Goal: Task Accomplishment & Management: Manage account settings

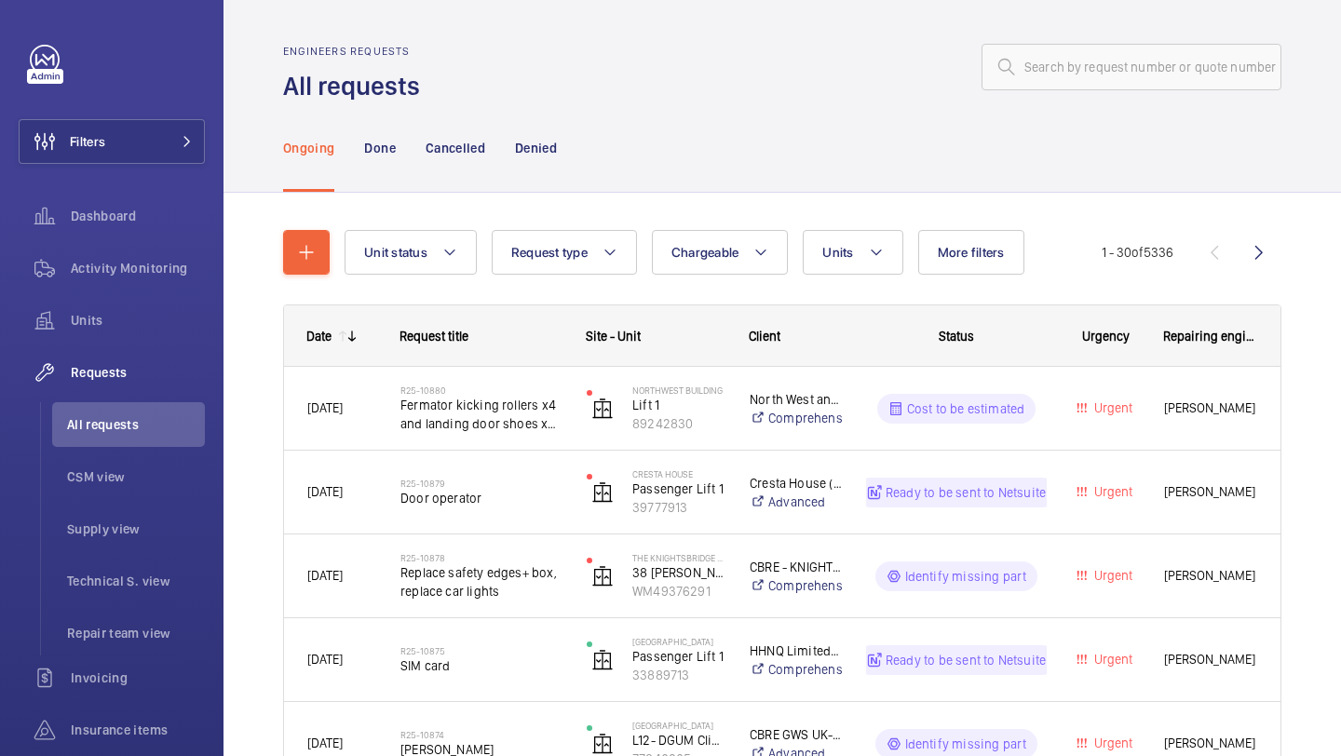
click at [1144, 29] on wm-front-admin-header "Engineers requests All requests" at bounding box center [781, 51] width 1117 height 103
click at [1117, 76] on input "text" at bounding box center [1131, 67] width 300 height 47
paste input "R25-10597"
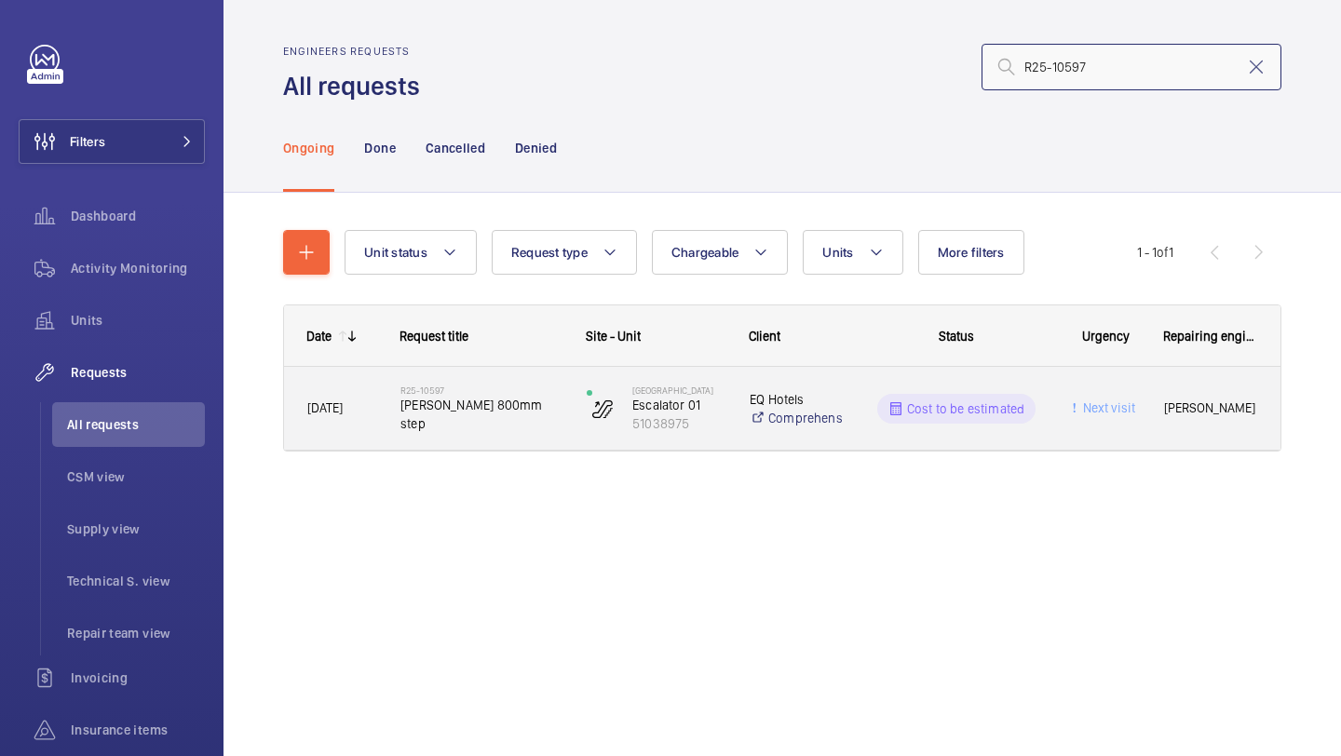
type input "R25-10597"
click at [520, 396] on h2 "R25-10597" at bounding box center [481, 390] width 162 height 11
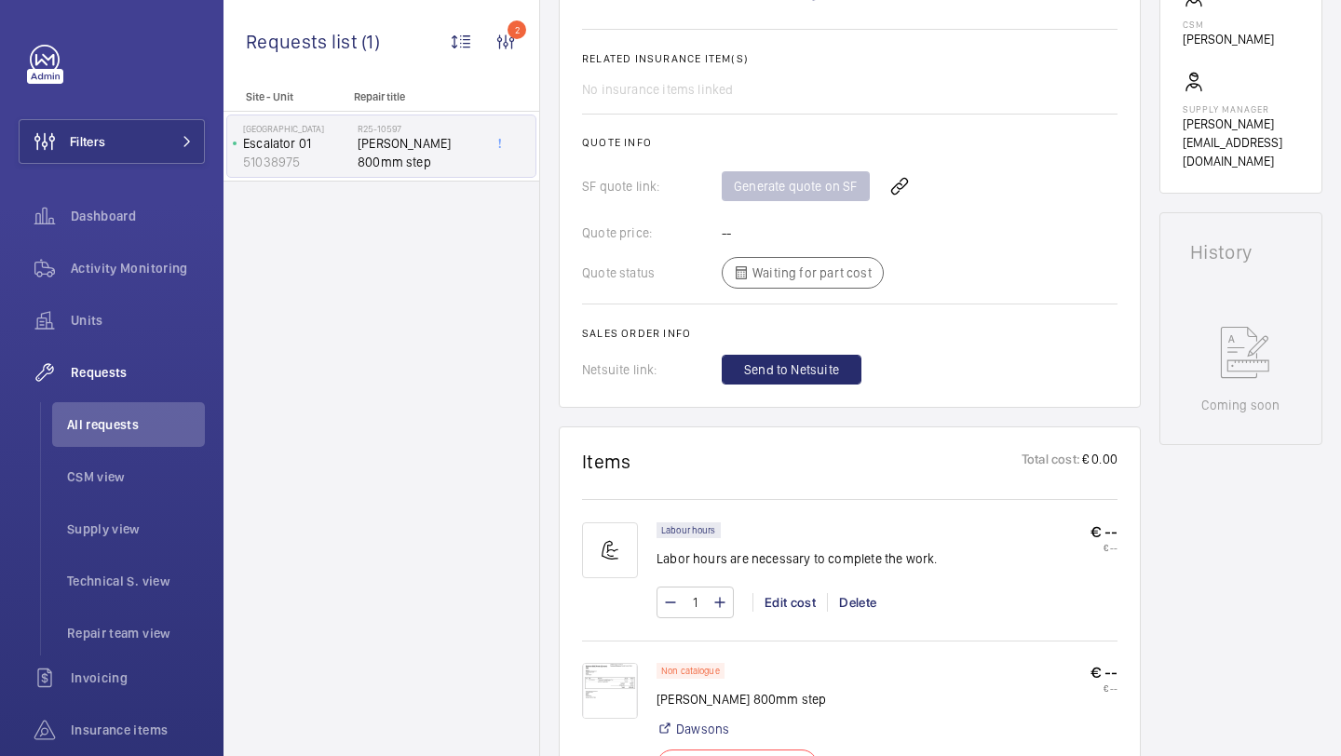
scroll to position [796, 0]
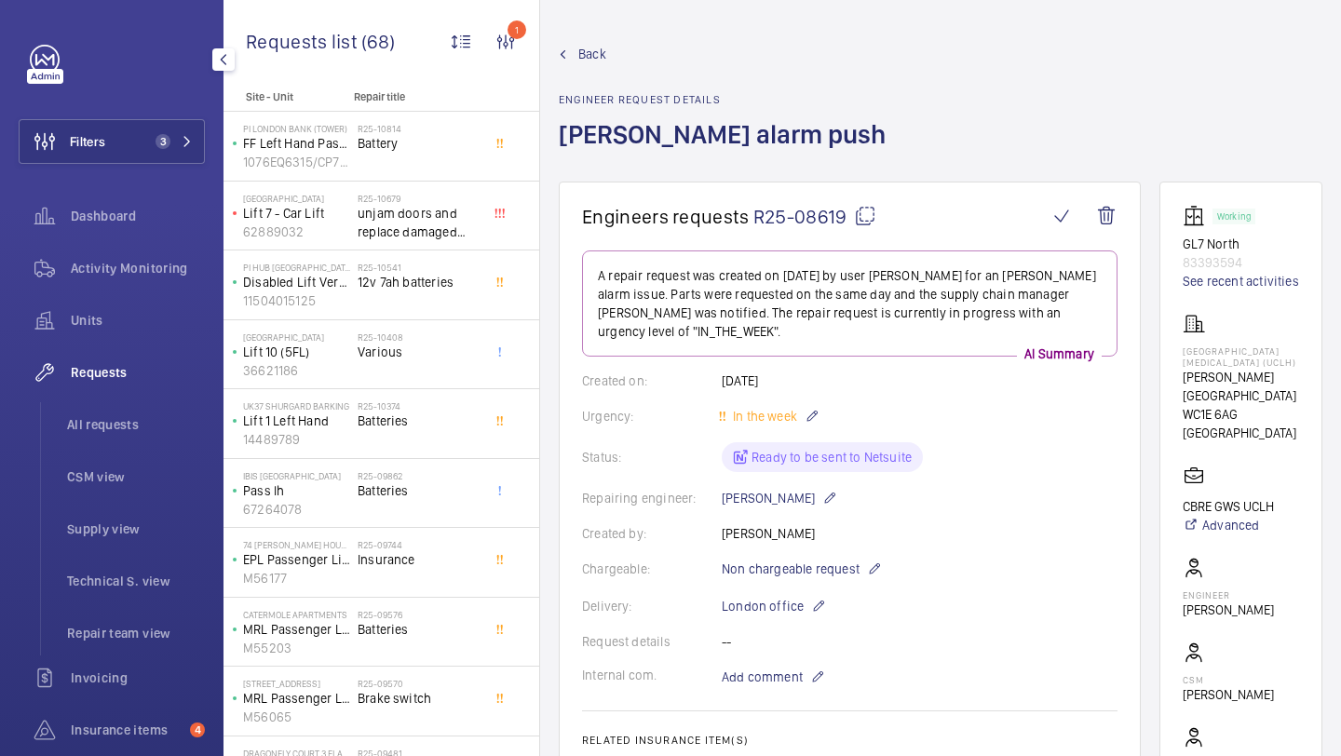
scroll to position [785, 0]
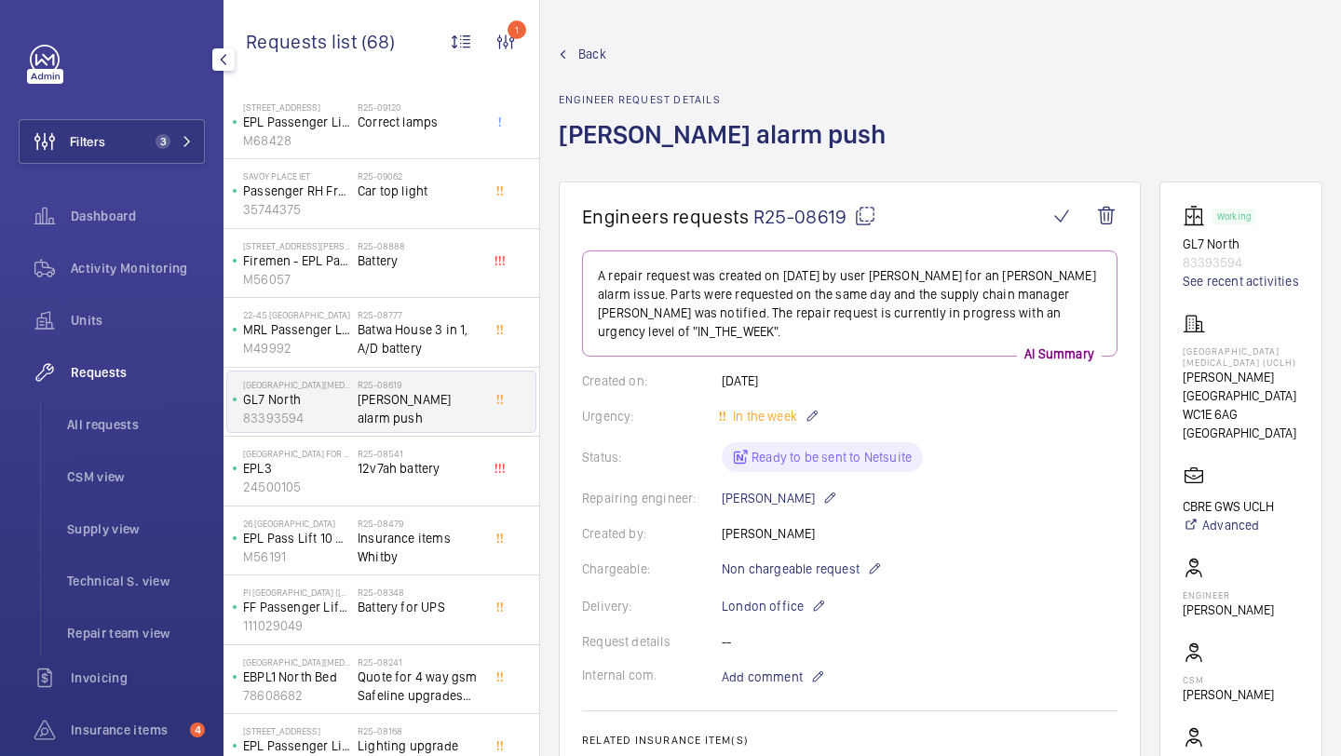
click at [149, 115] on div "Filters 3 Dashboard Activity Monitoring Units Requests All requests CSM view Su…" at bounding box center [112, 481] width 186 height 872
click at [150, 119] on button "Filters 3" at bounding box center [112, 141] width 186 height 45
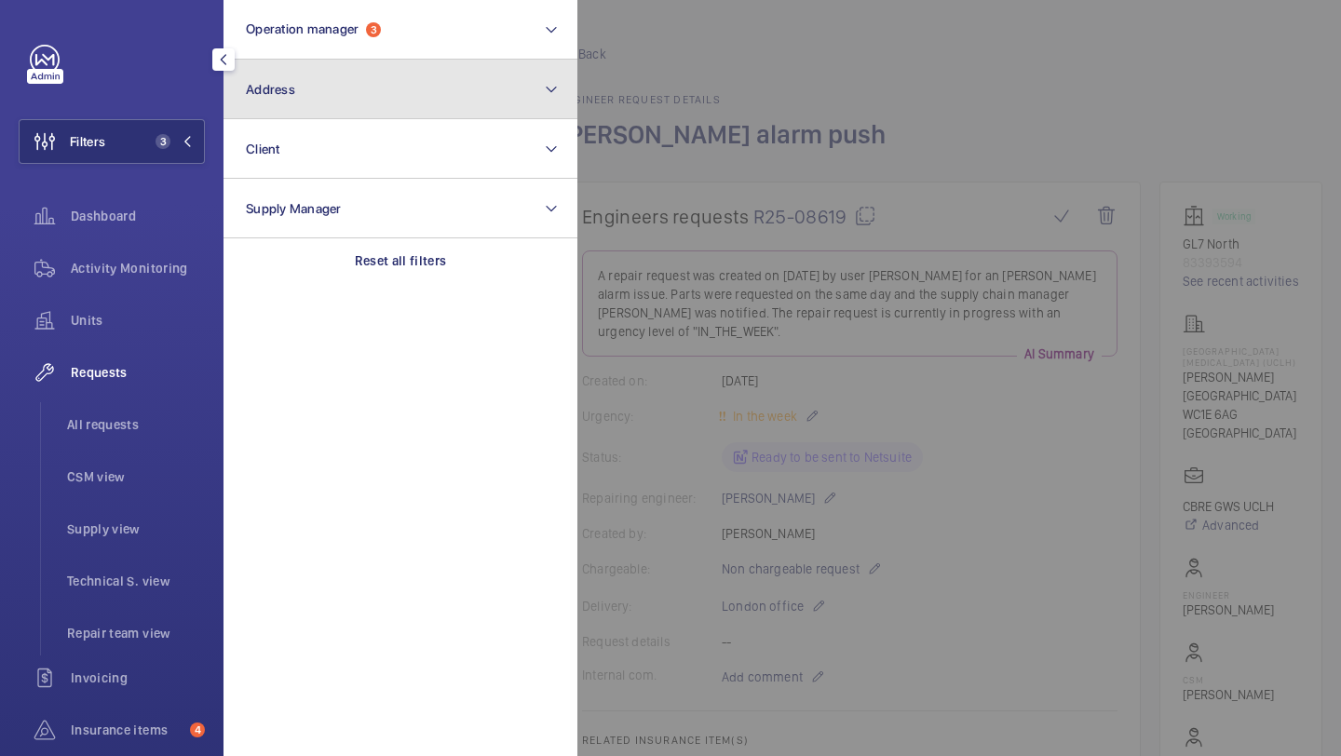
click at [395, 106] on button "Address" at bounding box center [400, 90] width 354 height 60
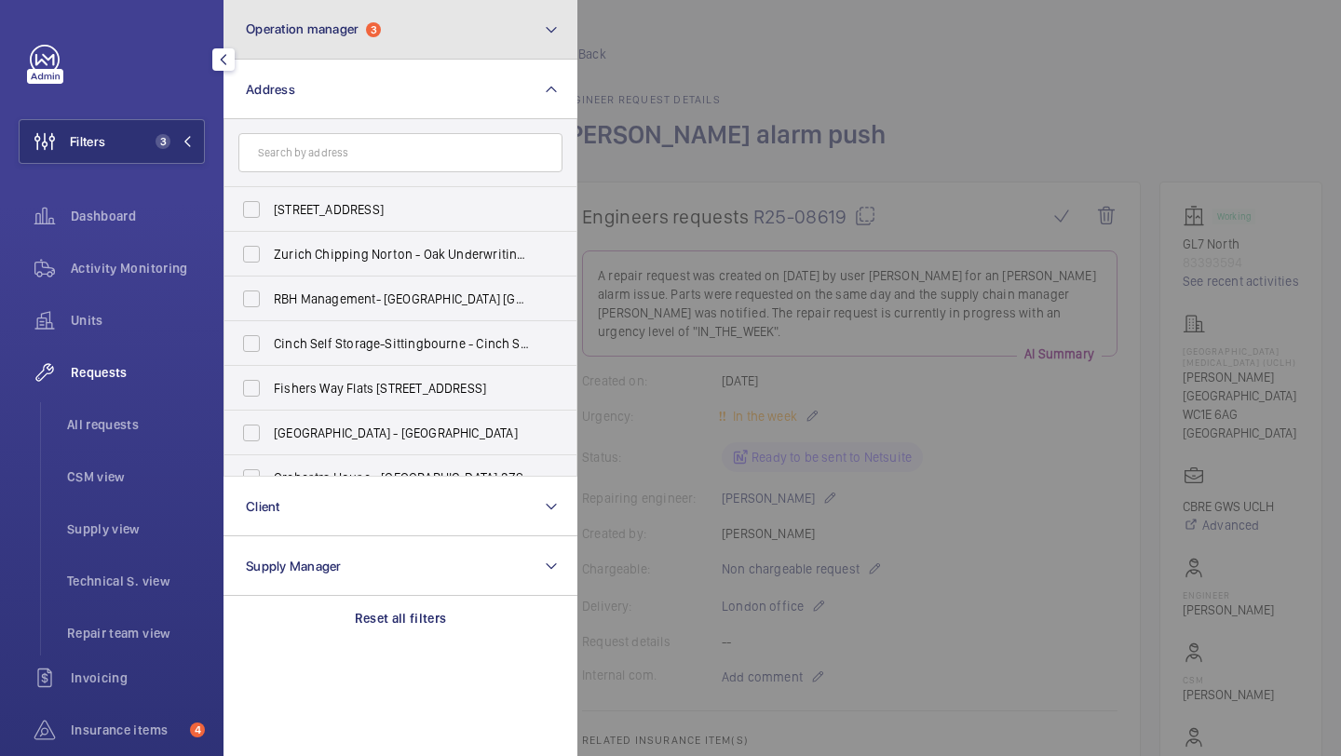
click at [352, 56] on button "Operation manager 3" at bounding box center [400, 30] width 354 height 60
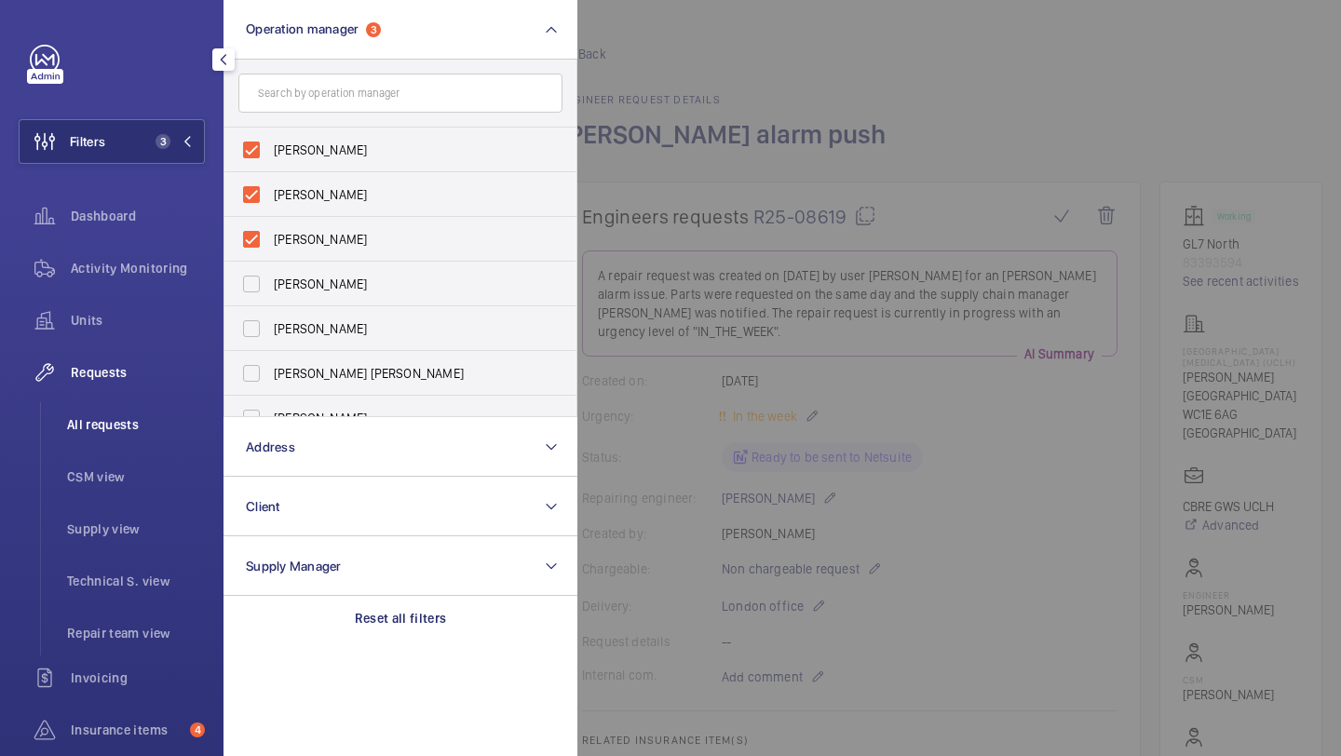
click at [107, 454] on li "CSM view" at bounding box center [128, 476] width 153 height 45
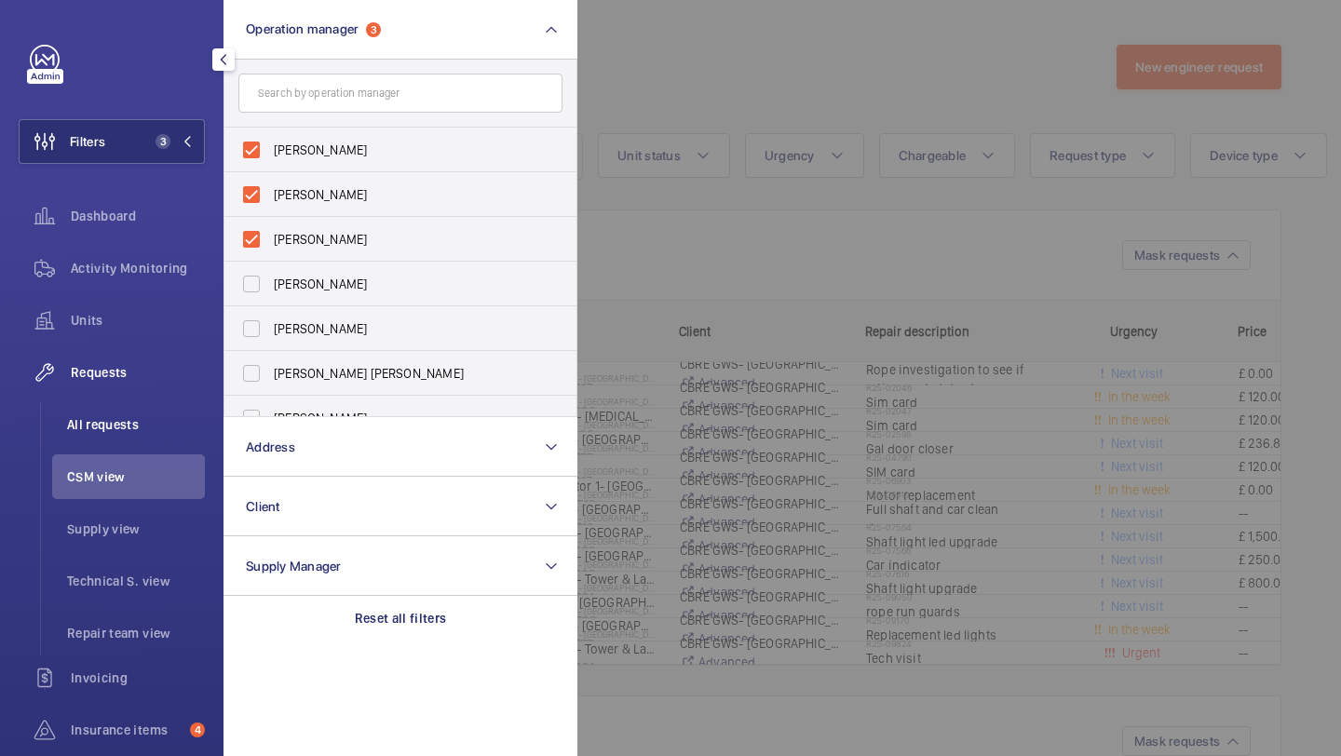
click at [112, 438] on li "All requests" at bounding box center [128, 424] width 153 height 45
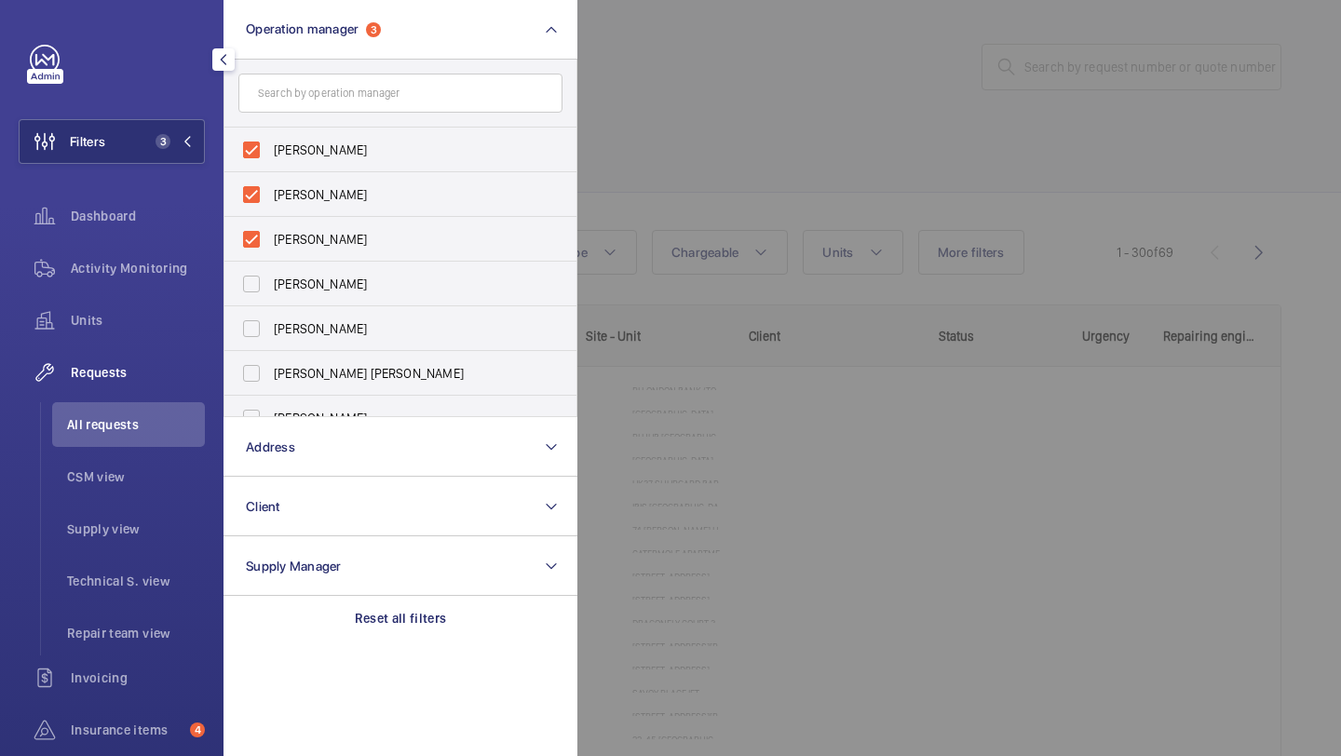
click at [934, 72] on div at bounding box center [1247, 378] width 1341 height 756
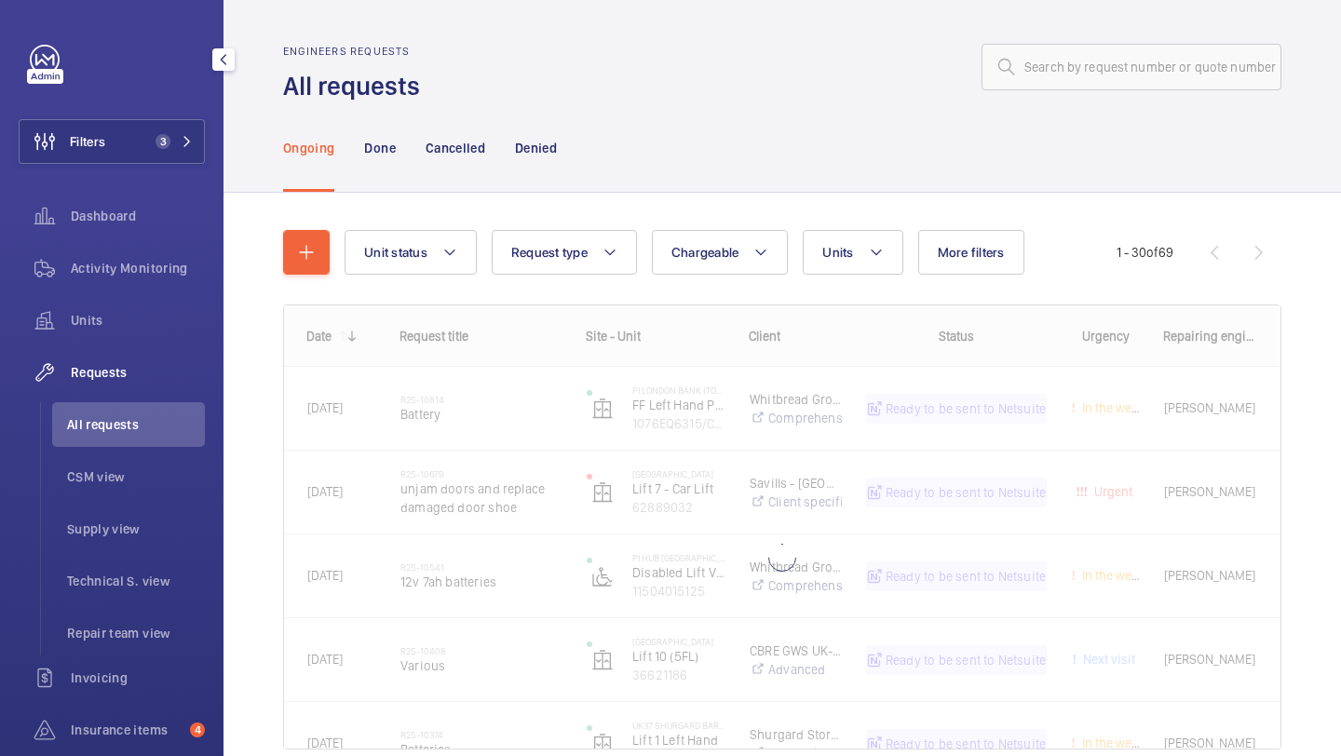
click at [1058, 37] on wm-front-admin-header "Engineers requests All requests" at bounding box center [781, 51] width 1117 height 103
click at [1053, 55] on input "text" at bounding box center [1131, 67] width 300 height 47
paste input "R25-10597"
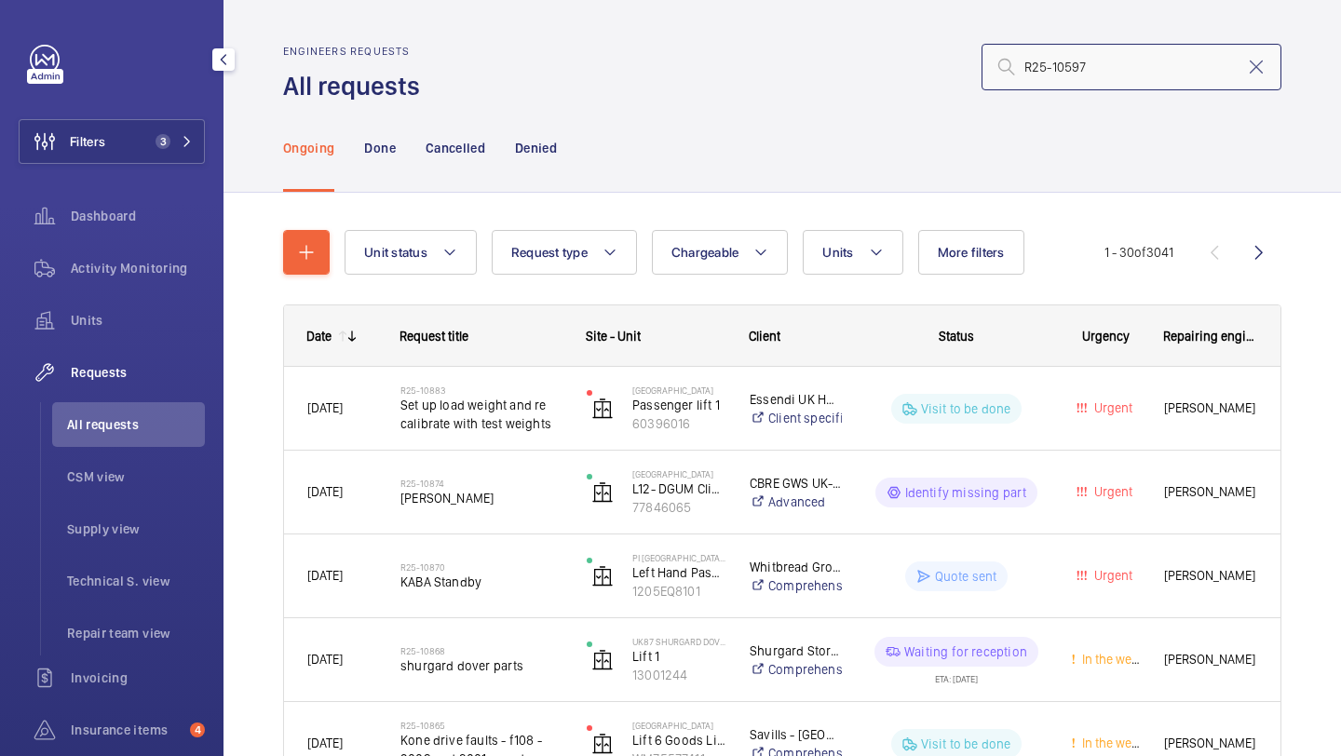
click at [1071, 69] on input "R25-10597" at bounding box center [1131, 67] width 300 height 47
type input "R25-10597"
click at [1257, 68] on mat-icon at bounding box center [1256, 67] width 22 height 22
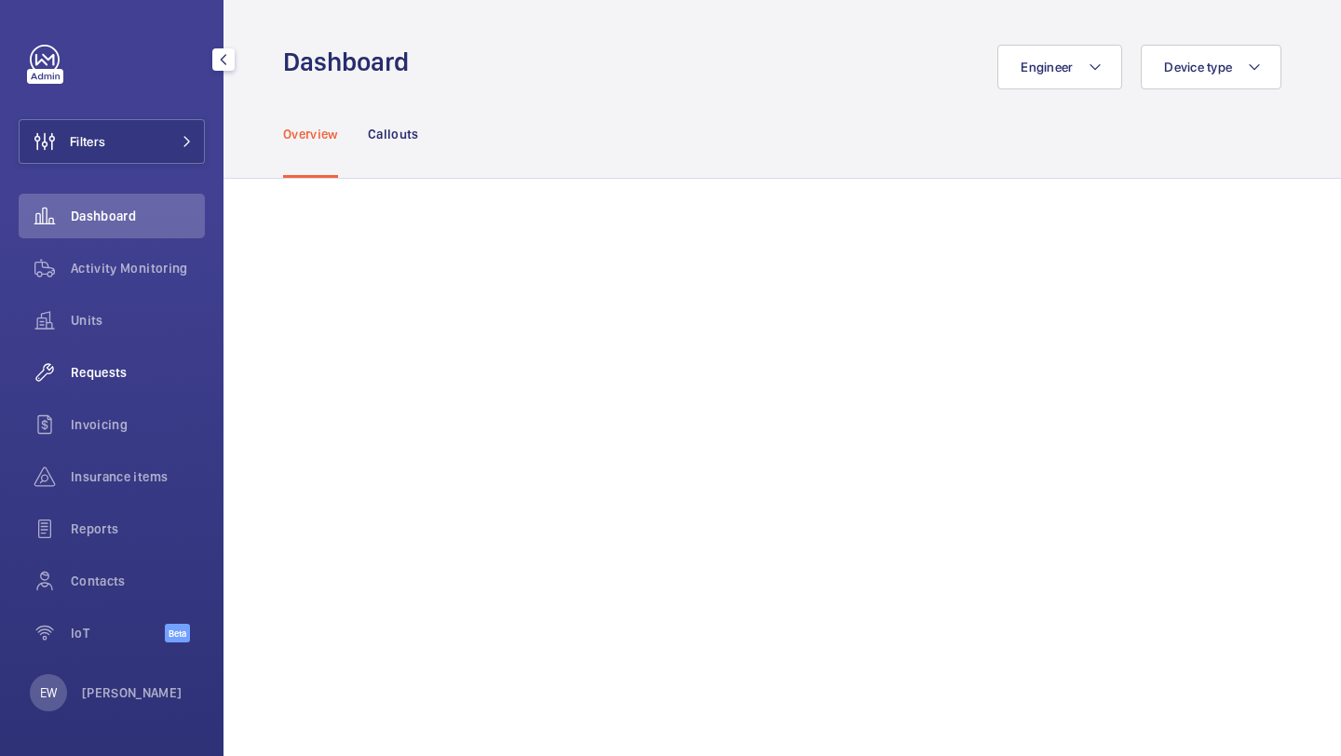
click at [125, 372] on span "Requests" at bounding box center [138, 372] width 134 height 19
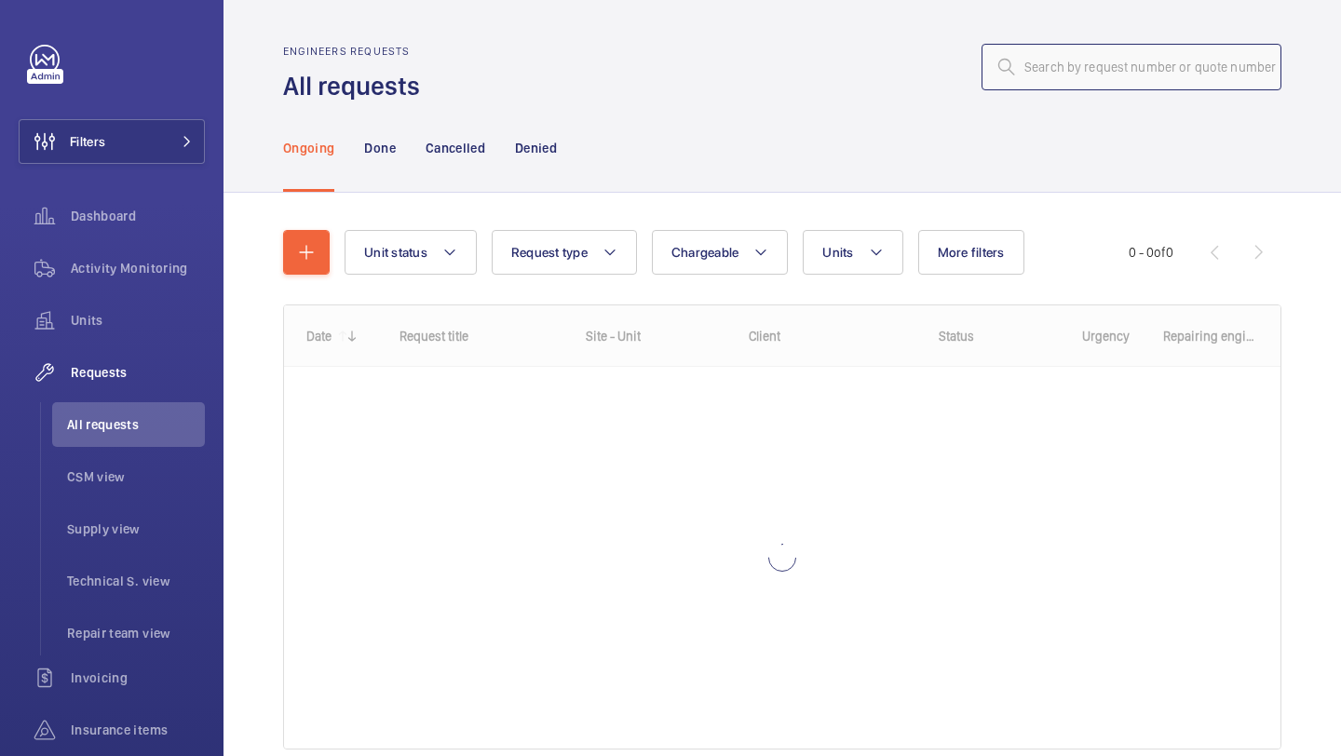
click at [1021, 61] on input "text" at bounding box center [1131, 67] width 300 height 47
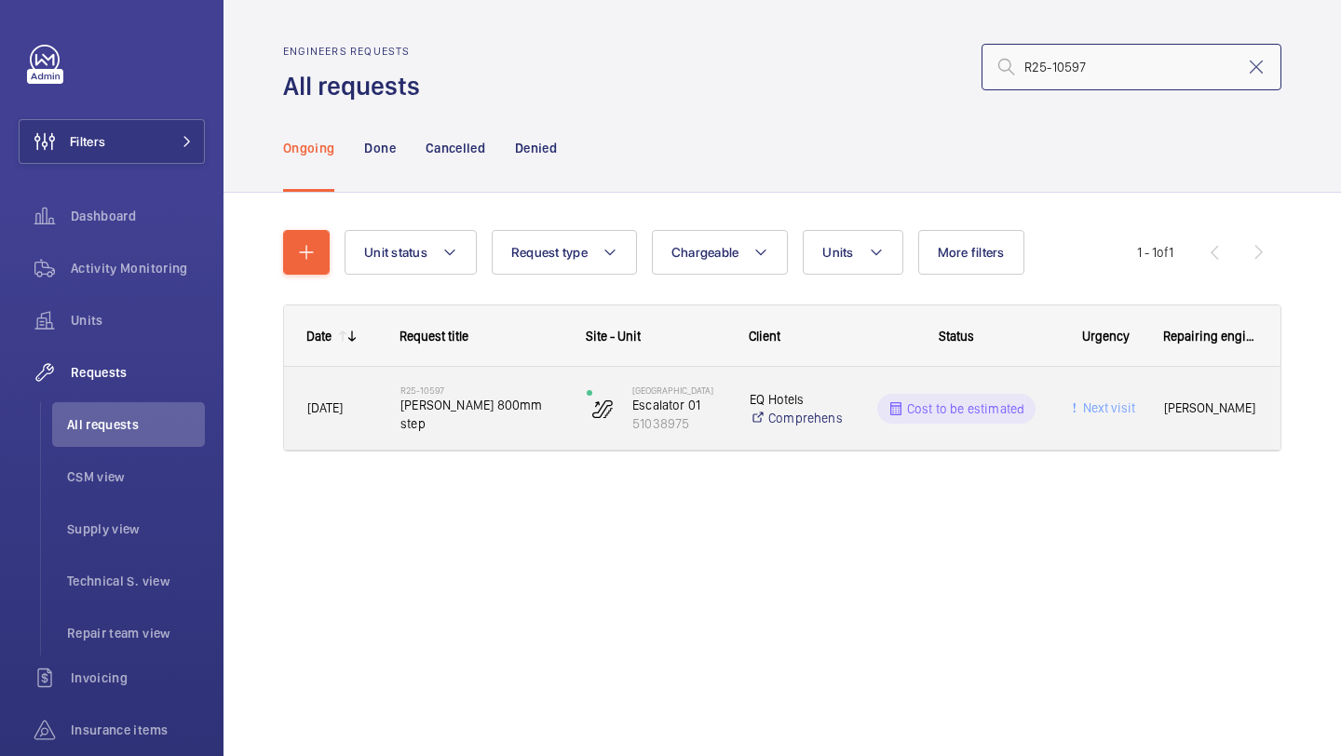
type input "R25-10597"
click at [484, 419] on span "[PERSON_NAME] 800mm step" at bounding box center [481, 414] width 162 height 37
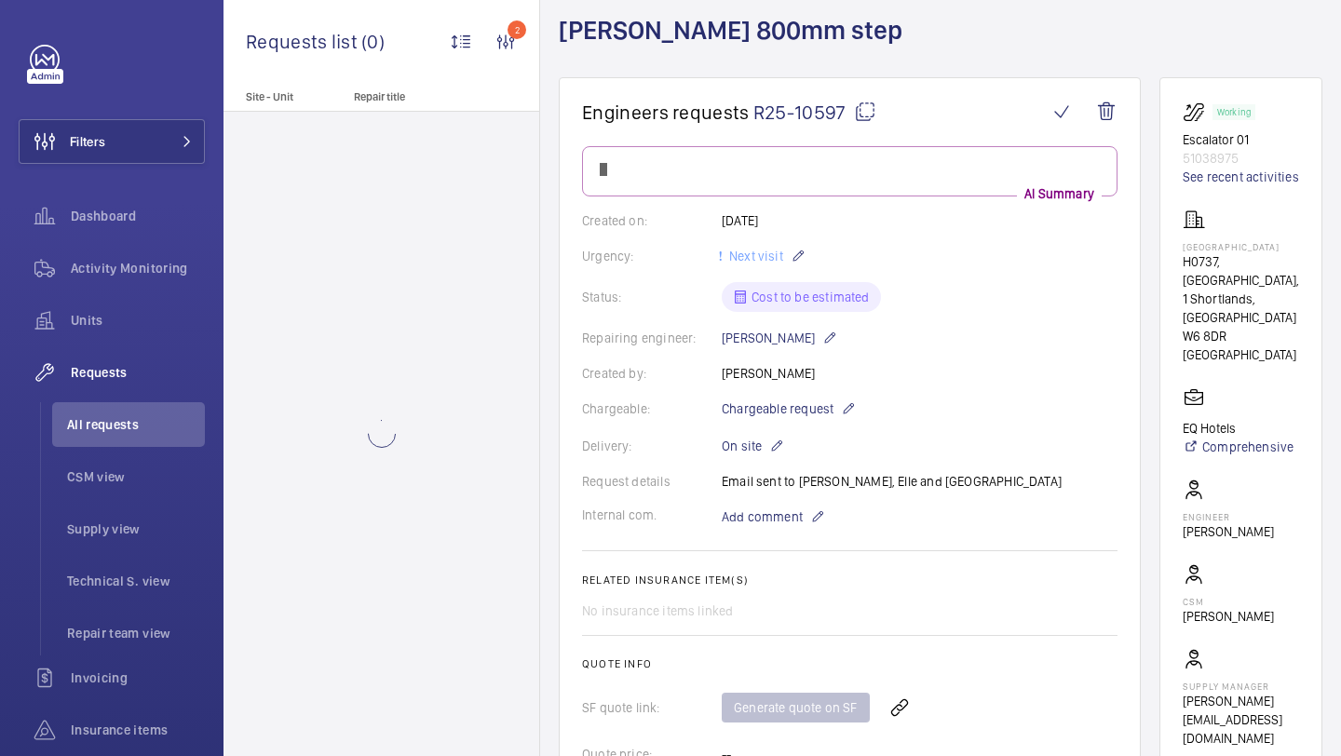
scroll to position [106, 0]
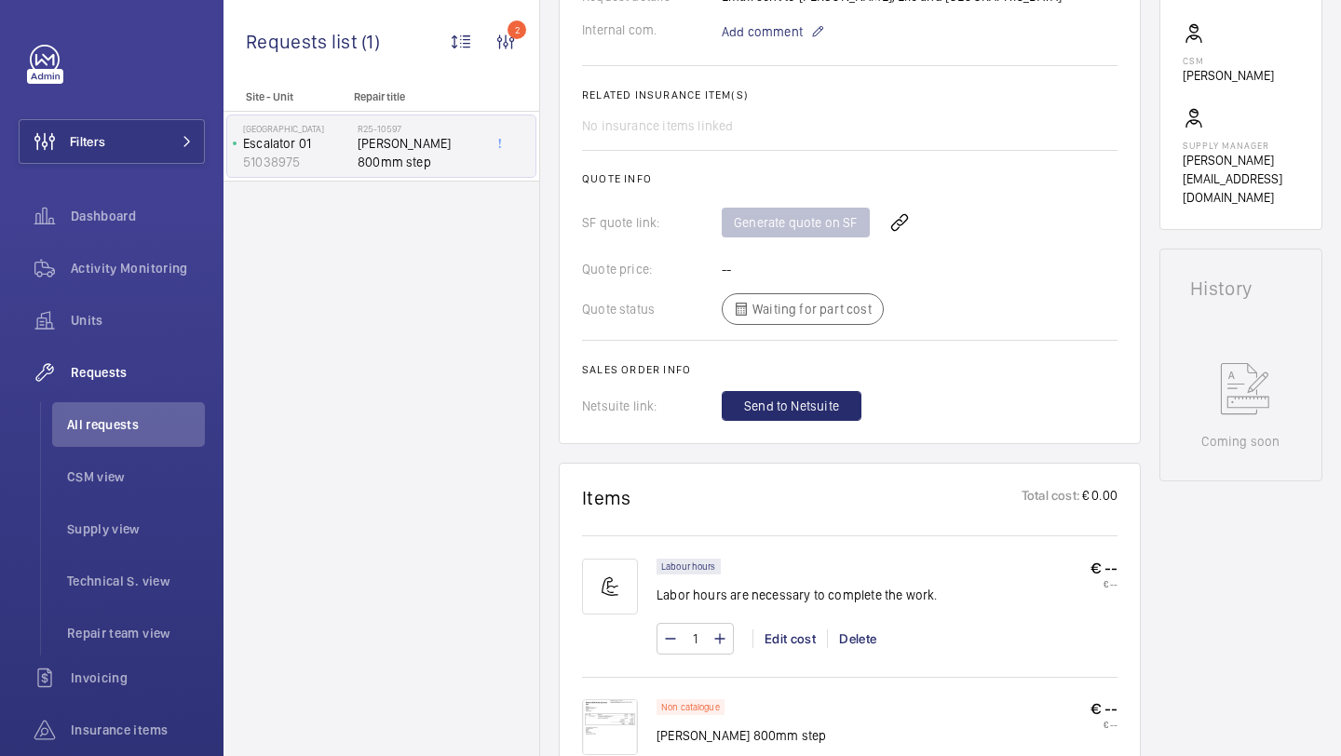
scroll to position [791, 0]
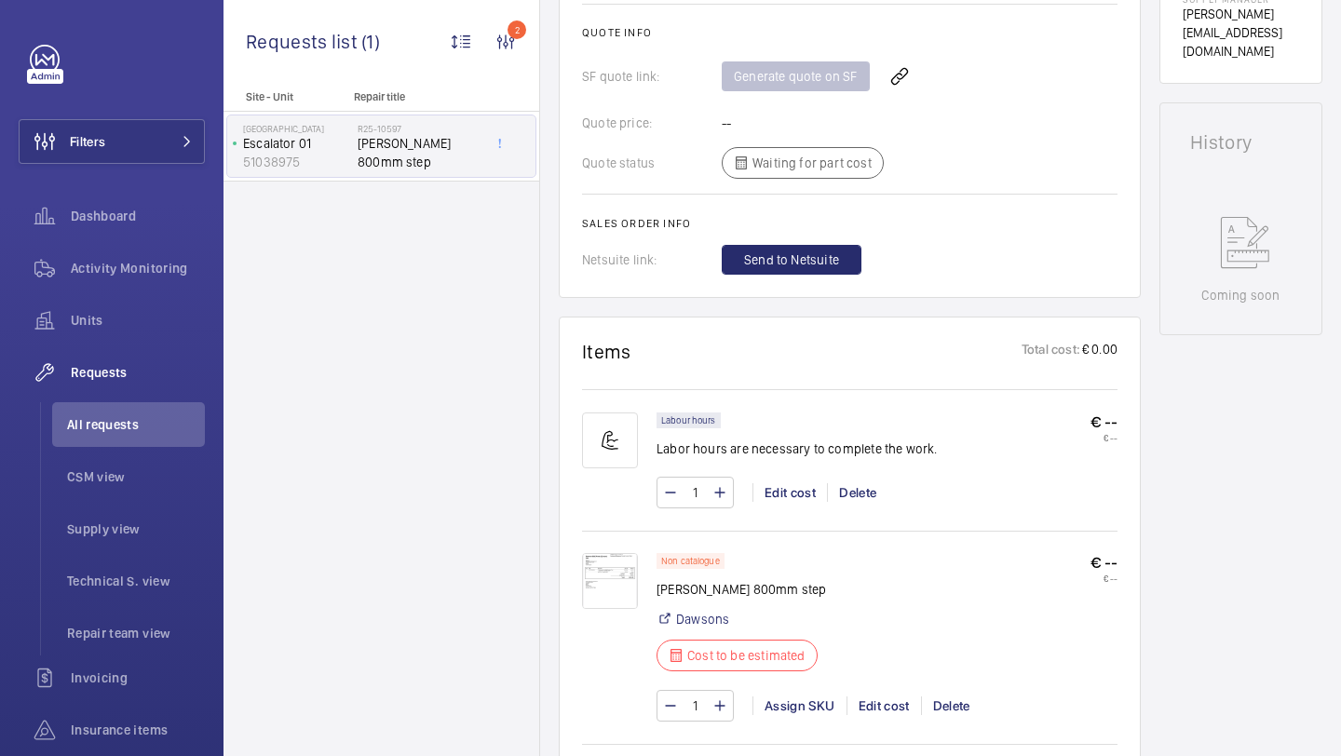
click at [597, 569] on img at bounding box center [610, 581] width 56 height 56
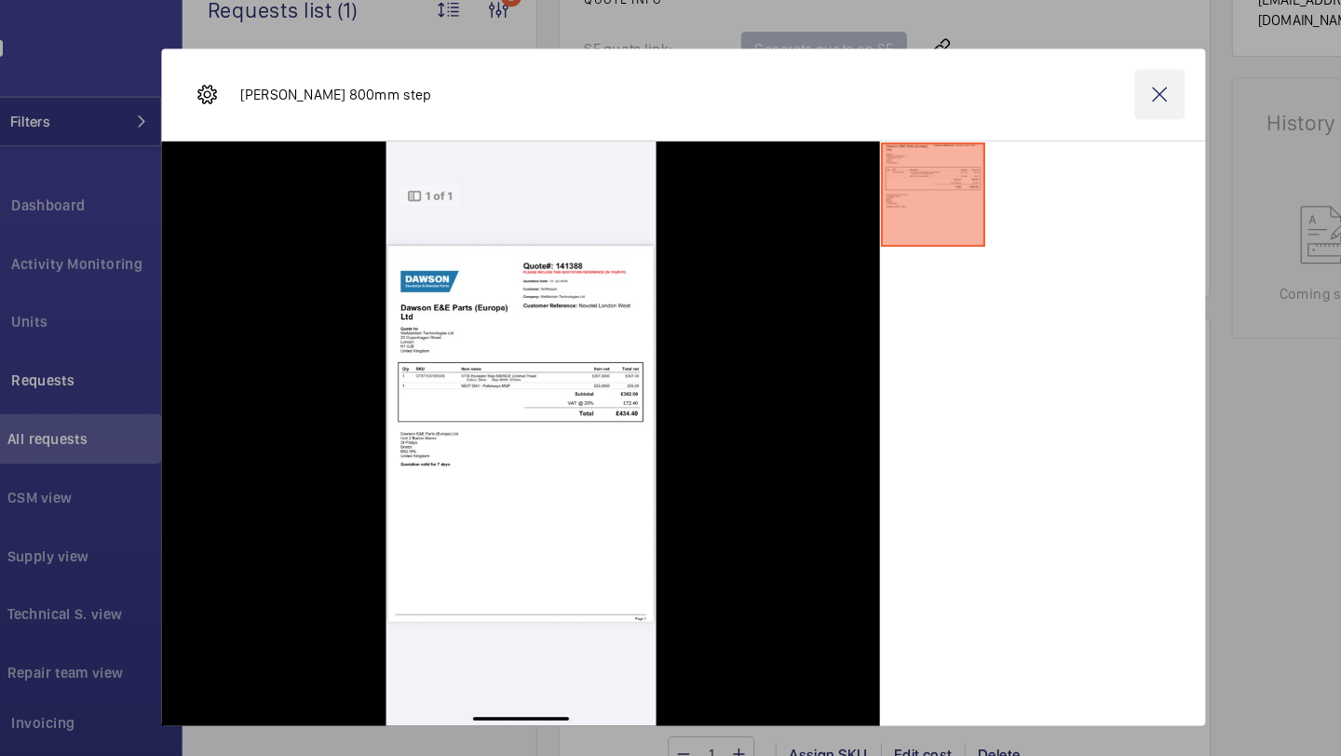
click at [1112, 126] on wm-front-icon-button at bounding box center [1095, 117] width 45 height 45
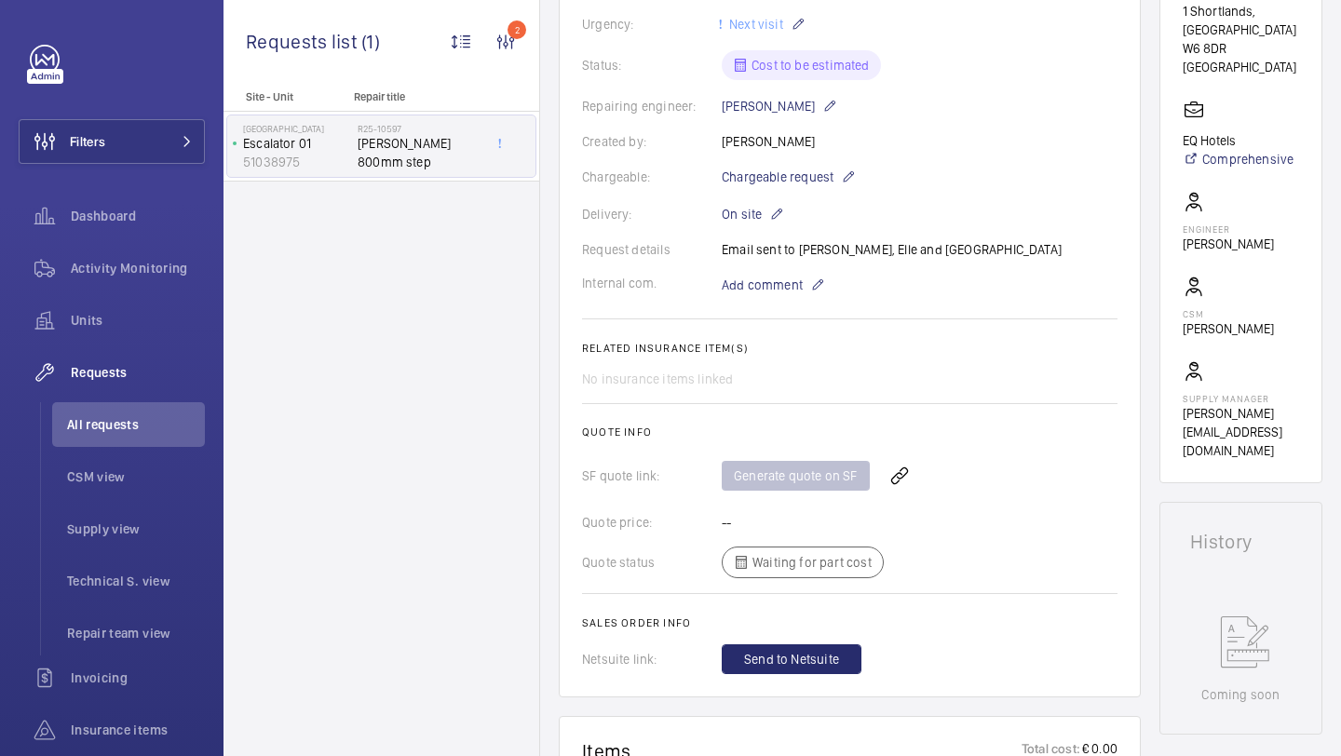
scroll to position [305, 0]
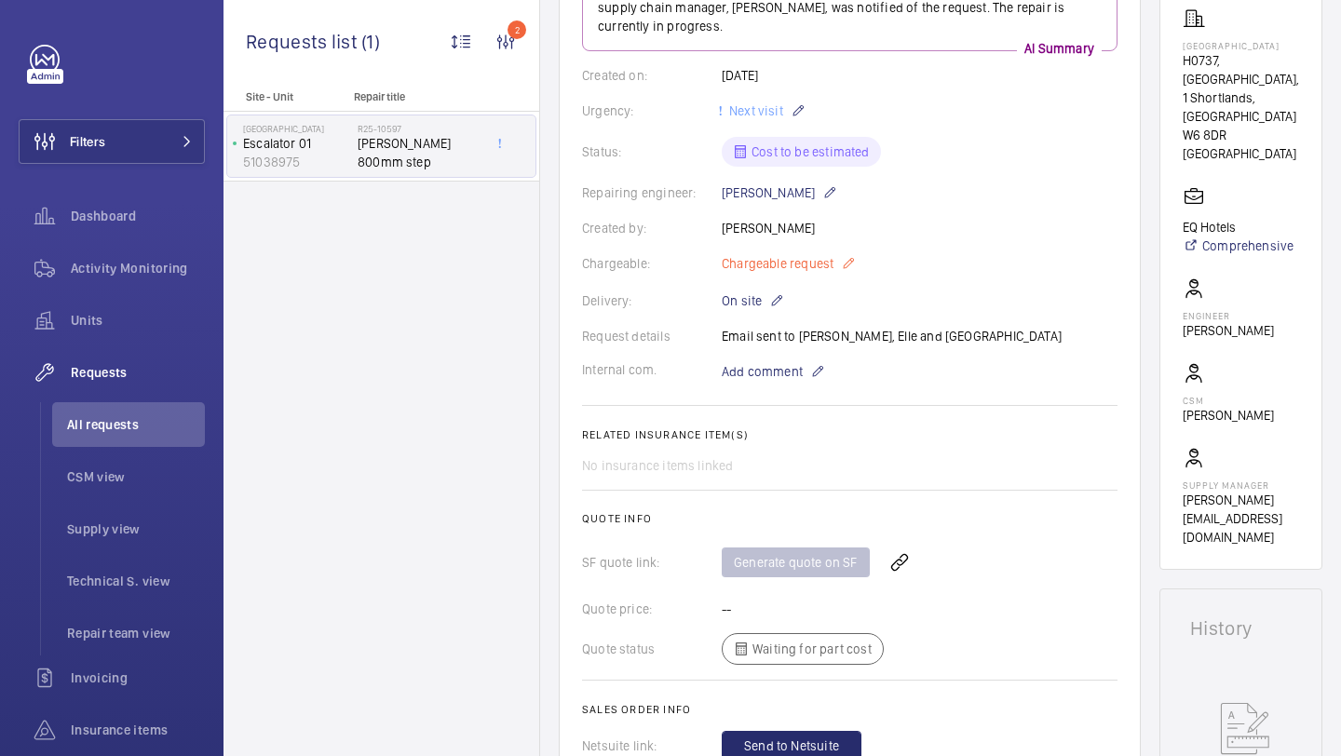
click at [783, 254] on span "Chargeable request" at bounding box center [778, 263] width 112 height 19
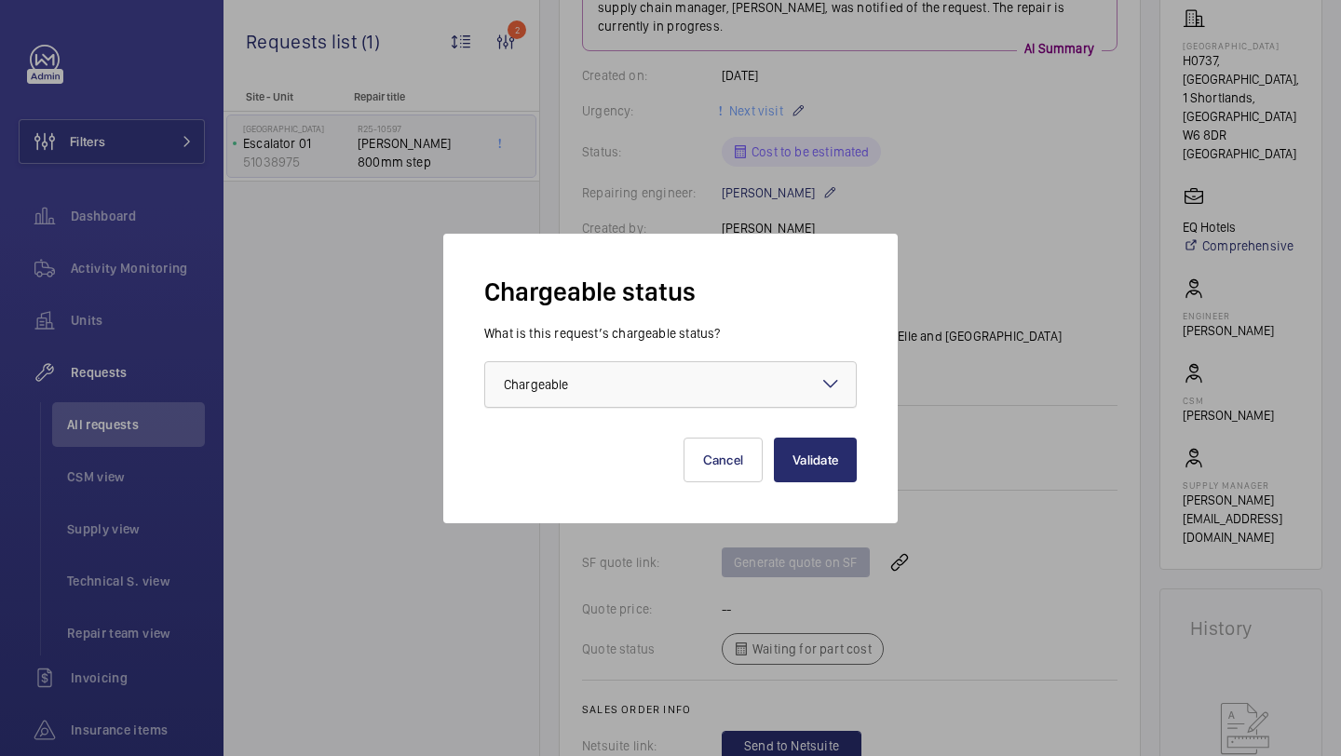
click at [668, 361] on div "Choose one option × Chargeable ×" at bounding box center [670, 384] width 372 height 47
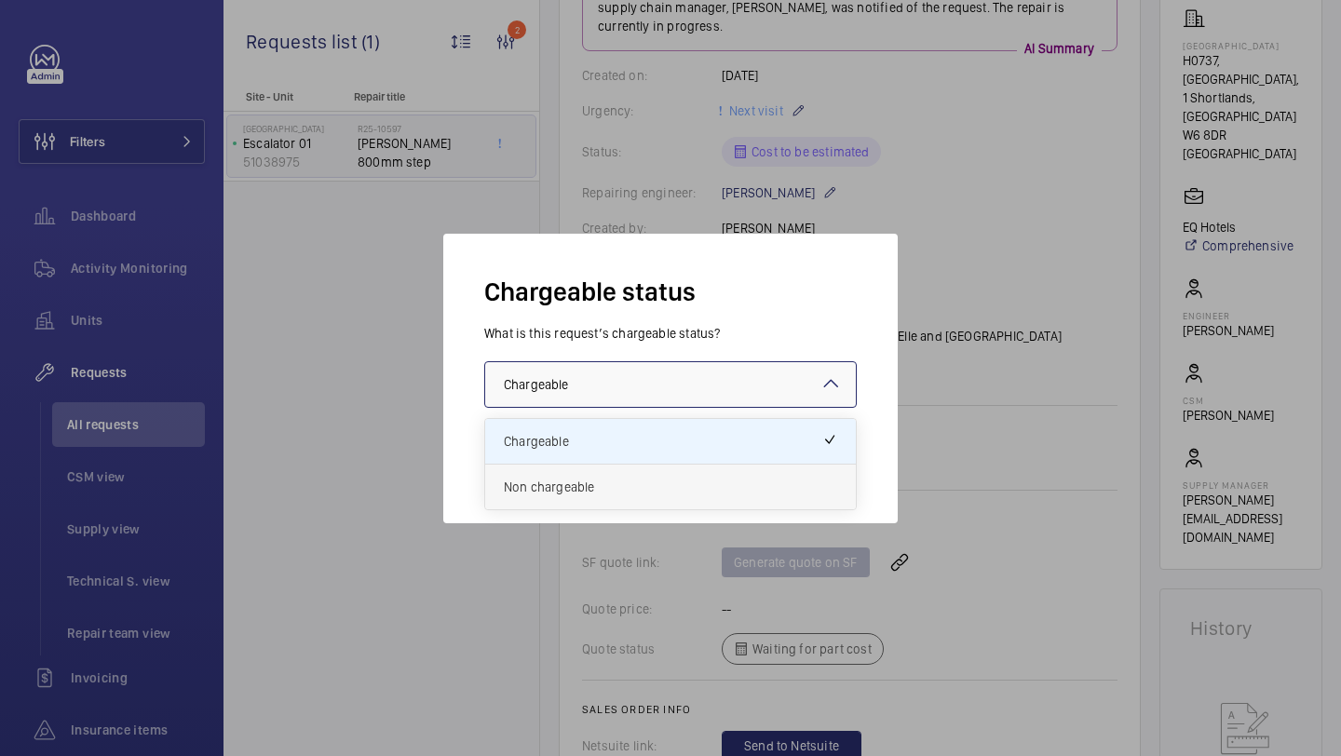
click at [629, 480] on span "Non chargeable" at bounding box center [670, 487] width 333 height 19
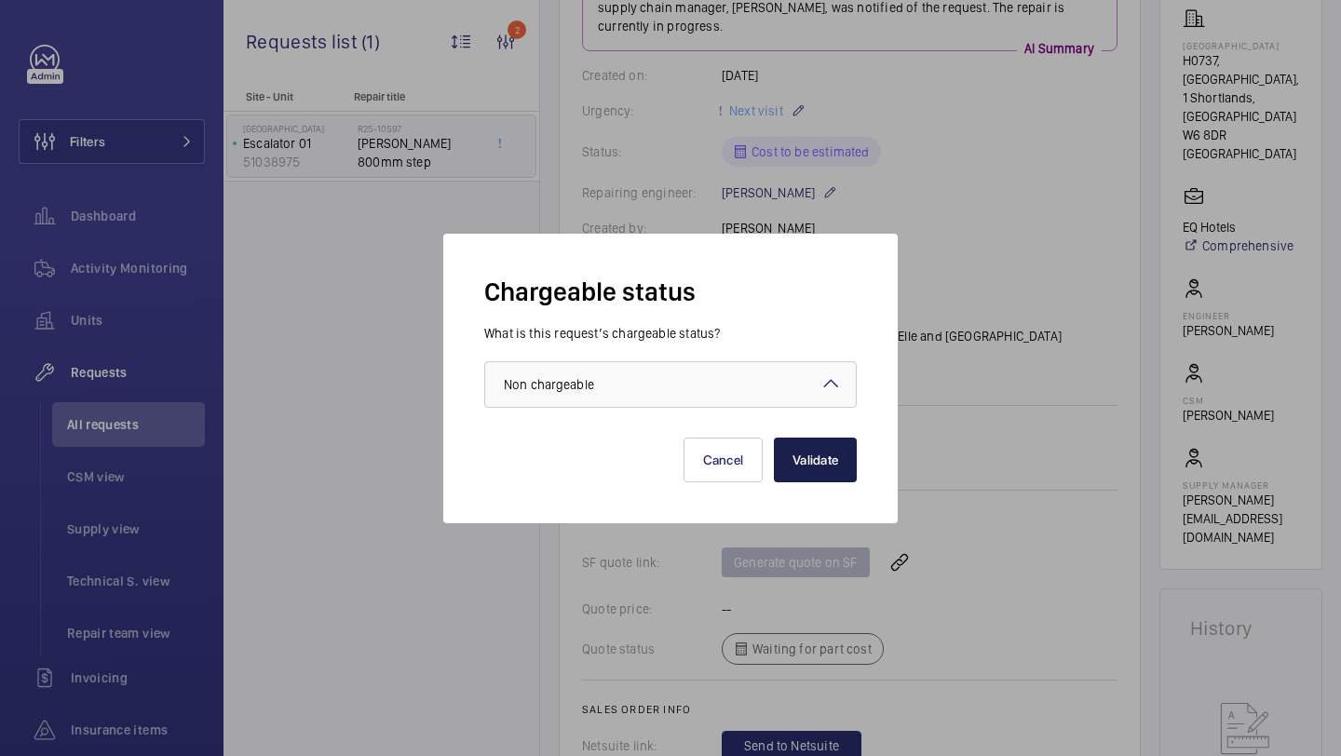
click at [819, 454] on button "Validate" at bounding box center [815, 460] width 83 height 45
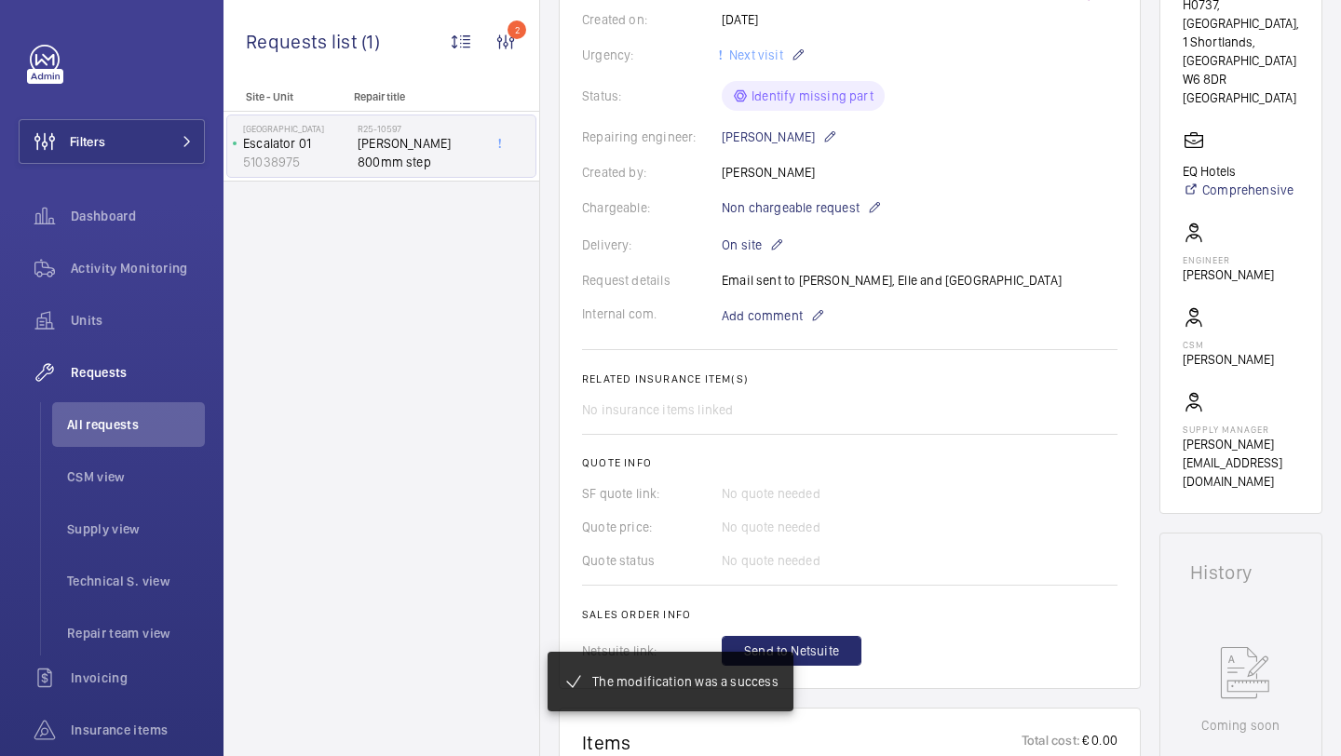
scroll to position [939, 0]
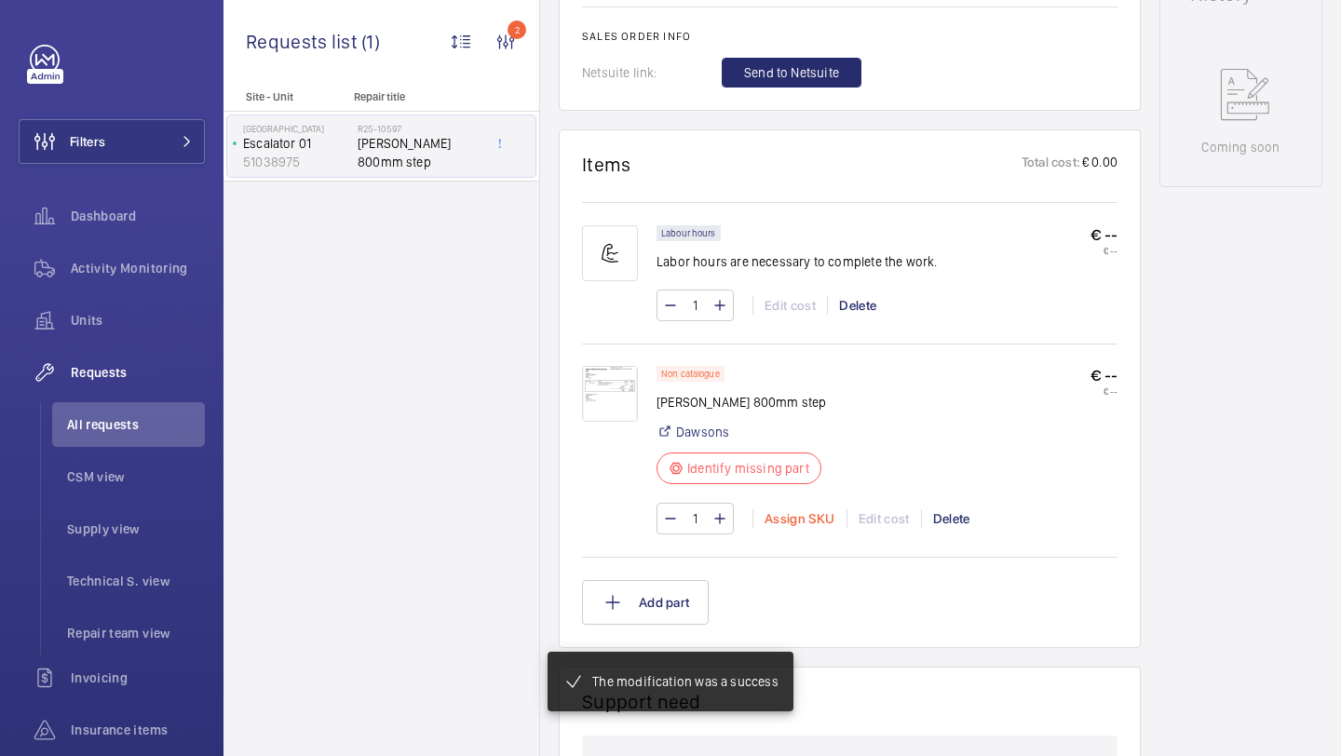
click at [804, 518] on div "Assign SKU" at bounding box center [799, 518] width 94 height 19
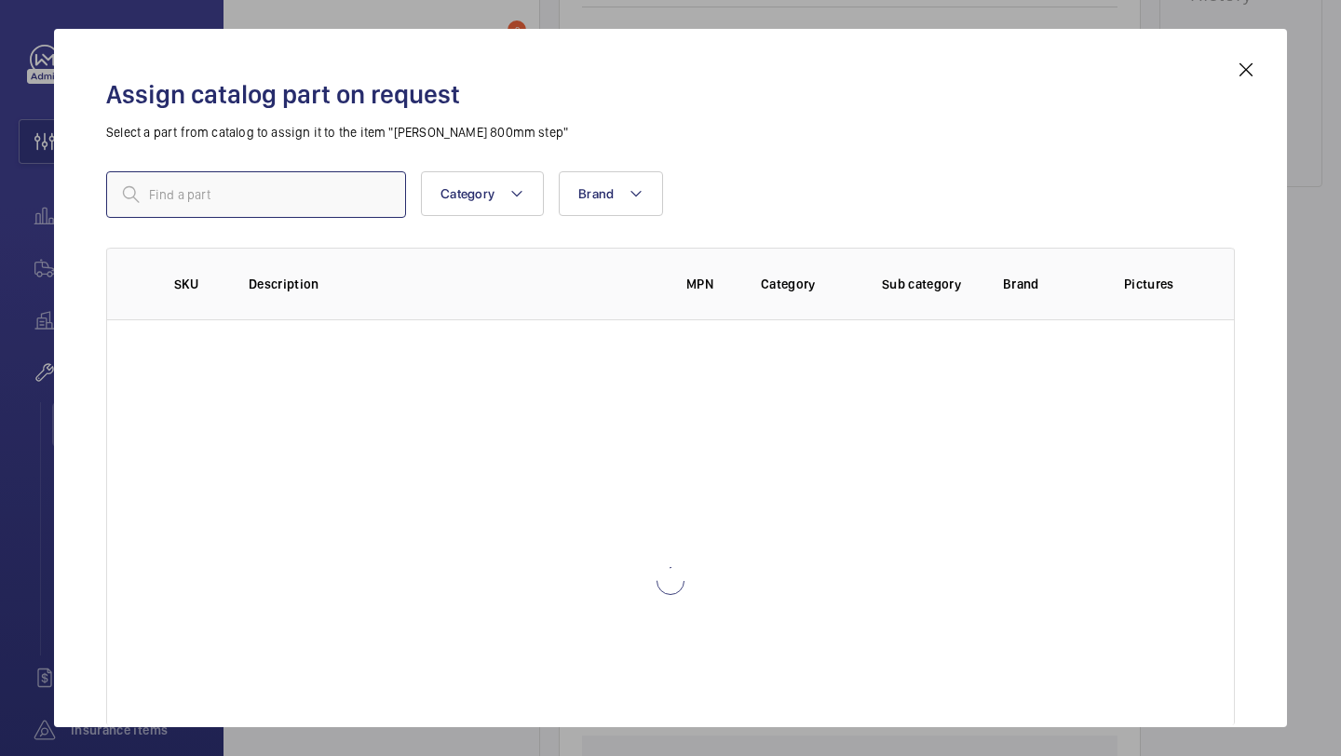
click at [284, 209] on input "text" at bounding box center [256, 194] width 300 height 47
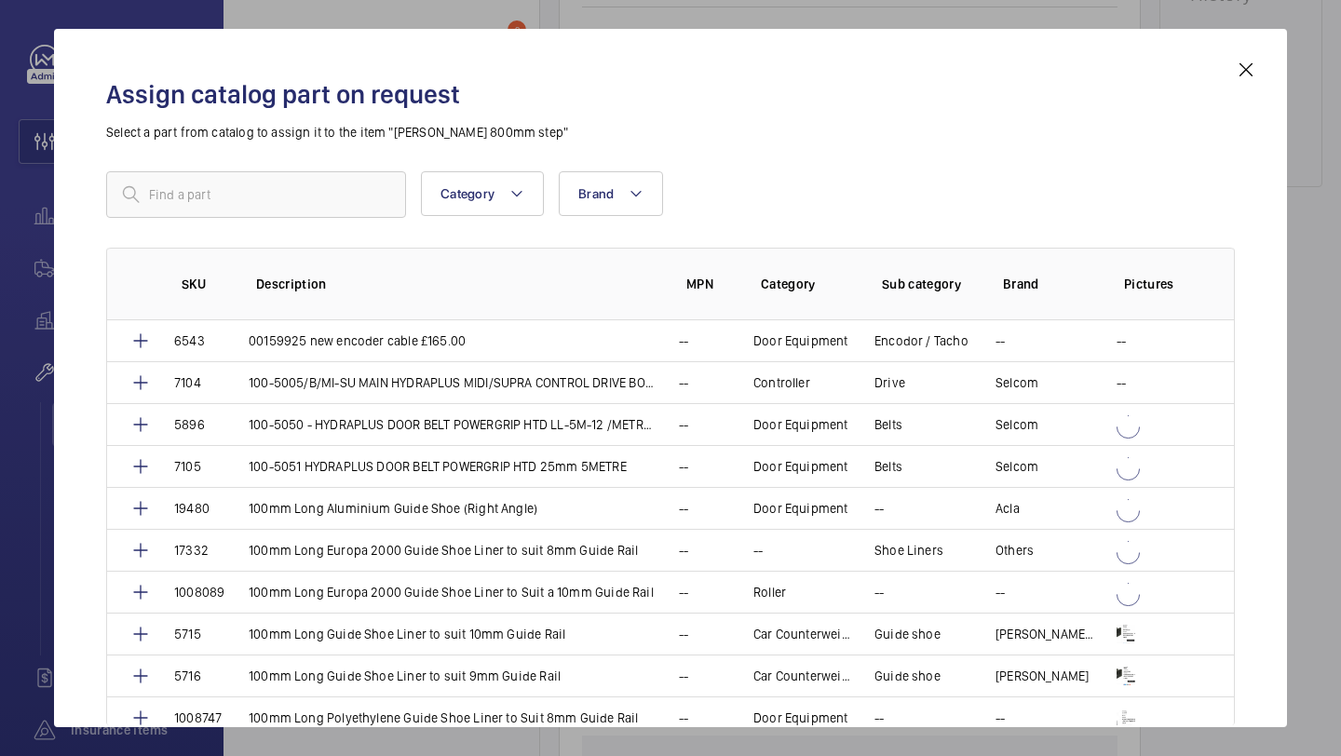
click at [1257, 59] on div "Assign catalog part on request Select a part from catalog to assign it to the i…" at bounding box center [670, 378] width 1233 height 698
click at [1253, 65] on mat-icon at bounding box center [1246, 70] width 22 height 22
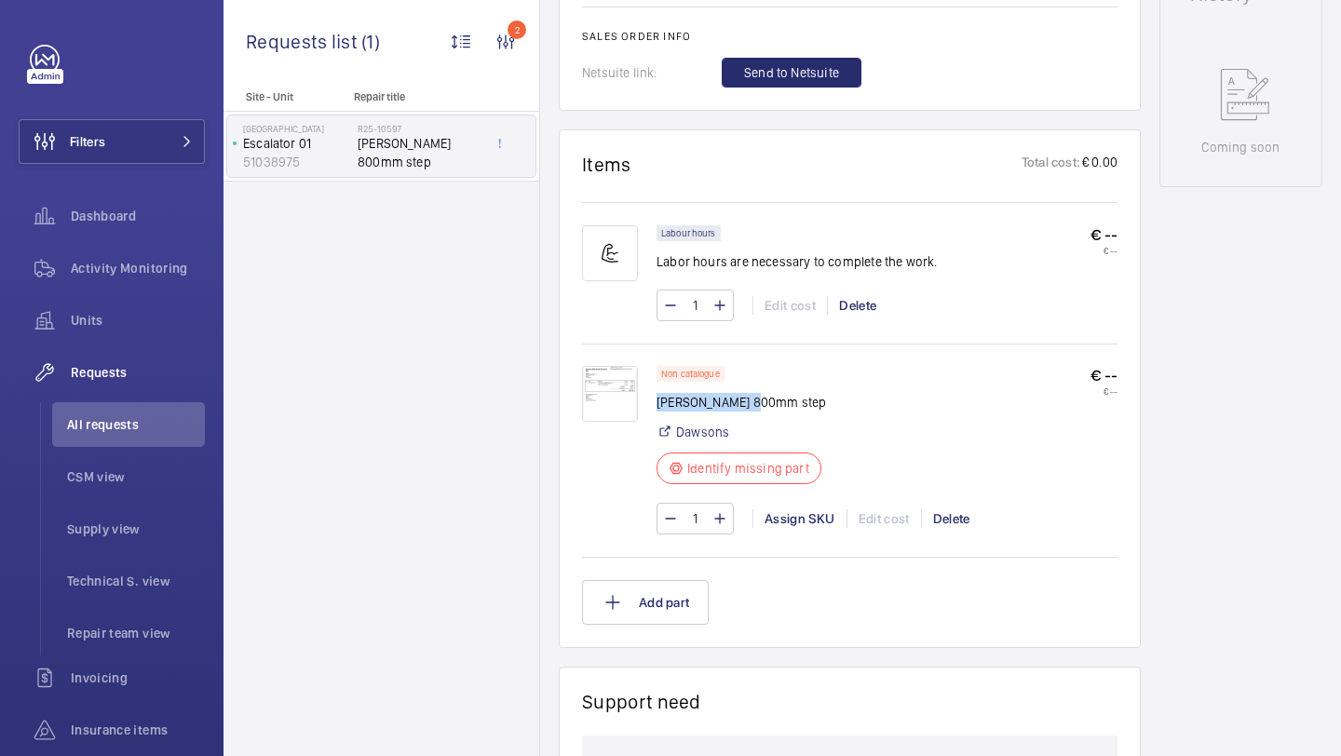
drag, startPoint x: 758, startPoint y: 410, endPoint x: 657, endPoint y: 408, distance: 100.6
click at [657, 408] on p "Otis 800mm step" at bounding box center [744, 402] width 176 height 19
copy p "Otis 800mm step"
click at [795, 528] on div "Assign SKU" at bounding box center [799, 518] width 94 height 19
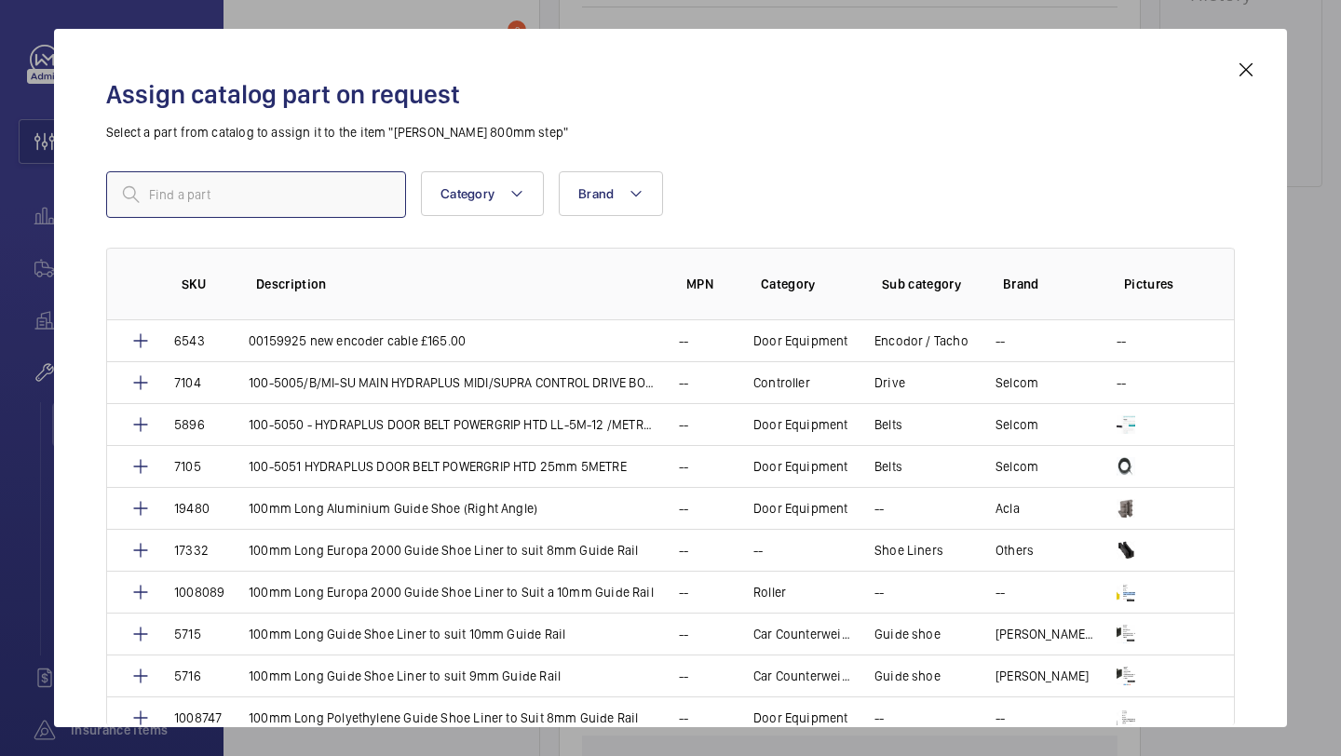
click at [352, 197] on input "text" at bounding box center [256, 194] width 300 height 47
paste input "Otis 800mm step"
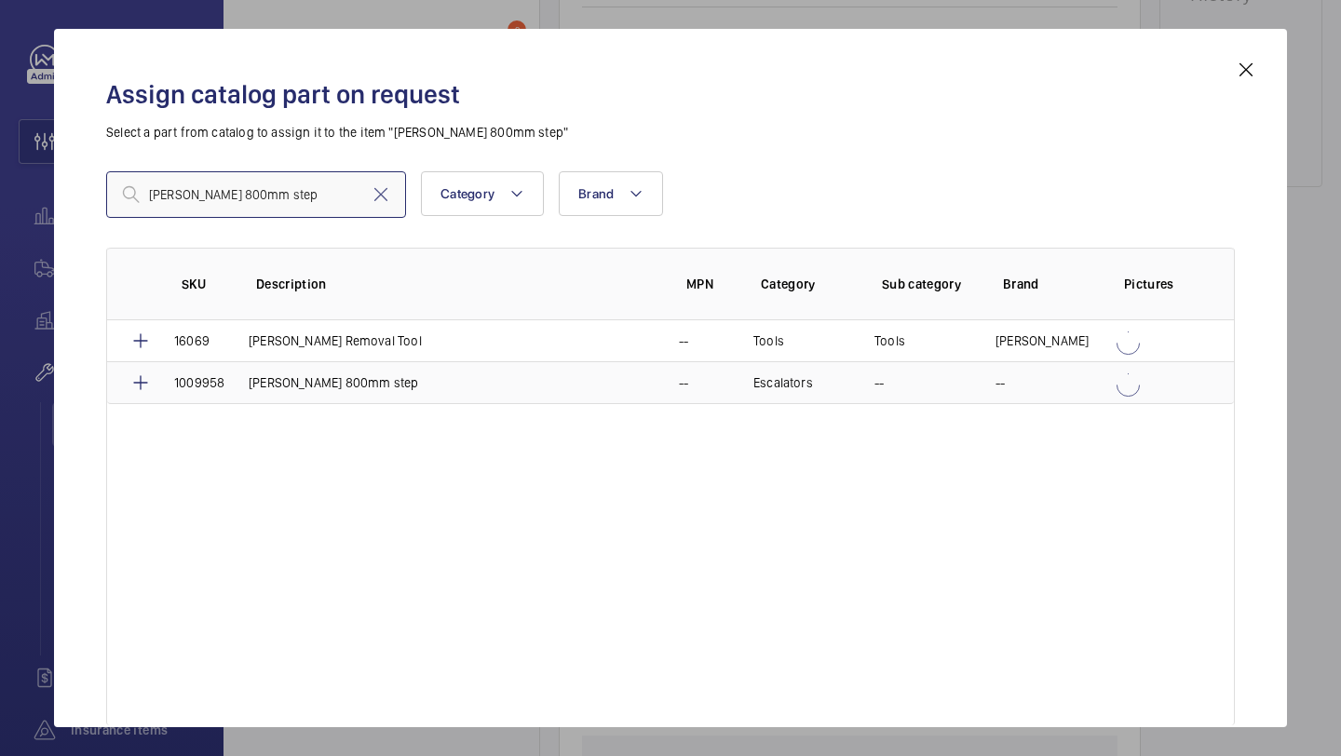
type input "Otis 800mm step"
click at [330, 388] on p "Otis 800mm step" at bounding box center [333, 382] width 169 height 19
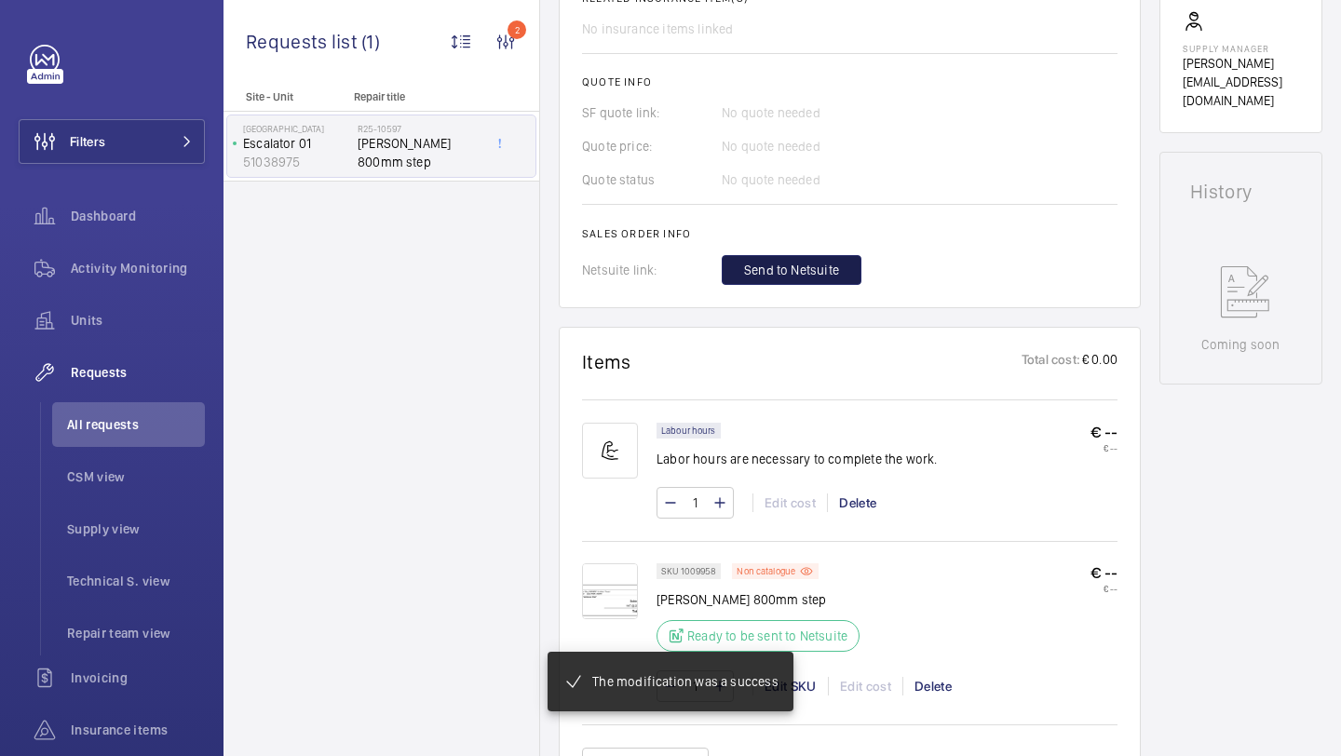
scroll to position [761, 0]
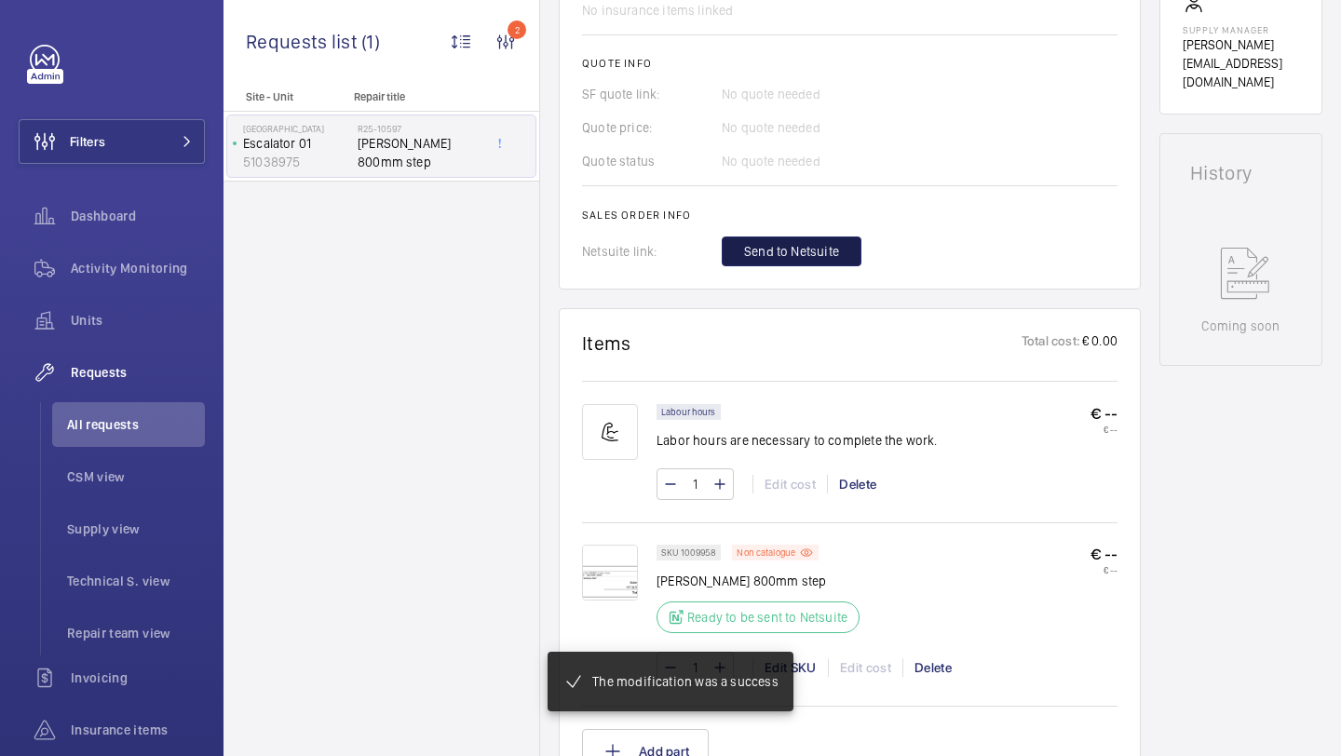
click at [766, 254] on span "Send to Netsuite" at bounding box center [791, 251] width 95 height 19
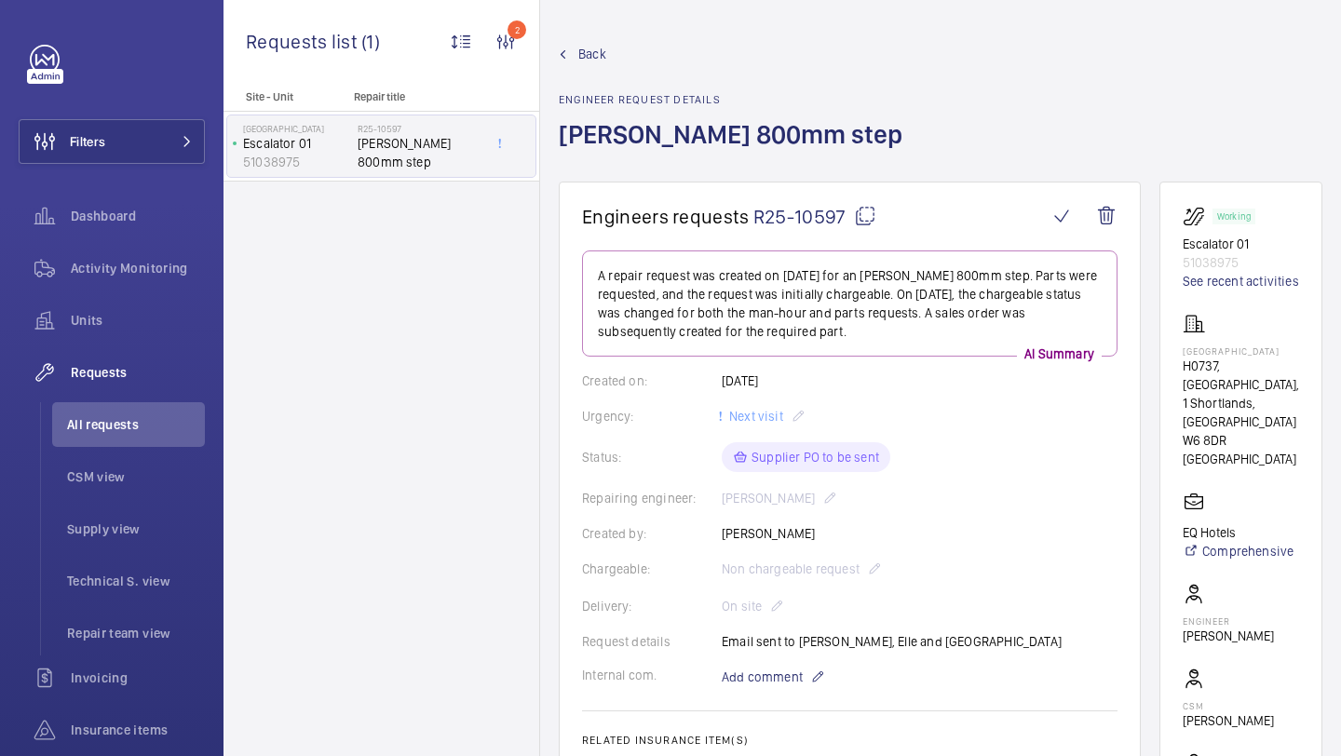
scroll to position [817, 0]
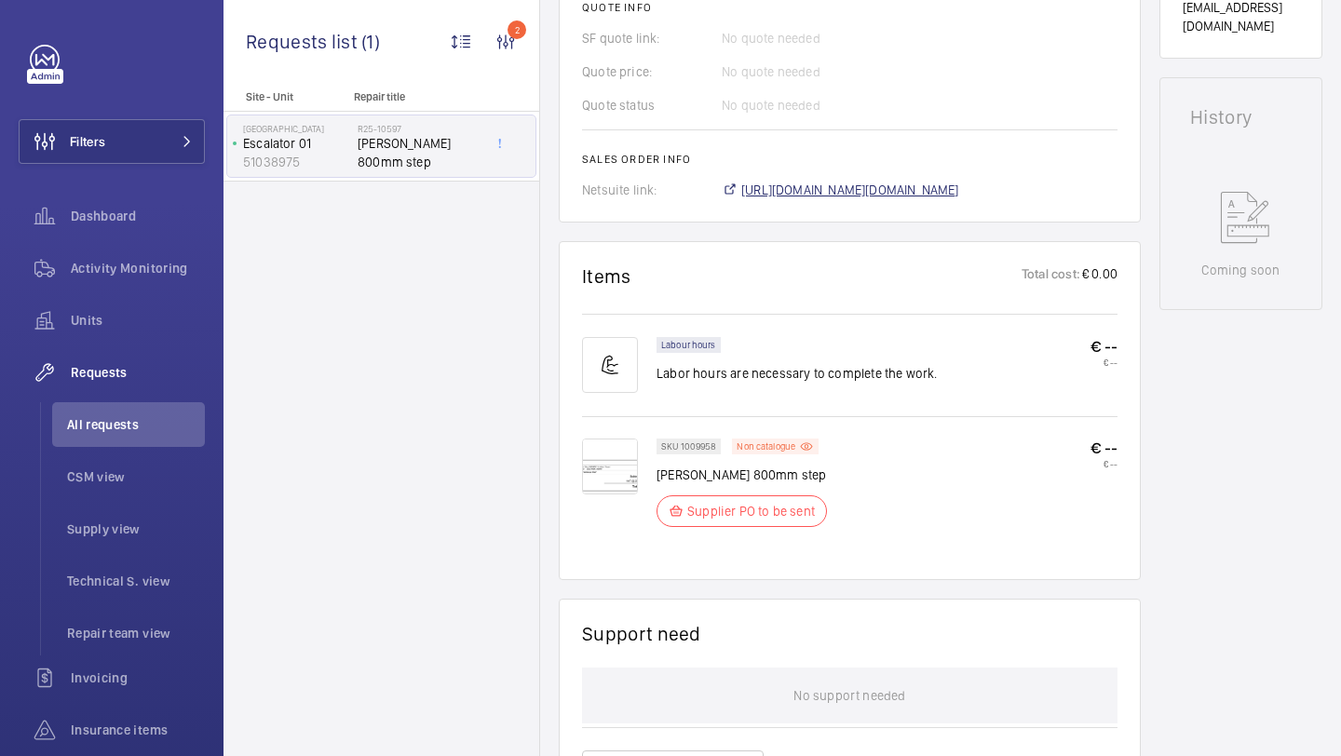
click at [820, 196] on span "https://6461500.app.netsuite.com/app/accounting/transactions/salesord.nl?id=290…" at bounding box center [850, 190] width 218 height 19
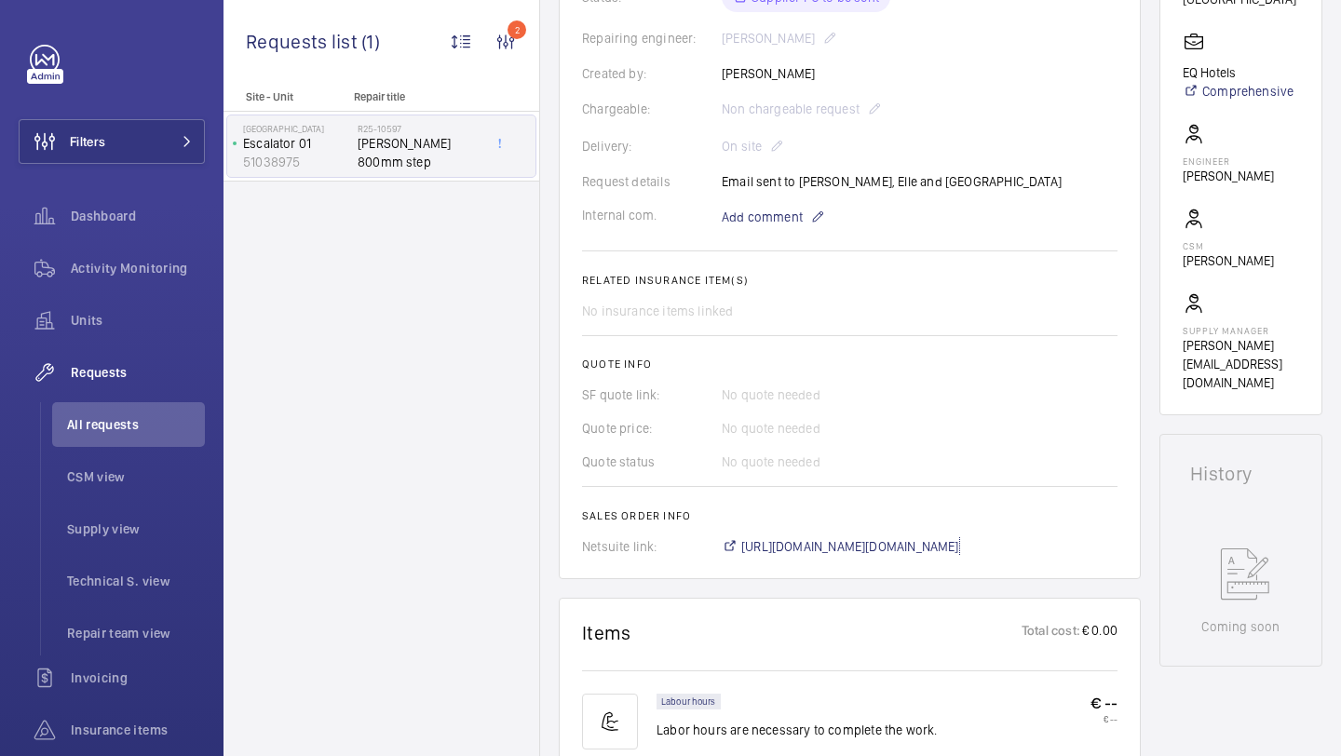
scroll to position [447, 0]
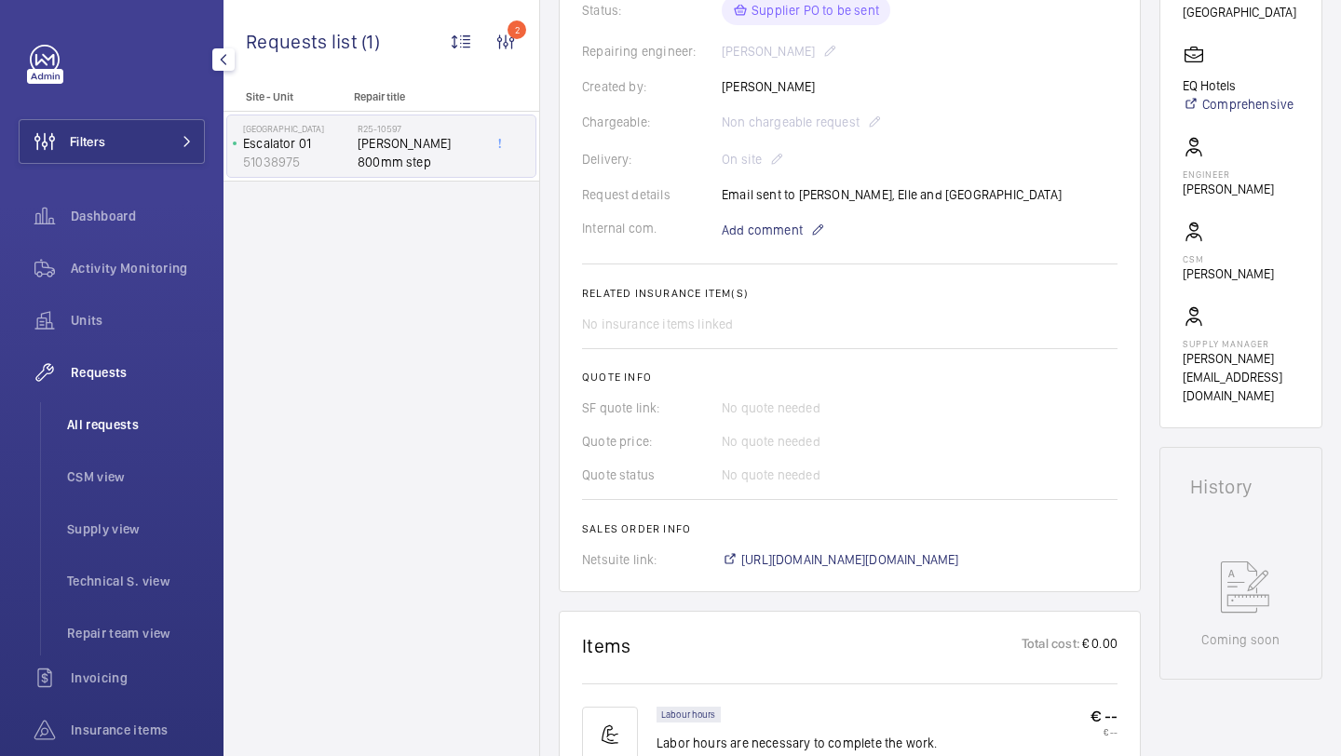
click at [123, 426] on span "All requests" at bounding box center [136, 424] width 138 height 19
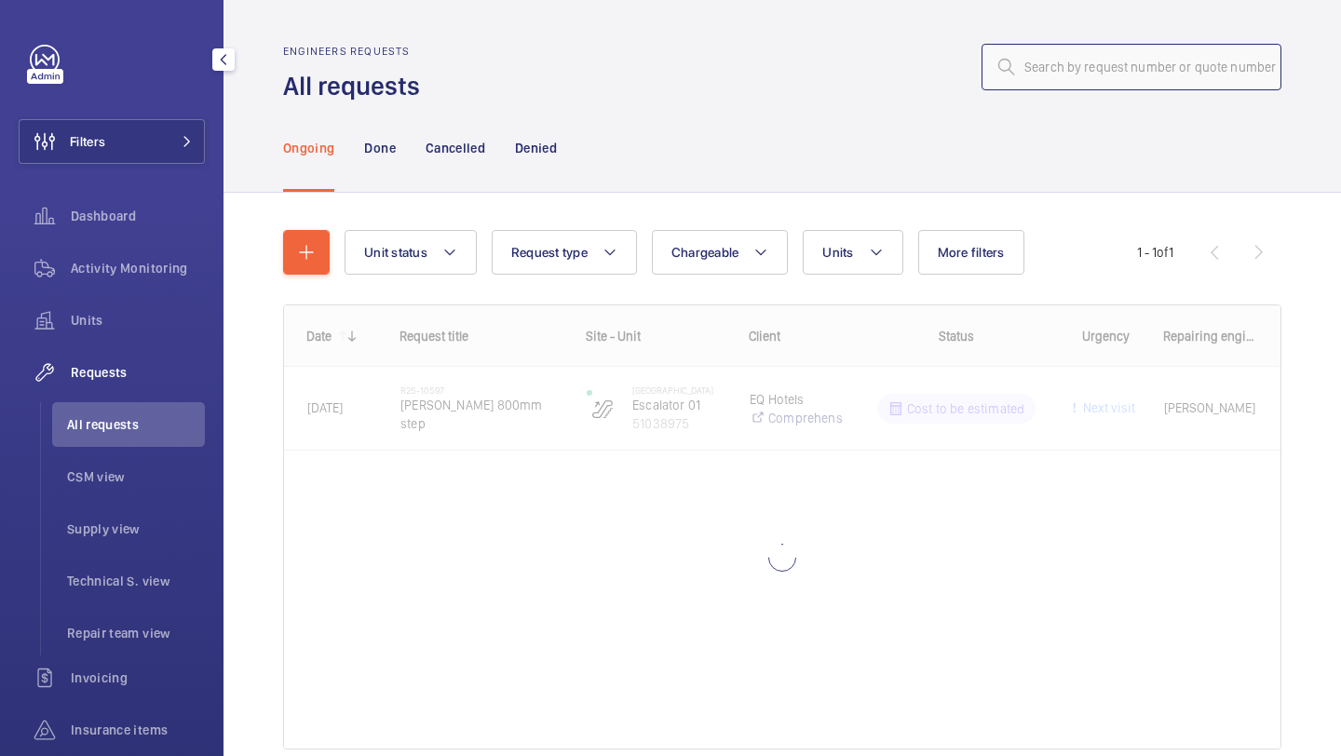
click at [1039, 74] on input "text" at bounding box center [1131, 67] width 300 height 47
paste input "R25-09462"
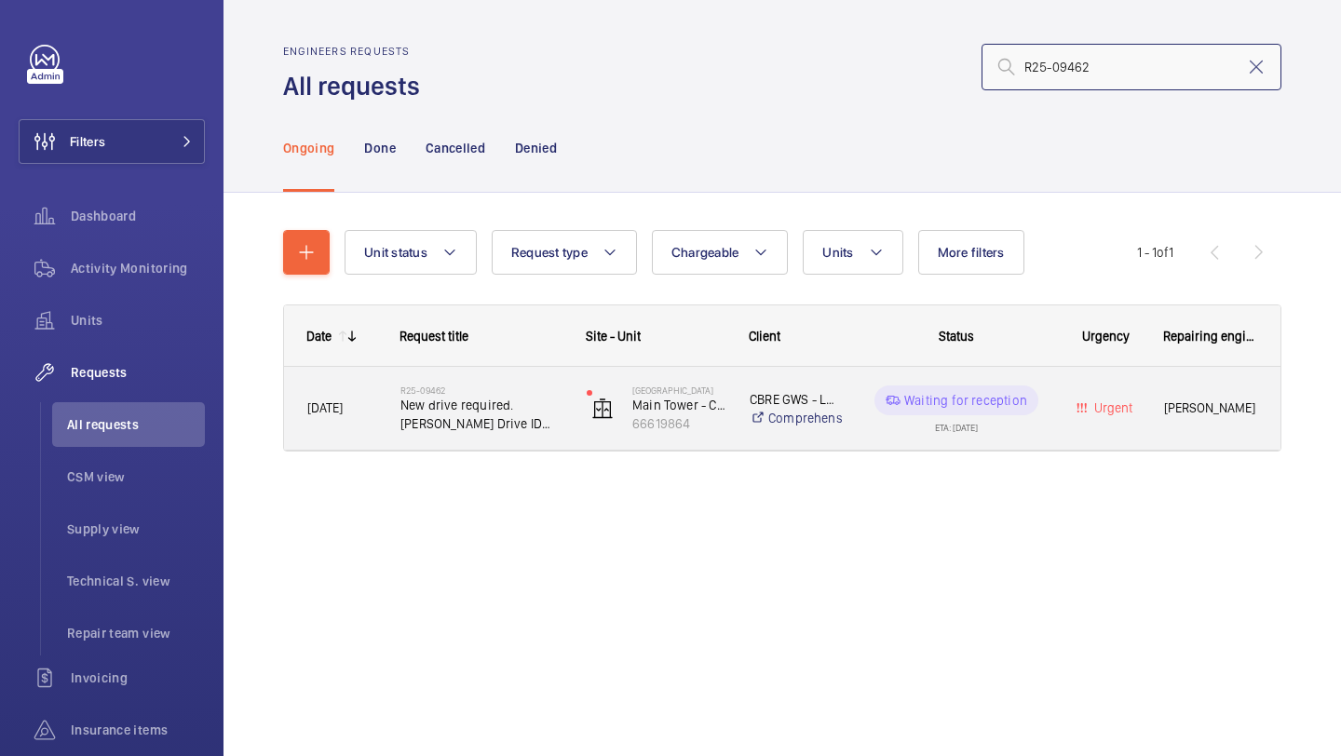
type input "R25-09462"
click at [499, 423] on span "New drive required. Schindler Drive ID 59410966" at bounding box center [481, 414] width 162 height 37
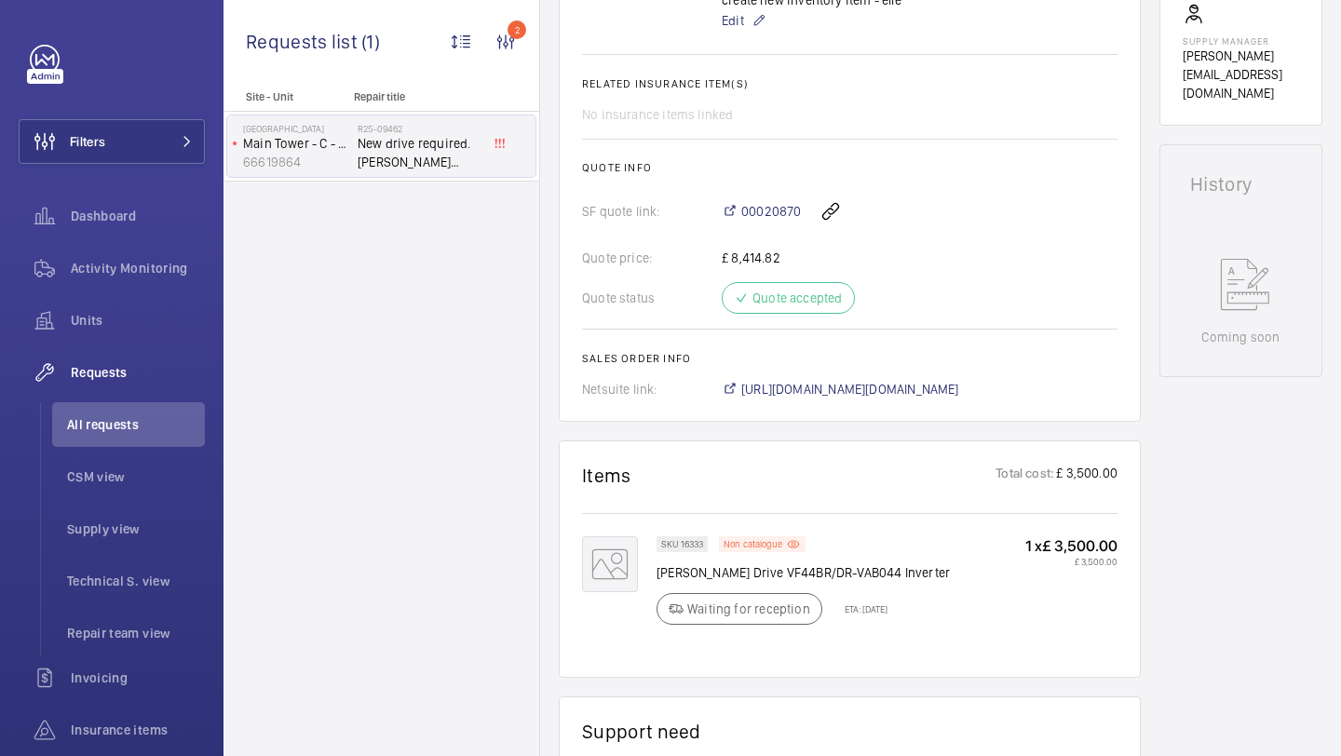
scroll to position [763, 0]
click at [812, 383] on span "https://6461500.app.netsuite.com/app/accounting/transactions/salesord.nl?id=288…" at bounding box center [850, 392] width 218 height 19
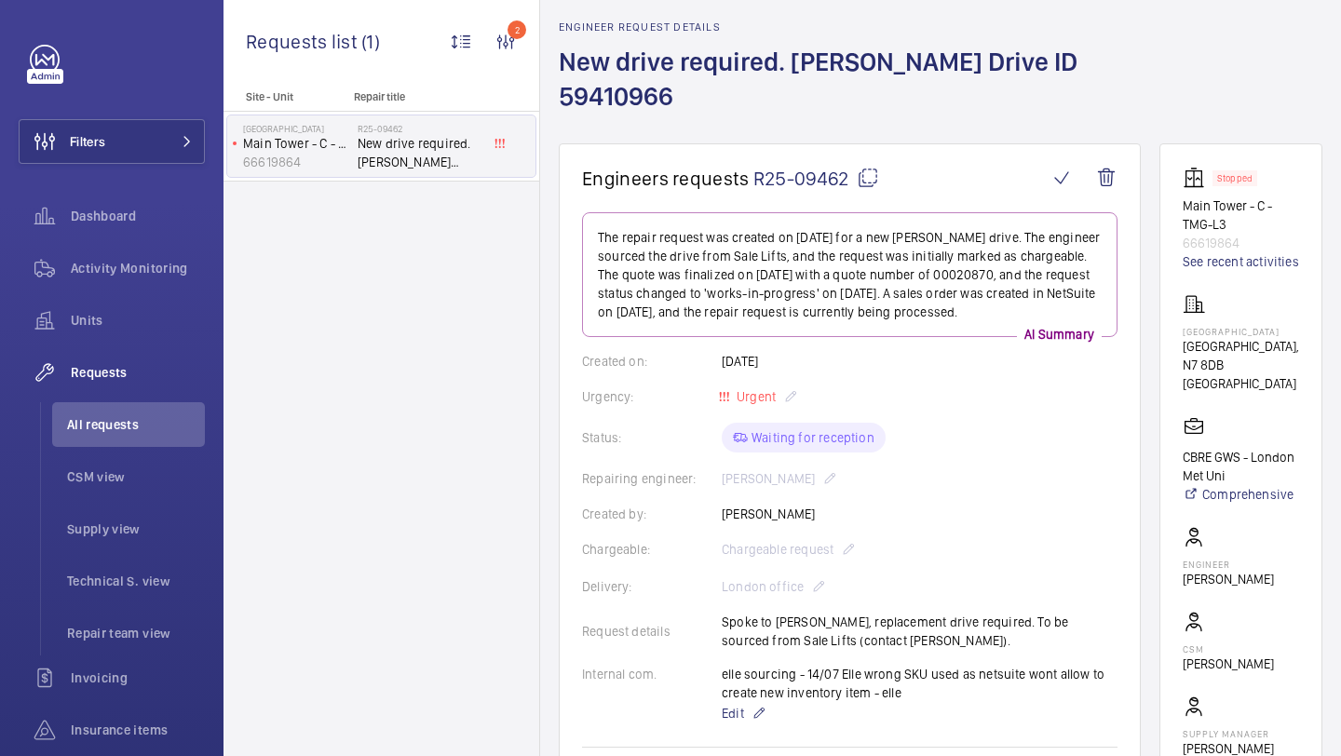
scroll to position [11, 0]
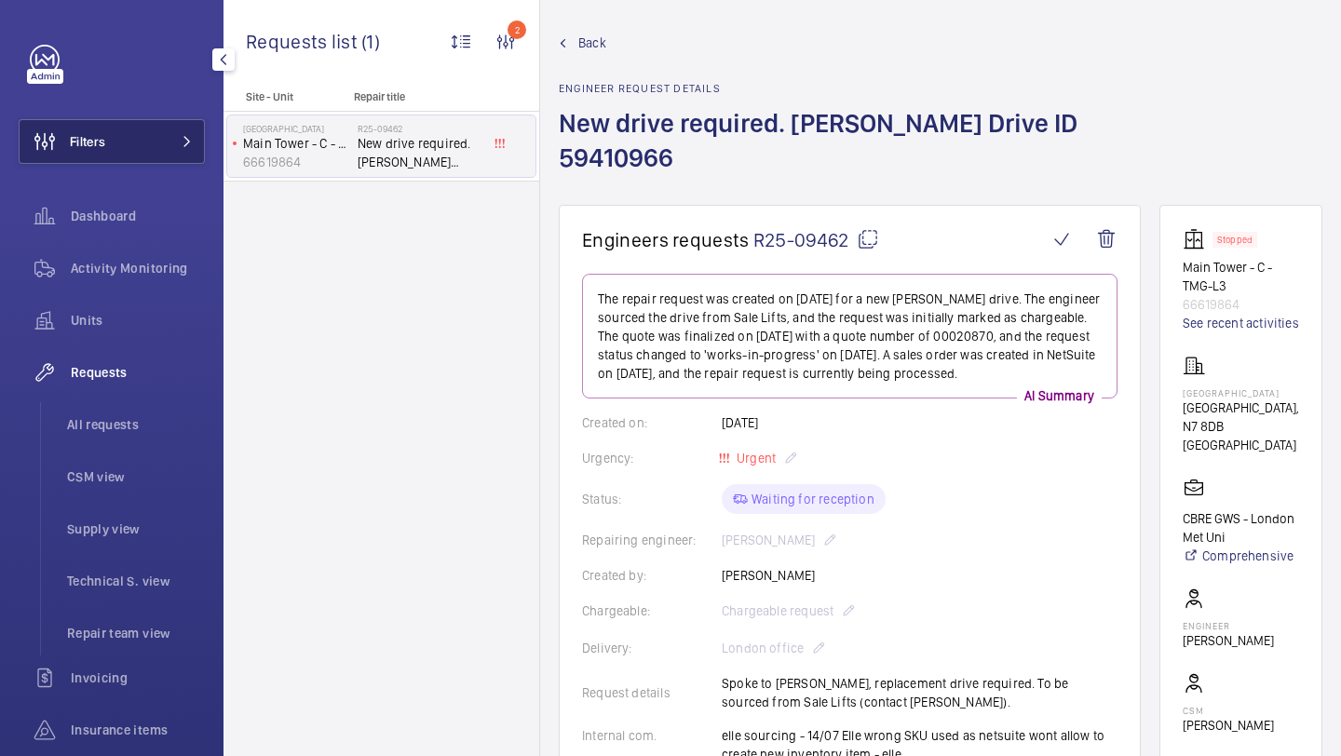
click at [139, 145] on button "Filters" at bounding box center [112, 141] width 186 height 45
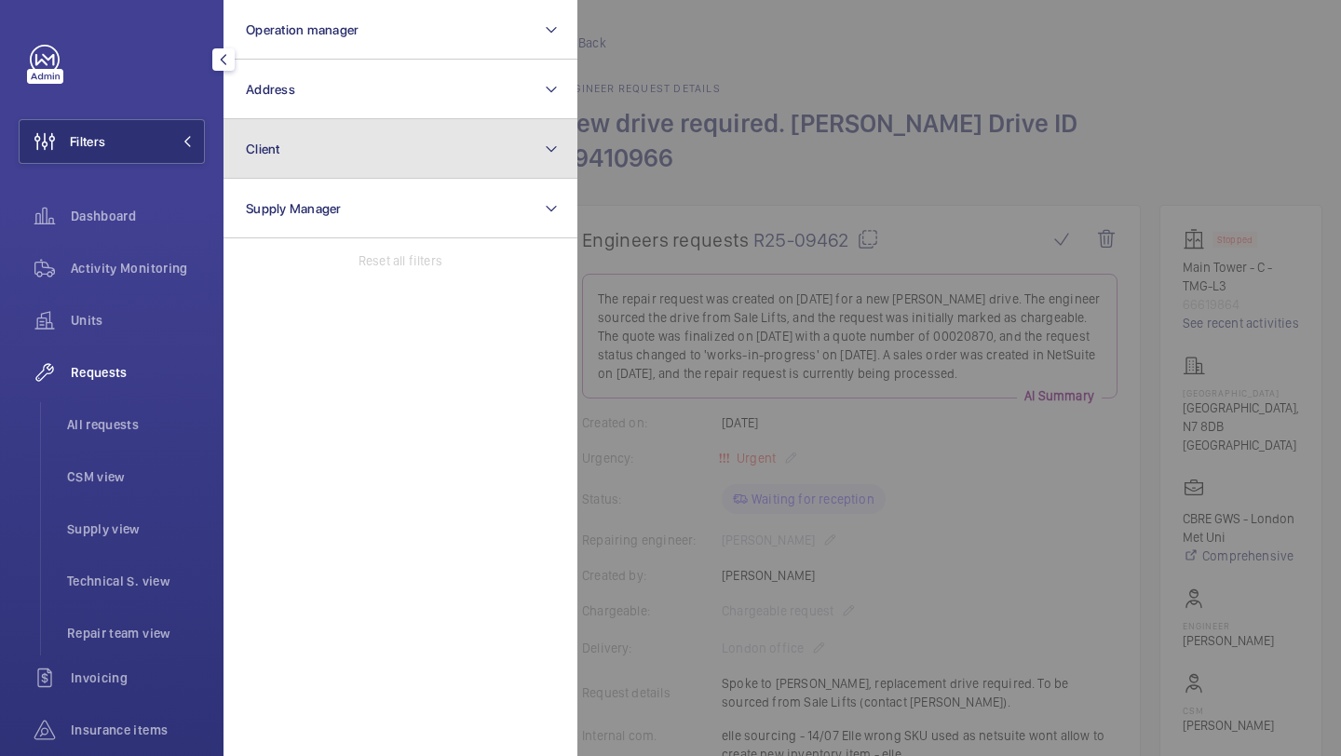
click at [283, 121] on button "Client" at bounding box center [400, 149] width 354 height 60
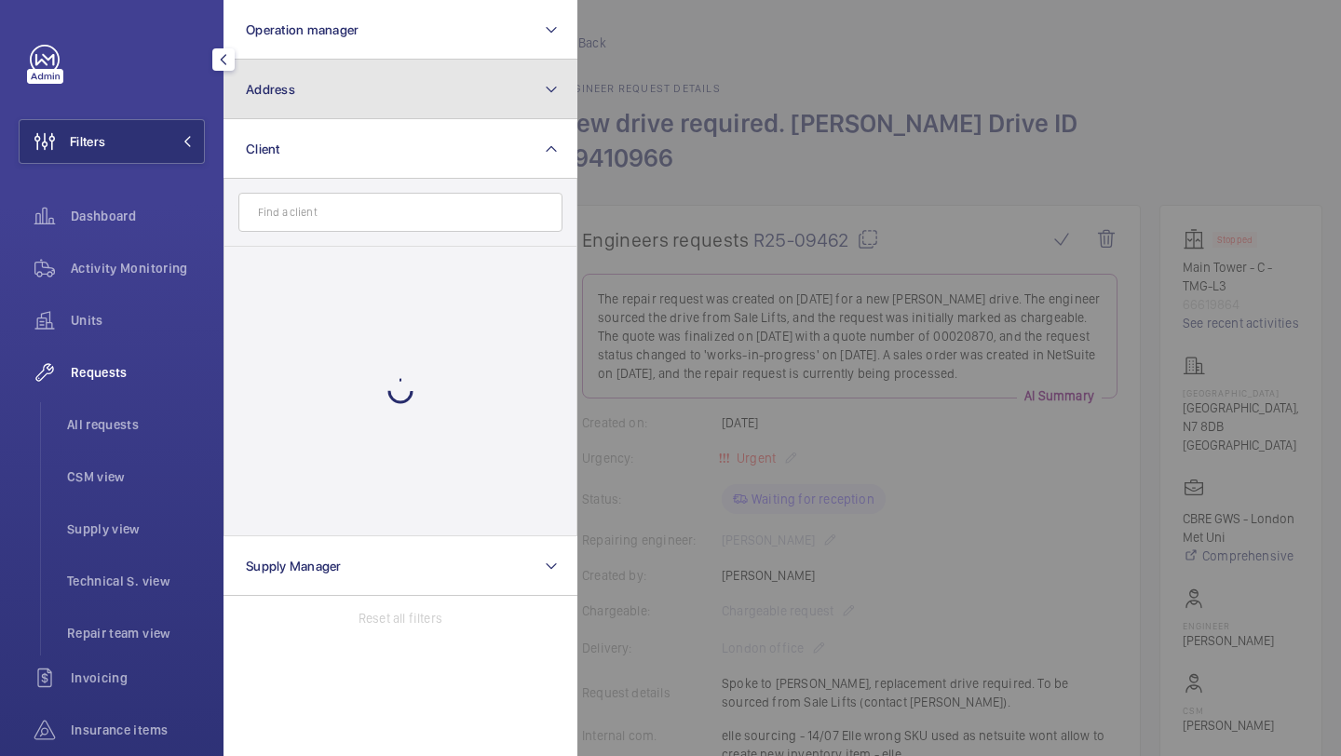
click at [283, 108] on button "Address" at bounding box center [400, 90] width 354 height 60
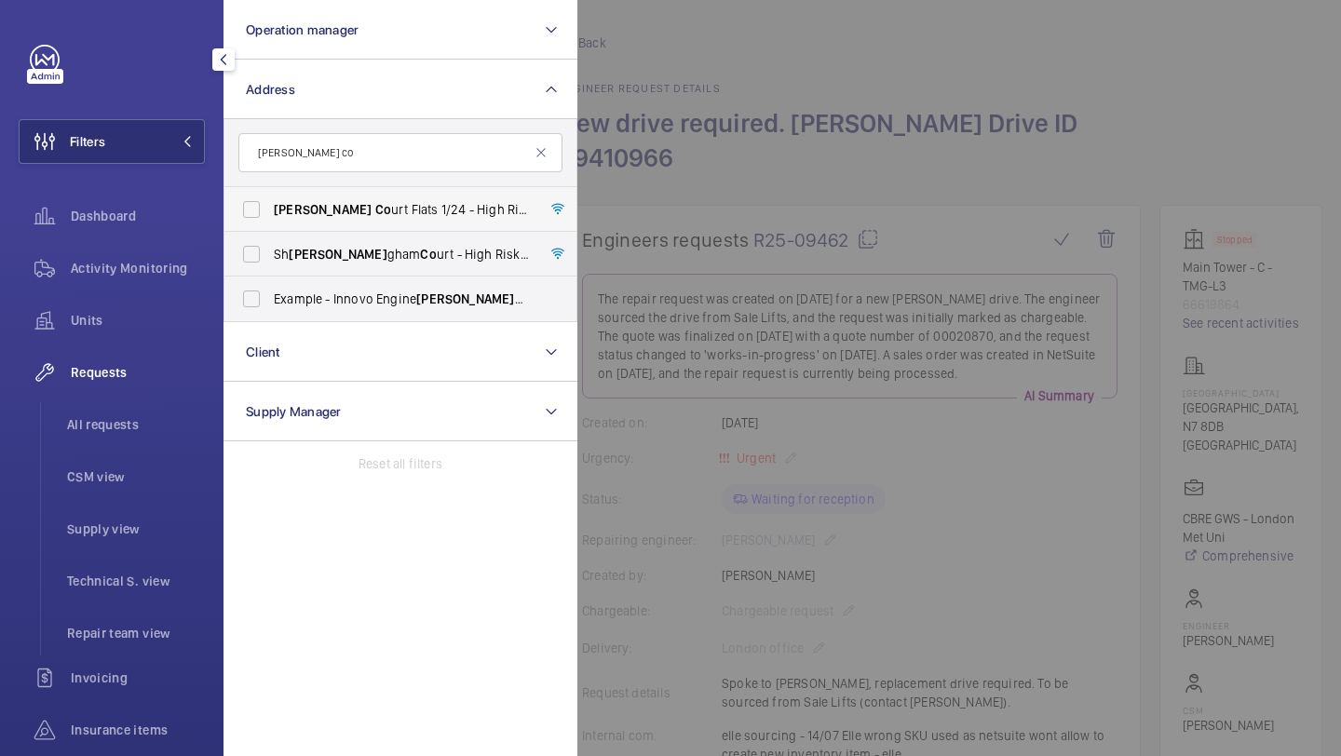
type input "erin co"
click at [371, 212] on span "Erin Co urt Flats 1/24 - High Risk Building - Erin Co urt Flats 1/24, LONDON NW…" at bounding box center [402, 209] width 256 height 19
click at [270, 212] on input "Erin Co urt Flats 1/24 - High Risk Building - Erin Co urt Flats 1/24, LONDON NW…" at bounding box center [251, 209] width 37 height 37
checkbox input "true"
click at [155, 391] on div "Requests" at bounding box center [112, 372] width 186 height 45
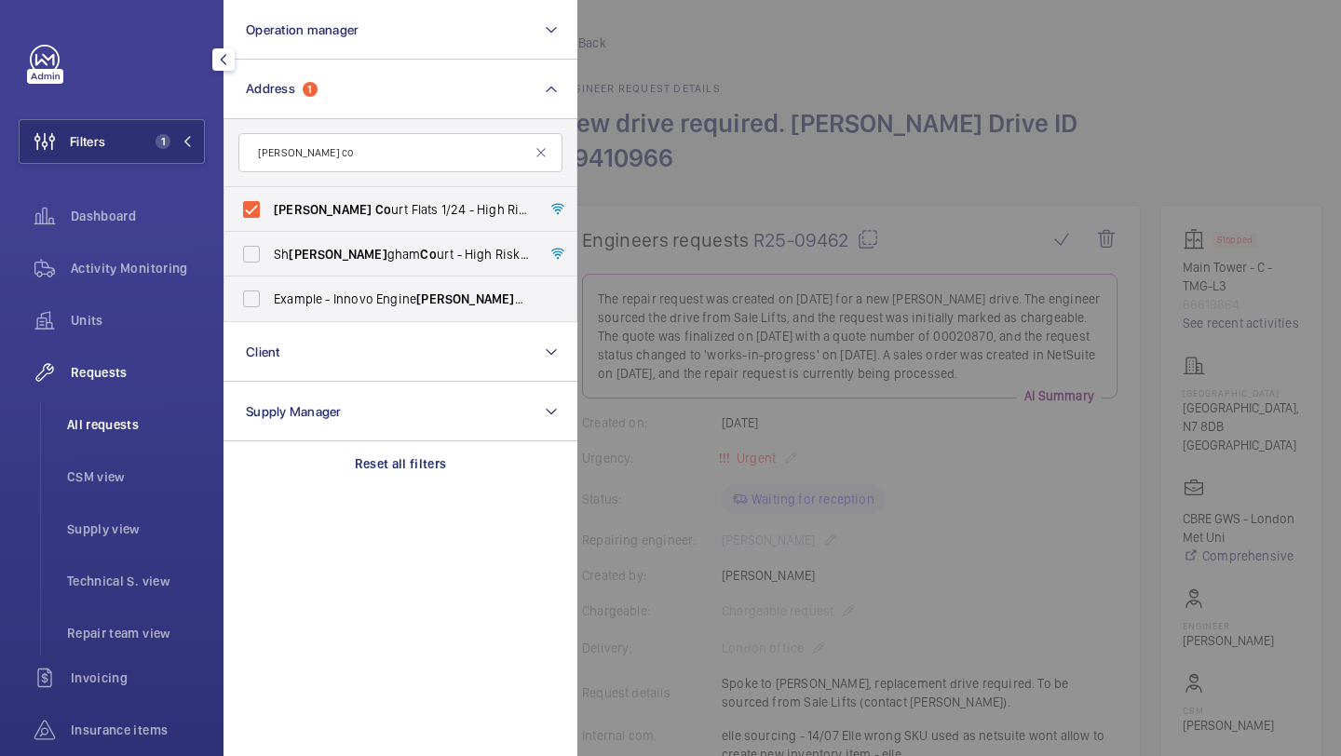
click at [152, 422] on span "All requests" at bounding box center [136, 424] width 138 height 19
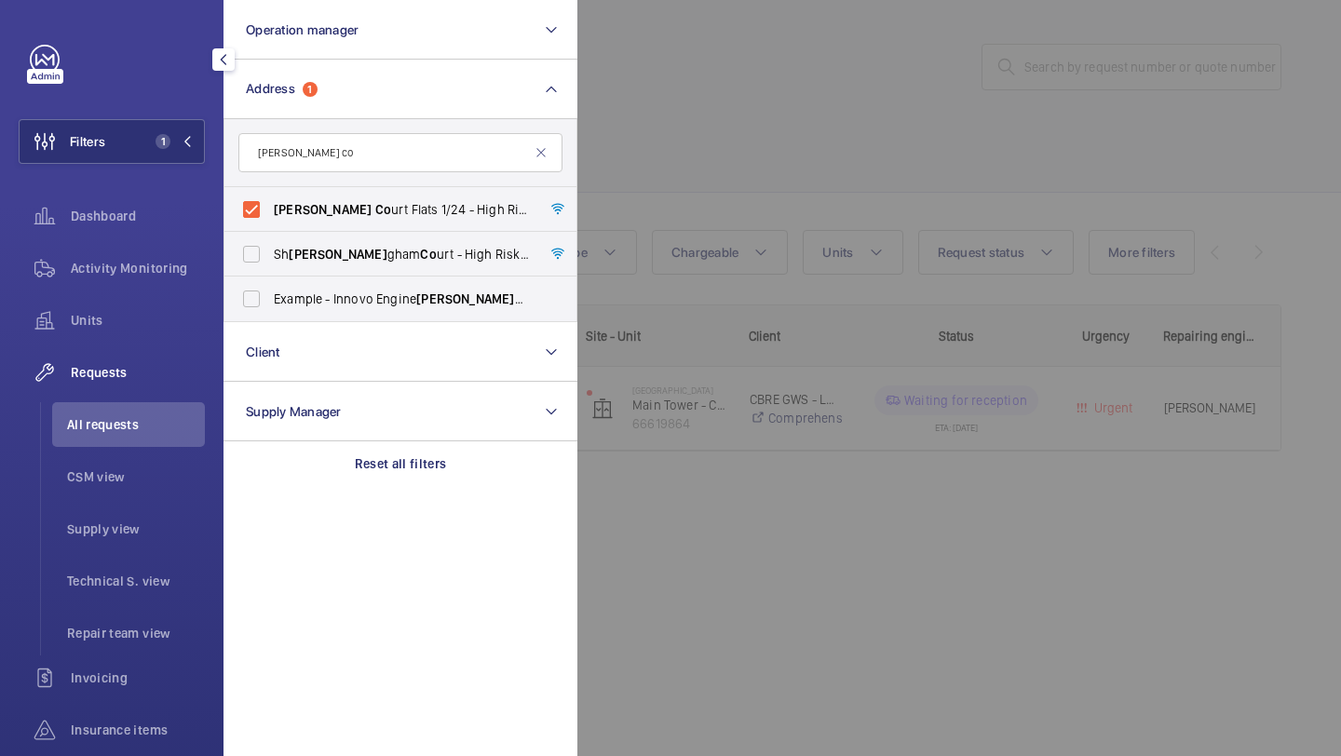
click at [678, 216] on div at bounding box center [1247, 378] width 1341 height 756
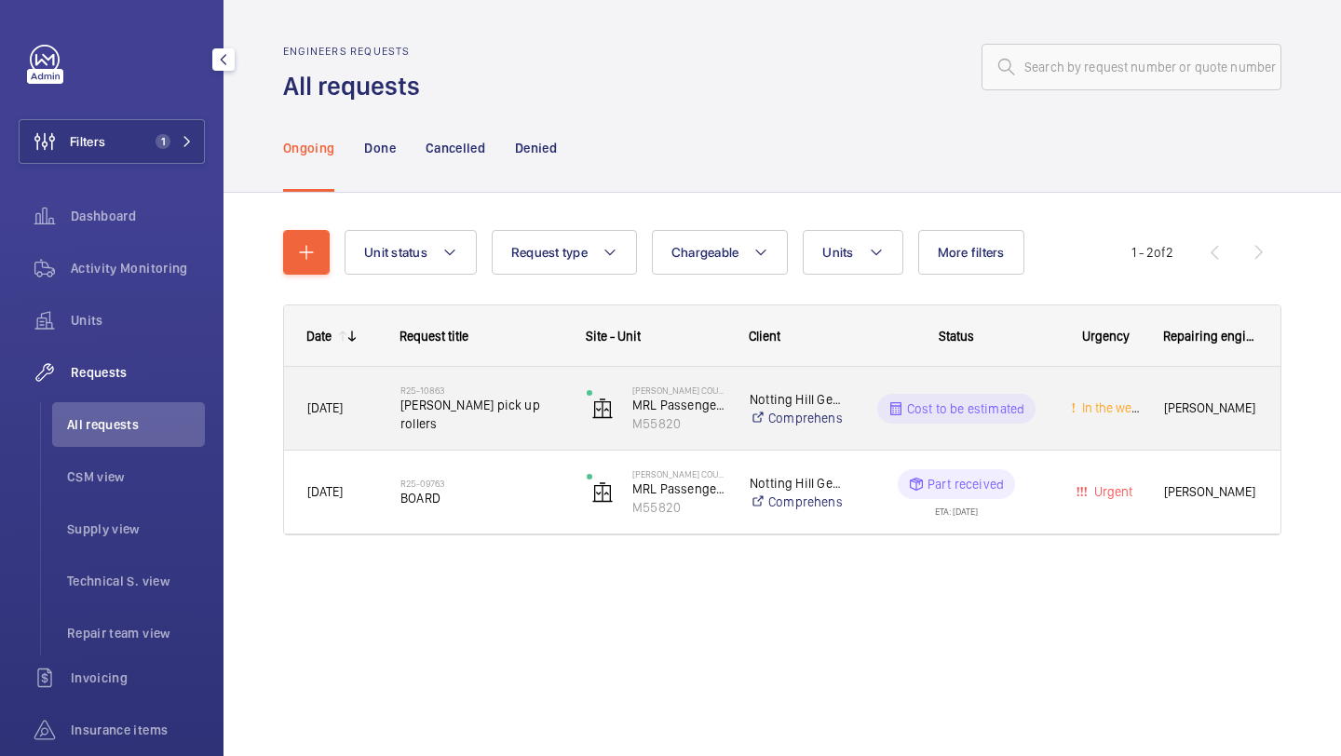
click at [499, 391] on div "R25-10863 Schindler pick up rollers" at bounding box center [481, 409] width 162 height 54
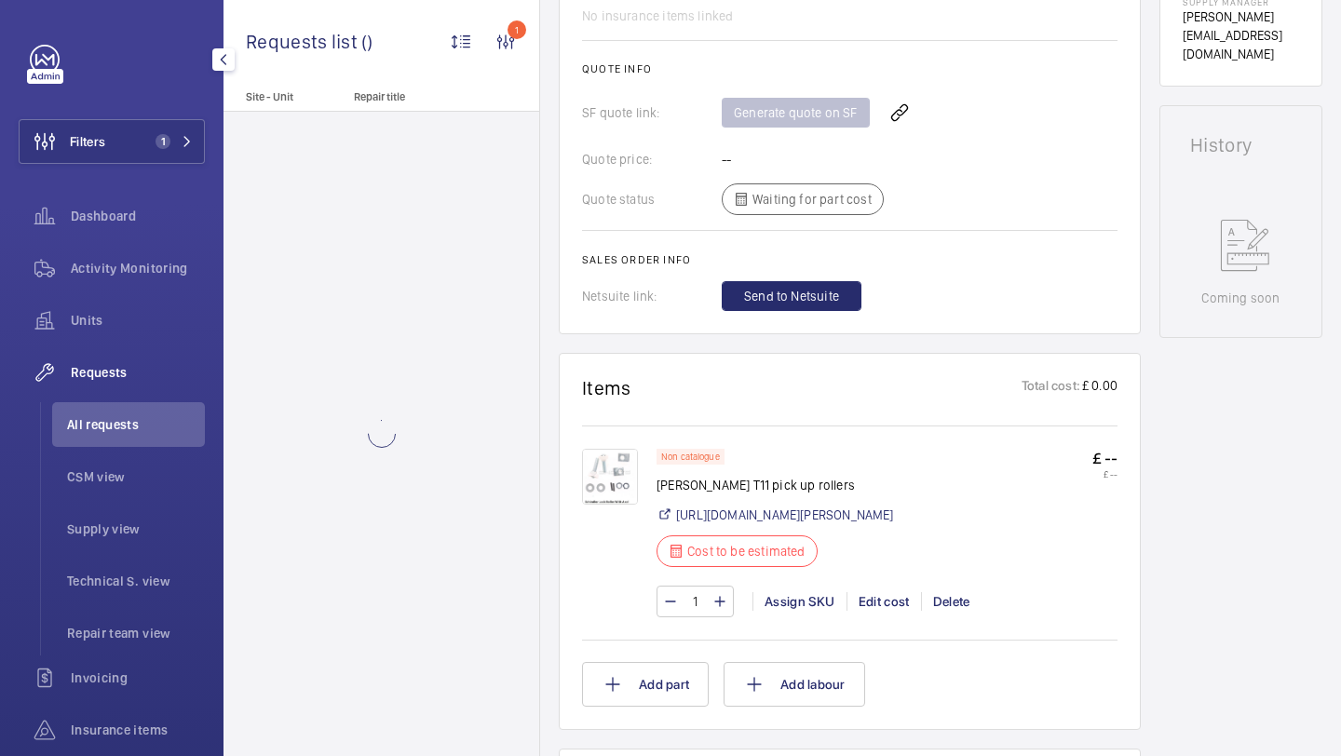
scroll to position [800, 0]
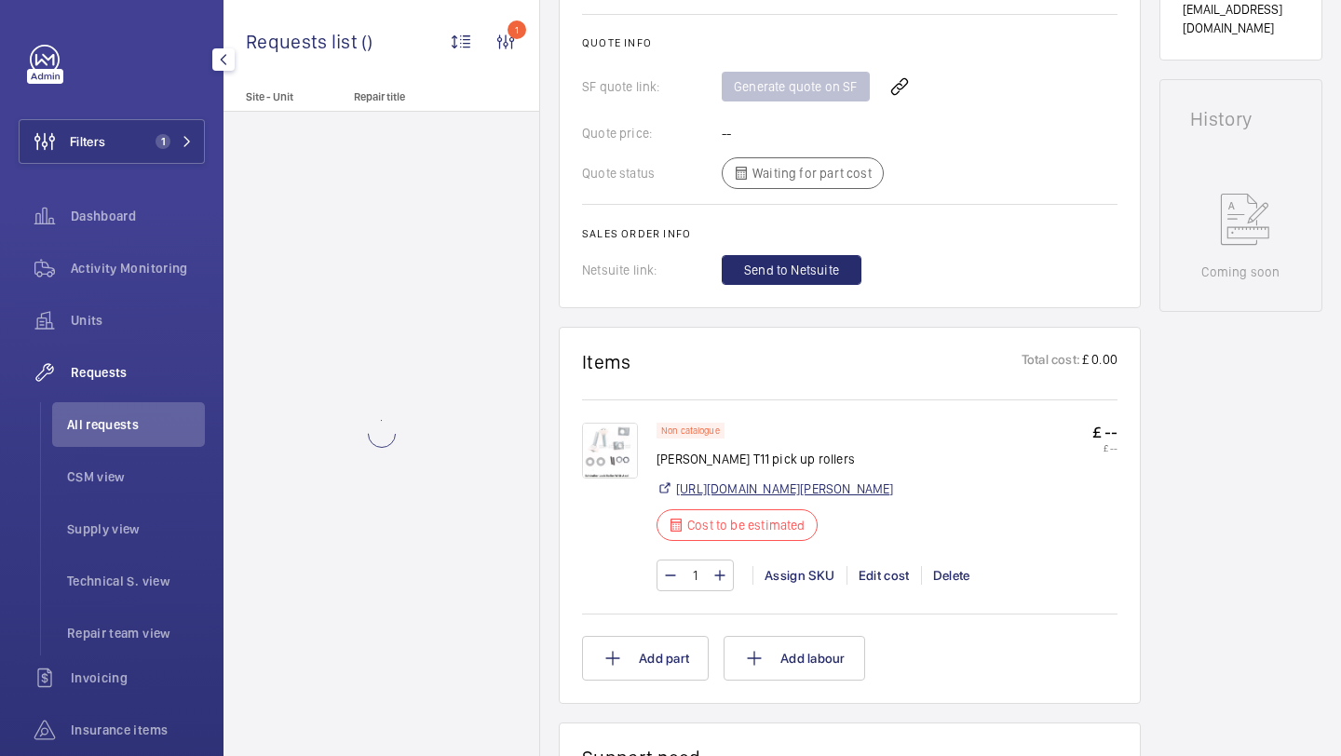
click at [698, 480] on link "https://shop.shorts-lifts.co.uk/sd039-0008-schindler-lock-roller-with-axel-t11-…" at bounding box center [785, 489] width 218 height 19
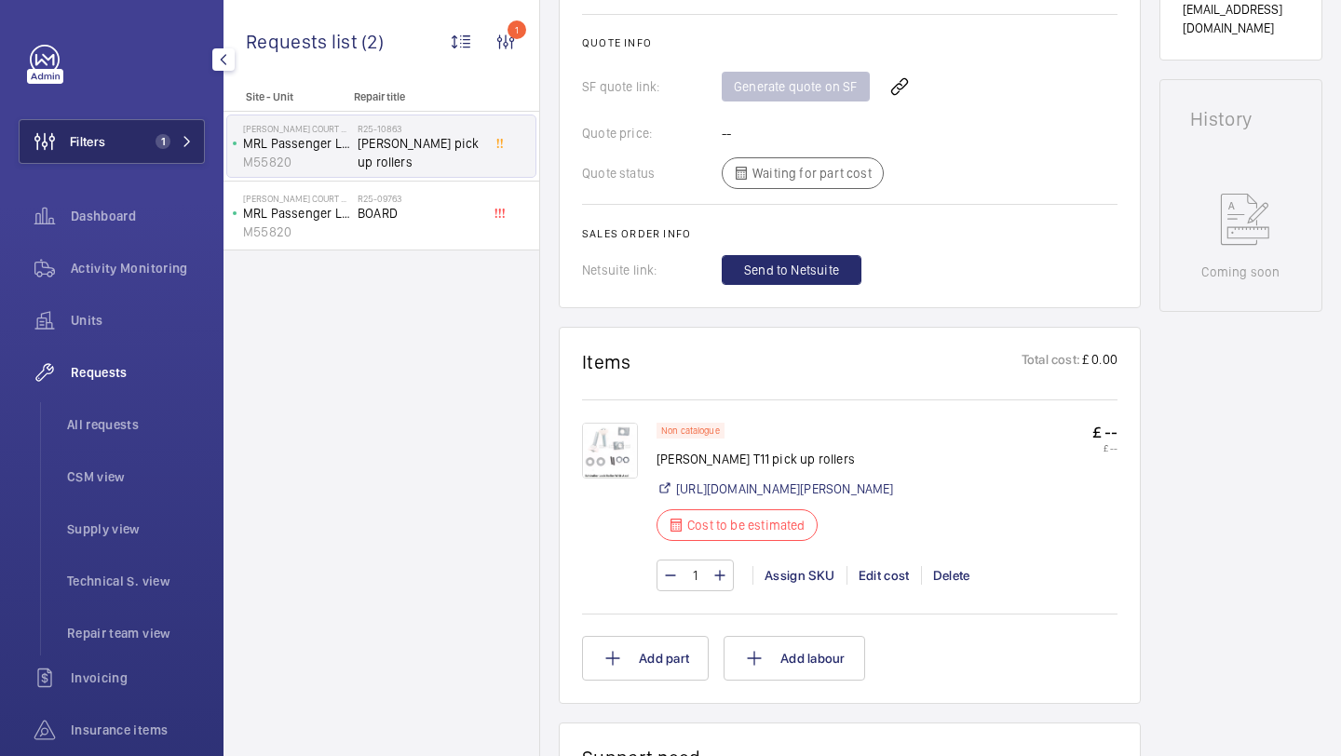
click at [172, 161] on button "Filters 1" at bounding box center [112, 141] width 186 height 45
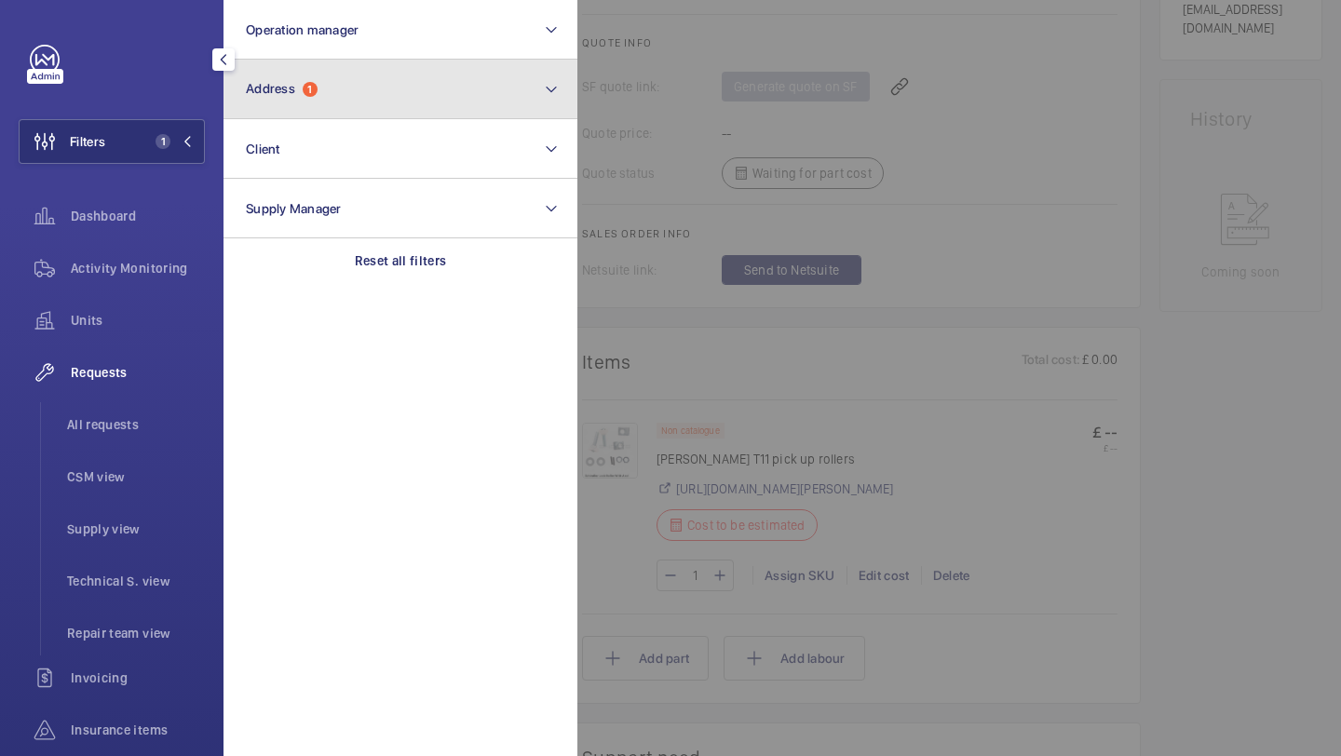
click at [273, 101] on button "Address 1" at bounding box center [400, 90] width 354 height 60
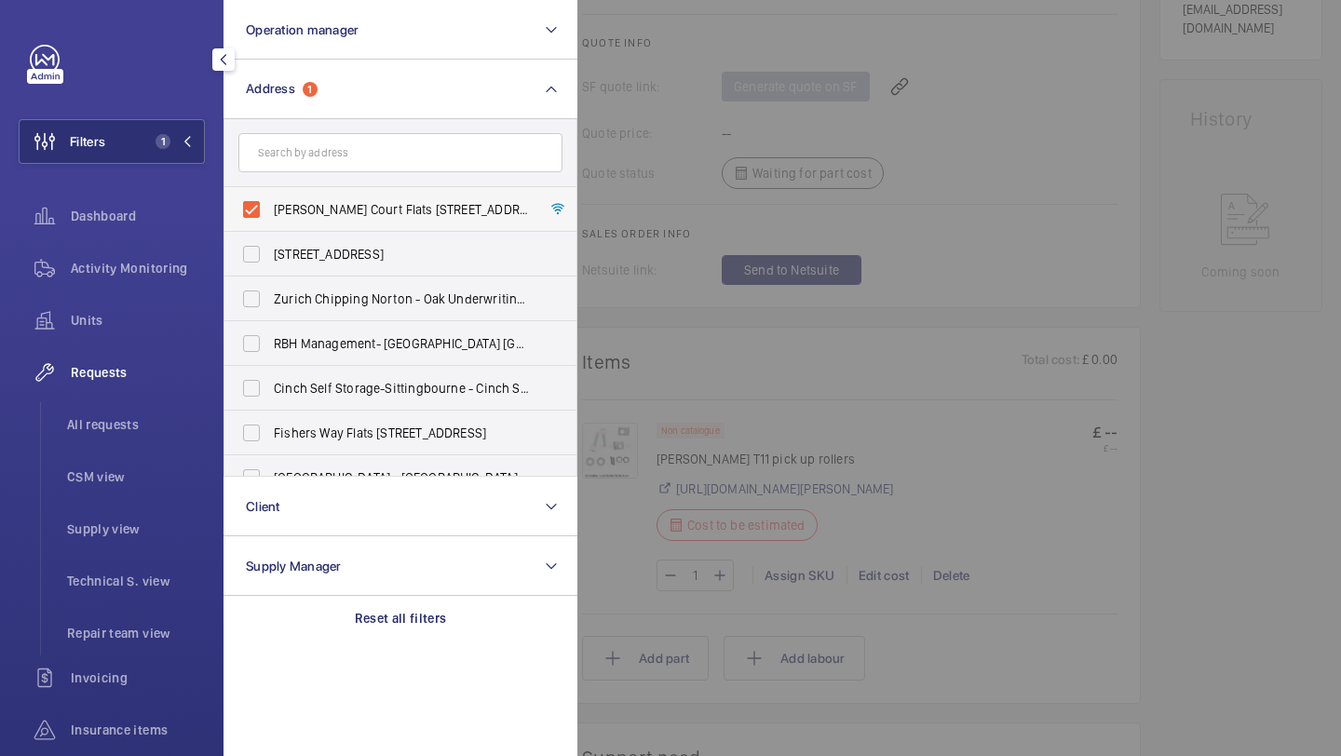
click at [286, 195] on label "Erin Court Flats 1/24 - High Risk Building - Erin Court Flats 1/24, LONDON NW2 …" at bounding box center [386, 209] width 324 height 45
click at [270, 195] on input "Erin Court Flats 1/24 - High Risk Building - Erin Court Flats 1/24, LONDON NW2 …" at bounding box center [251, 209] width 37 height 37
checkbox input "false"
click at [138, 426] on span "All requests" at bounding box center [136, 424] width 138 height 19
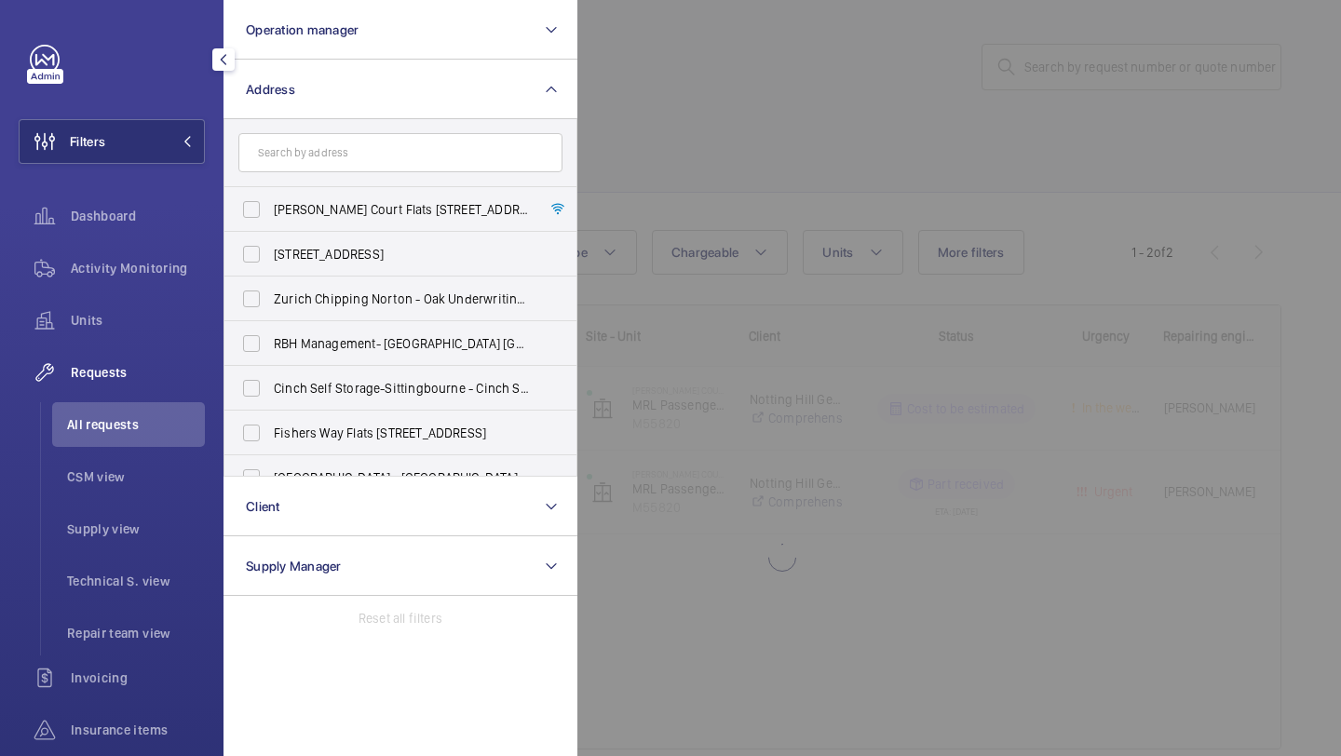
click at [671, 170] on div at bounding box center [1247, 378] width 1341 height 756
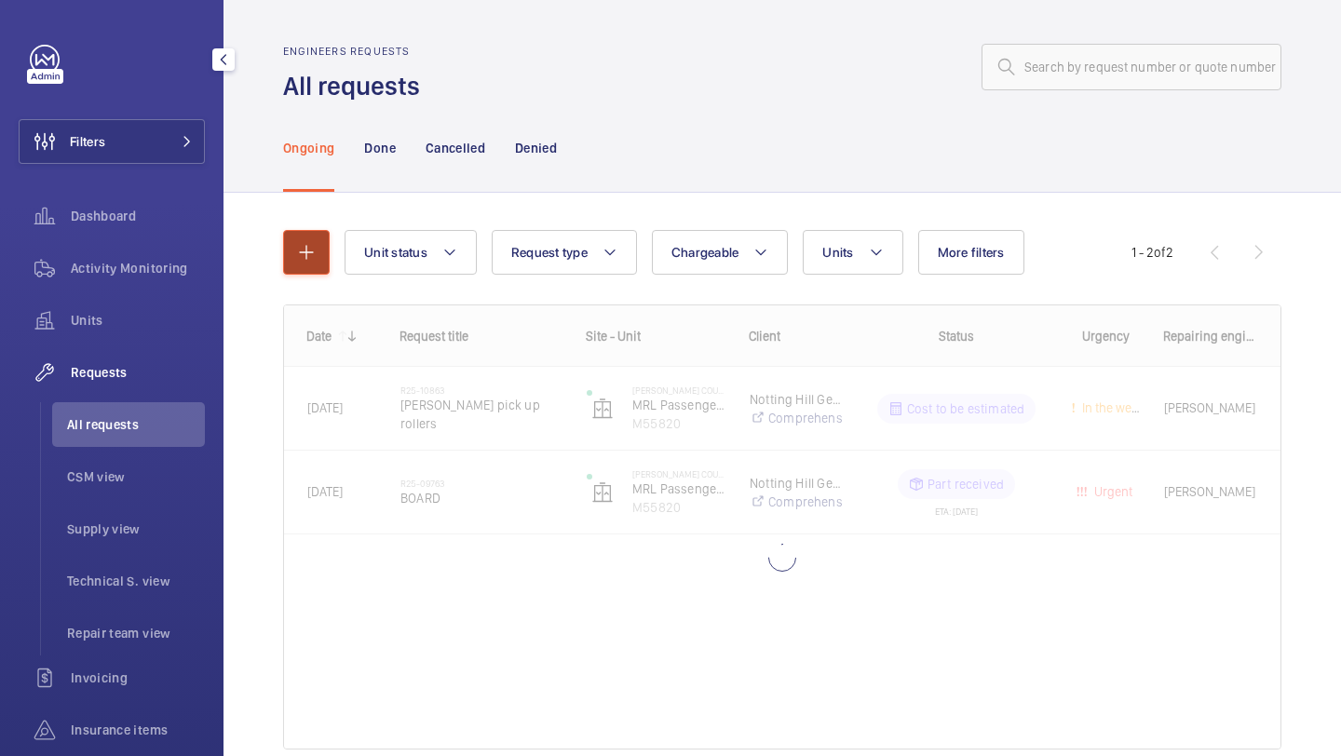
click at [318, 250] on button "button" at bounding box center [306, 252] width 47 height 45
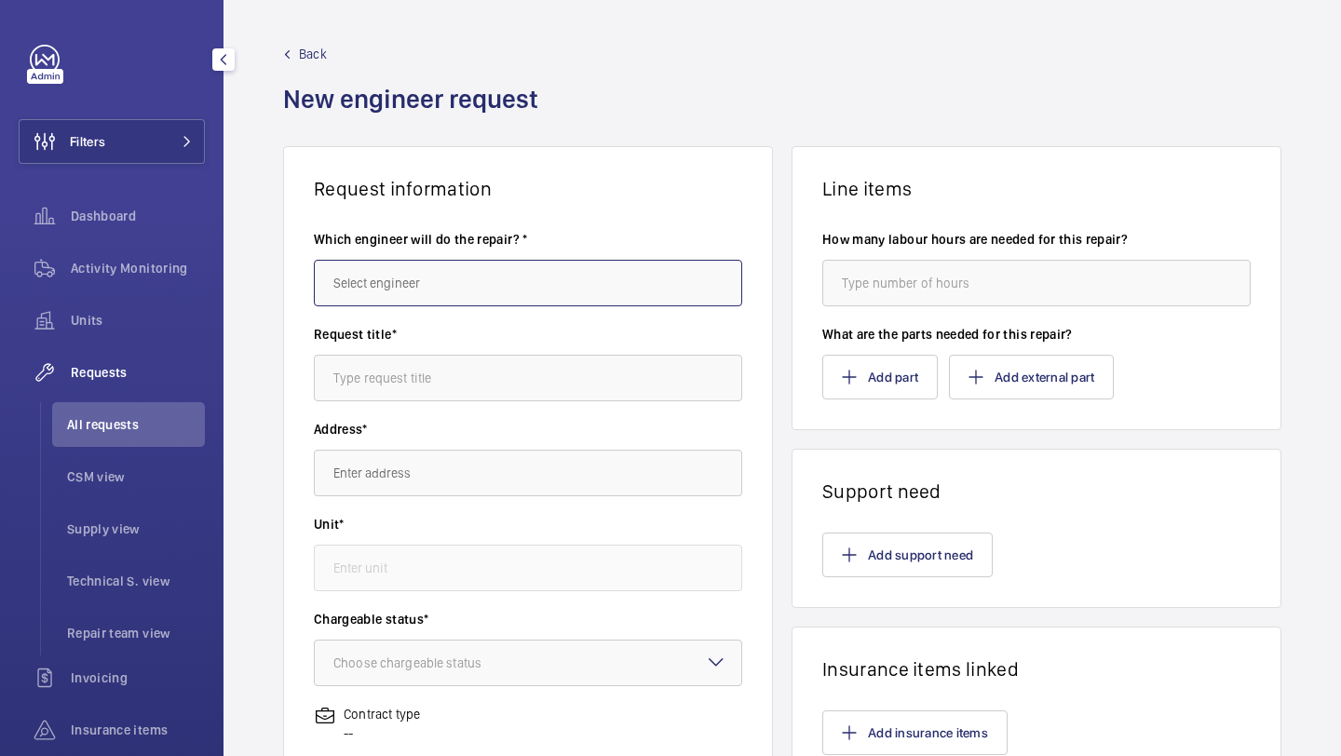
click at [374, 272] on input "text" at bounding box center [528, 283] width 428 height 47
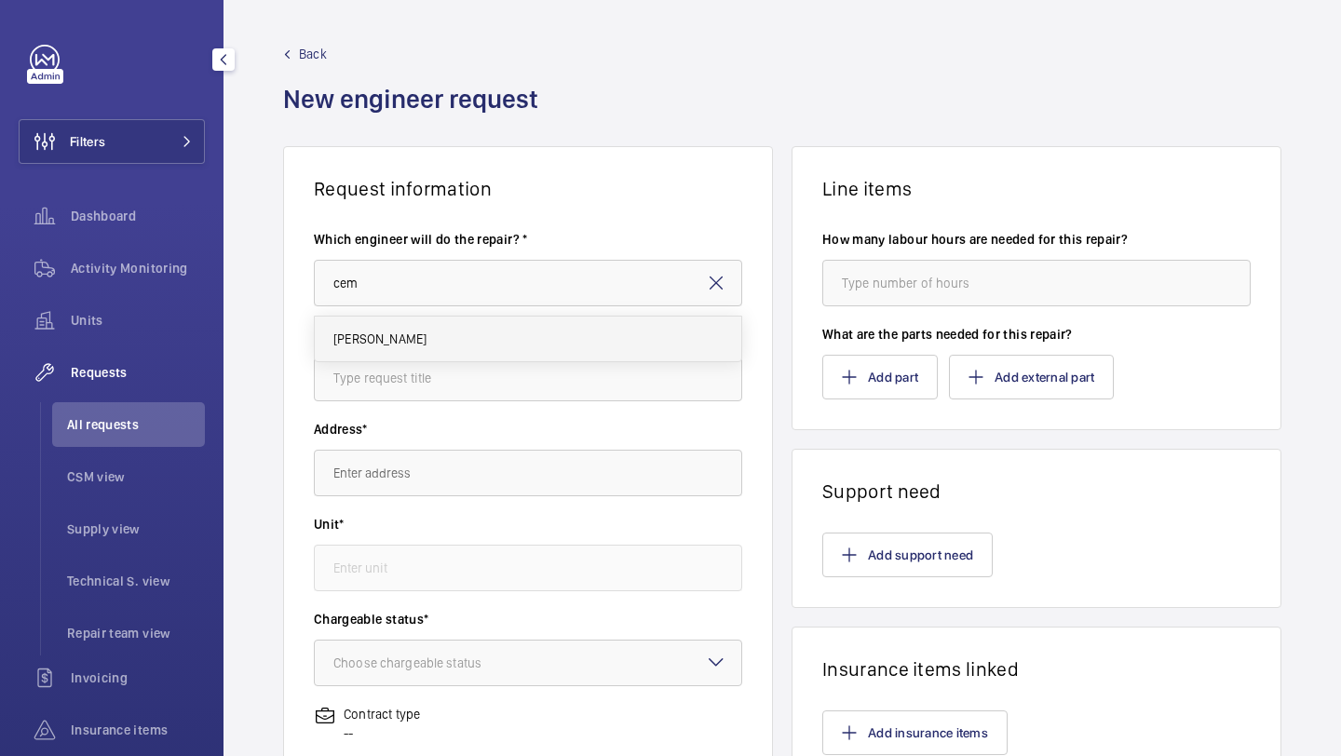
click at [374, 323] on mat-option "Cem Lisani" at bounding box center [528, 339] width 426 height 45
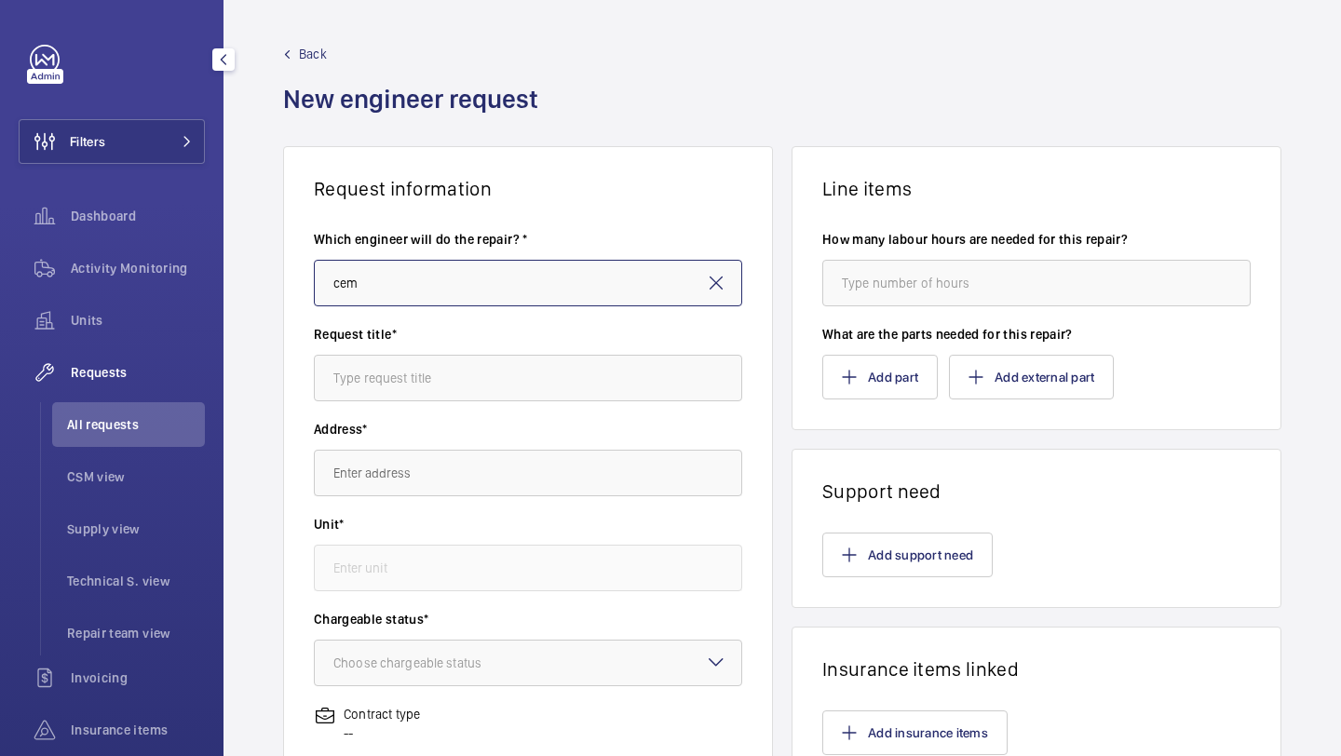
type input "Cem Lisani"
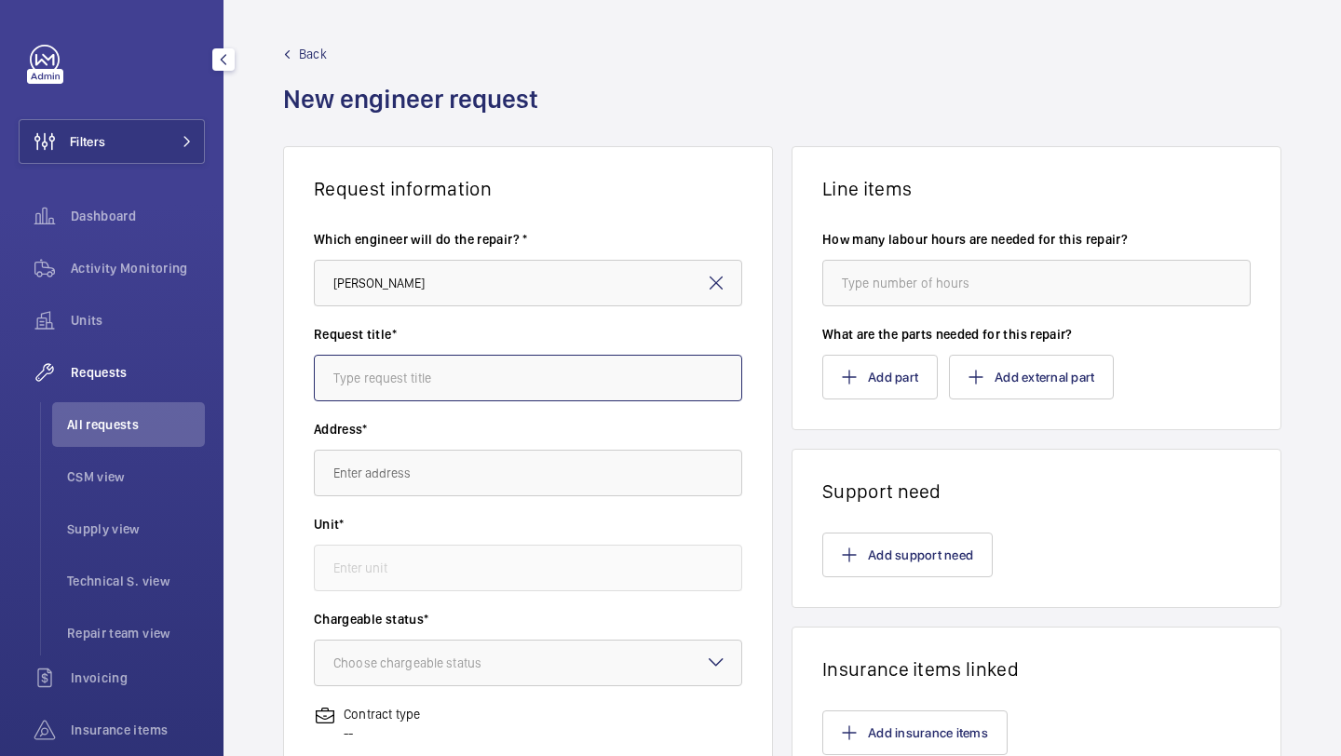
click at [374, 379] on input "text" at bounding box center [528, 378] width 428 height 47
type input "hammersmith hospital lift 17 spring?"
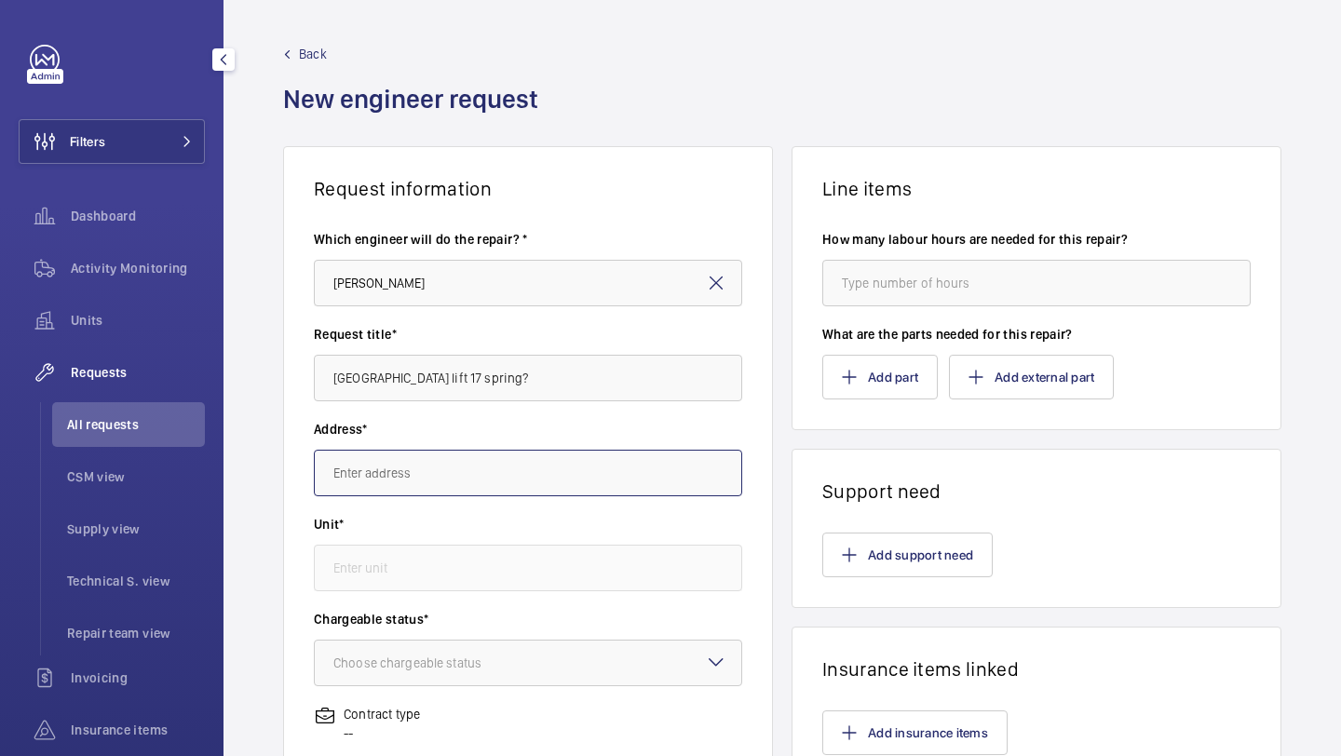
click at [363, 484] on input "text" at bounding box center [528, 473] width 428 height 47
click at [386, 546] on mat-option "Hammersmith Hospital 72 Du Cane Rd, W12 0HS LONDON" at bounding box center [528, 529] width 426 height 45
type input "Hammersmith Hospital 72 Du Cane Rd, W12 0HS LONDON"
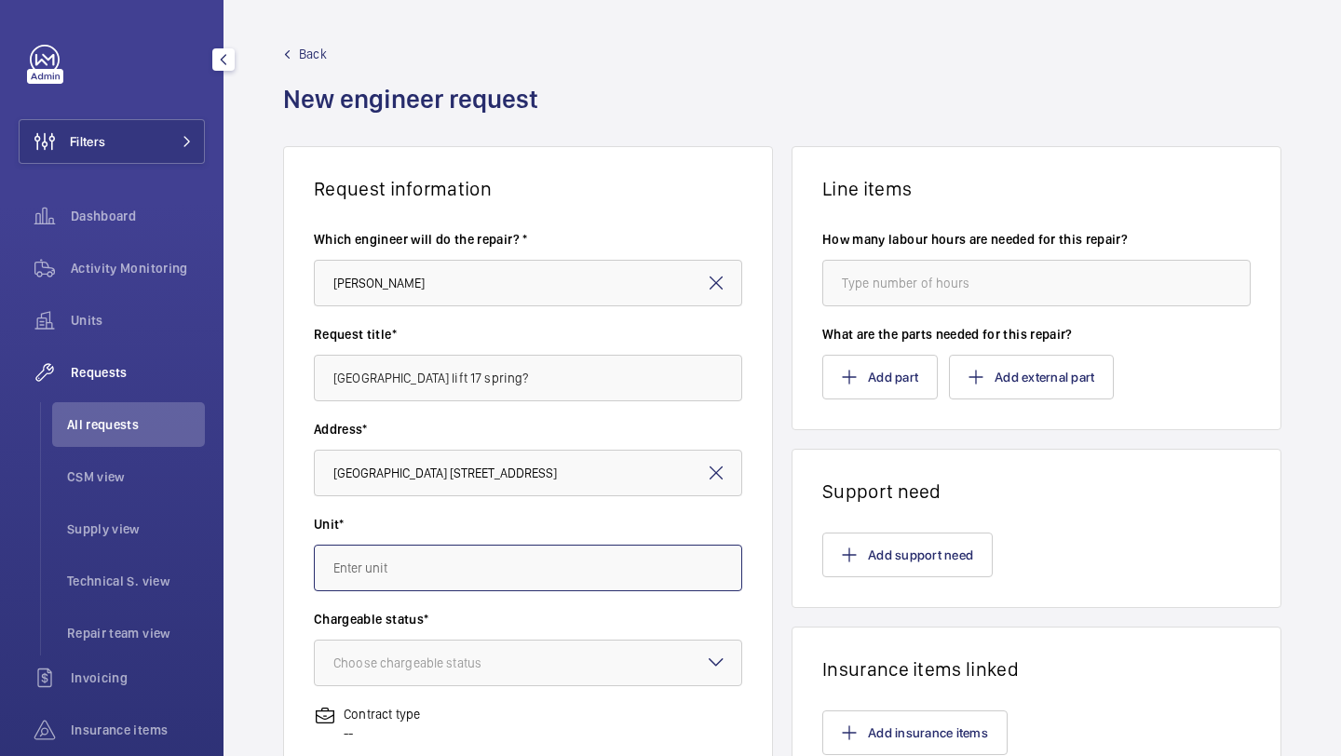
click at [386, 564] on input "text" at bounding box center [528, 568] width 428 height 47
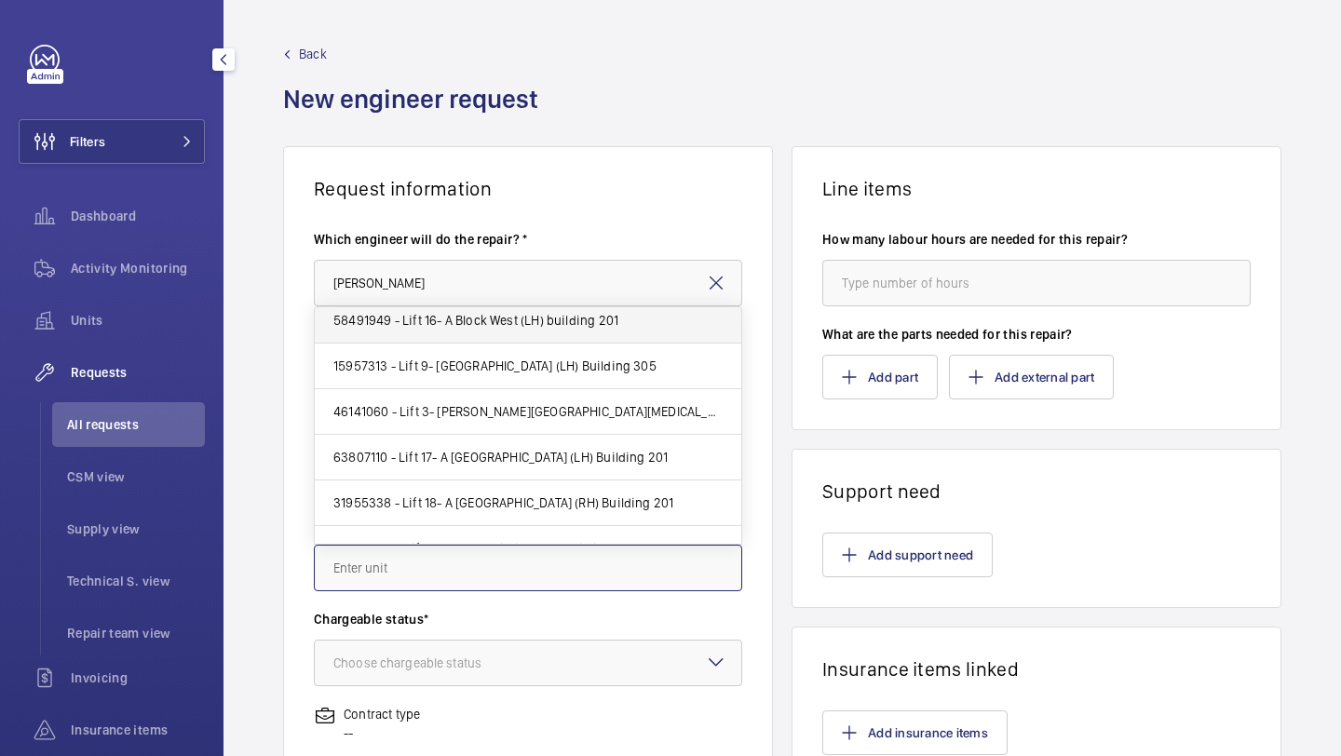
scroll to position [151, 0]
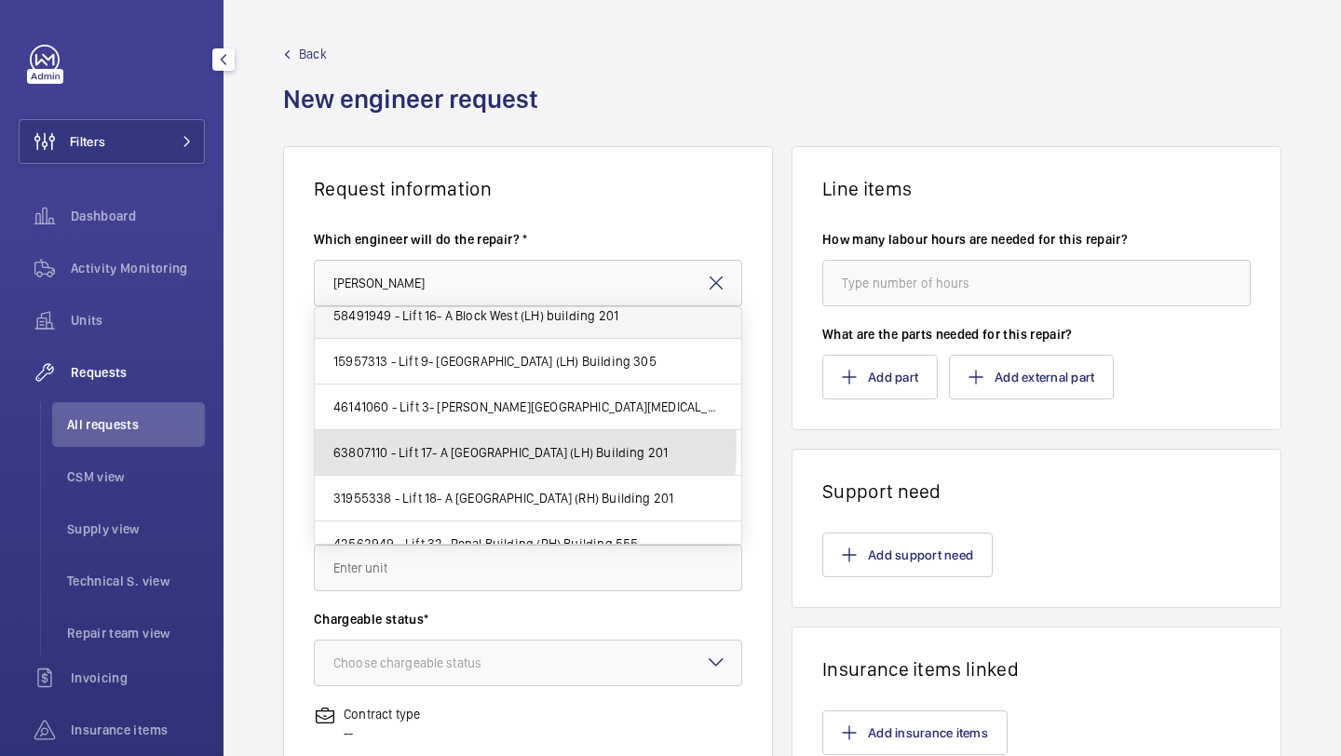
click at [451, 447] on span "63807110 - Lift 17- A Block East (LH) Building 201" at bounding box center [500, 452] width 334 height 19
type input "63807110 - Lift 17- A Block East (LH) Building 201"
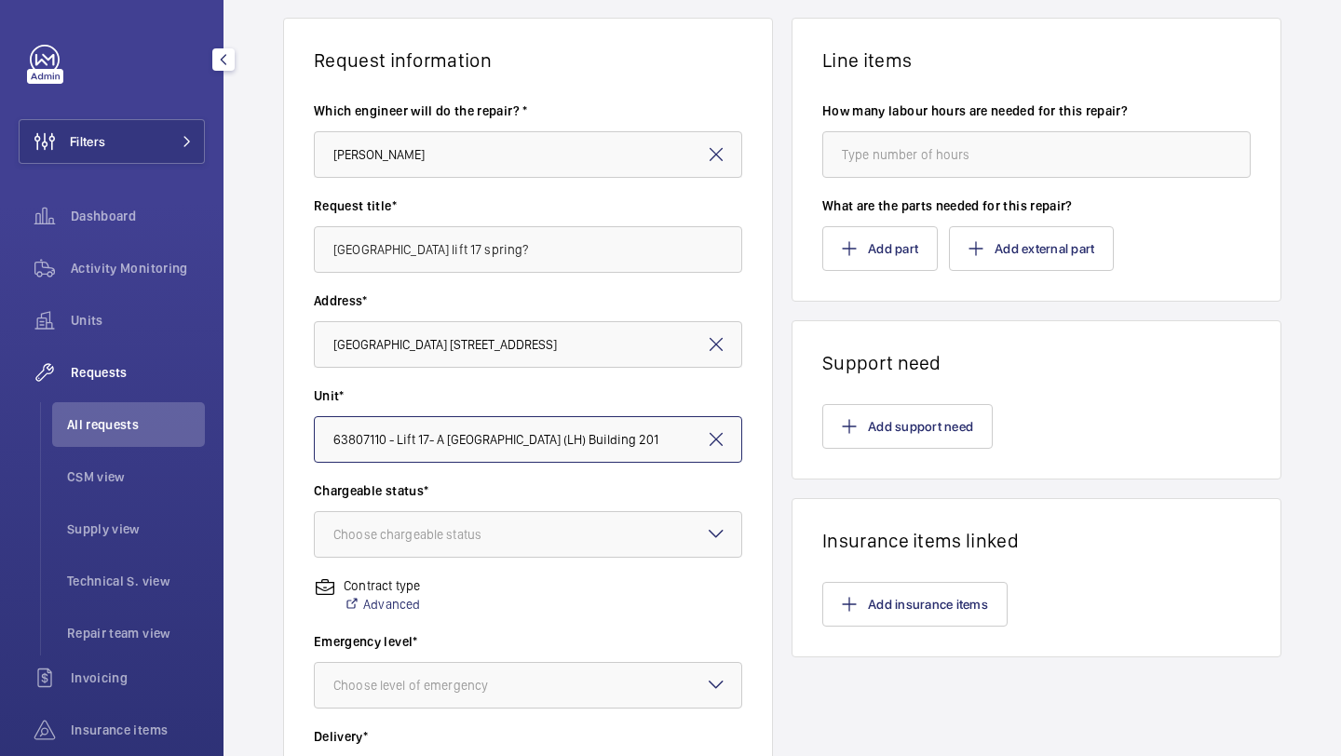
scroll to position [173, 0]
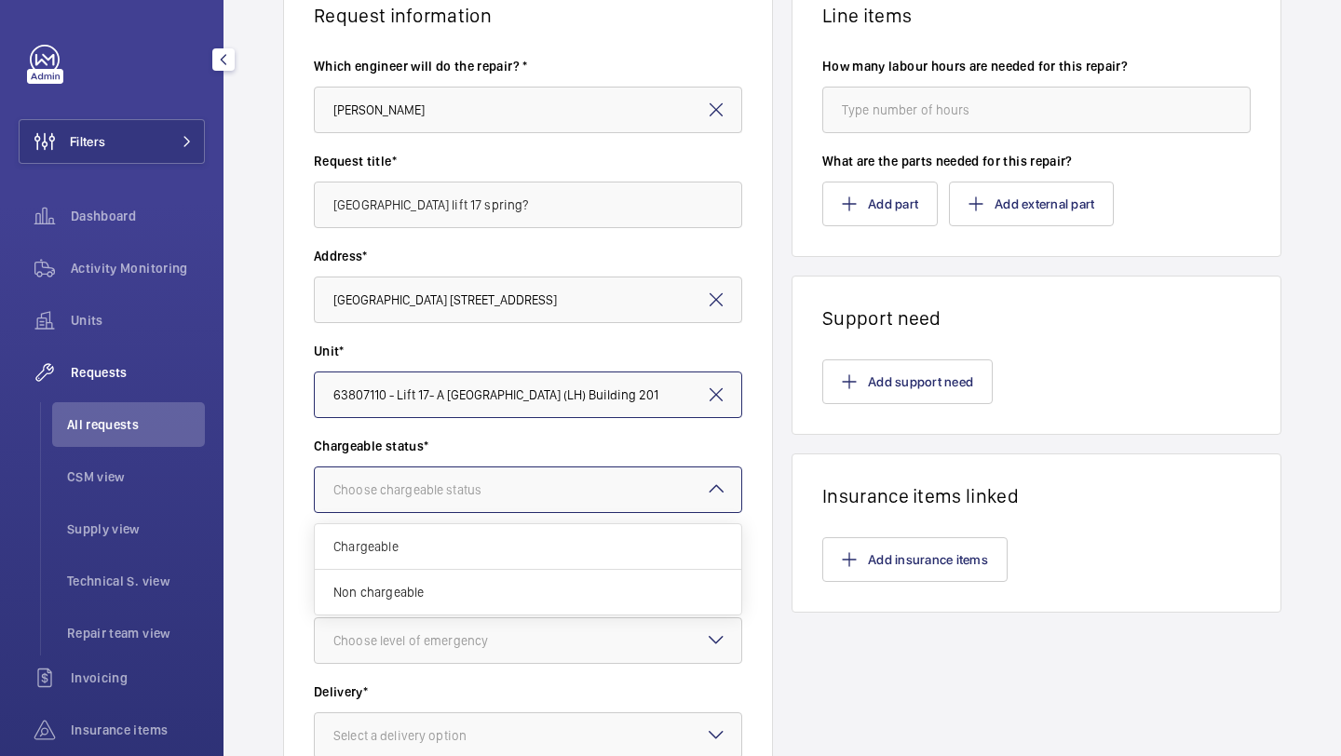
click at [441, 480] on div "Choose chargeable status" at bounding box center [430, 489] width 195 height 19
click at [406, 593] on span "Non chargeable" at bounding box center [527, 592] width 389 height 19
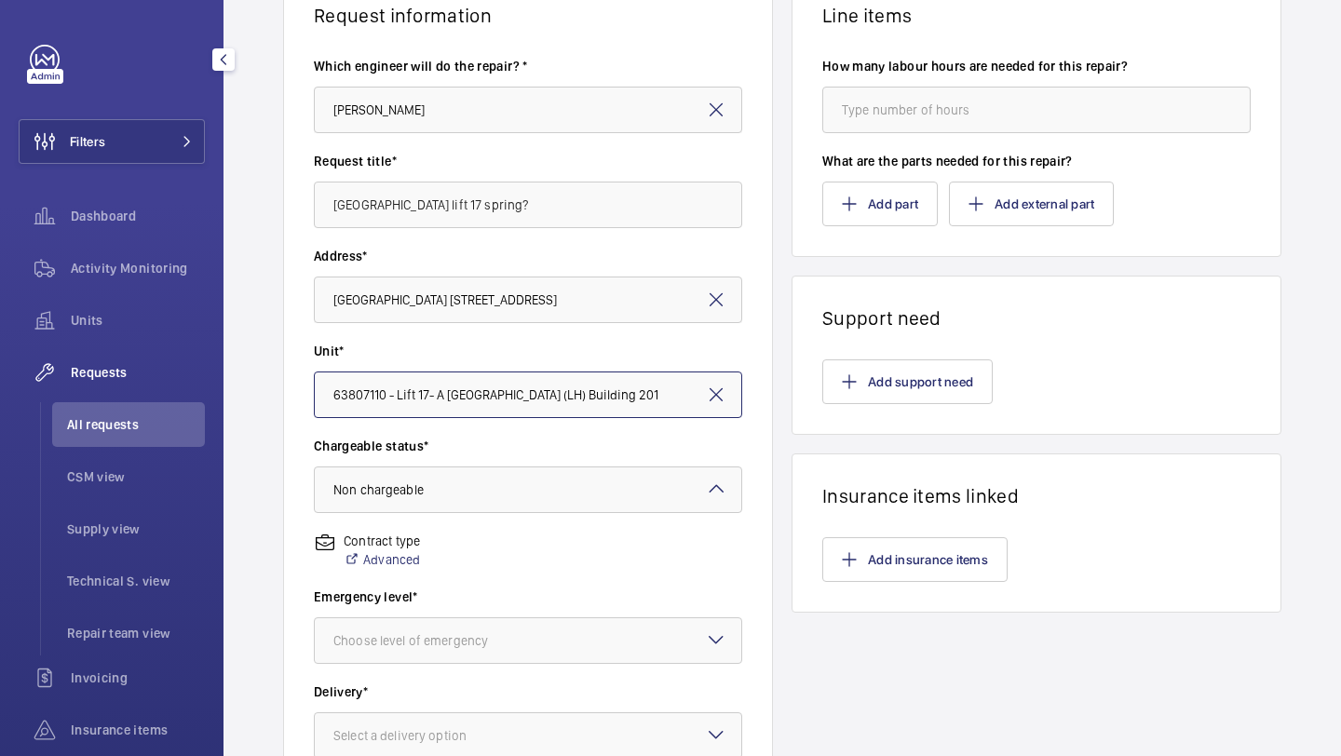
scroll to position [416, 0]
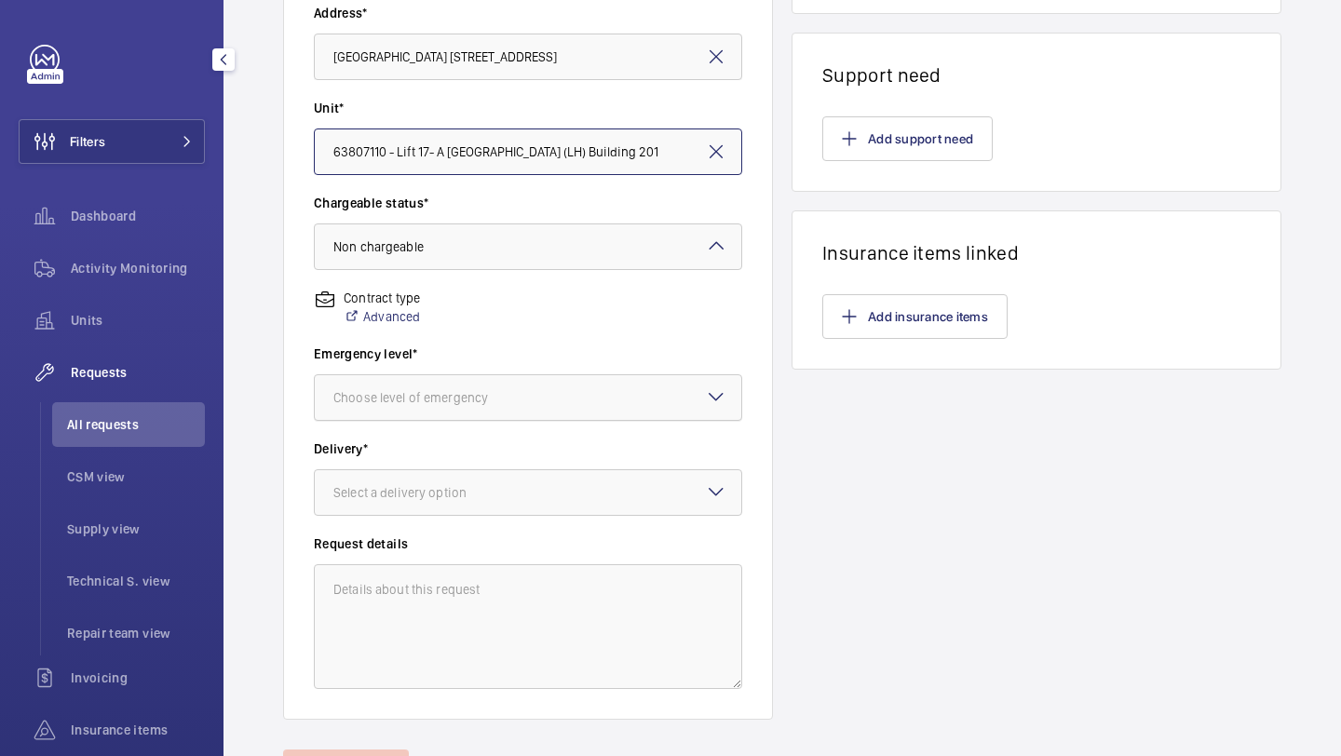
click at [438, 412] on div at bounding box center [528, 397] width 426 height 45
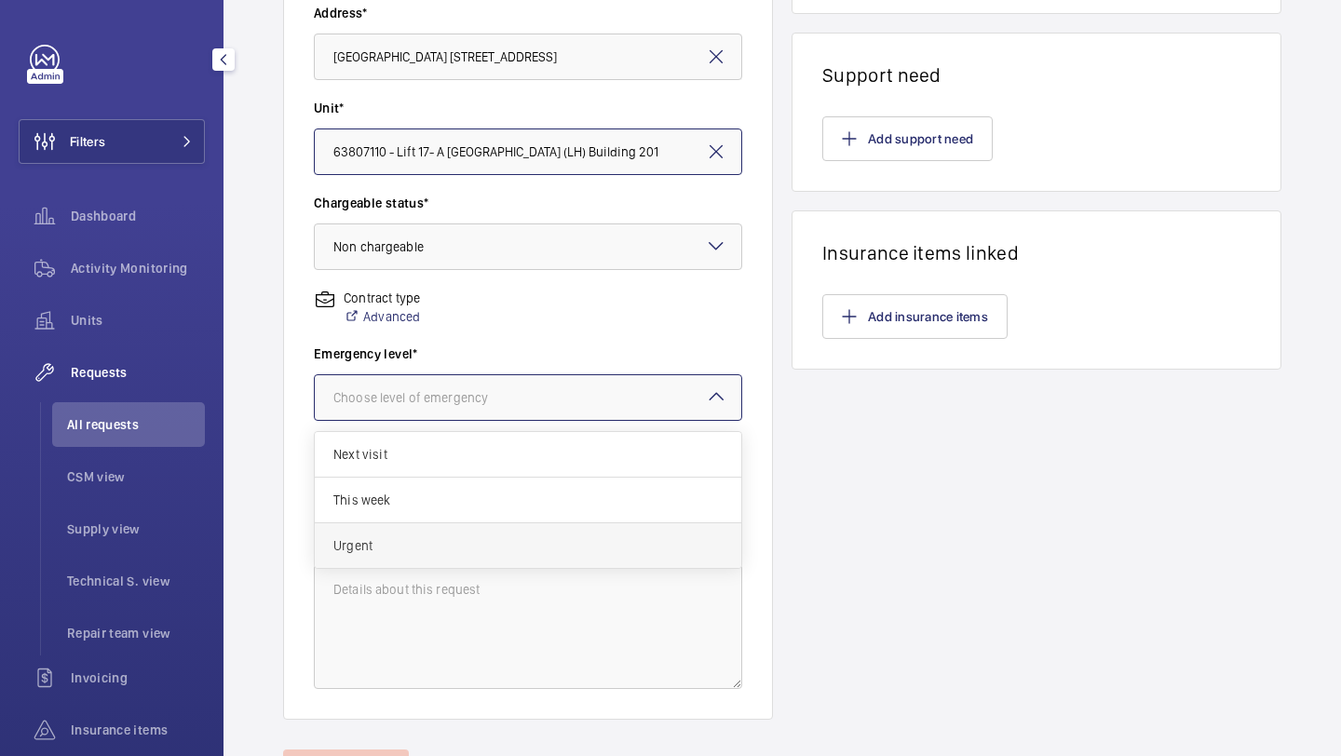
click at [393, 528] on div "Urgent" at bounding box center [528, 545] width 426 height 45
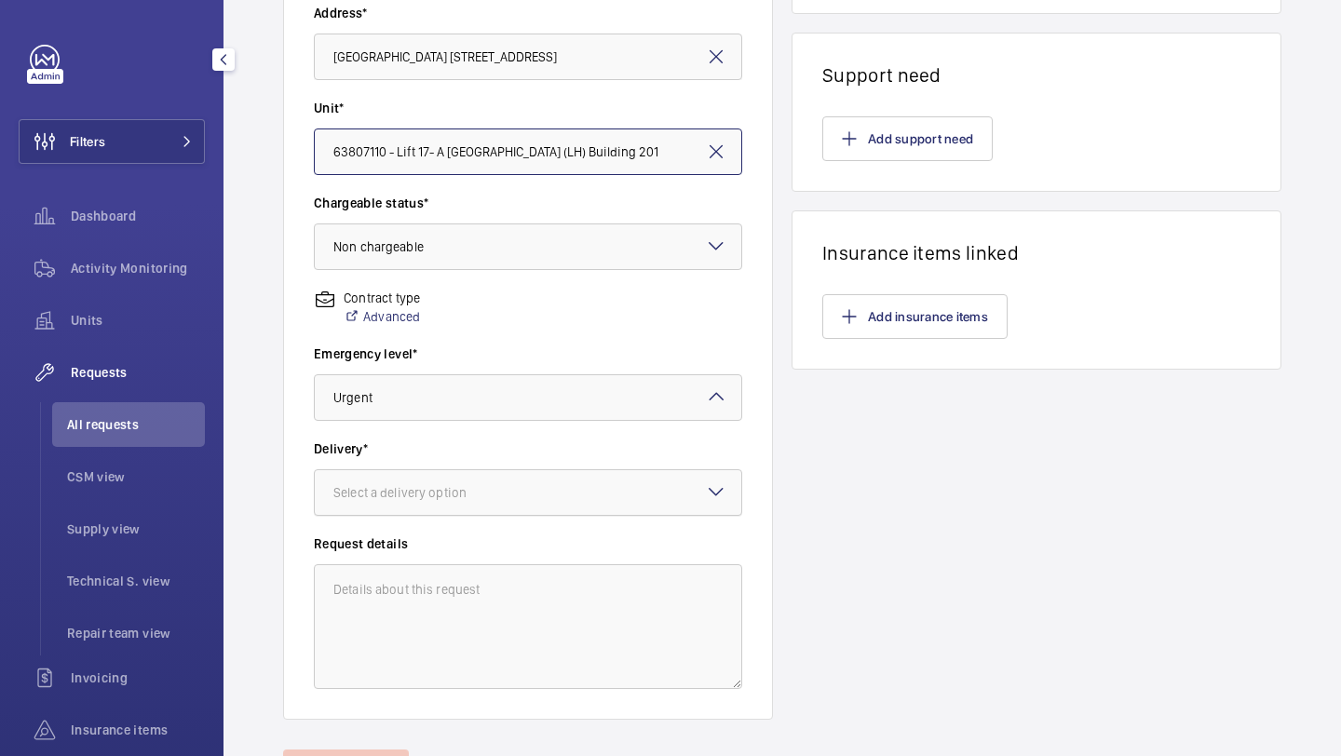
click at [400, 503] on div at bounding box center [528, 492] width 426 height 45
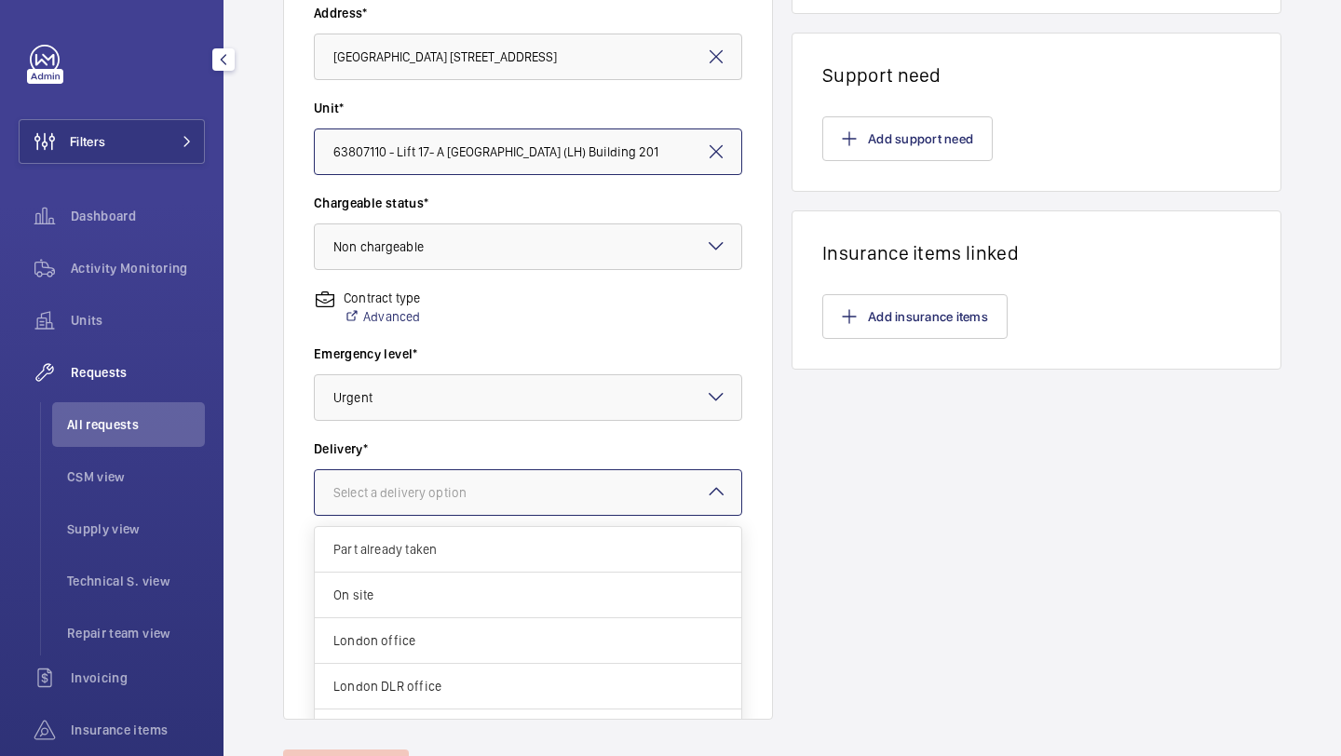
scroll to position [14, 0]
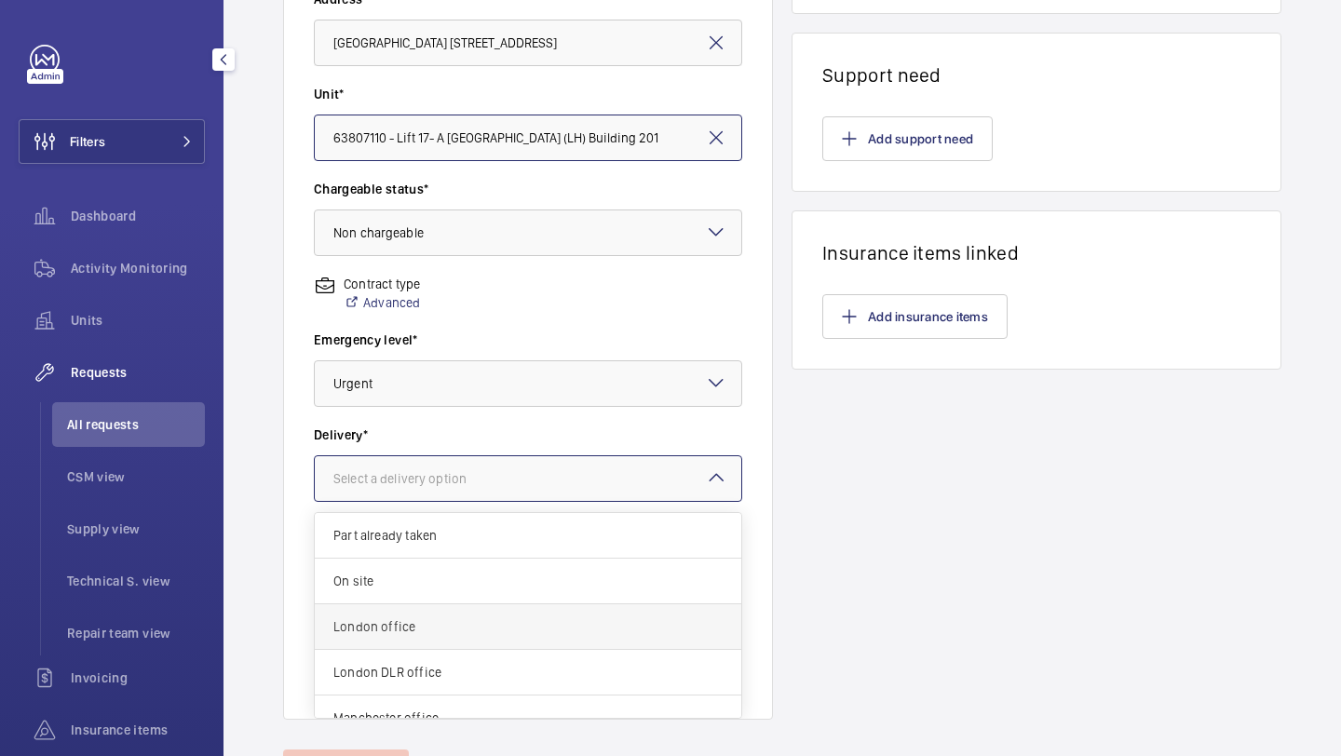
click at [381, 640] on div "London office" at bounding box center [528, 627] width 426 height 46
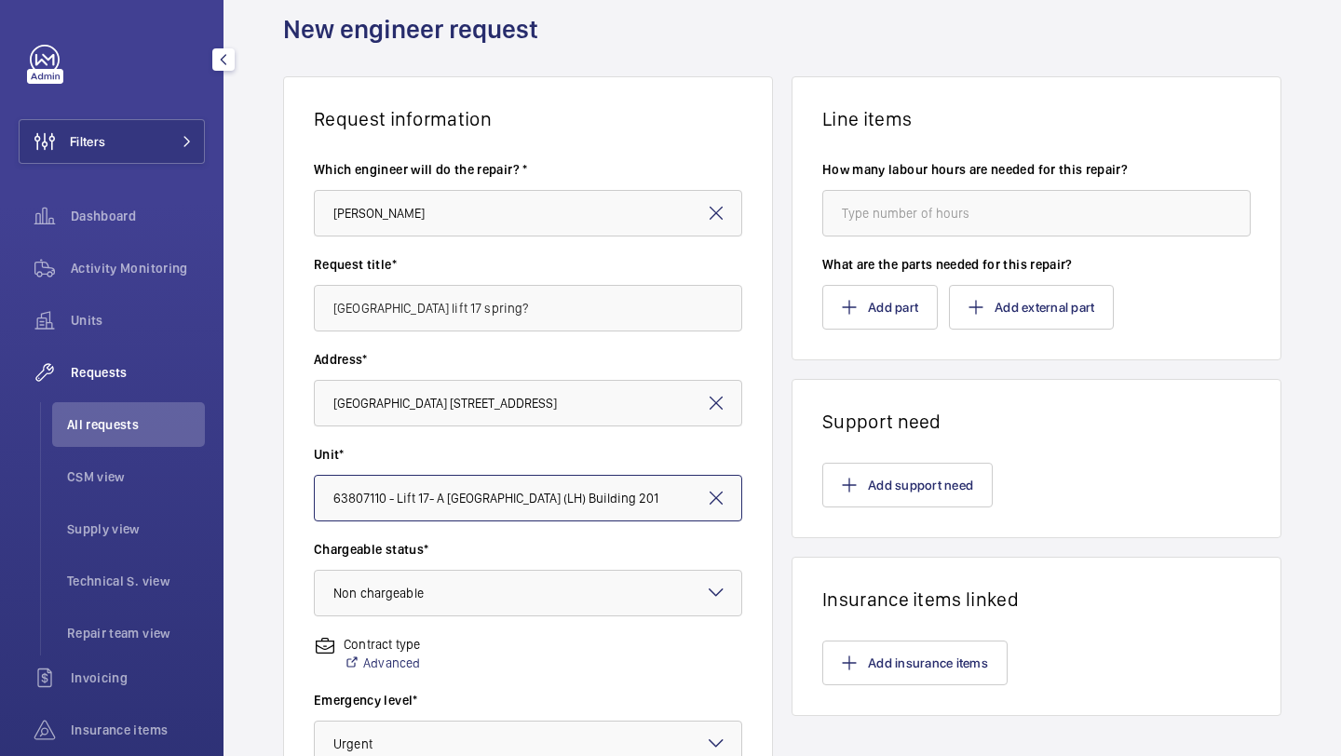
scroll to position [0, 0]
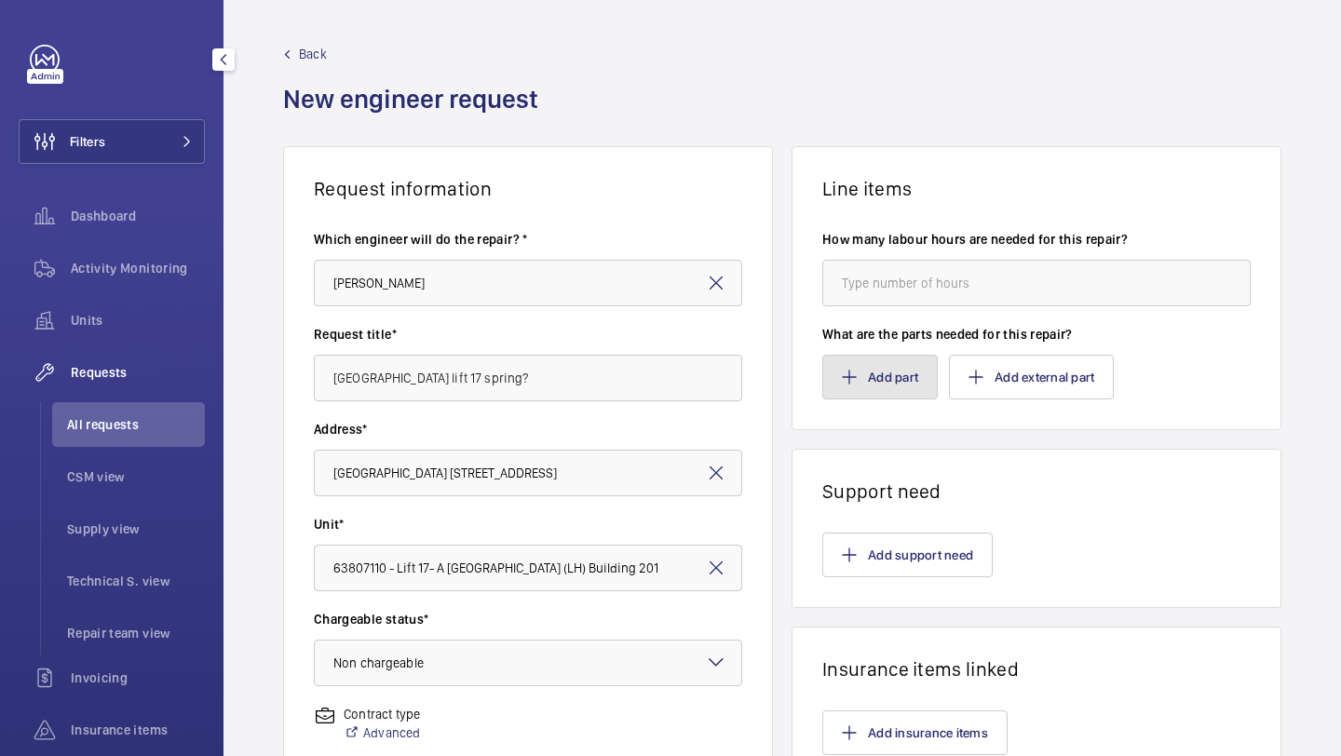
click at [860, 373] on button "Add part" at bounding box center [879, 377] width 115 height 45
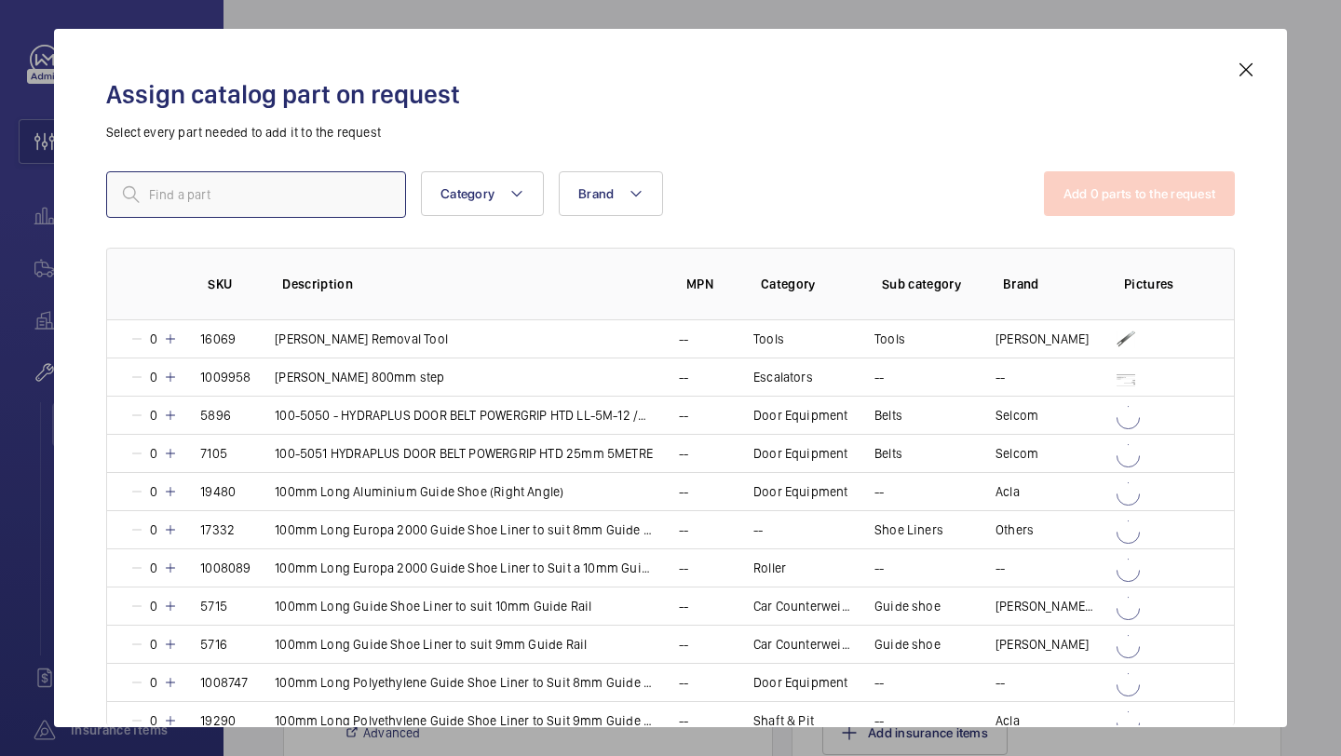
click at [308, 177] on input "text" at bounding box center [256, 194] width 300 height 47
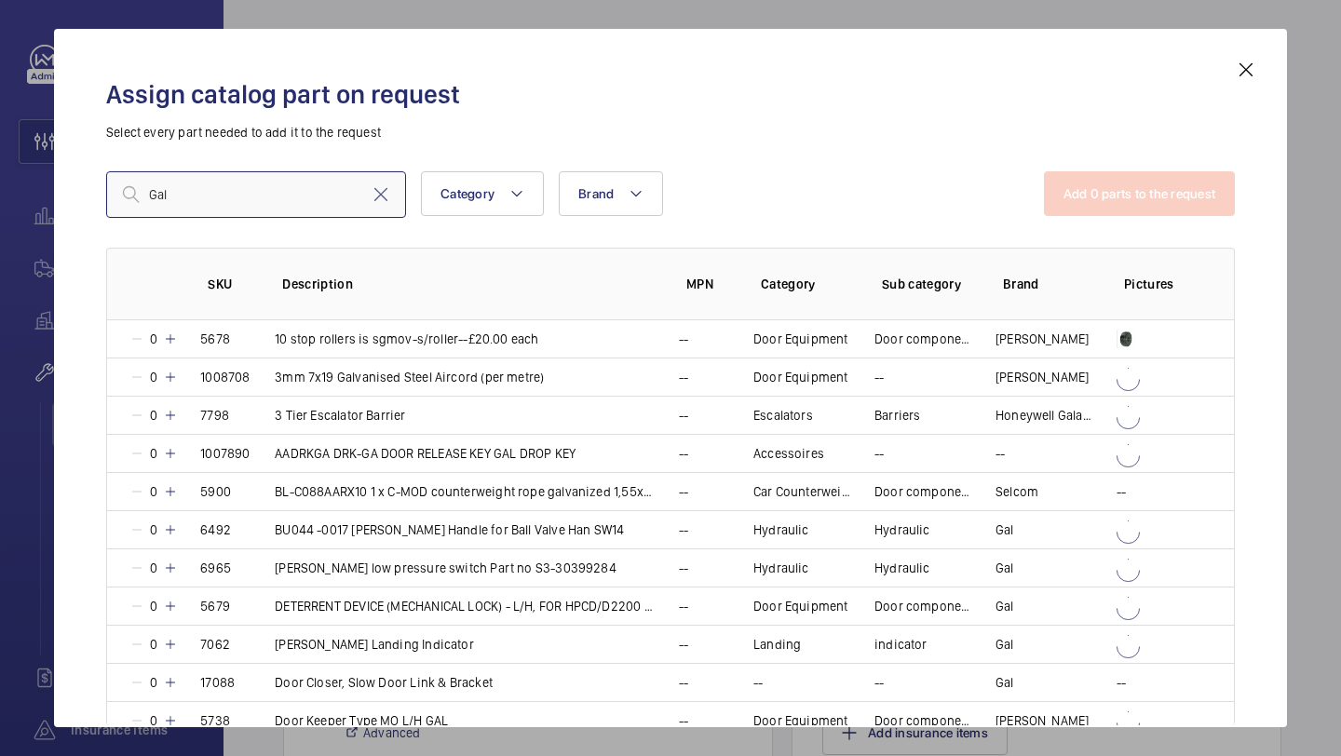
type input "Gal"
click at [1262, 64] on div "Assign catalog part on request Select every part needed to add it to the reques…" at bounding box center [670, 378] width 1233 height 698
click at [1253, 65] on mat-icon at bounding box center [1246, 70] width 22 height 22
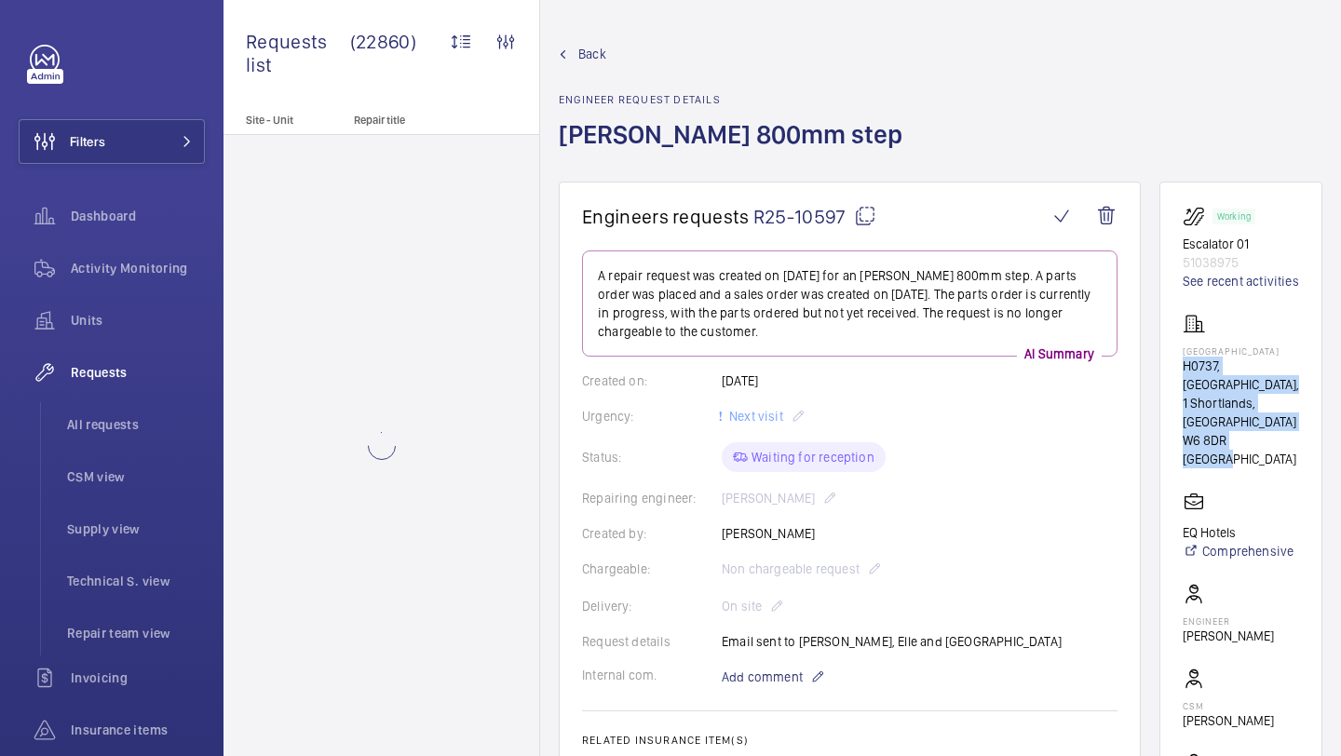
drag, startPoint x: 1283, startPoint y: 494, endPoint x: 1183, endPoint y: 395, distance: 140.9
click at [1183, 395] on wm-front-card "Working Escalator 01 51038975 See recent activities NOVOTEL LONDON WEST H0737, …" at bounding box center [1240, 529] width 163 height 694
copy div "H0737, NOVOTEL LONDON WEST, 1 Shortlands, Hammersmith International Centre W6 8…"
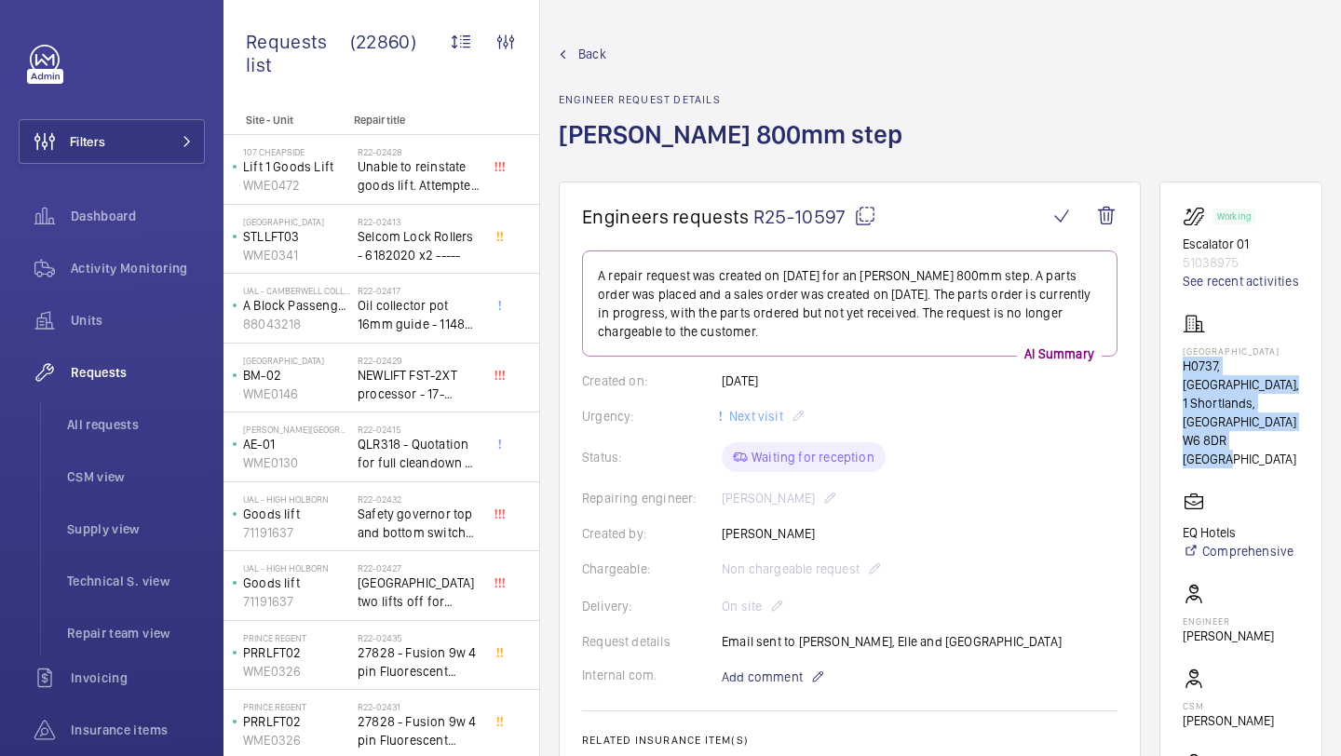
drag, startPoint x: 846, startPoint y: 217, endPoint x: 755, endPoint y: 218, distance: 91.3
click at [755, 218] on span "R25-10597" at bounding box center [814, 216] width 123 height 23
copy span "R25-10597"
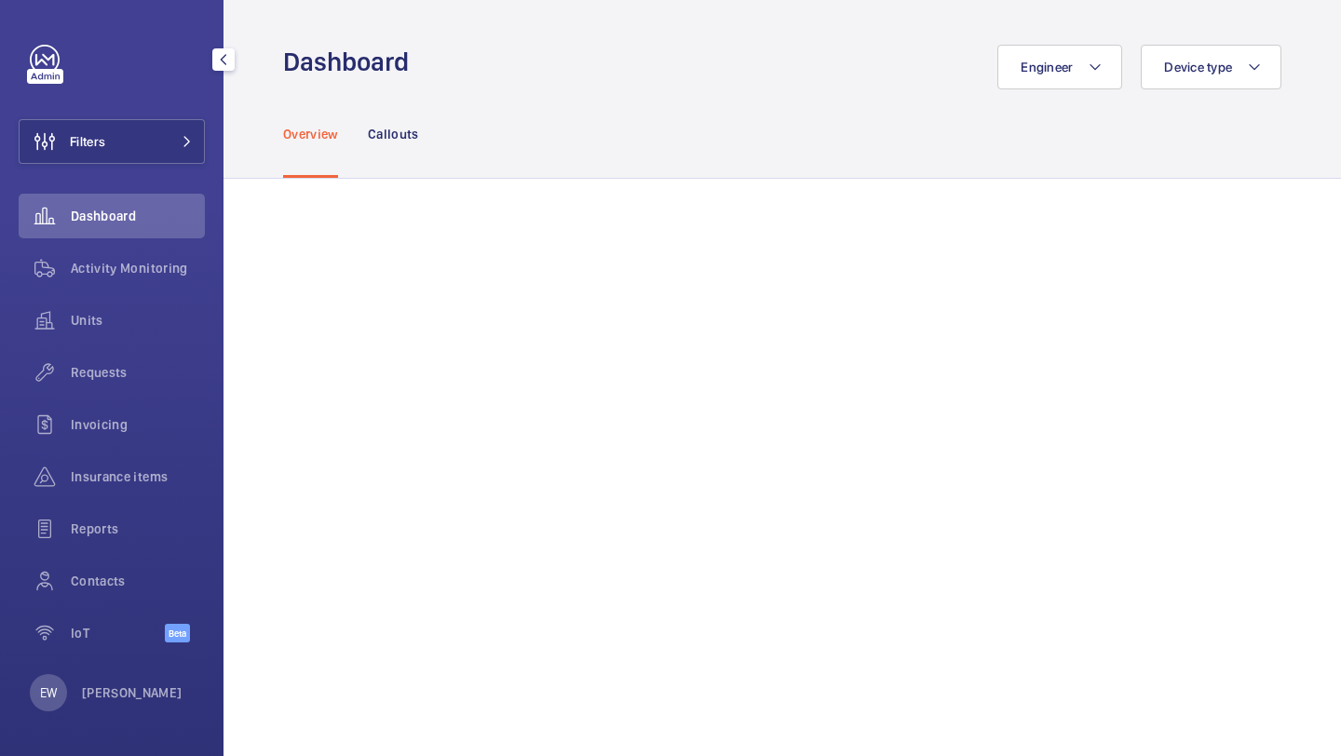
click at [133, 119] on button "Filters" at bounding box center [112, 141] width 186 height 45
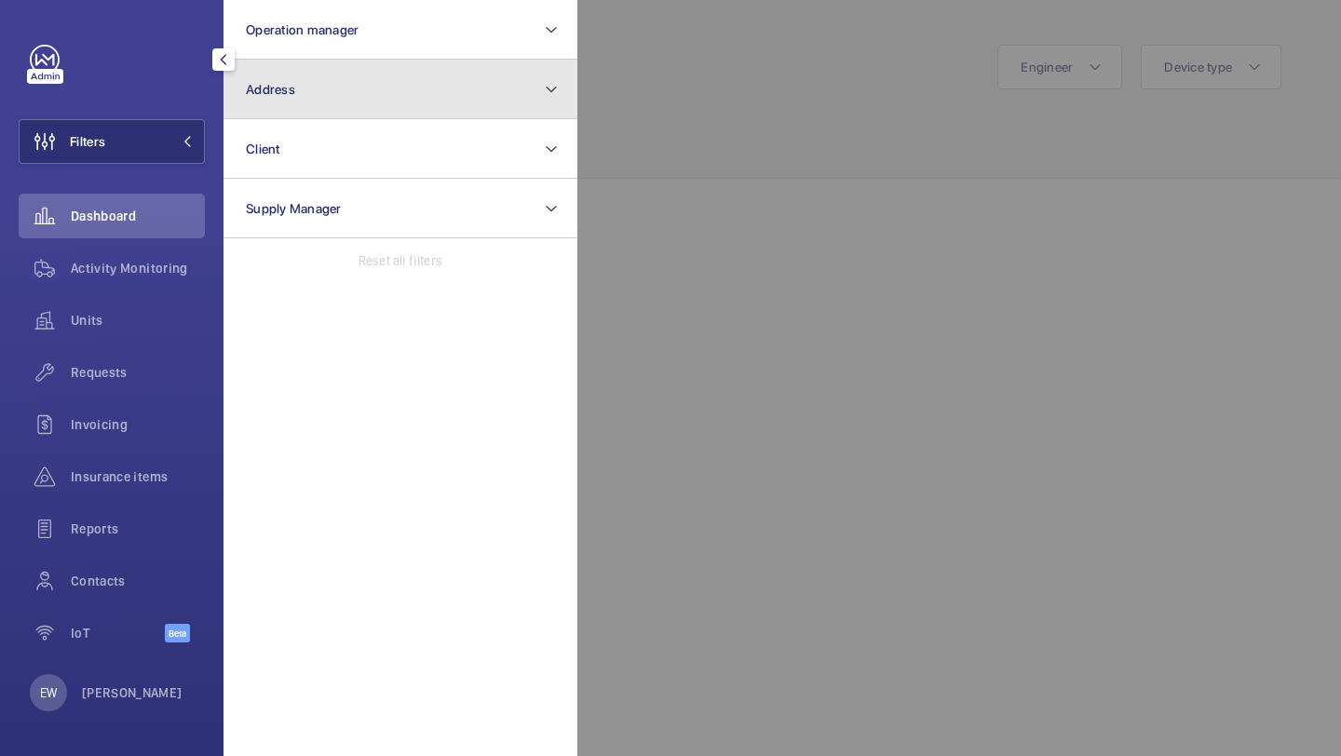
click at [230, 97] on button "Address" at bounding box center [400, 90] width 354 height 60
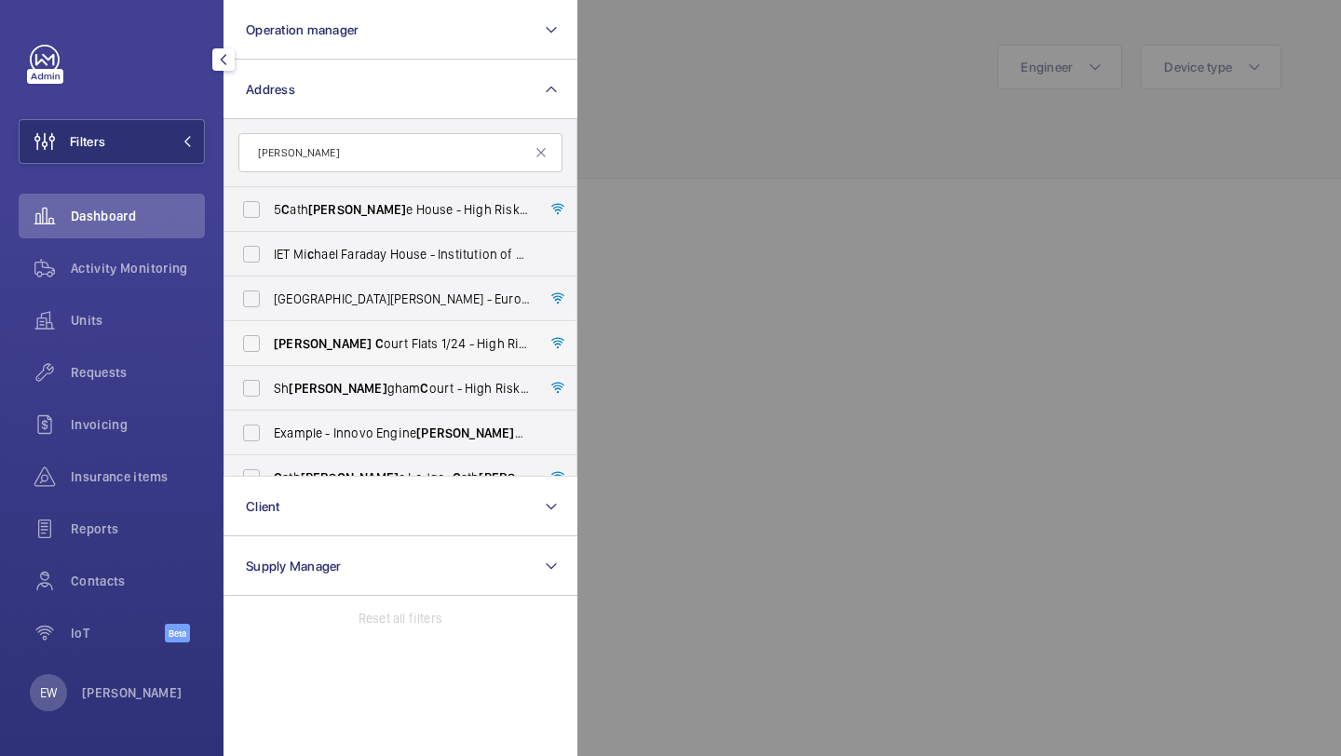
type input "[PERSON_NAME]"
click at [390, 345] on span "[PERSON_NAME] C ourt Flats [STREET_ADDRESS][PERSON_NAME]" at bounding box center [402, 343] width 256 height 19
click at [270, 345] on input "[PERSON_NAME] C ourt Flats [STREET_ADDRESS][PERSON_NAME]" at bounding box center [251, 343] width 37 height 37
checkbox input "true"
click at [804, 162] on div at bounding box center [1247, 378] width 1341 height 756
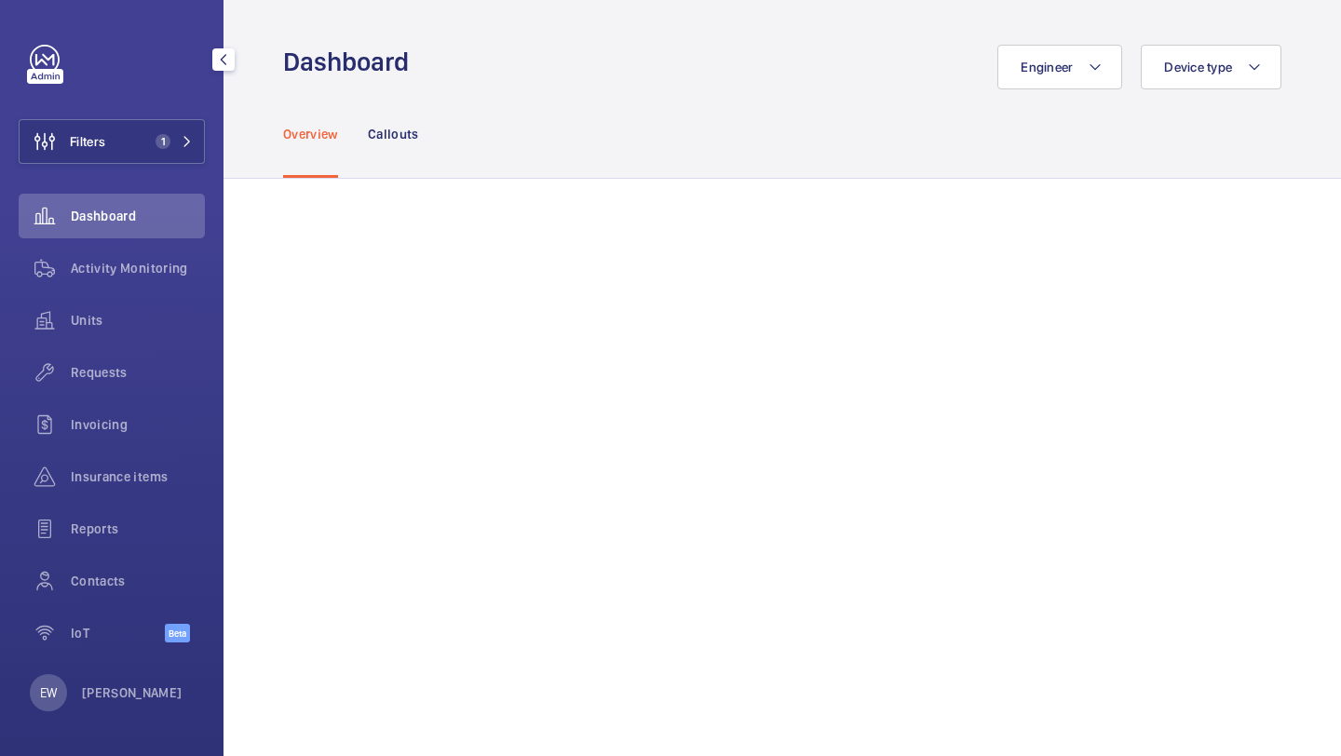
click at [176, 344] on div "Units" at bounding box center [112, 324] width 186 height 52
click at [172, 361] on div "Requests" at bounding box center [112, 372] width 186 height 45
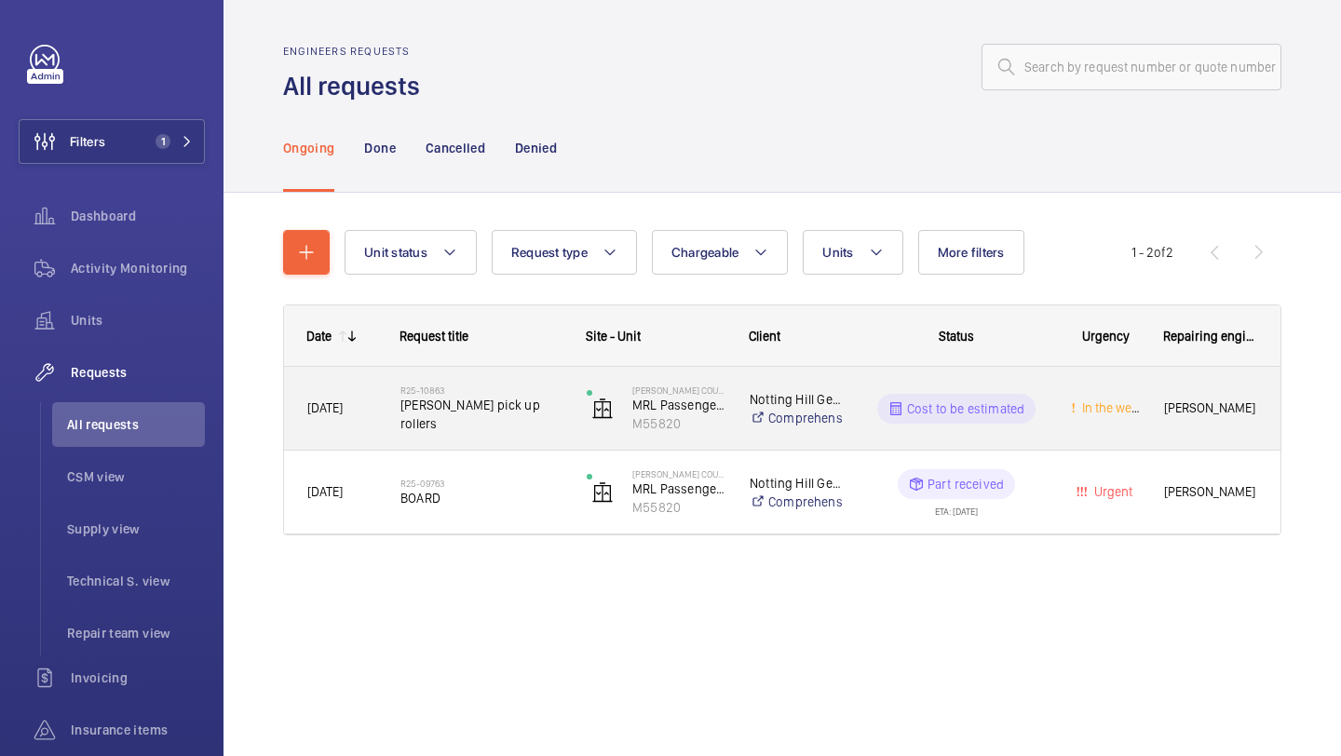
click at [520, 395] on h2 "R25-10863" at bounding box center [481, 390] width 162 height 11
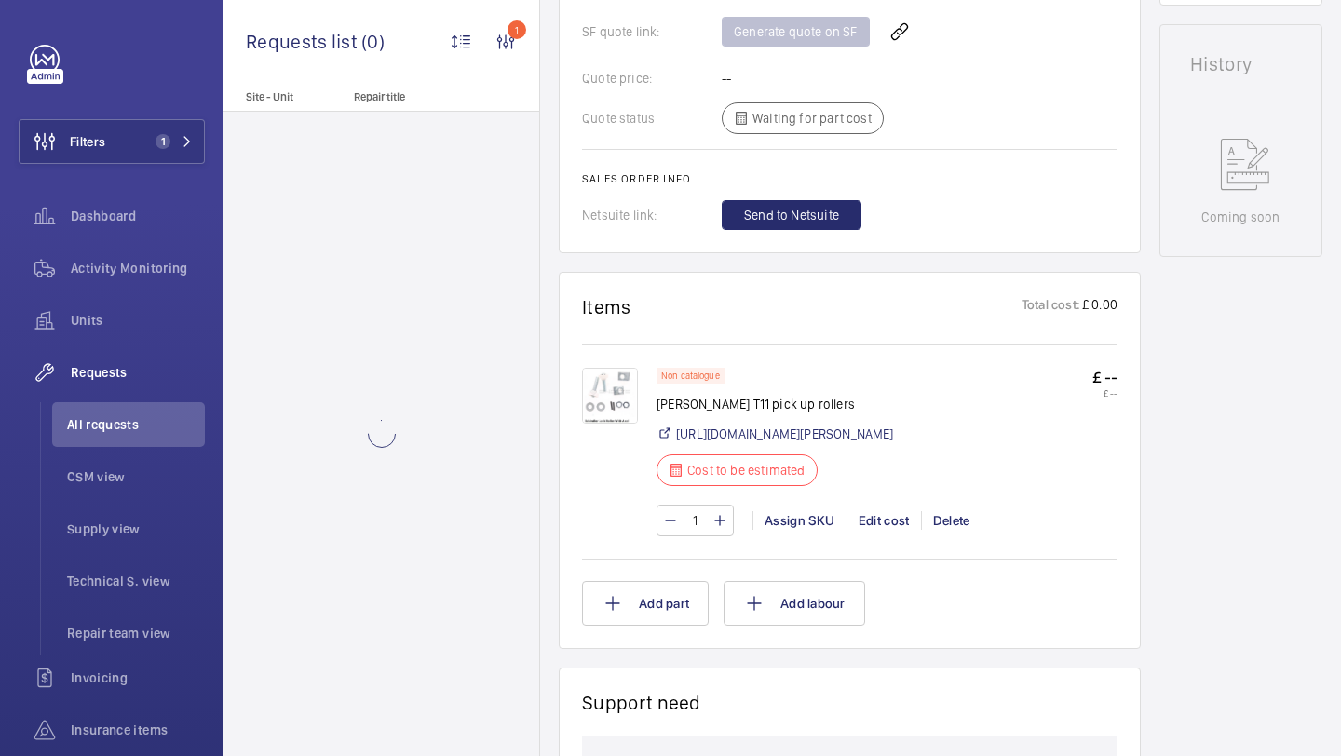
scroll to position [1024, 0]
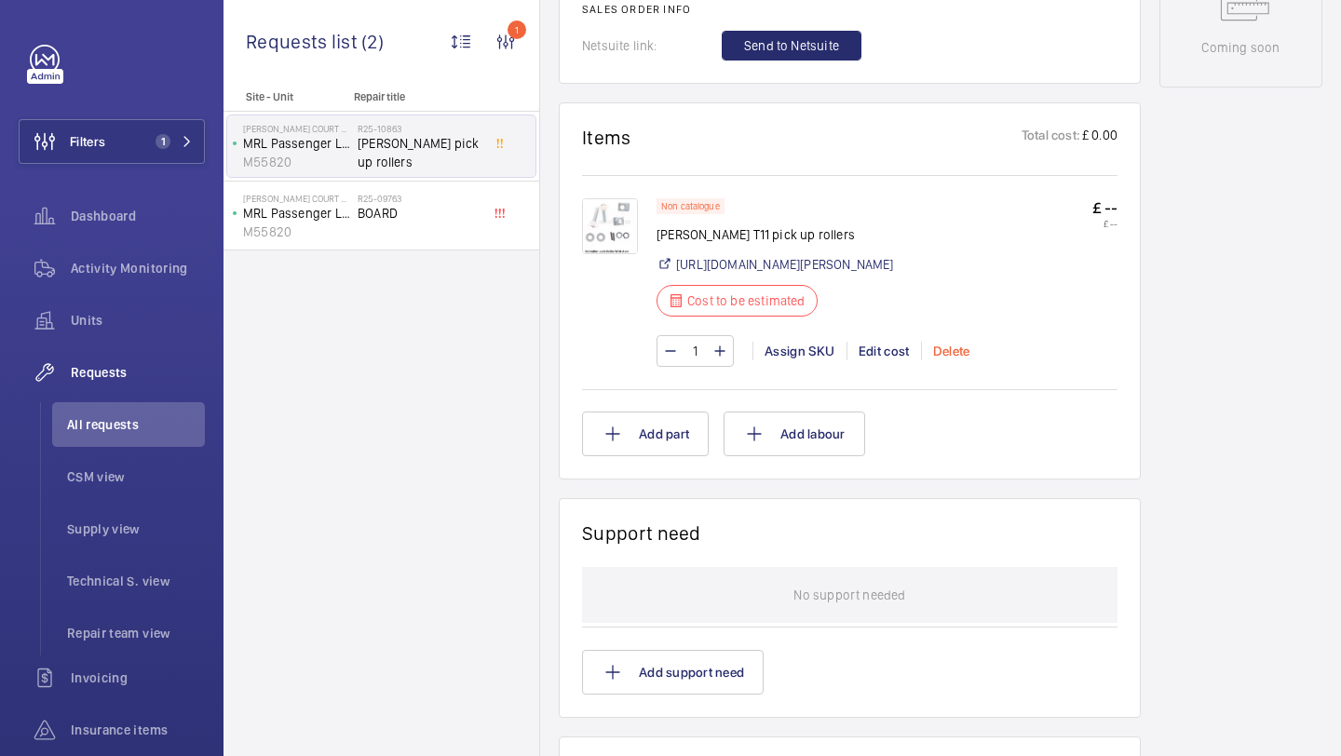
click at [946, 351] on div "Delete" at bounding box center [951, 351] width 61 height 19
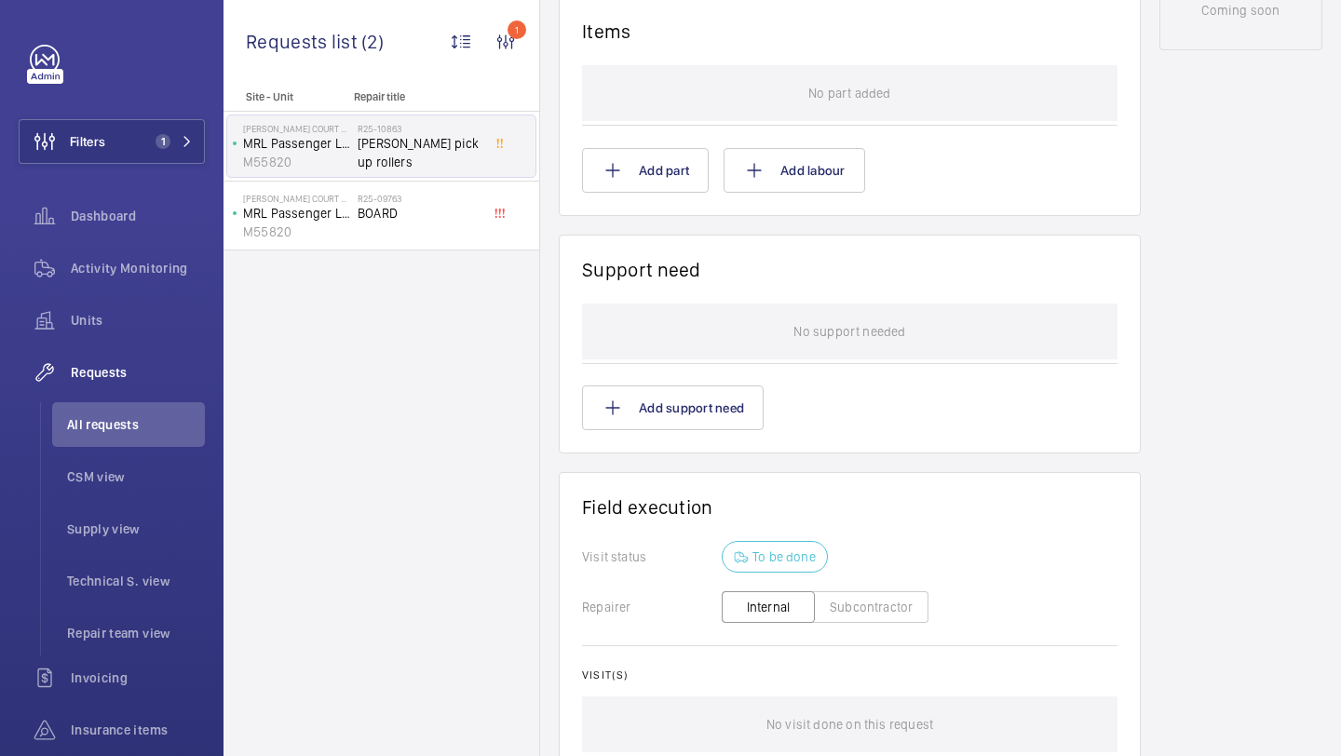
scroll to position [1130, 0]
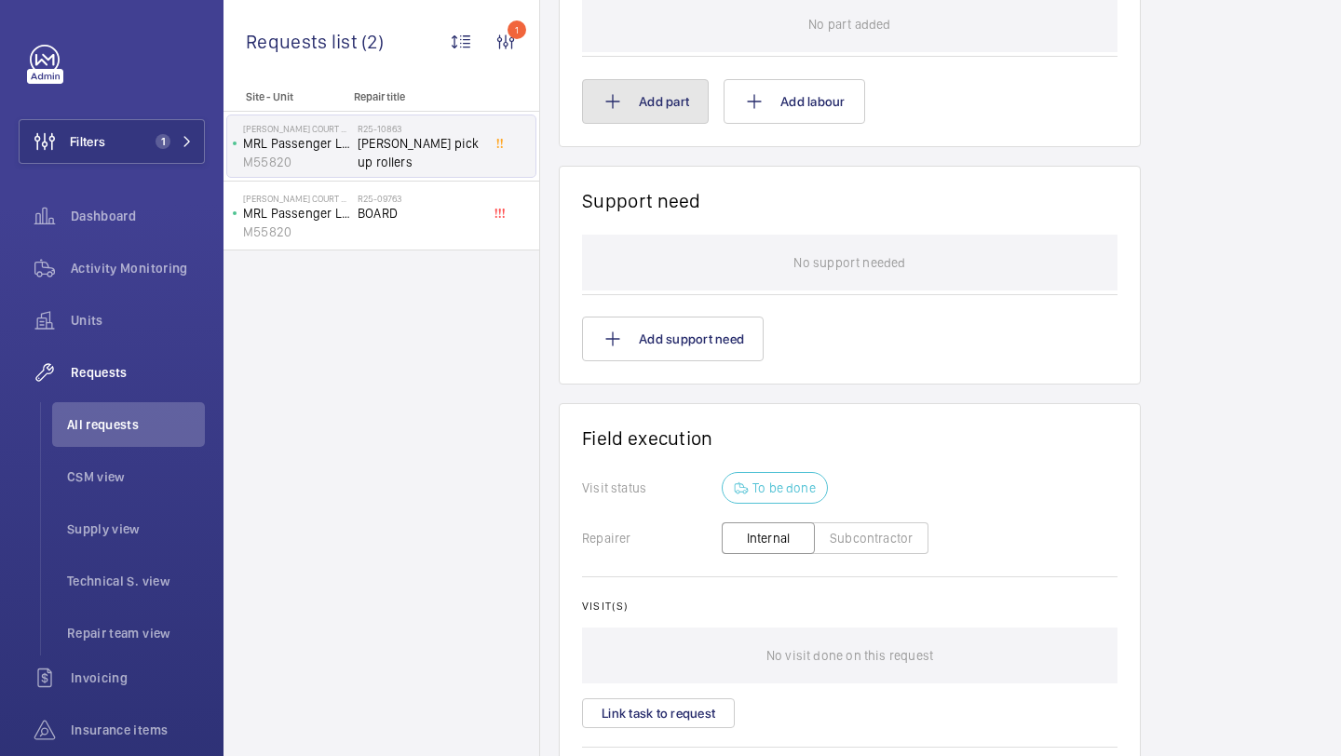
click at [644, 101] on button "Add part" at bounding box center [645, 101] width 127 height 45
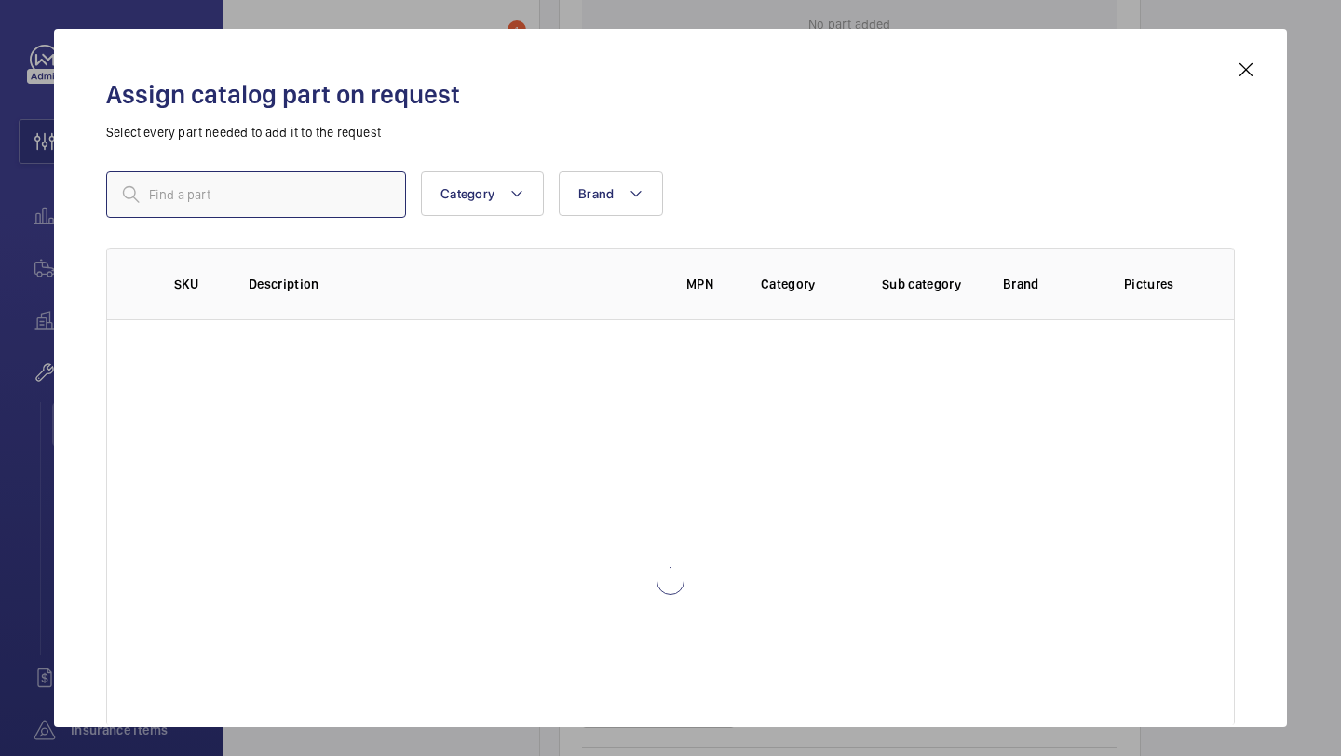
click at [357, 205] on input "text" at bounding box center [256, 194] width 300 height 47
paste input "Nylon Roller with Threaded Stem"
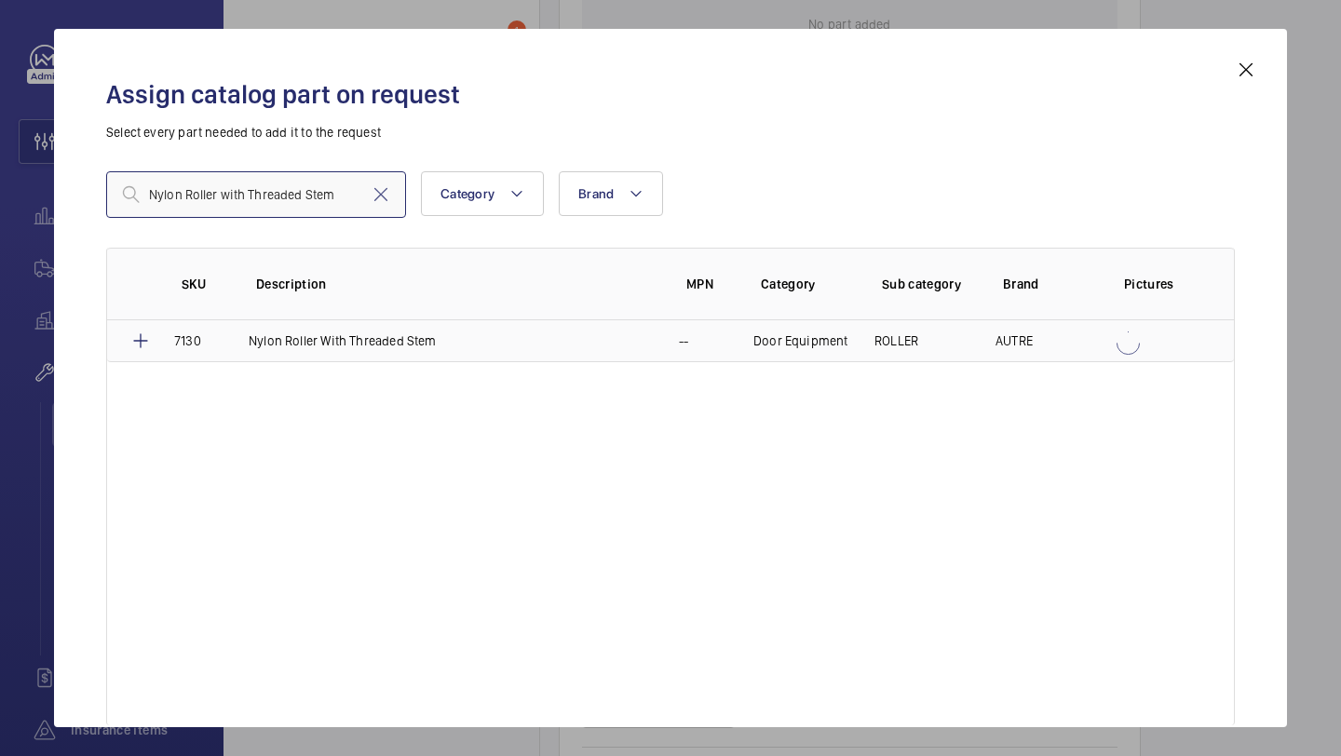
type input "Nylon Roller with Threaded Stem"
click at [311, 331] on p "Nylon Roller With Threaded Stem" at bounding box center [343, 340] width 188 height 19
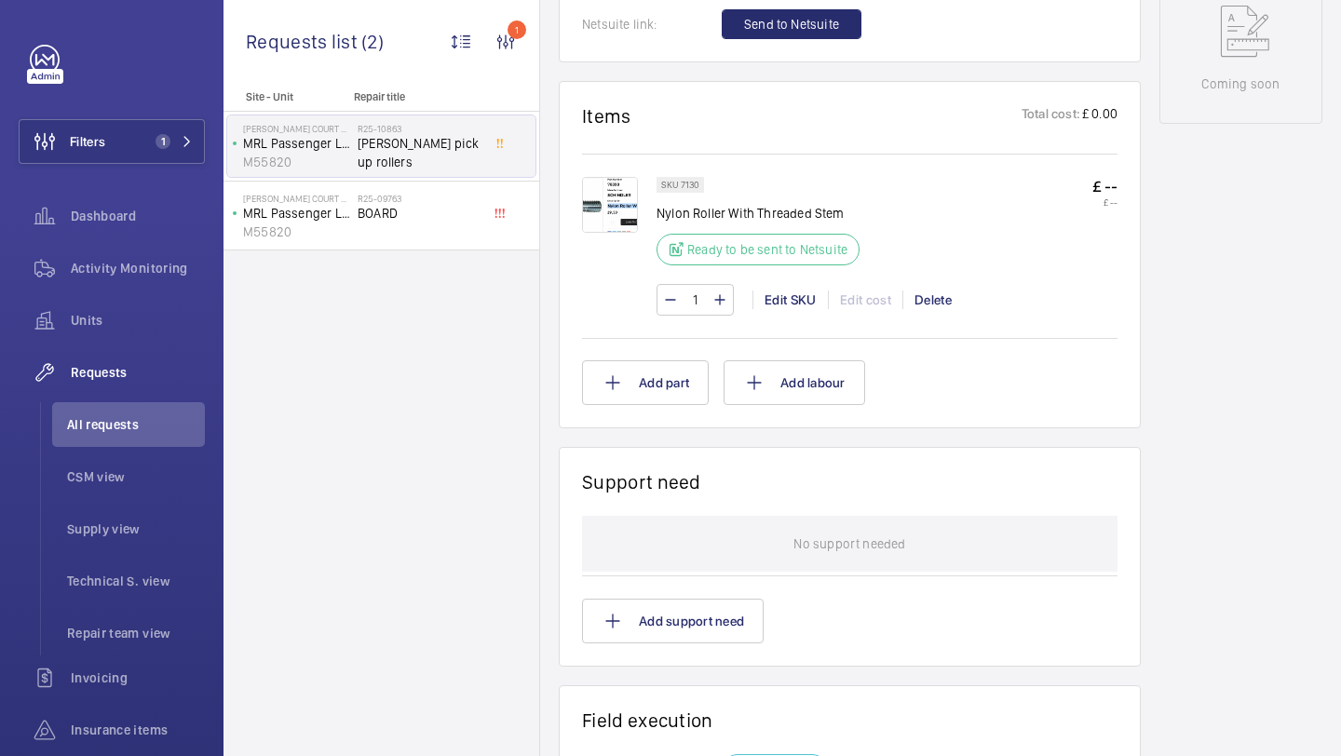
scroll to position [1007, 0]
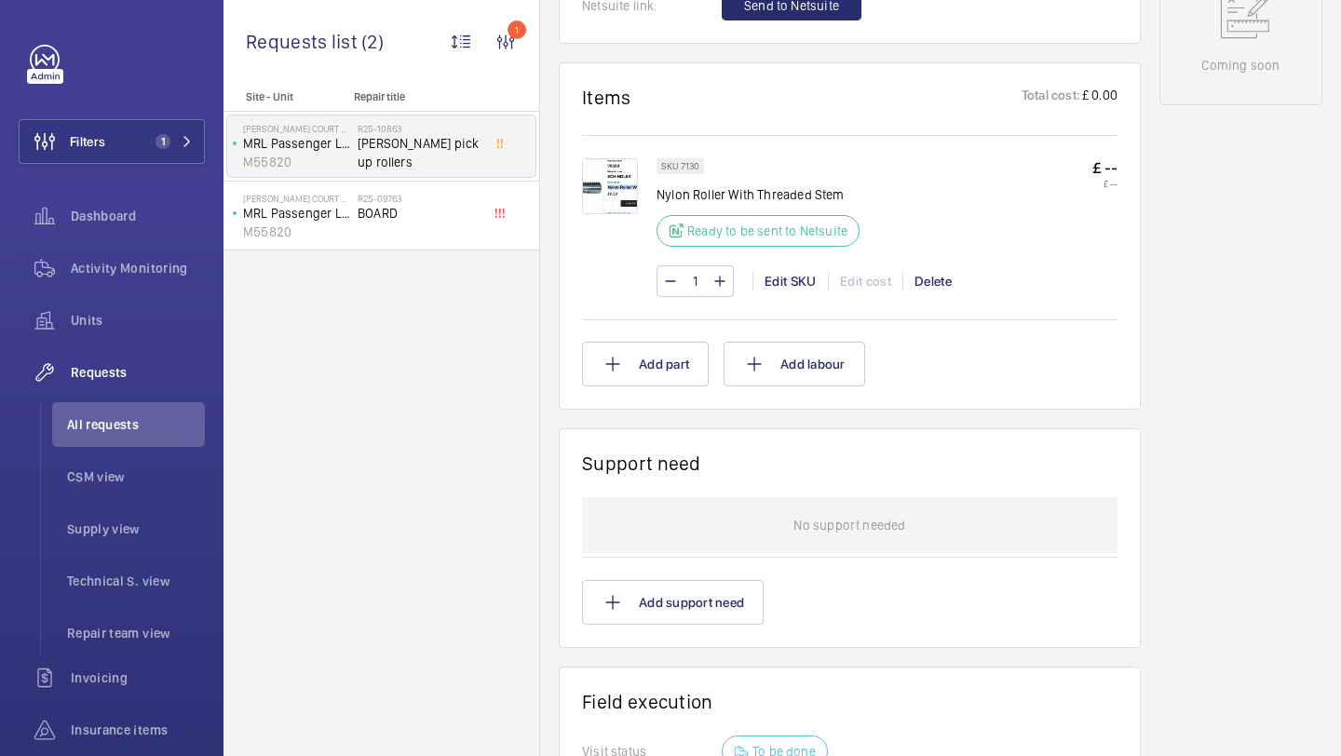
click at [629, 194] on img at bounding box center [610, 186] width 56 height 56
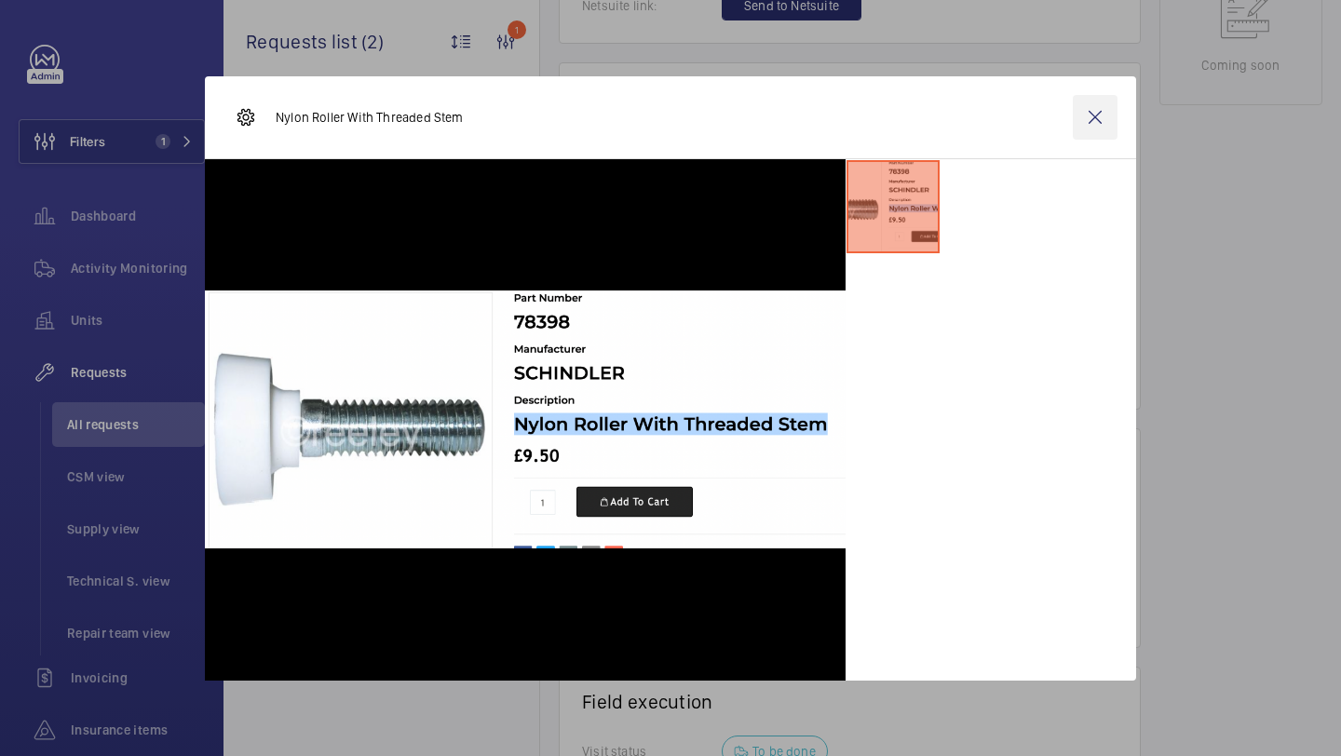
click at [1094, 114] on wm-front-icon-button at bounding box center [1095, 117] width 45 height 45
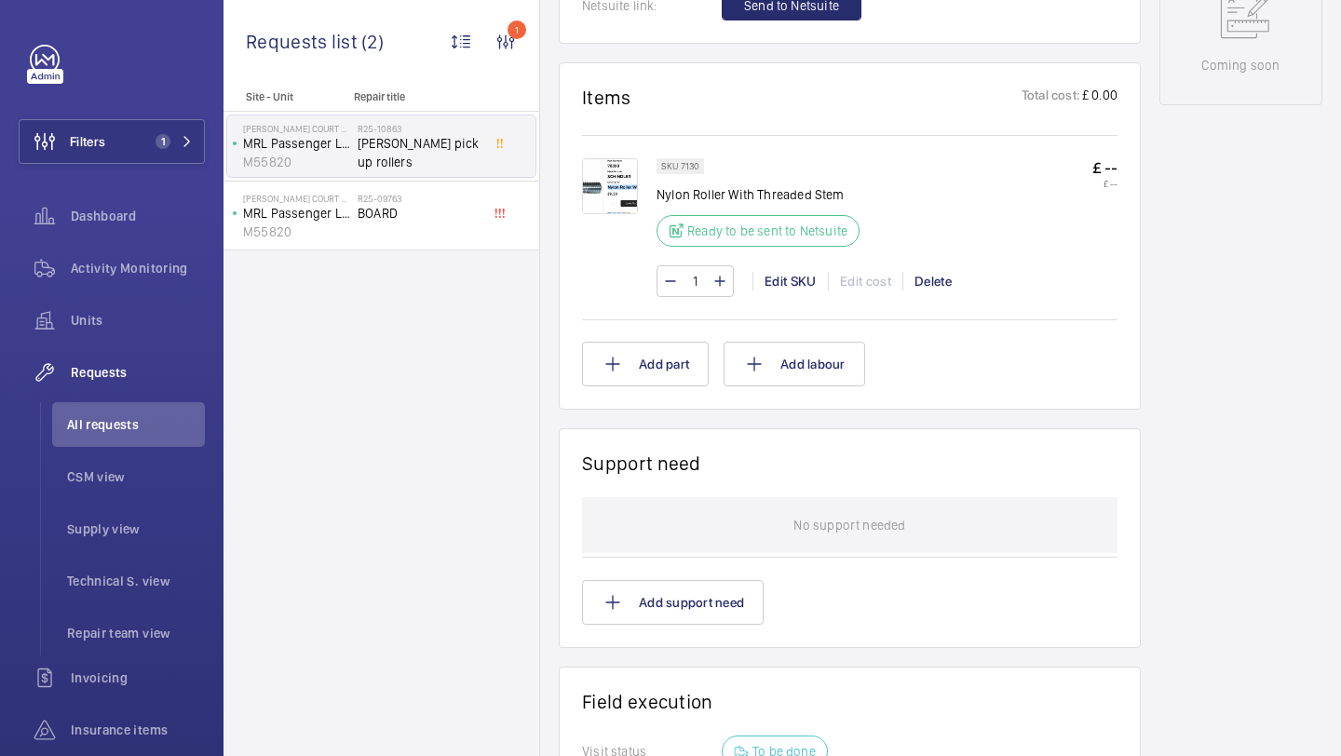
scroll to position [882, 0]
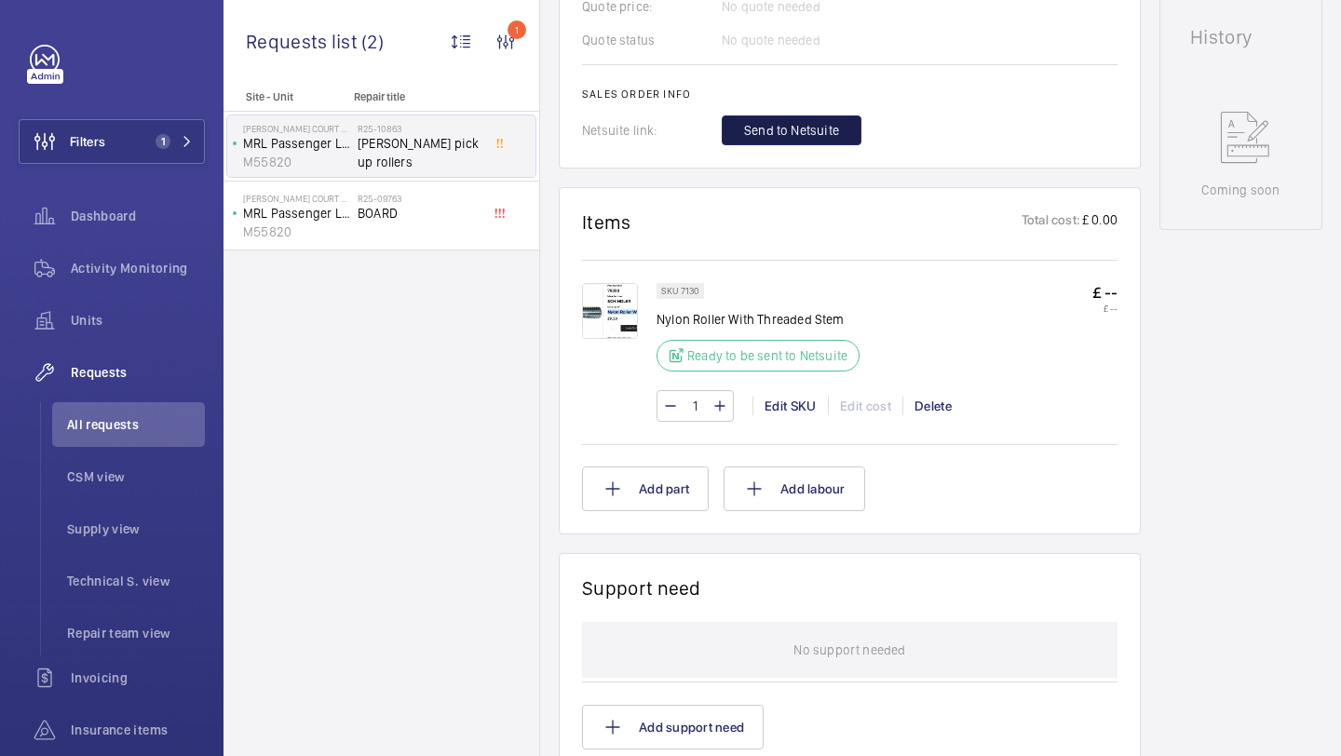
click at [785, 145] on button "Send to Netsuite" at bounding box center [792, 130] width 140 height 30
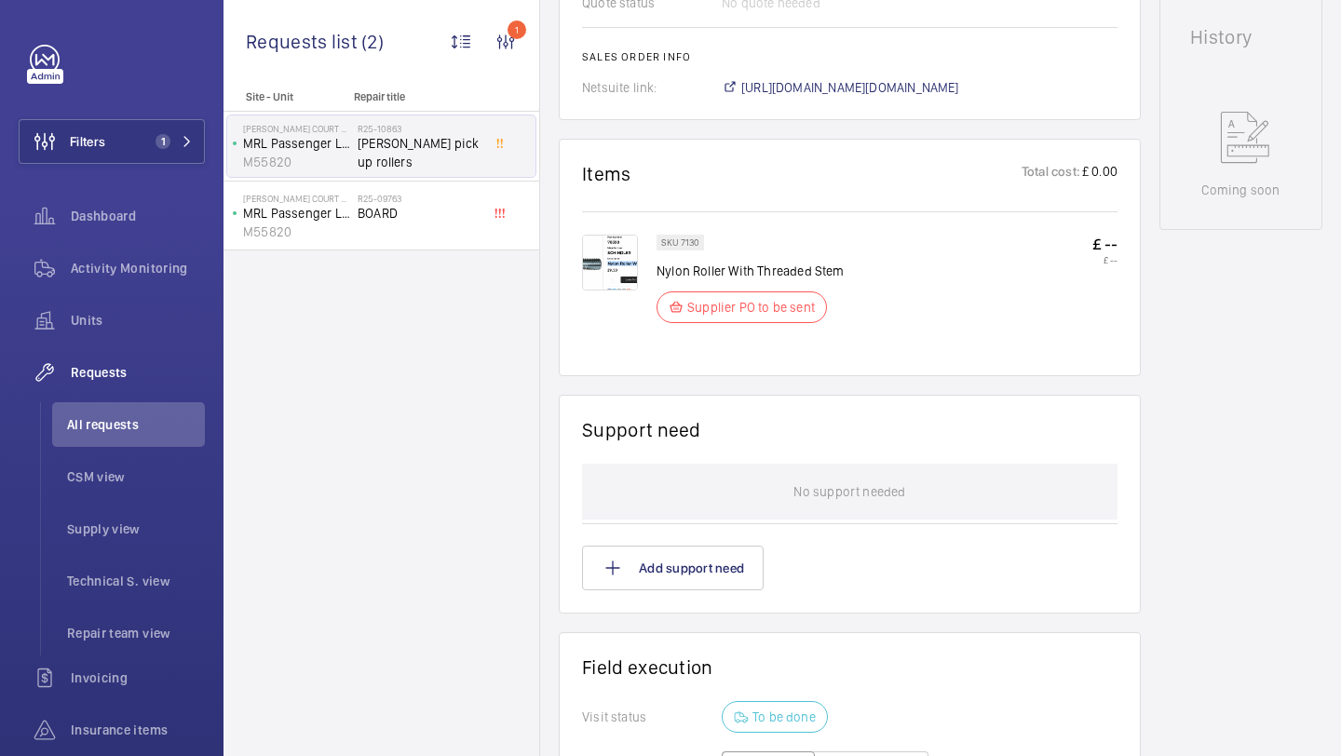
scroll to position [900, 0]
click at [940, 89] on span "https://6461500.app.netsuite.com/app/accounting/transactions/salesord.nl?id=290…" at bounding box center [850, 87] width 218 height 19
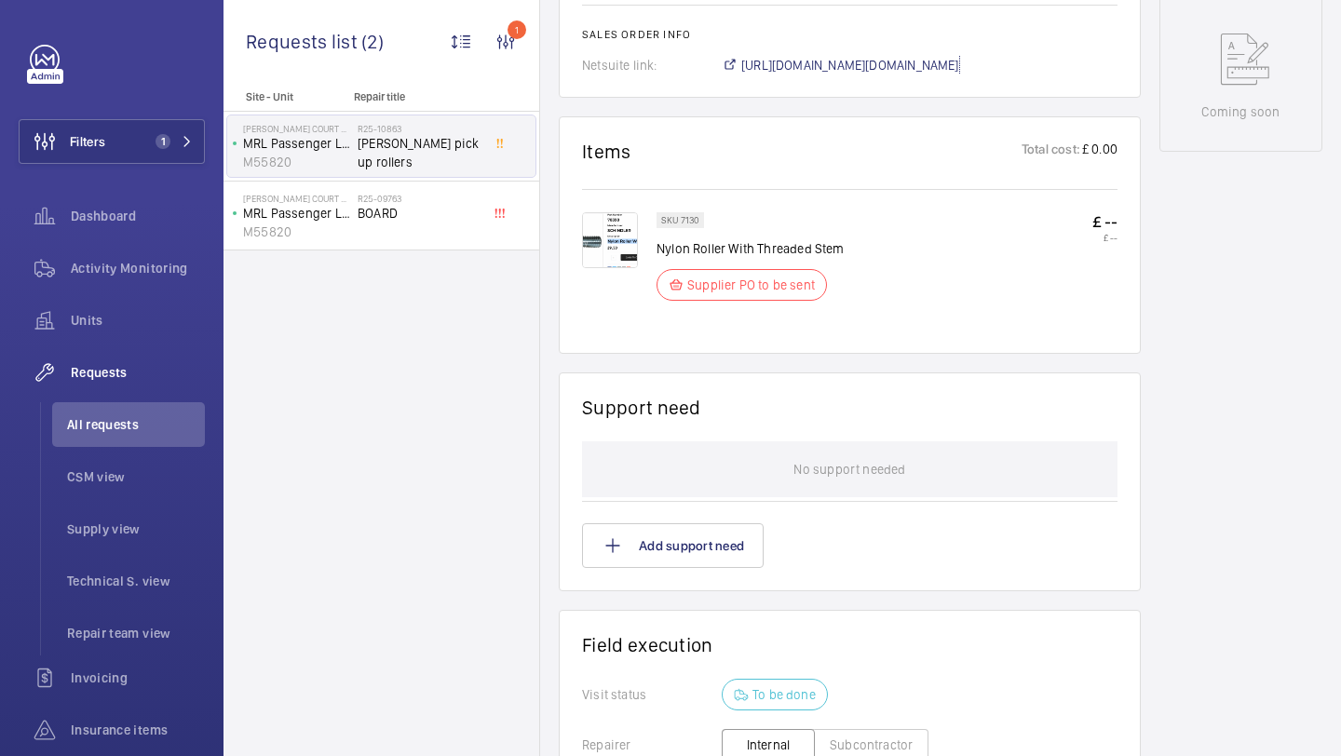
scroll to position [961, 0]
click at [150, 116] on div "Filters 1 Dashboard Activity Monitoring Units Requests All requests CSM view Su…" at bounding box center [112, 481] width 186 height 872
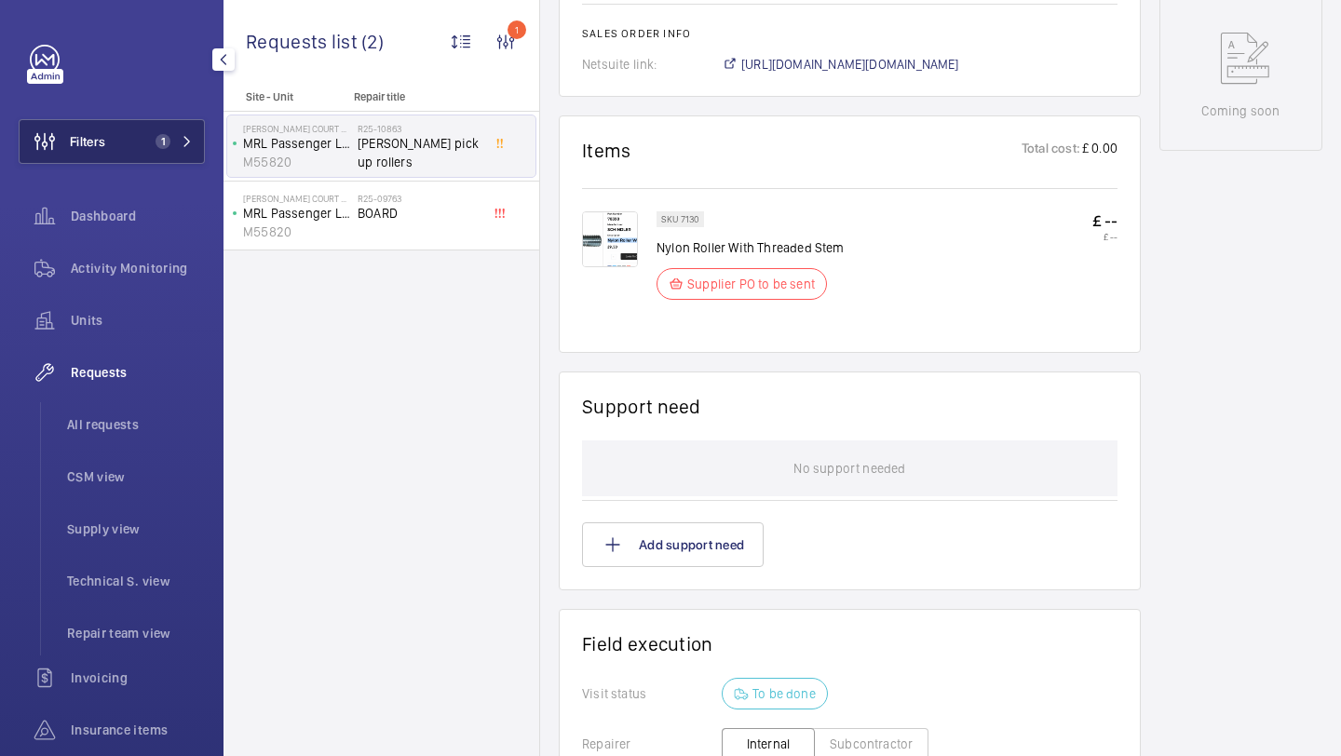
click at [179, 134] on span "1" at bounding box center [170, 141] width 45 height 15
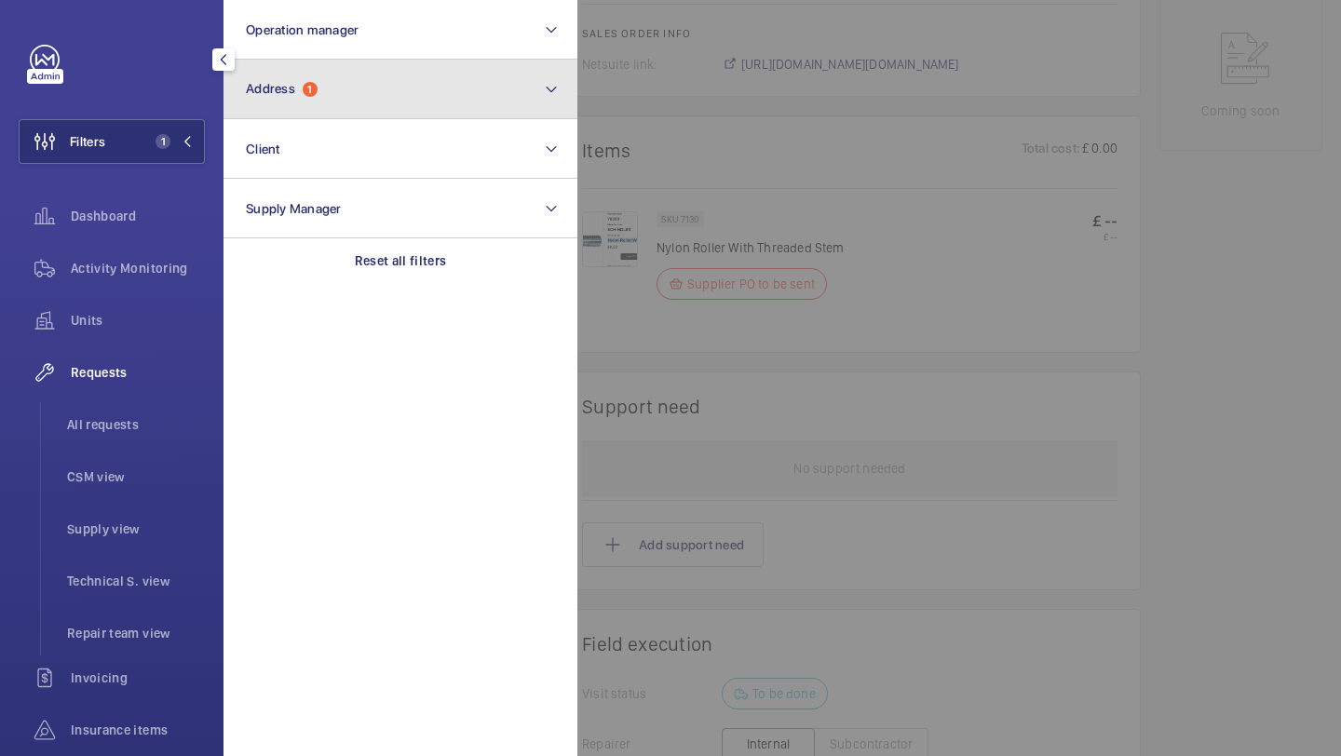
click at [309, 101] on button "Address 1" at bounding box center [400, 90] width 354 height 60
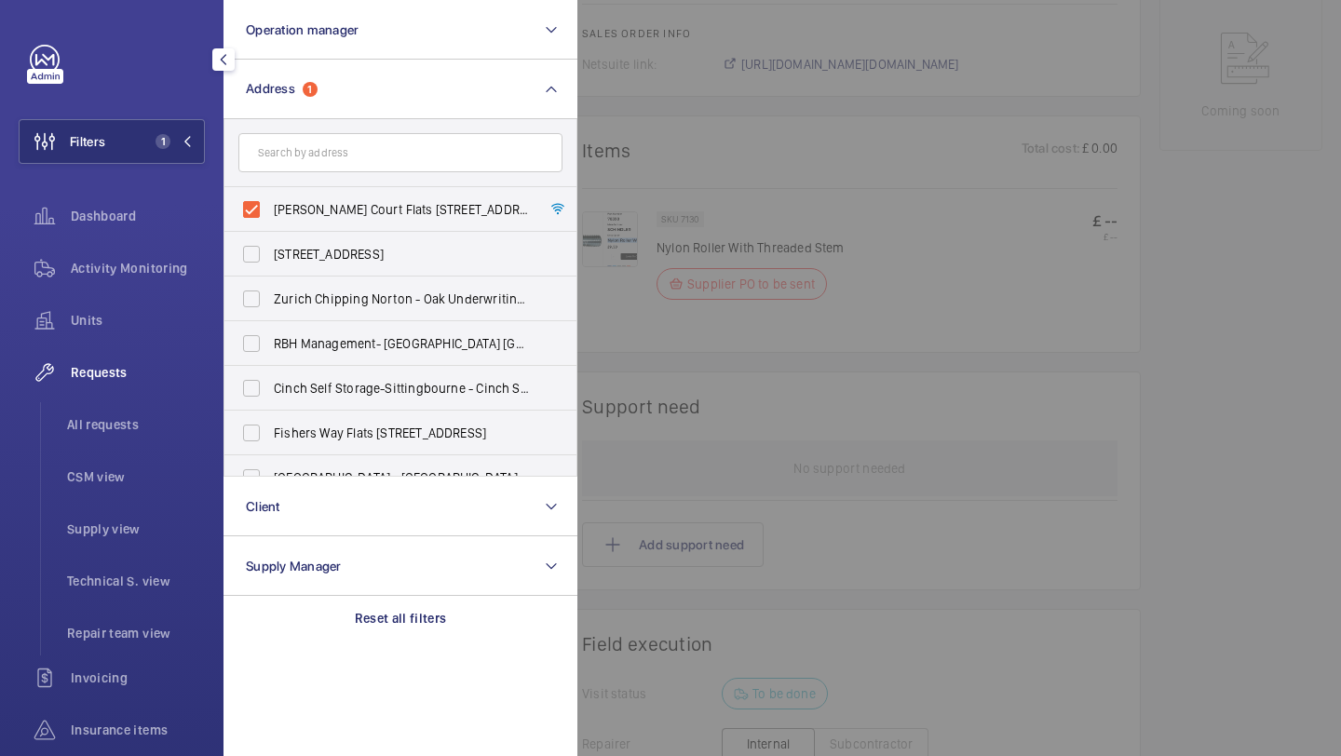
click at [283, 199] on label "Erin Court Flats 1/24 - High Risk Building - Erin Court Flats 1/24, LONDON NW2 …" at bounding box center [386, 209] width 324 height 45
click at [270, 199] on input "Erin Court Flats 1/24 - High Risk Building - Erin Court Flats 1/24, LONDON NW2 …" at bounding box center [251, 209] width 37 height 37
checkbox input "false"
click at [157, 421] on span "All requests" at bounding box center [136, 424] width 138 height 19
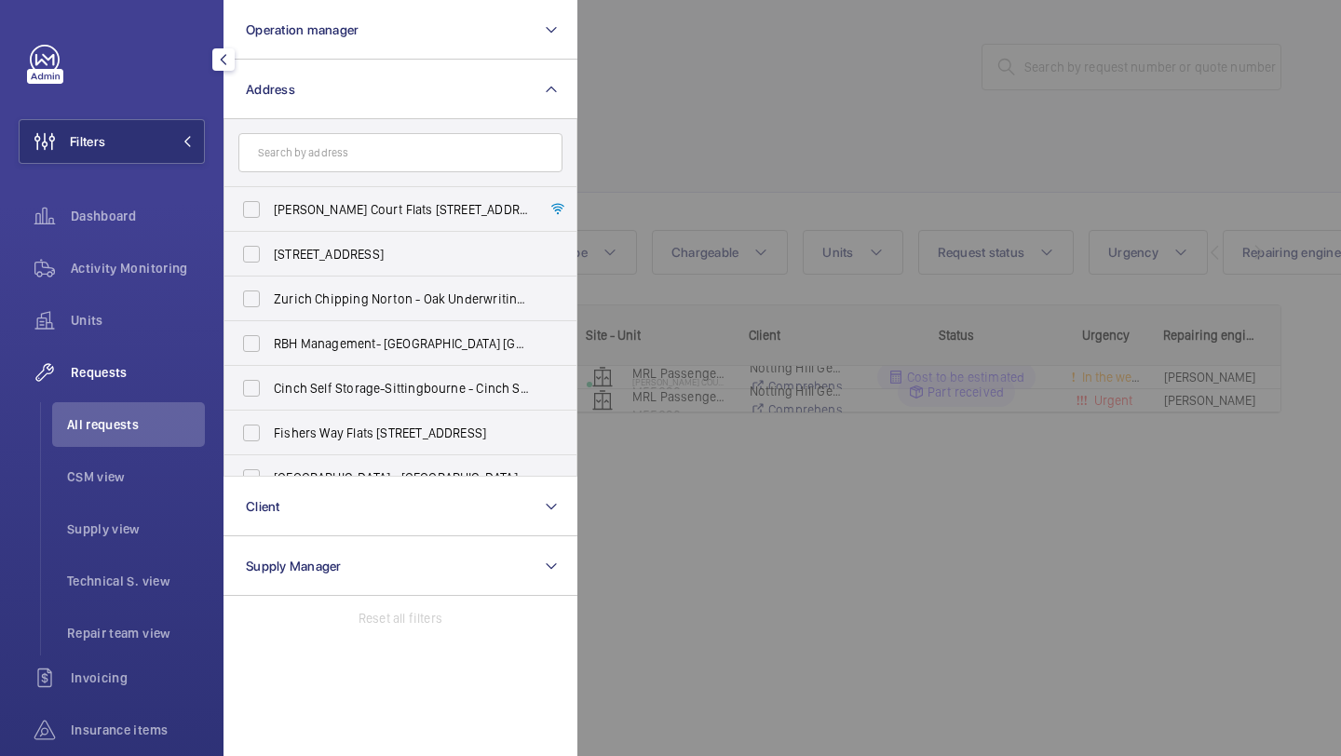
drag, startPoint x: 868, startPoint y: 111, endPoint x: 879, endPoint y: 110, distance: 11.2
click at [874, 110] on div at bounding box center [1247, 378] width 1341 height 756
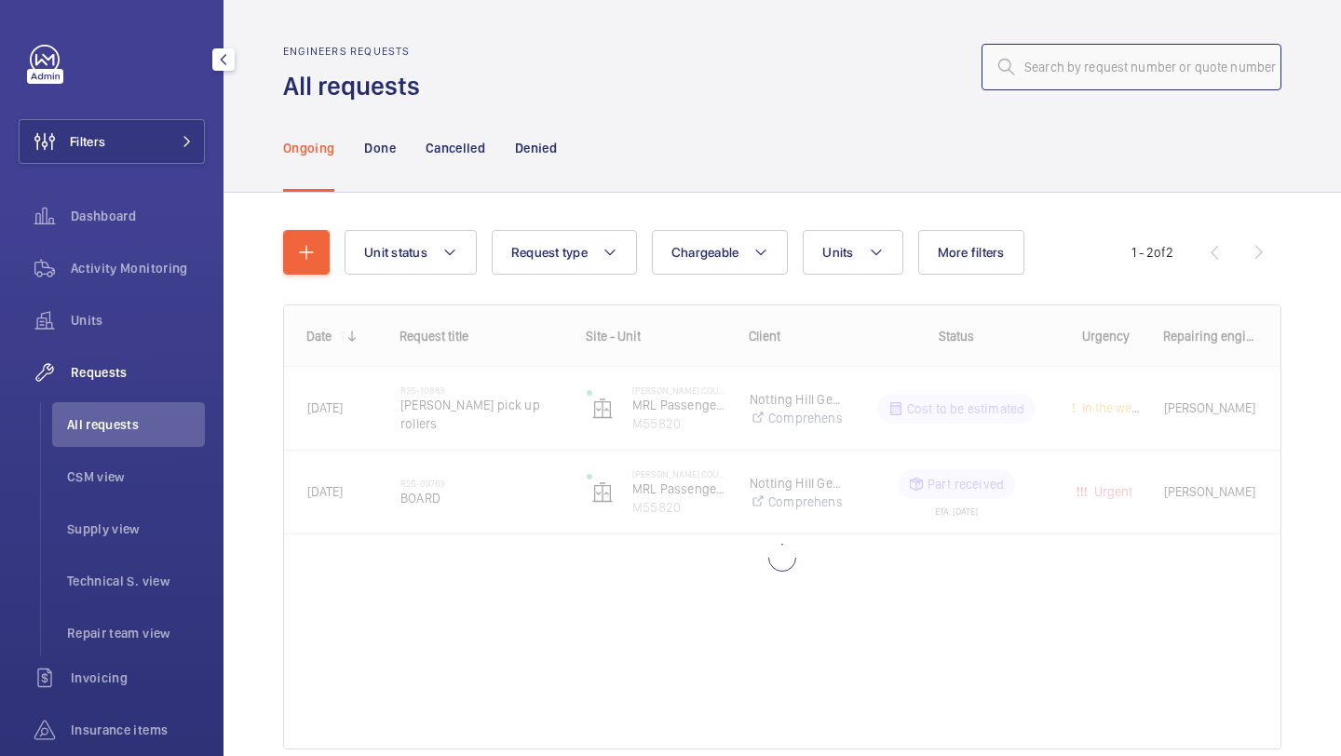
click at [1047, 61] on input "text" at bounding box center [1131, 67] width 300 height 47
paste input "R25-06991"
type input "R25-06991"
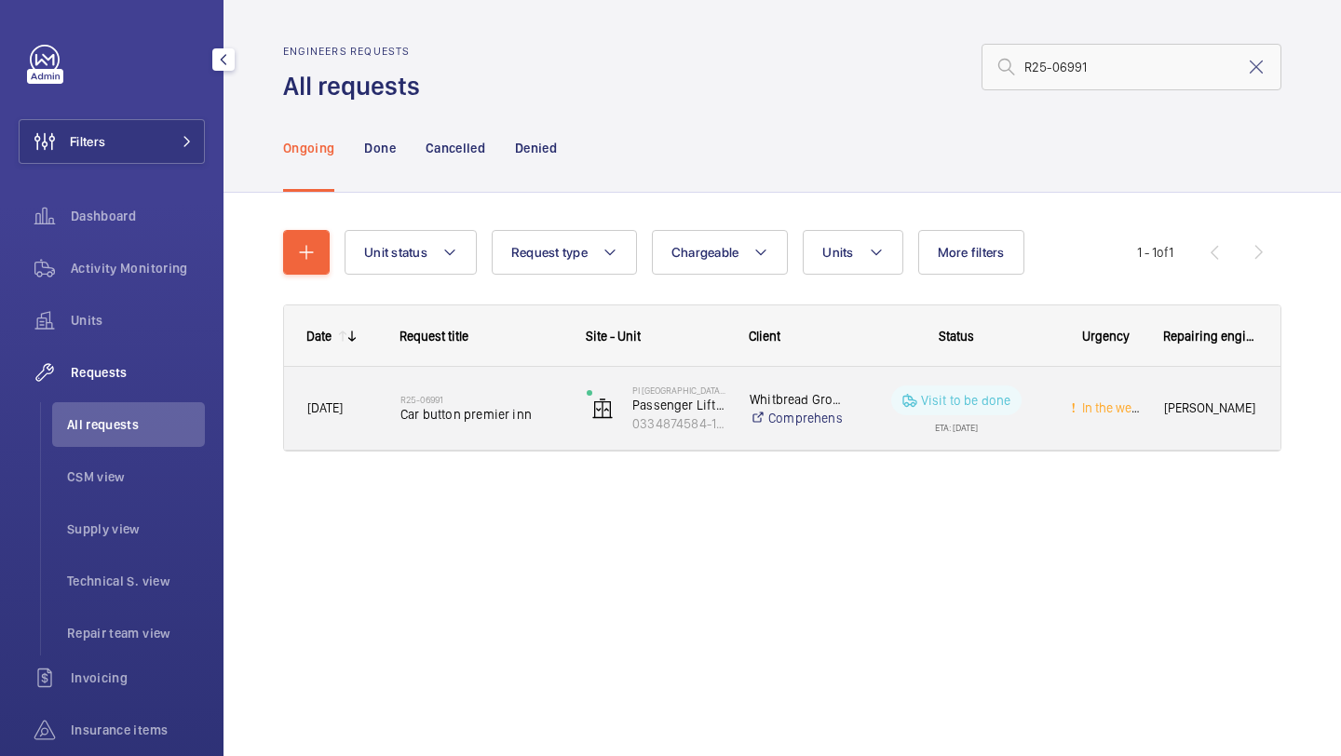
click at [460, 398] on h2 "R25-06991" at bounding box center [481, 399] width 162 height 11
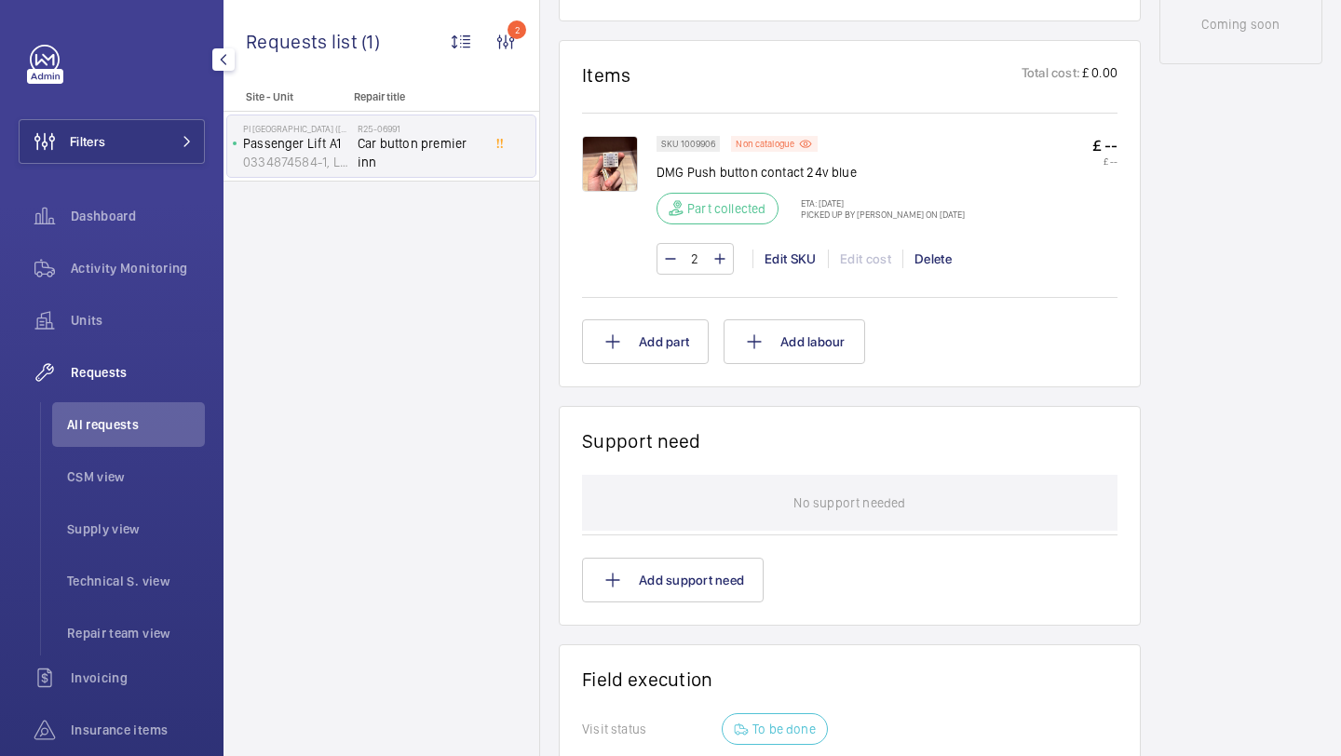
scroll to position [589, 0]
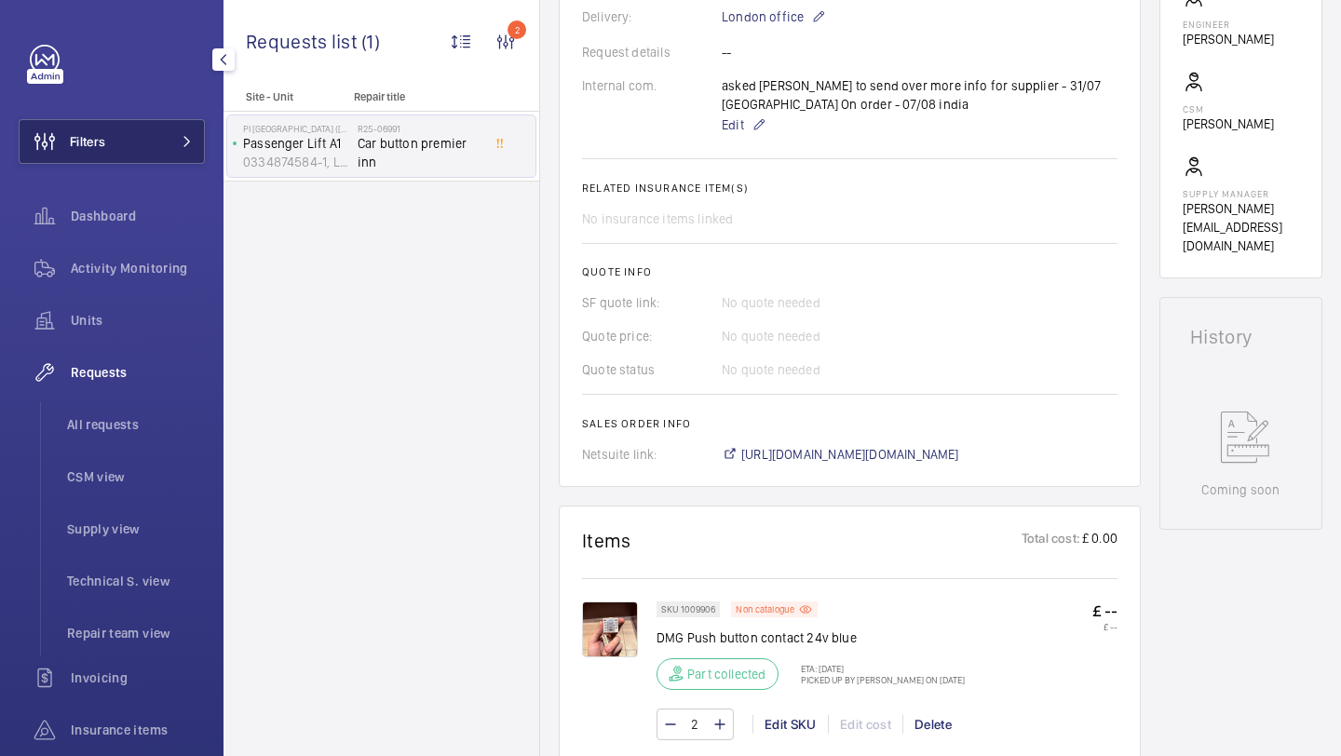
click at [116, 160] on button "Filters" at bounding box center [112, 141] width 186 height 45
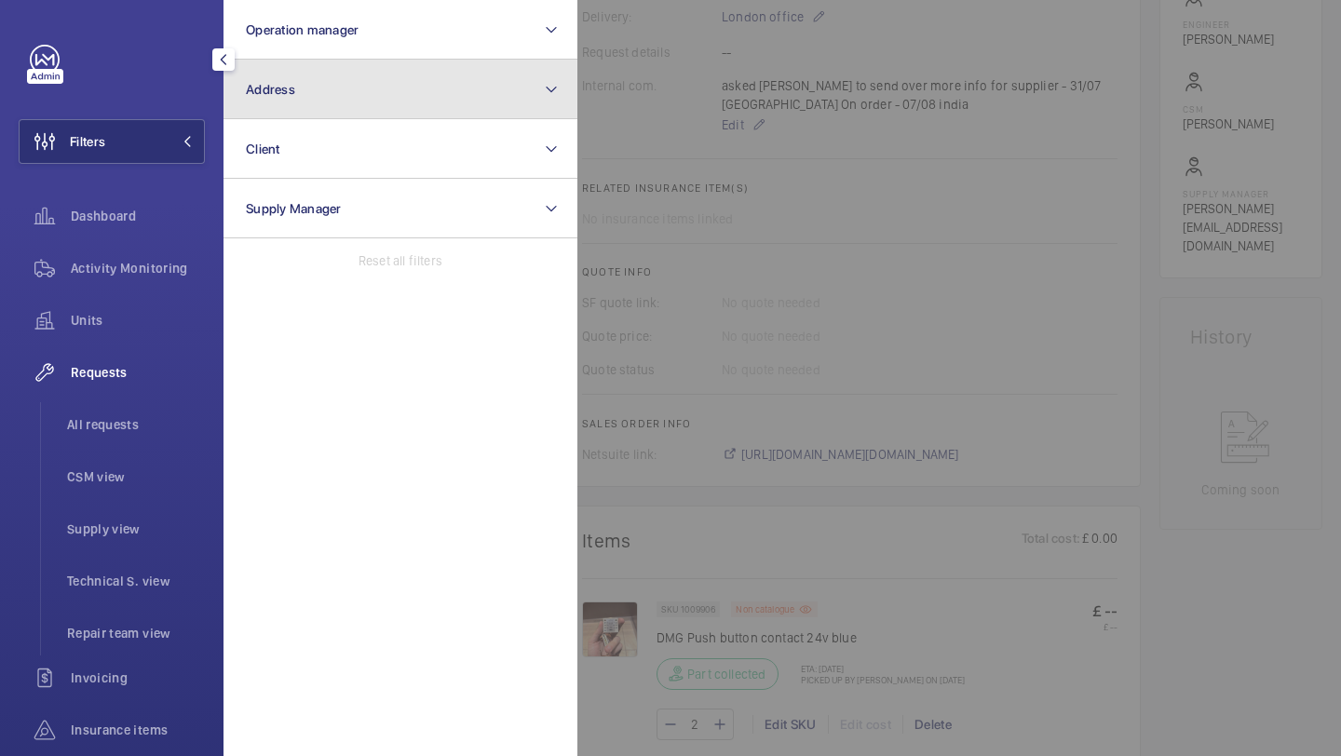
click at [324, 95] on button "Address" at bounding box center [400, 90] width 354 height 60
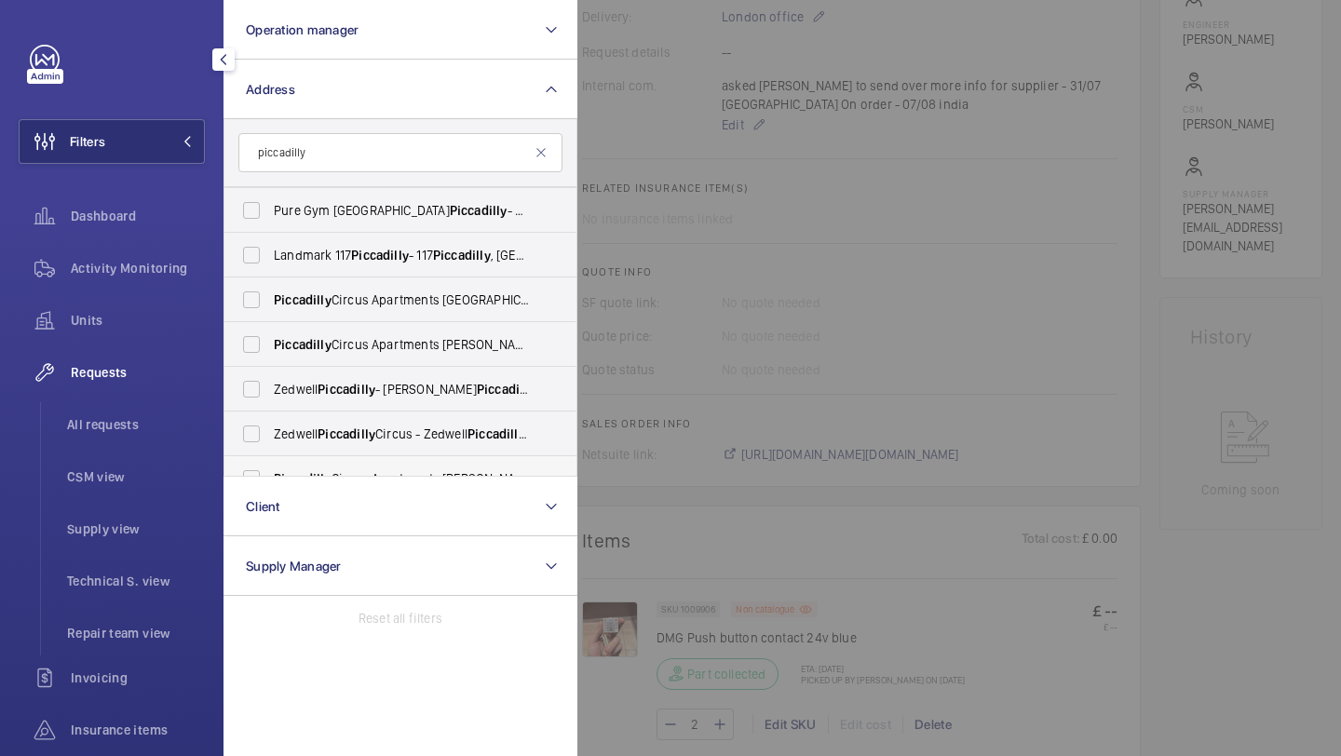
scroll to position [482, 0]
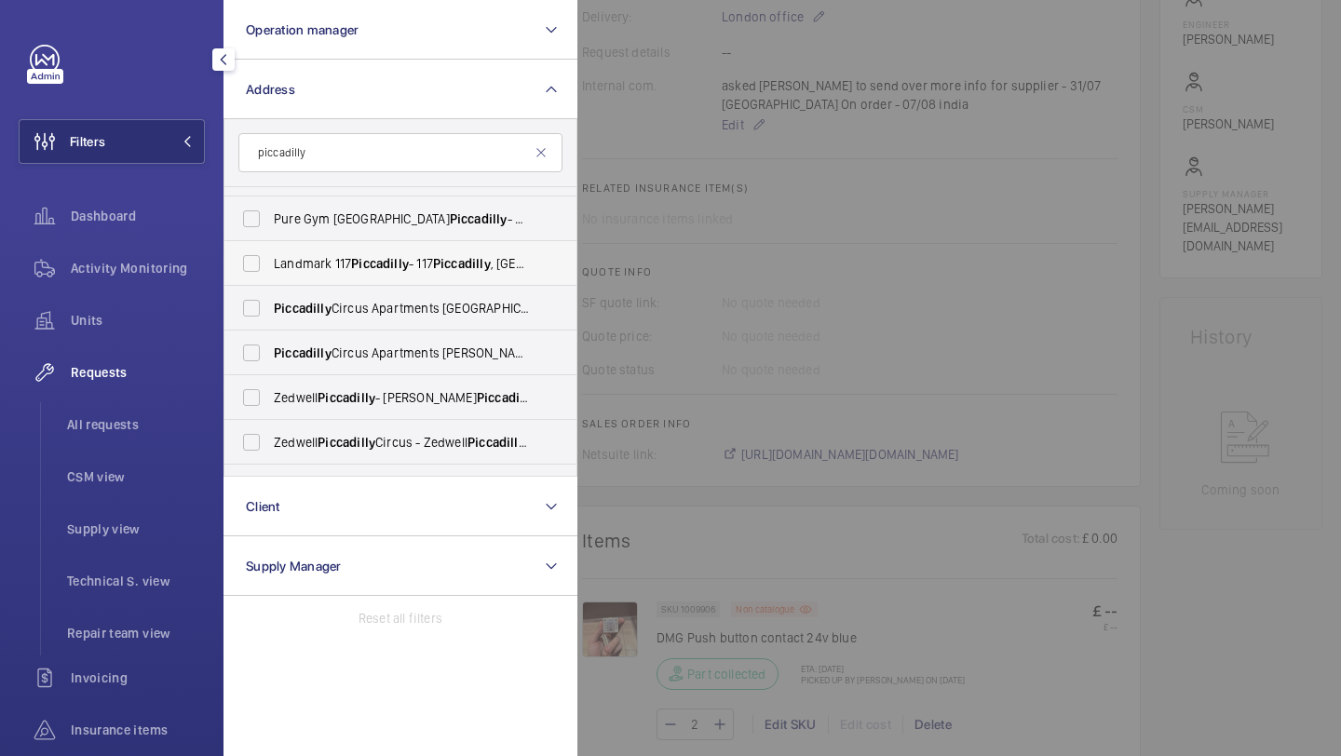
type input "piccadilly"
click at [378, 264] on span "Piccadilly" at bounding box center [380, 263] width 58 height 15
click at [270, 264] on input "Landmark 117 Piccadilly - 117 Piccadilly , LONDON W1J 7JU" at bounding box center [251, 263] width 37 height 37
checkbox input "true"
click at [136, 452] on ul "All requests CSM view Supply view Technical S. view Repair team view" at bounding box center [122, 528] width 165 height 253
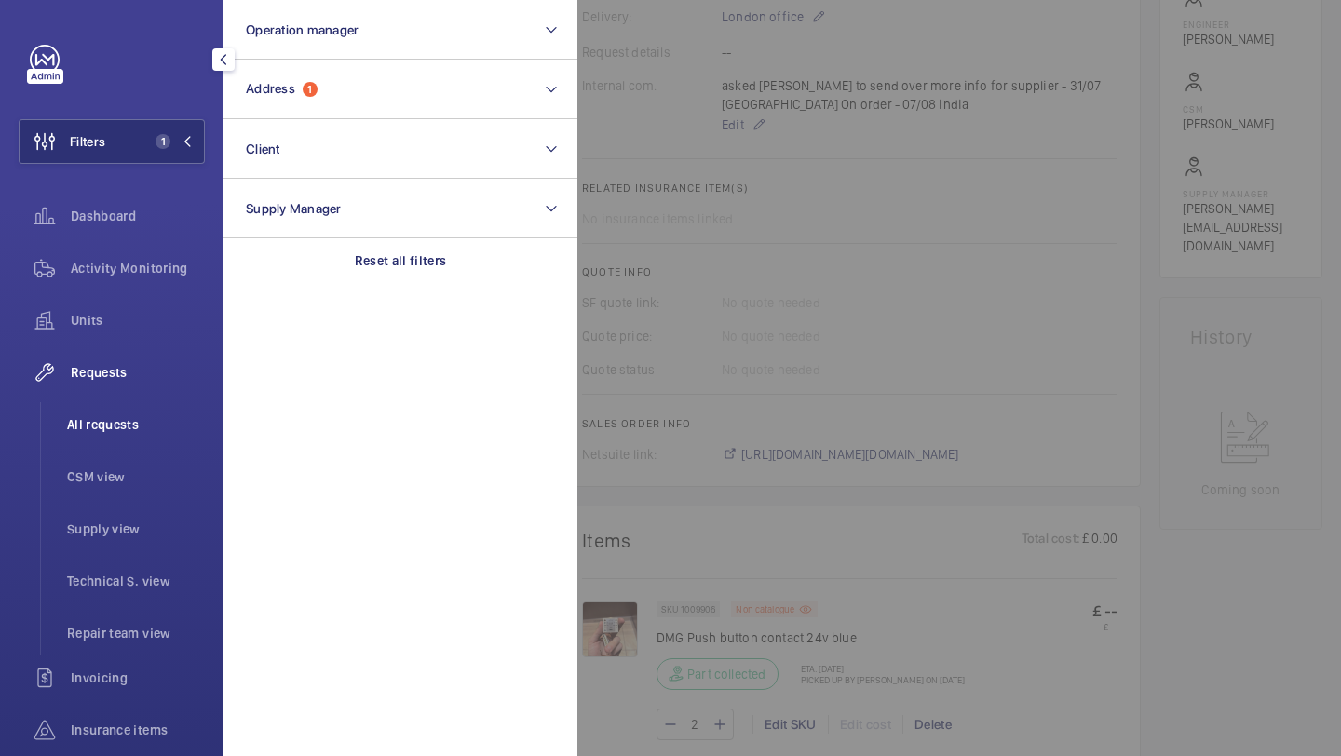
click at [136, 435] on li "All requests" at bounding box center [128, 424] width 153 height 45
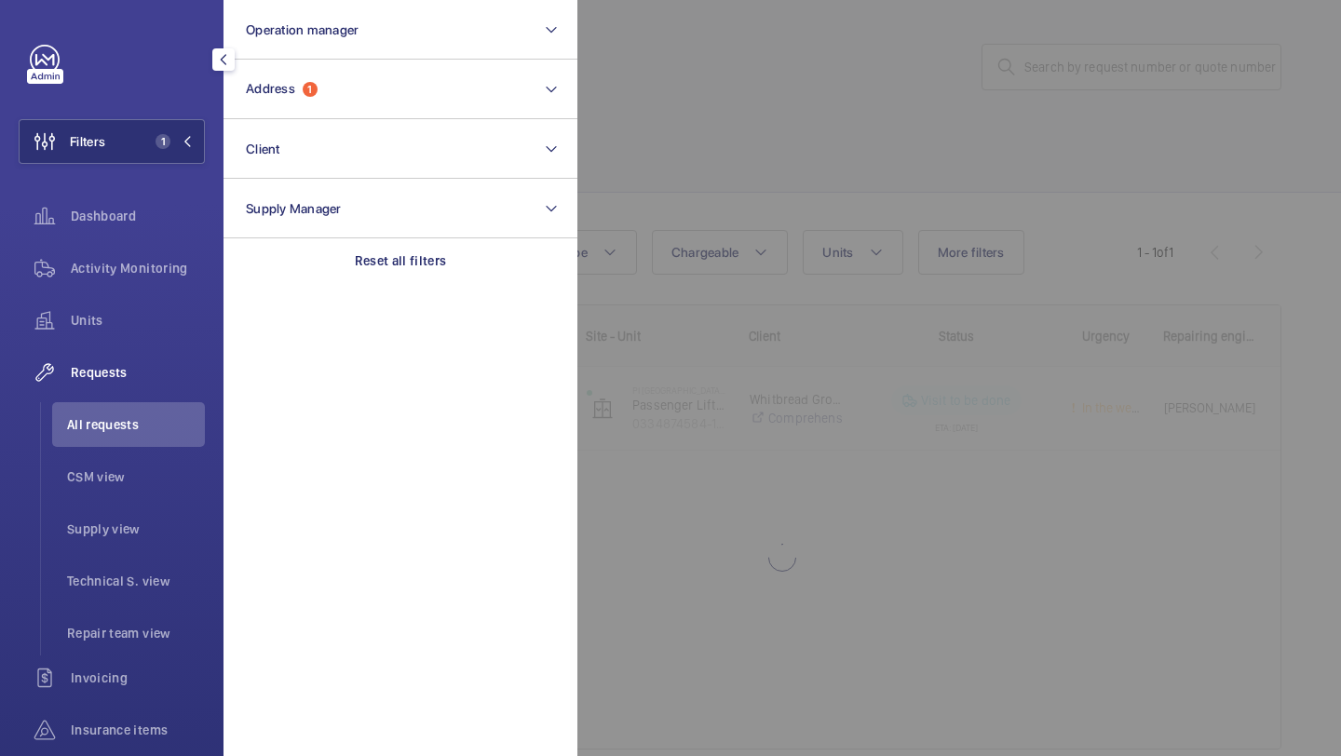
click at [881, 227] on div at bounding box center [1247, 378] width 1341 height 756
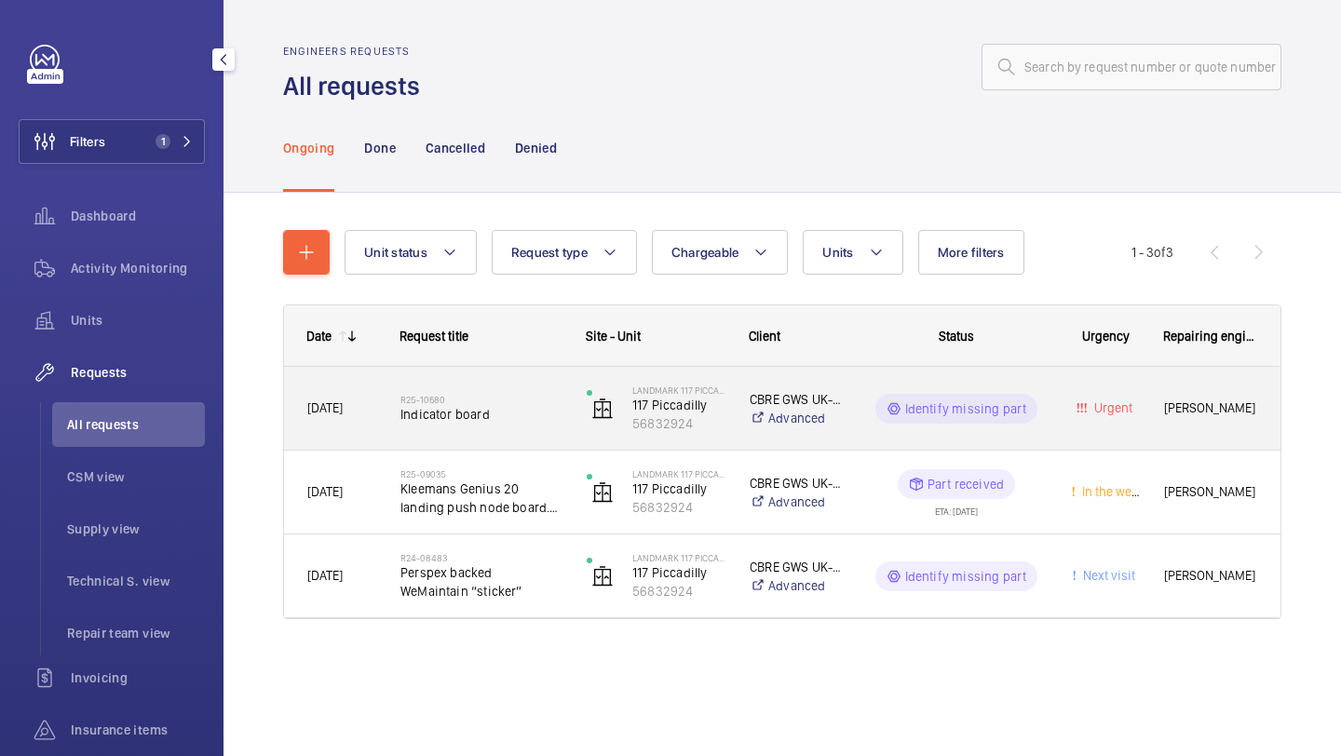
click at [475, 395] on h2 "R25-10680" at bounding box center [481, 399] width 162 height 11
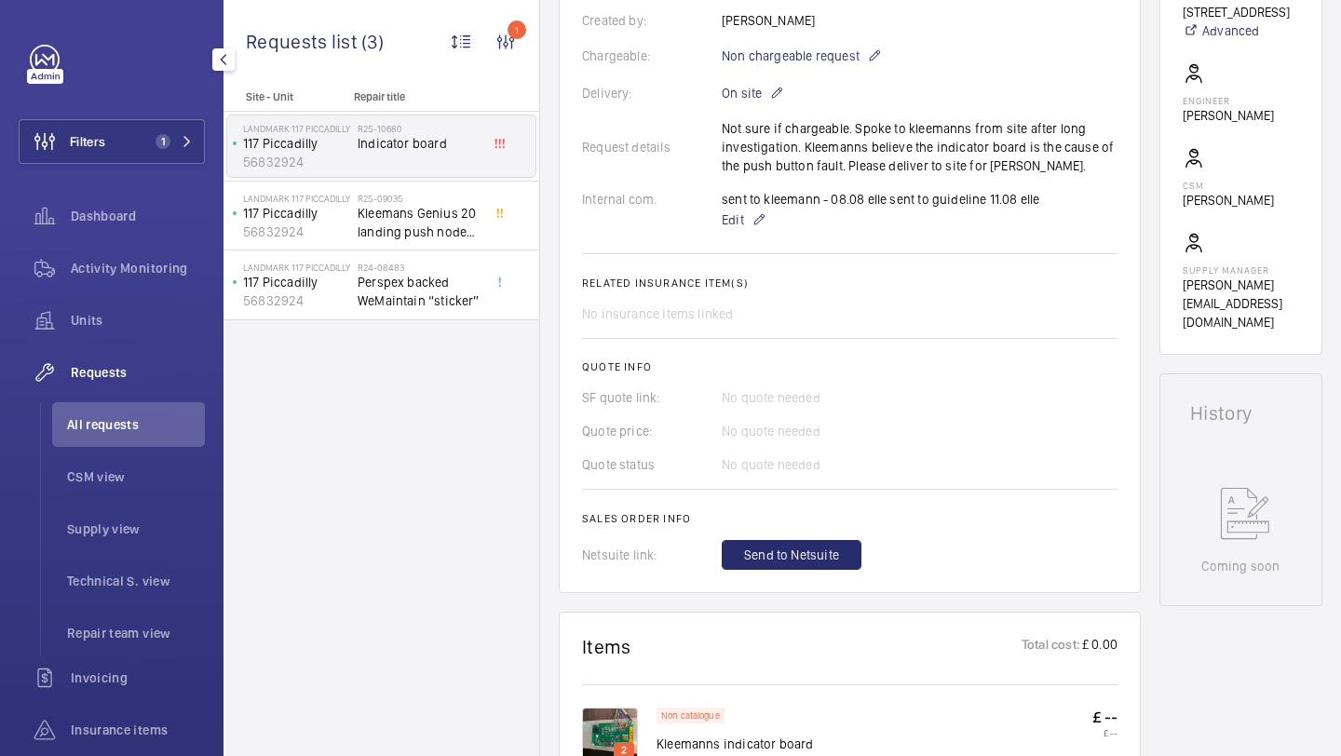
scroll to position [1008, 0]
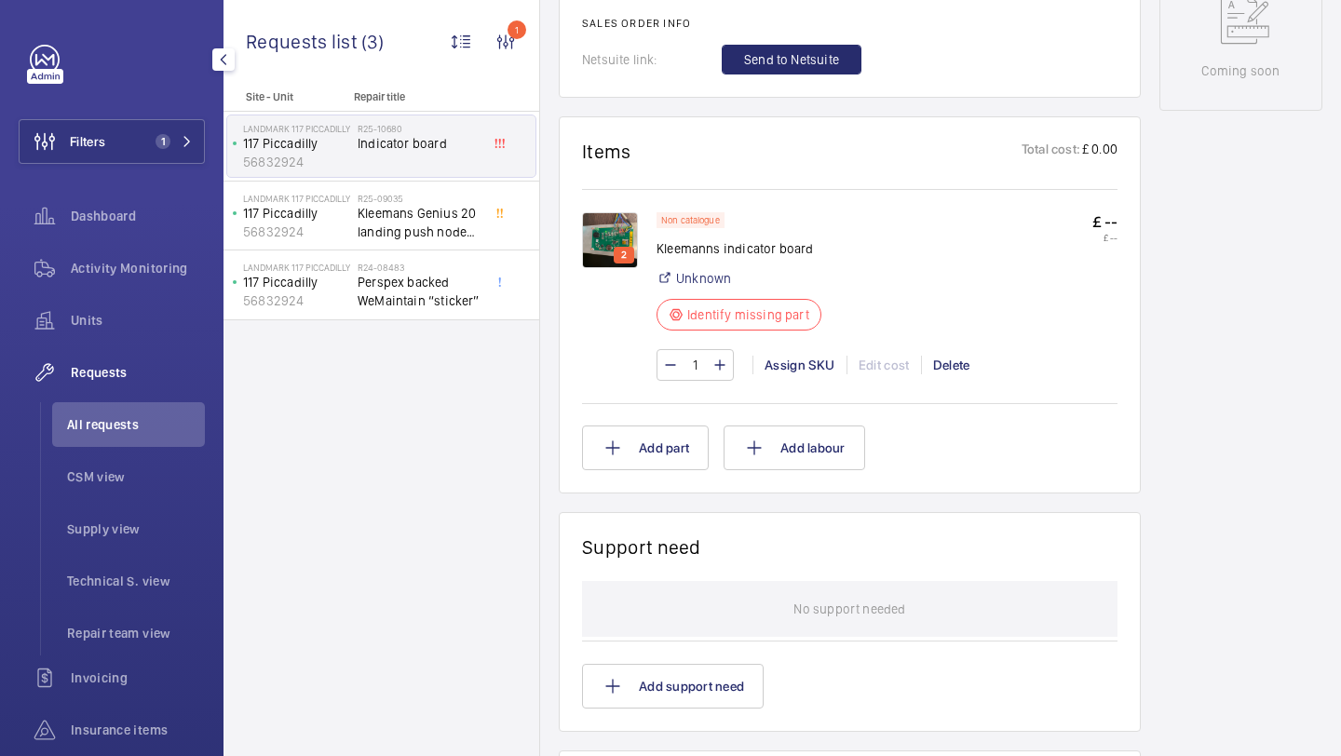
click at [640, 212] on div "2 Non catalogue Kleemanns indicator board Unknown Identify missing part £ -- £ …" at bounding box center [849, 294] width 535 height 210
click at [615, 222] on img at bounding box center [610, 240] width 56 height 56
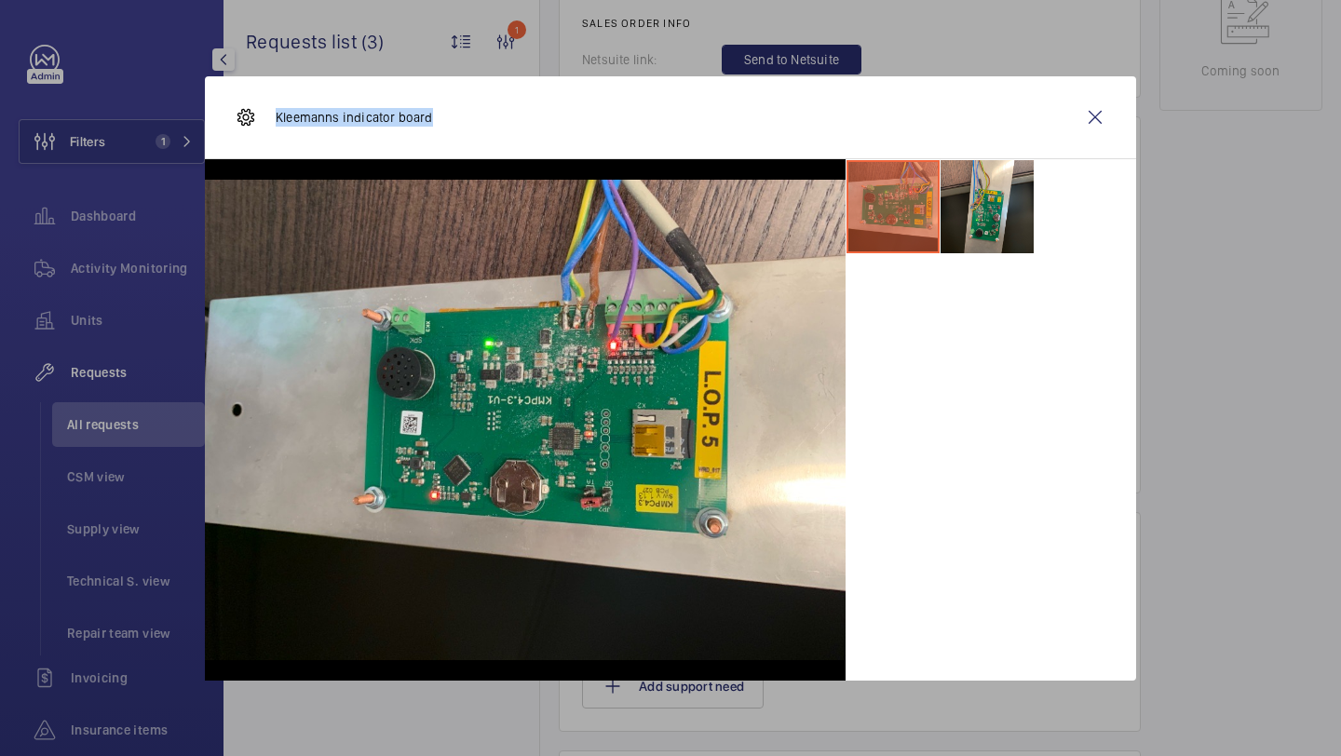
drag, startPoint x: 462, startPoint y: 136, endPoint x: 277, endPoint y: 118, distance: 186.1
click at [274, 118] on div "Kleemanns indicator board" at bounding box center [670, 117] width 931 height 83
copy p "Kleemanns indicator board"
click at [1094, 120] on wm-front-icon-button at bounding box center [1095, 117] width 45 height 45
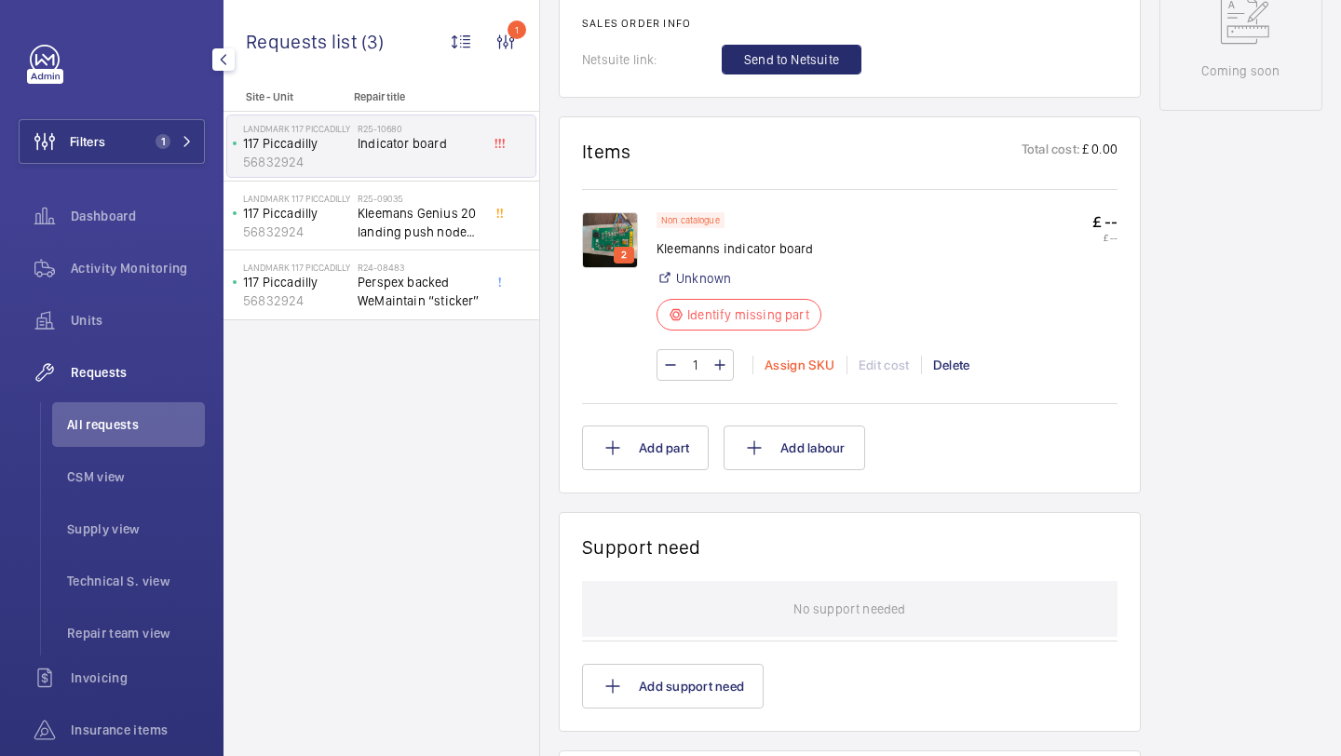
click at [791, 364] on div "Assign SKU" at bounding box center [799, 365] width 94 height 19
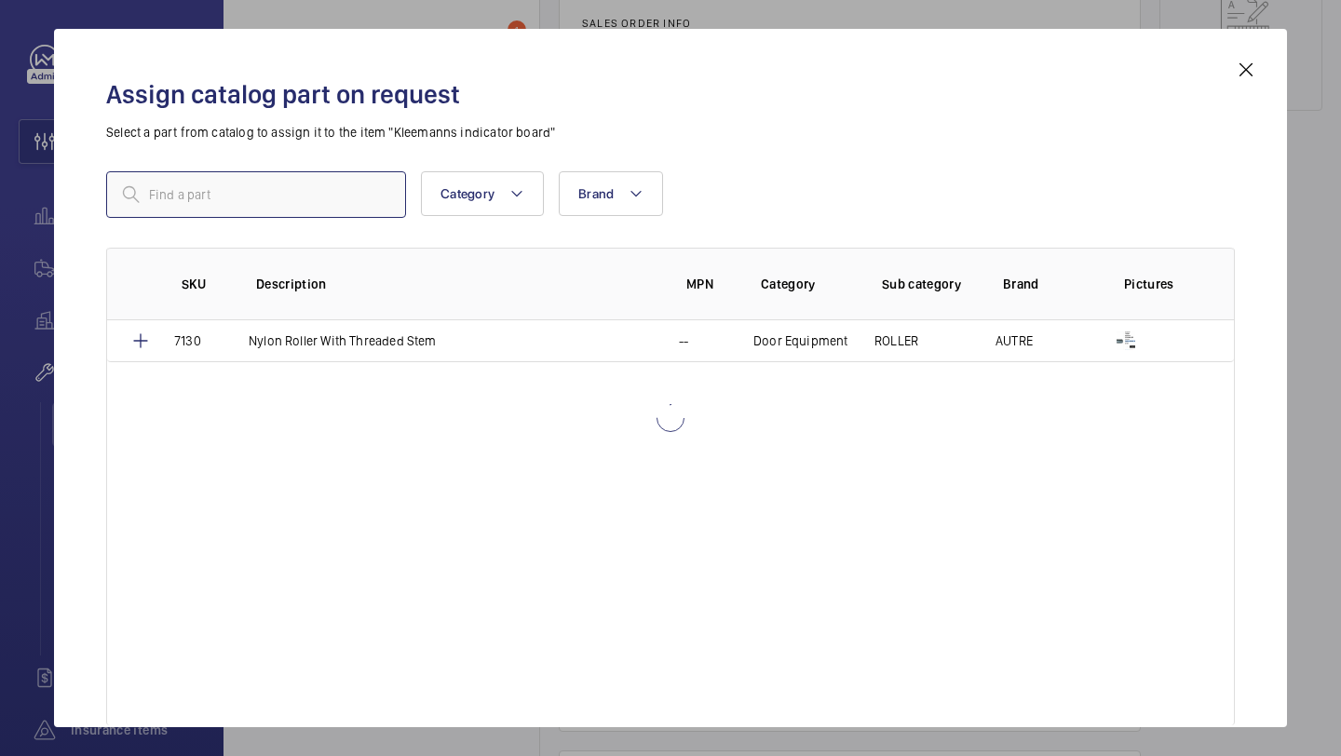
click at [332, 196] on input "text" at bounding box center [256, 194] width 300 height 47
paste input "Kleemanns indicator board"
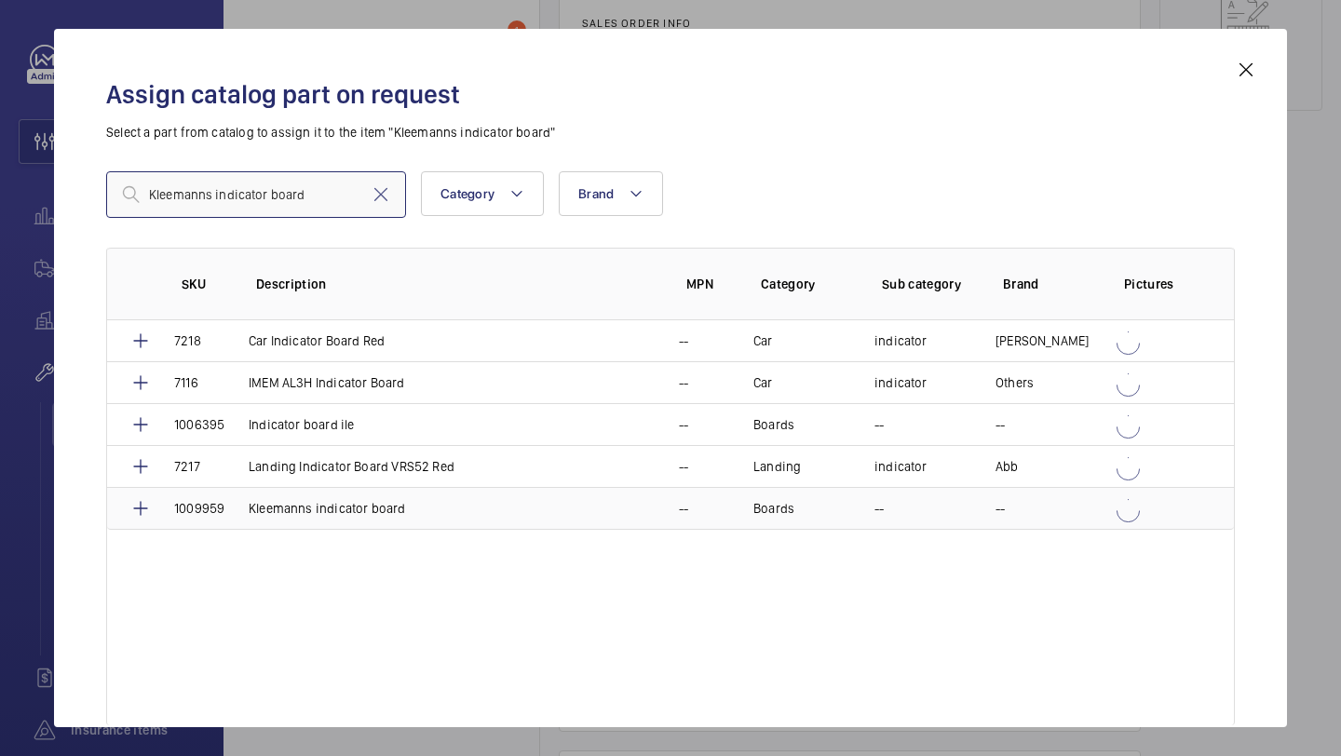
type input "Kleemanns indicator board"
click at [262, 504] on p "Kleemanns indicator board" at bounding box center [327, 508] width 157 height 19
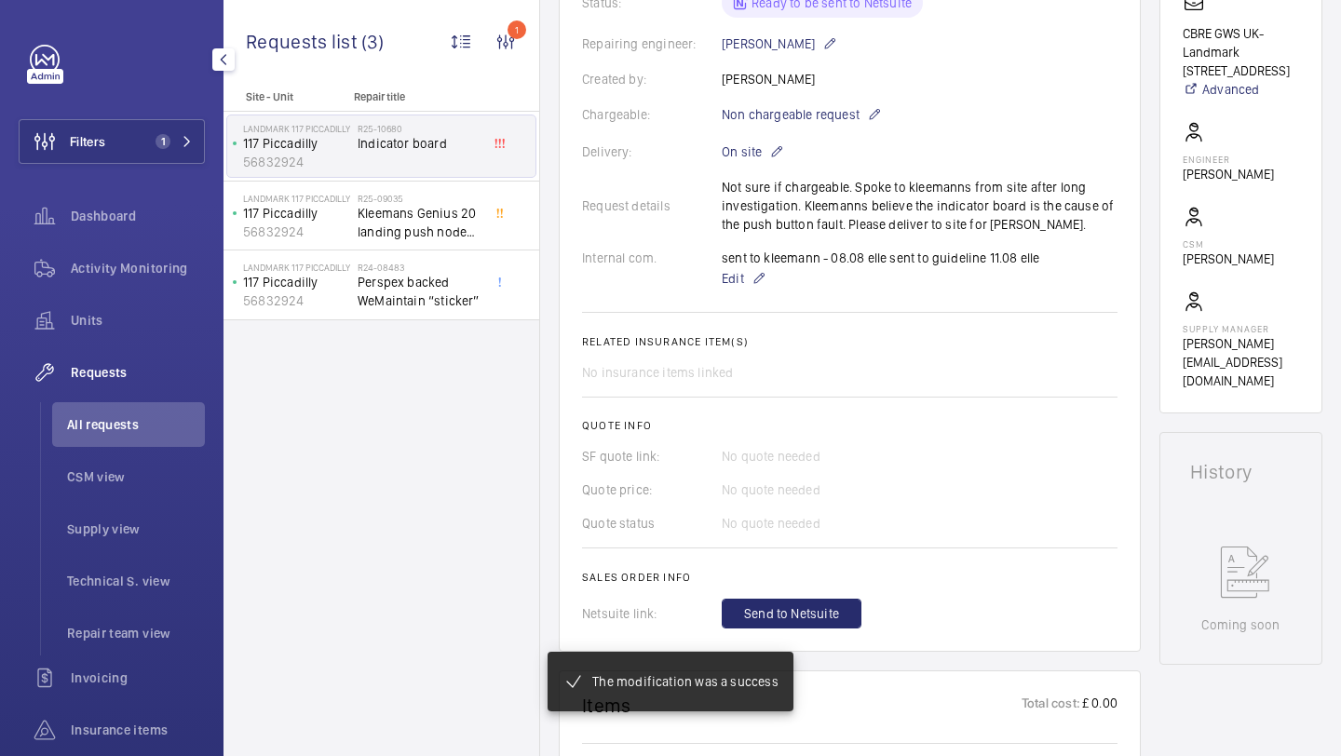
click at [820, 610] on div "The modification was a success" at bounding box center [670, 681] width 334 height 149
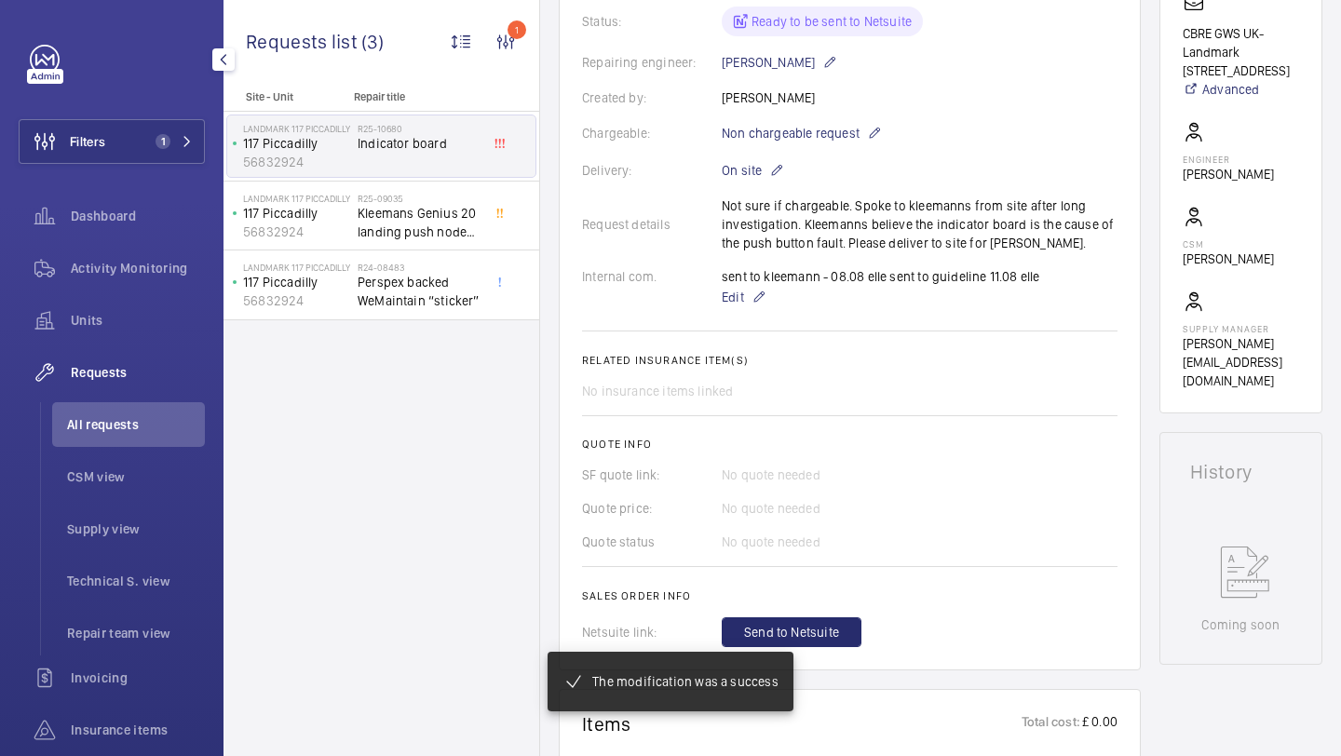
scroll to position [473, 0]
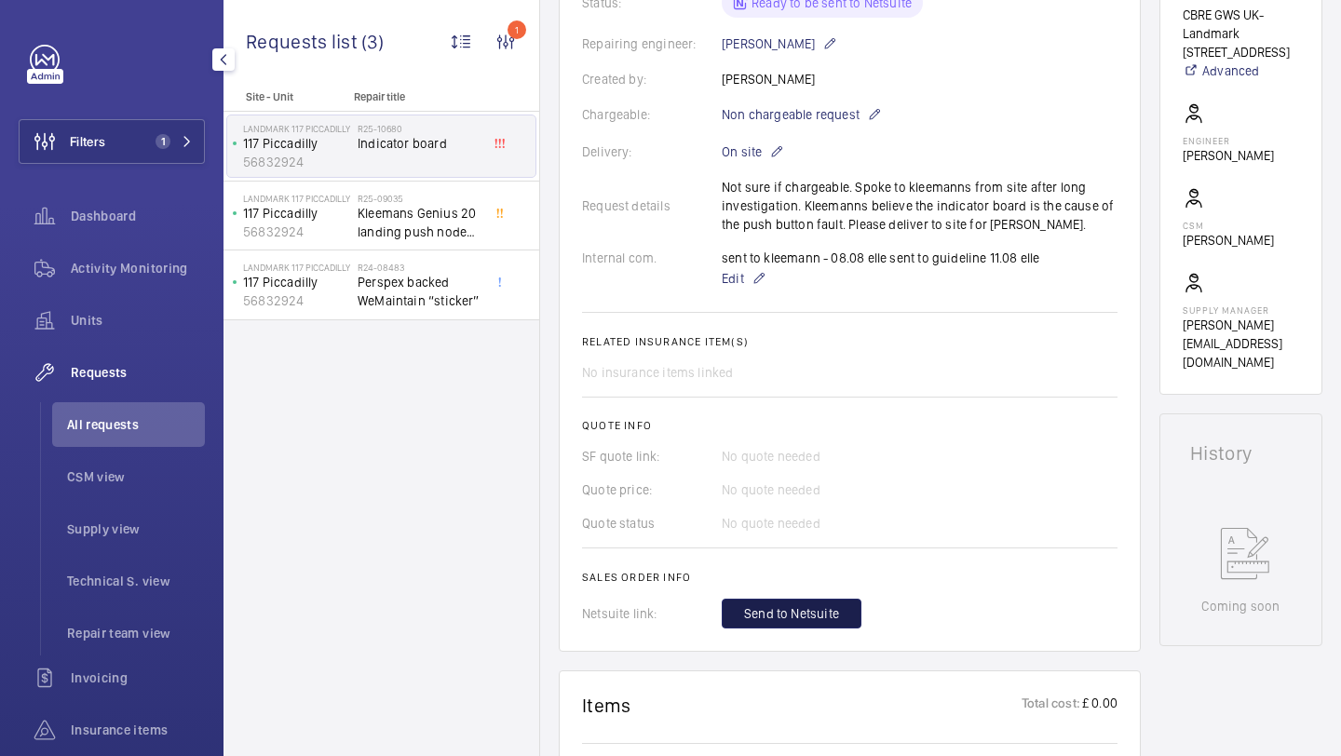
click at [820, 610] on span "Send to Netsuite" at bounding box center [791, 613] width 95 height 19
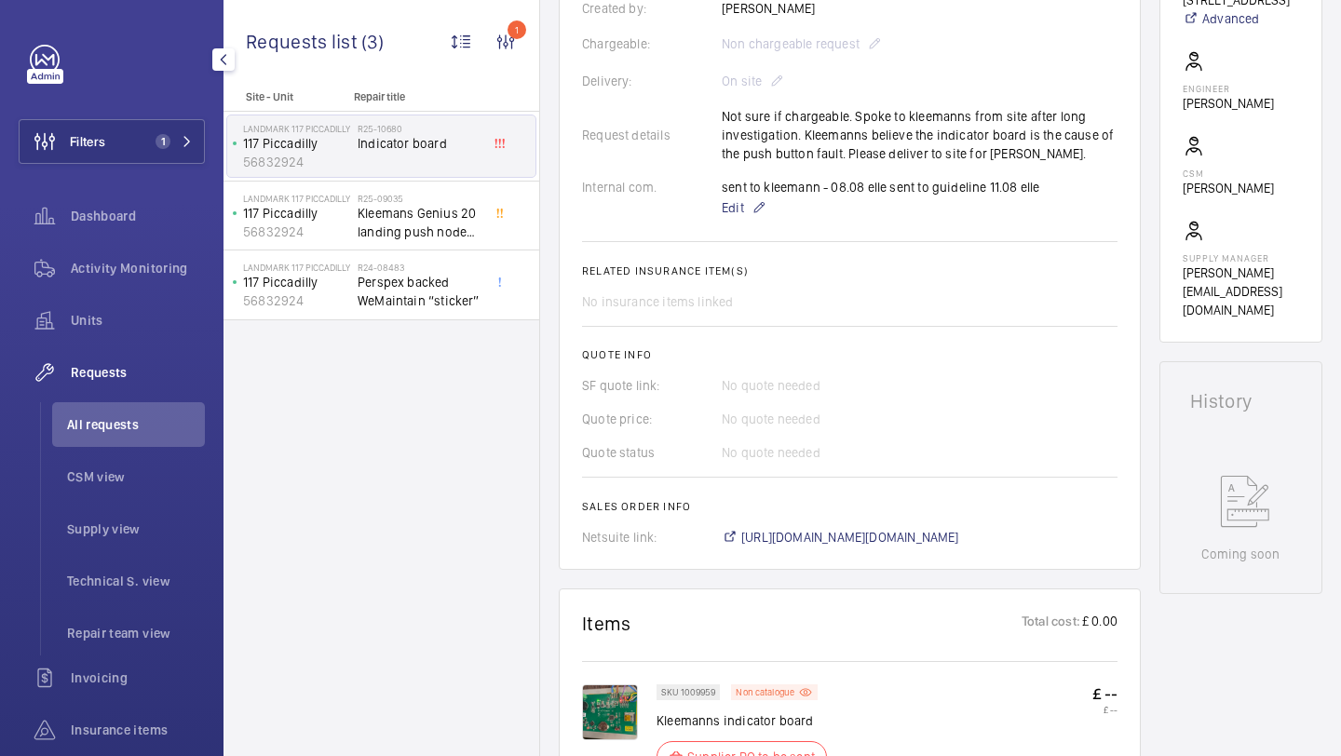
scroll to position [534, 0]
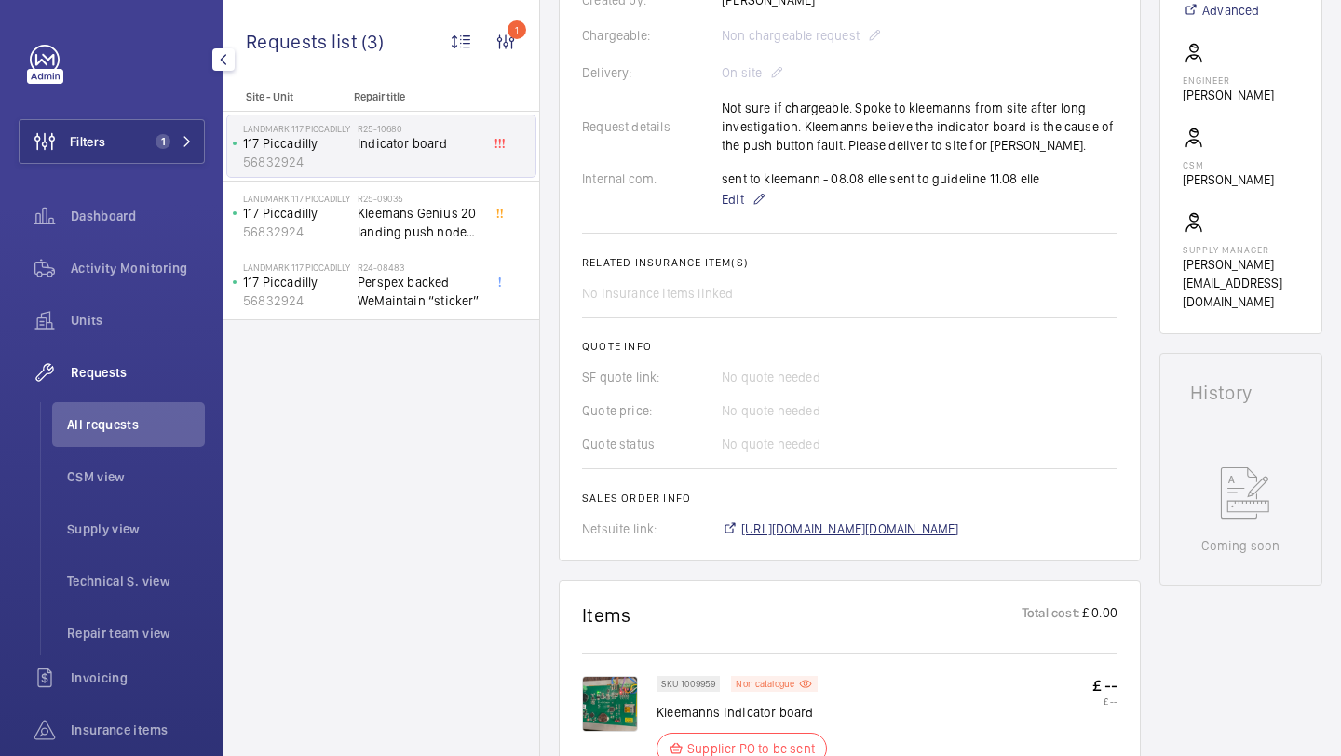
click at [808, 528] on span "https://6461500.app.netsuite.com/app/accounting/transactions/salesord.nl?id=290…" at bounding box center [850, 529] width 218 height 19
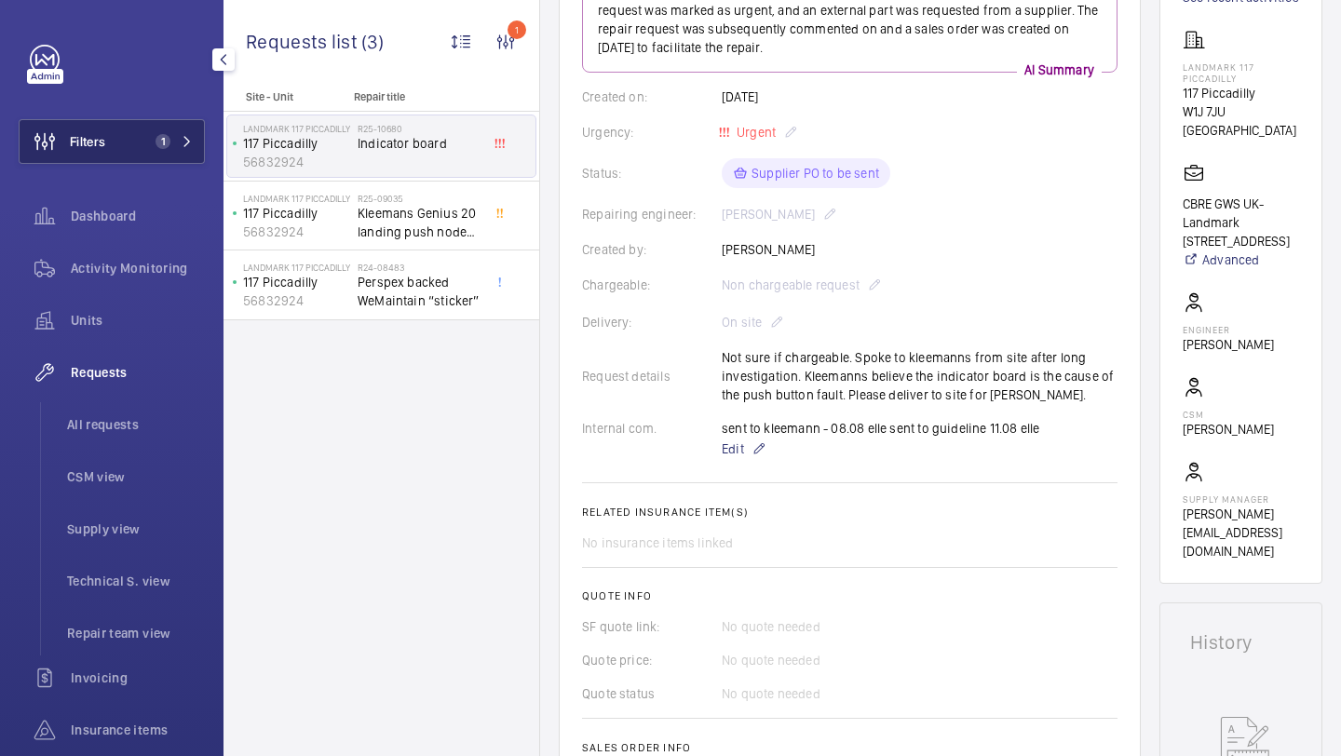
click at [157, 145] on span "1" at bounding box center [162, 141] width 15 height 15
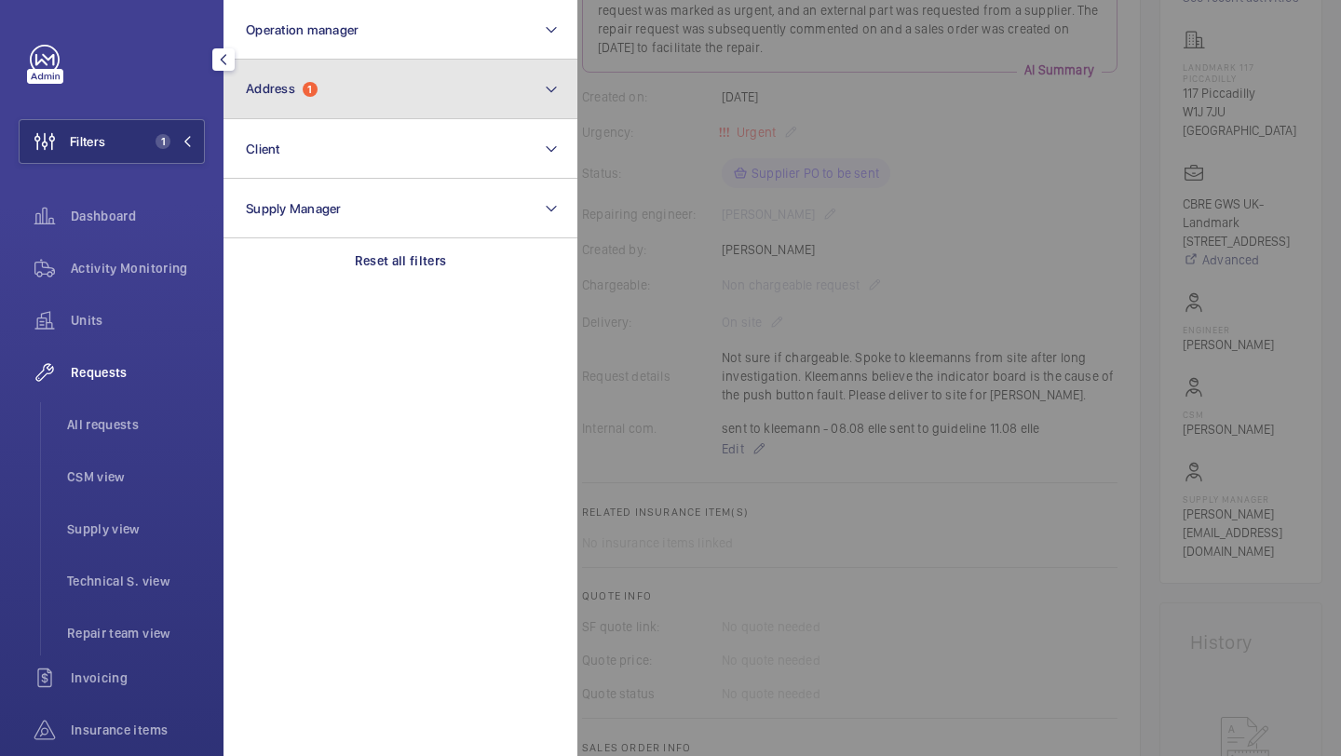
click at [282, 105] on button "Address 1" at bounding box center [400, 90] width 354 height 60
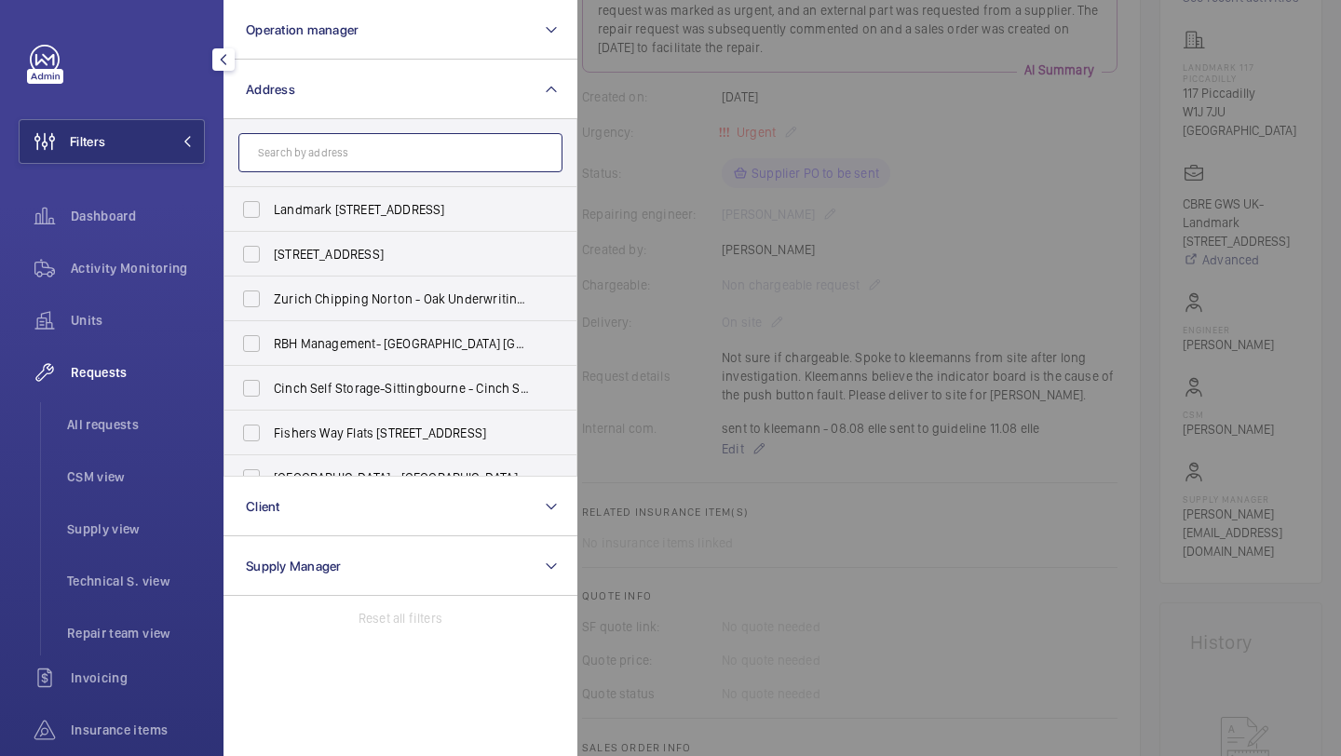
click at [315, 160] on input "text" at bounding box center [400, 152] width 324 height 39
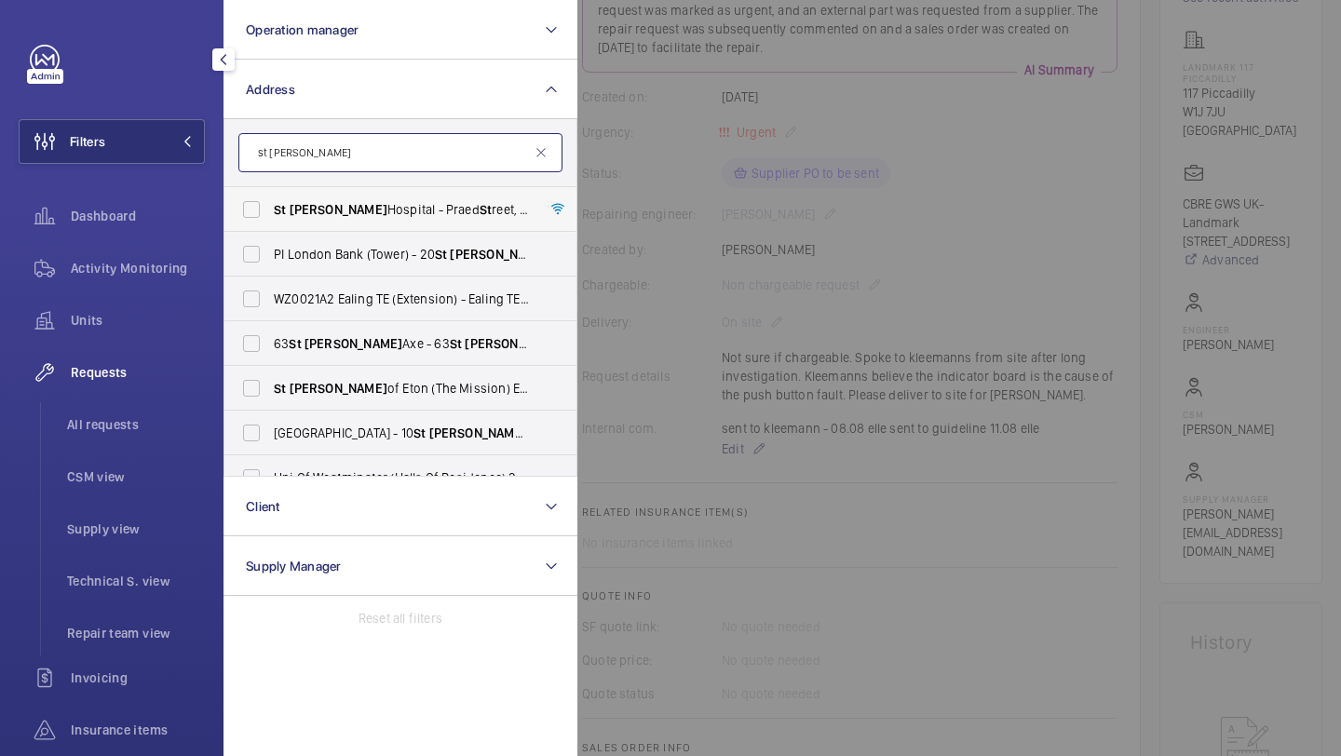
type input "st mary"
click at [323, 210] on span "St Mary Hospital - Praed St reet, LONDON W2 1NY" at bounding box center [402, 209] width 256 height 19
click at [270, 210] on input "St Mary Hospital - Praed St reet, LONDON W2 1NY" at bounding box center [251, 209] width 37 height 37
checkbox input "true"
click at [140, 322] on span "Units" at bounding box center [138, 320] width 134 height 19
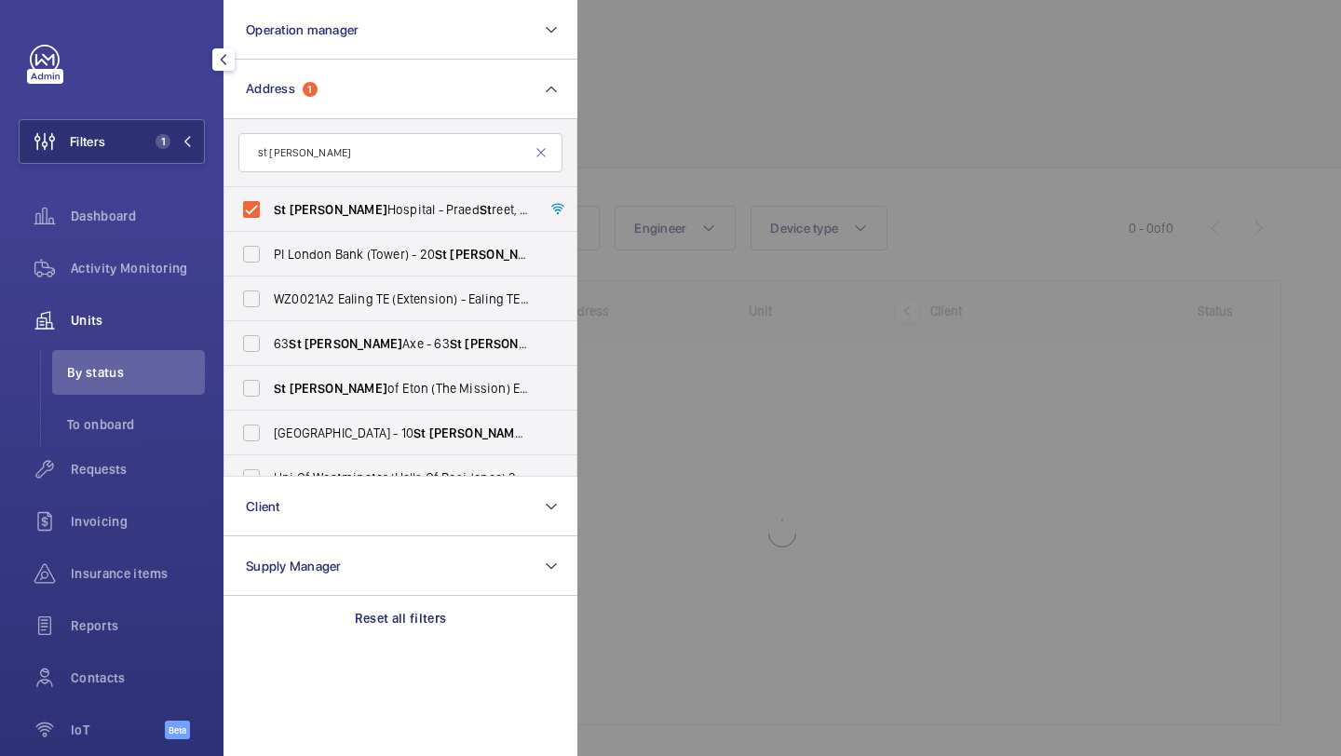
click at [759, 182] on div at bounding box center [1247, 378] width 1341 height 756
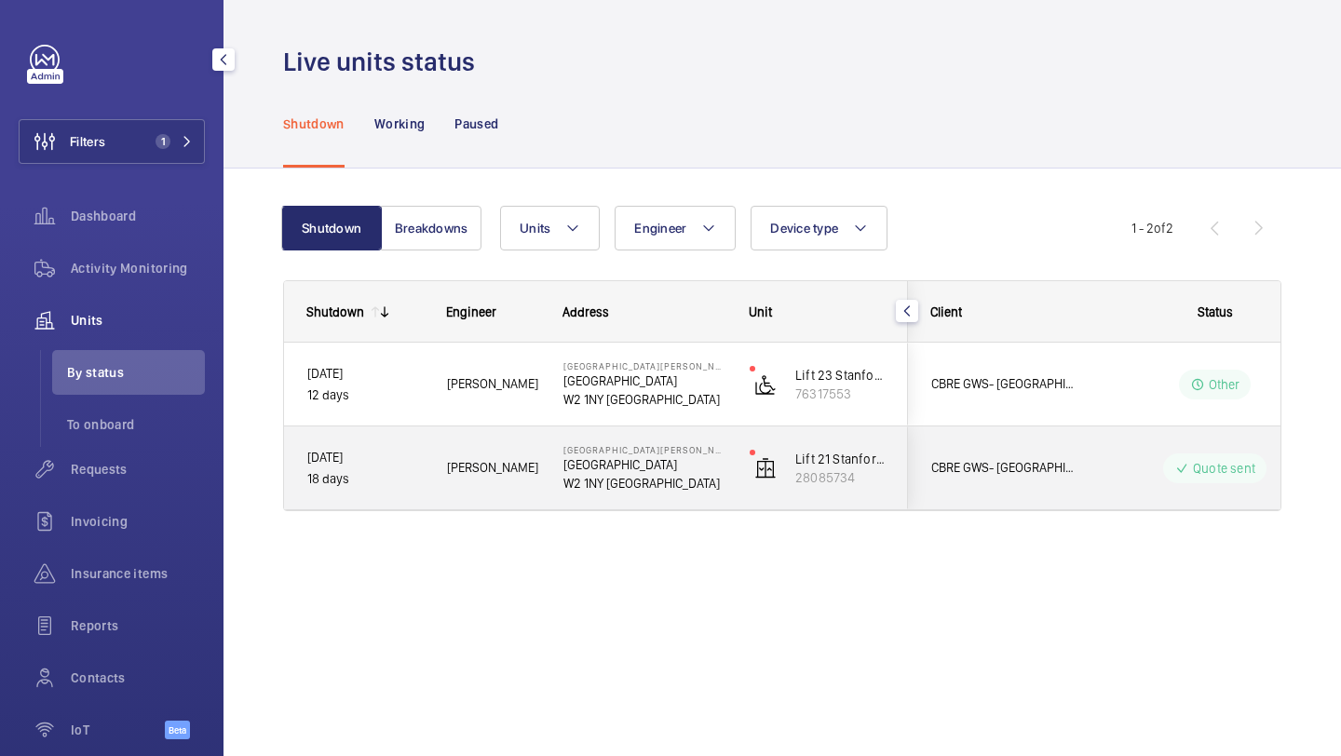
click at [1015, 448] on div "CBRE GWS- Imperial Hospital (St Mary)" at bounding box center [992, 468] width 166 height 59
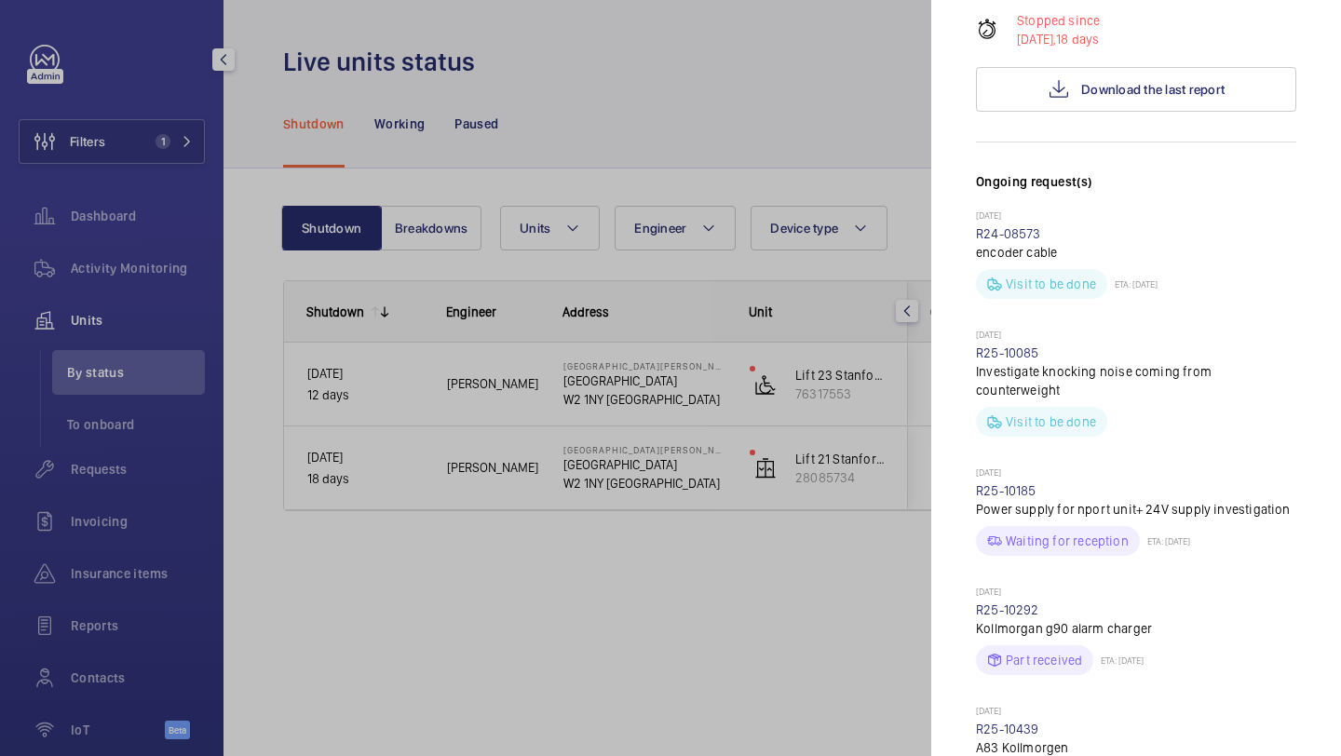
scroll to position [481, 0]
click at [1007, 720] on link "R25-10439" at bounding box center [1007, 727] width 63 height 15
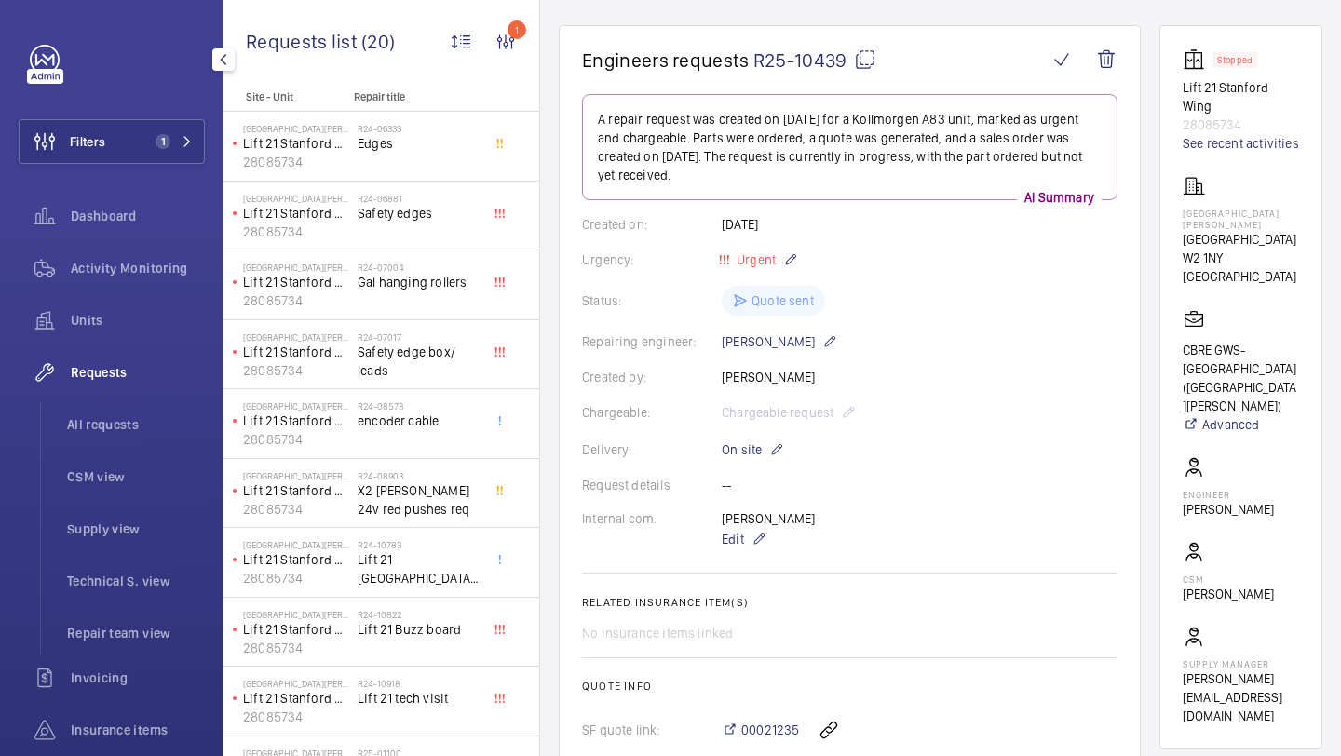
scroll to position [113, 0]
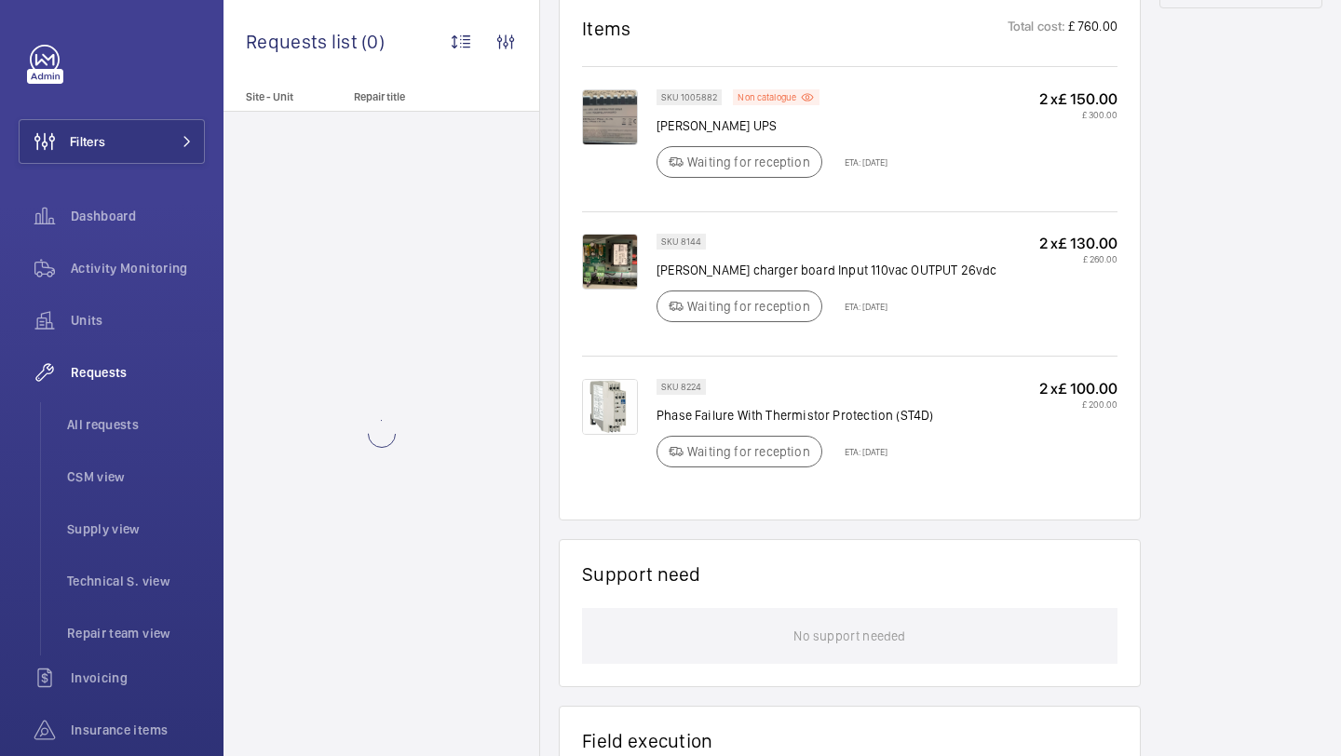
scroll to position [1178, 0]
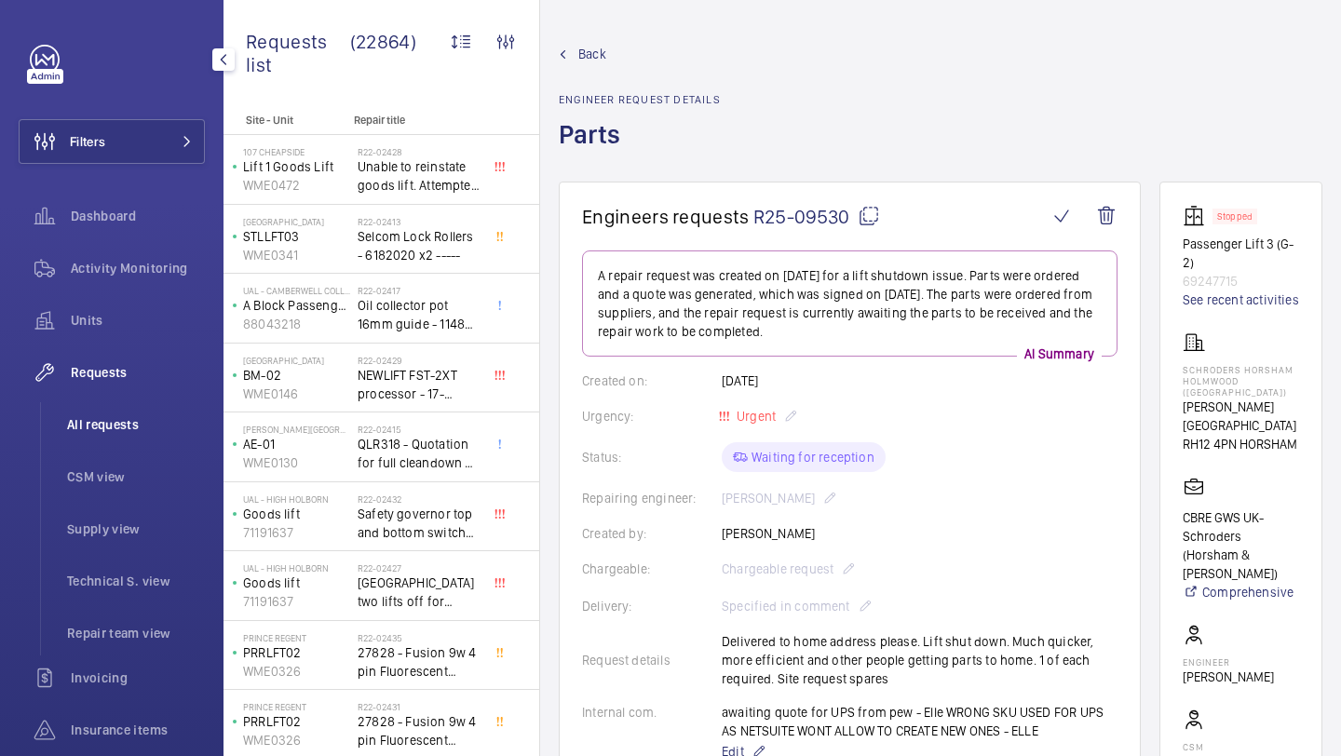
click at [178, 413] on li "All requests" at bounding box center [128, 424] width 153 height 45
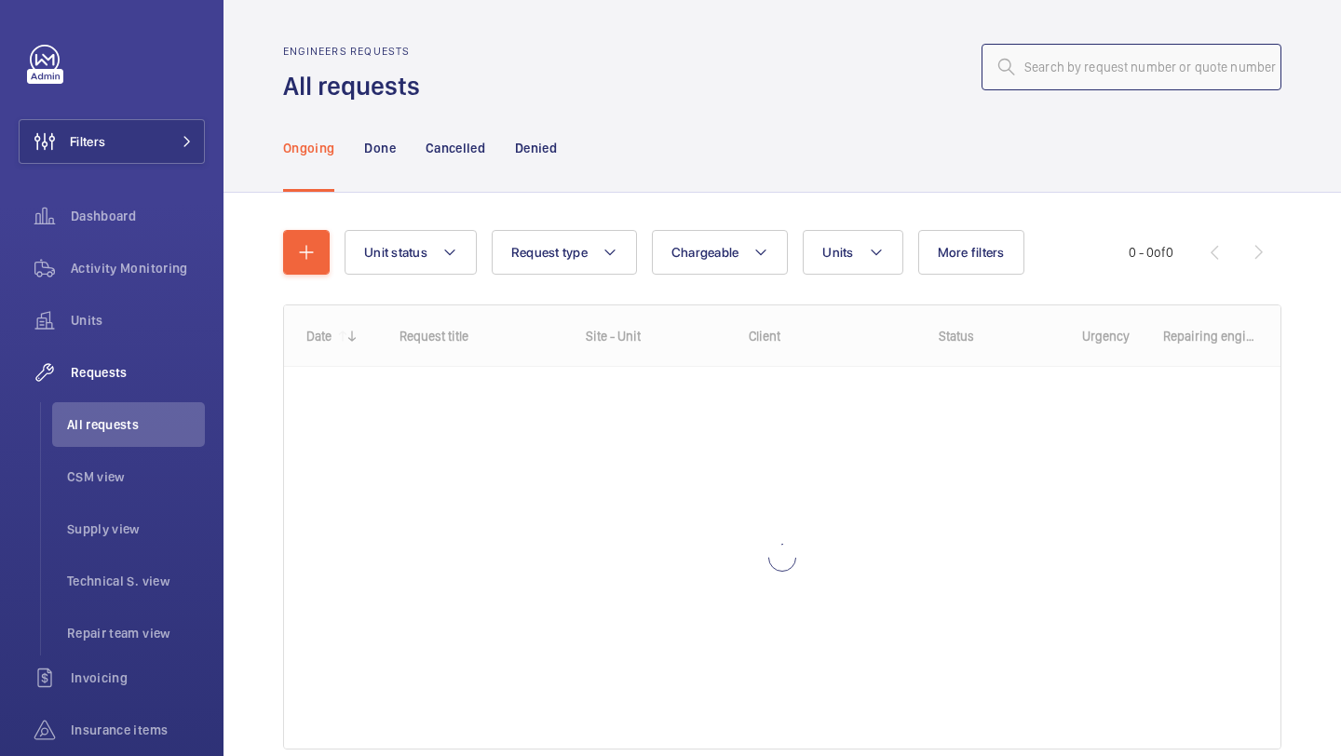
click at [1089, 71] on input "text" at bounding box center [1131, 67] width 300 height 47
paste input "R25-06861"
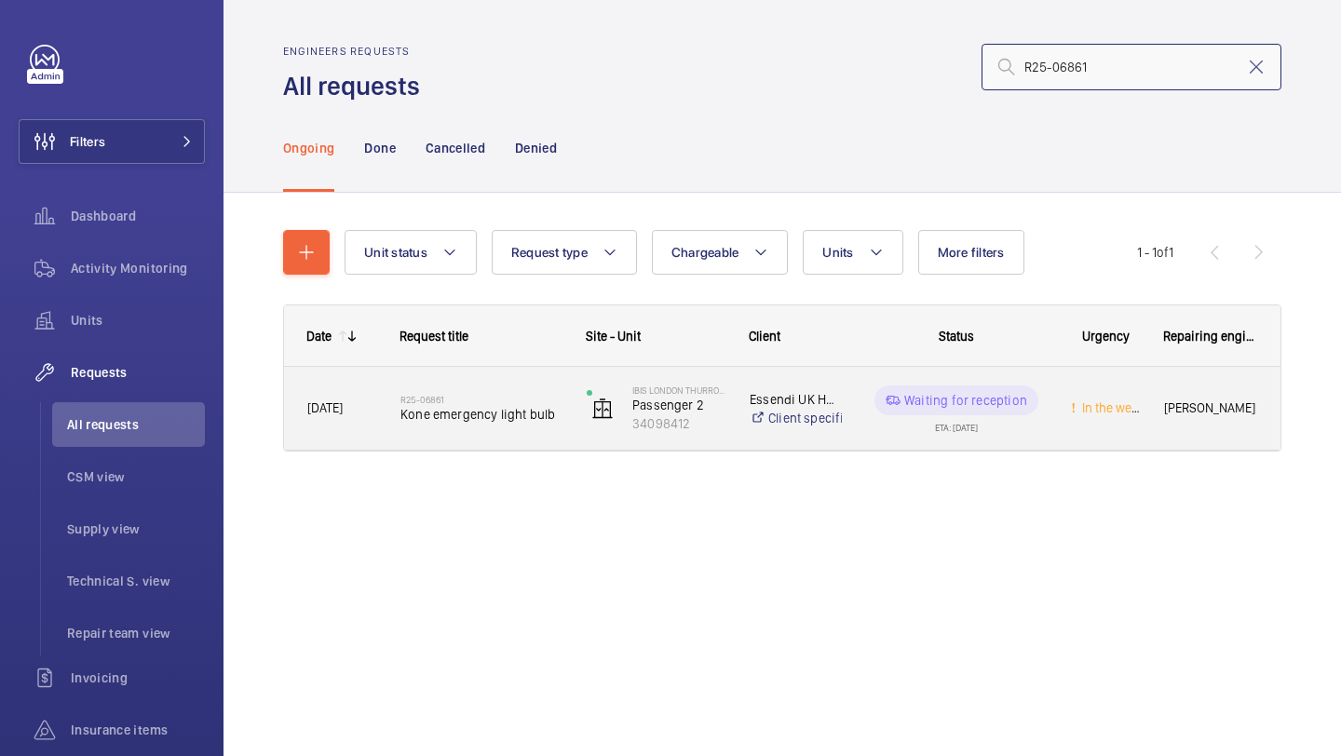
type input "R25-06861"
click at [508, 439] on div "R25-06861 Kone emergency light bulb" at bounding box center [470, 409] width 184 height 84
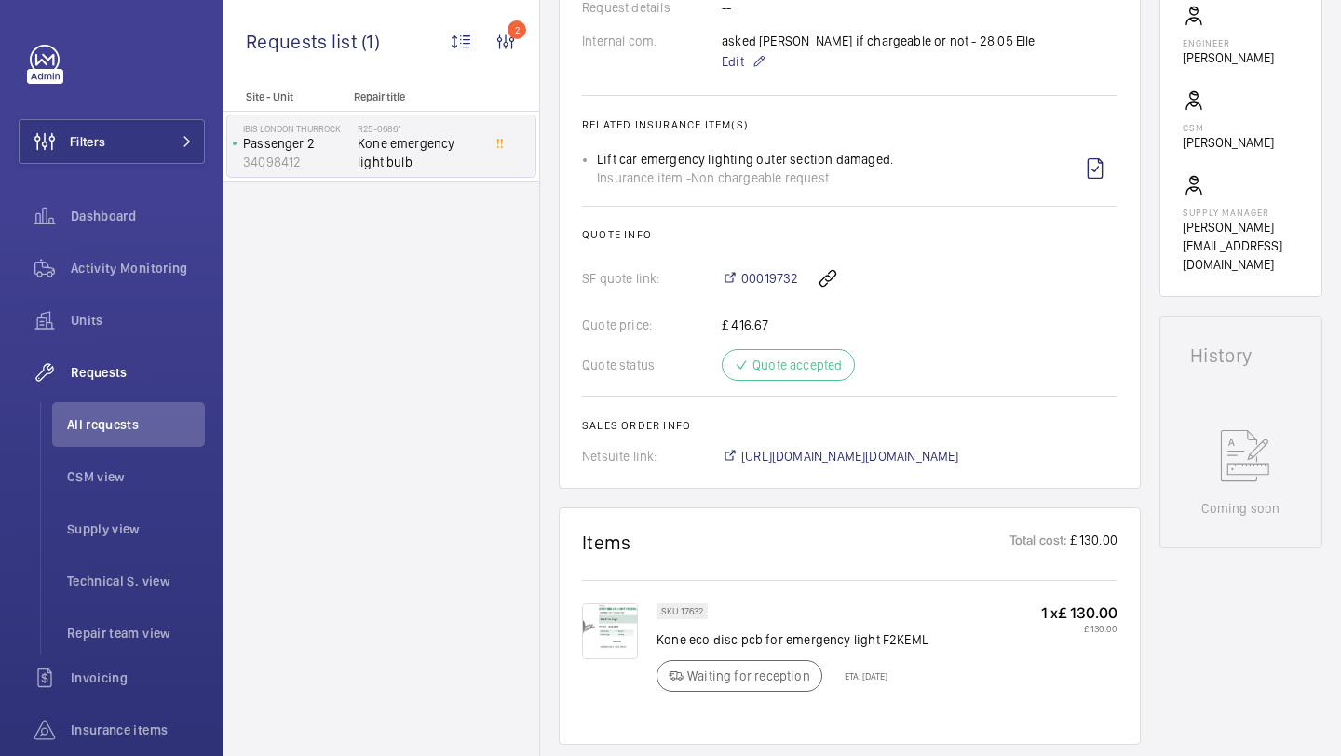
scroll to position [579, 0]
click at [774, 455] on span "[URL][DOMAIN_NAME][DOMAIN_NAME]" at bounding box center [850, 455] width 218 height 19
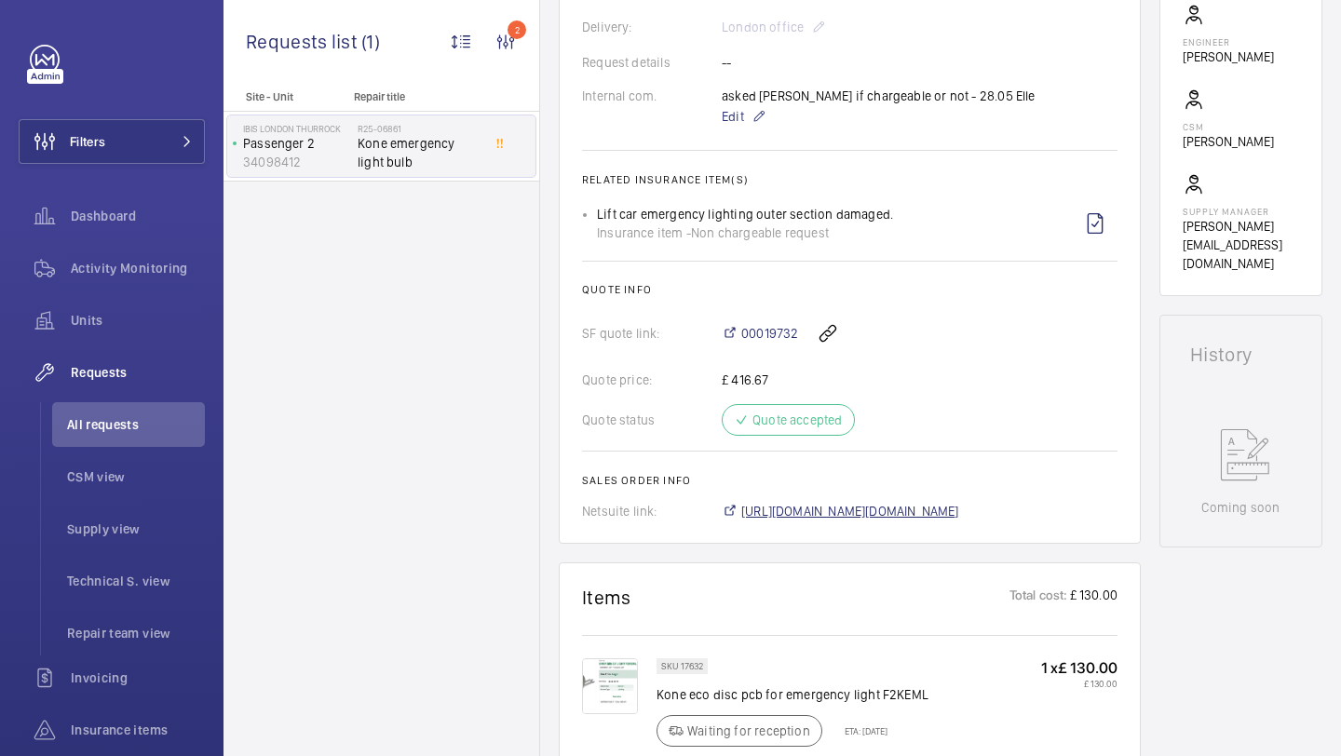
scroll to position [635, 0]
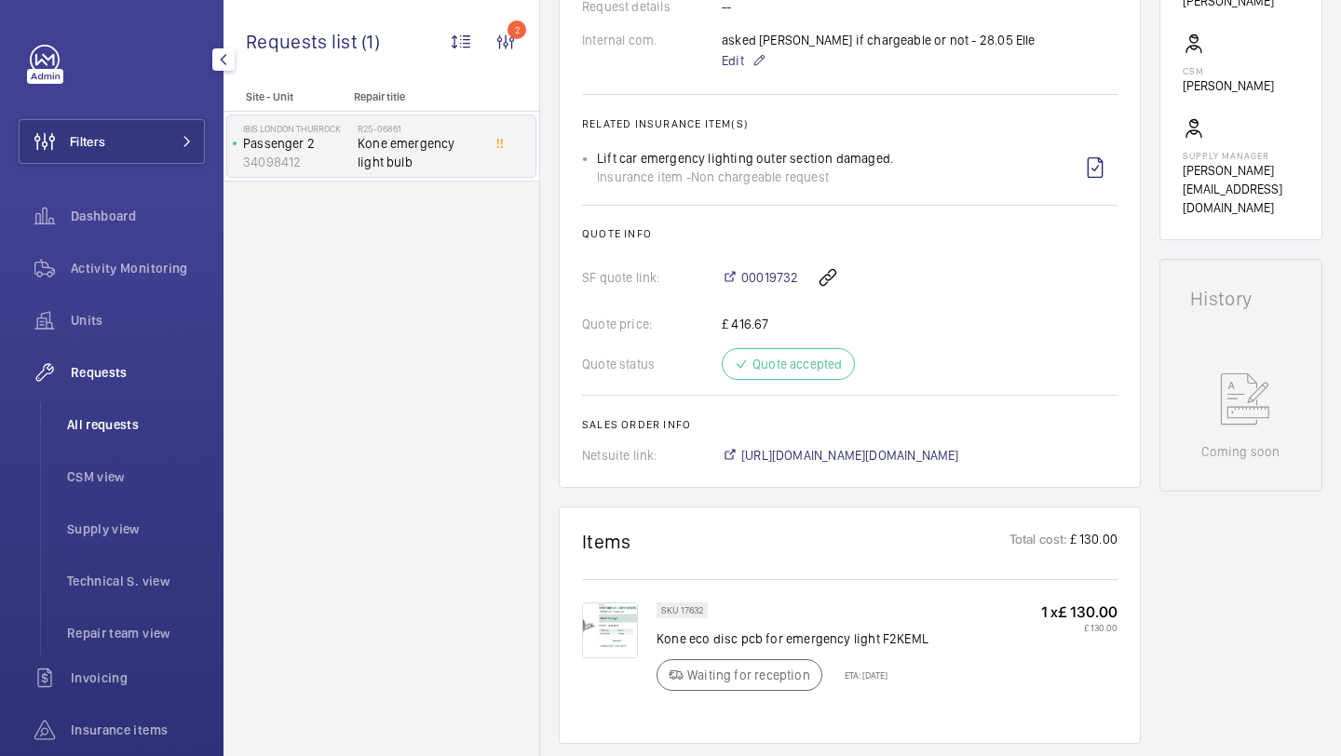
click at [146, 409] on li "All requests" at bounding box center [128, 424] width 153 height 45
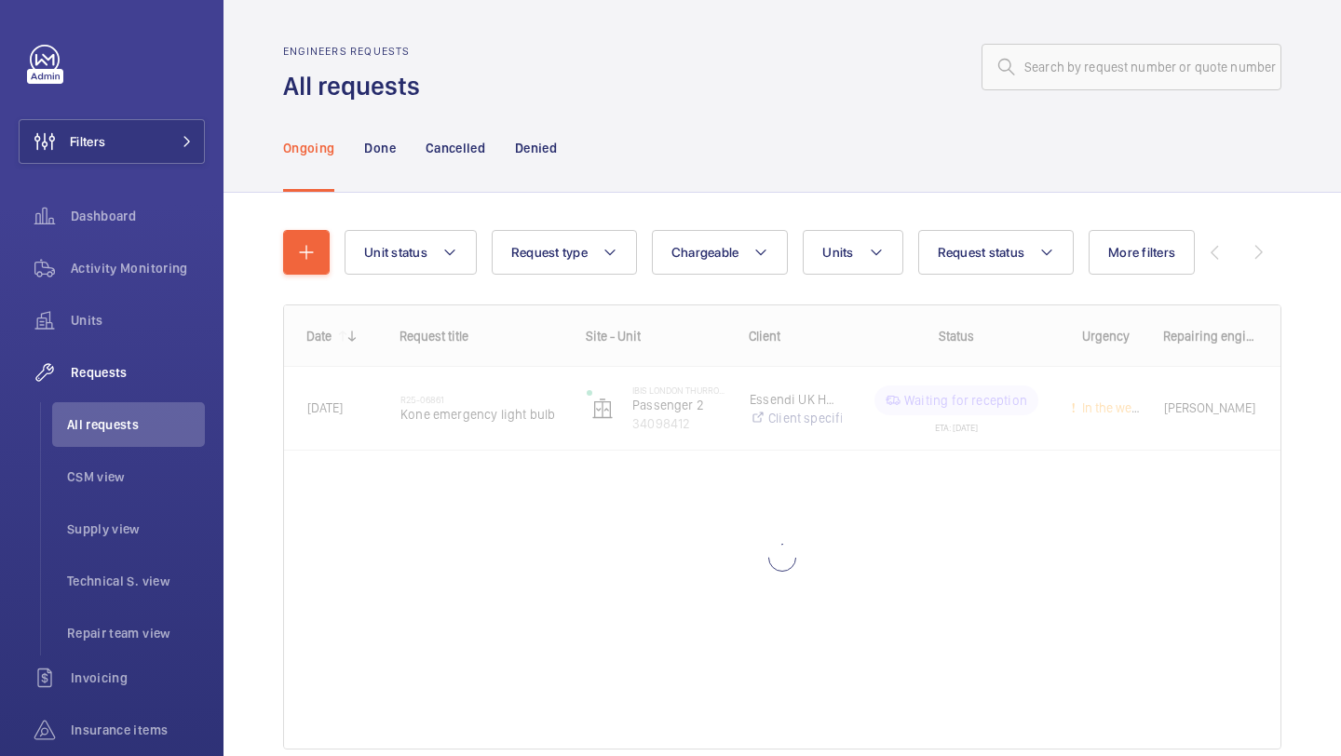
click at [1023, 42] on wm-front-admin-header "Engineers requests All requests" at bounding box center [781, 51] width 1117 height 103
click at [1030, 60] on input "text" at bounding box center [1131, 67] width 300 height 47
paste input "R24-11532"
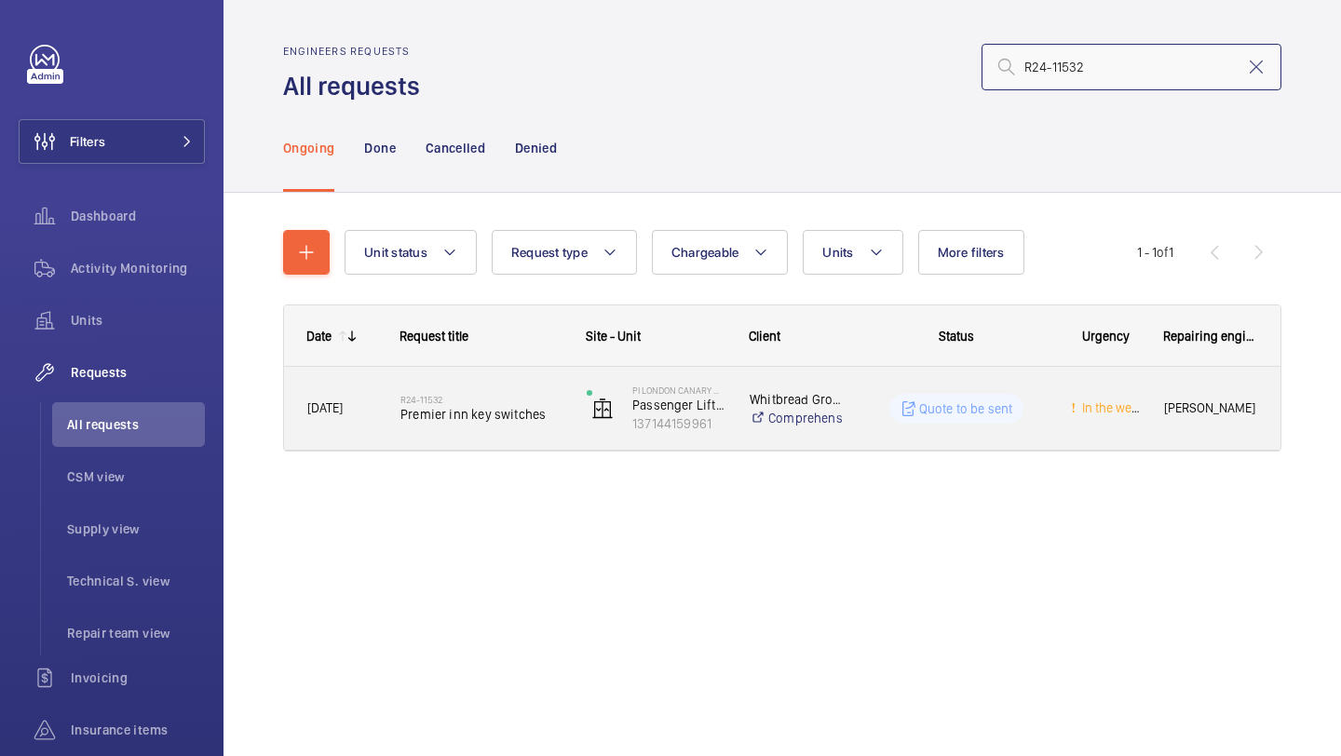
type input "R24-11532"
click at [480, 407] on span "Premier inn key switches" at bounding box center [481, 414] width 162 height 19
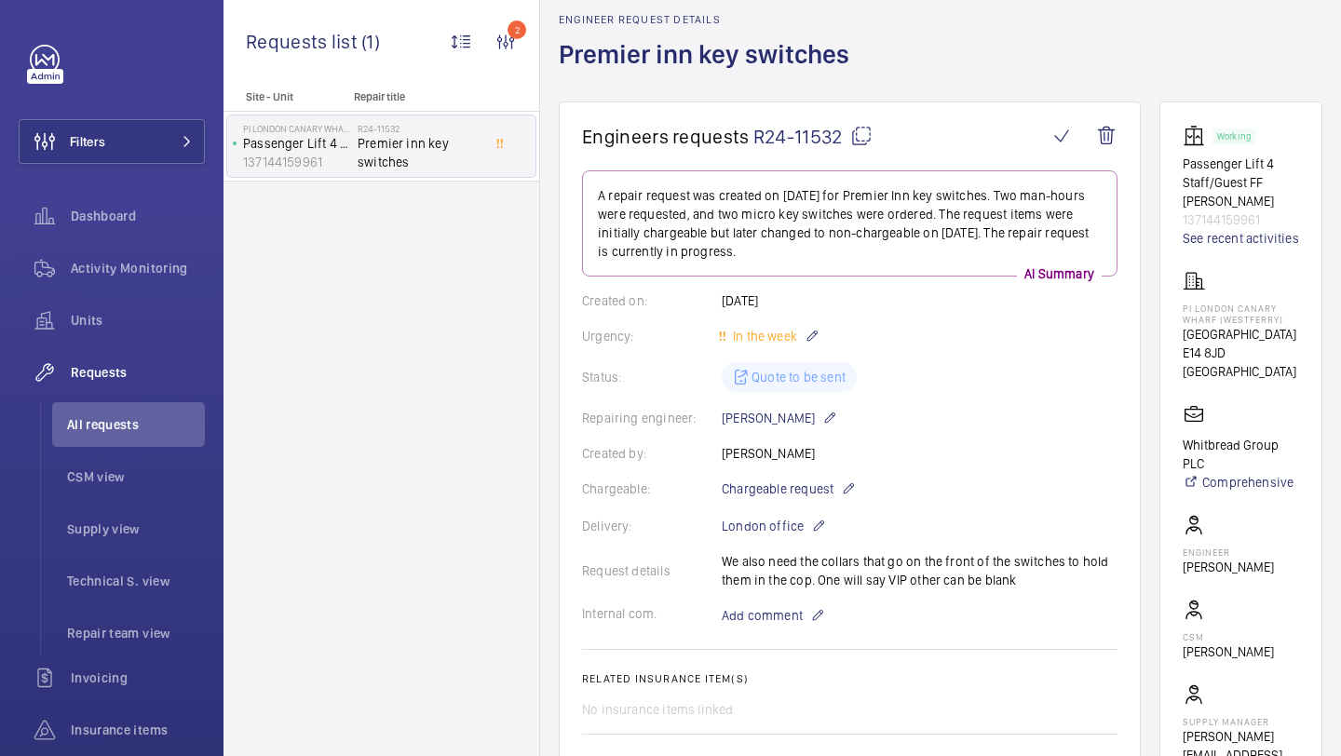
scroll to position [82, 0]
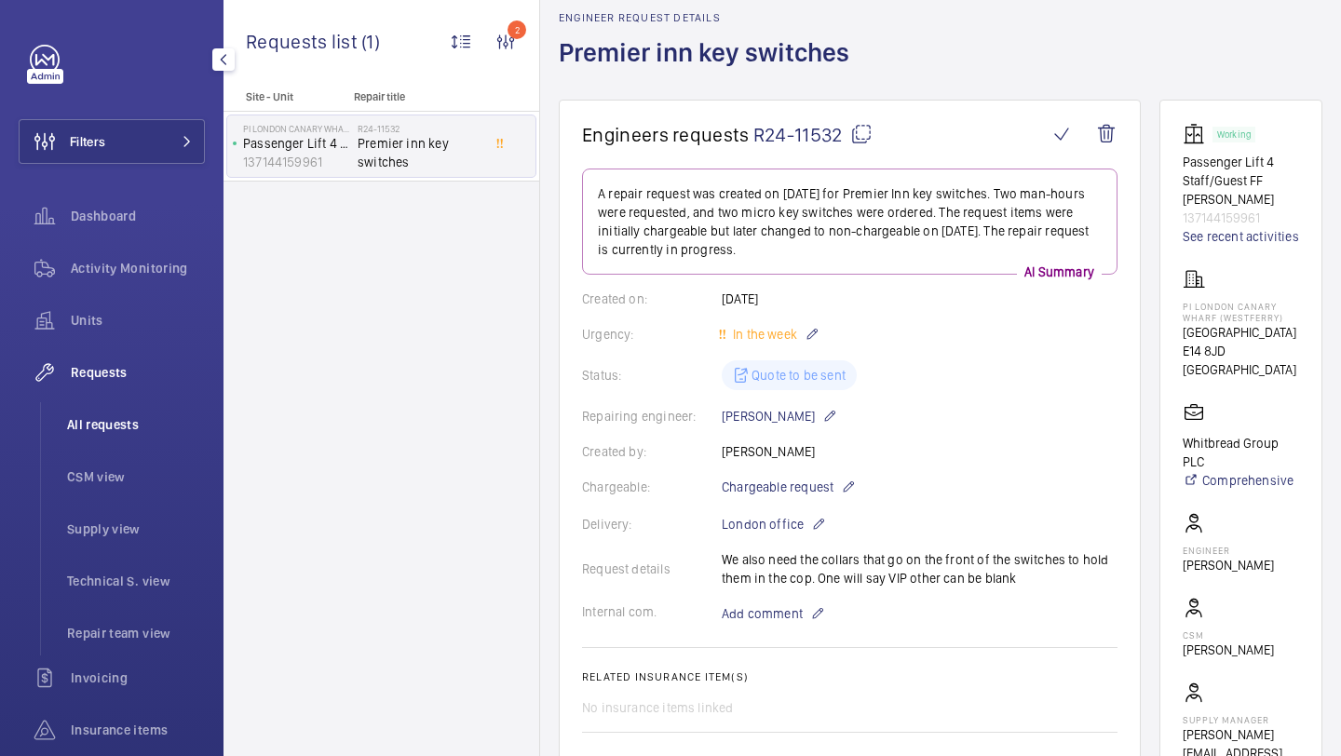
click at [141, 405] on li "All requests" at bounding box center [128, 424] width 153 height 45
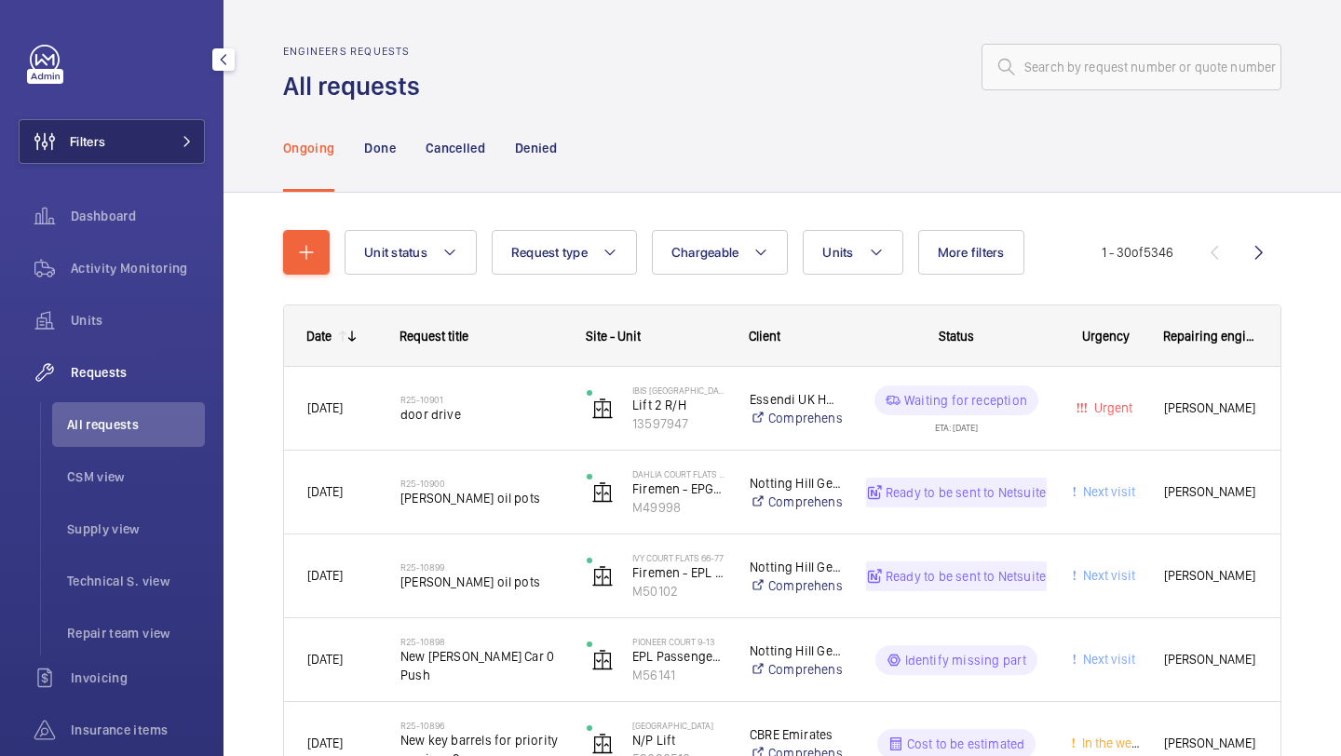
click at [138, 155] on button "Filters" at bounding box center [112, 141] width 186 height 45
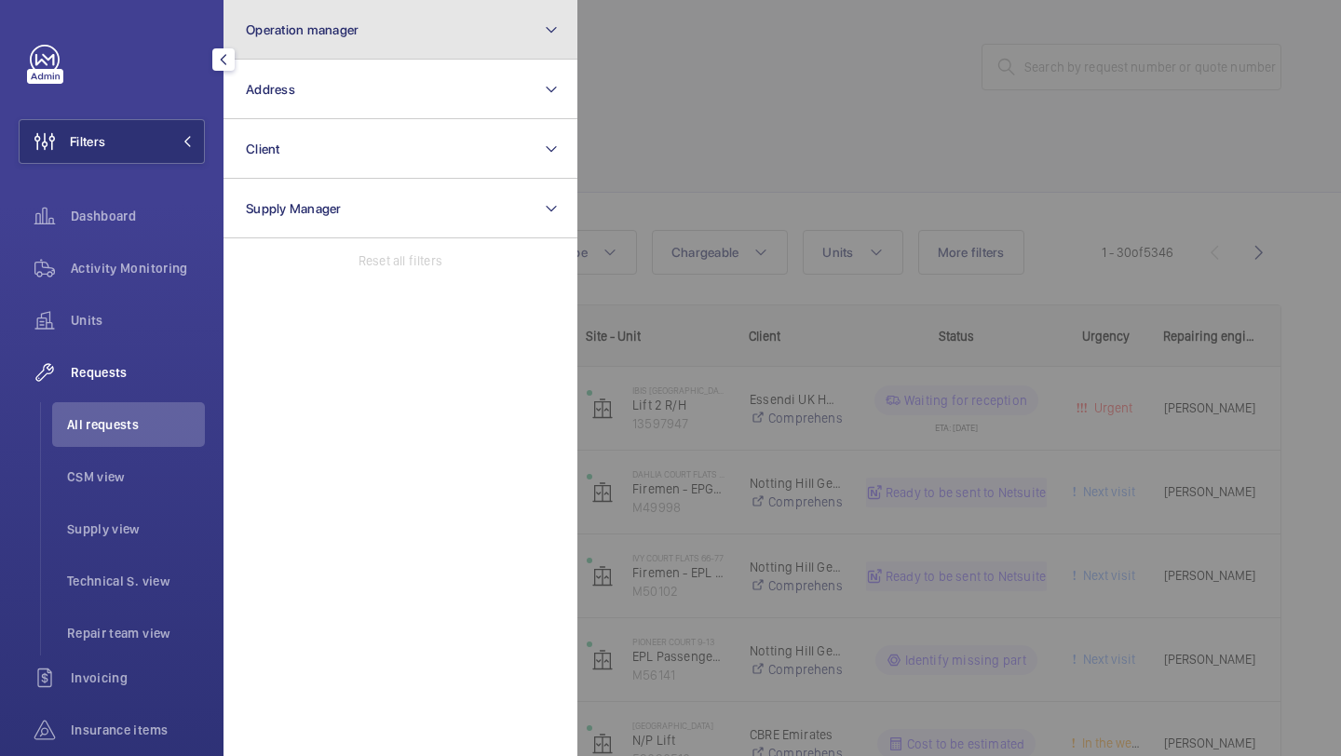
click at [279, 48] on button "Operation manager" at bounding box center [400, 30] width 354 height 60
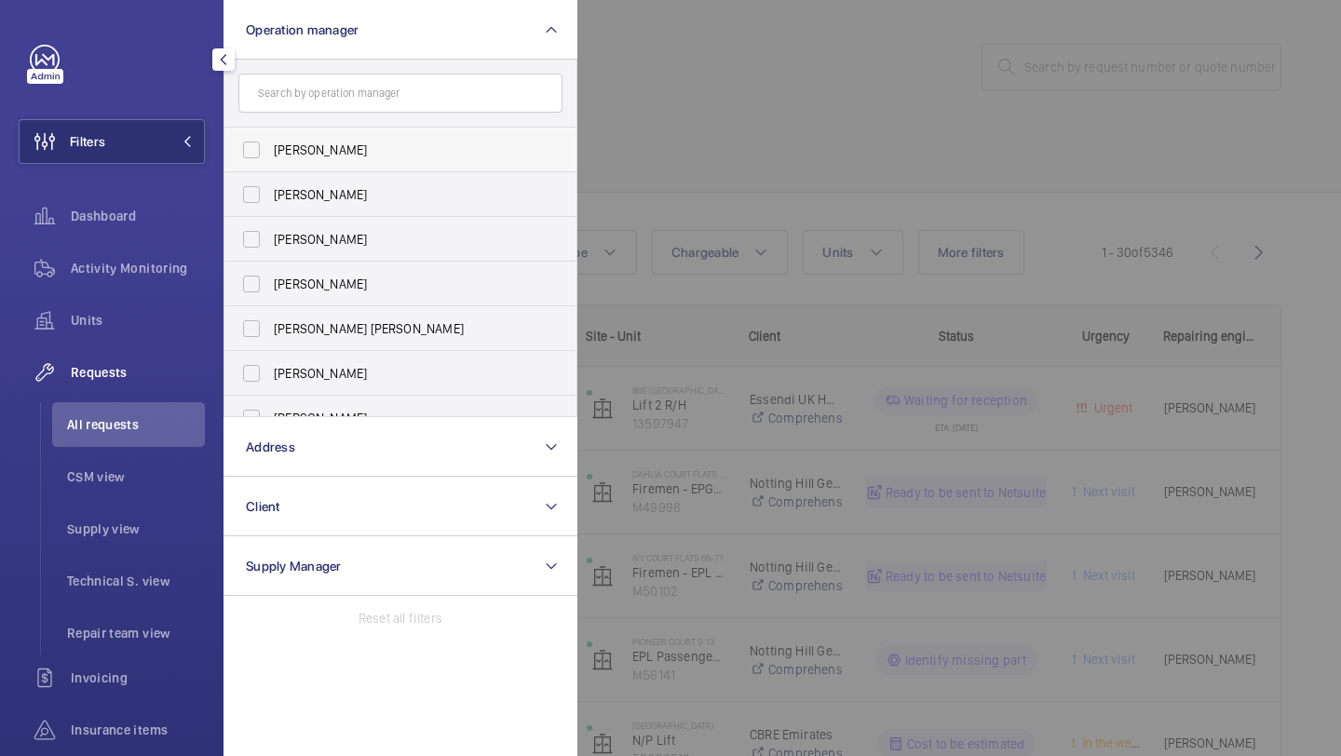
click at [293, 129] on label "[PERSON_NAME]" at bounding box center [386, 150] width 324 height 45
click at [270, 131] on input "[PERSON_NAME]" at bounding box center [251, 149] width 37 height 37
checkbox input "true"
click at [316, 283] on span "[PERSON_NAME]" at bounding box center [402, 284] width 256 height 19
click at [270, 283] on input "[PERSON_NAME]" at bounding box center [251, 283] width 37 height 37
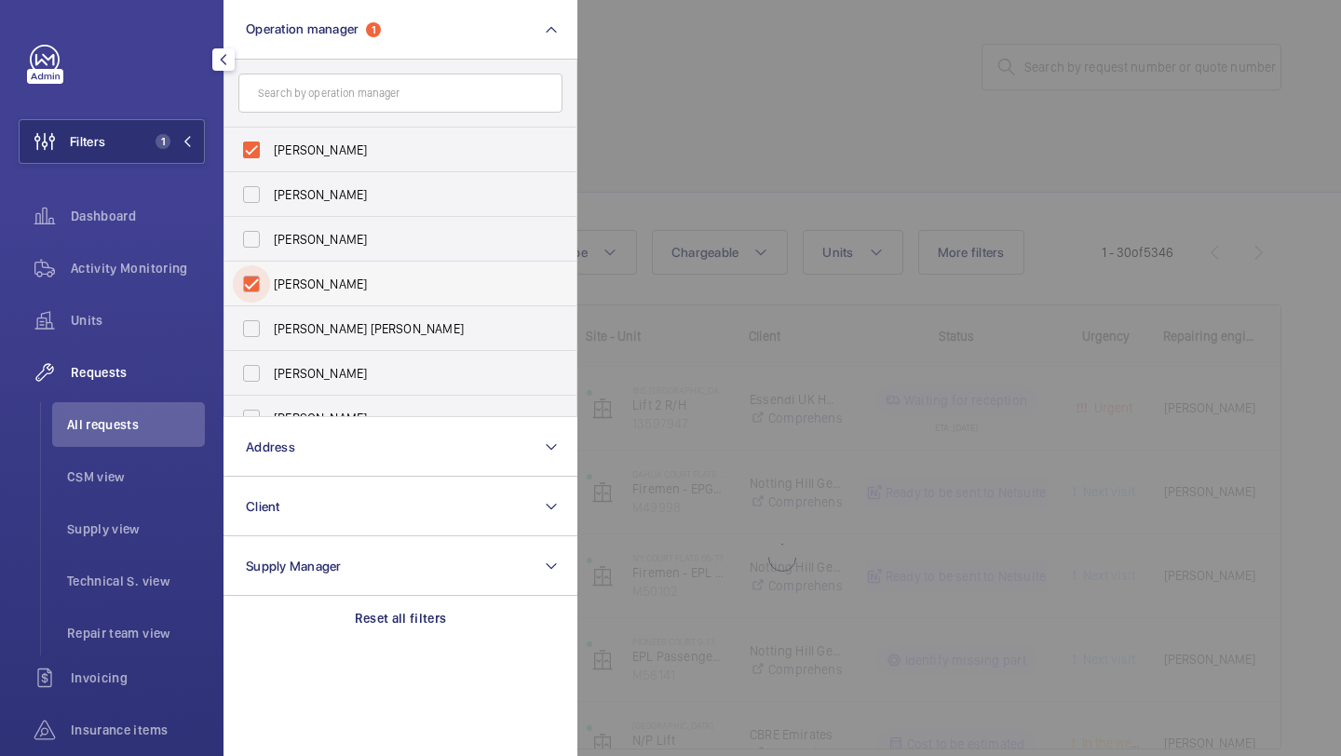
checkbox input "true"
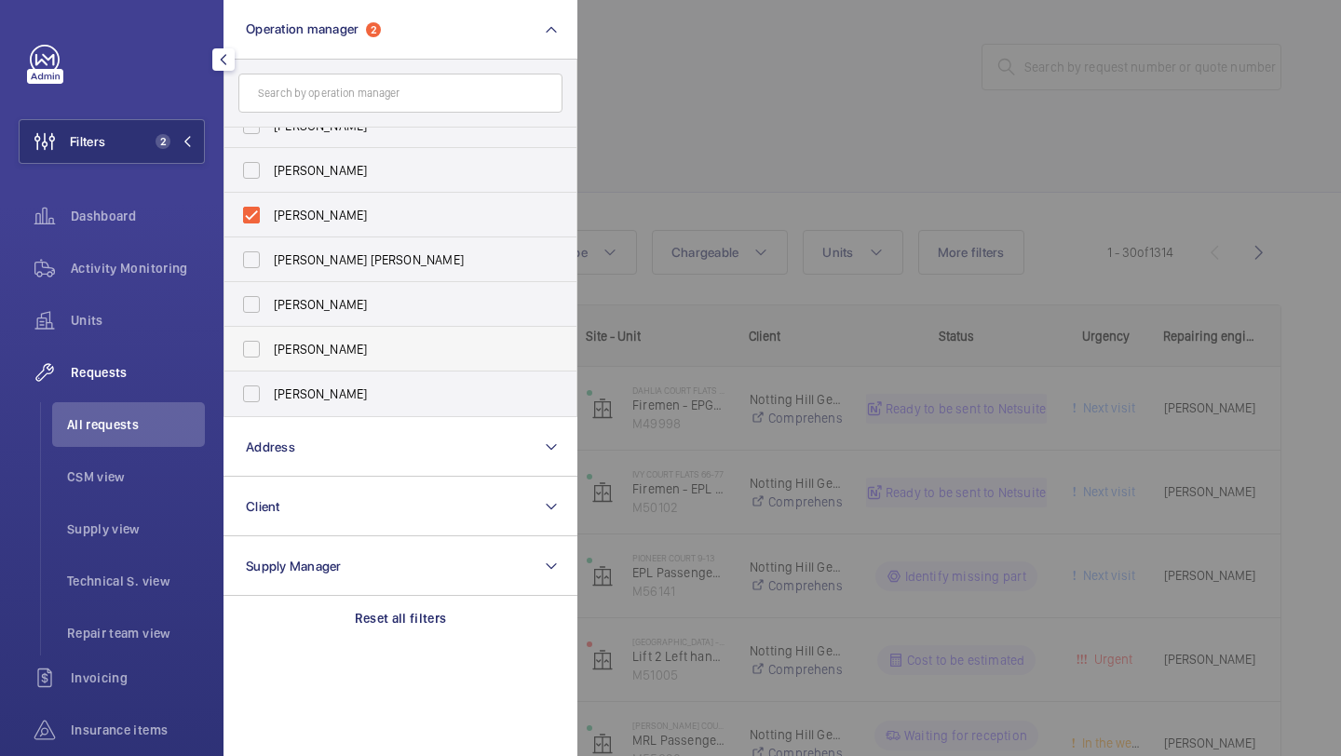
click at [328, 335] on label "[PERSON_NAME]" at bounding box center [386, 349] width 324 height 45
click at [270, 335] on input "[PERSON_NAME]" at bounding box center [251, 349] width 37 height 37
checkbox input "true"
click at [710, 103] on div at bounding box center [1247, 378] width 1341 height 756
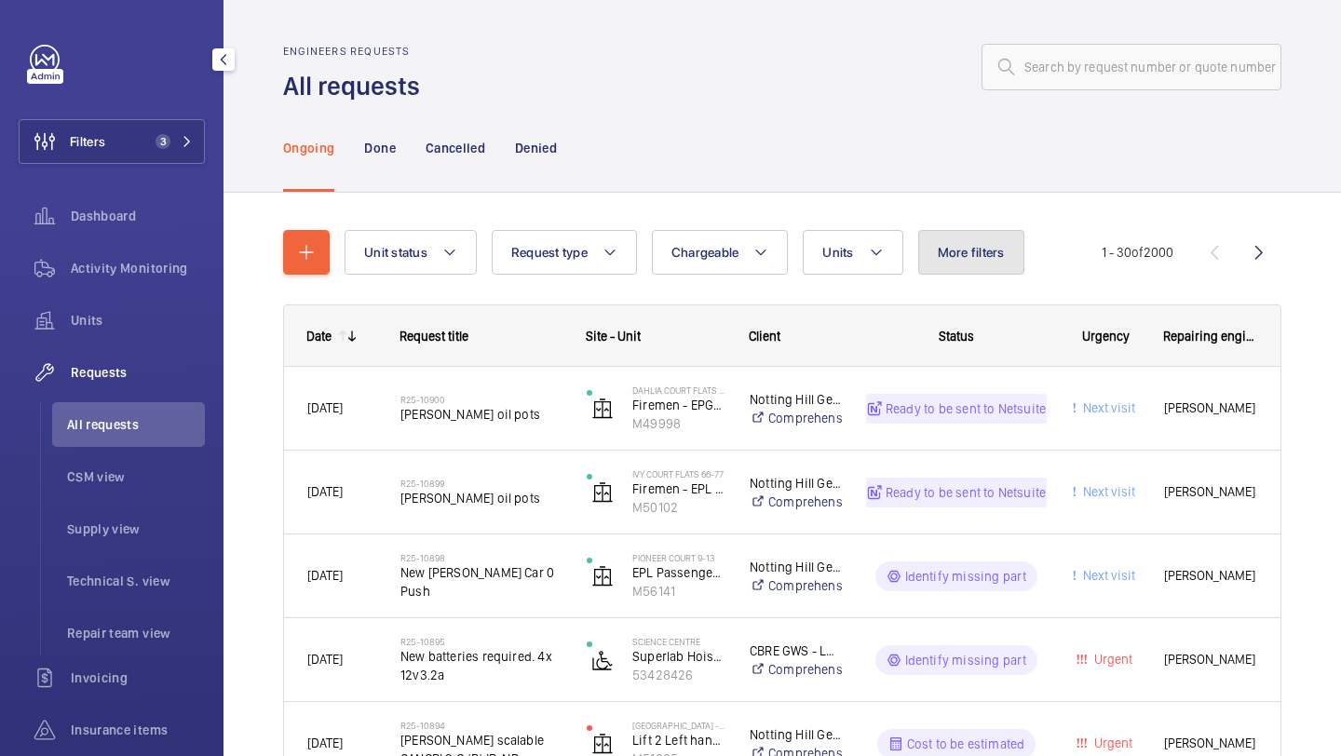
click at [971, 243] on button "More filters" at bounding box center [971, 252] width 106 height 45
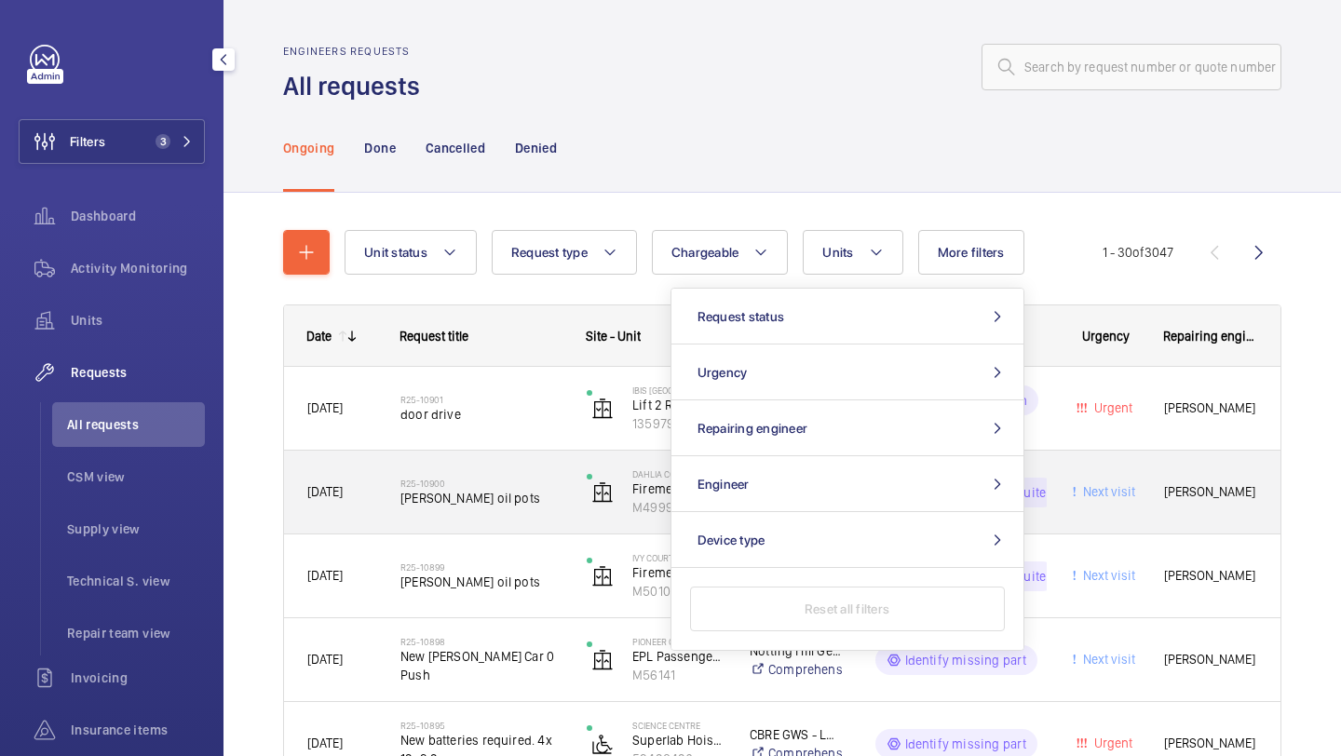
click at [453, 511] on div "R25-10900 [PERSON_NAME] oil pots" at bounding box center [481, 493] width 162 height 54
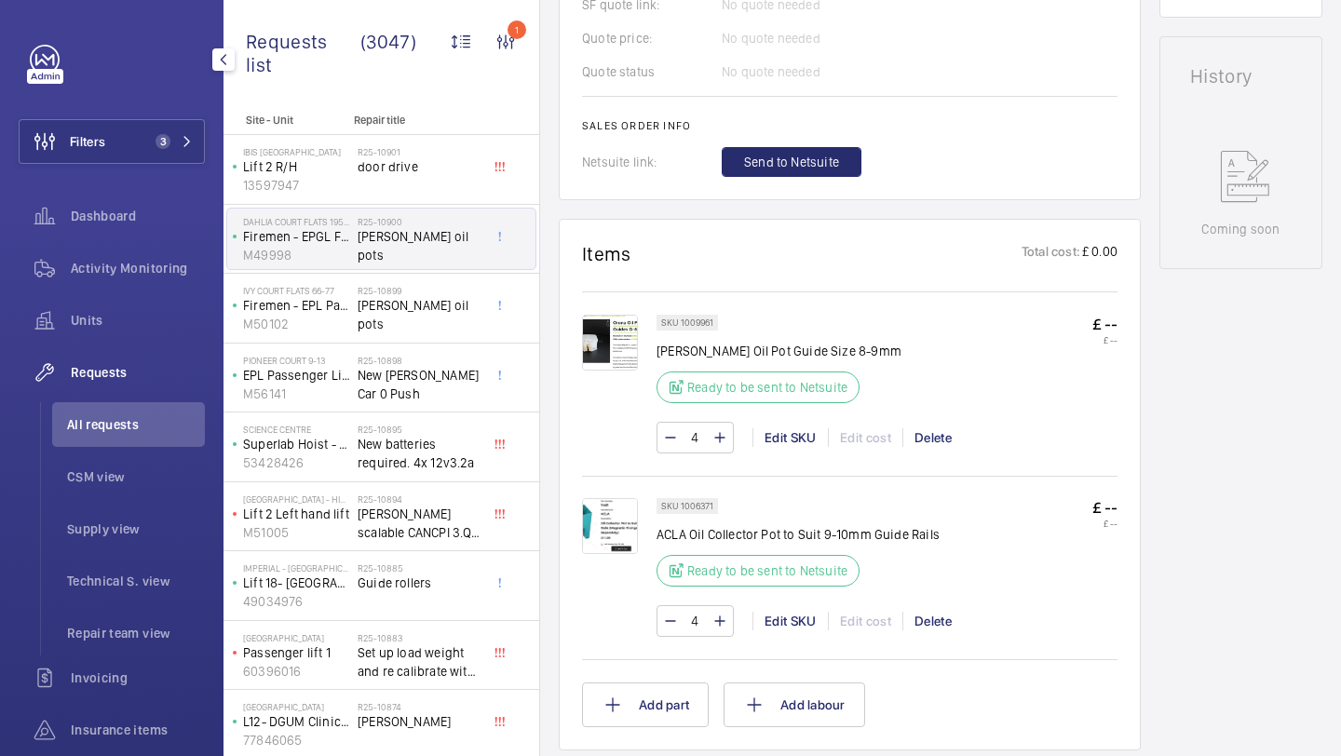
scroll to position [832, 0]
click at [425, 316] on div "R25-10899 [PERSON_NAME] oil pots" at bounding box center [419, 312] width 123 height 54
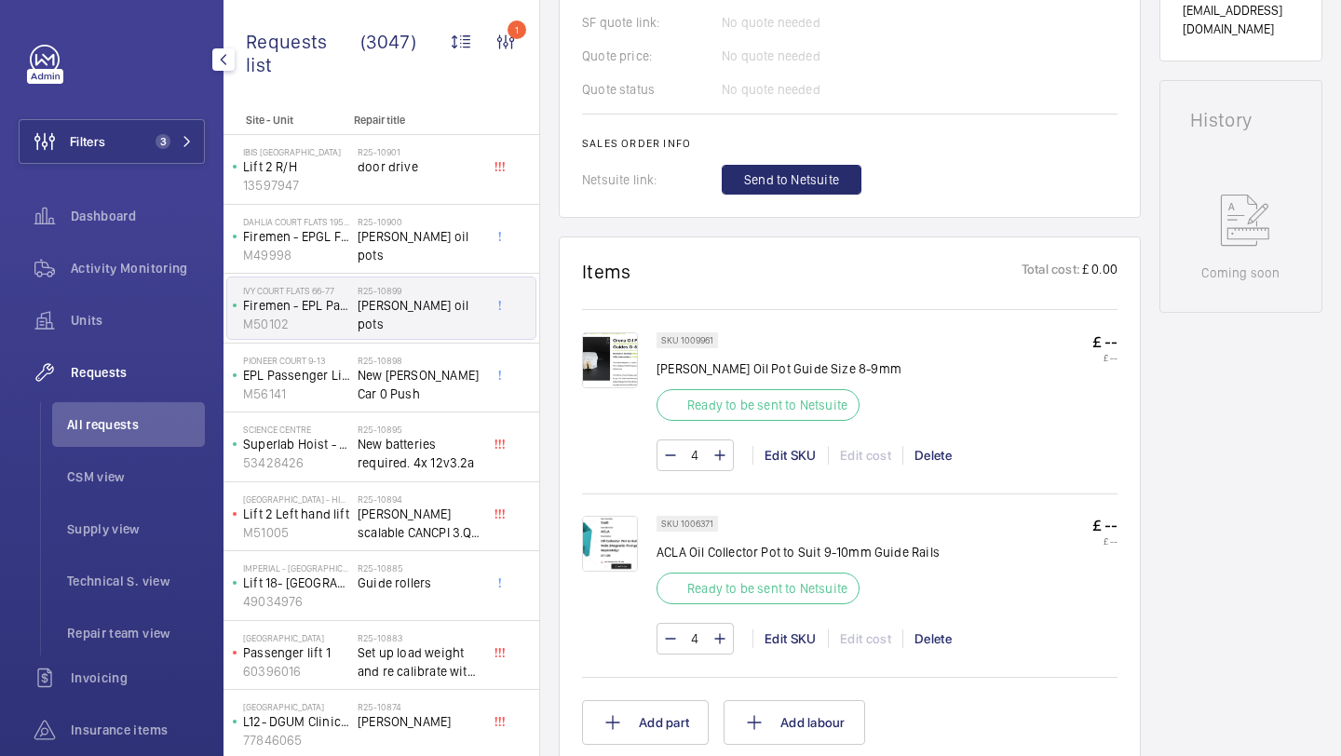
scroll to position [832, 0]
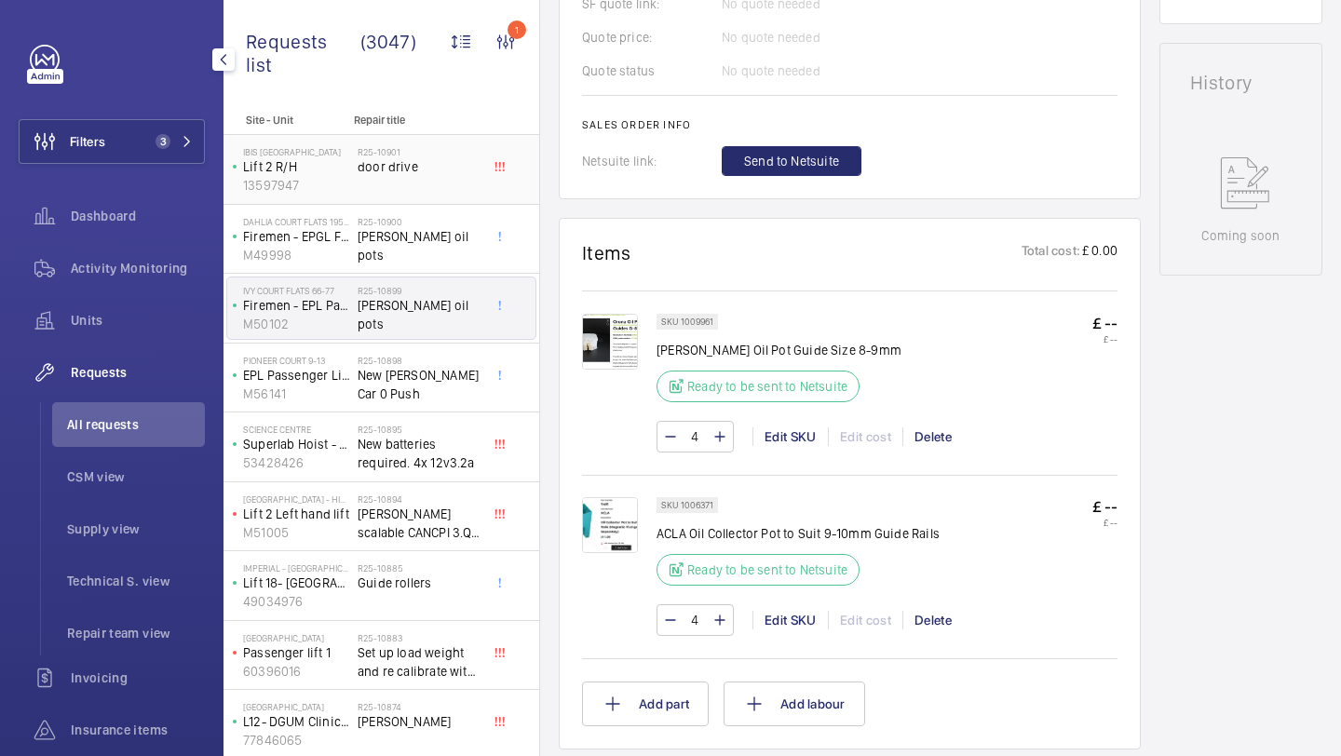
click at [455, 196] on div "R25-10901 door drive" at bounding box center [419, 173] width 123 height 54
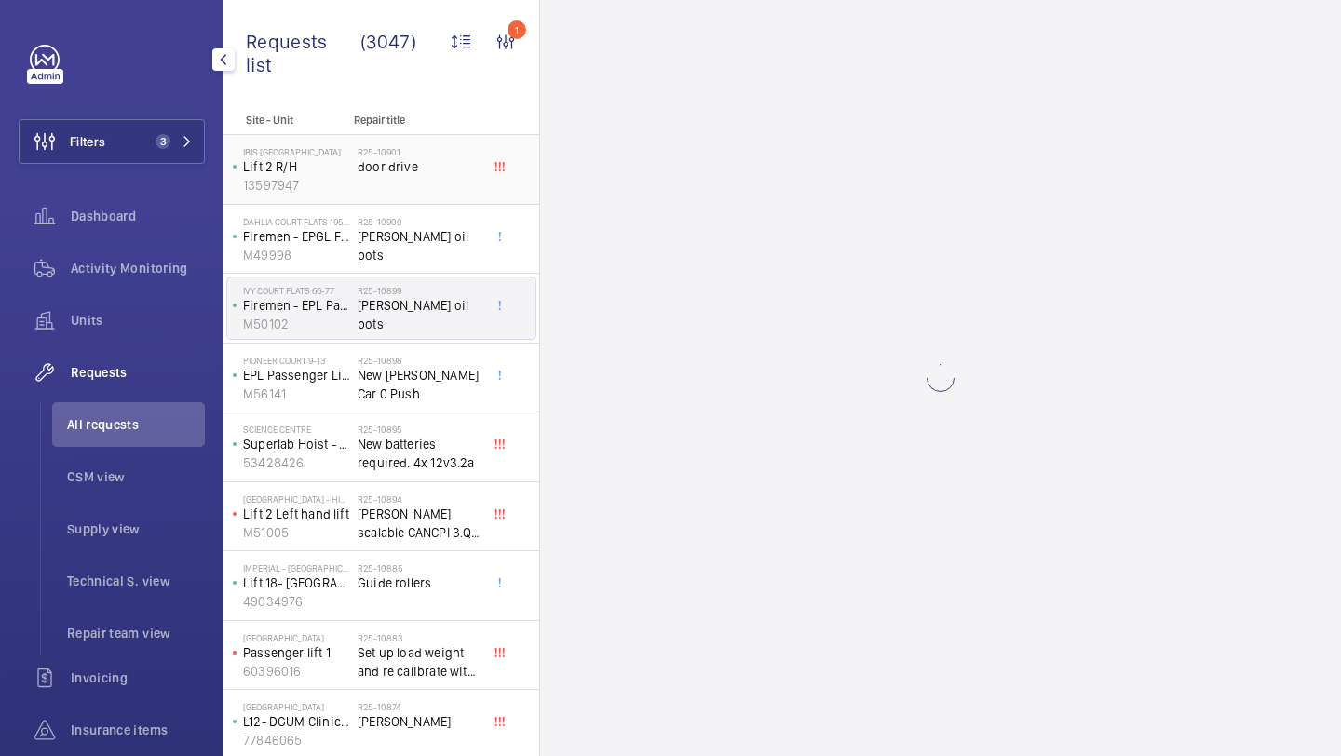
click at [437, 172] on span "door drive" at bounding box center [419, 166] width 123 height 19
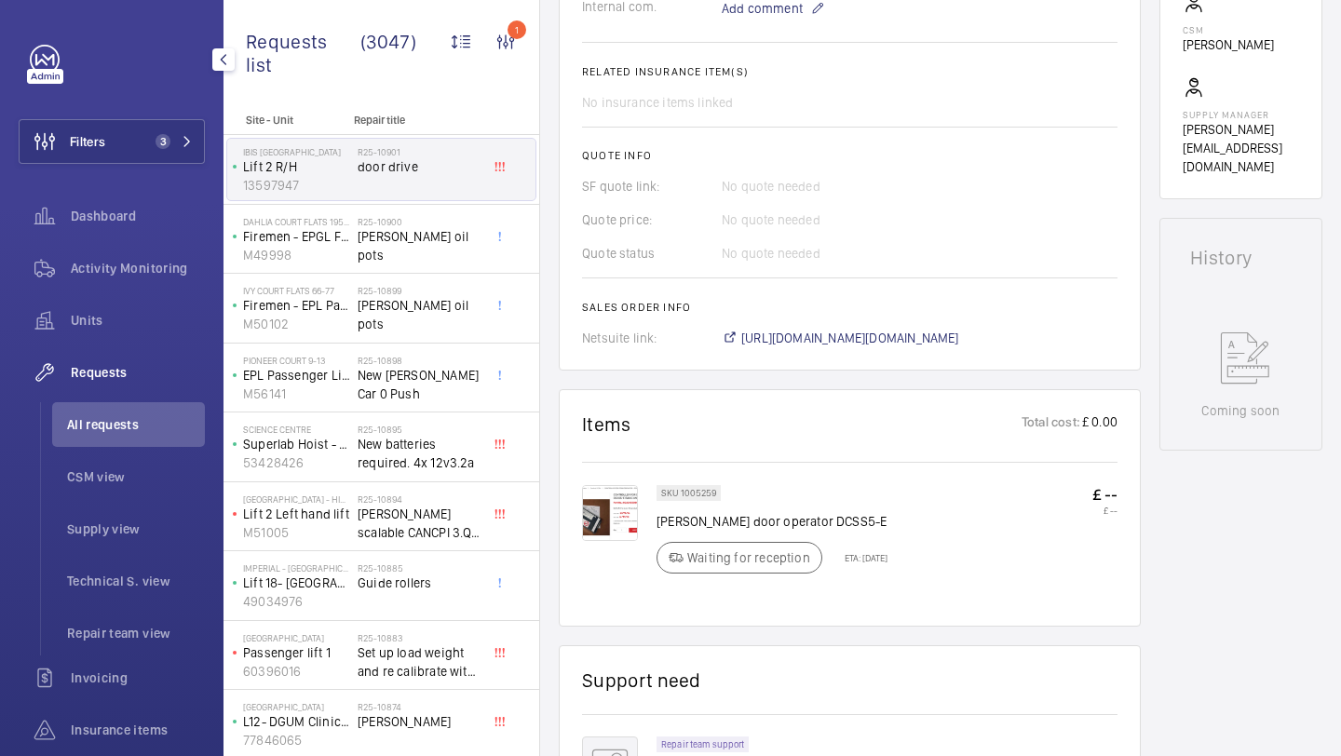
scroll to position [687, 0]
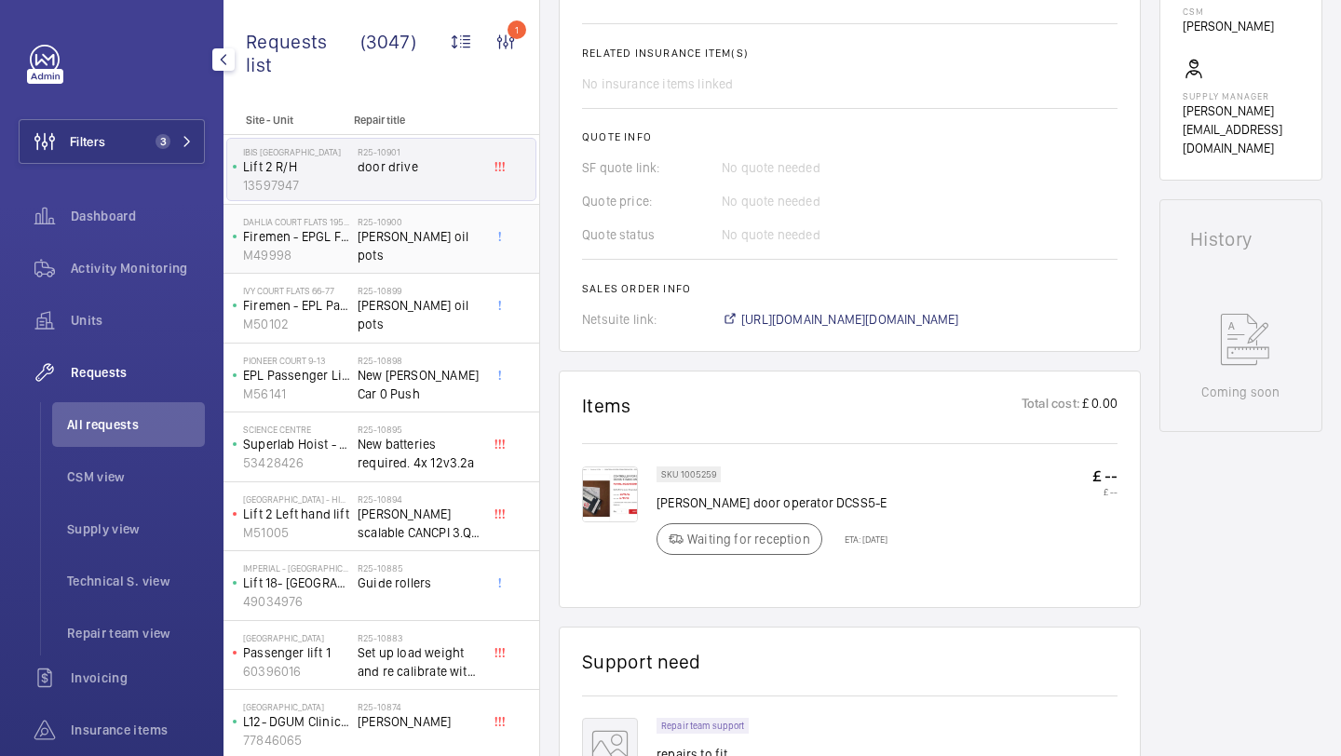
click at [449, 253] on div "R25-10900 [PERSON_NAME] oil pots" at bounding box center [419, 243] width 123 height 54
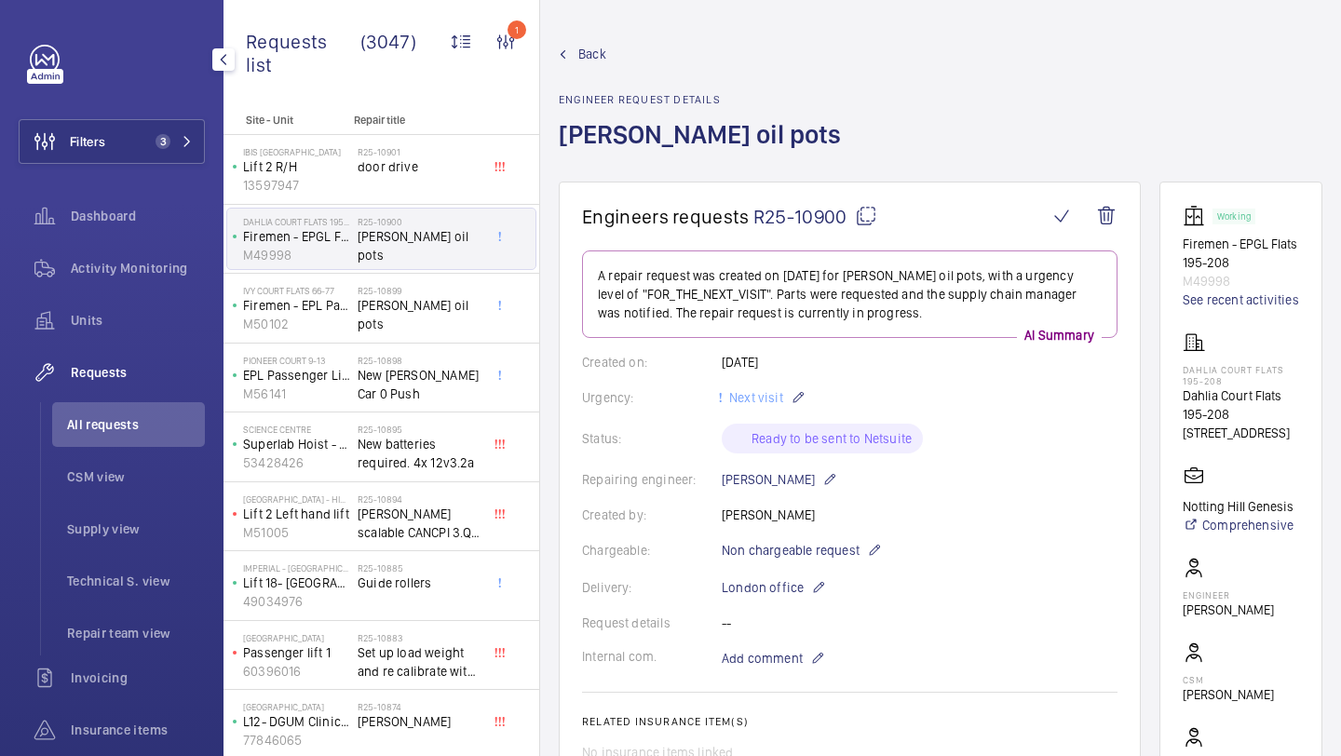
scroll to position [654, 0]
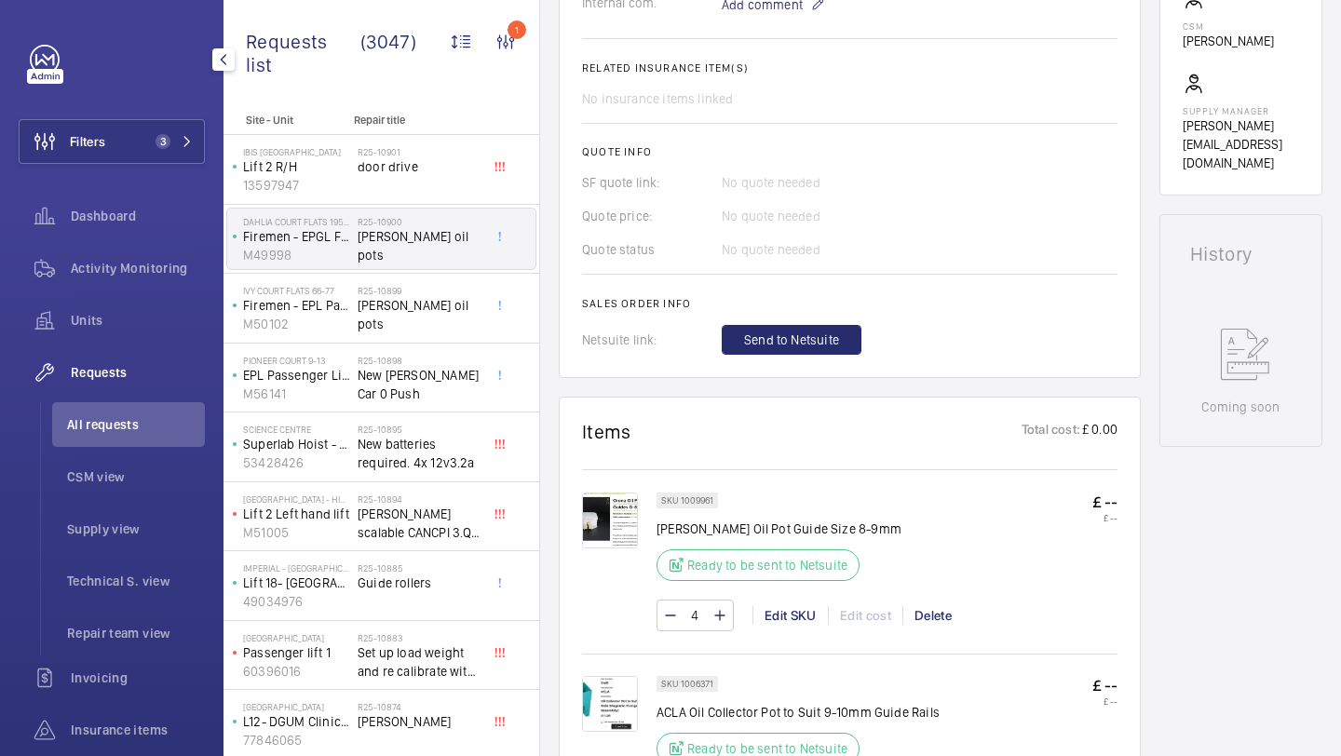
click at [623, 700] on img at bounding box center [610, 704] width 56 height 56
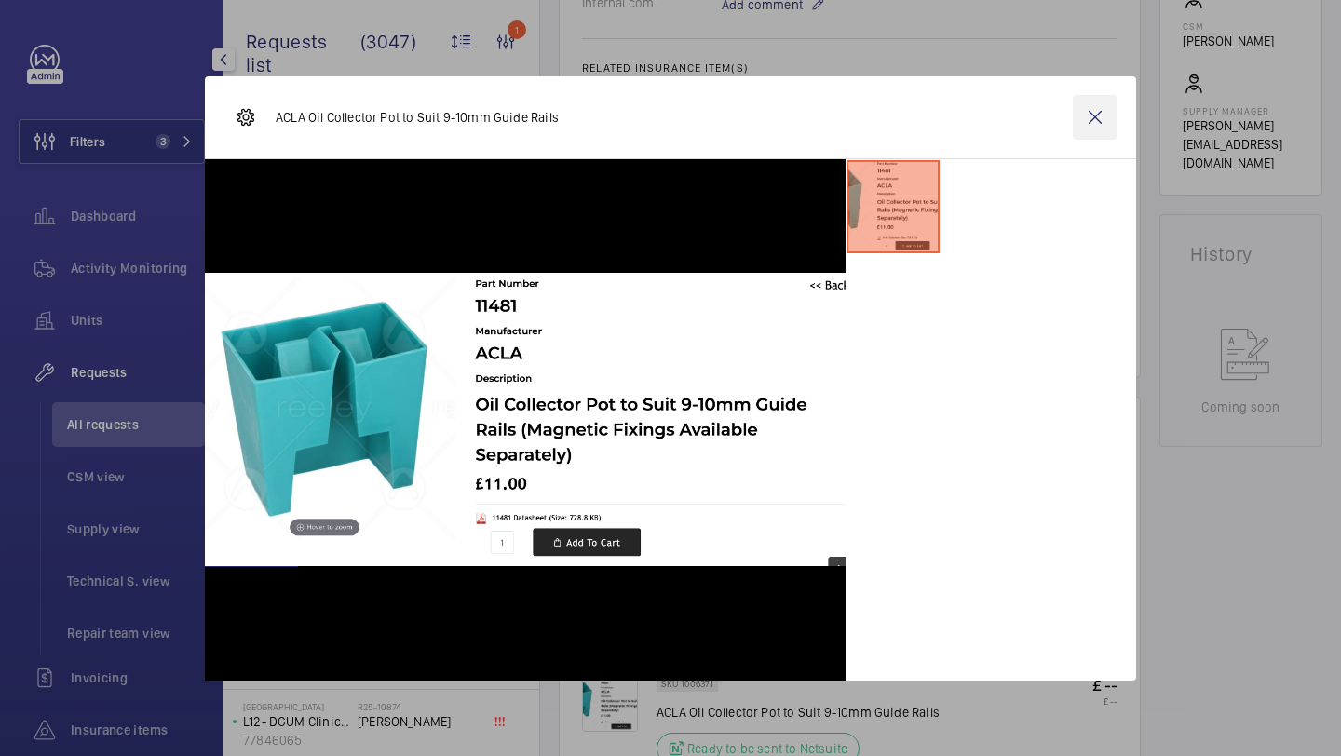
click at [1094, 124] on wm-front-icon-button at bounding box center [1095, 117] width 45 height 45
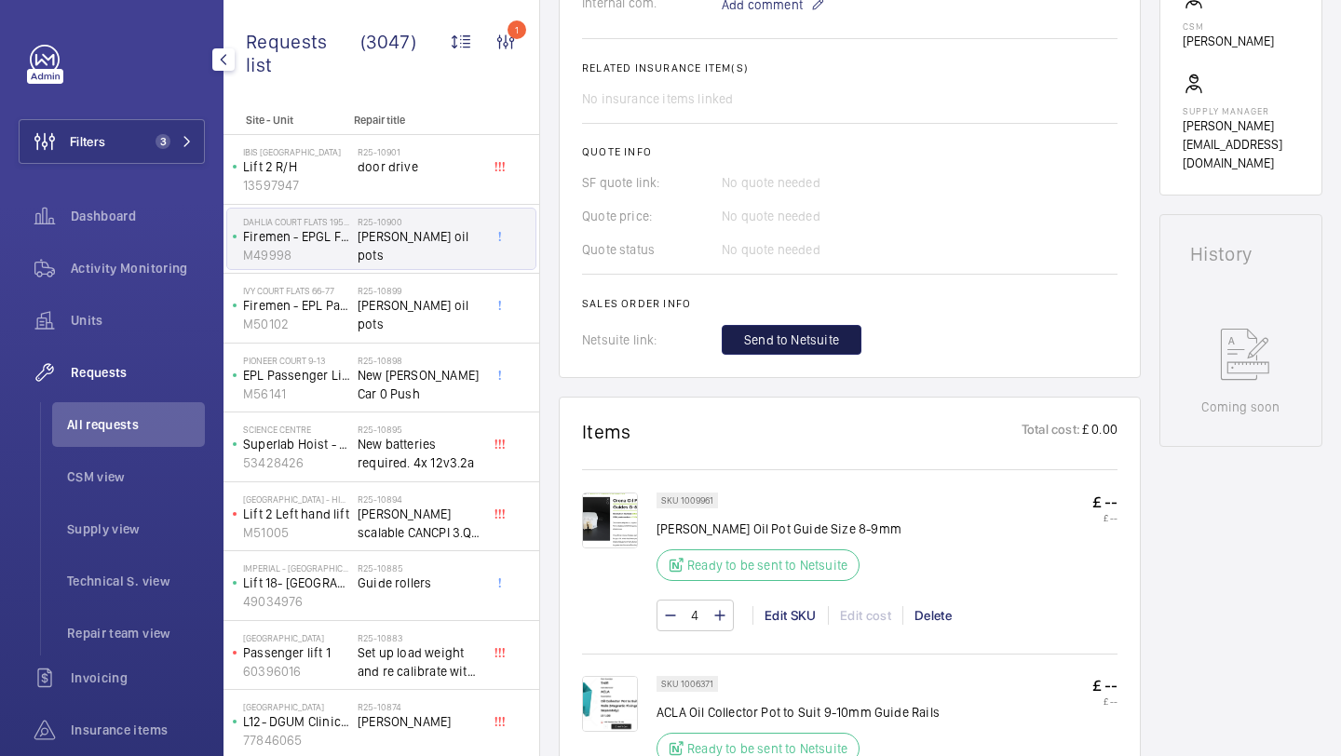
click at [836, 344] on span "Send to Netsuite" at bounding box center [791, 340] width 95 height 19
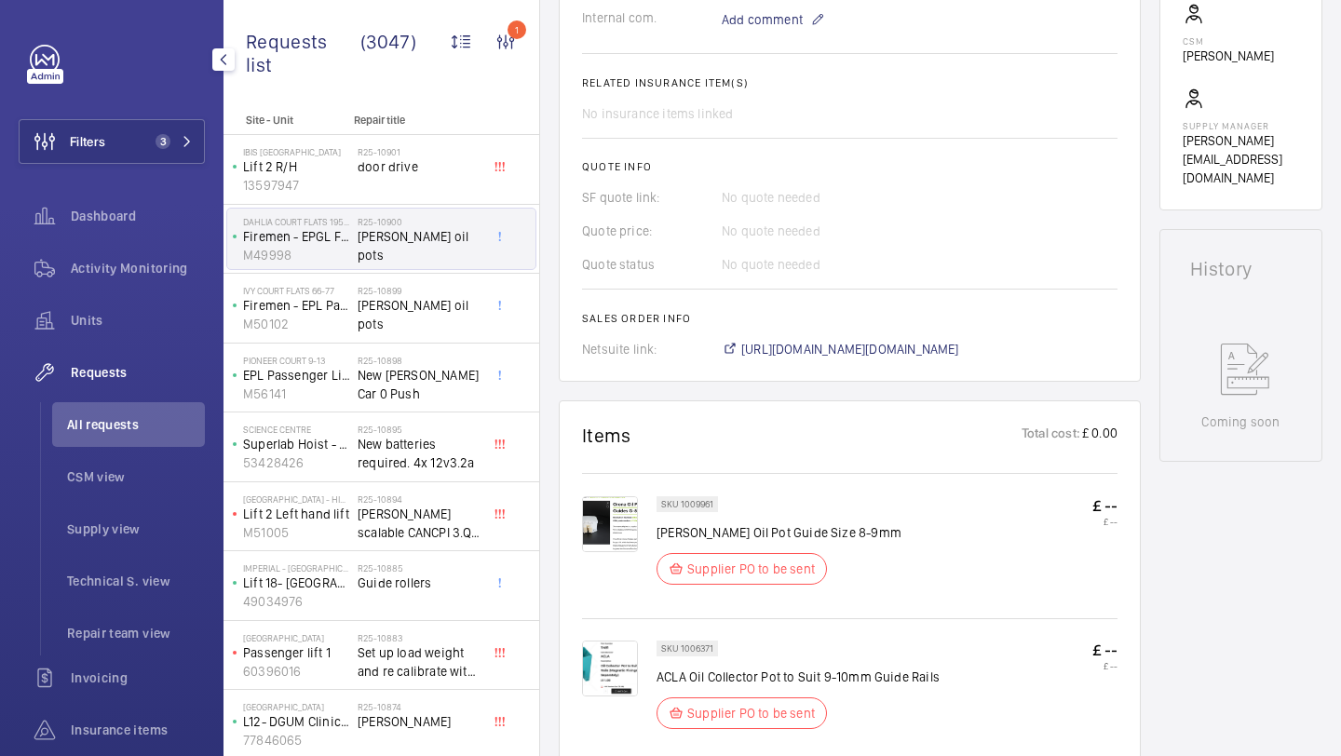
scroll to position [657, 0]
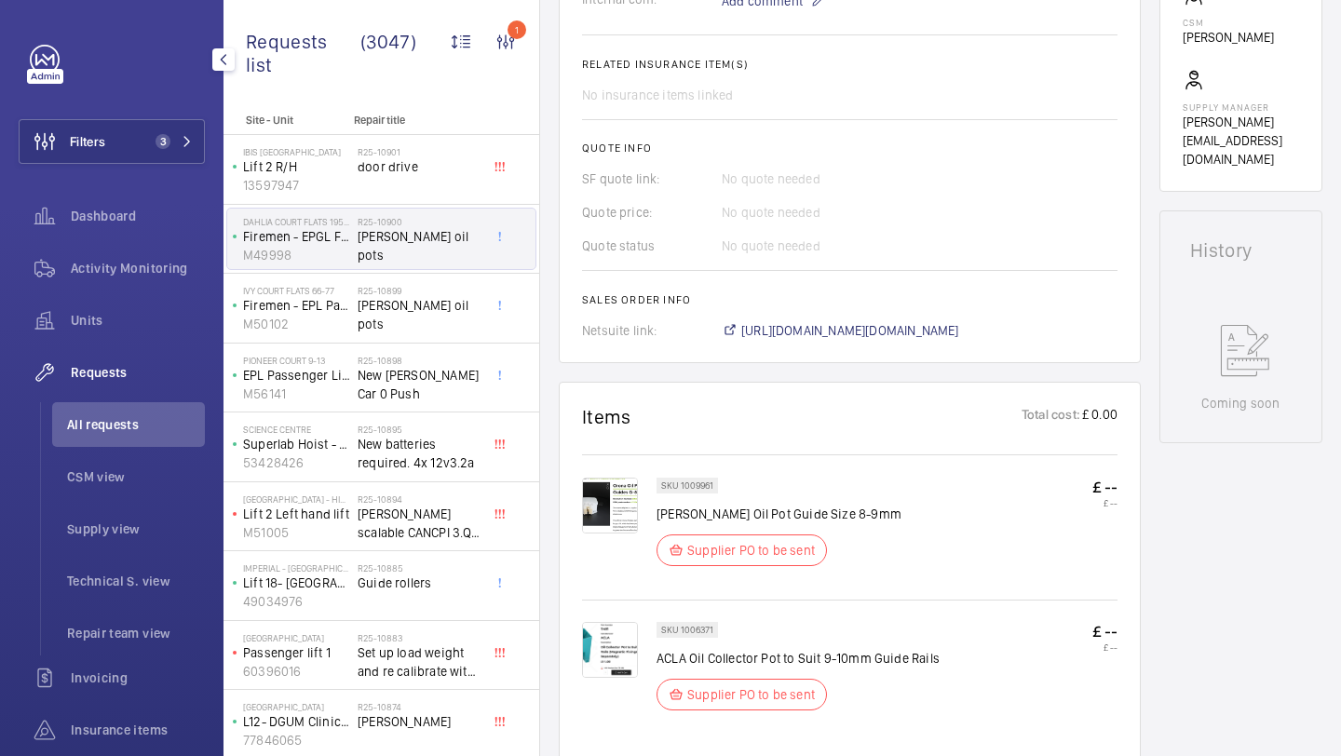
click at [602, 655] on img at bounding box center [610, 650] width 56 height 56
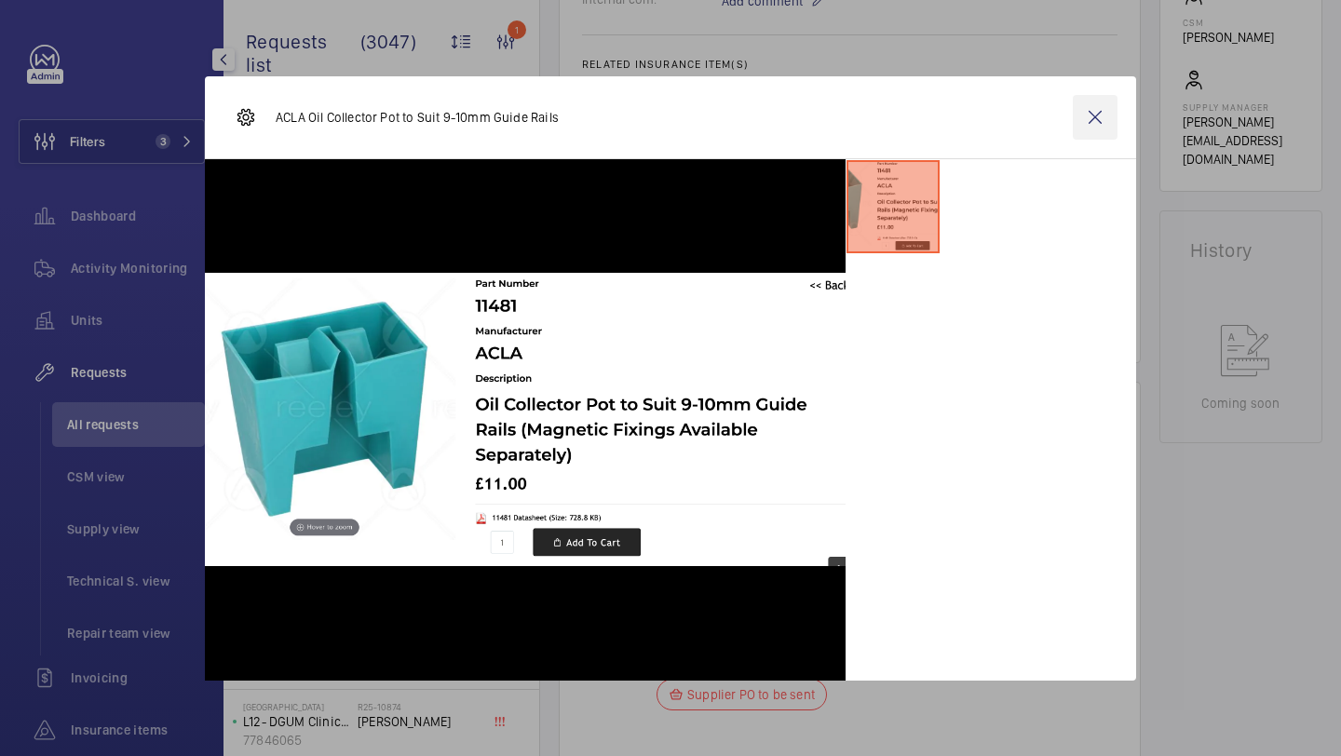
click at [1081, 103] on wm-front-icon-button at bounding box center [1095, 117] width 45 height 45
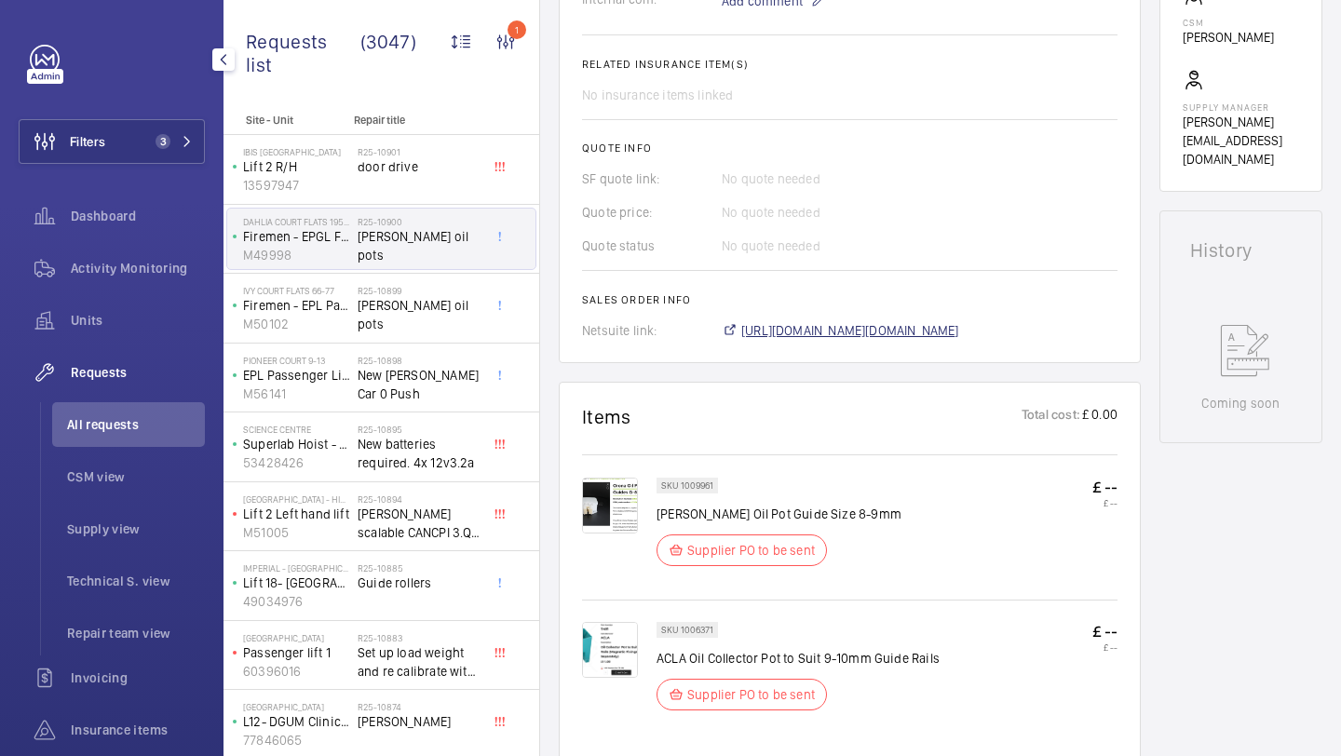
click at [802, 336] on span "[URL][DOMAIN_NAME][DOMAIN_NAME]" at bounding box center [850, 330] width 218 height 19
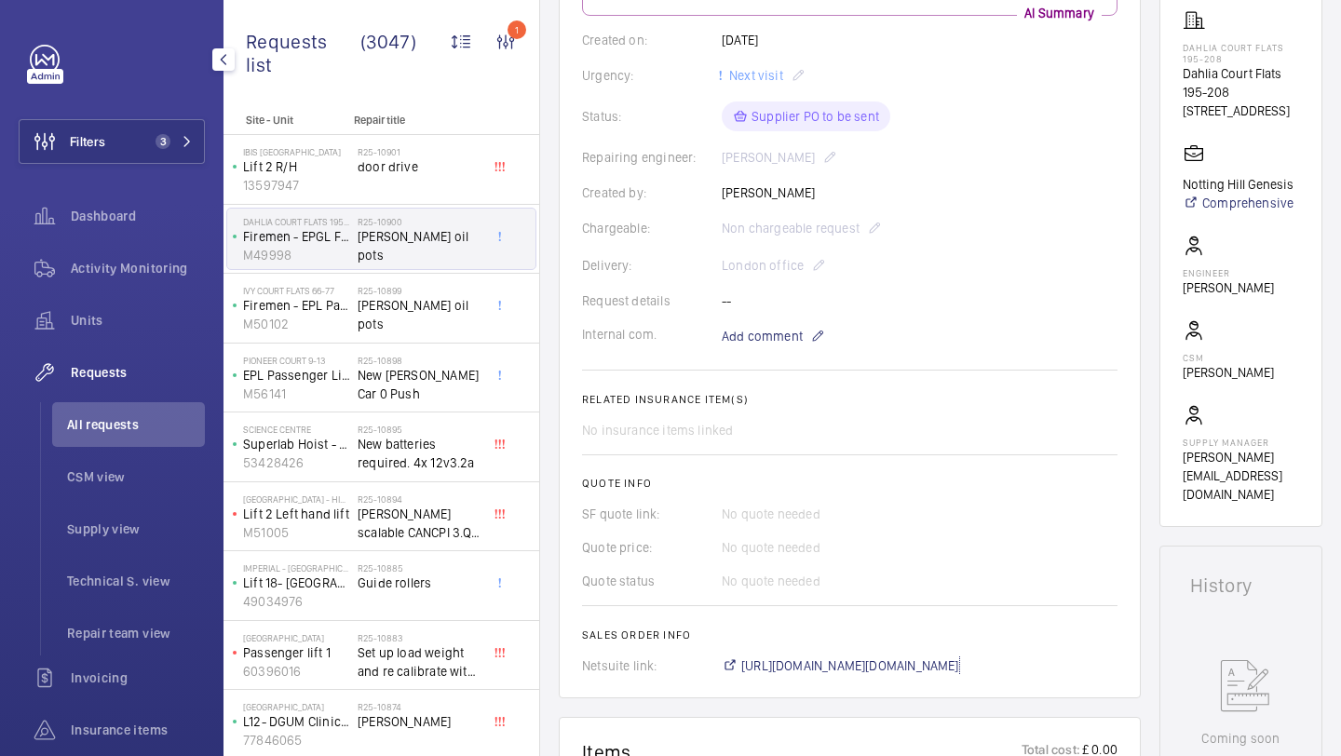
scroll to position [69, 0]
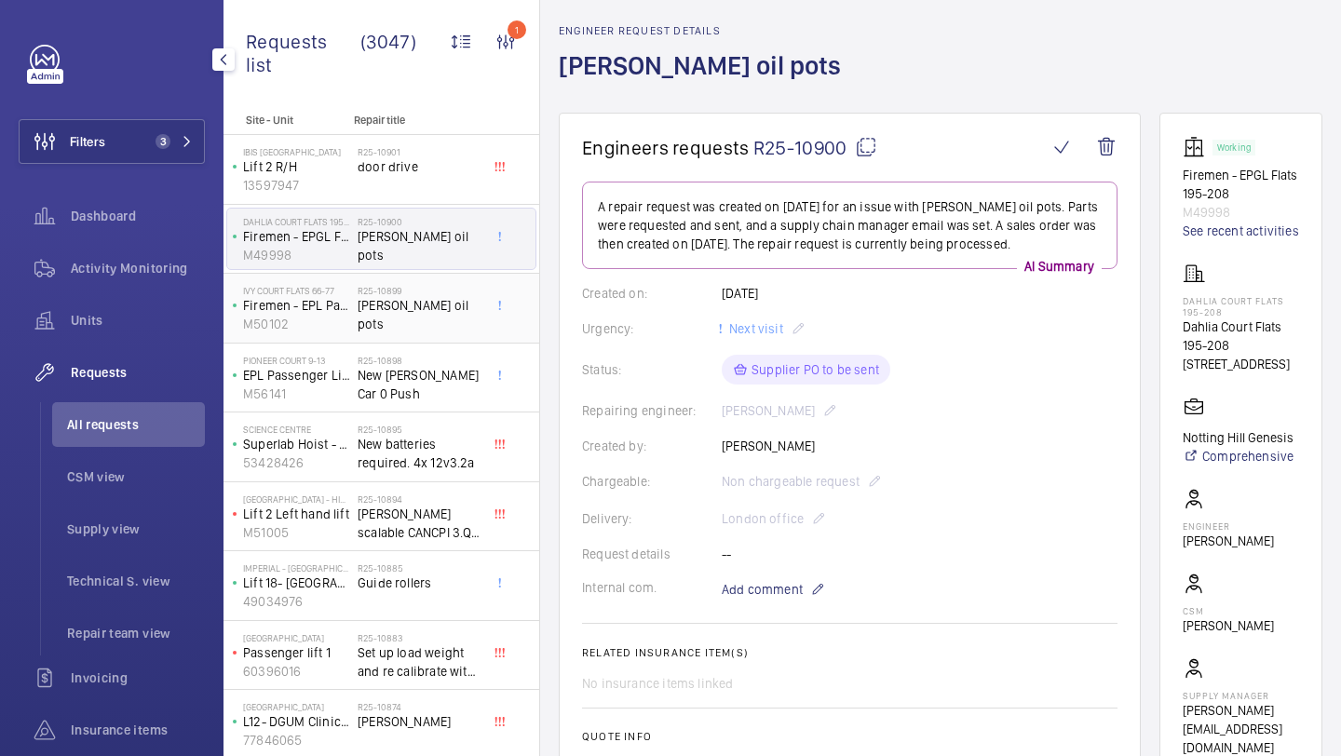
click at [394, 296] on span "[PERSON_NAME] oil pots" at bounding box center [419, 314] width 123 height 37
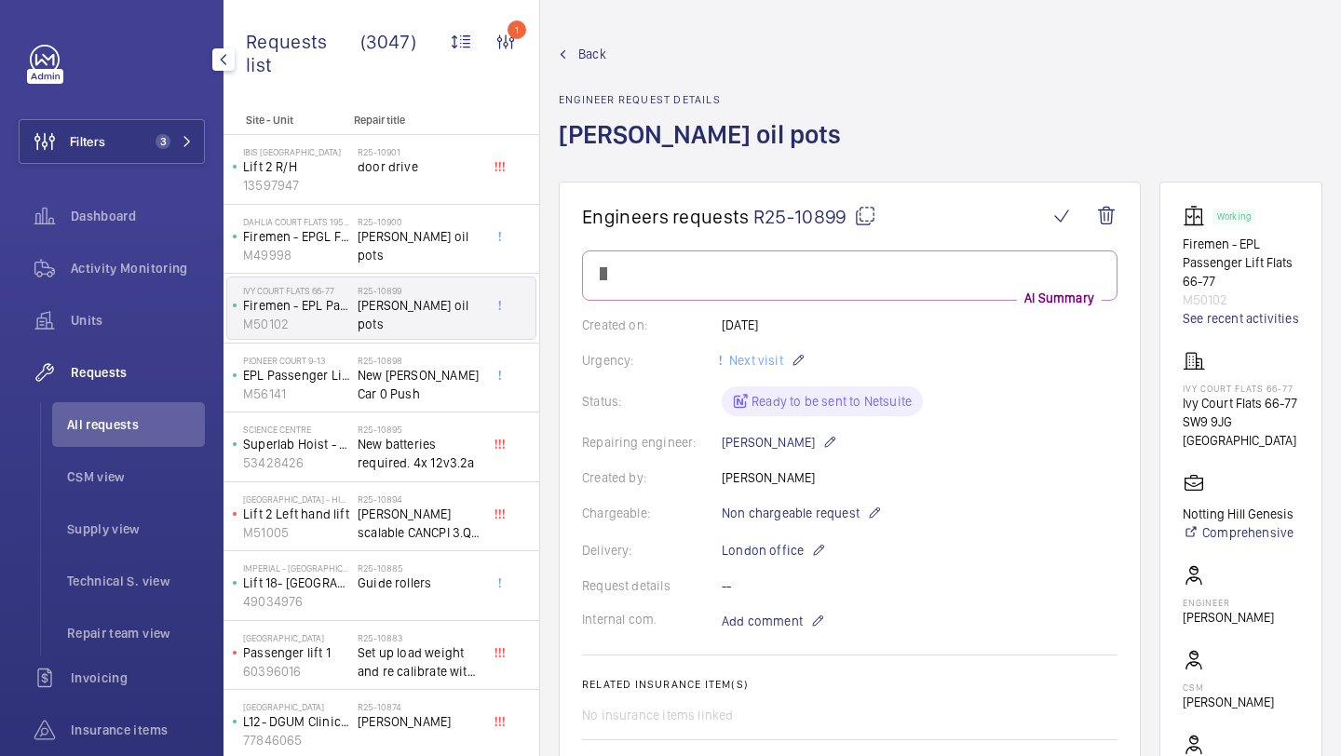
scroll to position [696, 0]
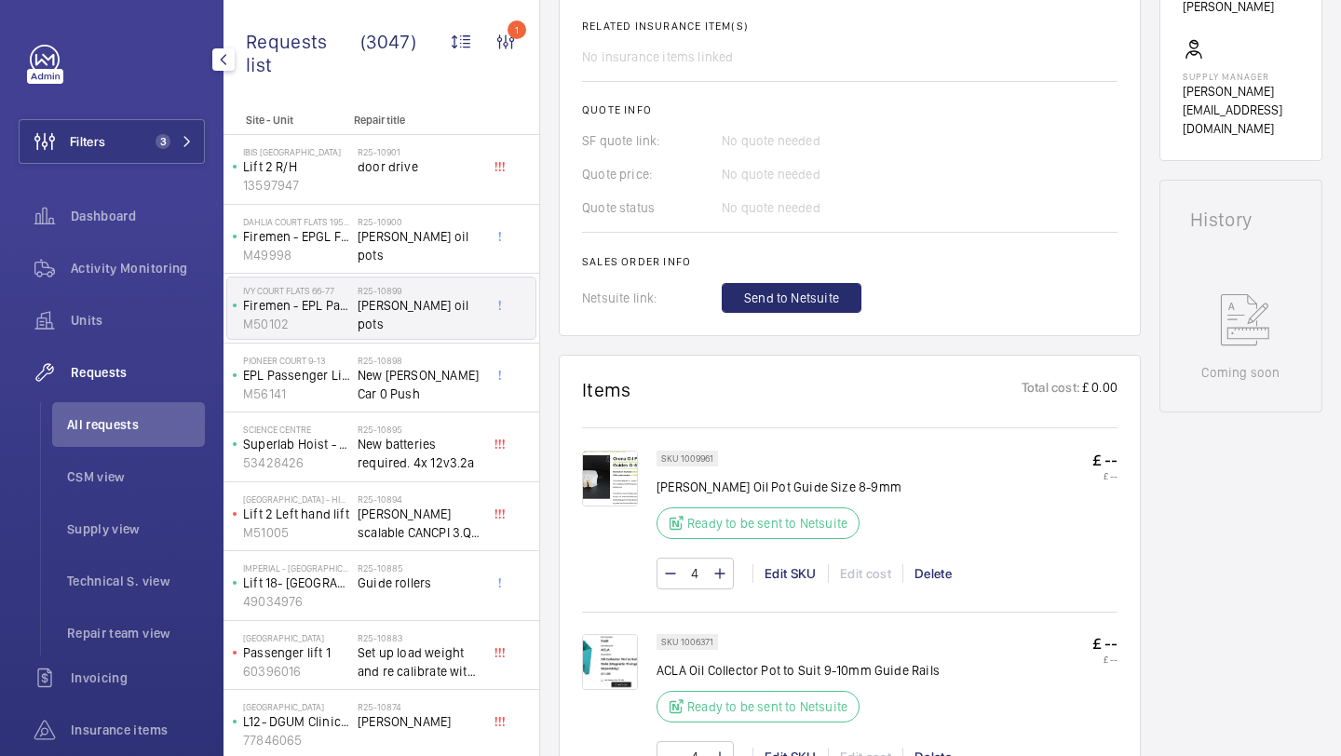
click at [750, 299] on span "Send to Netsuite" at bounding box center [791, 298] width 95 height 19
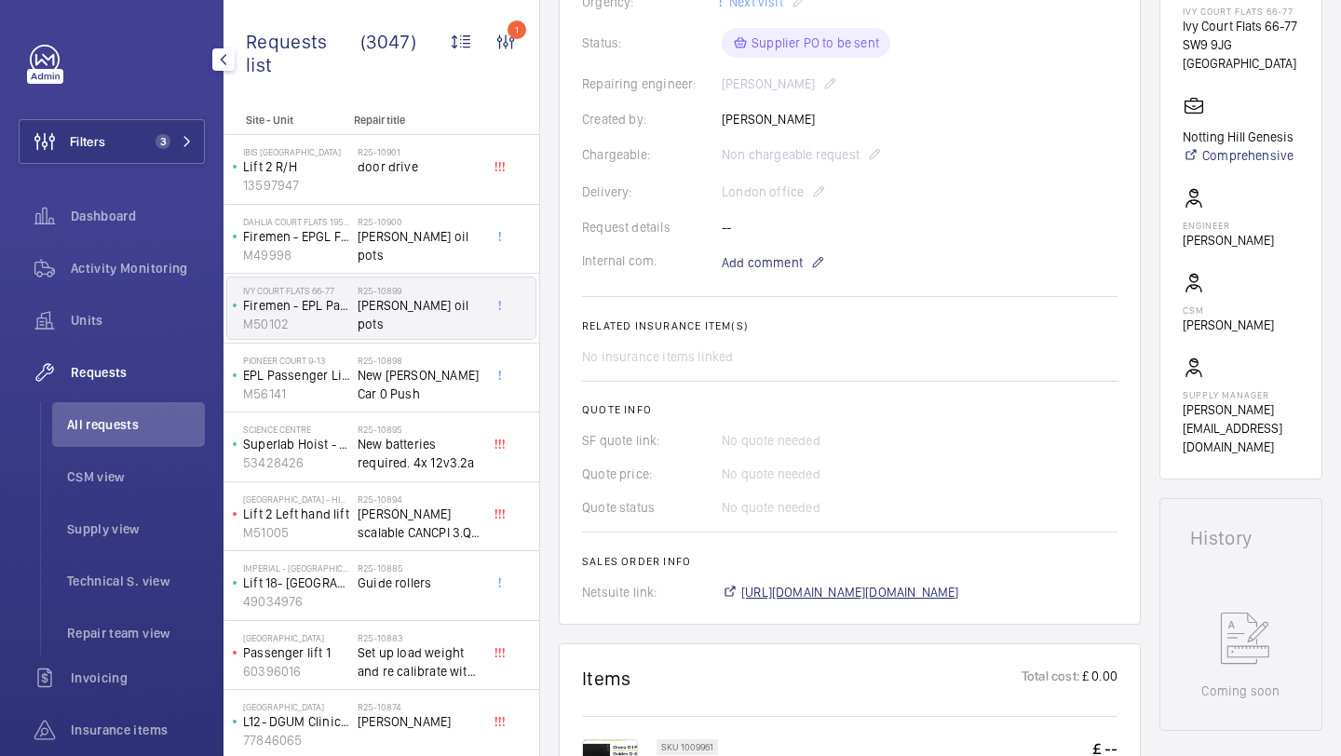
scroll to position [396, 0]
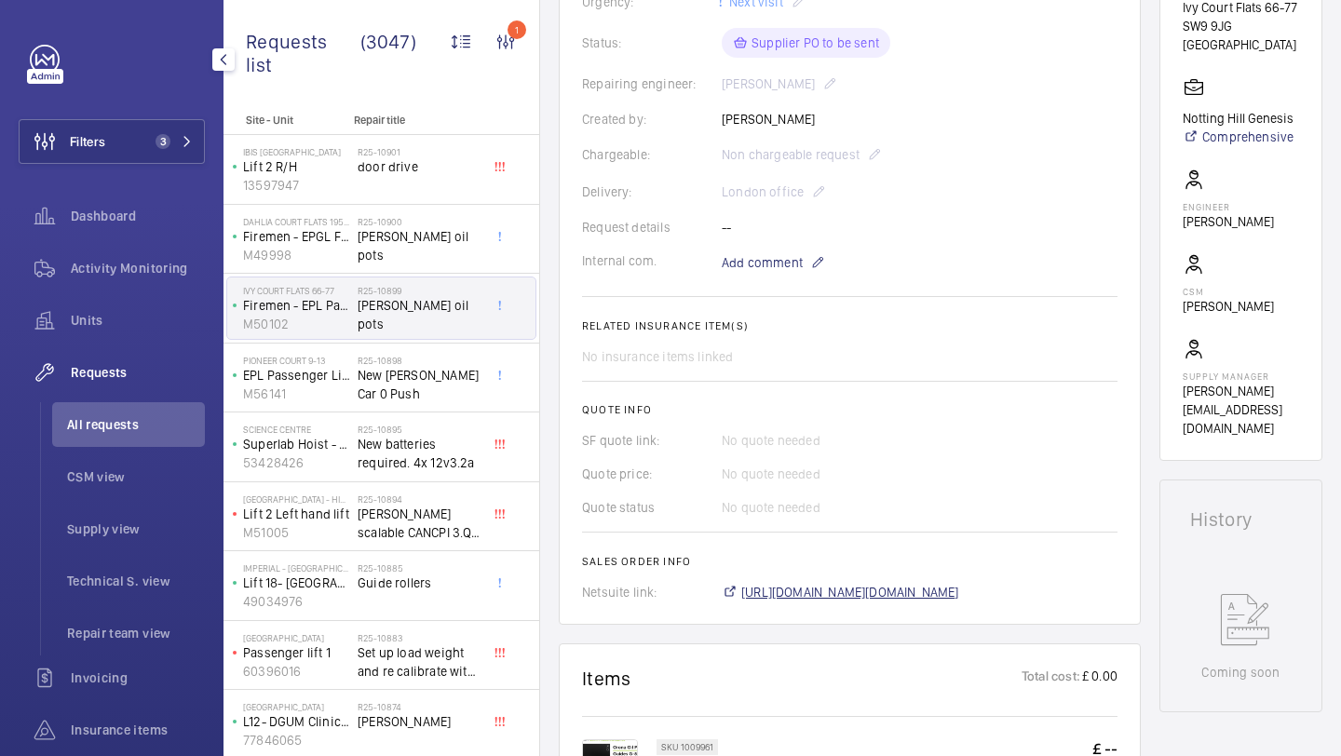
click at [788, 589] on span "[URL][DOMAIN_NAME][DOMAIN_NAME]" at bounding box center [850, 592] width 218 height 19
click at [443, 363] on h2 "R25-10898" at bounding box center [419, 360] width 123 height 11
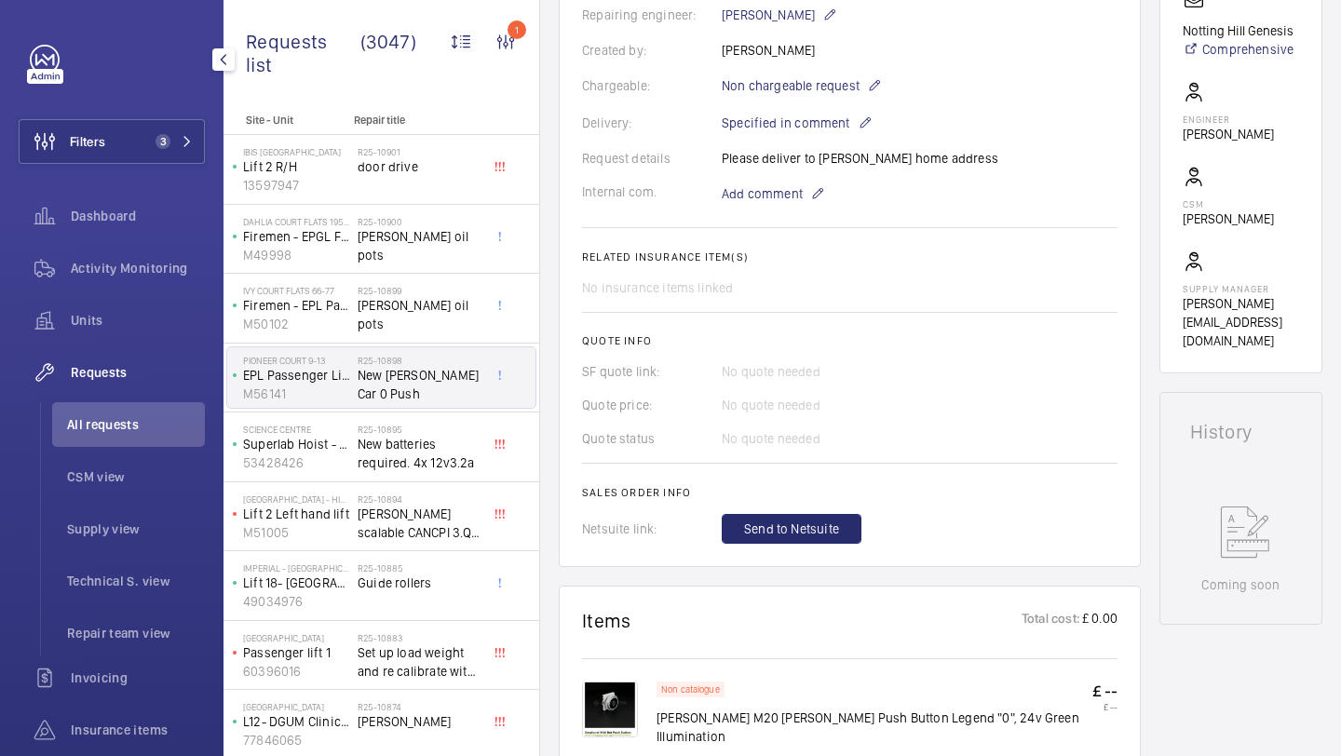
scroll to position [78, 0]
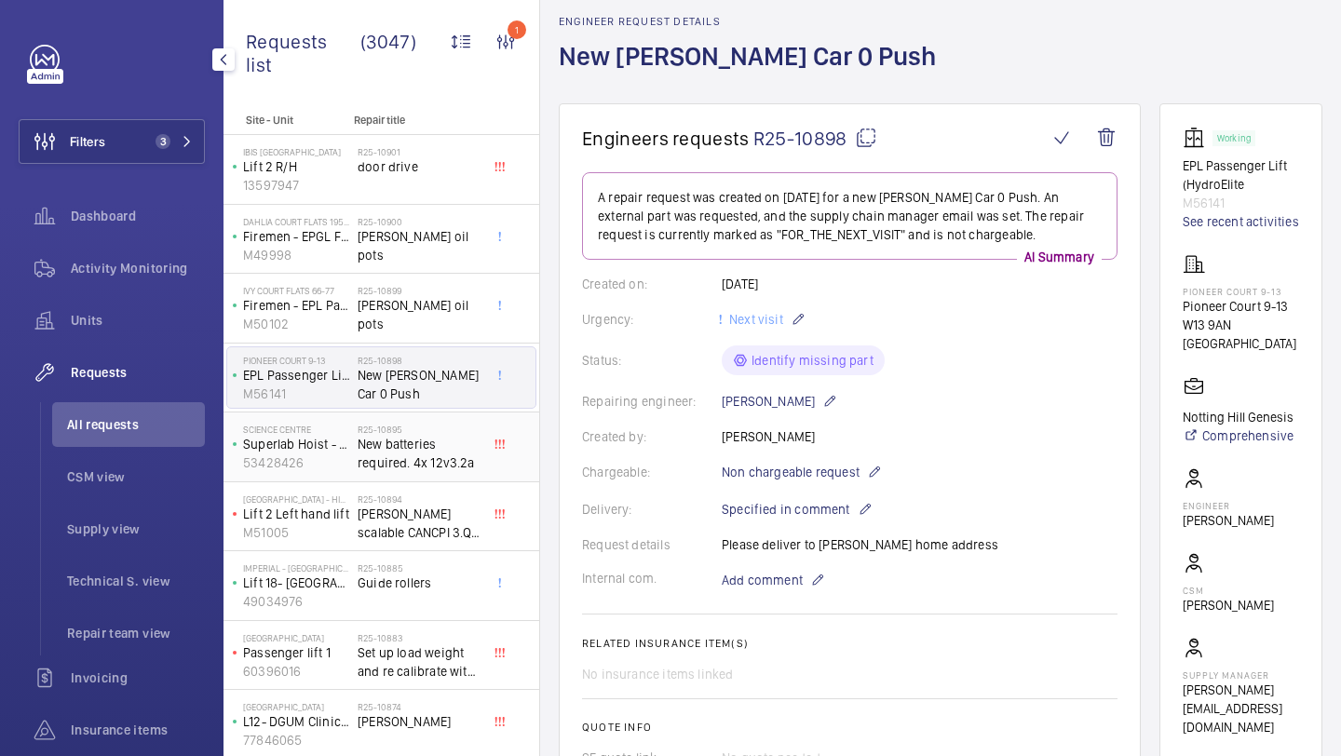
click at [431, 431] on h2 "R25-10895" at bounding box center [419, 429] width 123 height 11
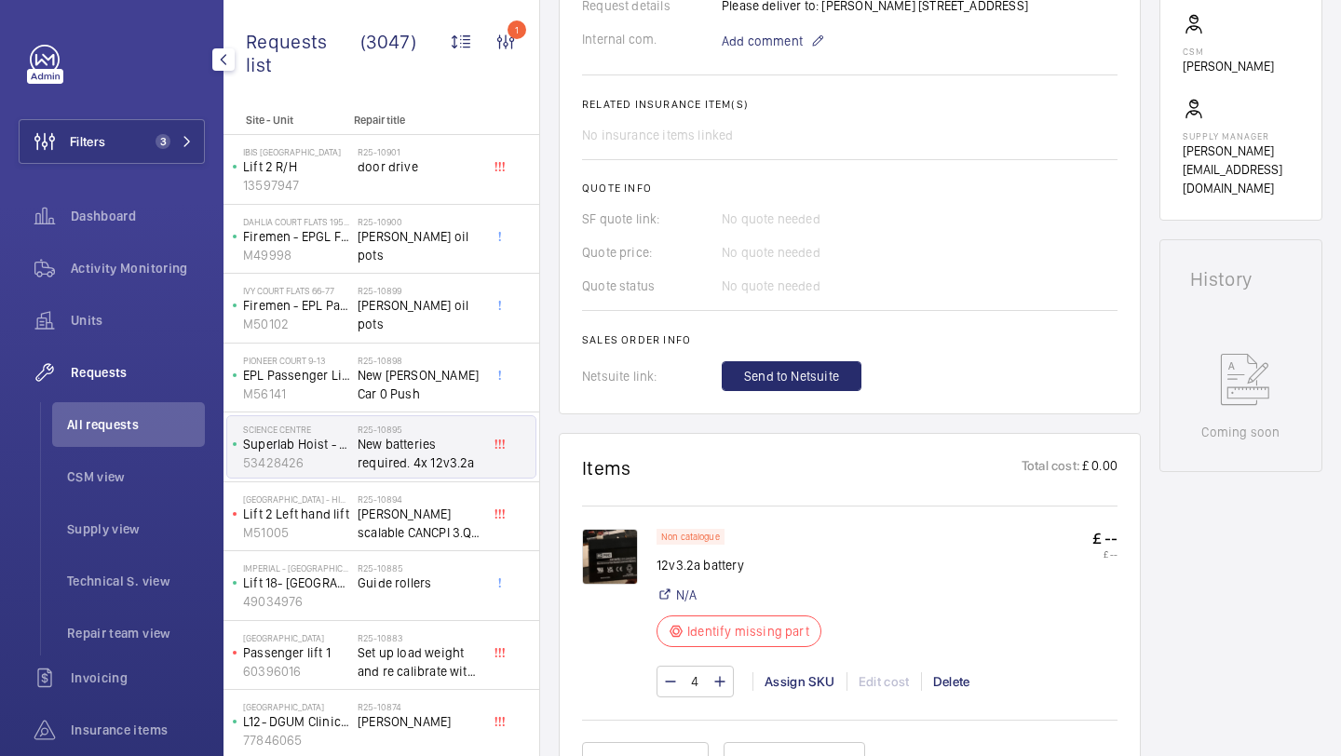
scroll to position [876, 0]
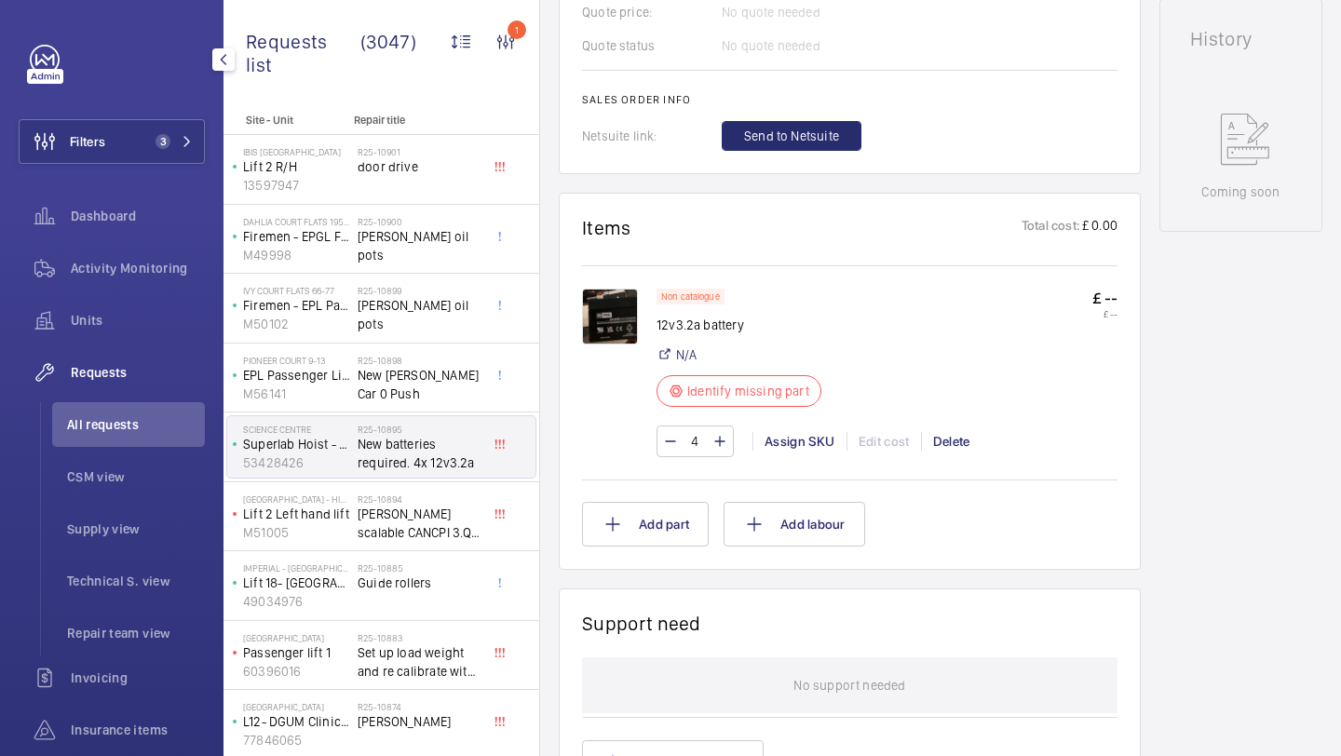
click at [610, 323] on img at bounding box center [610, 317] width 56 height 56
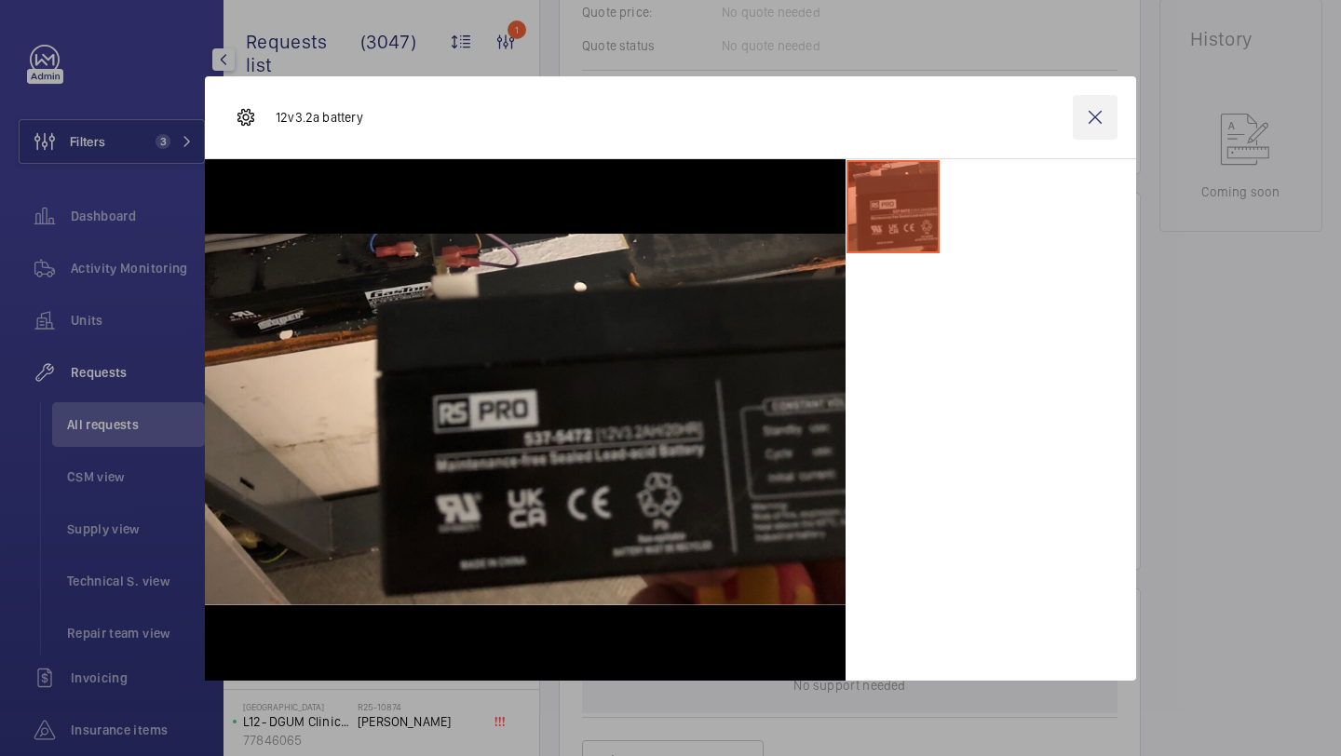
click at [1083, 128] on wm-front-icon-button at bounding box center [1095, 117] width 45 height 45
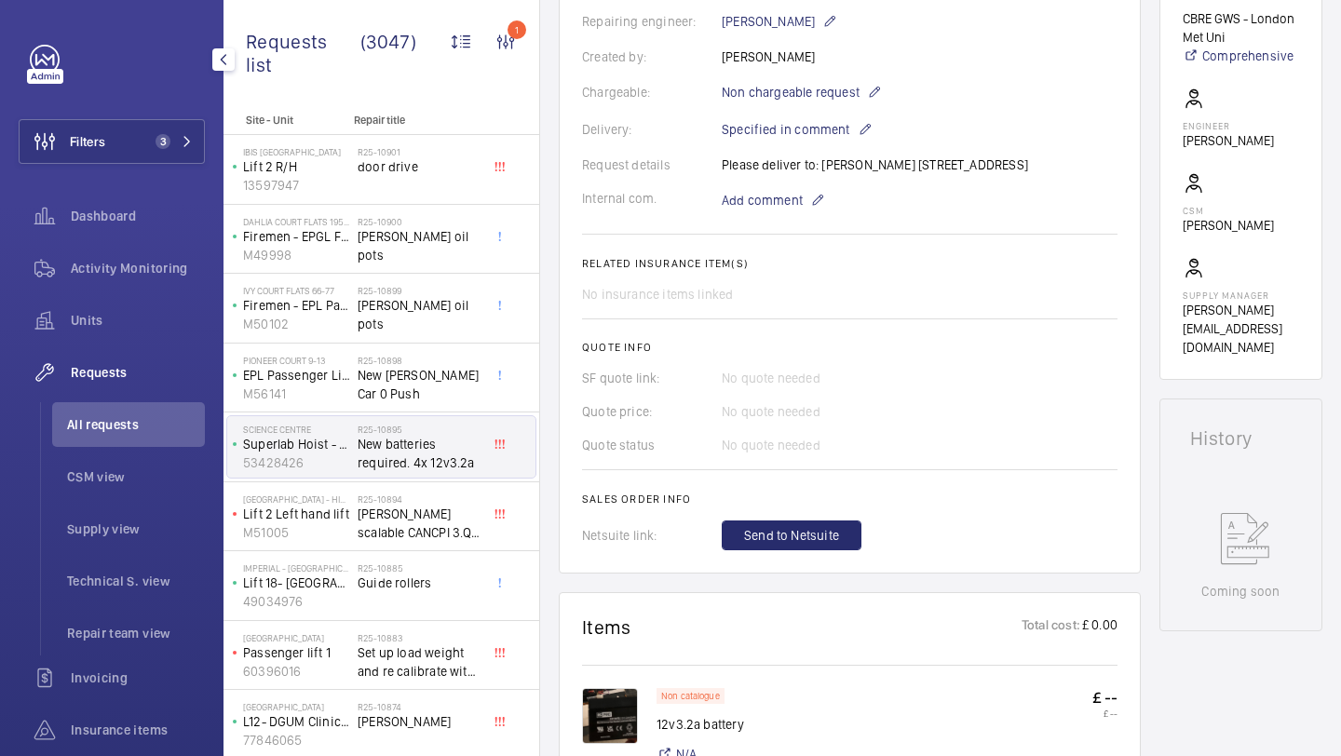
scroll to position [360, 0]
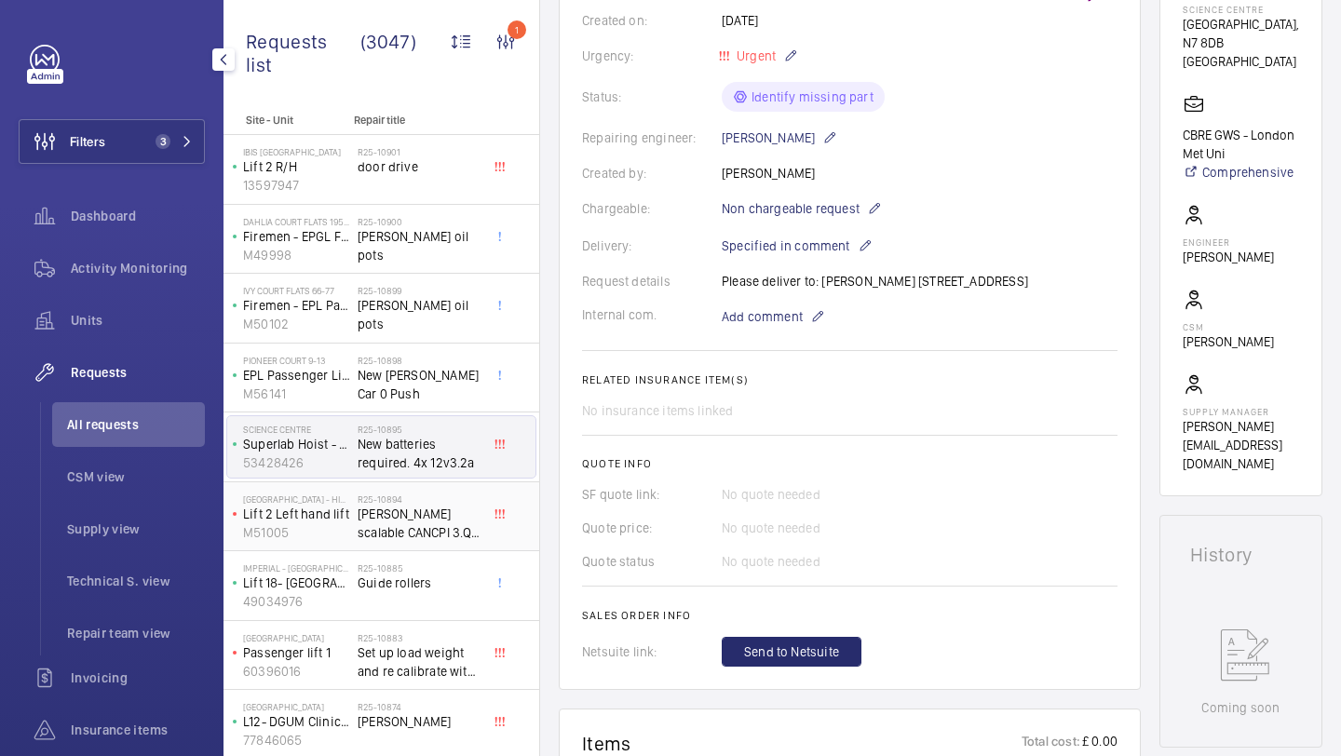
click at [437, 511] on span "[PERSON_NAME] scalable CANCPI 3.Q |B| ID. NR. 560574 failed after powercut" at bounding box center [419, 523] width 123 height 37
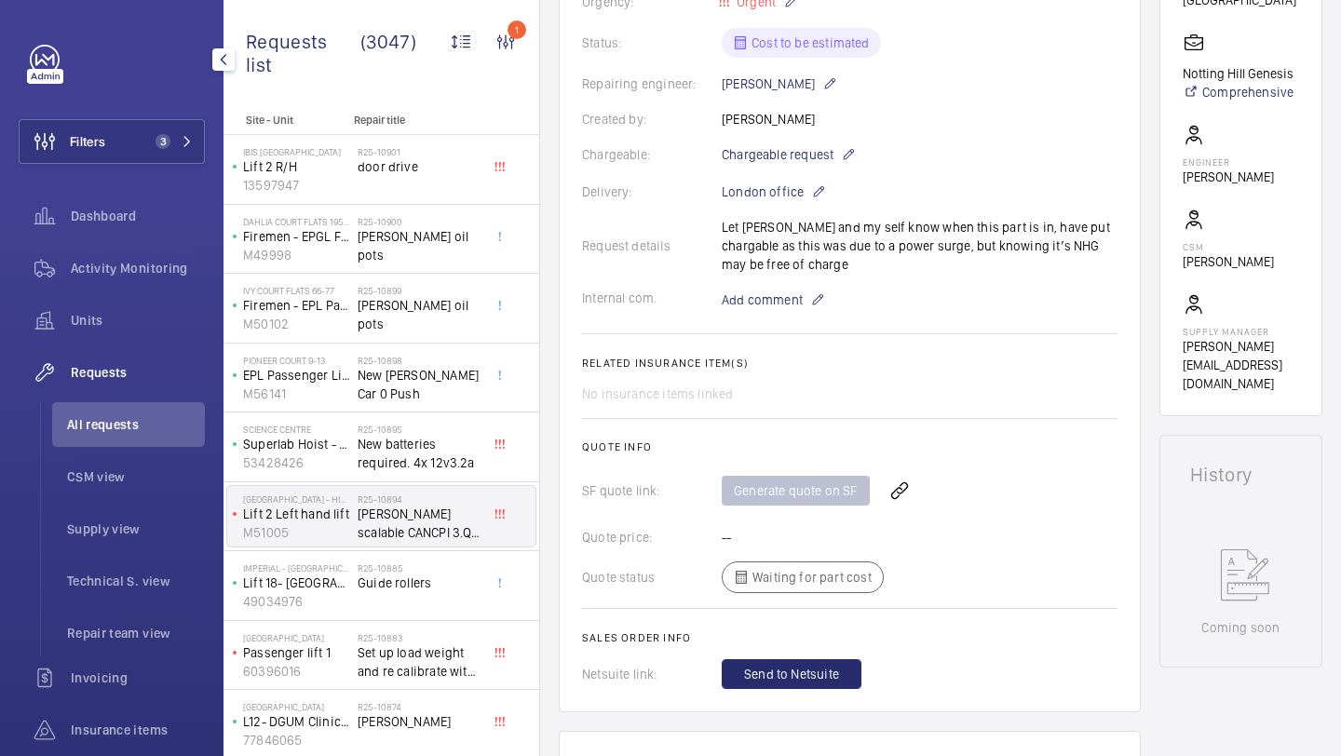
scroll to position [204, 0]
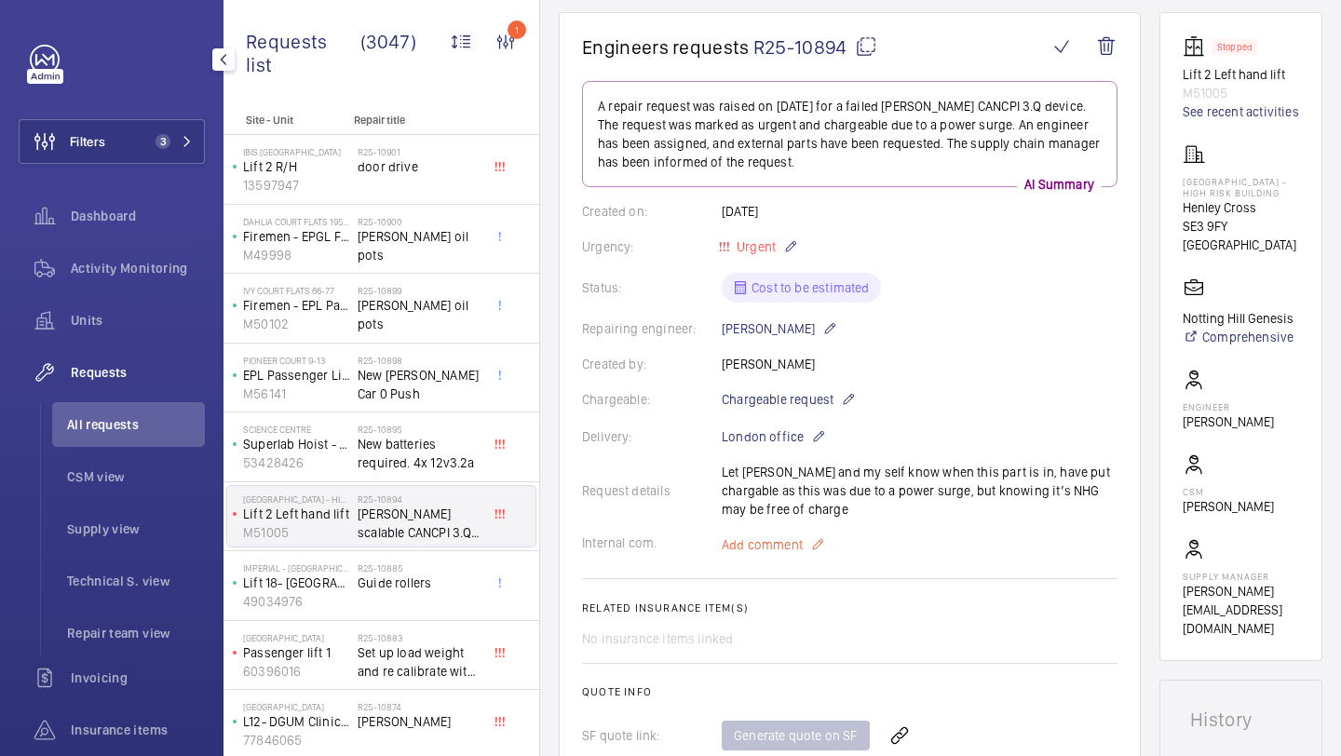
click at [806, 550] on p "Add comment" at bounding box center [792, 545] width 140 height 22
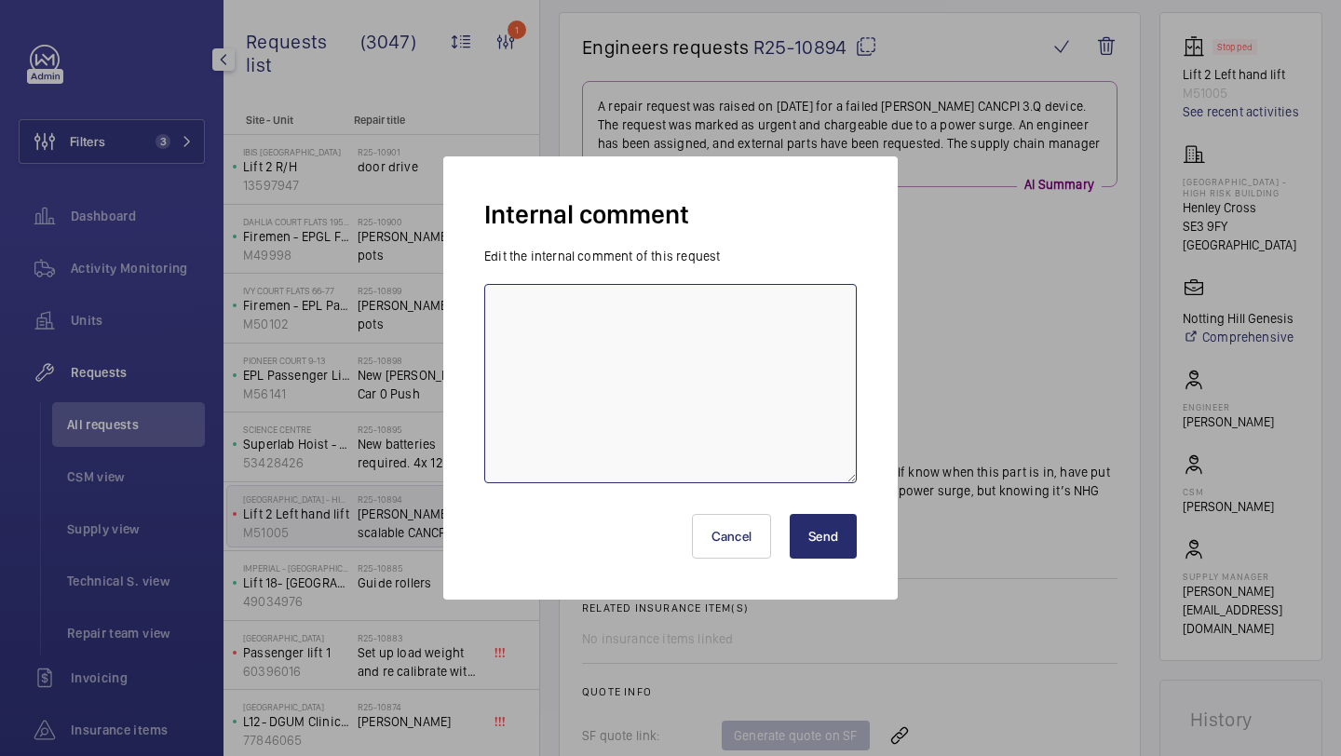
click at [729, 355] on textarea at bounding box center [670, 383] width 372 height 199
type textarea "elle sourcing - 13.08"
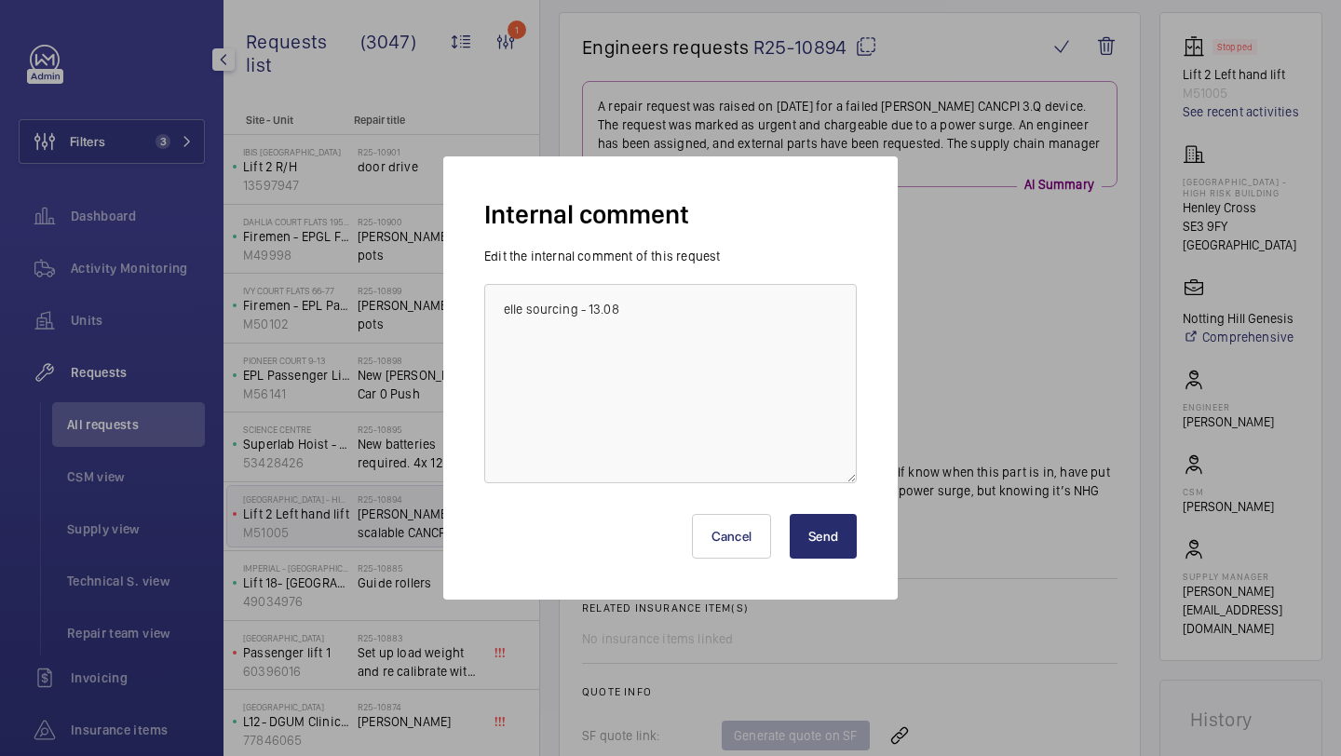
click at [842, 538] on button "Send" at bounding box center [823, 536] width 67 height 45
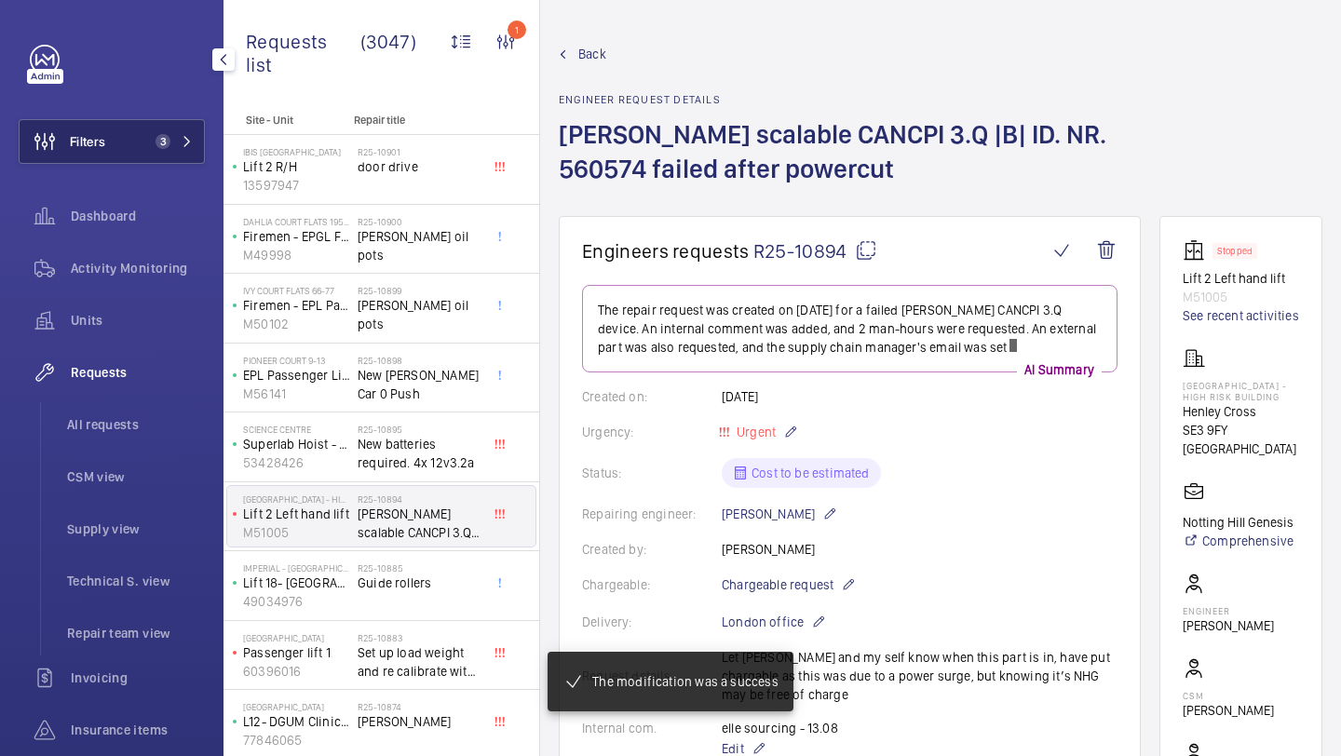
click at [129, 147] on button "Filters 3" at bounding box center [112, 141] width 186 height 45
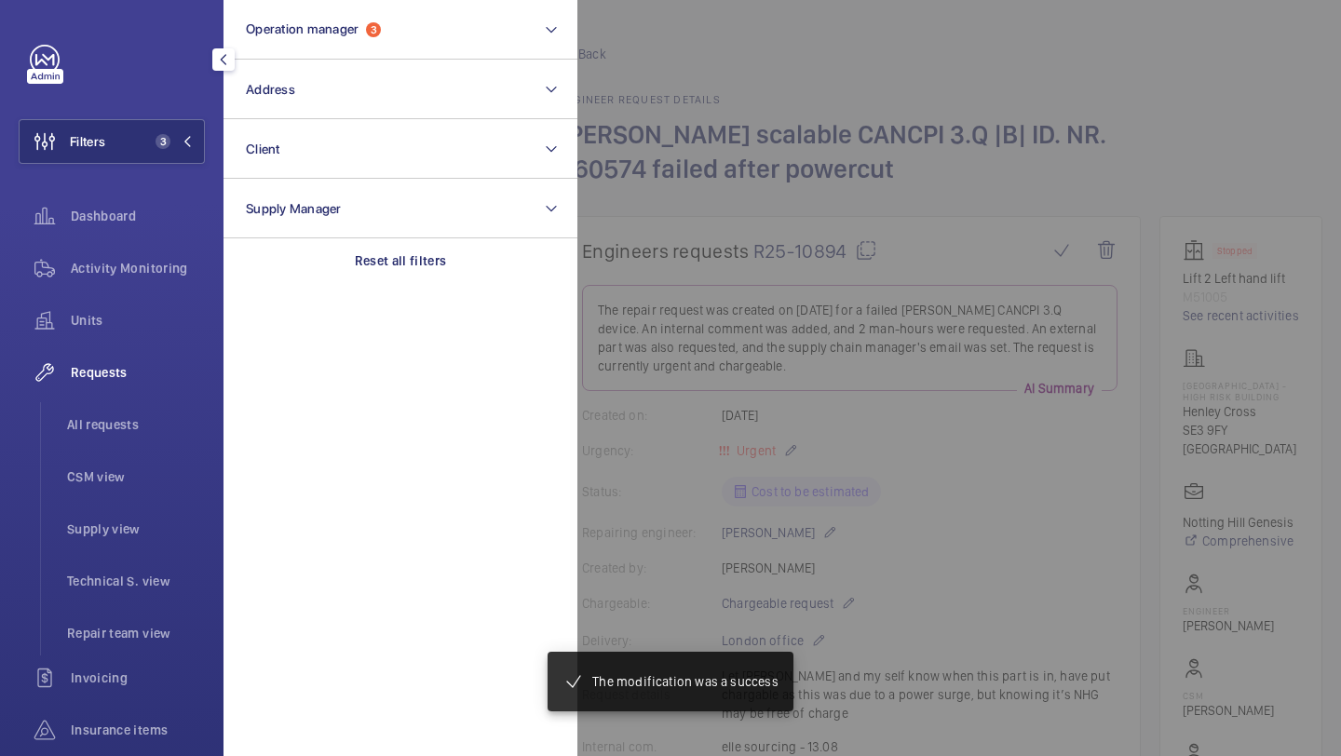
click at [614, 142] on div at bounding box center [1247, 378] width 1341 height 756
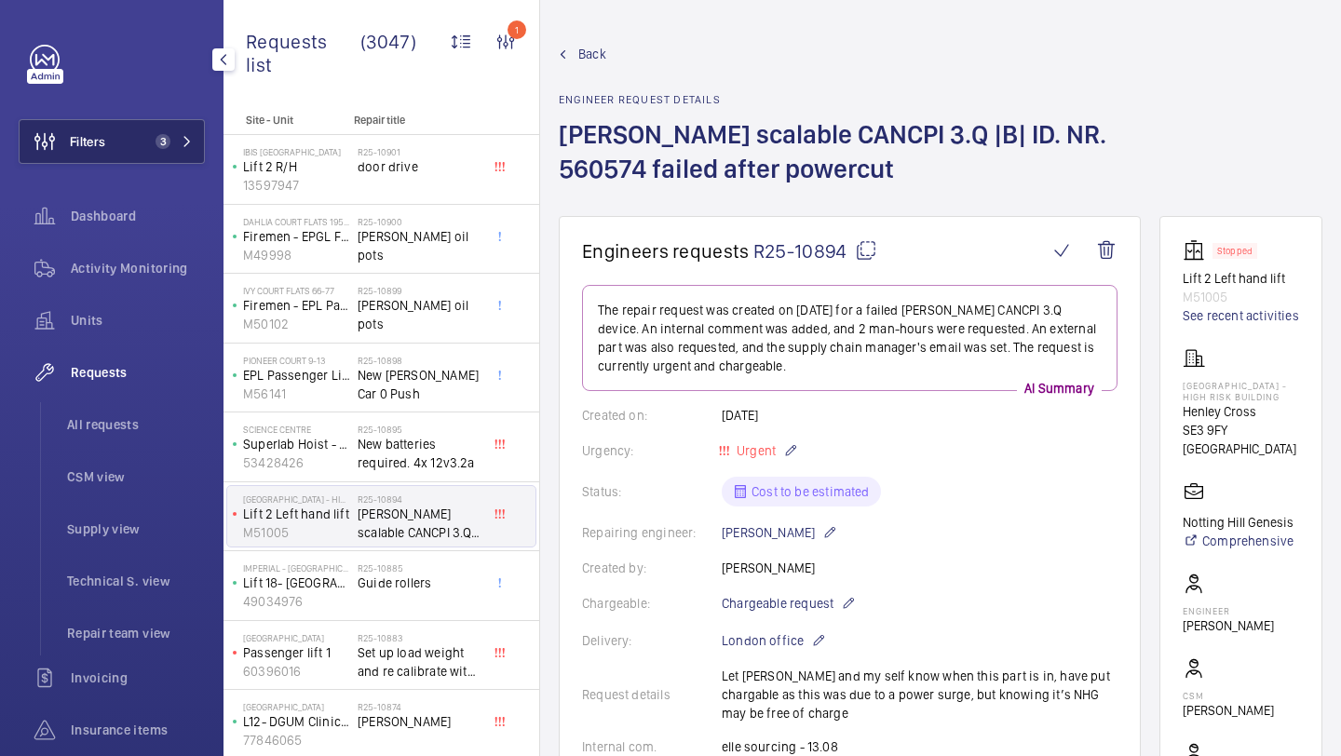
click at [179, 128] on button "Filters 3" at bounding box center [112, 141] width 186 height 45
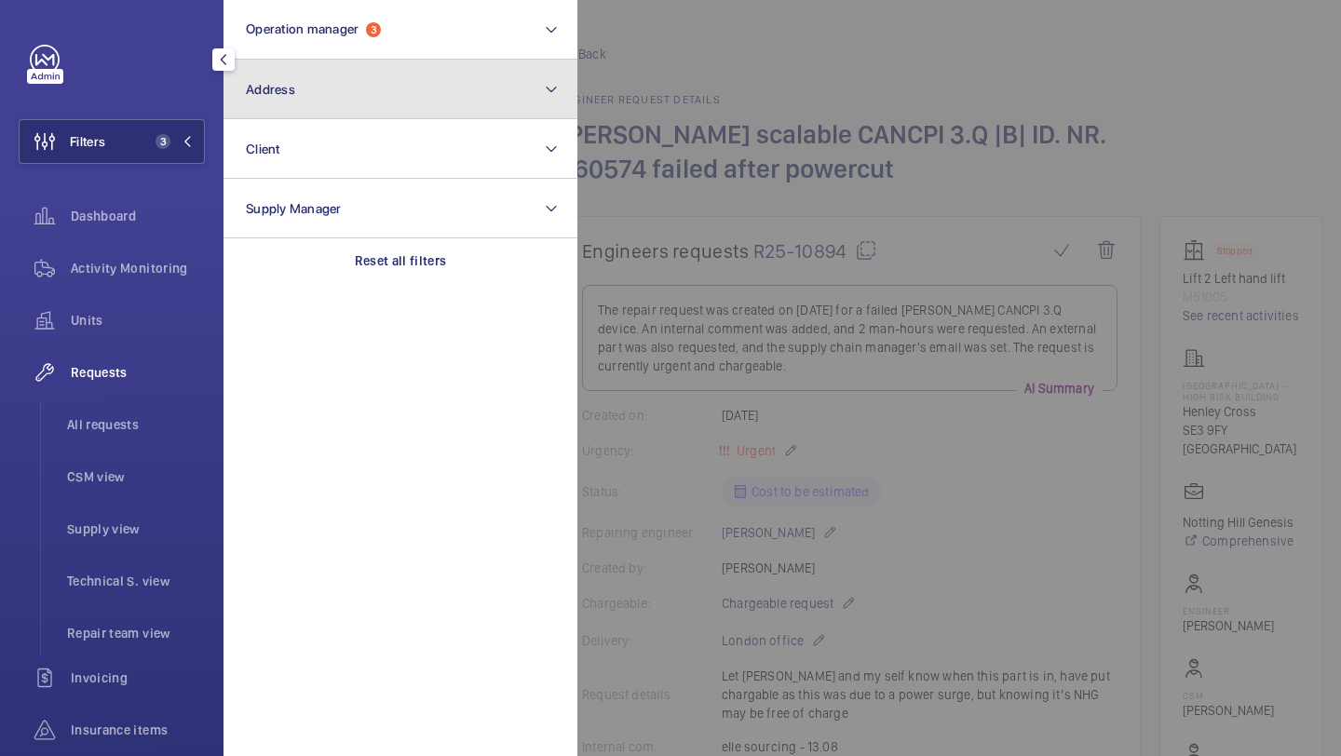
click at [279, 110] on button "Address" at bounding box center [400, 90] width 354 height 60
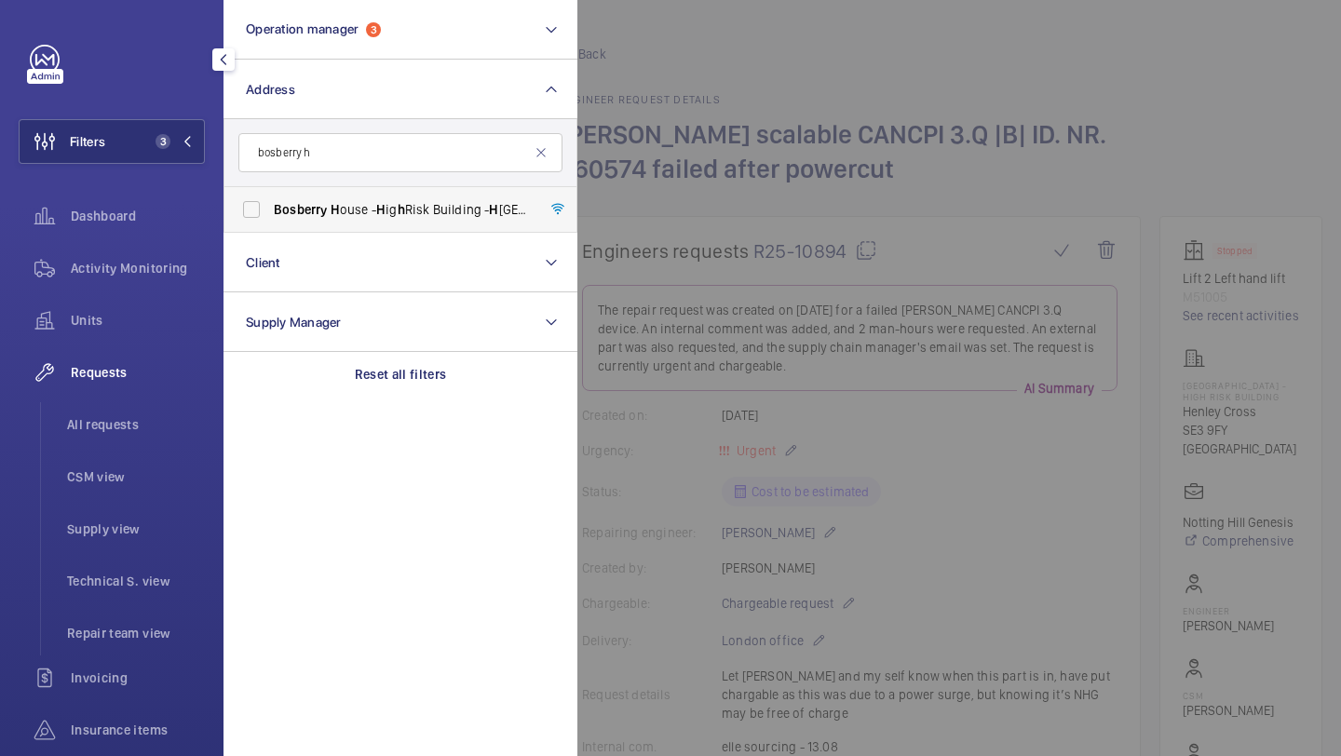
type input "bosberry h"
click at [347, 206] on span "Bosberry H ouse - H ig h Risk Building - H enley Cross, LONDON SE3 9FY" at bounding box center [402, 209] width 256 height 19
click at [270, 206] on input "Bosberry H ouse - H ig h Risk Building - H enley Cross, LONDON SE3 9FY" at bounding box center [251, 209] width 37 height 37
checkbox input "true"
click at [121, 343] on div "Units" at bounding box center [112, 324] width 186 height 52
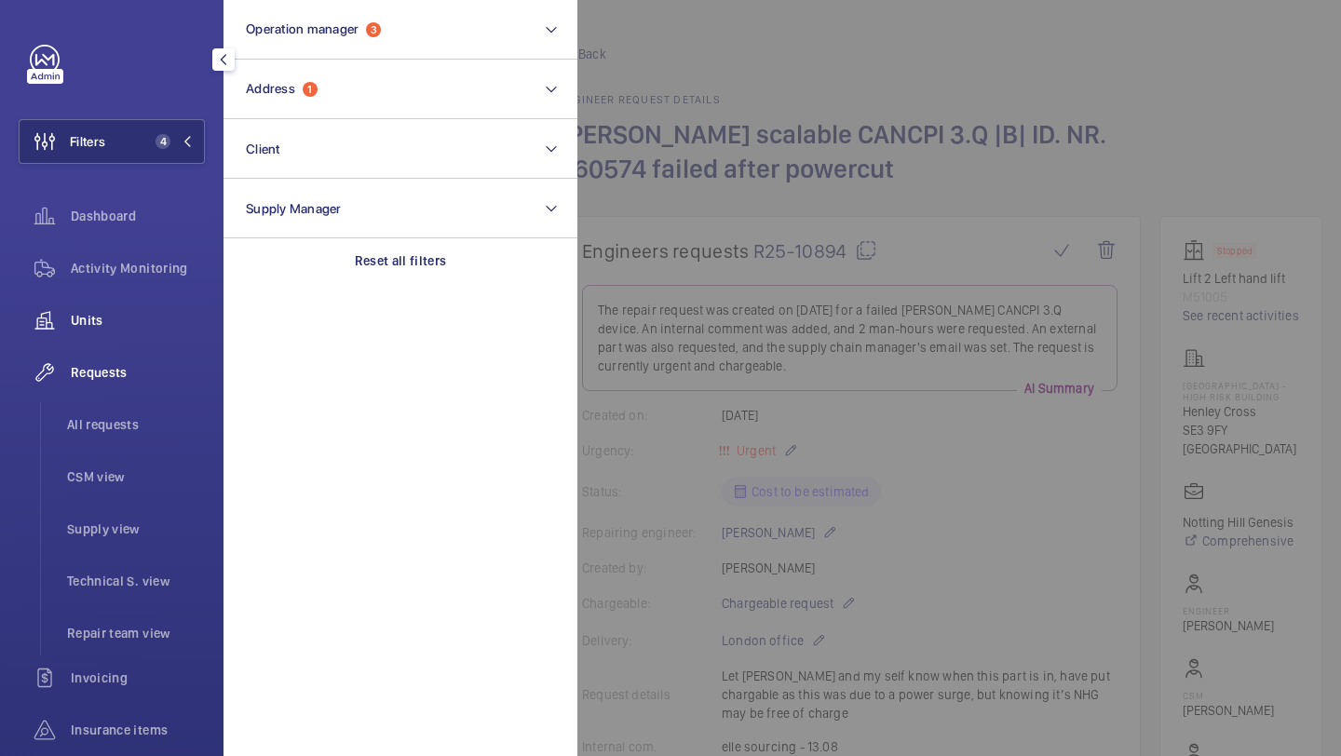
click at [142, 331] on div "Units" at bounding box center [112, 320] width 186 height 45
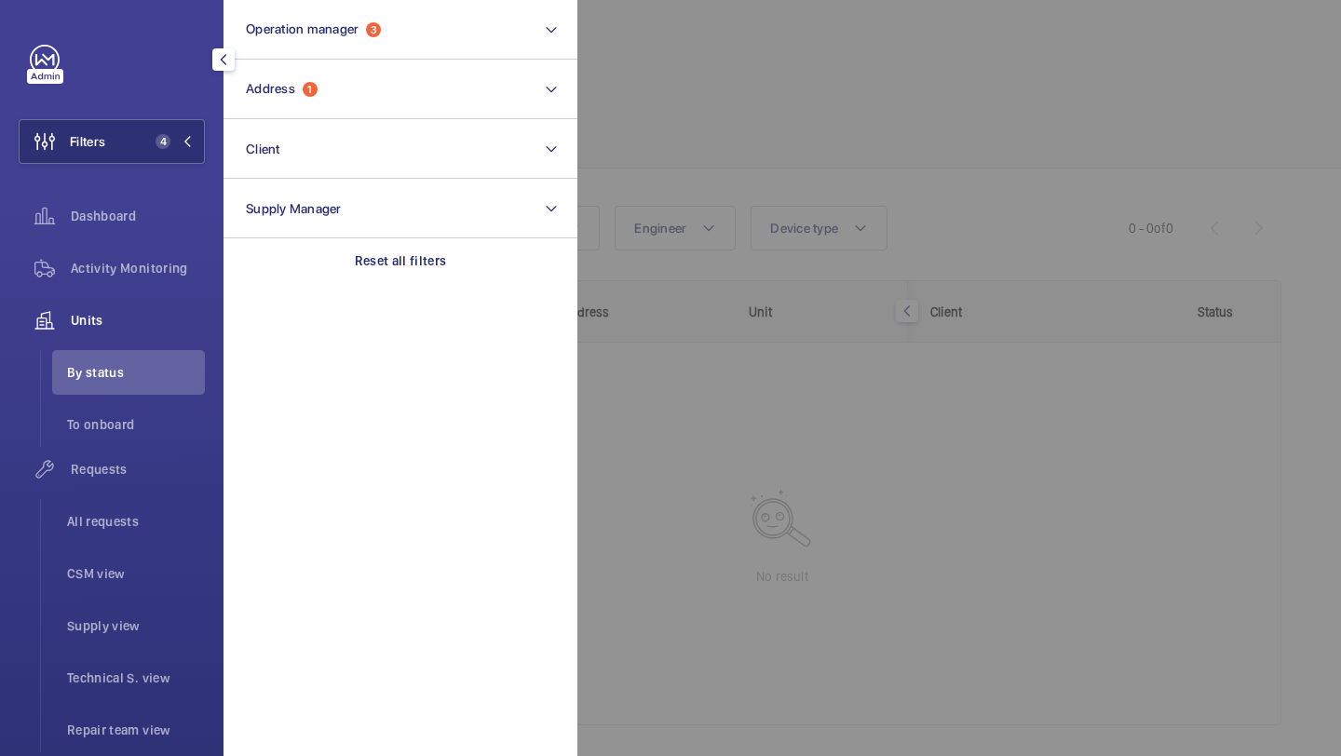
click at [864, 105] on div at bounding box center [1247, 378] width 1341 height 756
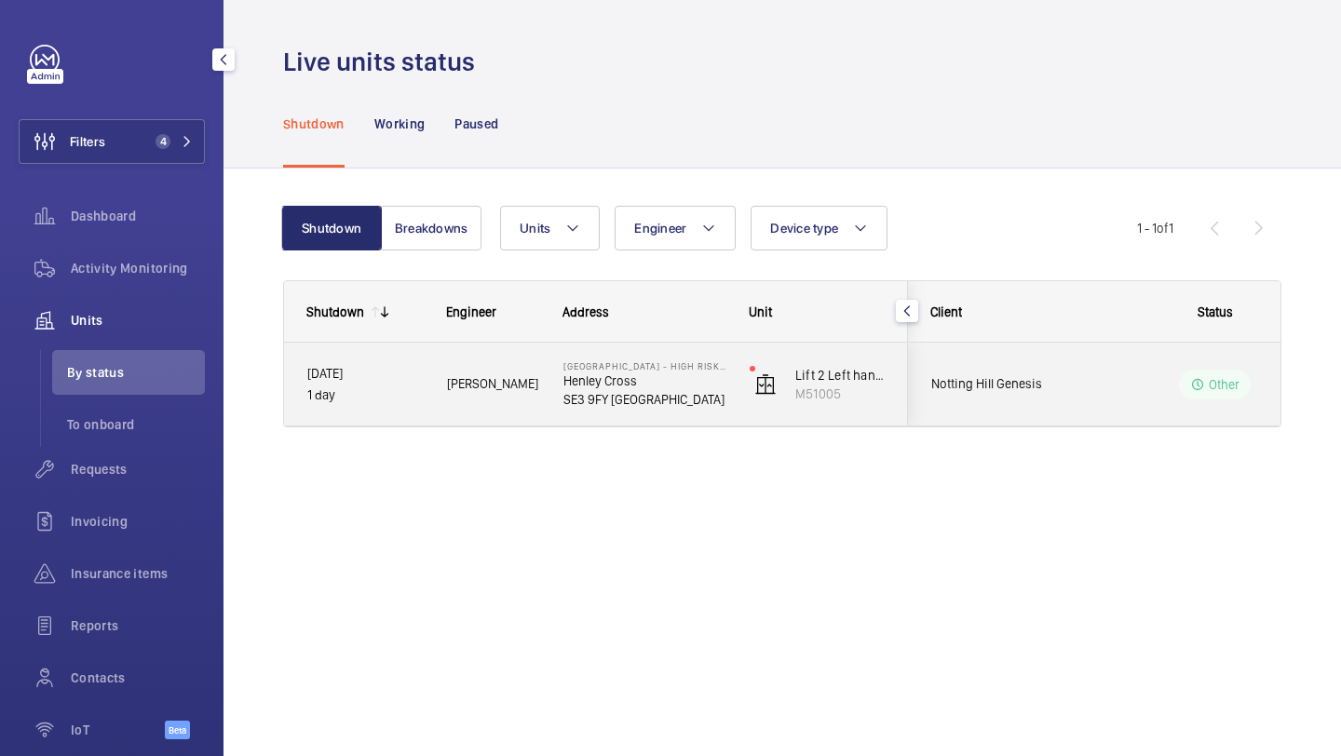
click at [970, 390] on span "Notting Hill Genesis" at bounding box center [1002, 383] width 143 height 21
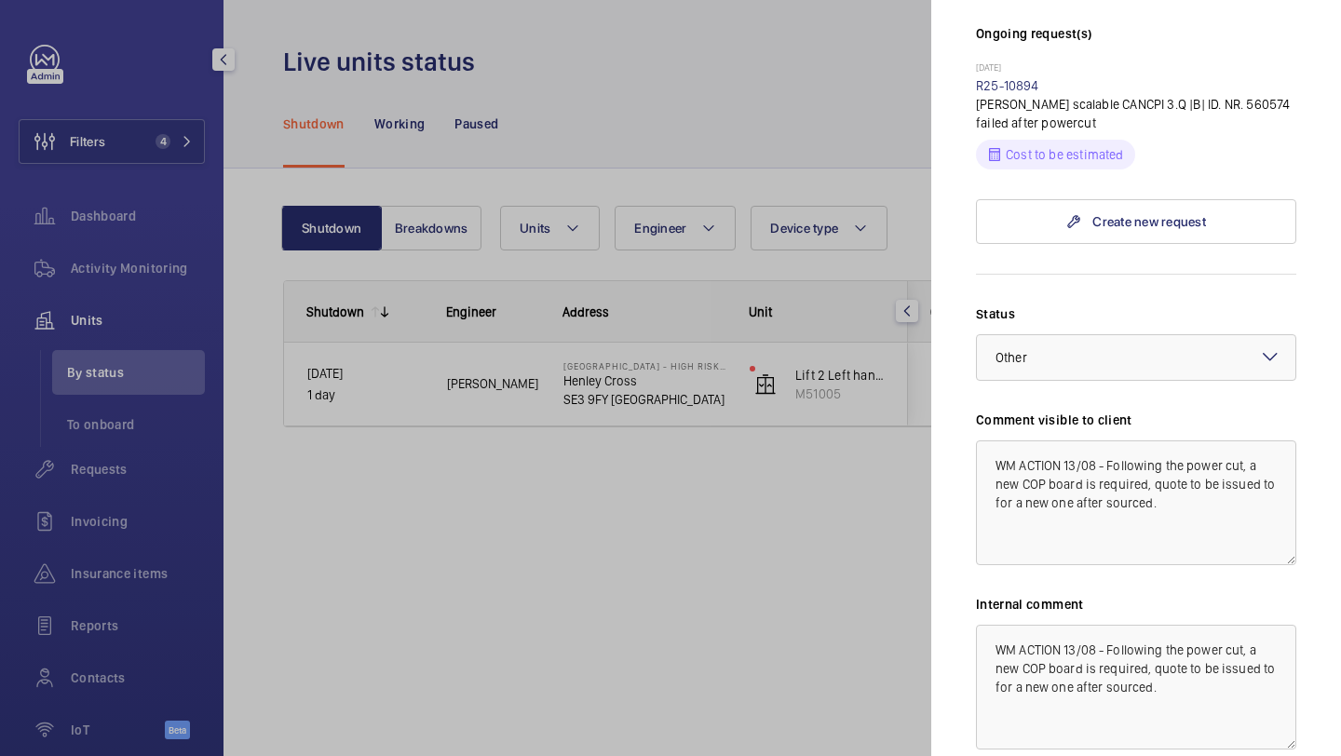
scroll to position [548, 0]
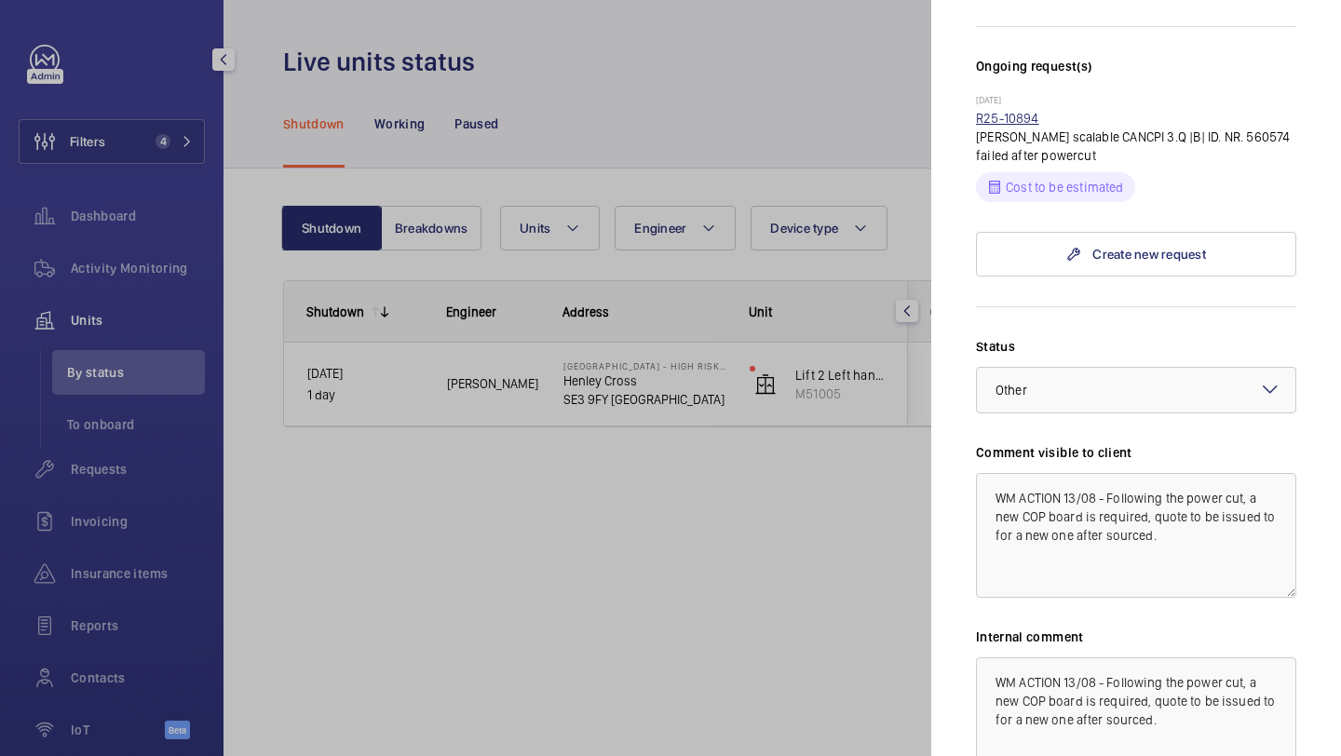
click at [1009, 111] on link "R25-10894" at bounding box center [1007, 118] width 63 height 15
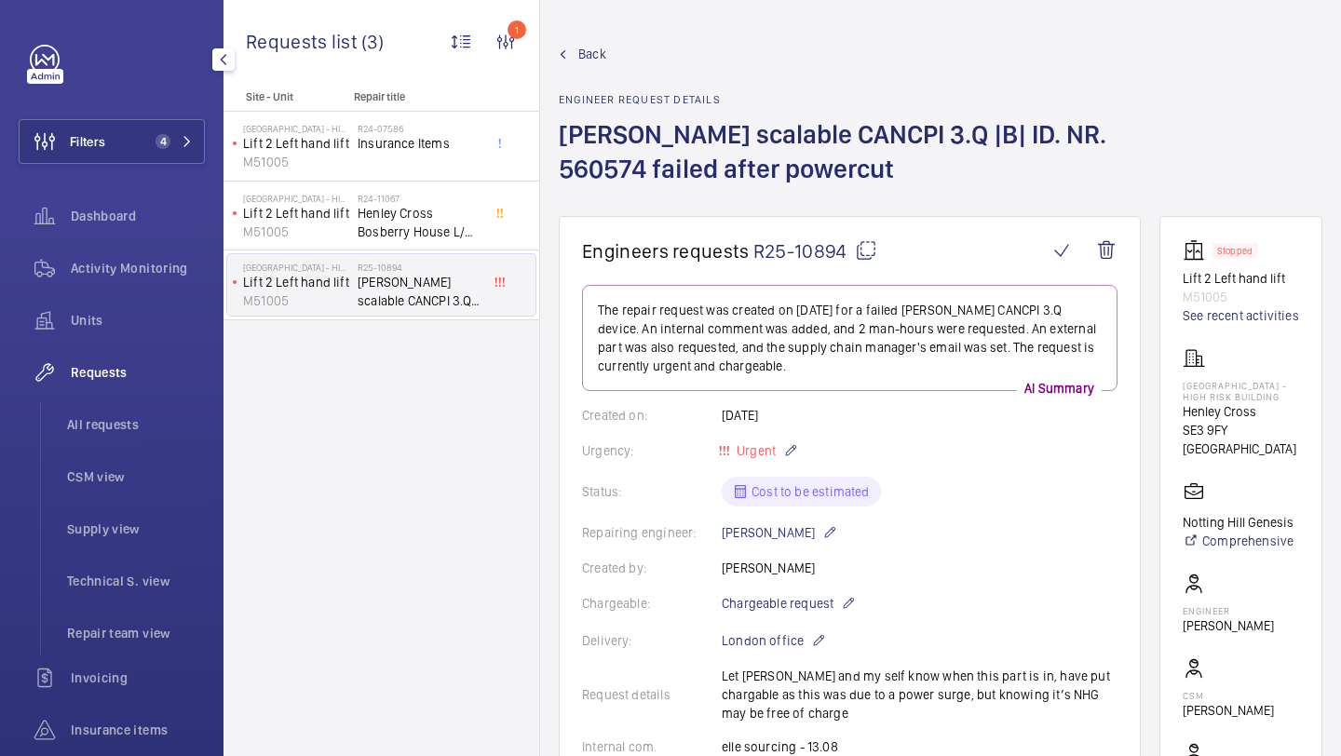
drag, startPoint x: 846, startPoint y: 256, endPoint x: 757, endPoint y: 255, distance: 89.4
click at [757, 255] on span "R25-10894" at bounding box center [815, 250] width 124 height 23
copy span "R25-10894"
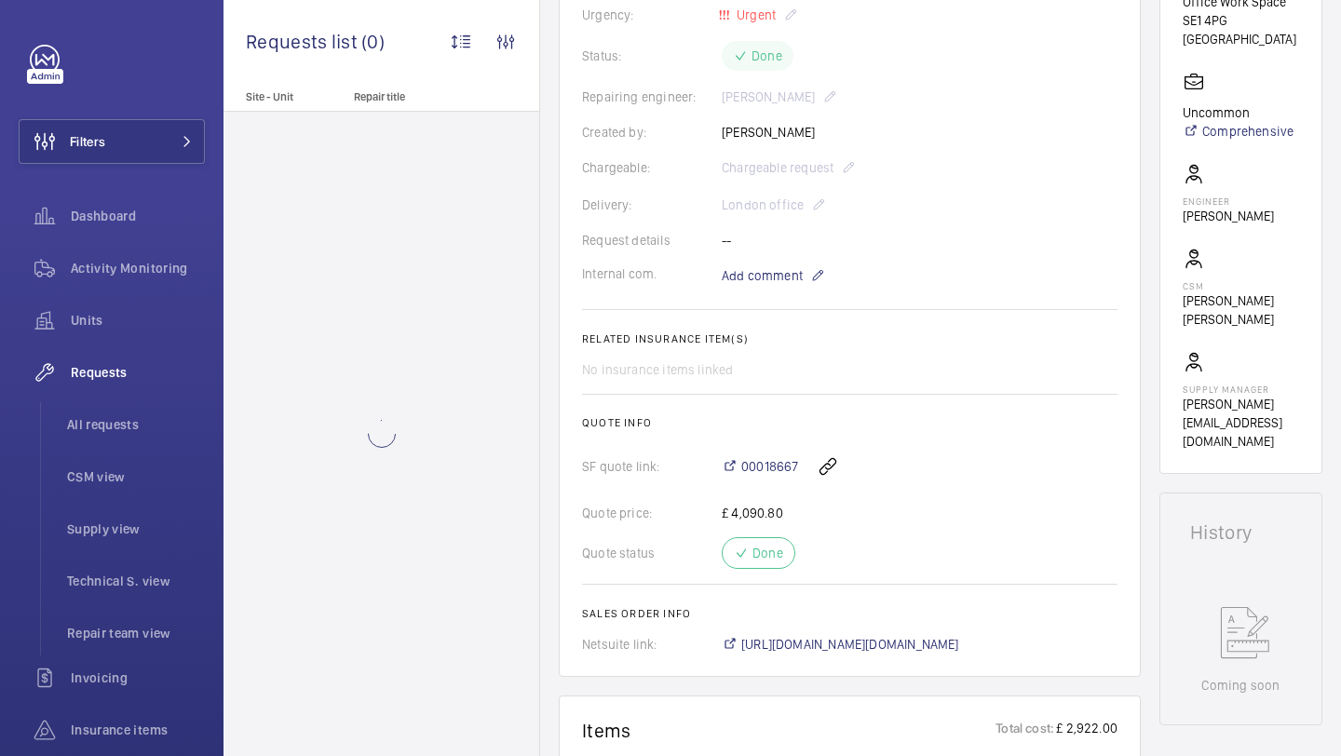
scroll to position [603, 0]
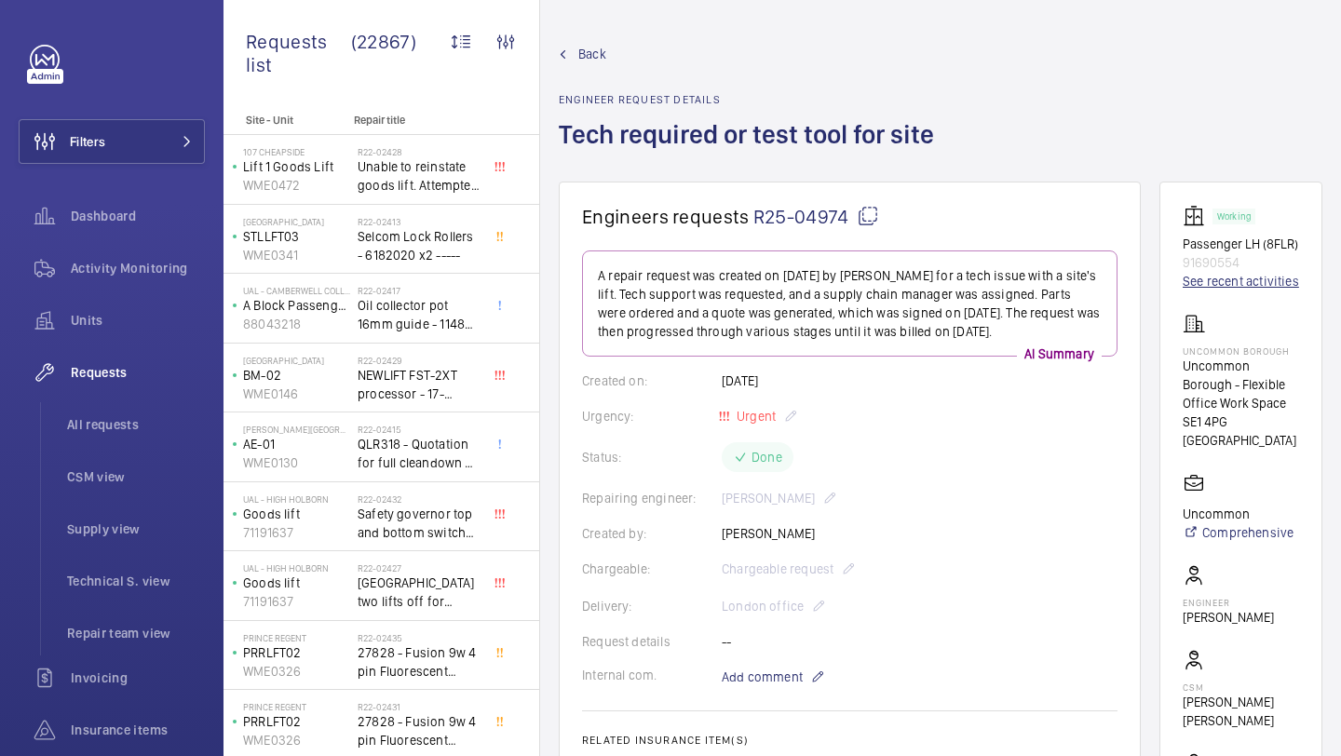
click at [1209, 291] on link "See recent activities" at bounding box center [1241, 281] width 116 height 19
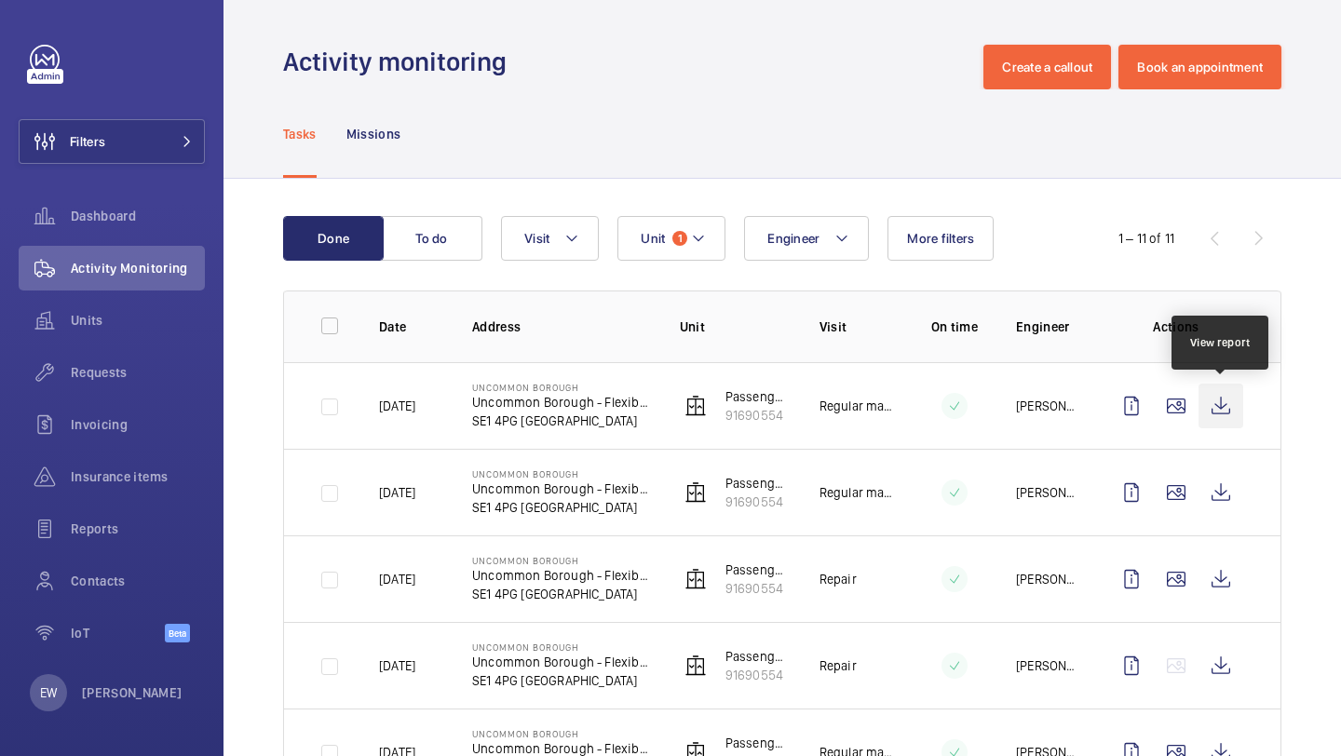
click at [1215, 400] on wm-front-icon-button at bounding box center [1220, 406] width 45 height 45
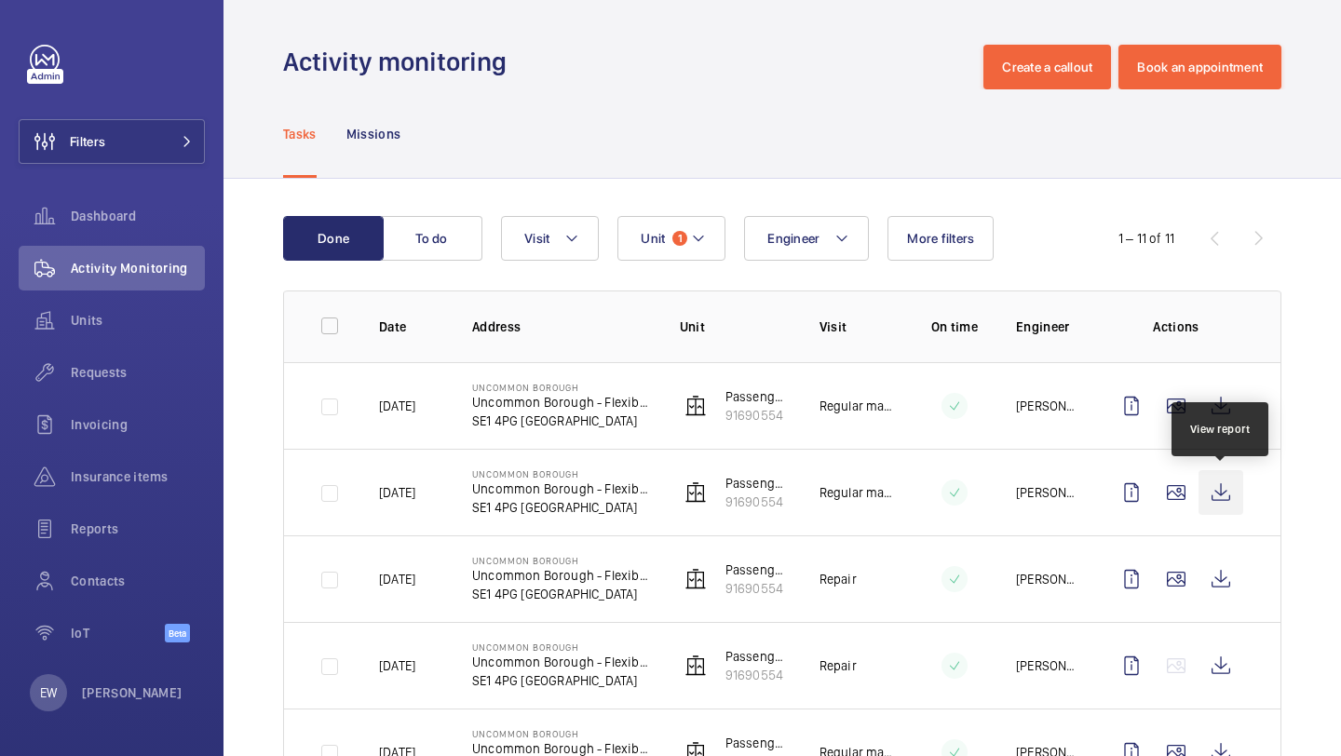
click at [1200, 486] on wm-front-icon-button at bounding box center [1220, 492] width 45 height 45
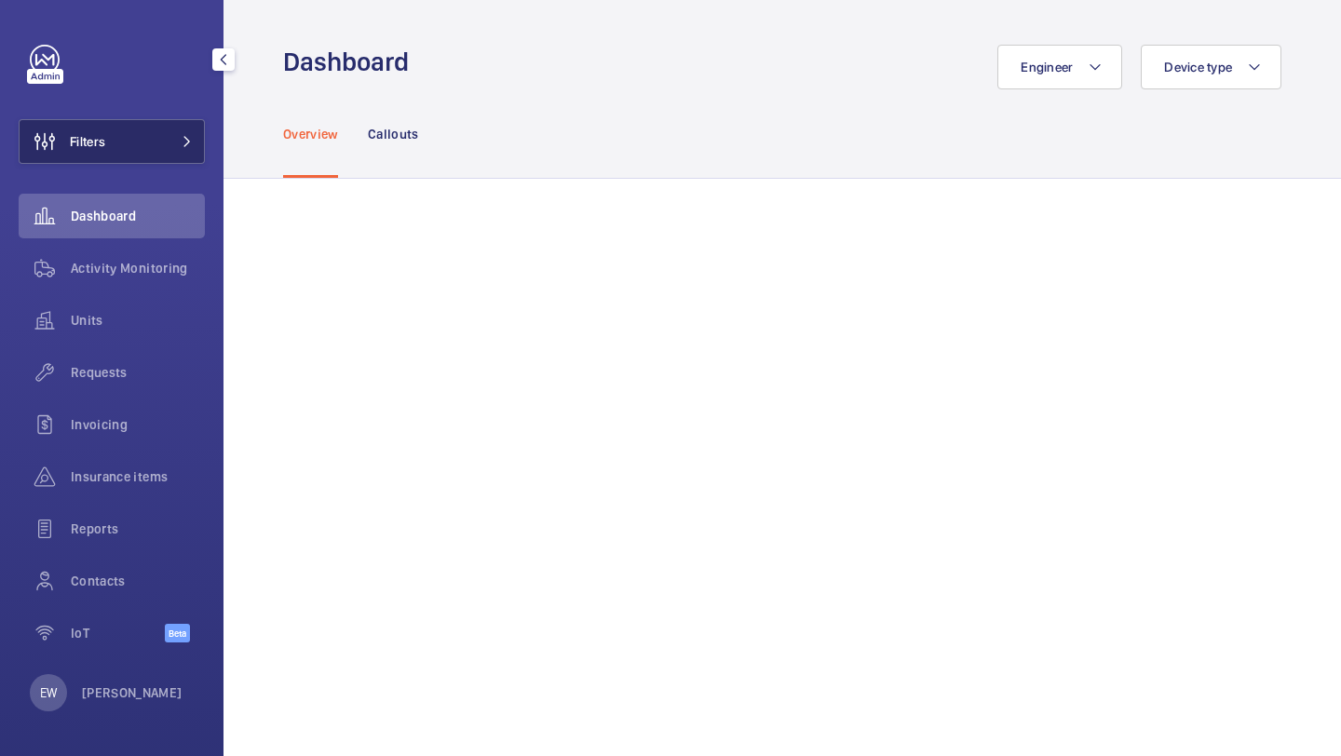
click at [154, 133] on button "Filters" at bounding box center [112, 141] width 186 height 45
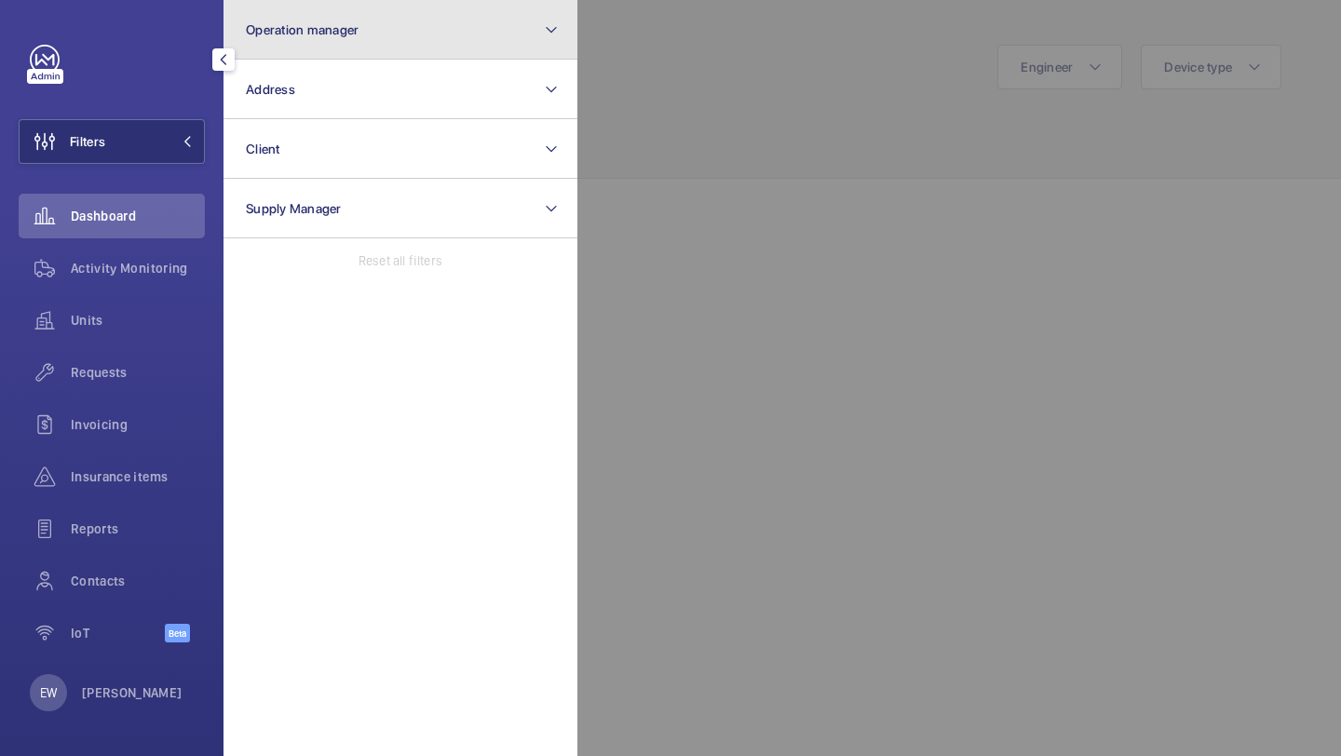
click at [286, 25] on span "Operation manager" at bounding box center [302, 29] width 113 height 15
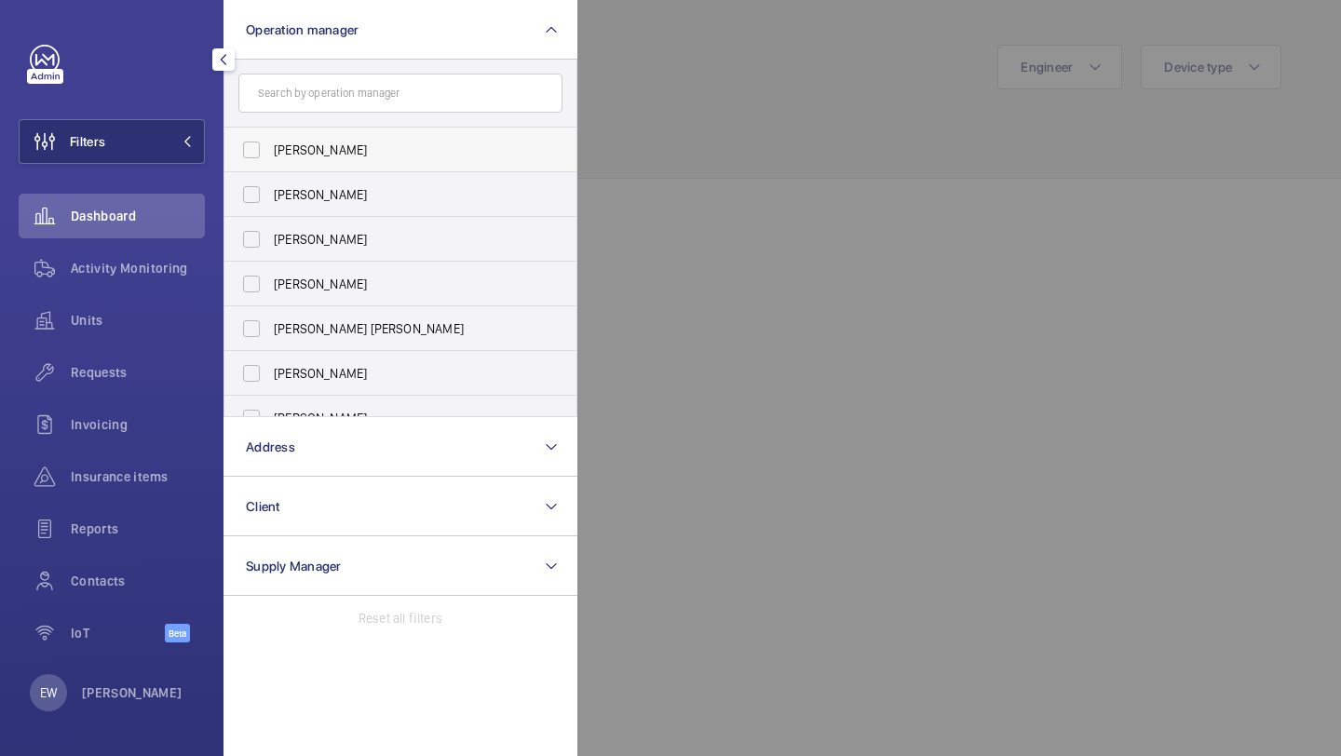
click at [298, 136] on label "[PERSON_NAME]" at bounding box center [386, 150] width 324 height 45
click at [270, 136] on input "[PERSON_NAME]" at bounding box center [251, 149] width 37 height 37
checkbox input "true"
click at [311, 277] on span "[PERSON_NAME]" at bounding box center [402, 284] width 256 height 19
click at [270, 277] on input "[PERSON_NAME]" at bounding box center [251, 283] width 37 height 37
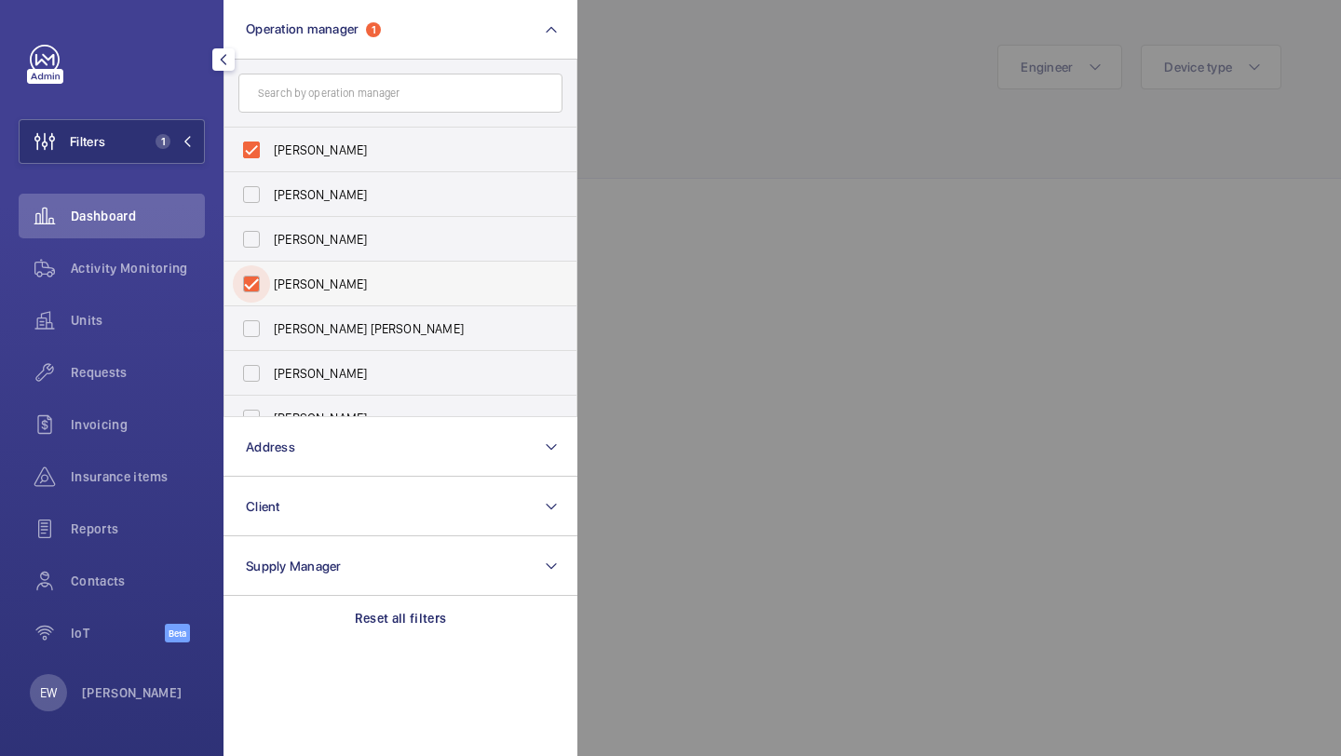
checkbox input "true"
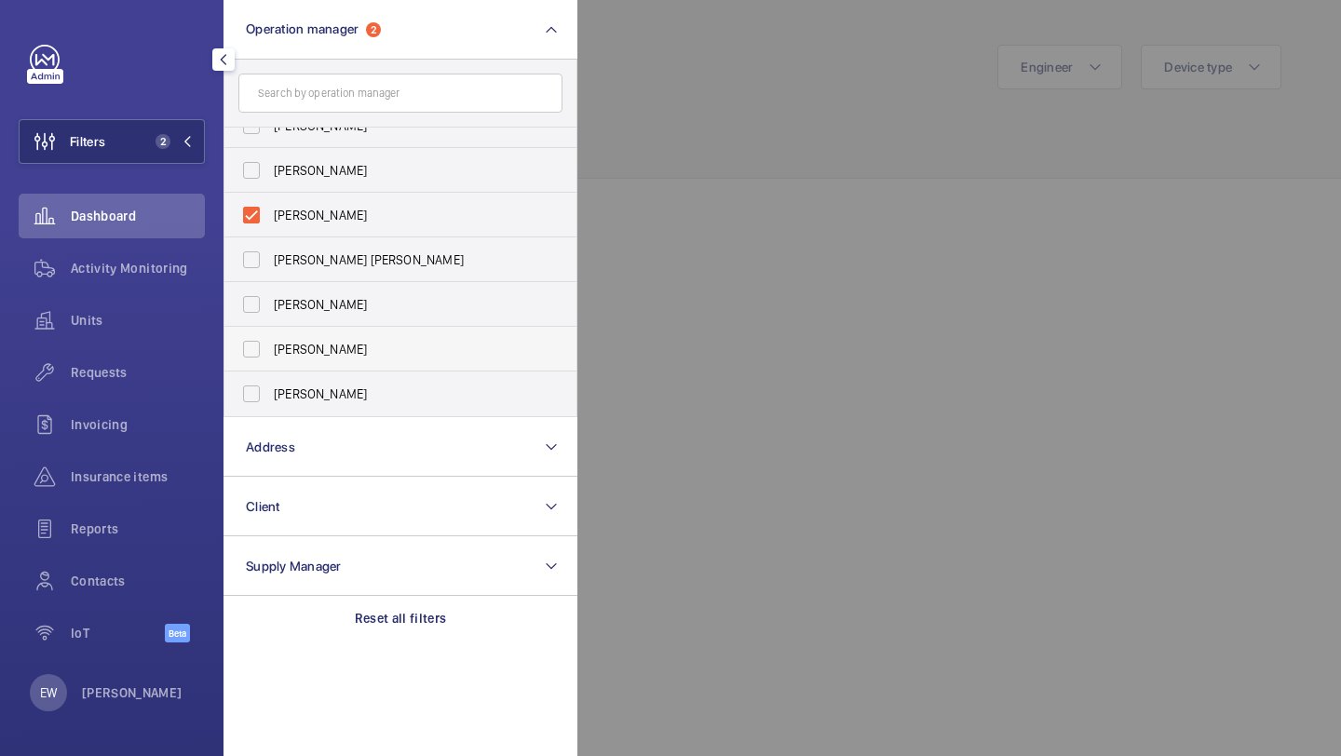
click at [311, 341] on span "[PERSON_NAME]" at bounding box center [402, 349] width 256 height 19
click at [270, 341] on input "[PERSON_NAME]" at bounding box center [251, 349] width 37 height 37
checkbox input "true"
click at [136, 352] on div "Requests" at bounding box center [112, 372] width 186 height 45
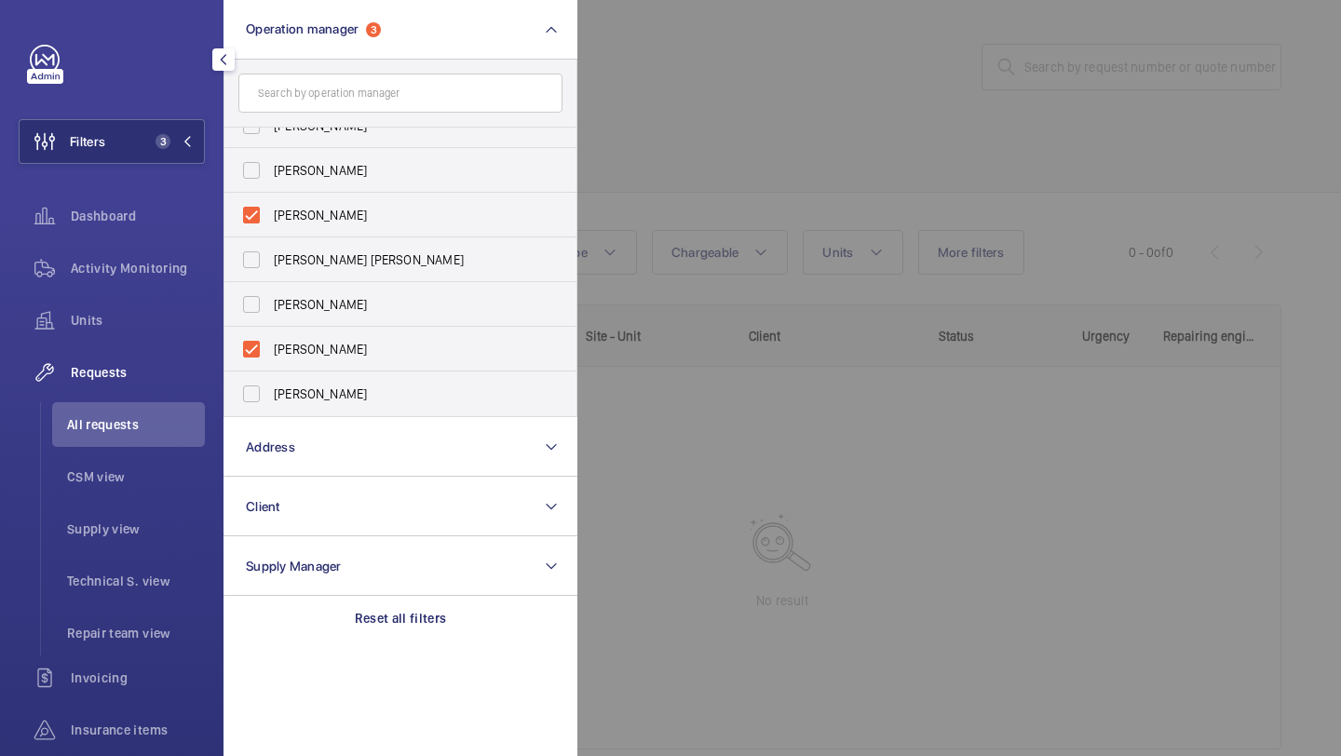
click at [748, 43] on div at bounding box center [1247, 378] width 1341 height 756
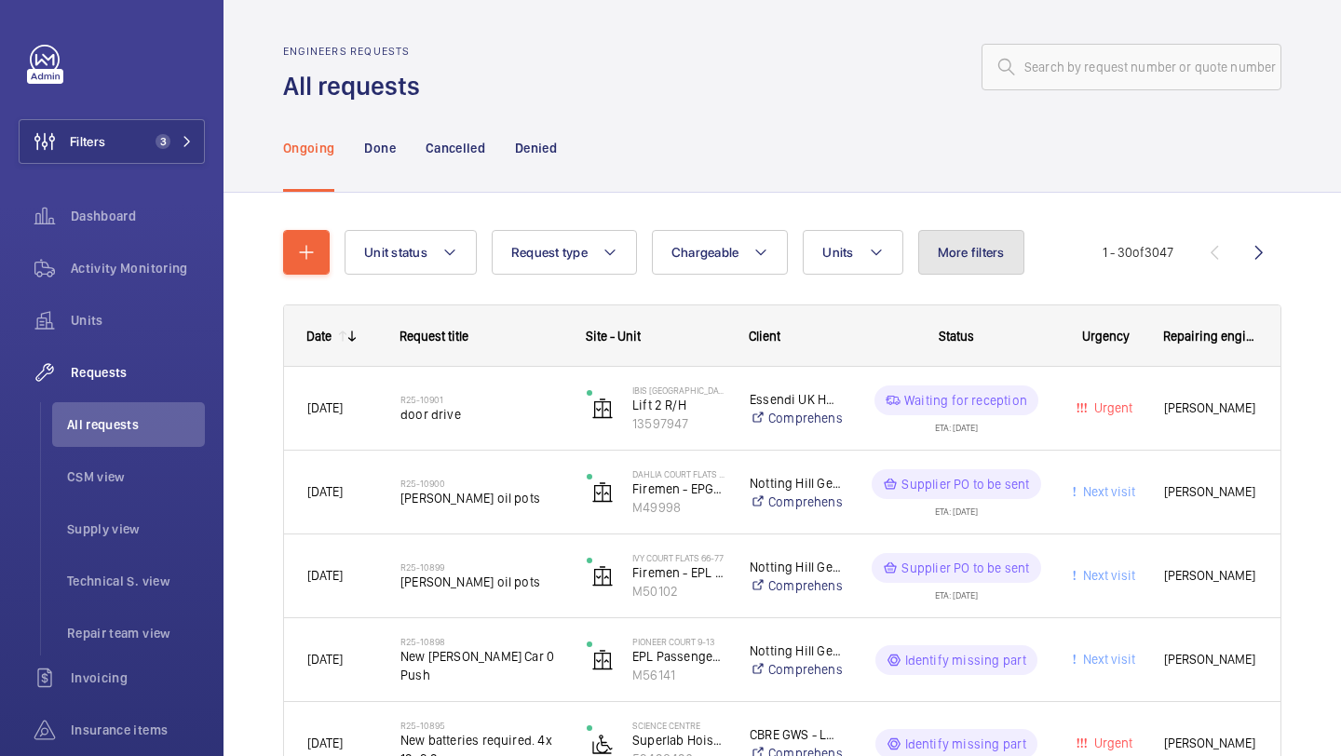
click at [963, 263] on button "More filters" at bounding box center [971, 252] width 106 height 45
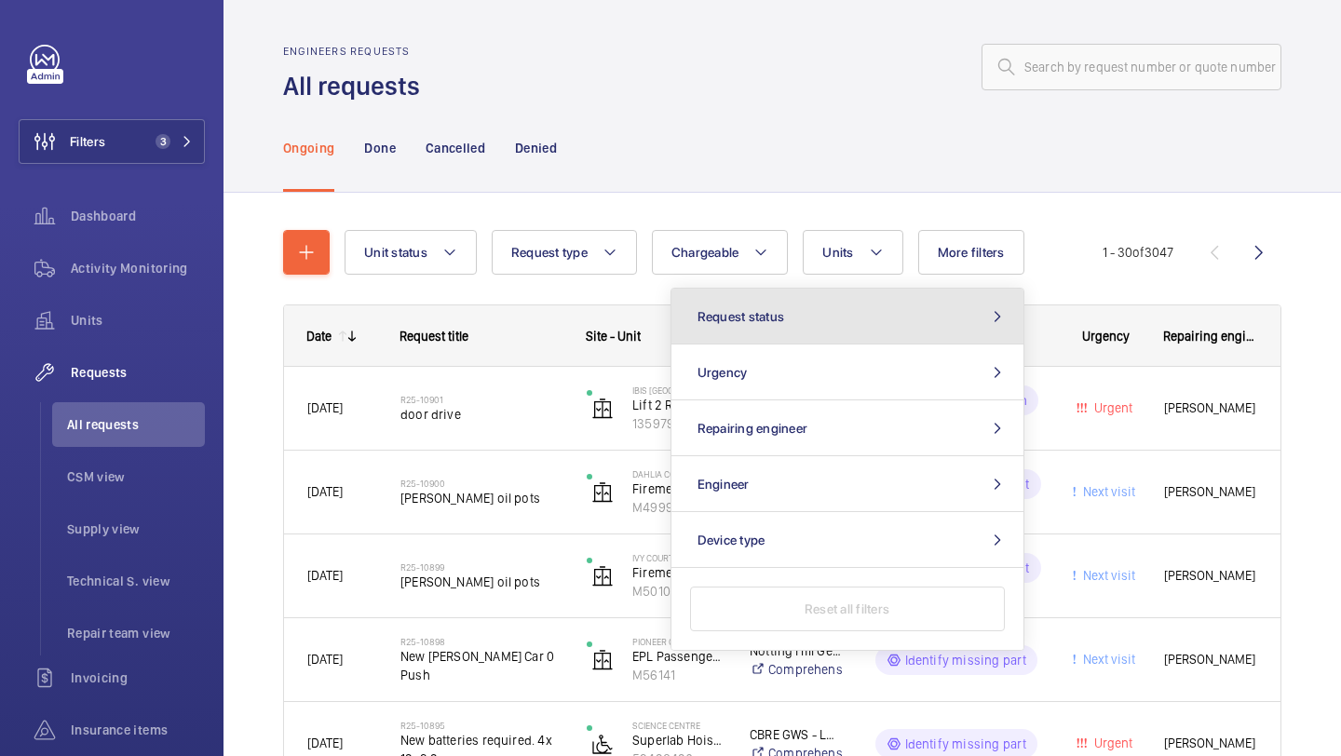
click at [853, 321] on button "Request status" at bounding box center [847, 317] width 352 height 56
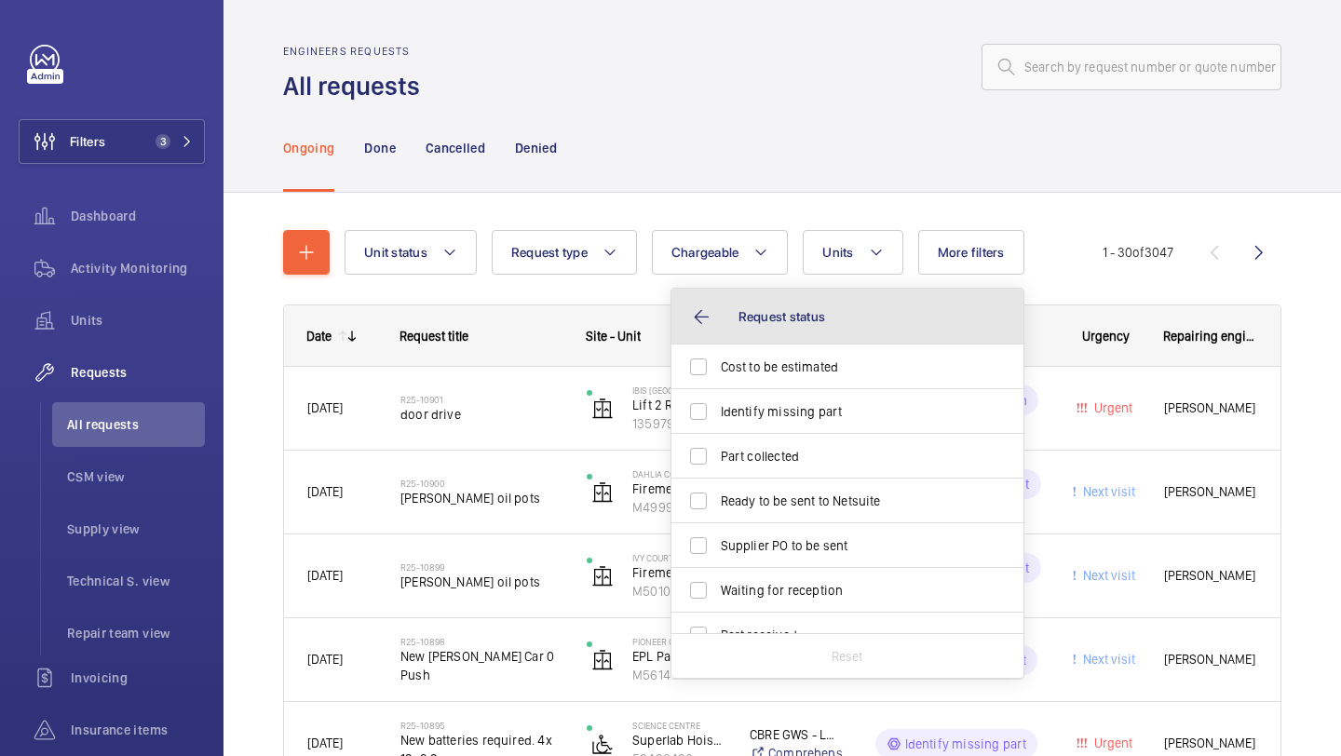
click at [807, 317] on span "Request status" at bounding box center [782, 316] width 88 height 15
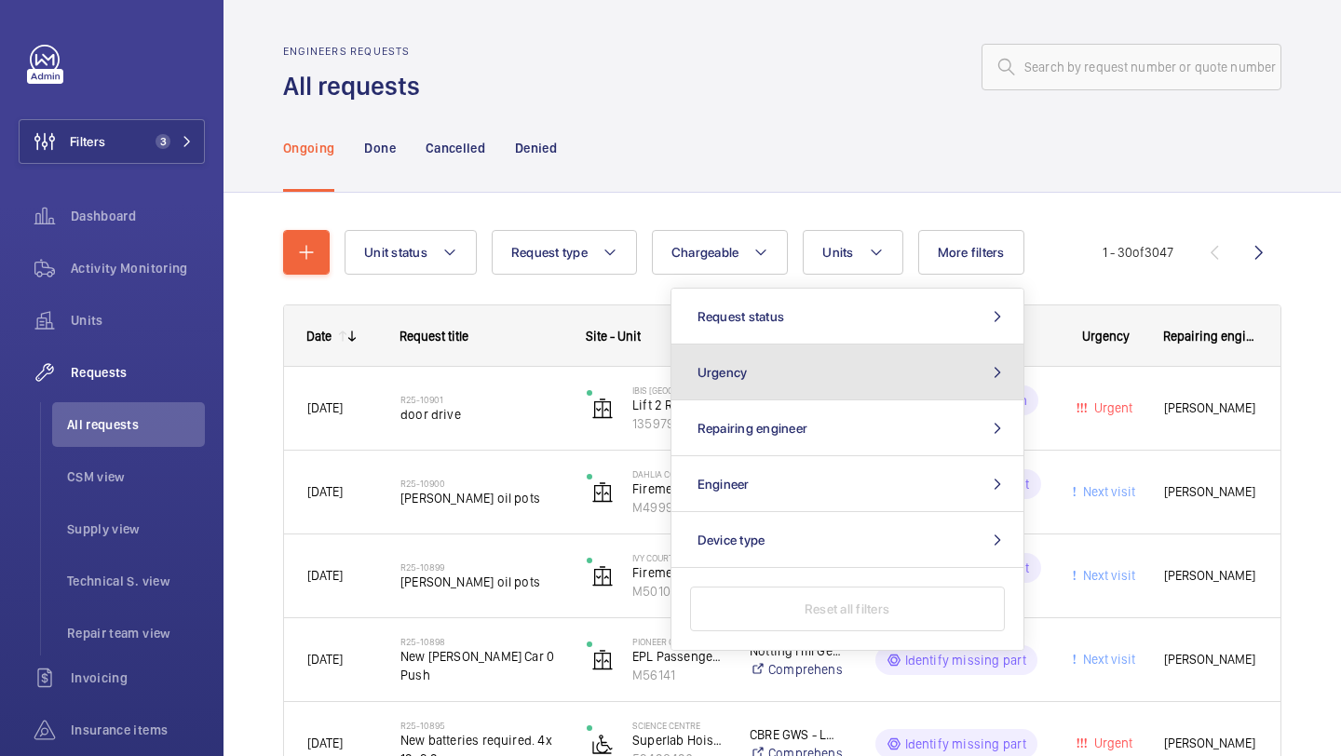
click at [787, 360] on button "Urgency" at bounding box center [847, 373] width 352 height 56
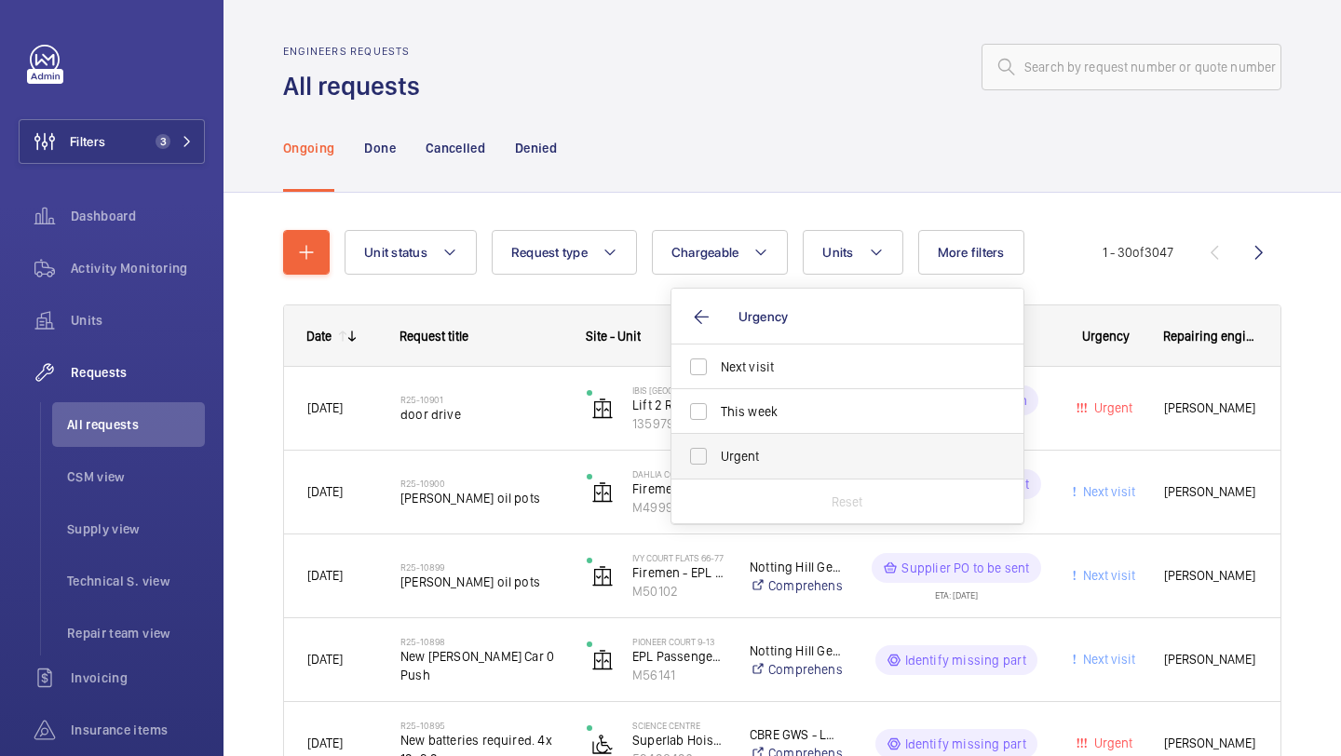
click at [751, 459] on span "Urgent" at bounding box center [849, 456] width 256 height 19
click at [717, 459] on input "Urgent" at bounding box center [698, 456] width 37 height 37
checkbox input "true"
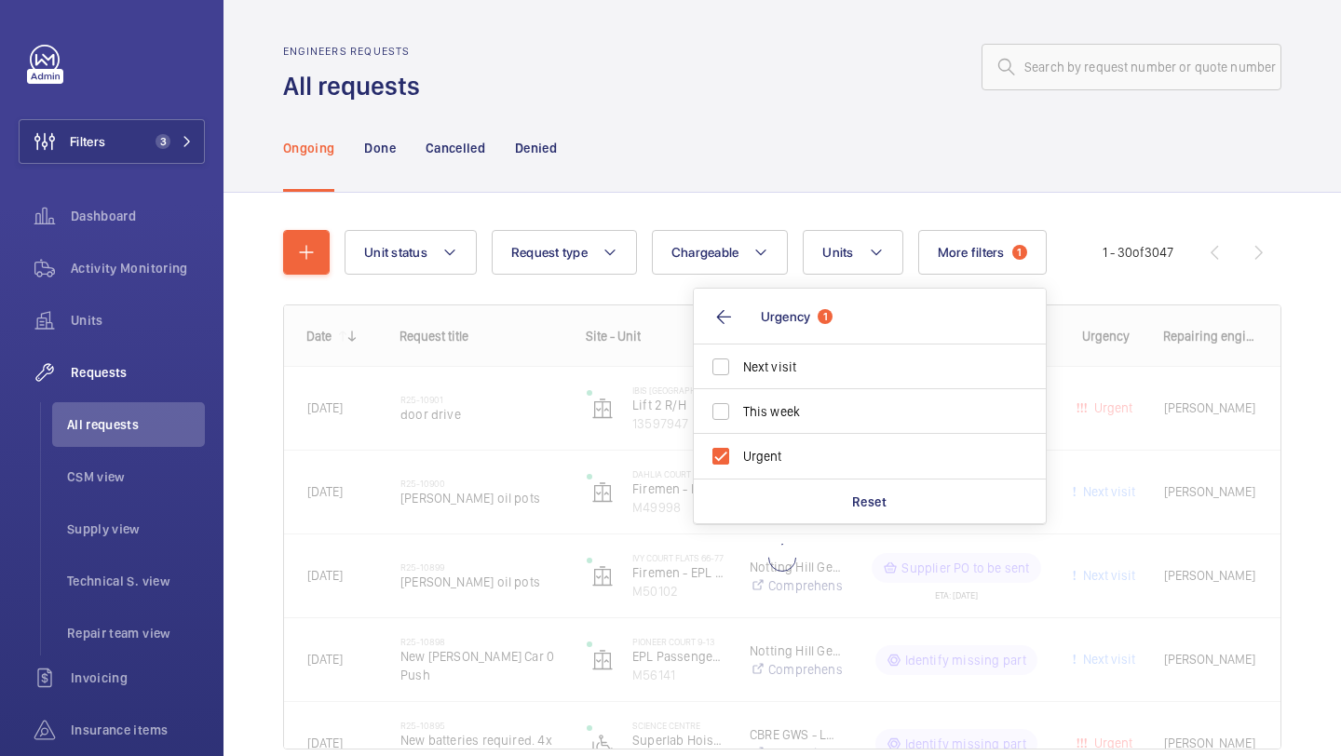
click at [809, 45] on div at bounding box center [856, 67] width 850 height 45
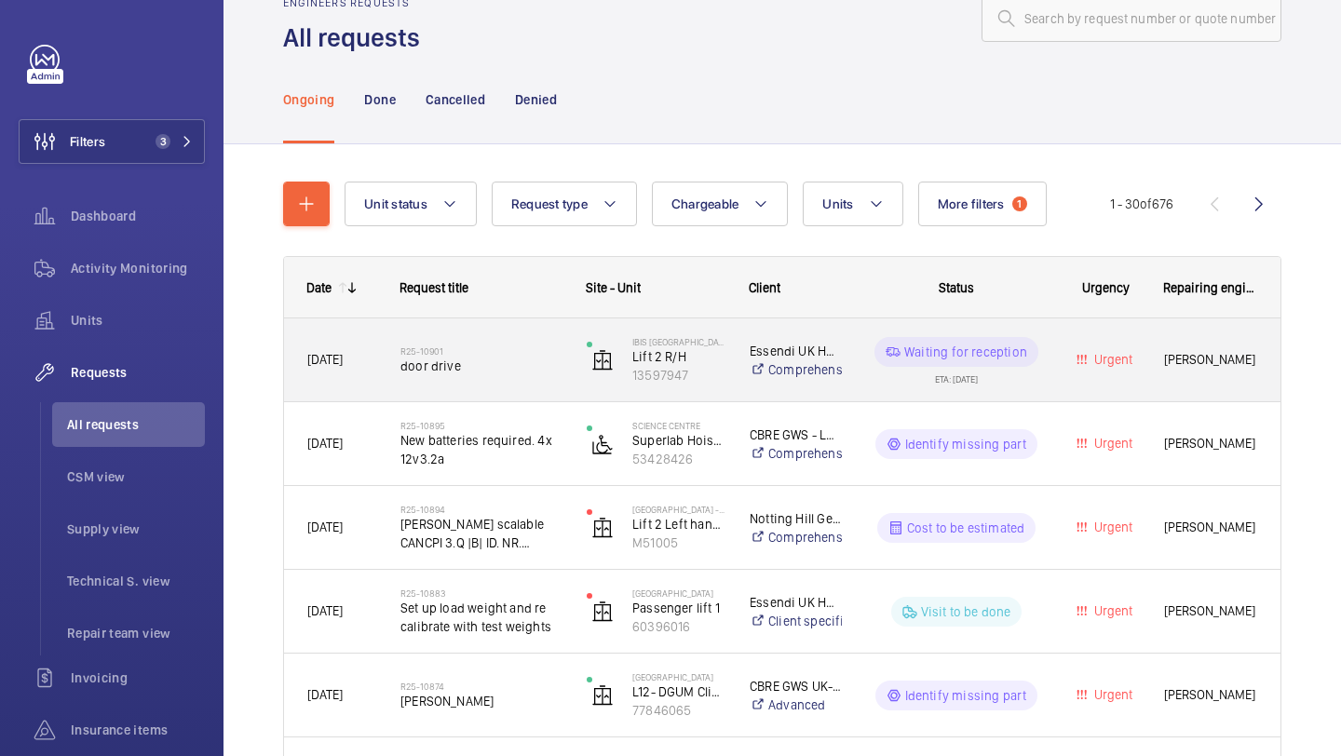
scroll to position [75, 0]
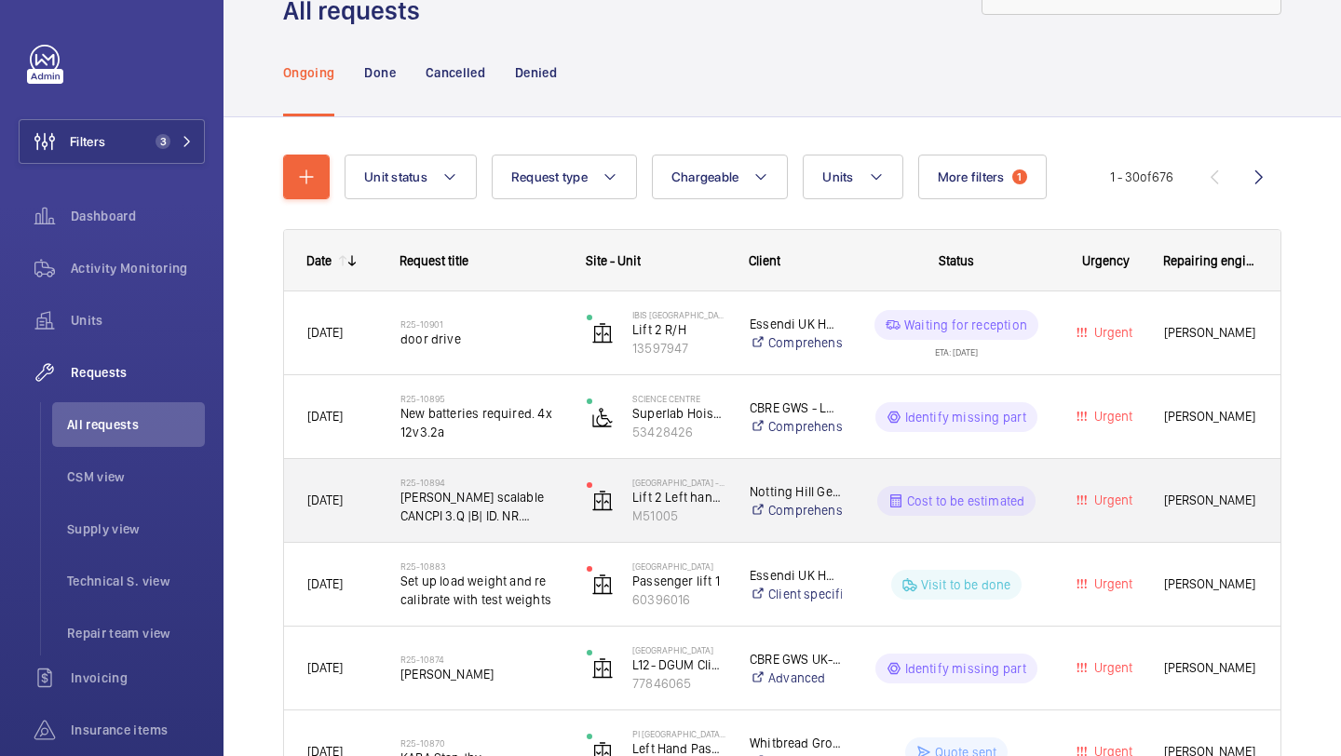
click at [497, 507] on span "[PERSON_NAME] scalable CANCPI 3.Q |B| ID. NR. 560574 failed after powercut" at bounding box center [481, 506] width 162 height 37
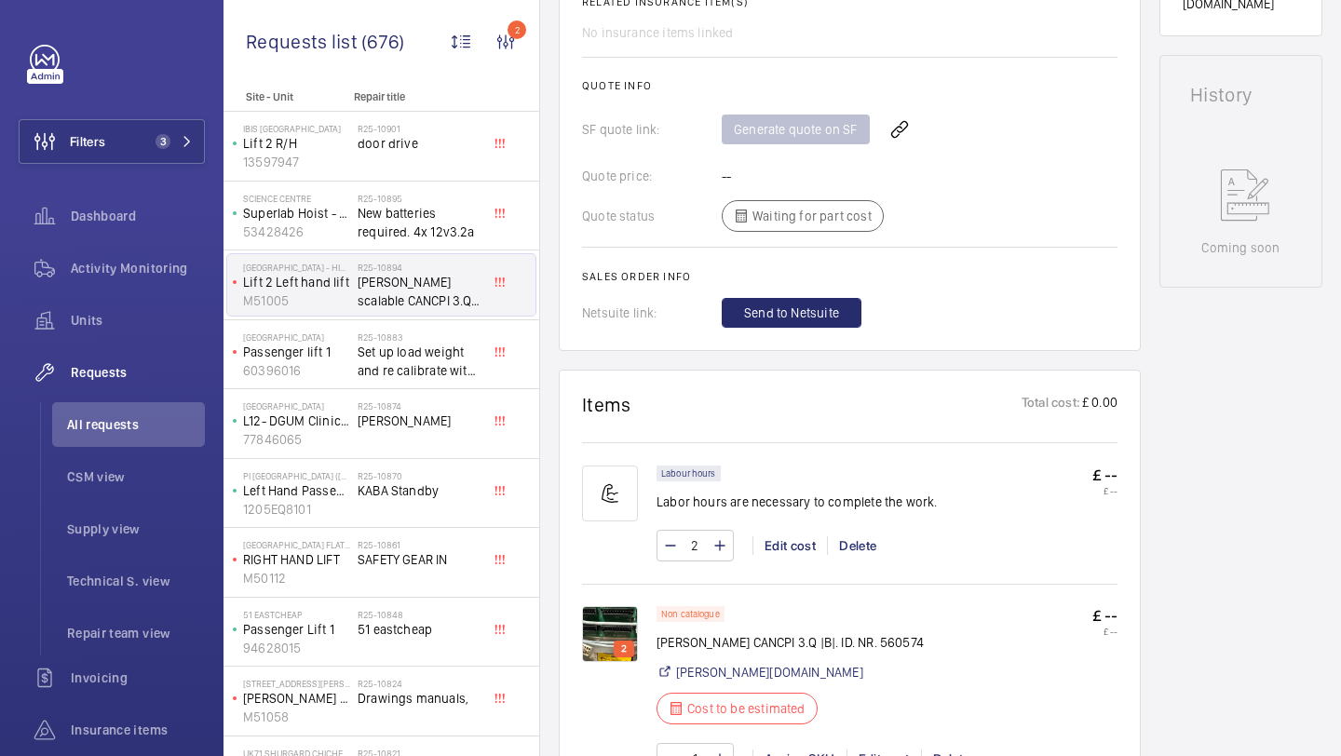
scroll to position [834, 0]
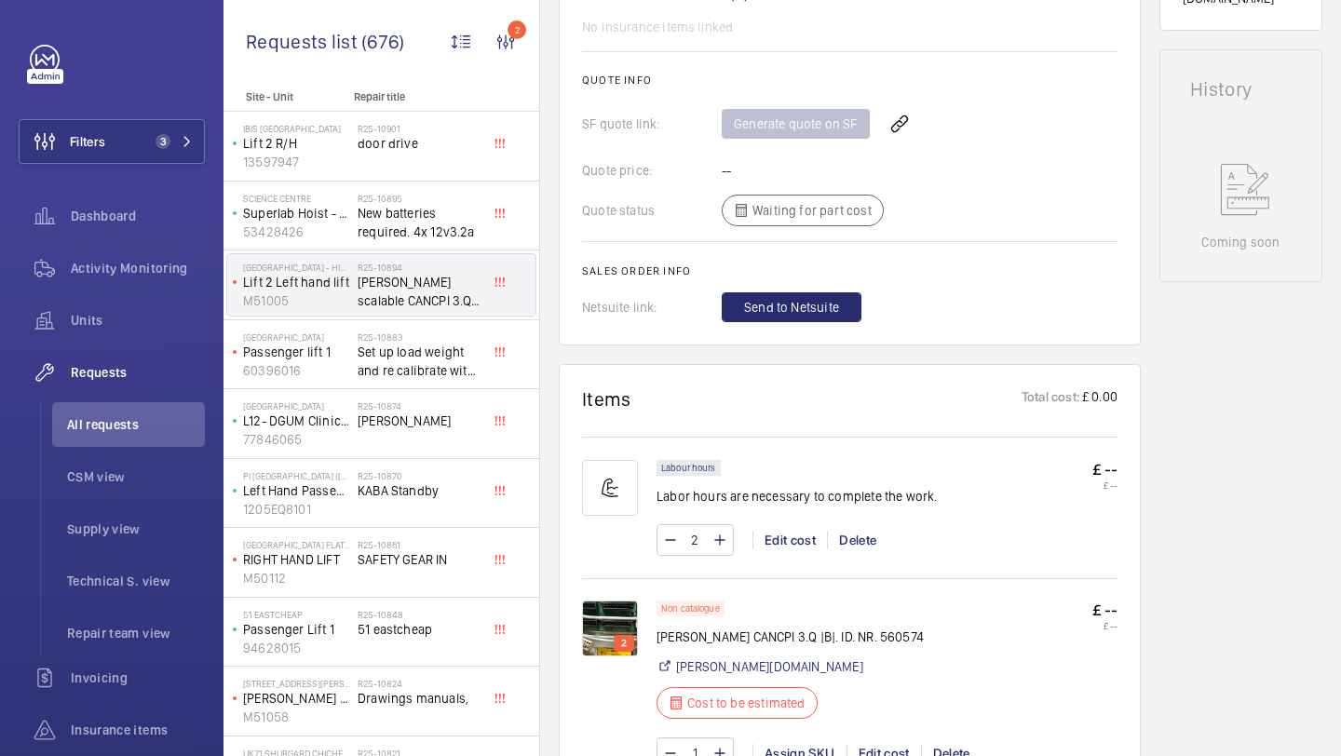
click at [602, 622] on img at bounding box center [610, 629] width 56 height 56
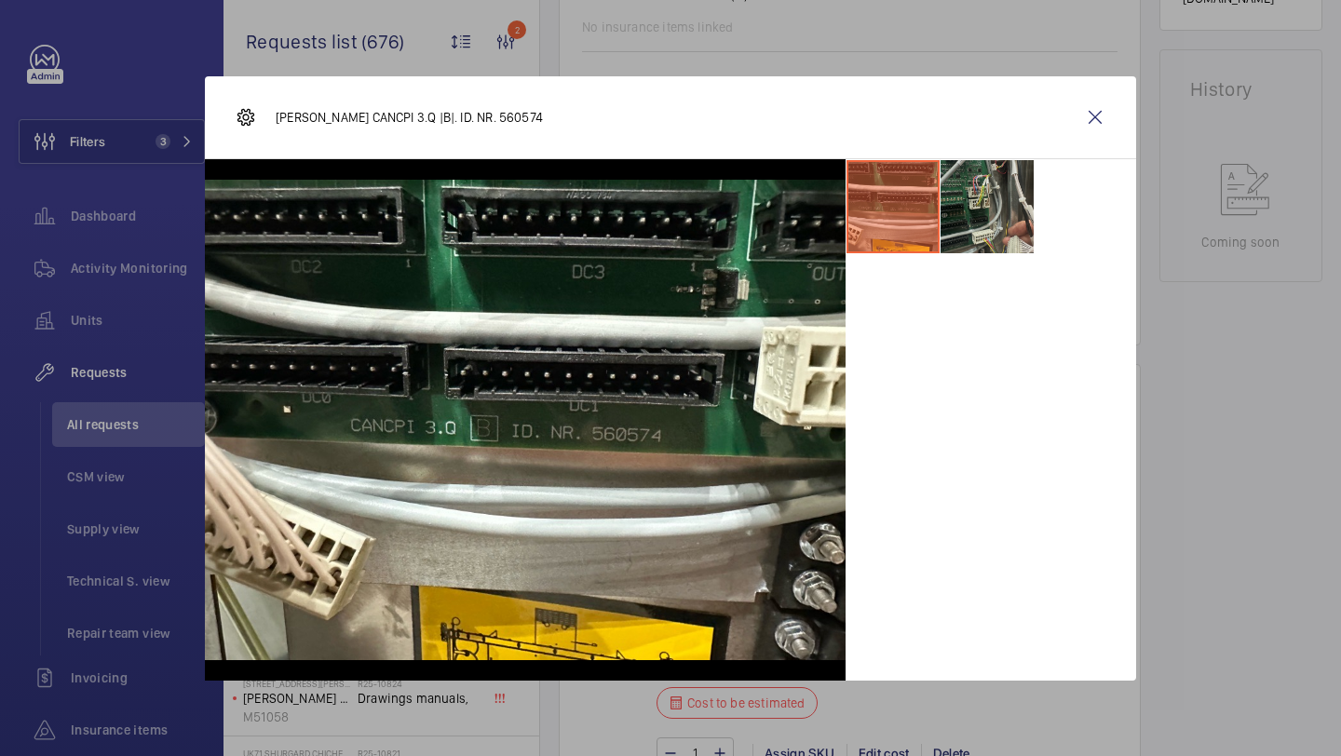
click at [992, 238] on li at bounding box center [986, 206] width 93 height 93
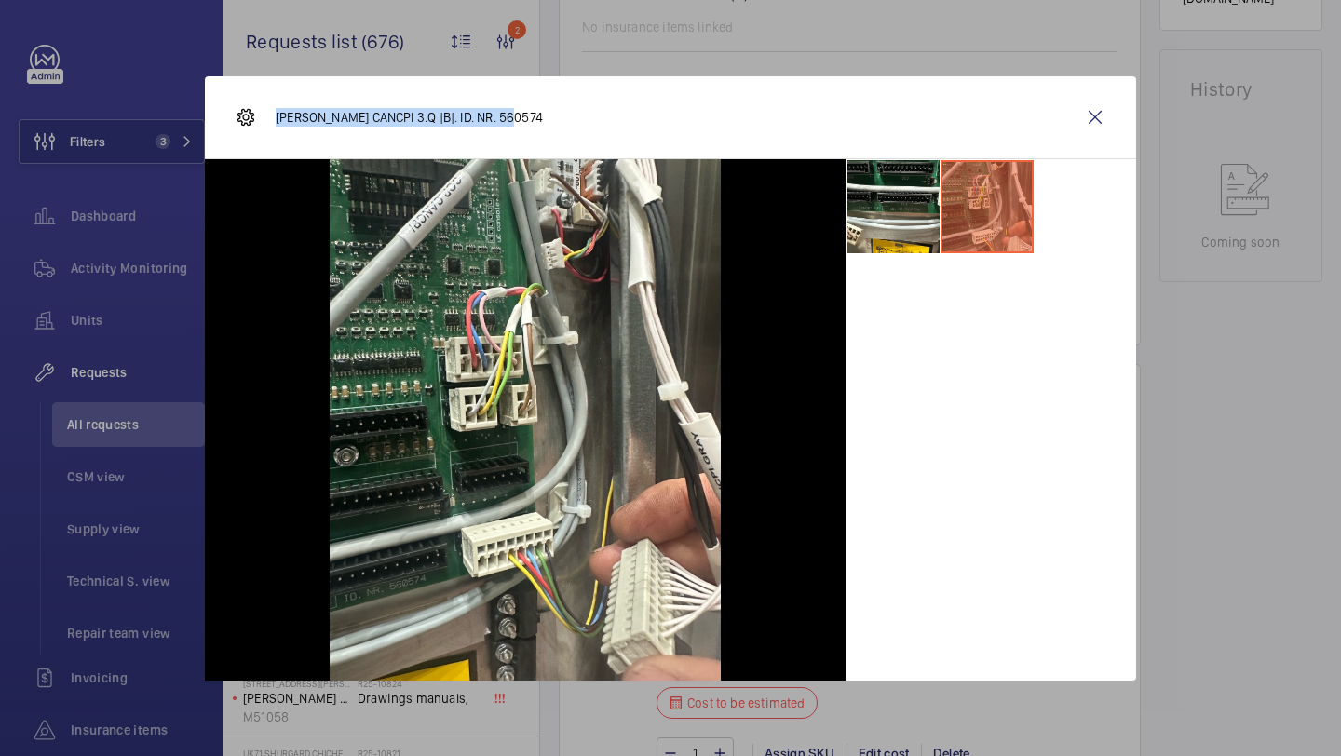
drag, startPoint x: 514, startPoint y: 122, endPoint x: 276, endPoint y: 124, distance: 238.4
click at [276, 124] on div "Schindler CANCPI 3.Q |B|. ID. NR. 560574" at bounding box center [670, 117] width 931 height 83
copy p "Schindler CANCPI 3.Q |B|. ID. NR. 560574"
click at [1089, 119] on wm-front-icon-button at bounding box center [1095, 117] width 45 height 45
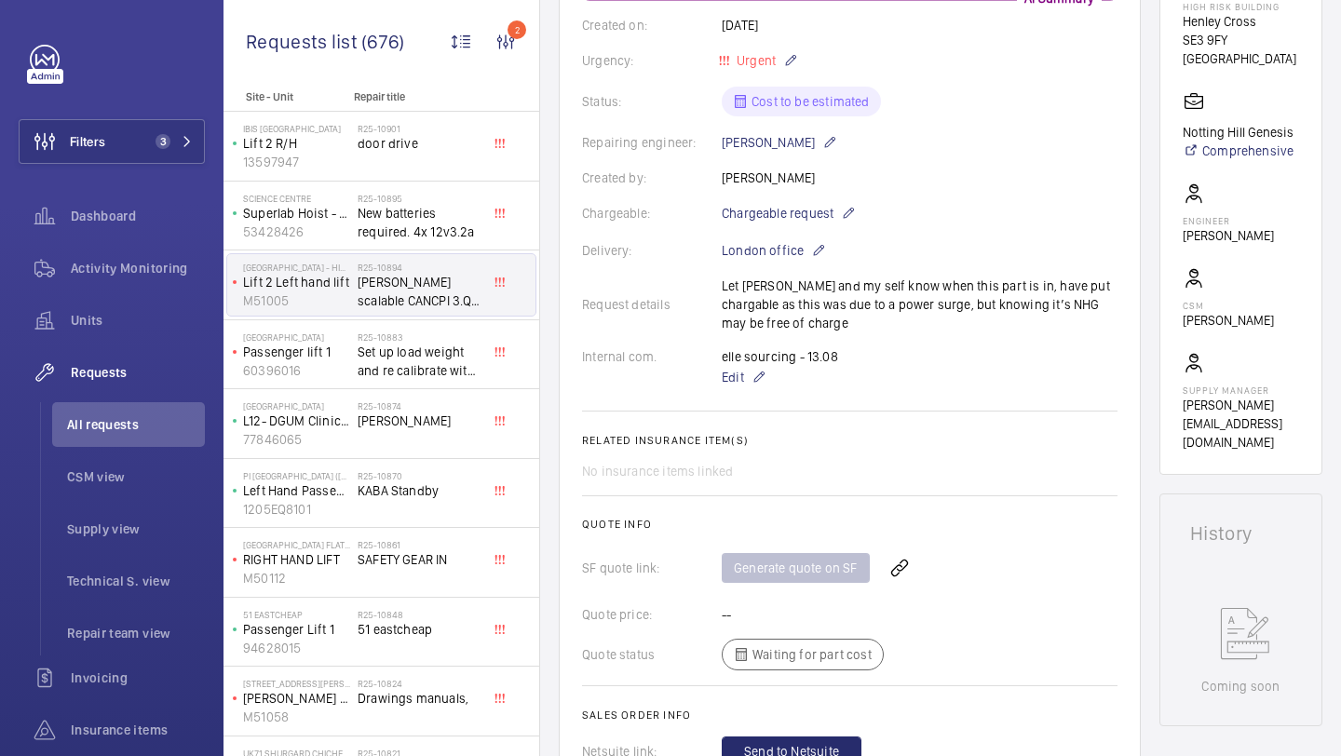
scroll to position [592, 0]
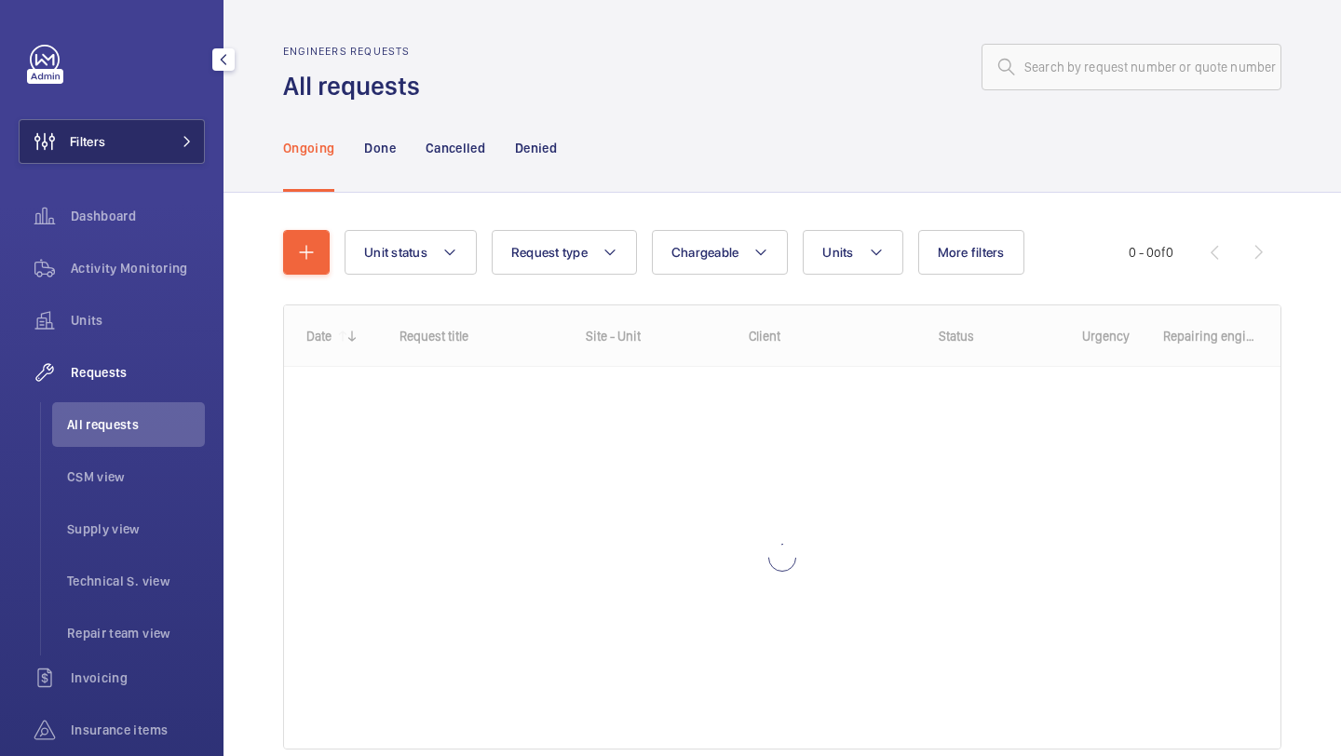
click at [86, 122] on span "Filters" at bounding box center [63, 141] width 86 height 45
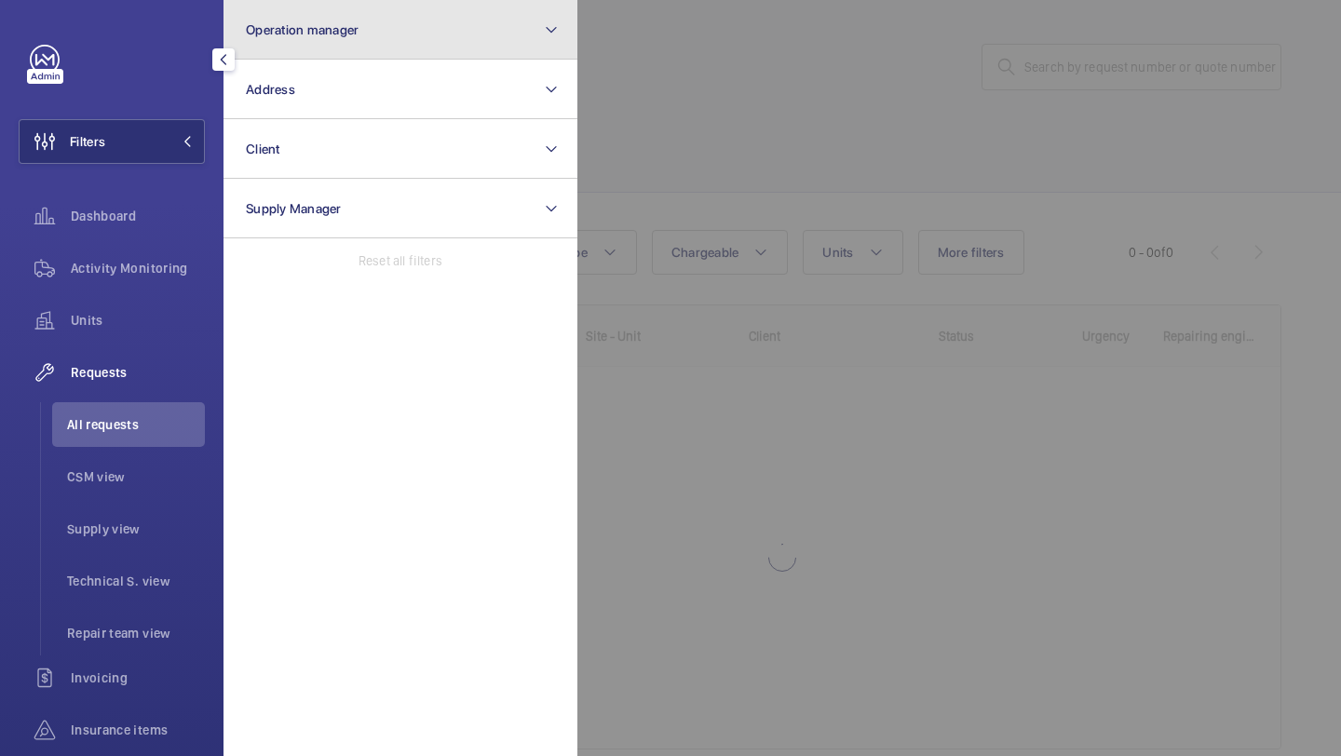
click at [307, 55] on button "Operation manager" at bounding box center [400, 30] width 354 height 60
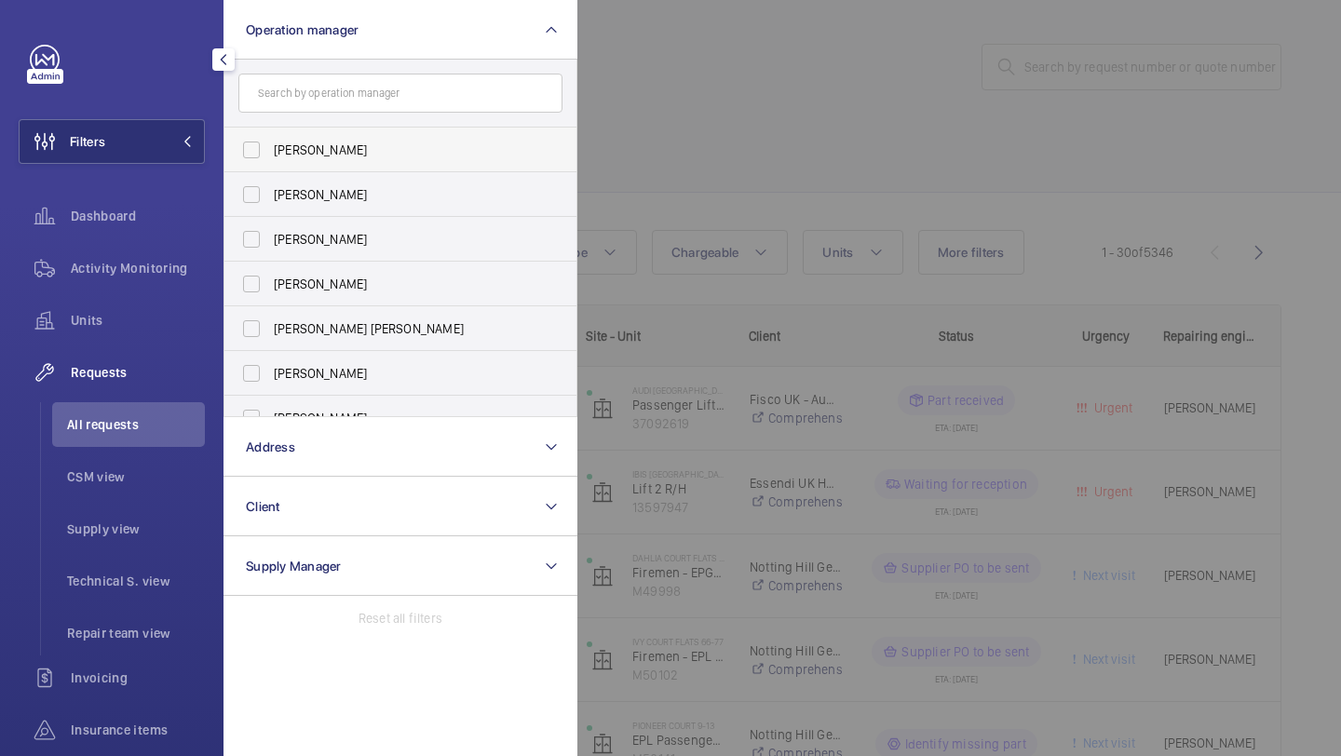
click at [324, 160] on label "[PERSON_NAME]" at bounding box center [386, 150] width 324 height 45
click at [270, 160] on input "[PERSON_NAME]" at bounding box center [251, 149] width 37 height 37
checkbox input "true"
click at [337, 273] on label "[PERSON_NAME]" at bounding box center [386, 284] width 324 height 45
click at [270, 273] on input "[PERSON_NAME]" at bounding box center [251, 283] width 37 height 37
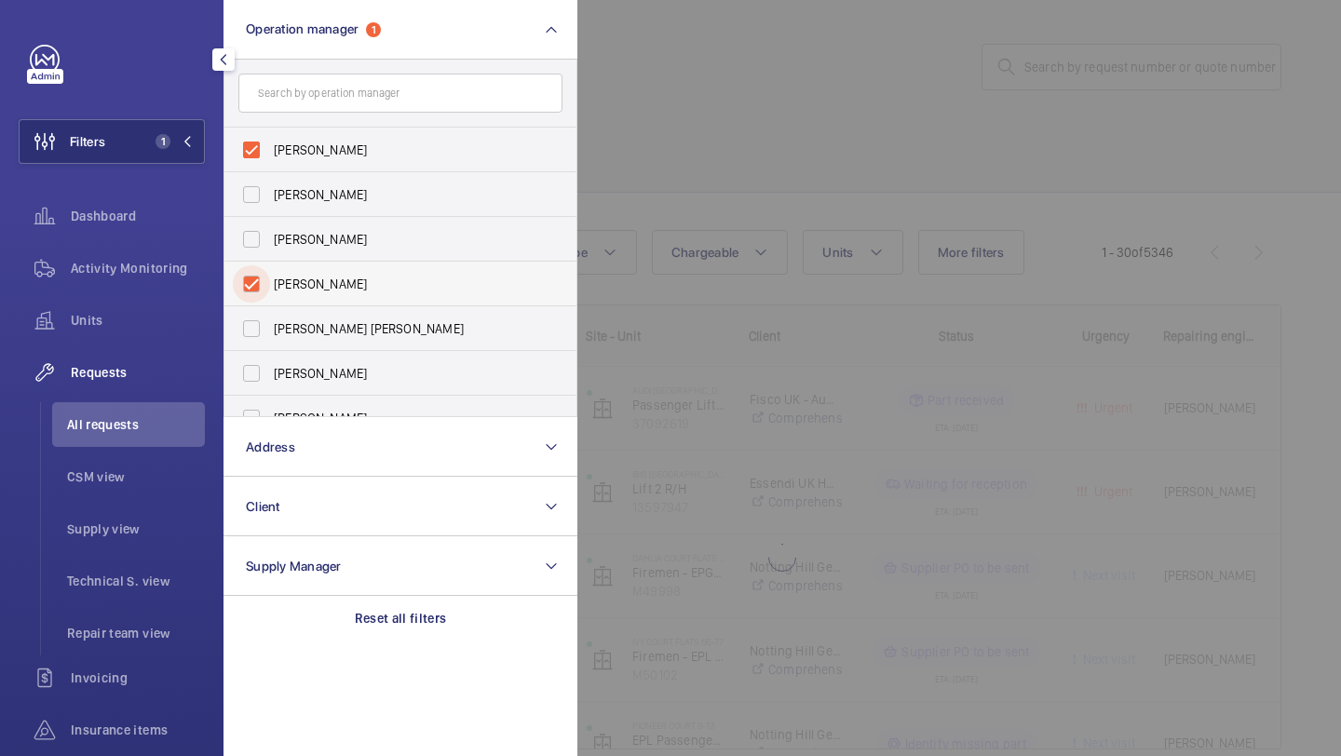
checkbox input "true"
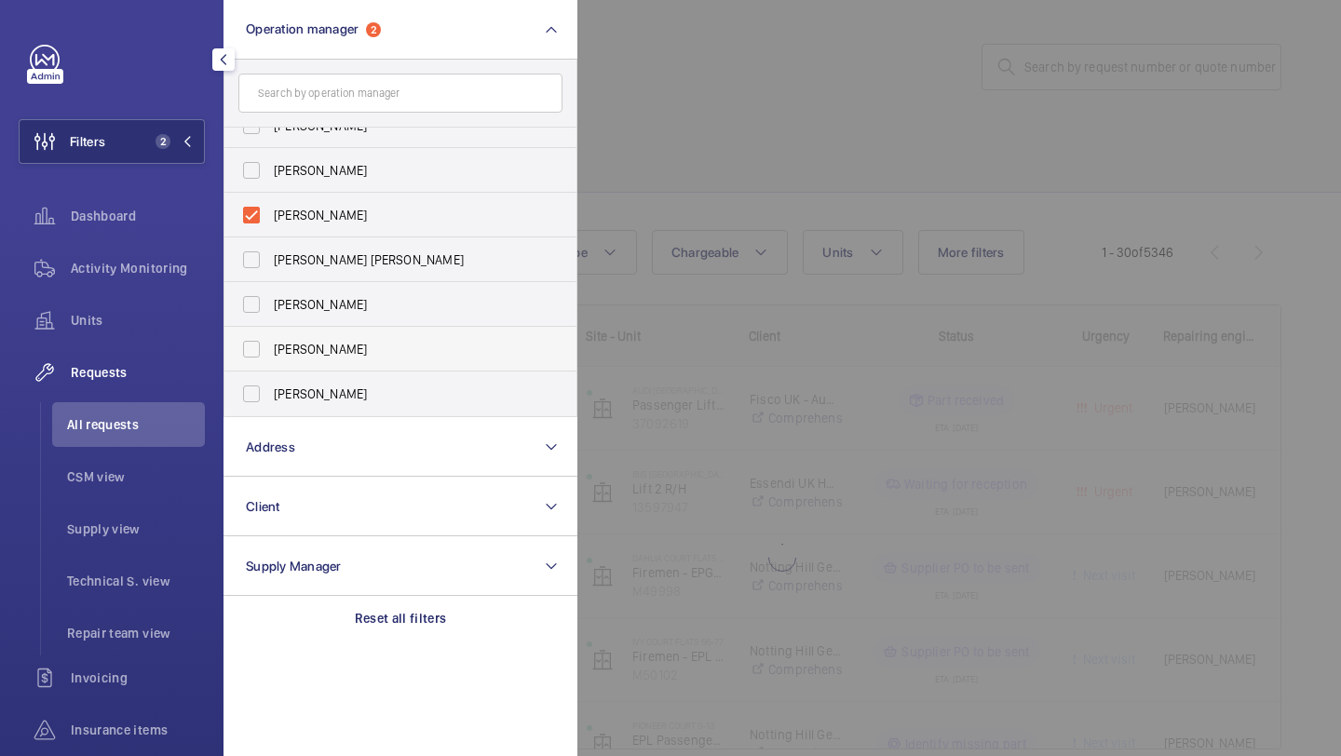
click at [333, 349] on span "[PERSON_NAME]" at bounding box center [402, 349] width 256 height 19
click at [270, 349] on input "[PERSON_NAME]" at bounding box center [251, 349] width 37 height 37
checkbox input "true"
click at [816, 109] on div at bounding box center [1247, 378] width 1341 height 756
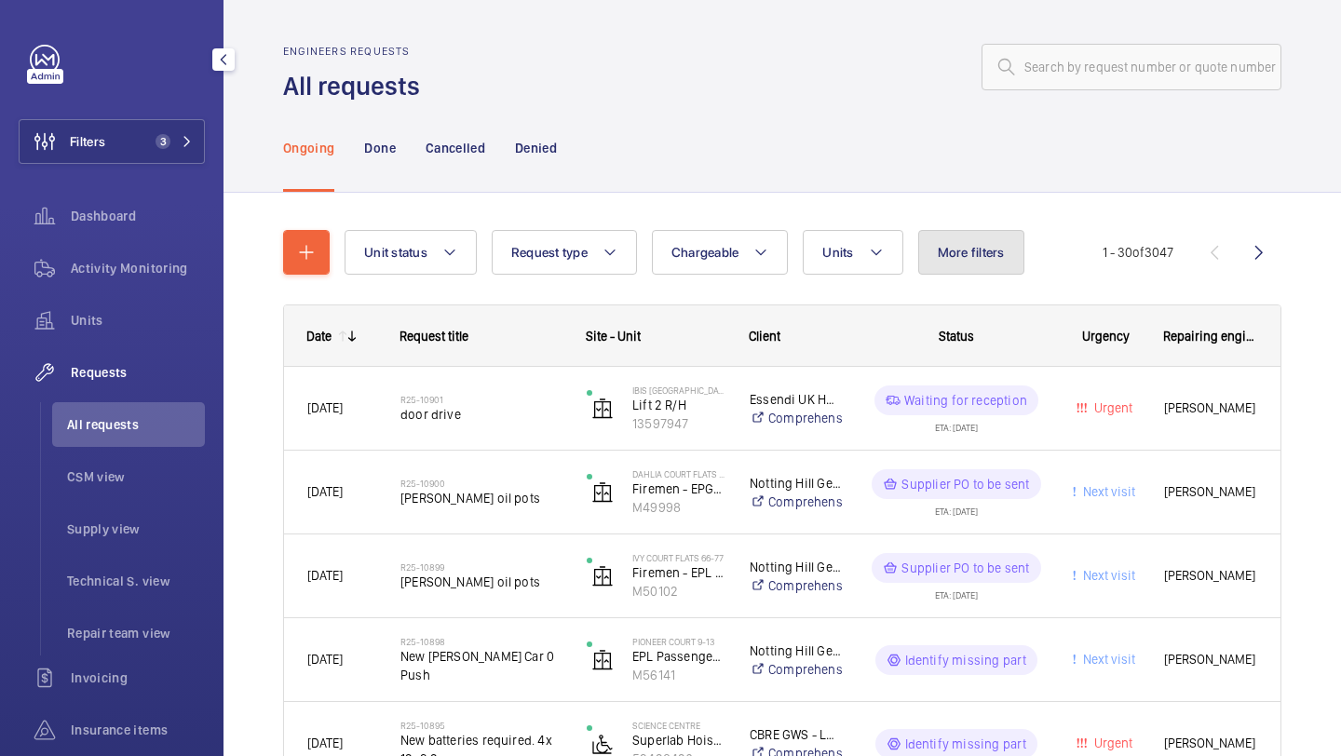
click at [988, 246] on span "More filters" at bounding box center [971, 252] width 67 height 15
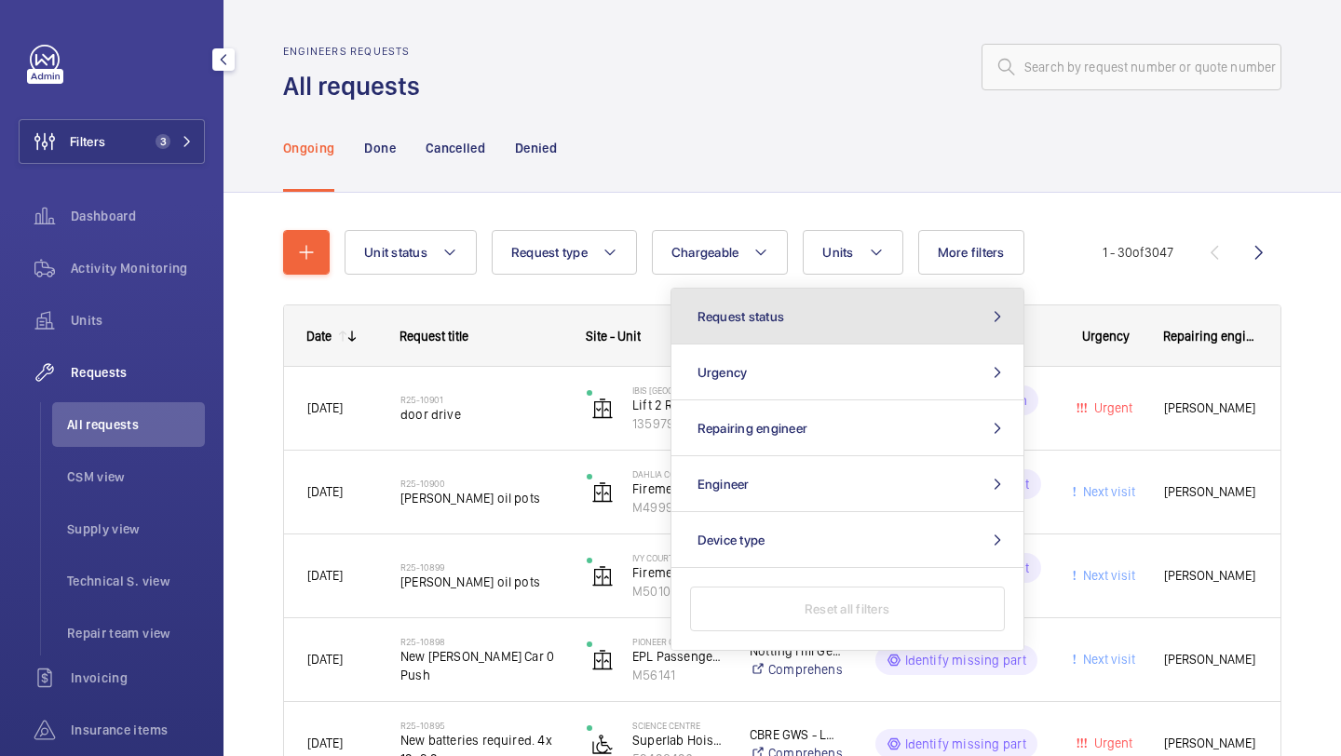
click at [896, 302] on button "Request status" at bounding box center [847, 317] width 352 height 56
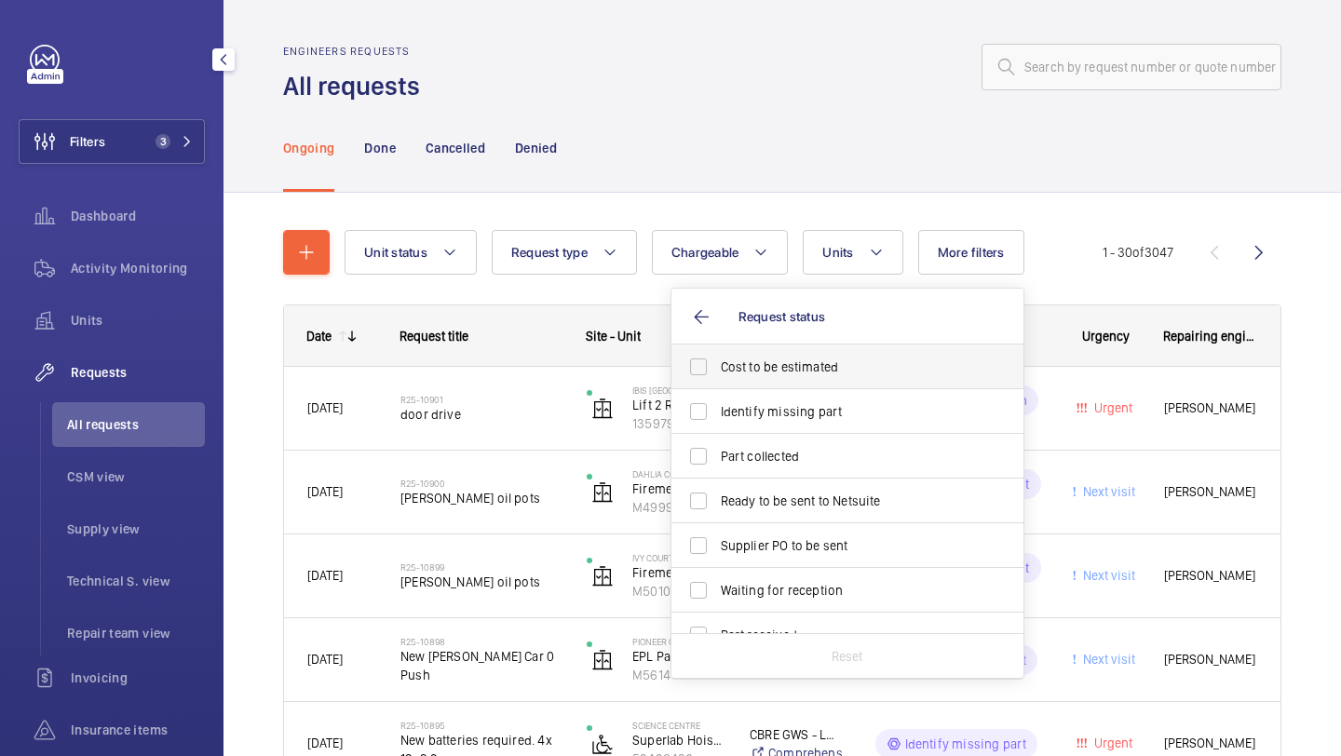
click at [850, 352] on label "Cost to be estimated" at bounding box center [833, 367] width 324 height 45
click at [717, 352] on input "Cost to be estimated" at bounding box center [698, 366] width 37 height 37
checkbox input "true"
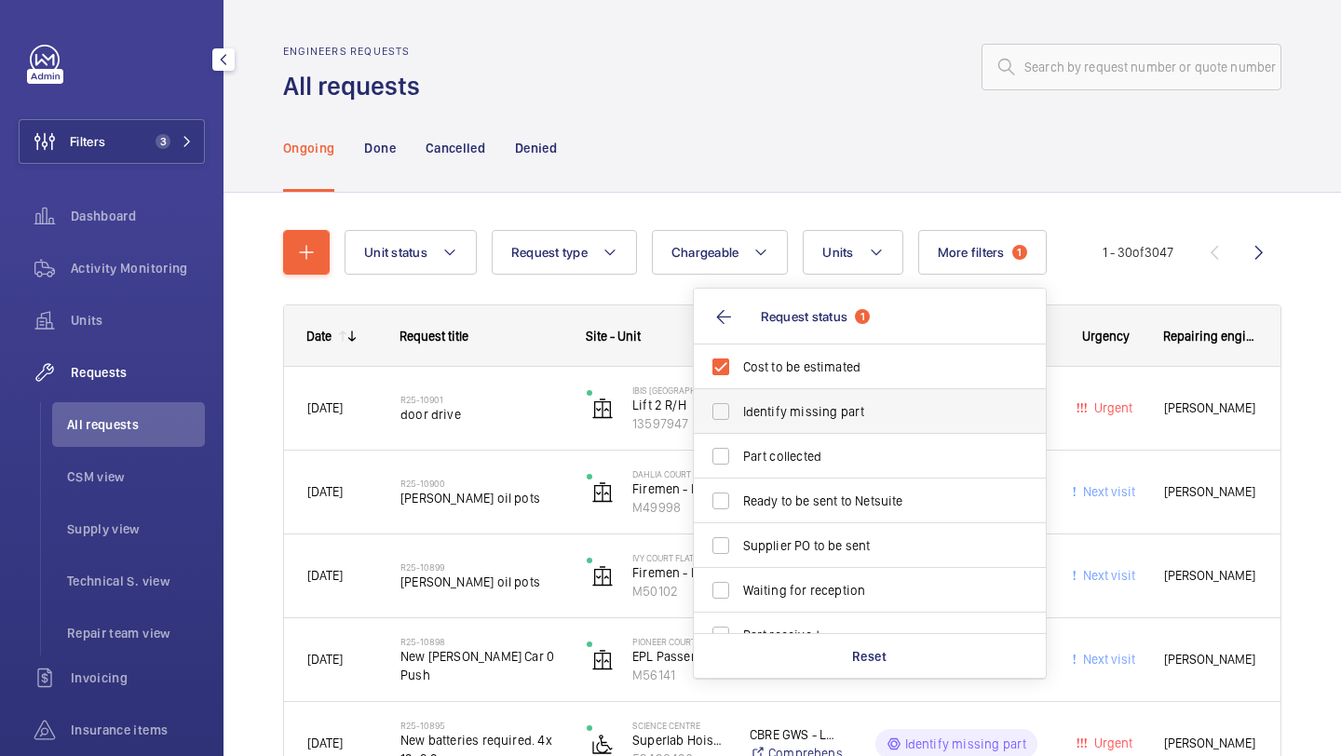
click at [841, 394] on label "Identify missing part" at bounding box center [856, 411] width 324 height 45
click at [739, 394] on input "Identify missing part" at bounding box center [720, 411] width 37 height 37
checkbox input "true"
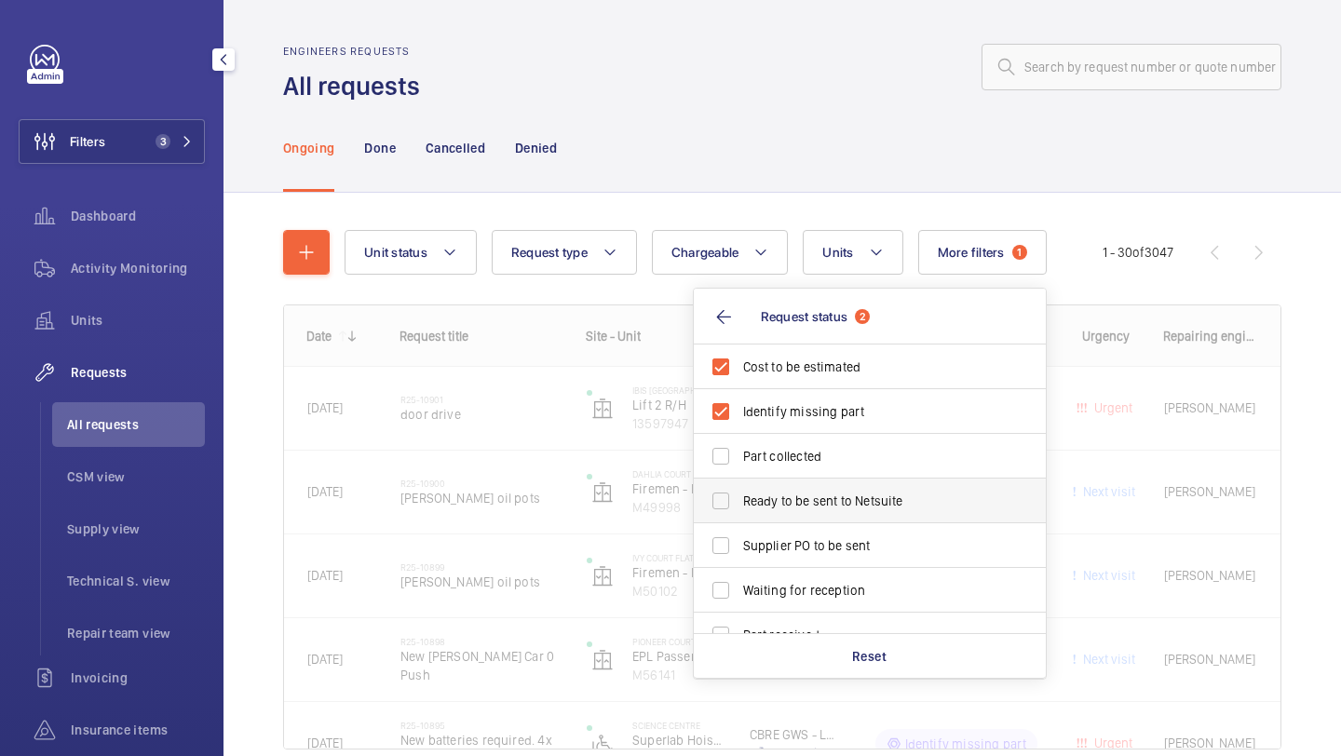
click at [818, 486] on label "Ready to be sent to Netsuite" at bounding box center [856, 501] width 324 height 45
click at [739, 486] on input "Ready to be sent to Netsuite" at bounding box center [720, 500] width 37 height 37
checkbox input "true"
click at [818, 548] on span "Supplier PO to be sent" at bounding box center [871, 545] width 256 height 19
click at [739, 548] on input "Supplier PO to be sent" at bounding box center [720, 545] width 37 height 37
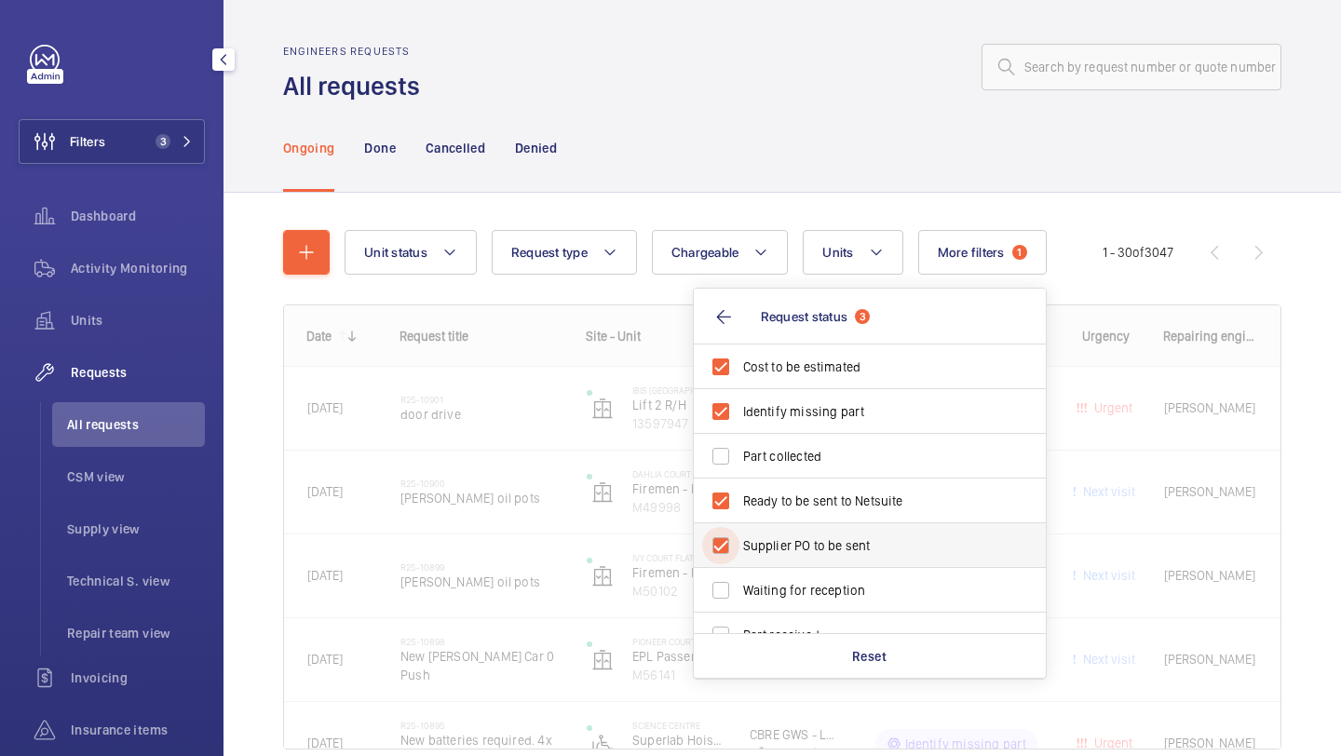
checkbox input "true"
click at [819, 107] on div "Ongoing Done Cancelled Denied" at bounding box center [782, 147] width 998 height 88
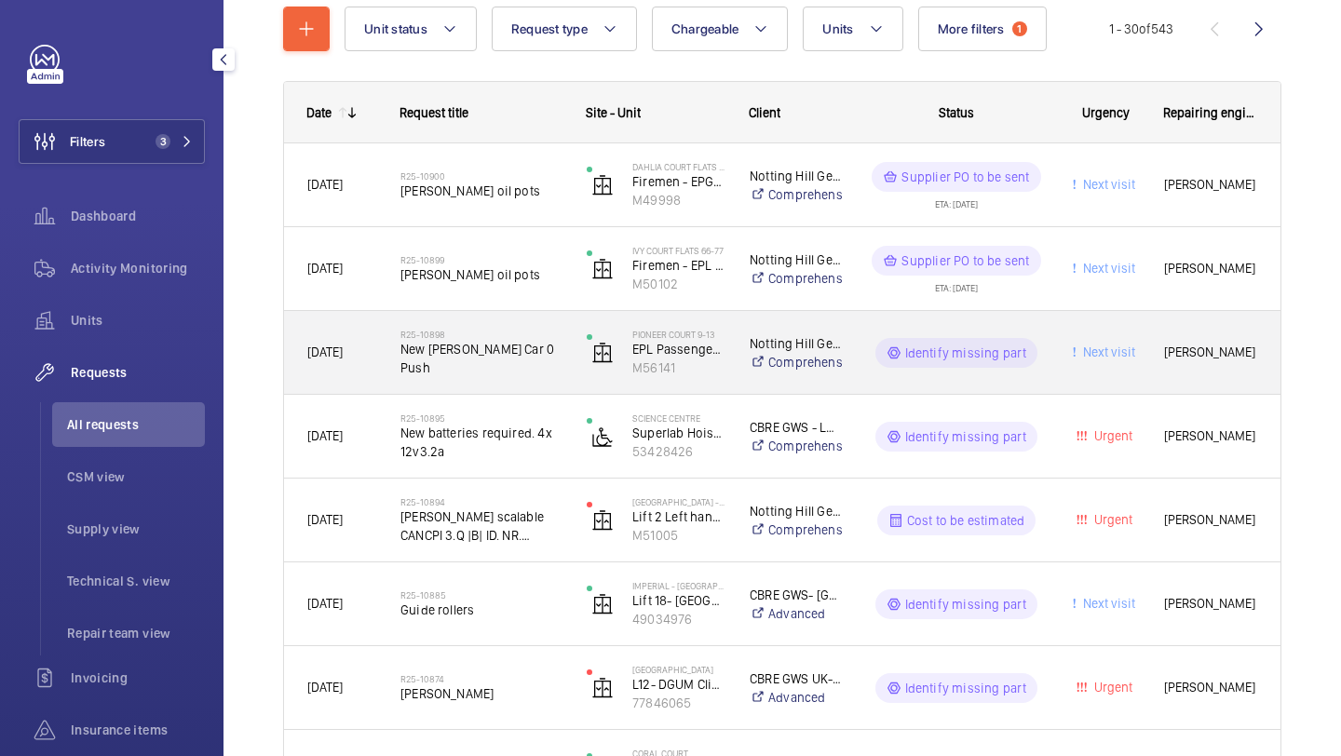
scroll to position [224, 0]
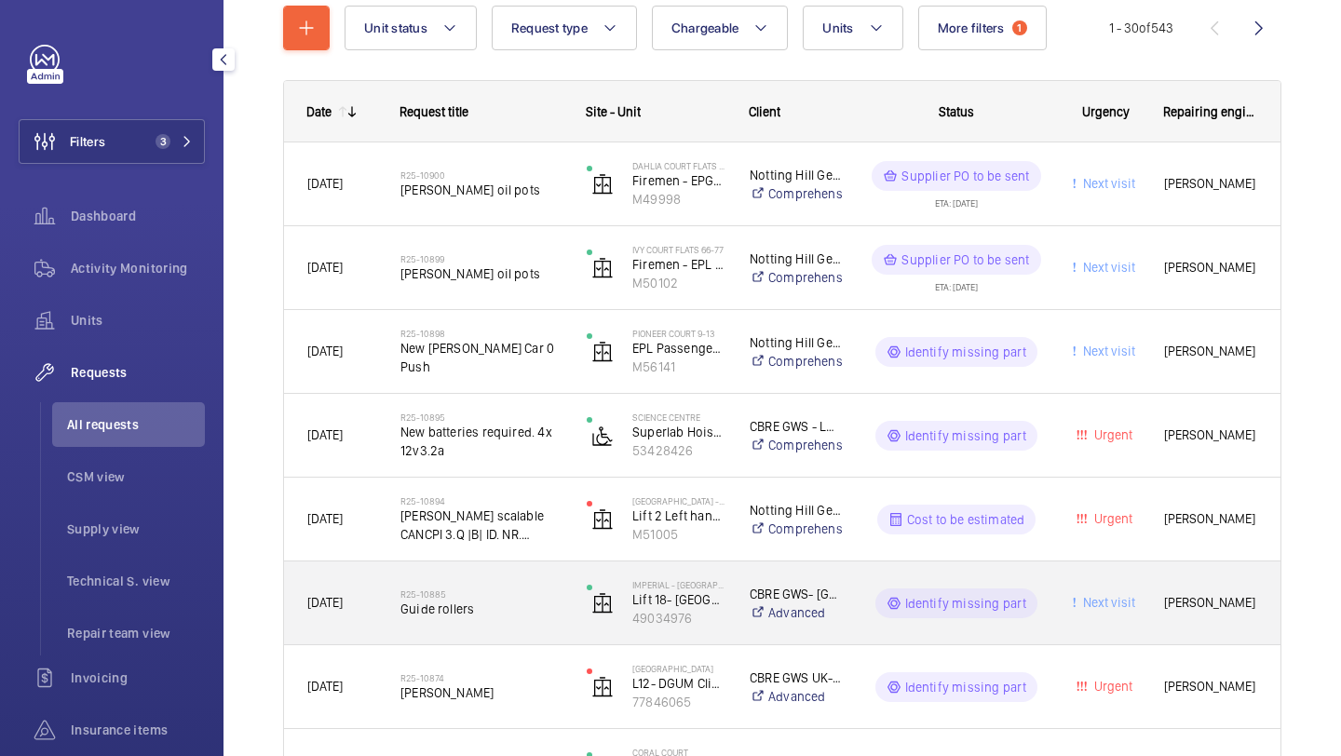
click at [530, 601] on span "Guide rollers" at bounding box center [481, 609] width 162 height 19
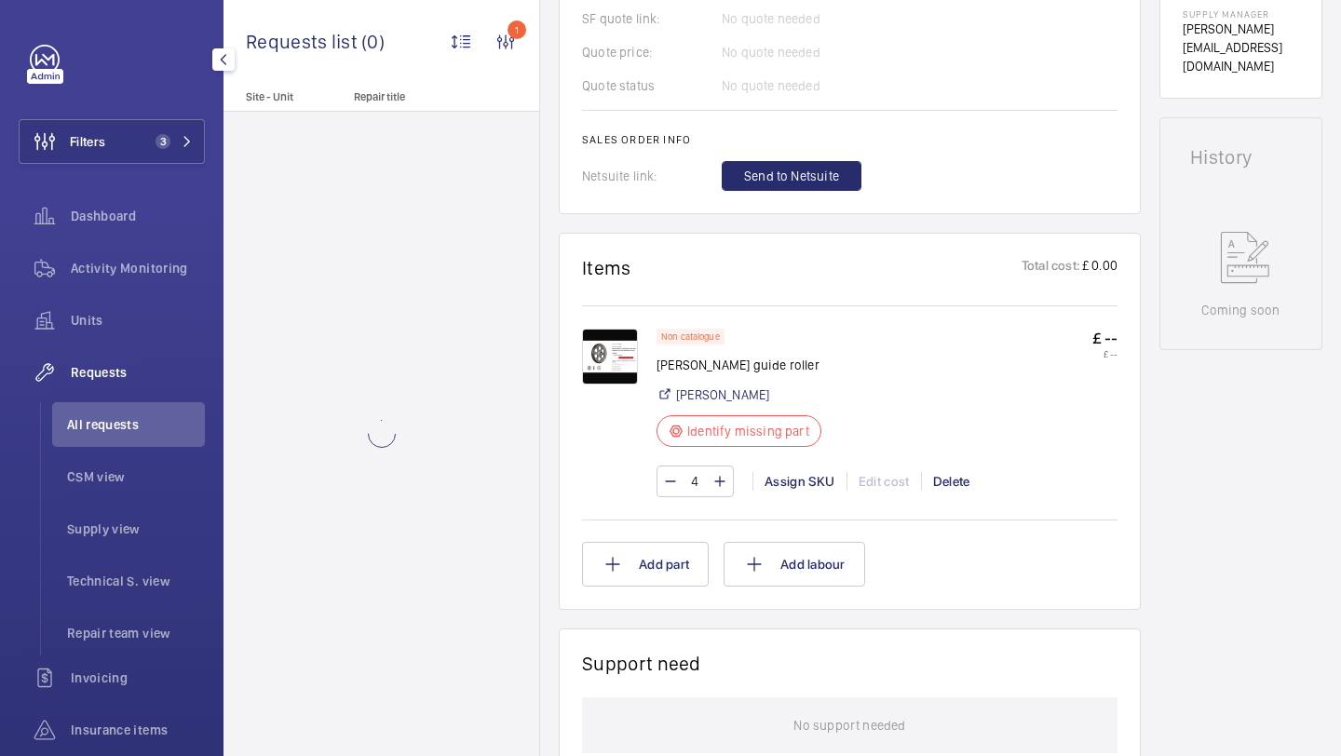
click at [602, 372] on img at bounding box center [610, 357] width 56 height 56
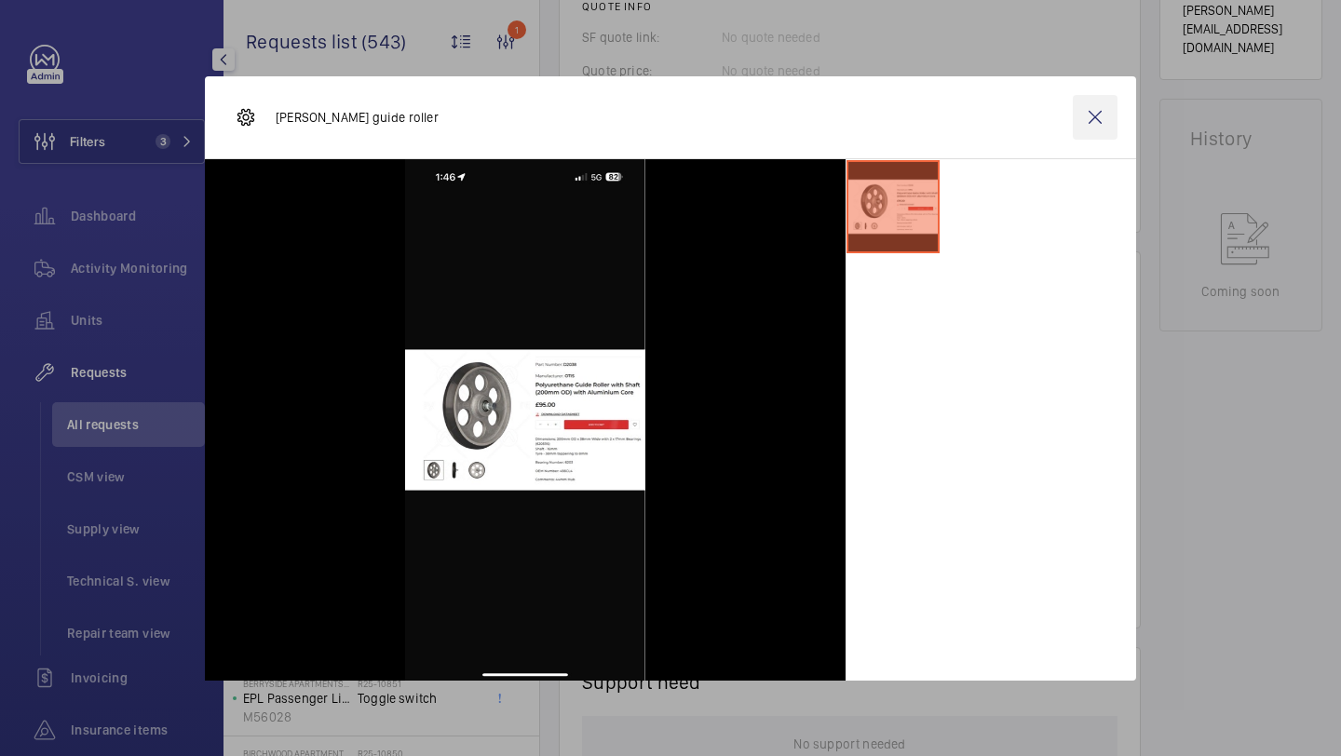
click at [1100, 125] on wm-front-icon-button at bounding box center [1095, 117] width 45 height 45
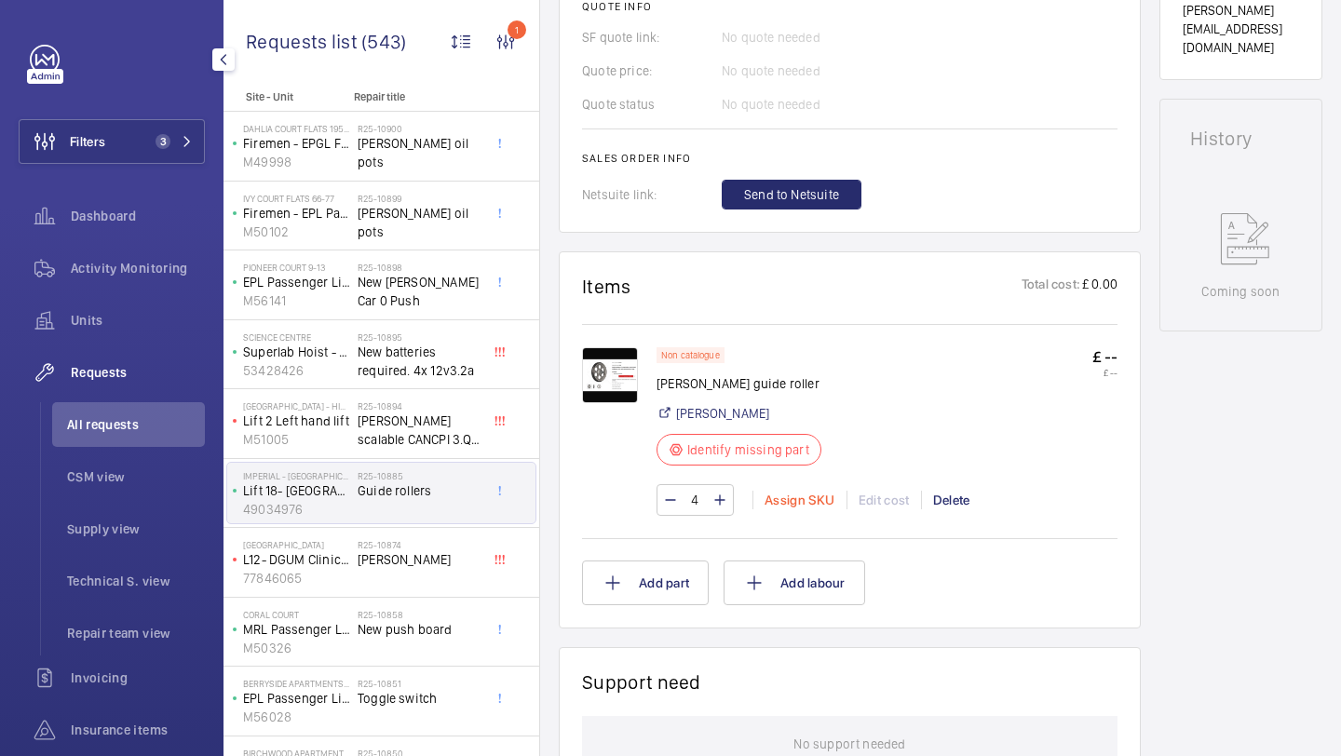
click at [810, 507] on div "Assign SKU" at bounding box center [799, 500] width 94 height 19
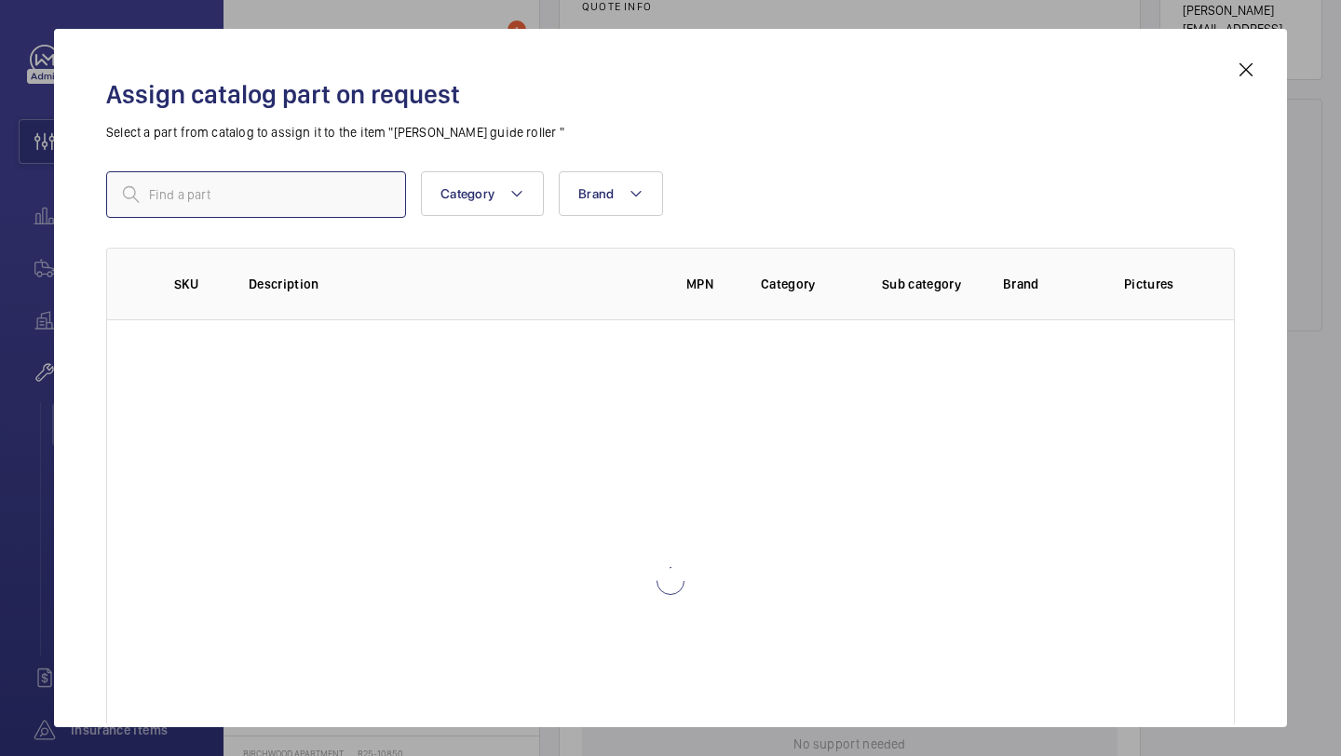
click at [390, 203] on input "text" at bounding box center [256, 194] width 300 height 47
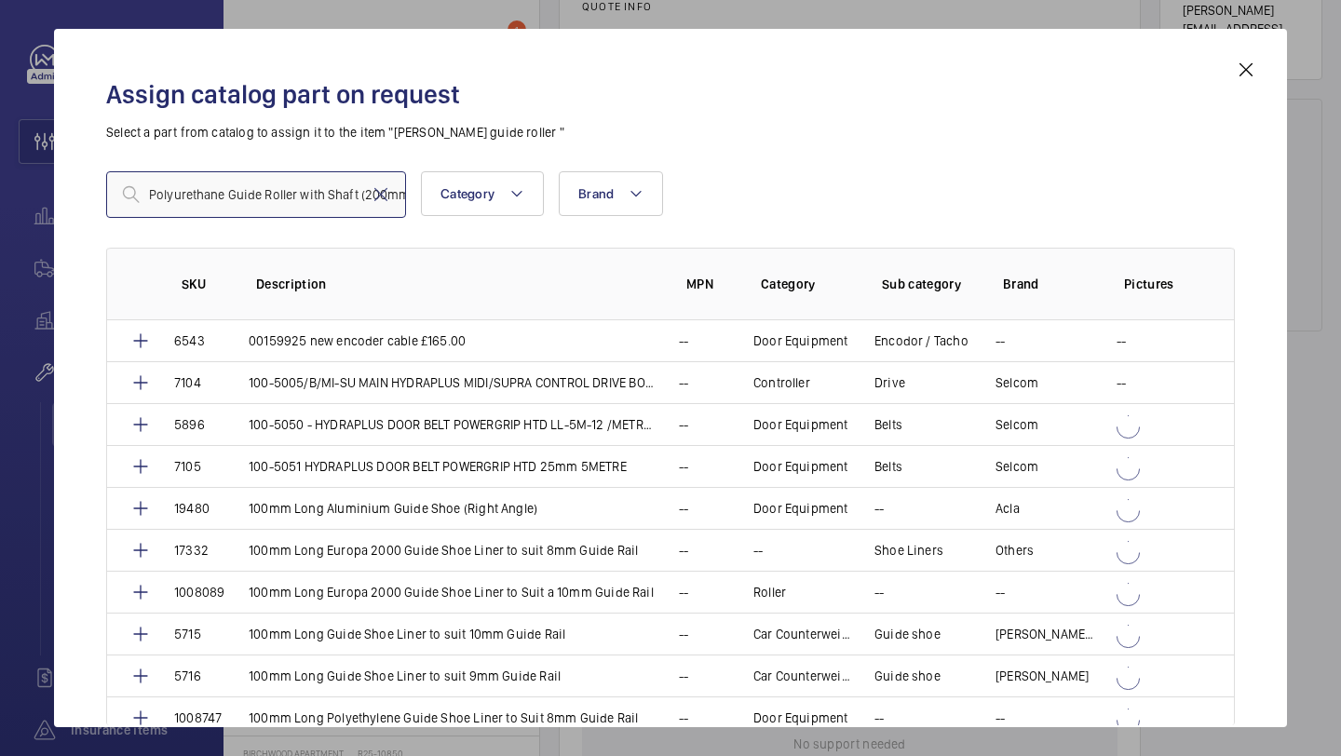
scroll to position [0, 145]
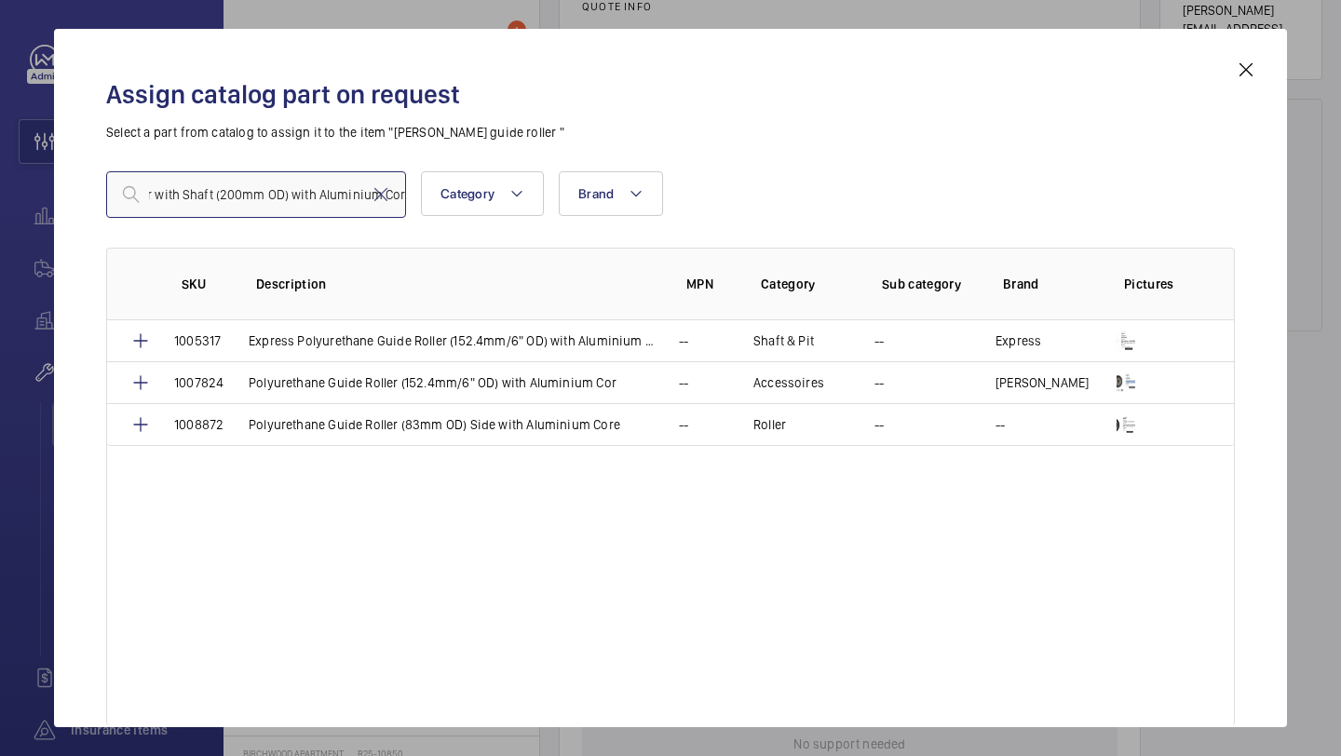
type input "Polyurethane Guide Roller with Shaft (200mm OD) with Aluminium Core"
click at [1252, 66] on mat-icon at bounding box center [1246, 70] width 22 height 22
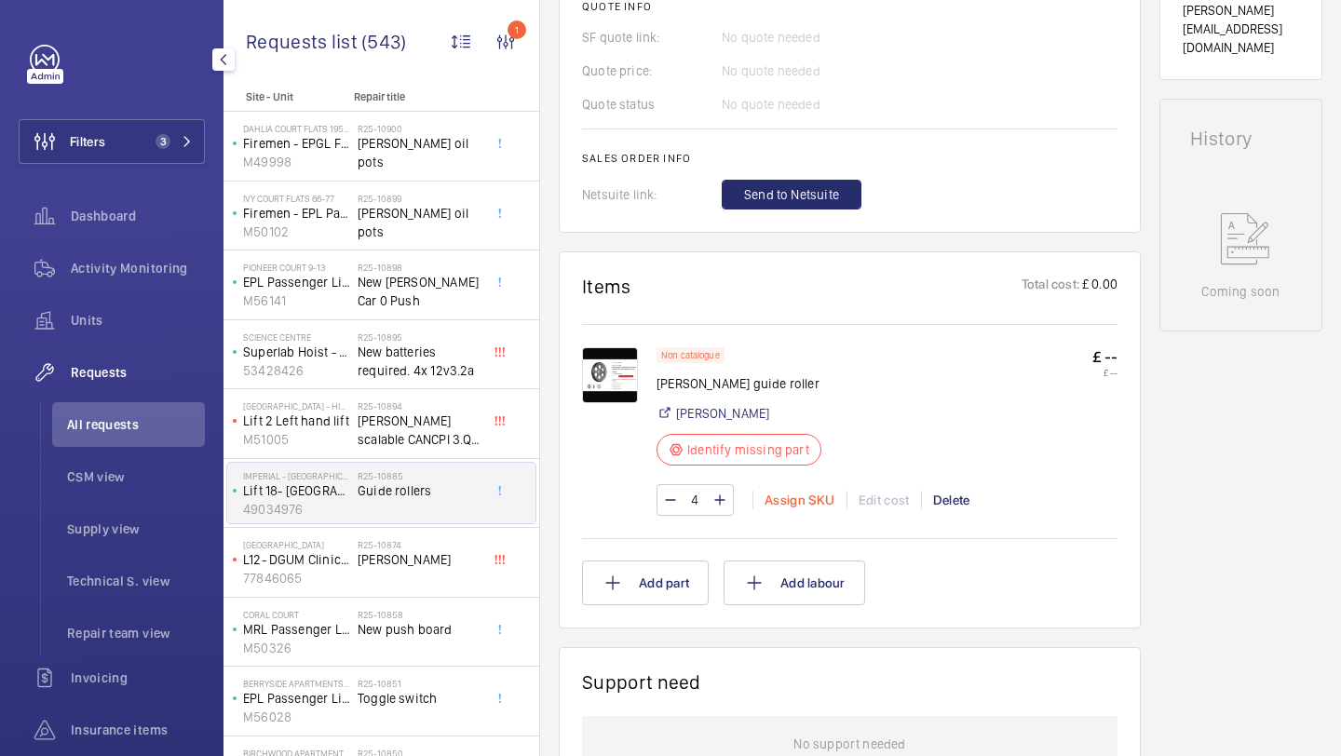
click at [777, 508] on div "Assign SKU" at bounding box center [799, 500] width 94 height 19
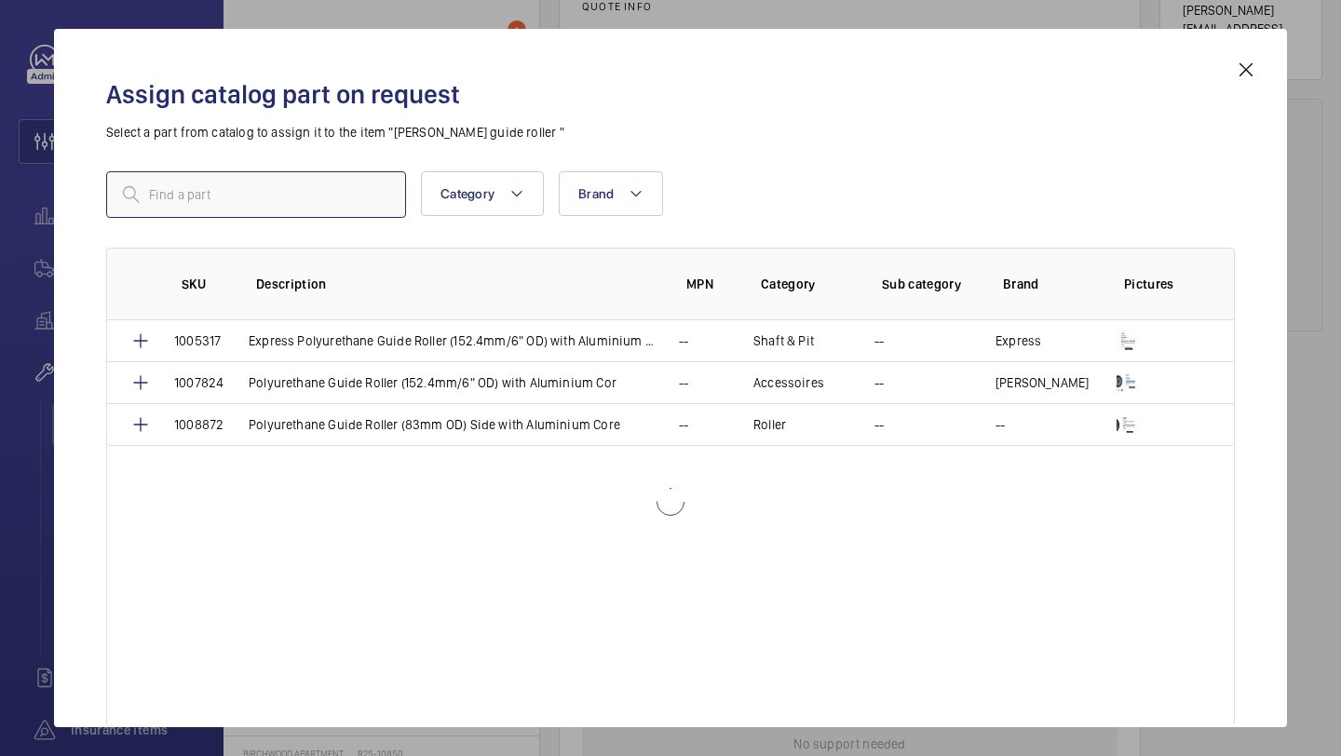
click at [364, 185] on input "text" at bounding box center [256, 194] width 300 height 47
paste input "Polyurethane Guide Roller with Shaft (200mm OD) with Aluminium Core"
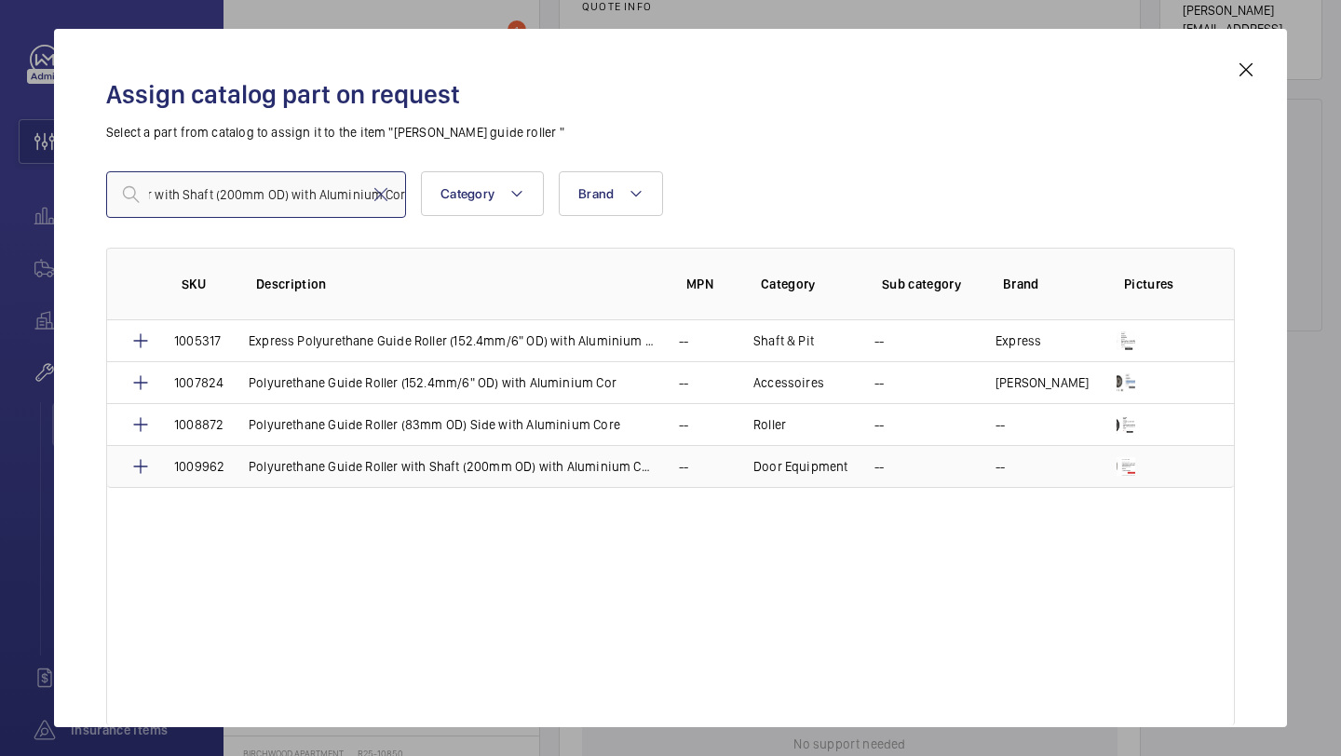
type input "Polyurethane Guide Roller with Shaft (200mm OD) with Aluminium Core"
click at [391, 473] on p "Polyurethane Guide Roller with Shaft (200mm OD) with Aluminium Core" at bounding box center [453, 466] width 408 height 19
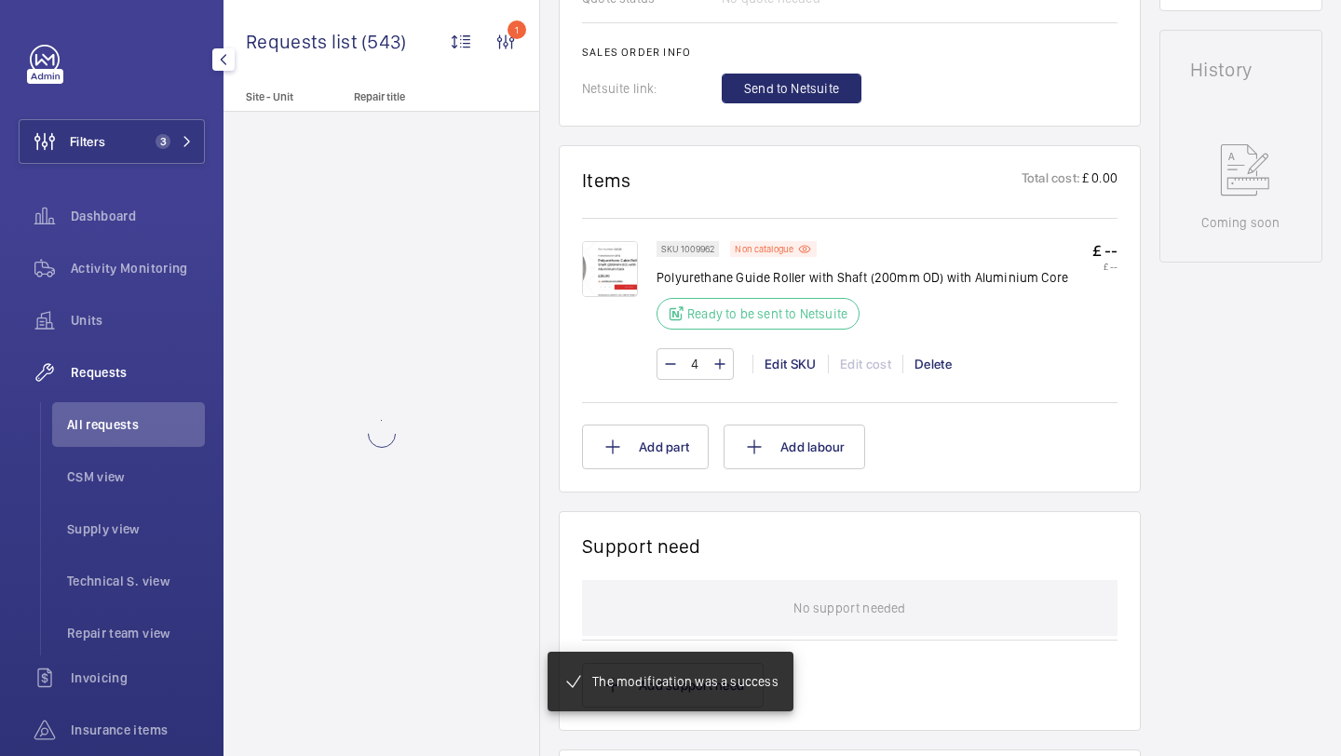
scroll to position [950, 0]
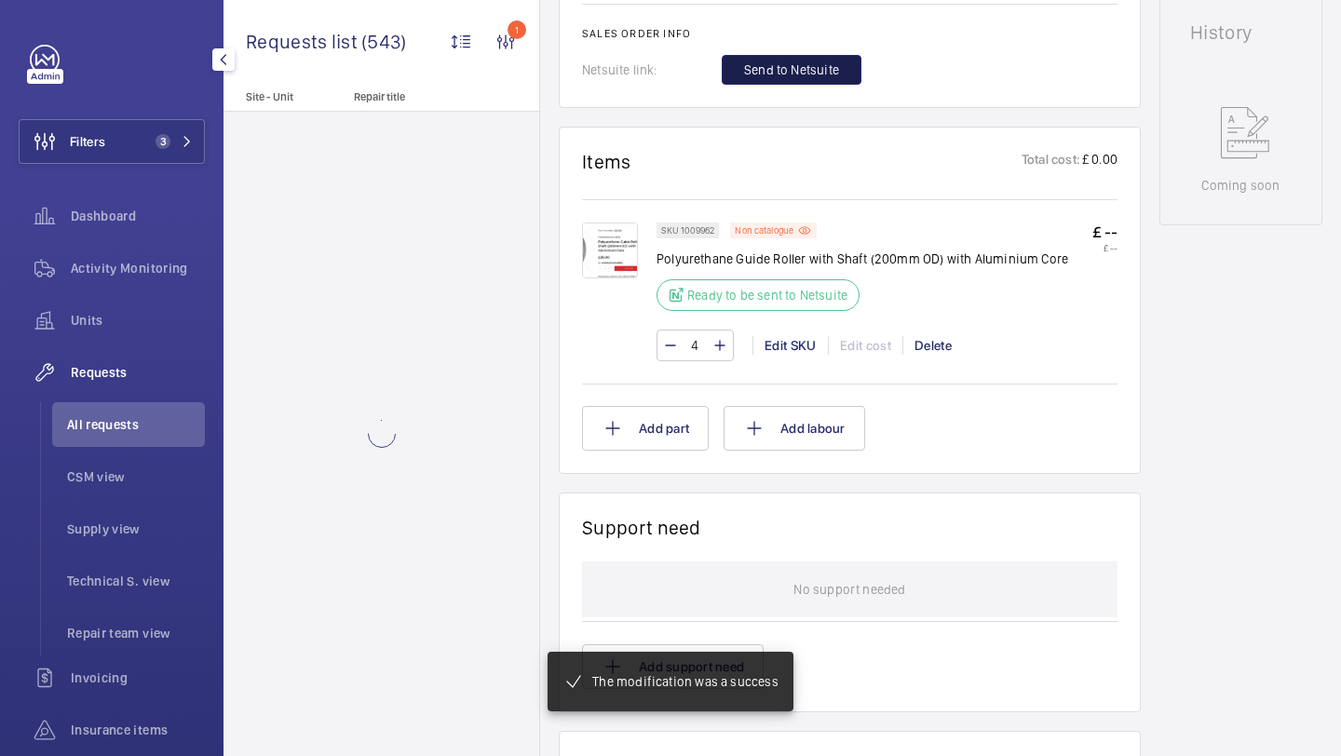
click at [787, 85] on button "Send to Netsuite" at bounding box center [792, 70] width 140 height 30
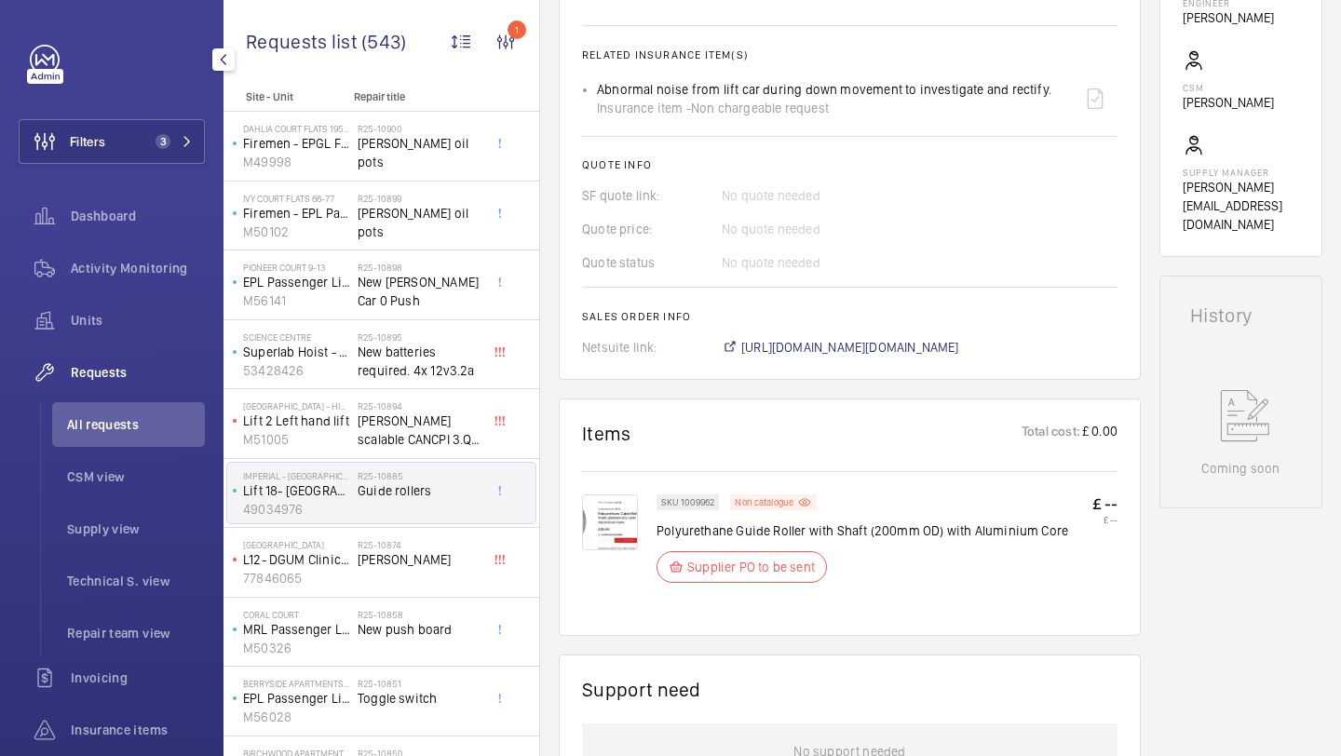
scroll to position [667, 0]
click at [870, 348] on span "https://6461500.app.netsuite.com/app/accounting/transactions/salesord.nl?id=290…" at bounding box center [850, 347] width 218 height 19
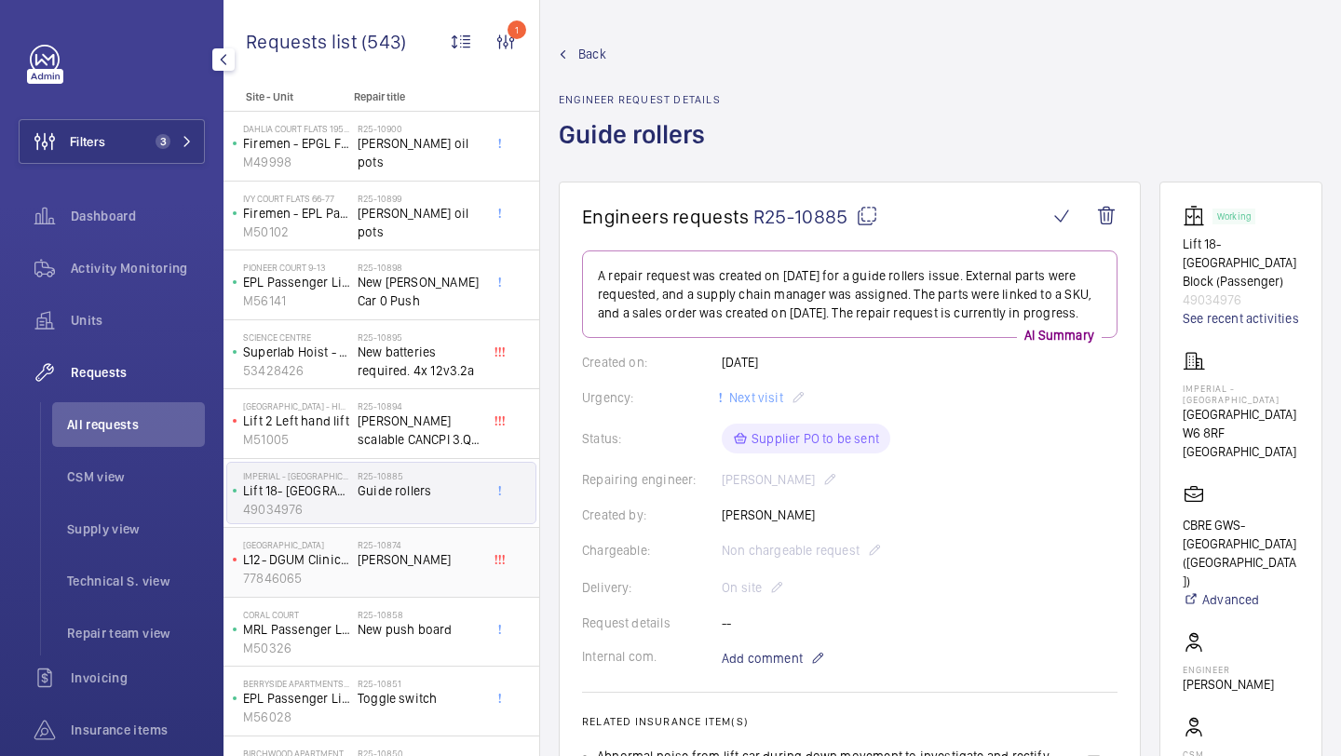
click at [481, 531] on div "Homerton Hospital L12- DGUM Clinic (2FLR) 77846065 R25-10874 Chris Cole" at bounding box center [381, 563] width 316 height 70
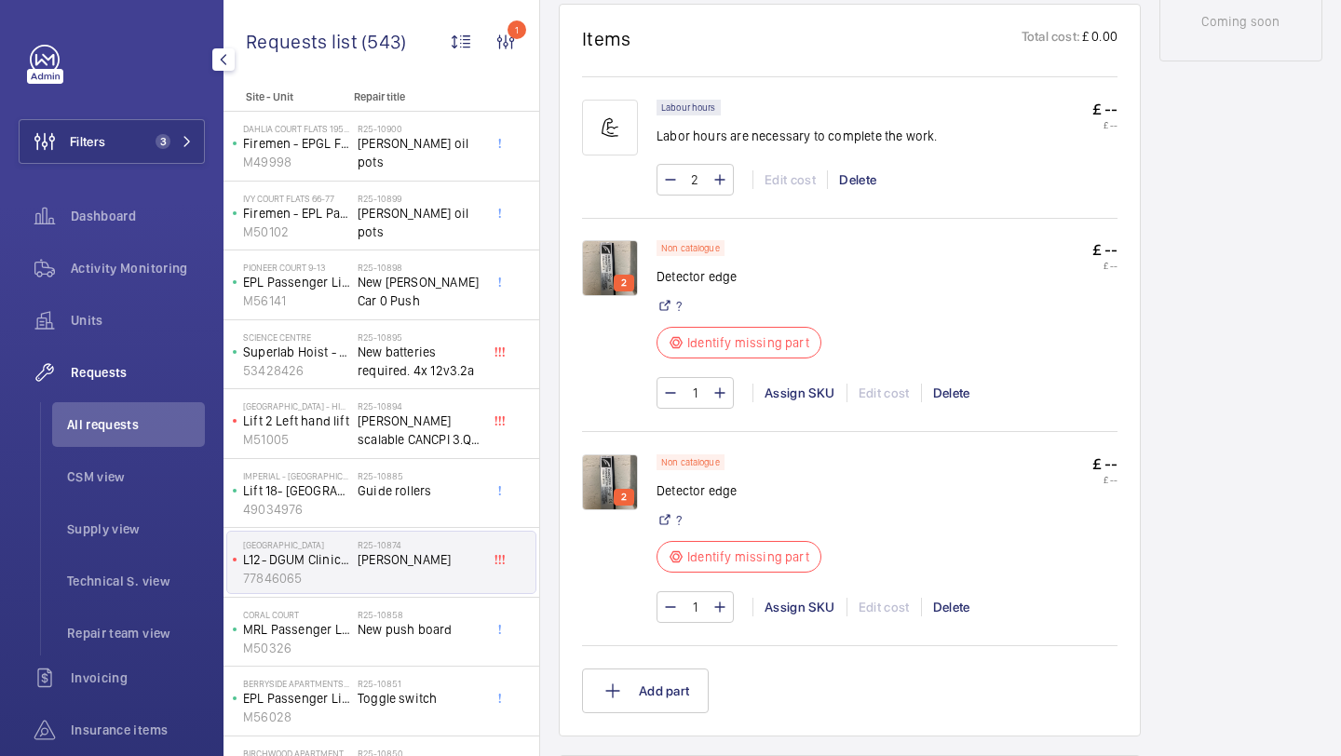
scroll to position [1071, 0]
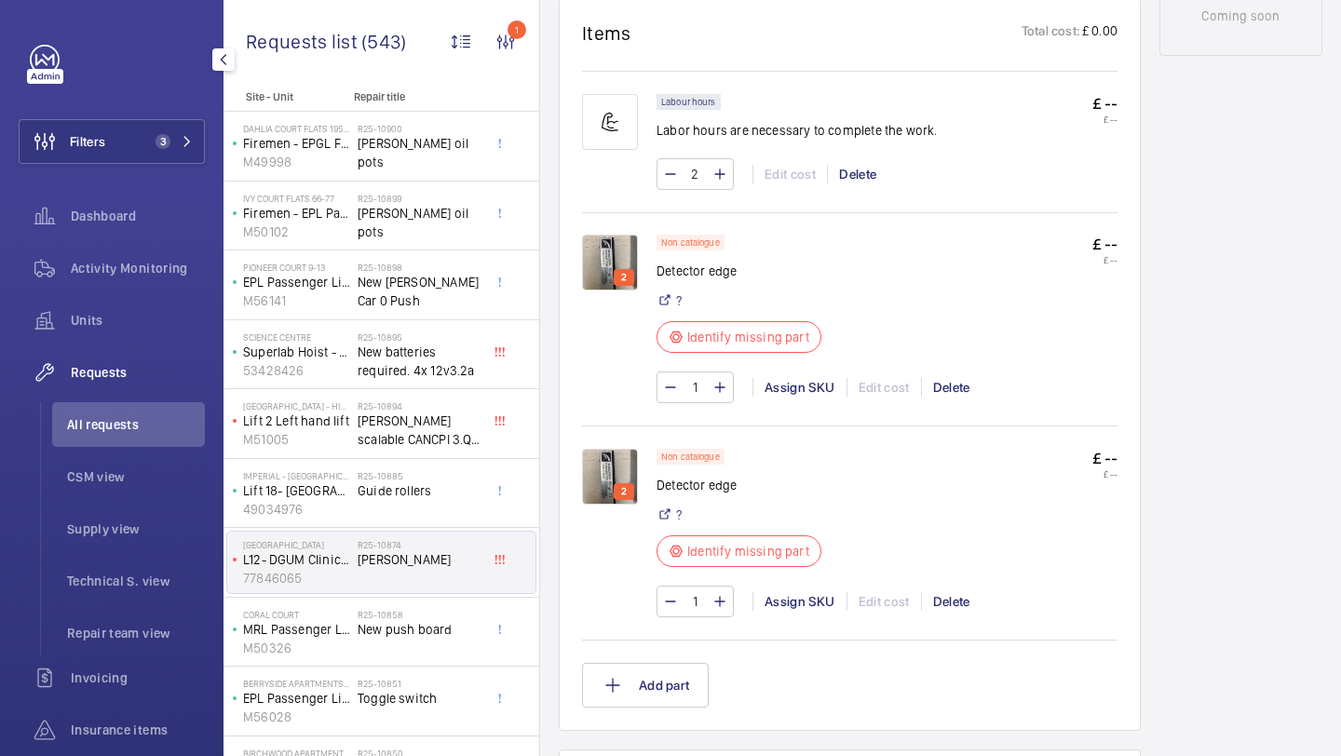
click at [604, 256] on img at bounding box center [610, 263] width 56 height 56
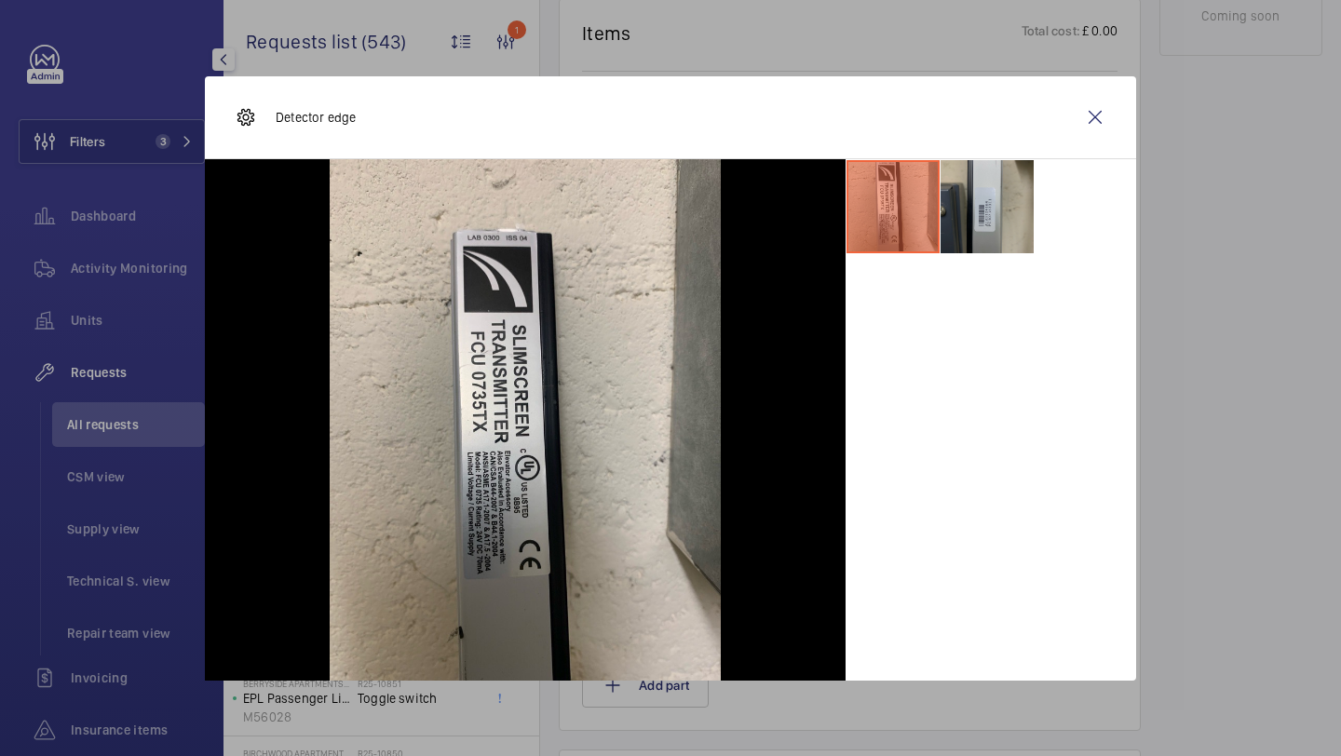
click at [990, 209] on li at bounding box center [986, 206] width 93 height 93
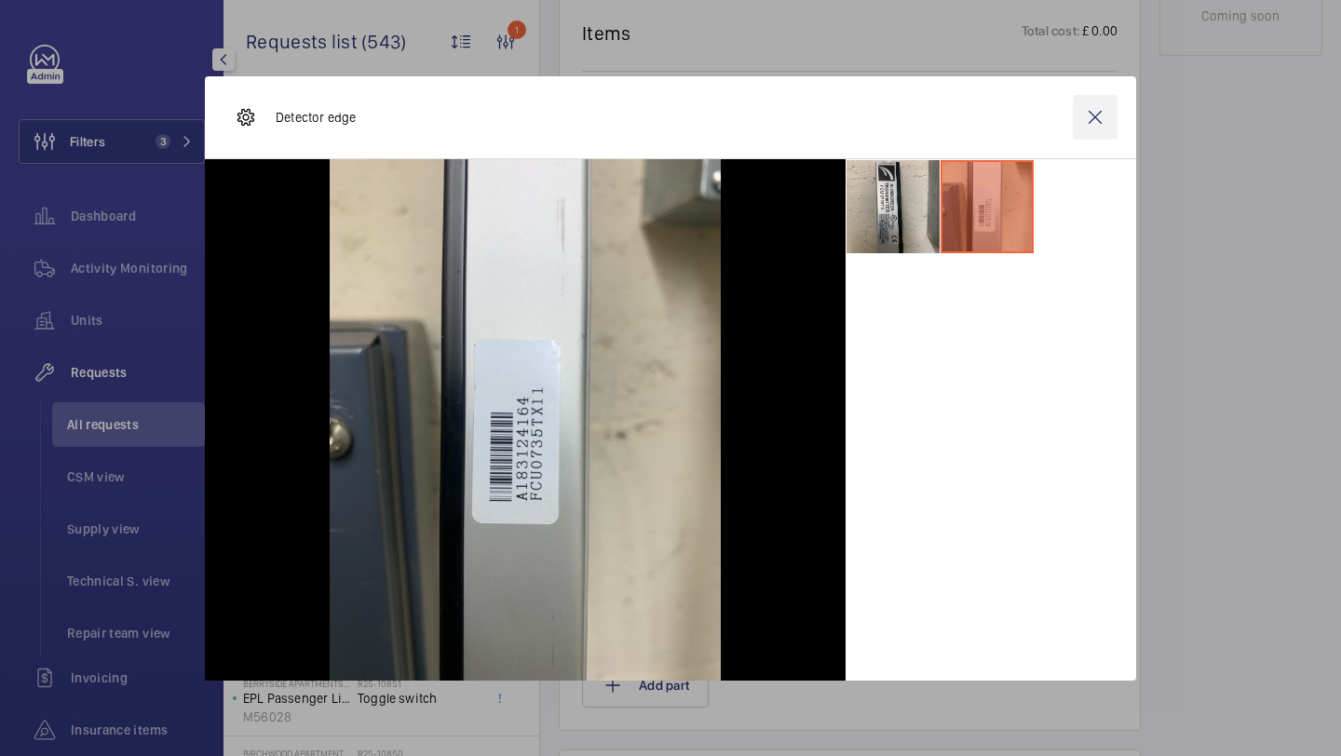
click at [1092, 132] on wm-front-icon-button at bounding box center [1095, 117] width 45 height 45
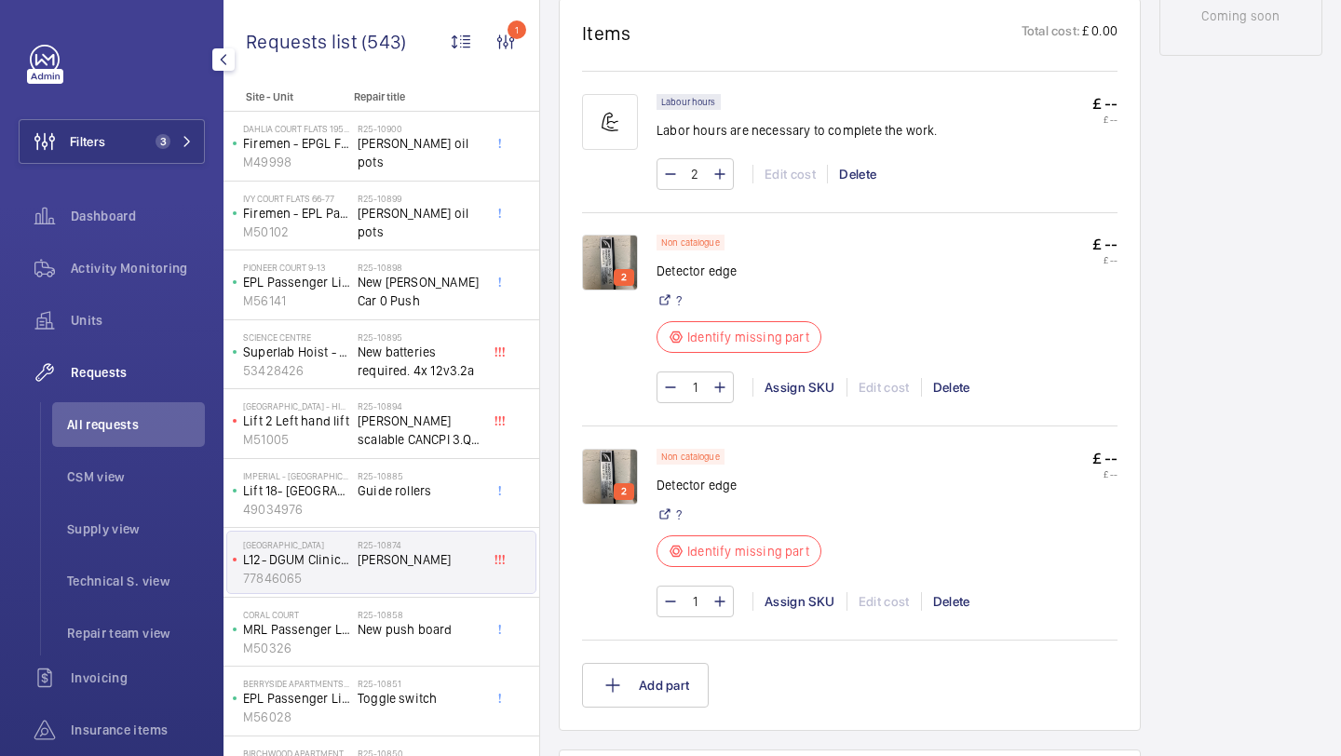
click at [610, 467] on img at bounding box center [610, 477] width 56 height 56
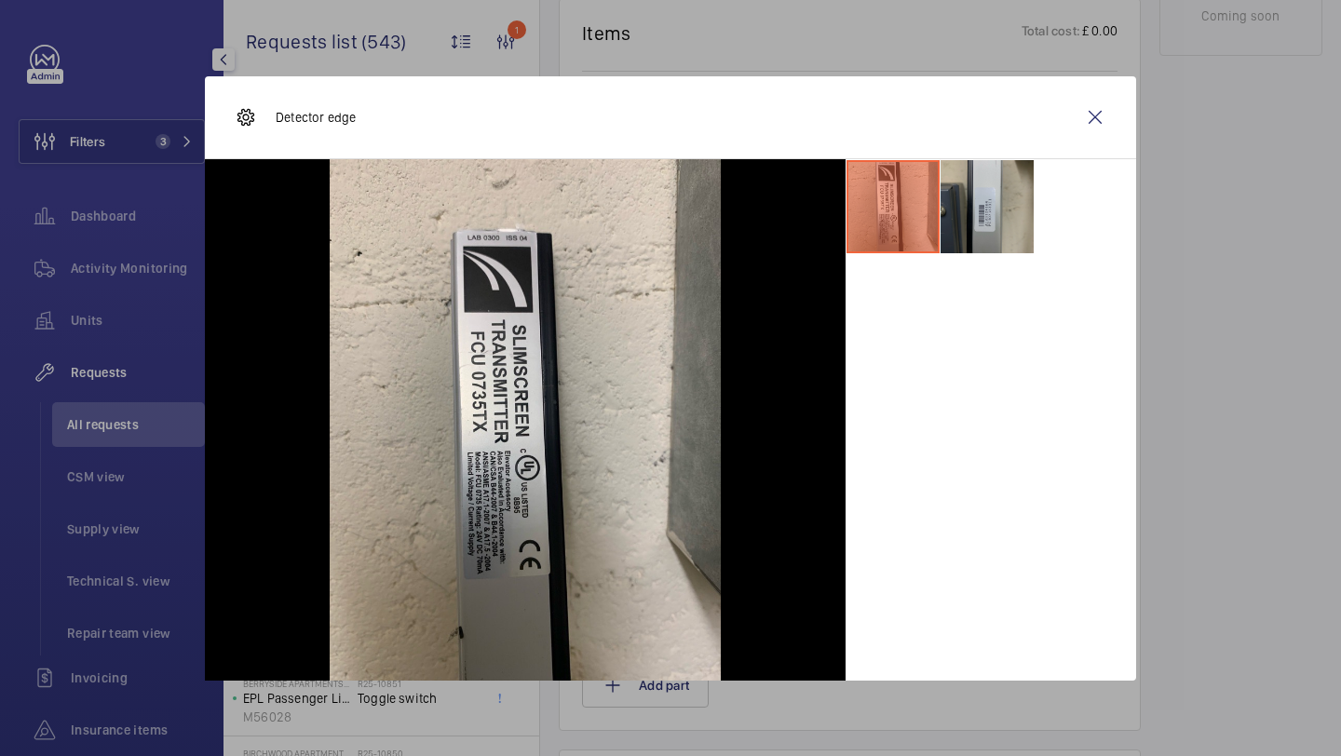
click at [974, 227] on li at bounding box center [986, 206] width 93 height 93
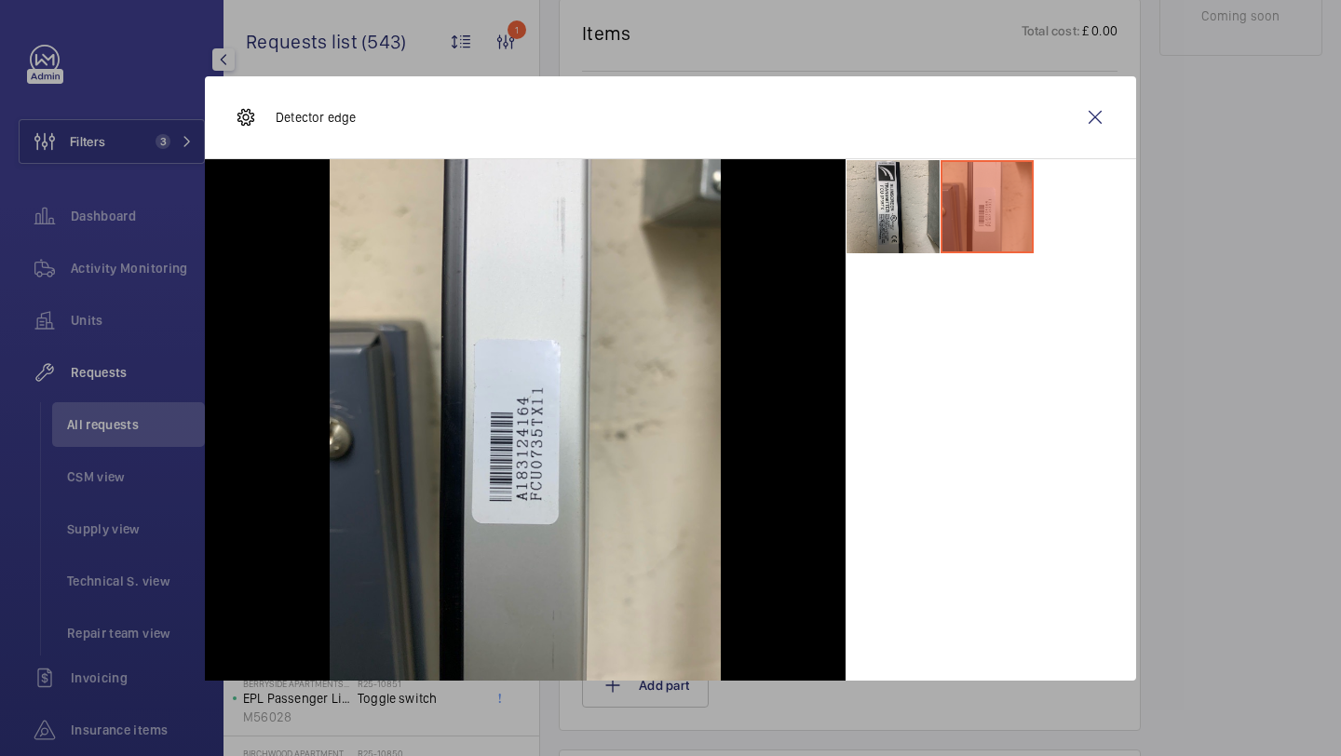
click at [987, 393] on div at bounding box center [990, 419] width 291 height 521
click at [887, 186] on li at bounding box center [892, 206] width 93 height 93
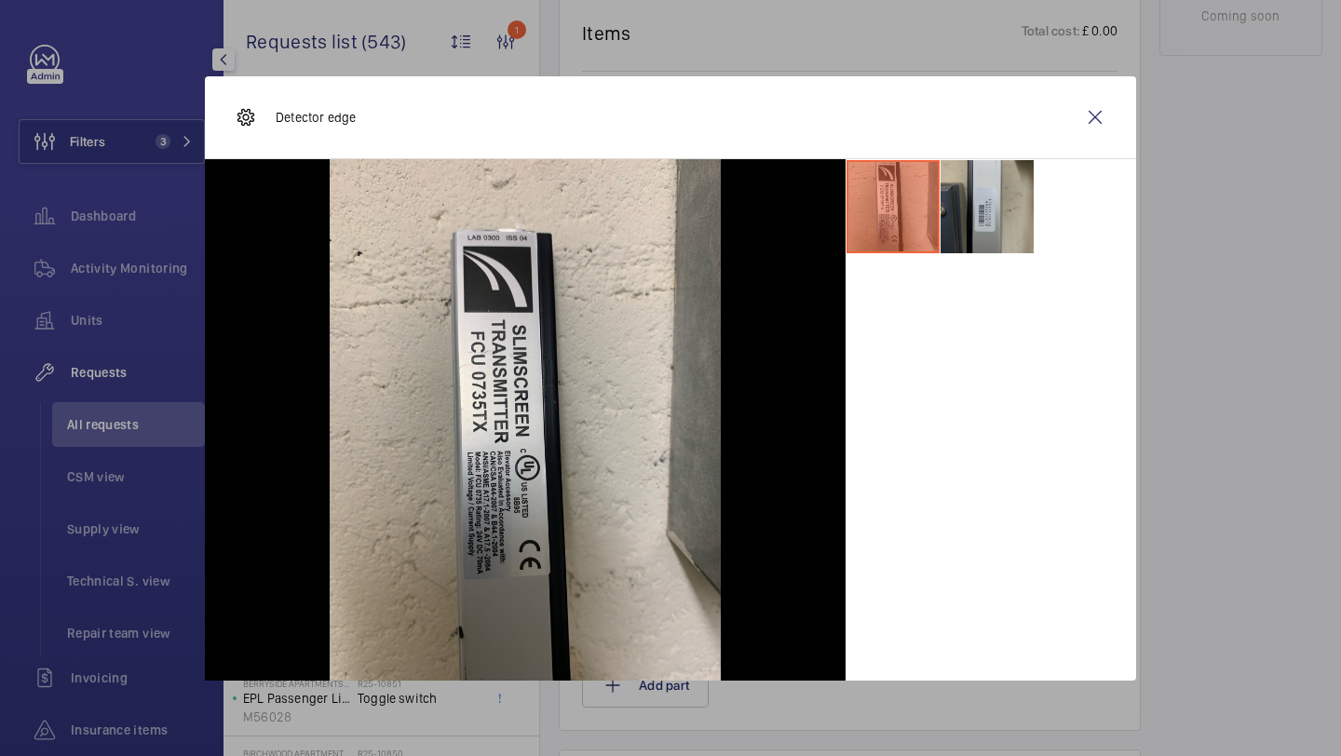
click at [991, 197] on li at bounding box center [986, 206] width 93 height 93
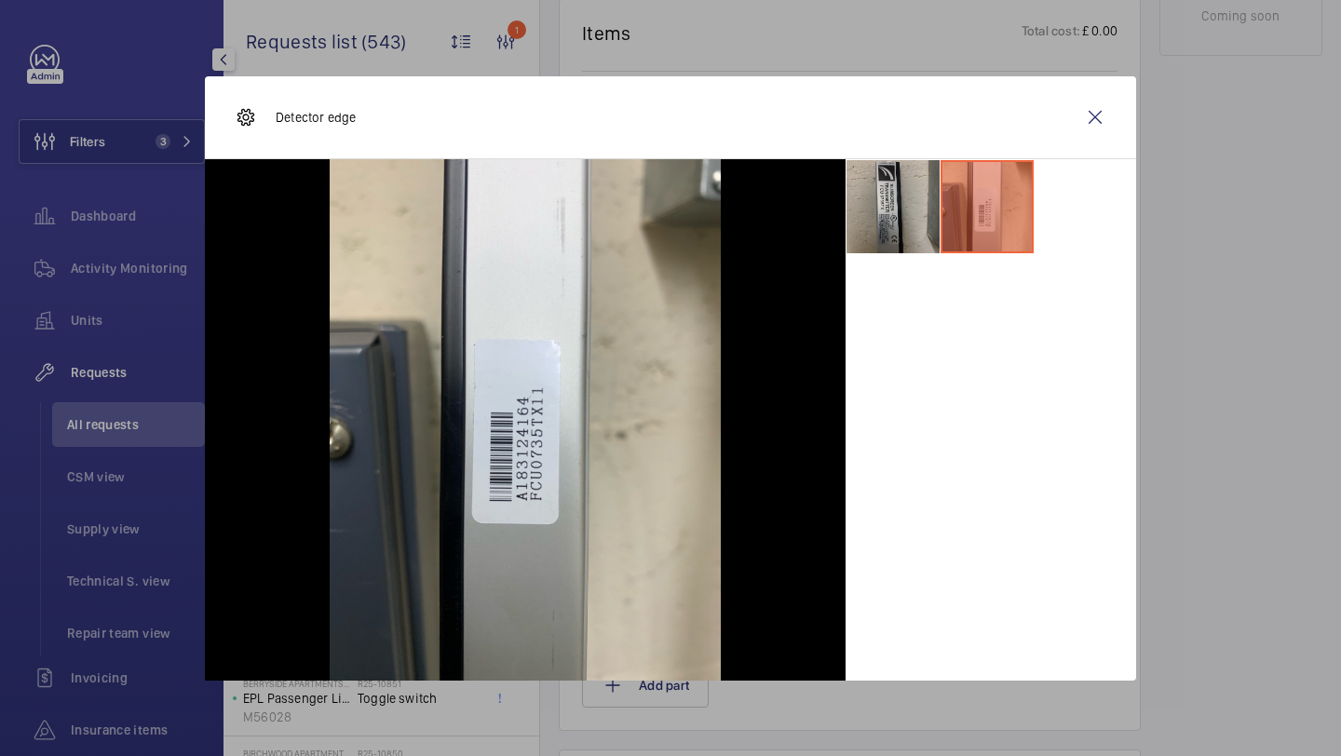
click at [935, 202] on li at bounding box center [892, 206] width 93 height 93
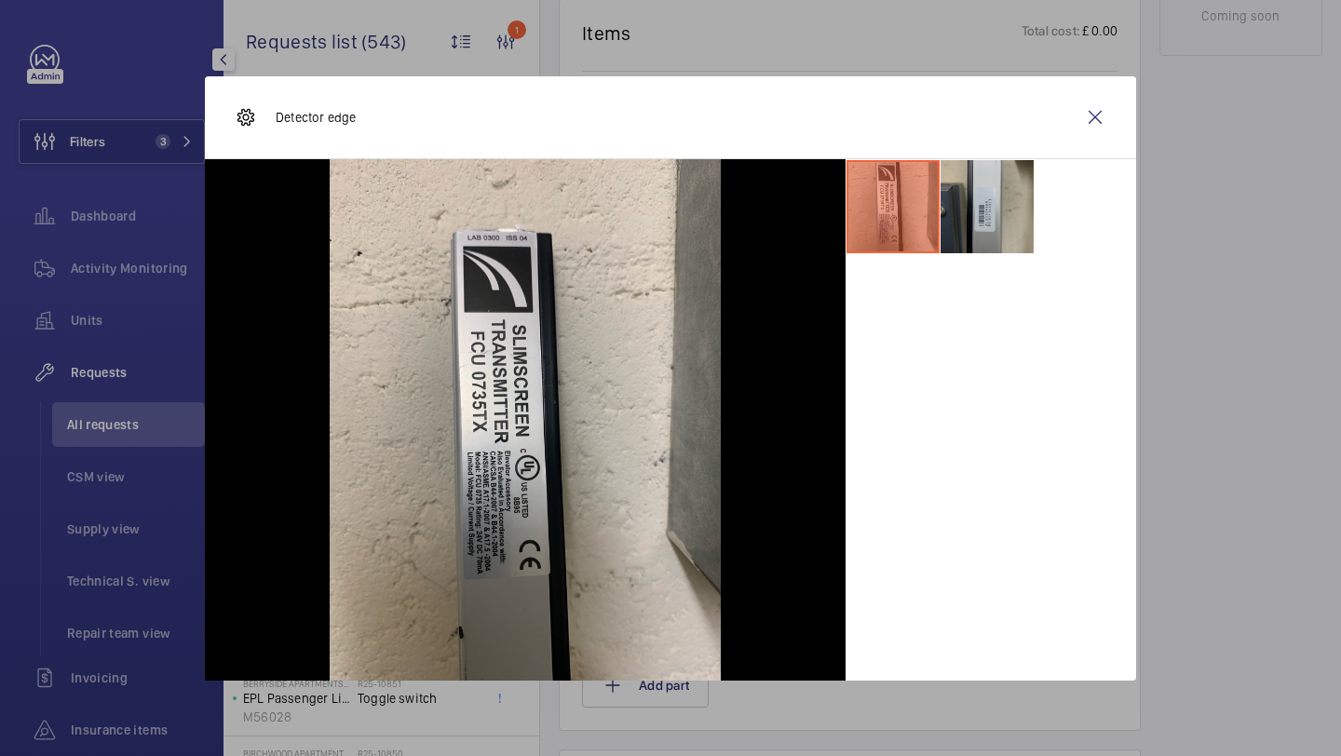
click at [992, 209] on li at bounding box center [986, 206] width 93 height 93
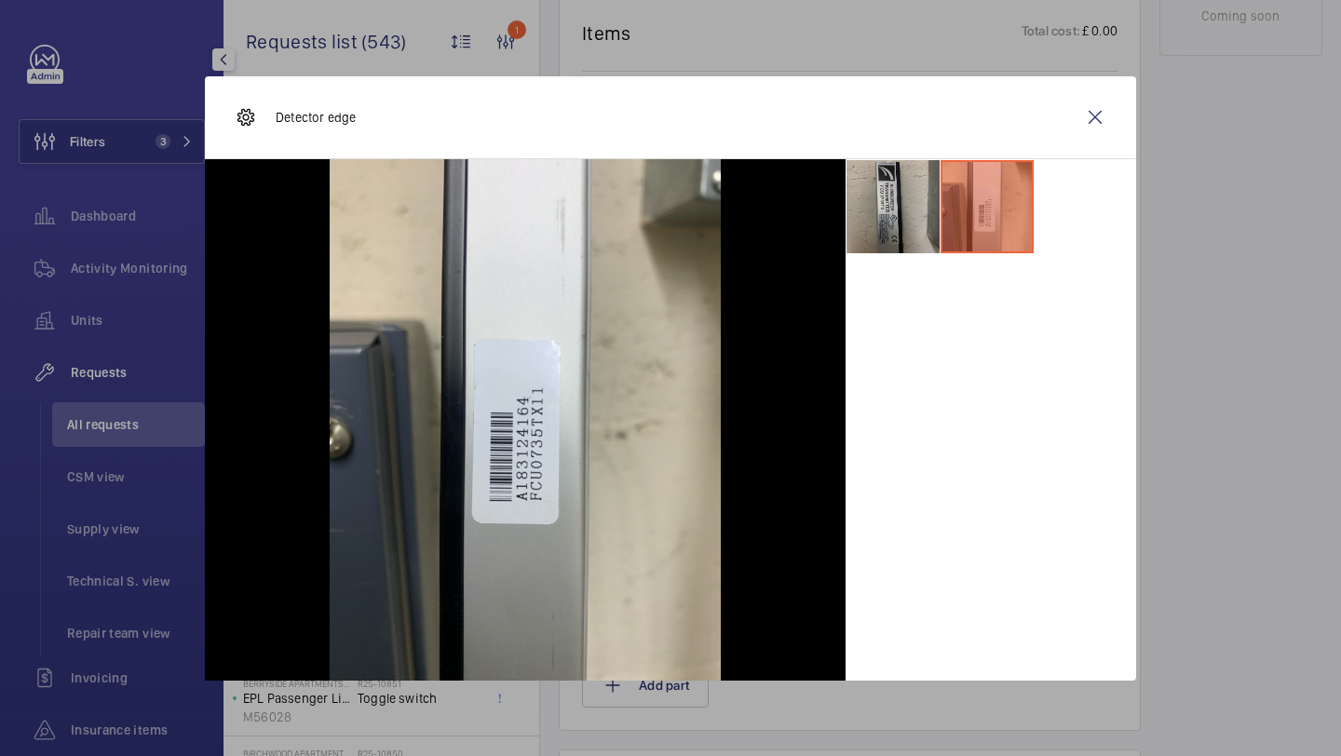
click at [937, 198] on li at bounding box center [892, 206] width 93 height 93
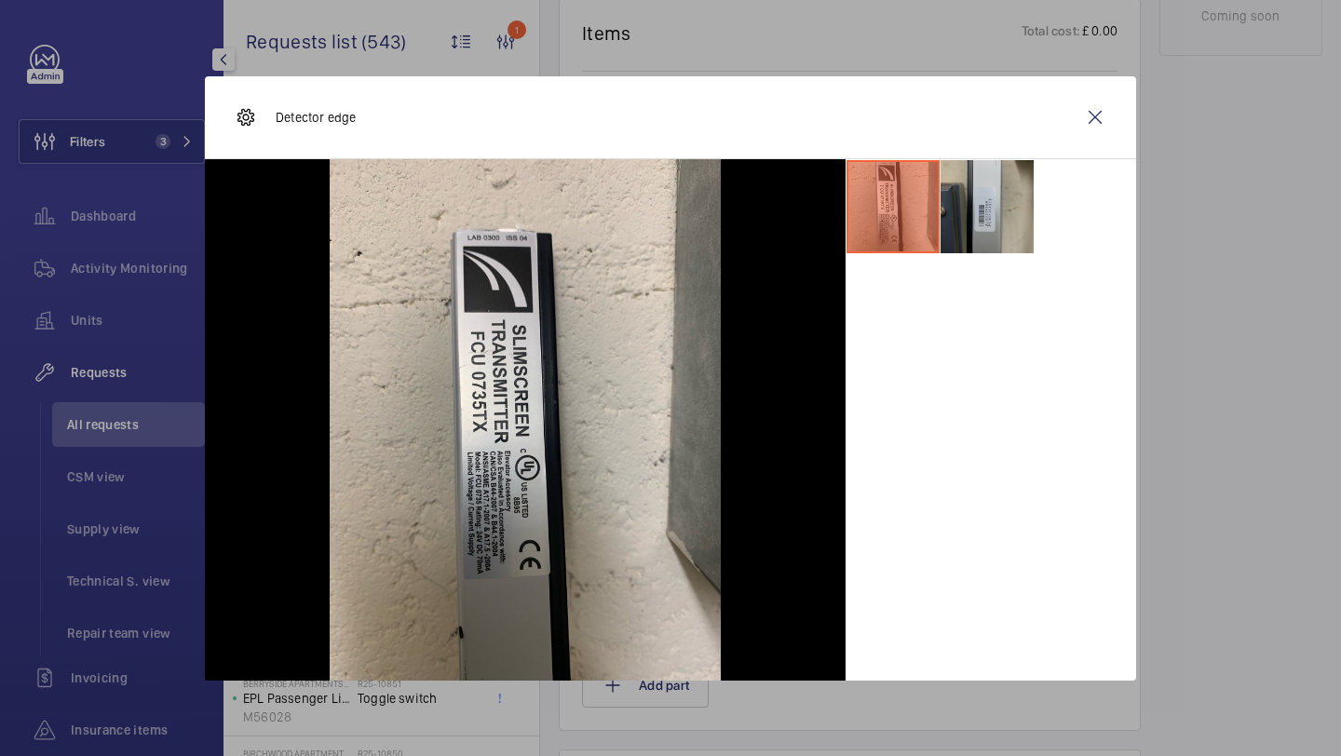
click at [980, 212] on li at bounding box center [986, 206] width 93 height 93
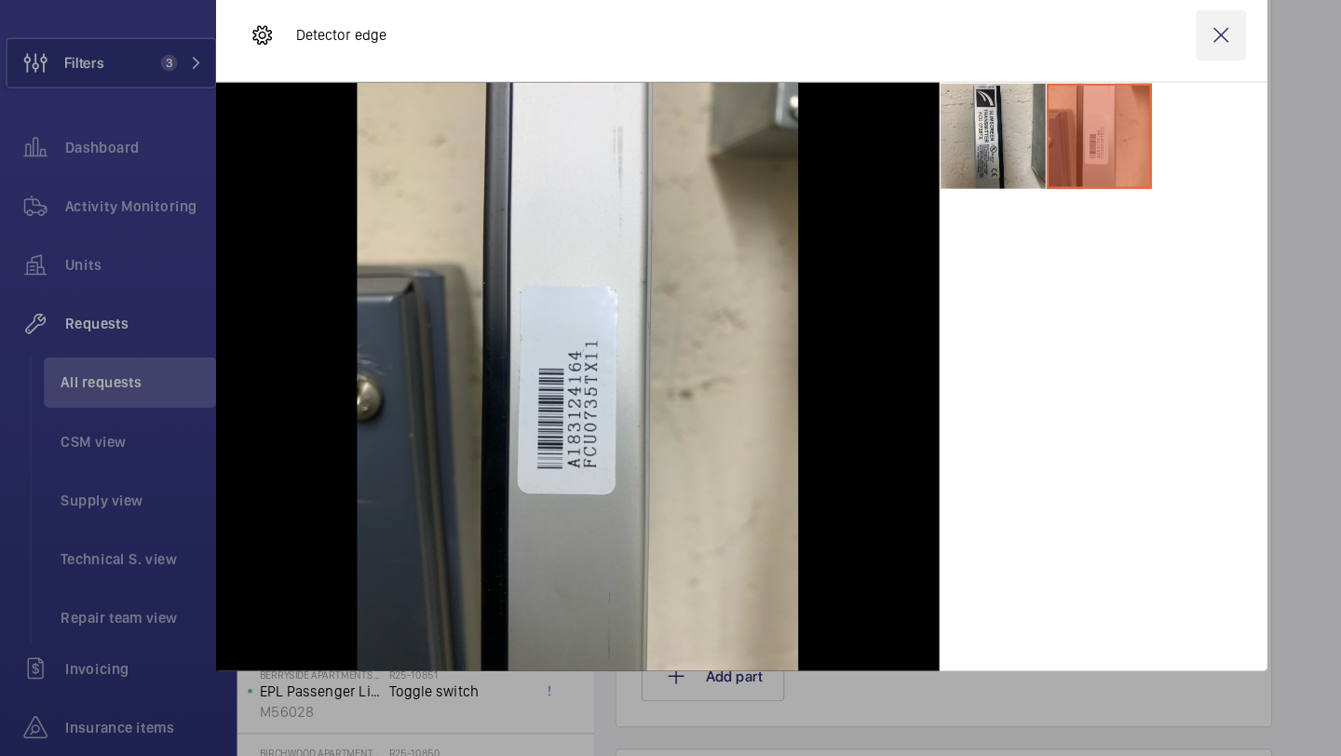
click at [1088, 121] on wm-front-icon-button at bounding box center [1095, 117] width 45 height 45
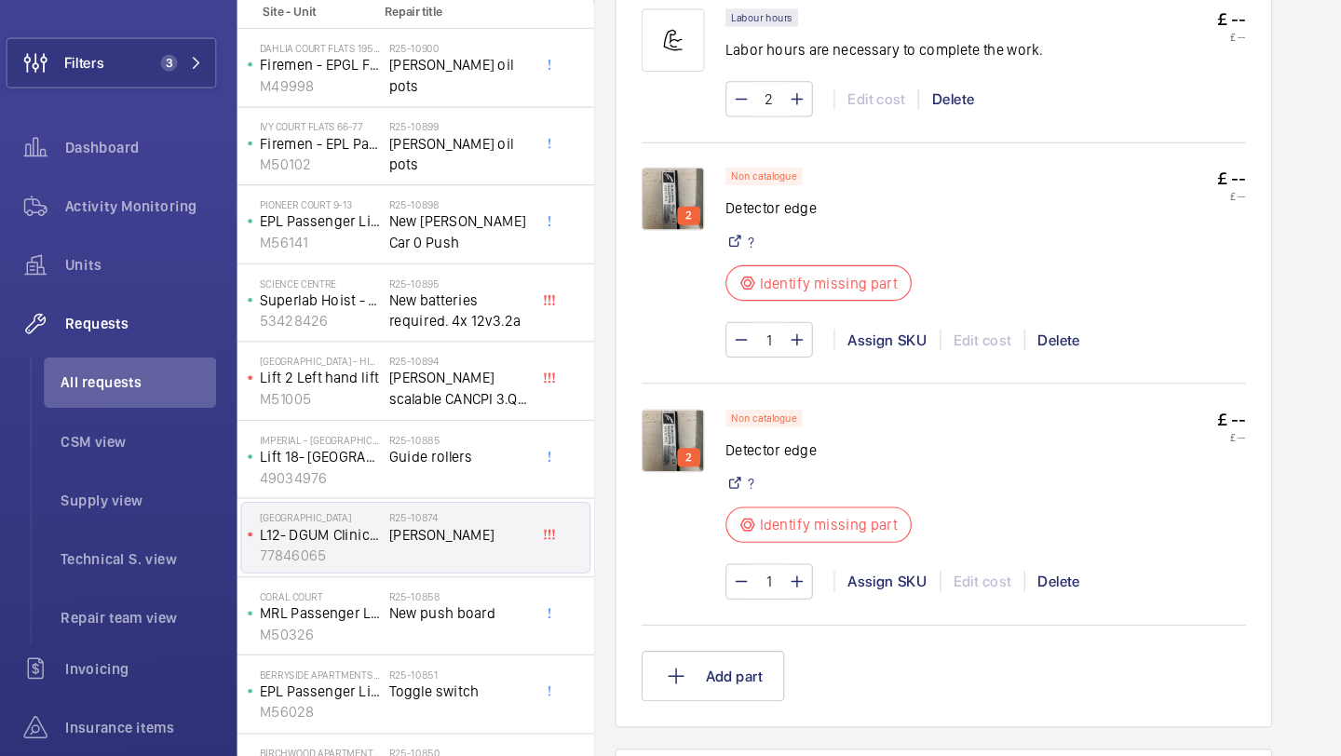
click at [609, 259] on img at bounding box center [610, 263] width 56 height 56
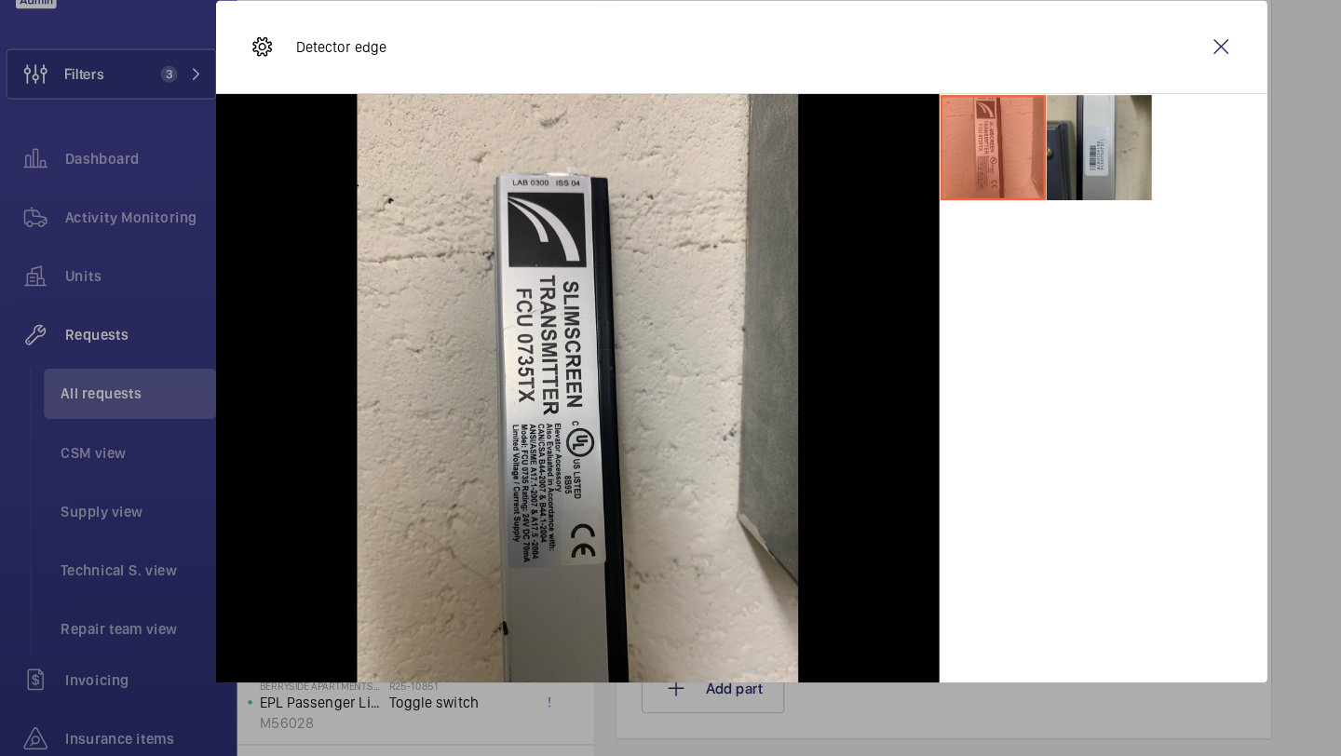
click at [953, 232] on li at bounding box center [986, 206] width 93 height 93
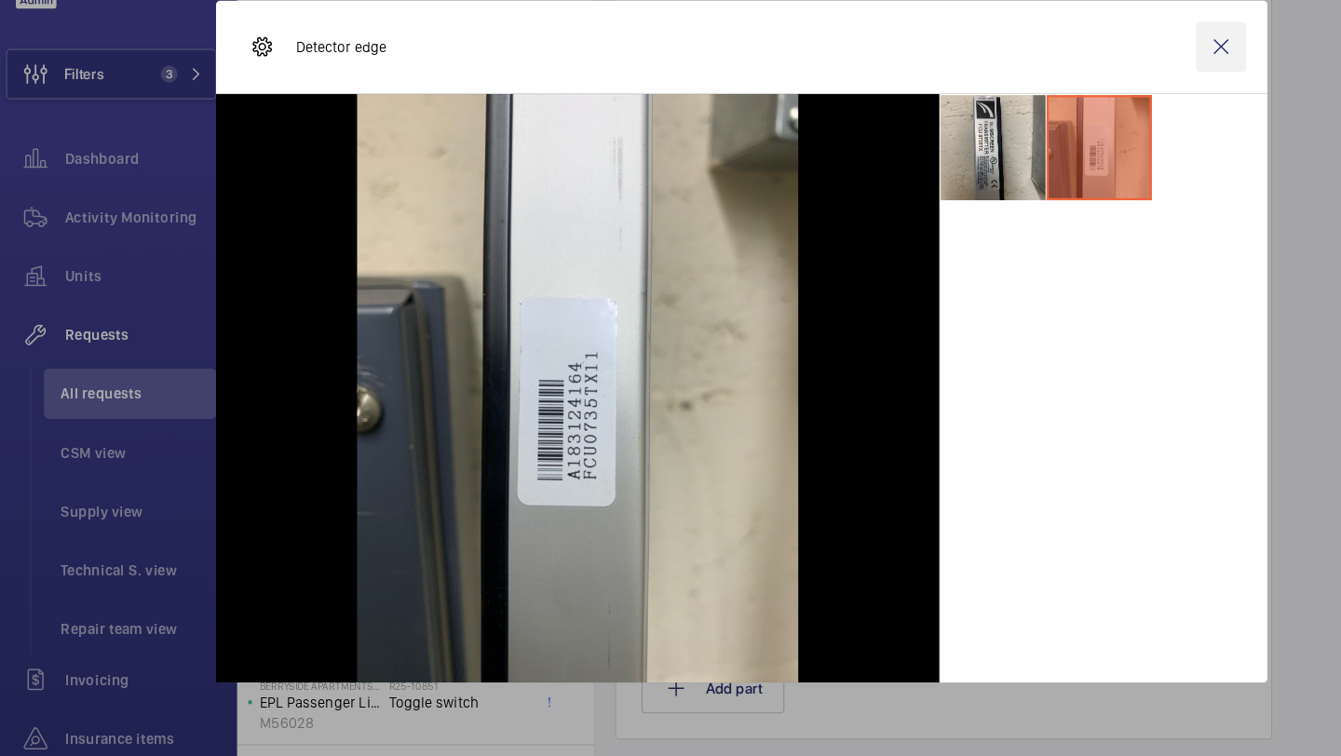
click at [1082, 126] on wm-front-icon-button at bounding box center [1095, 117] width 45 height 45
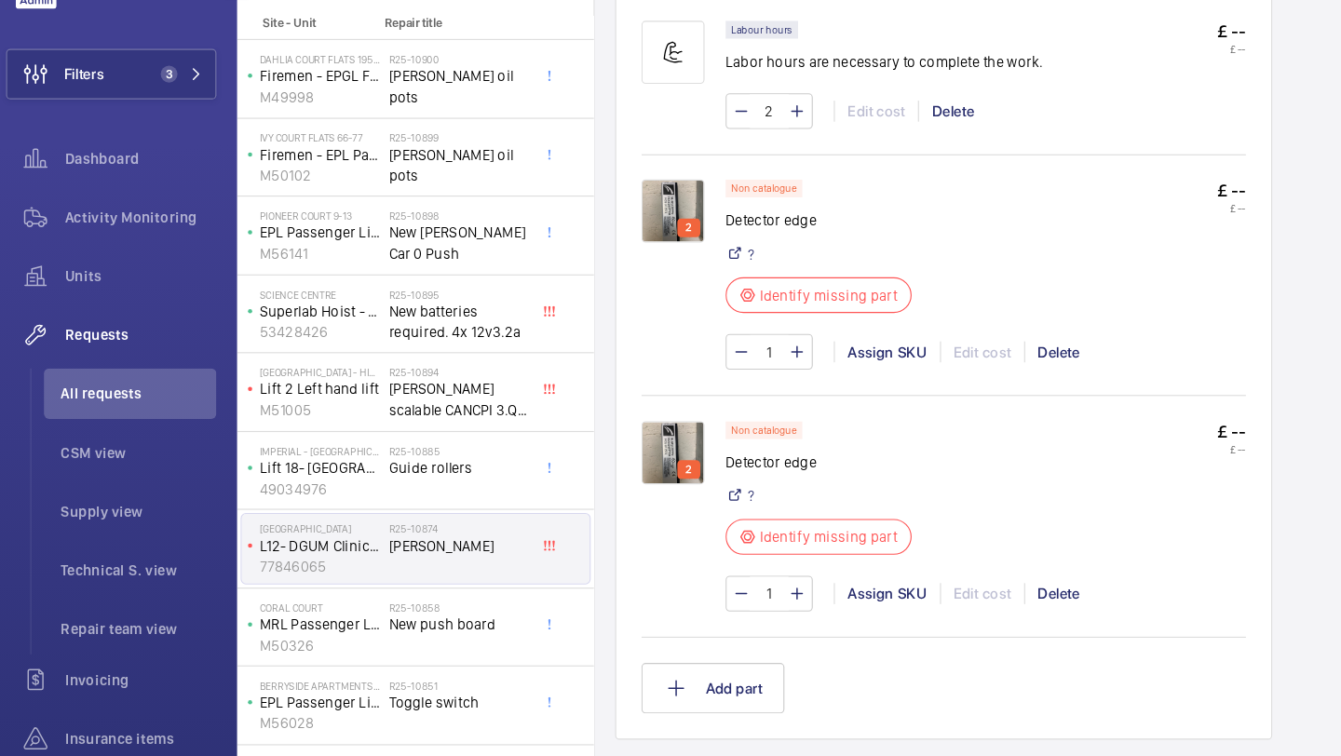
click at [592, 481] on img at bounding box center [610, 477] width 56 height 56
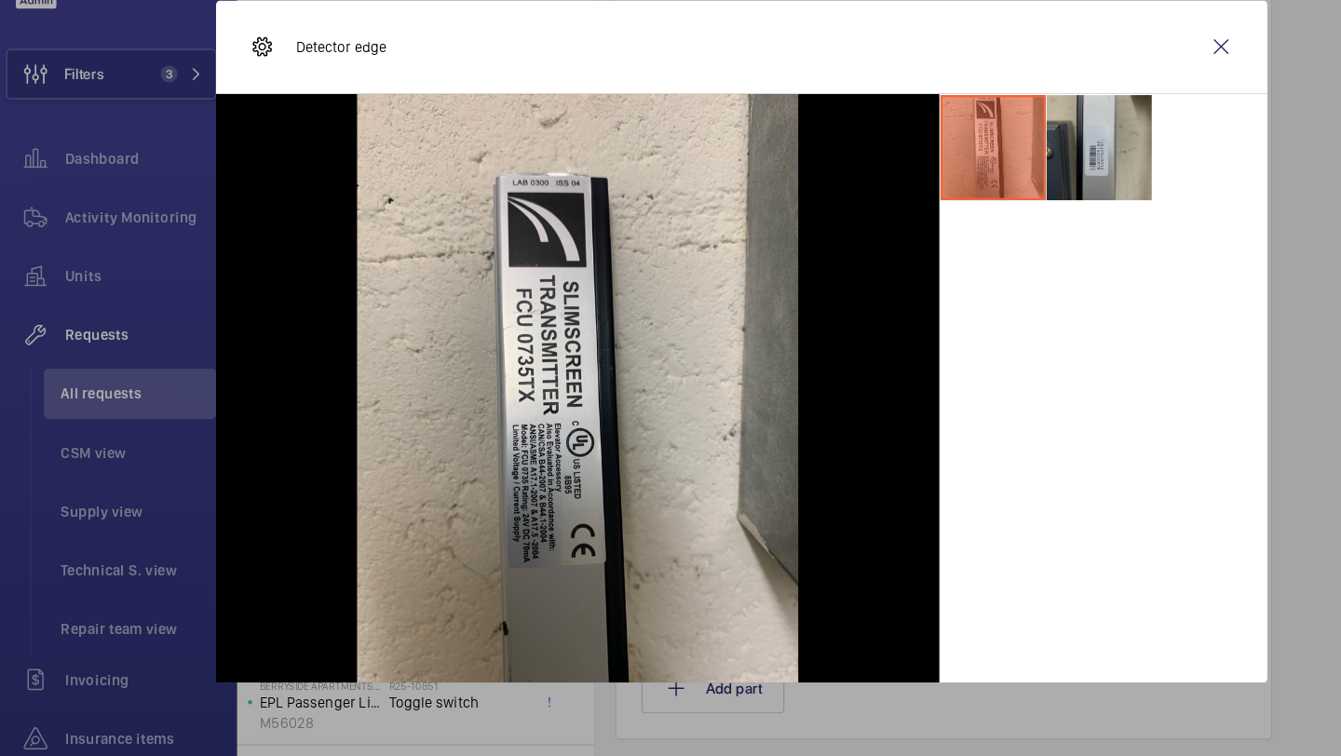
click at [992, 211] on li at bounding box center [986, 206] width 93 height 93
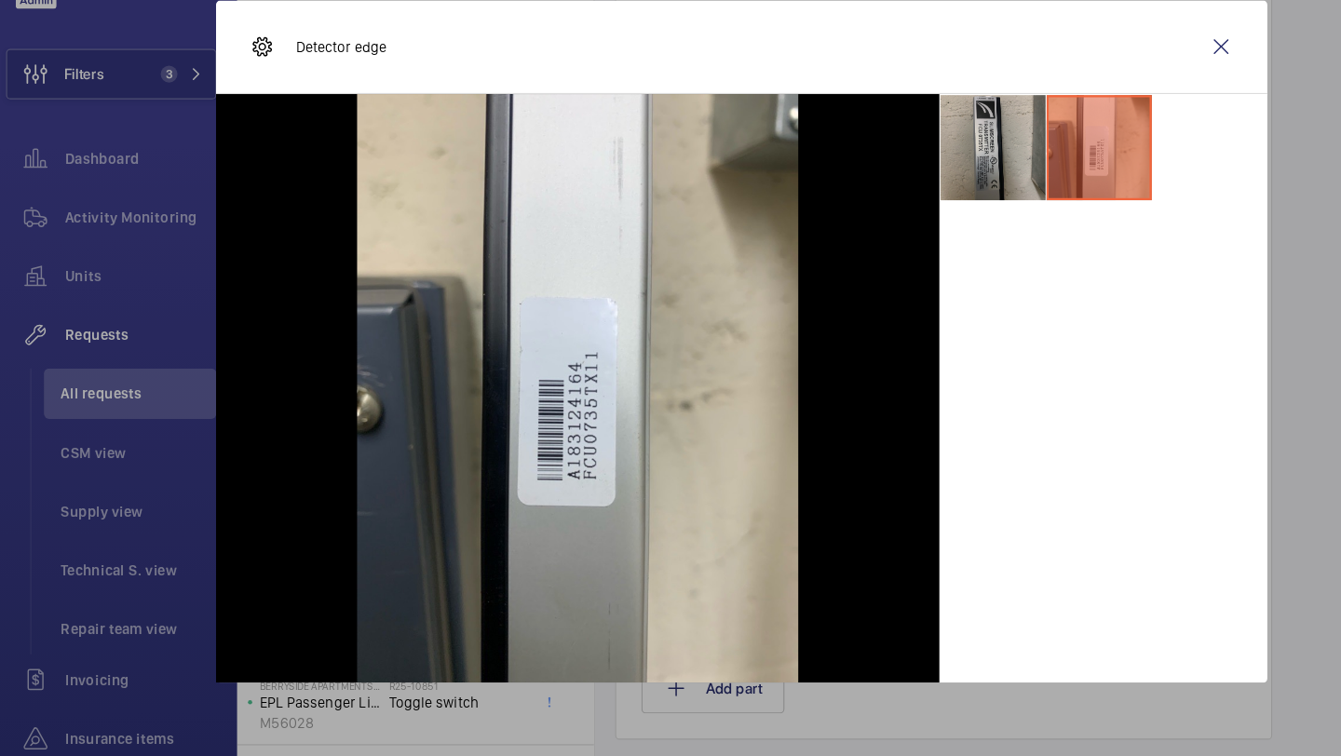
click at [868, 245] on li at bounding box center [892, 206] width 93 height 93
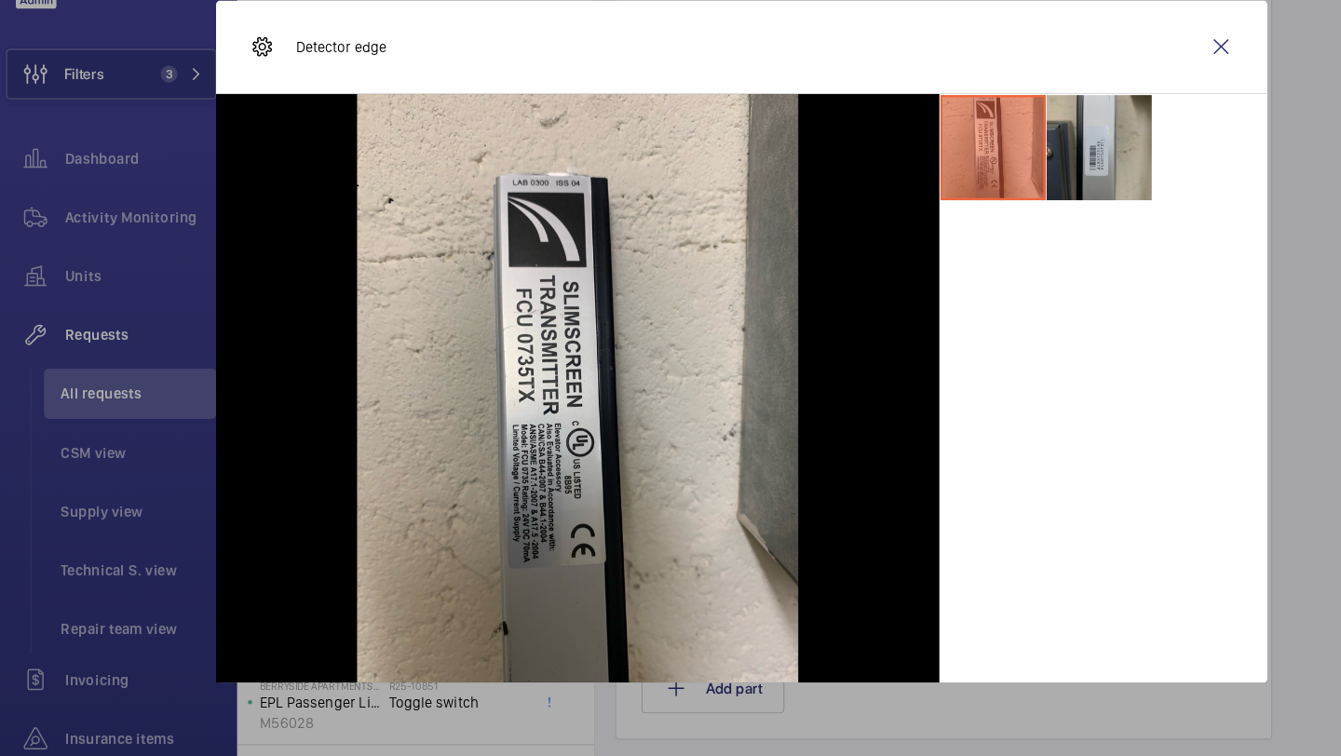
click at [993, 217] on li at bounding box center [986, 206] width 93 height 93
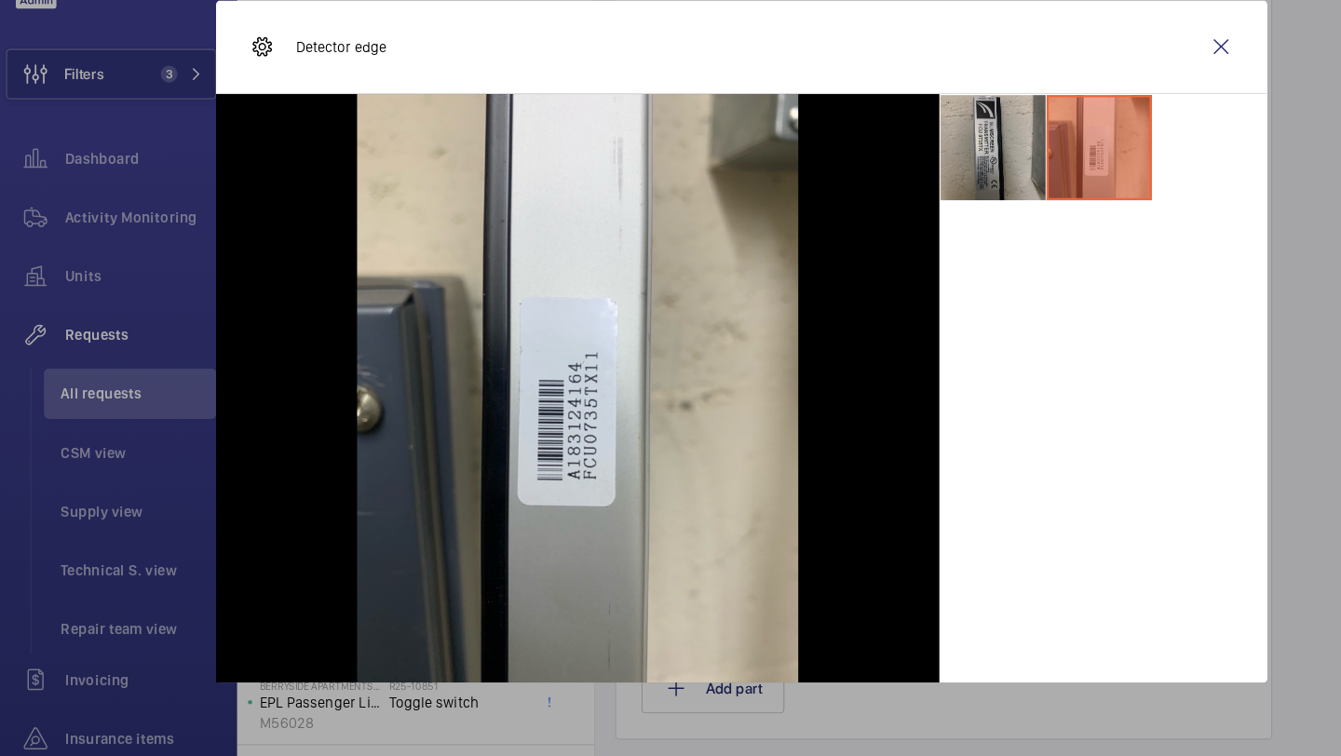
click at [903, 248] on li at bounding box center [892, 206] width 93 height 93
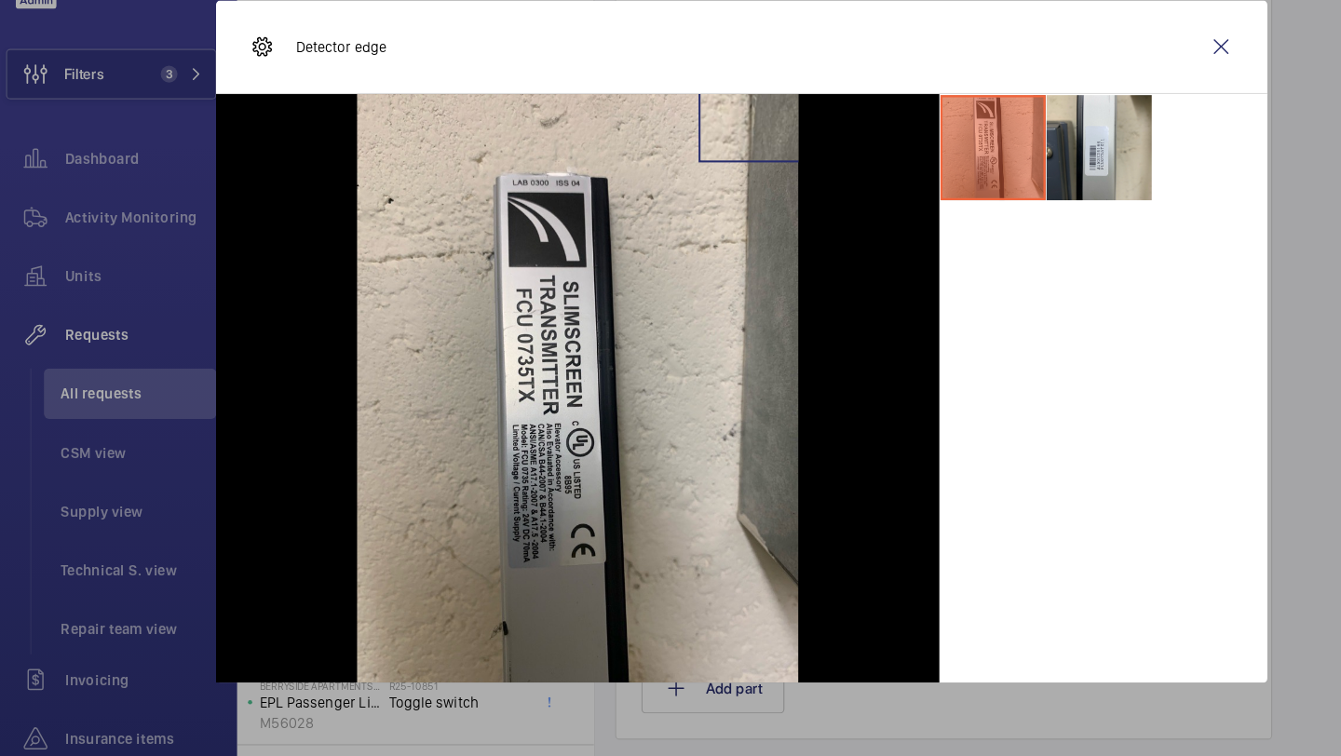
click at [679, 172] on img at bounding box center [525, 419] width 391 height 521
click at [296, 169] on div at bounding box center [525, 419] width 641 height 521
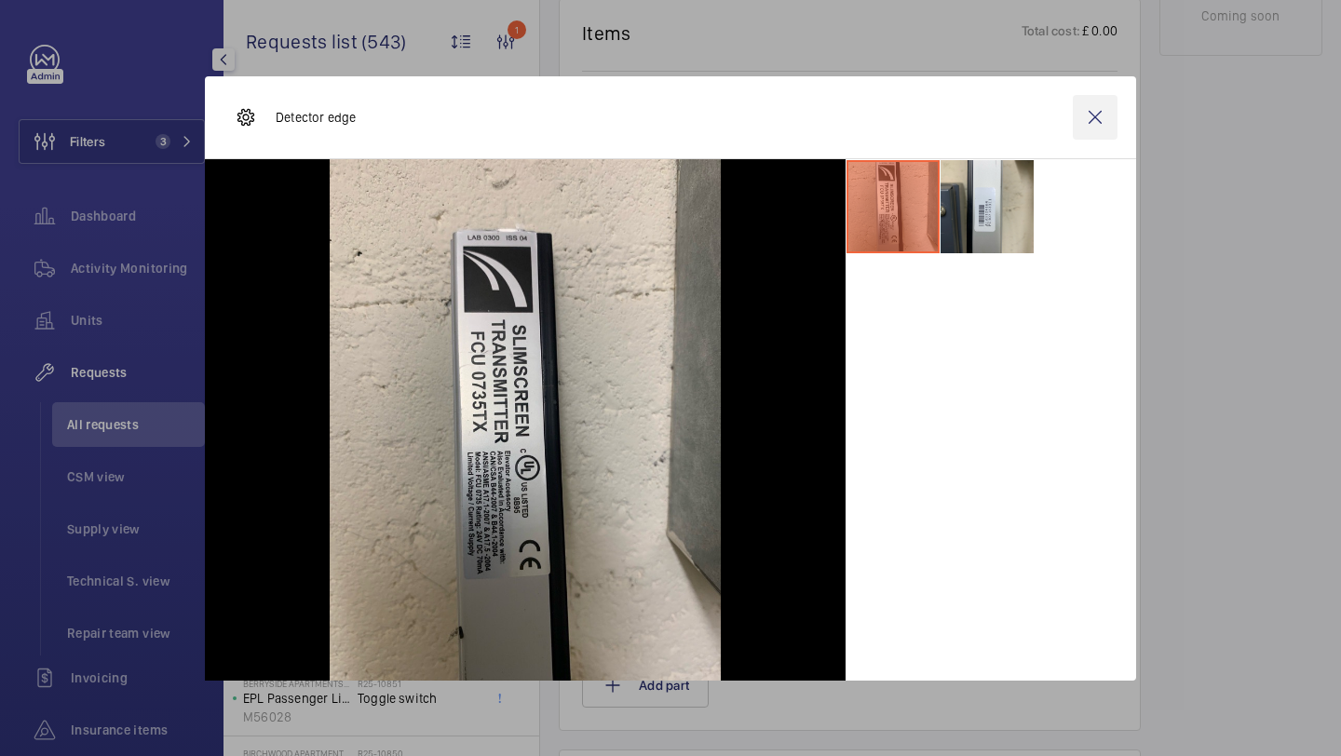
click at [1083, 128] on wm-front-icon-button at bounding box center [1095, 117] width 45 height 45
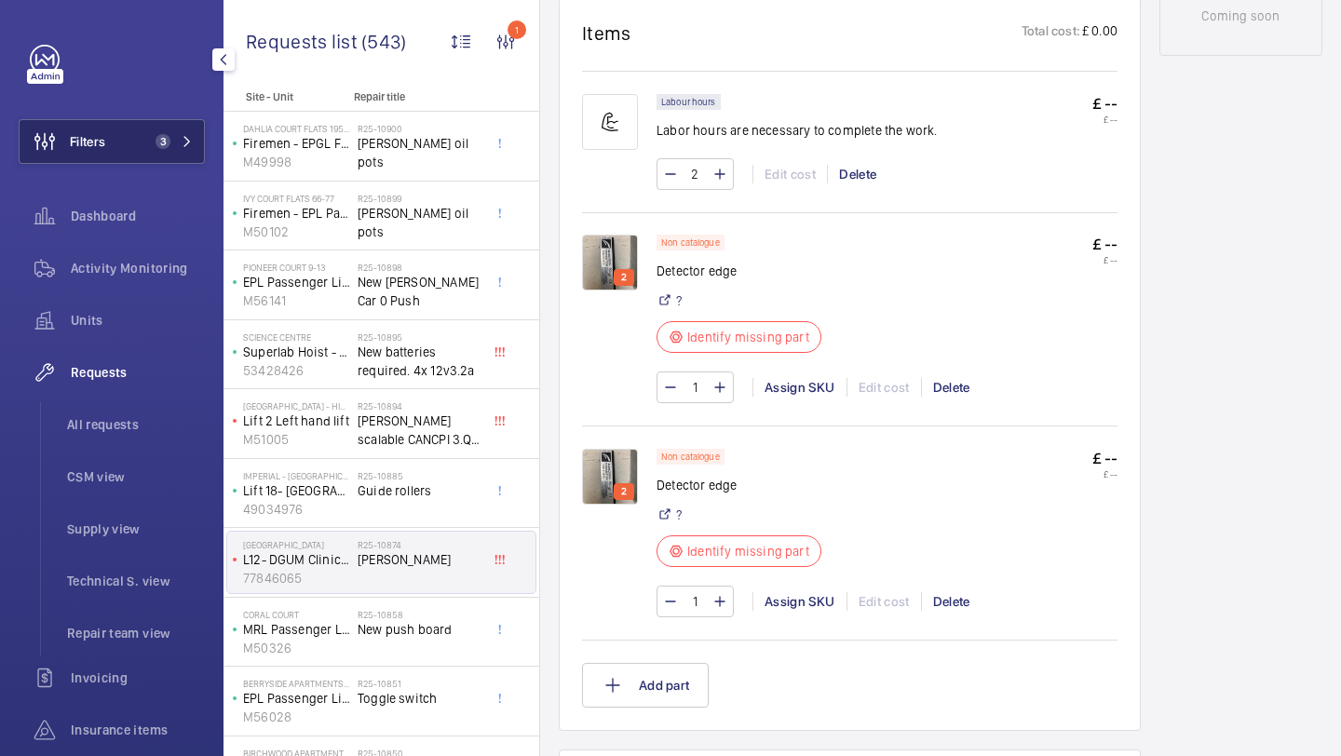
click at [175, 134] on span "3" at bounding box center [170, 141] width 45 height 15
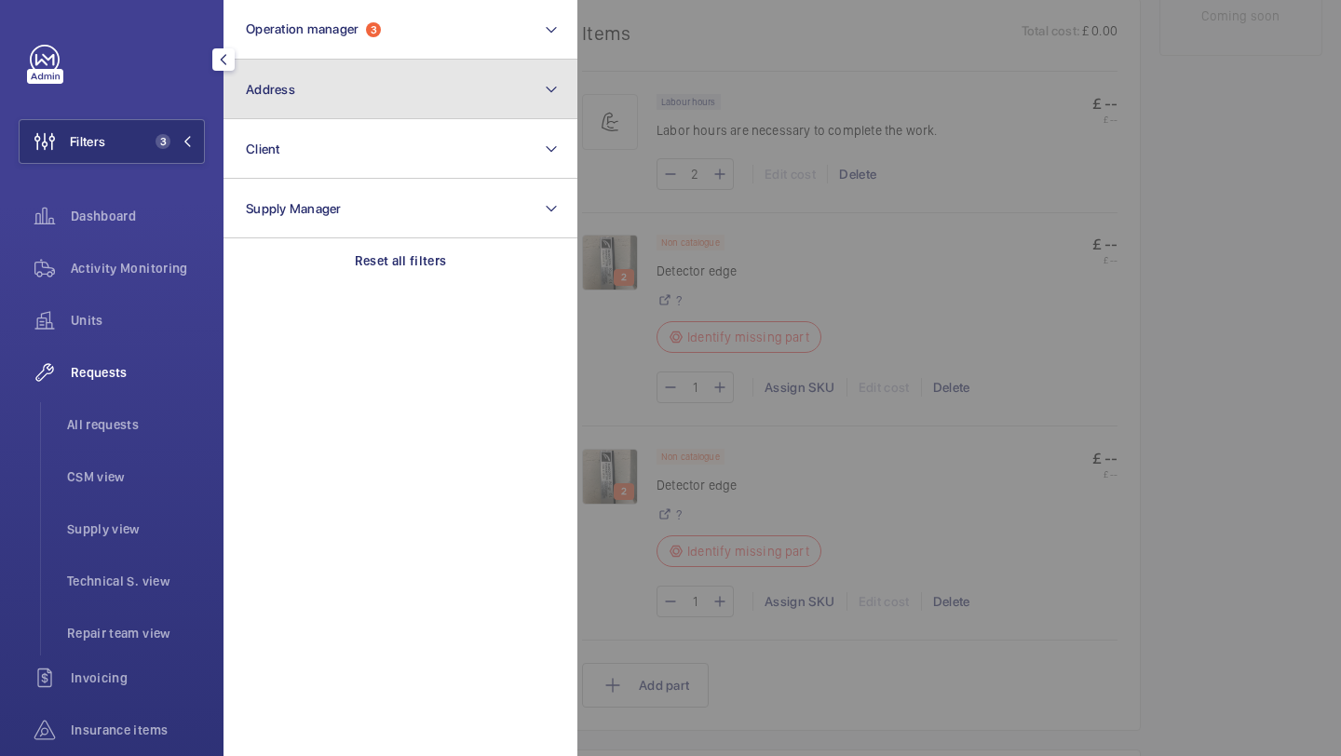
click at [286, 93] on span "Address" at bounding box center [270, 89] width 49 height 15
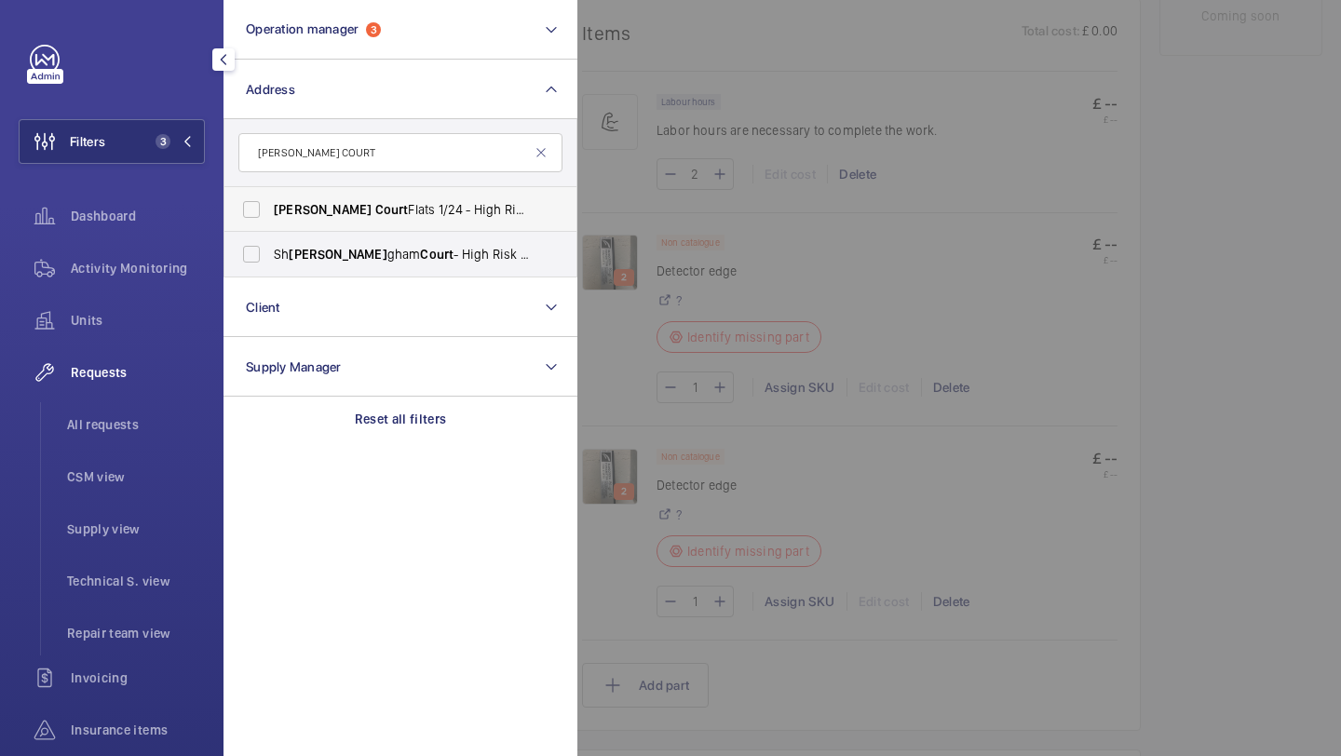
type input "ERIN COURT"
click at [375, 206] on span "Court" at bounding box center [392, 209] width 34 height 15
click at [270, 206] on input "Erin Court Flats 1/24 - High Risk Building - Erin Court Flats 1/24, LONDON NW2 …" at bounding box center [251, 209] width 37 height 37
checkbox input "true"
click at [153, 455] on li "CSM view" at bounding box center [128, 476] width 153 height 45
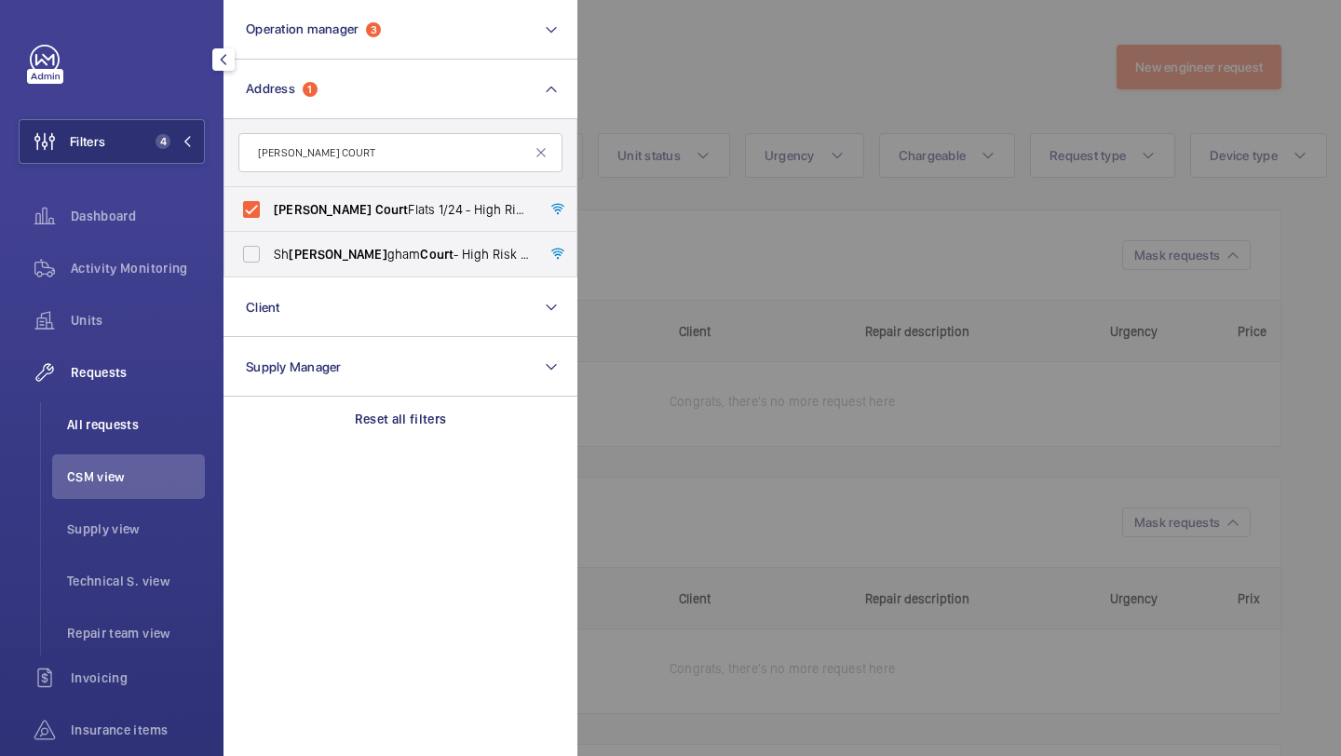
click at [153, 434] on li "All requests" at bounding box center [128, 424] width 153 height 45
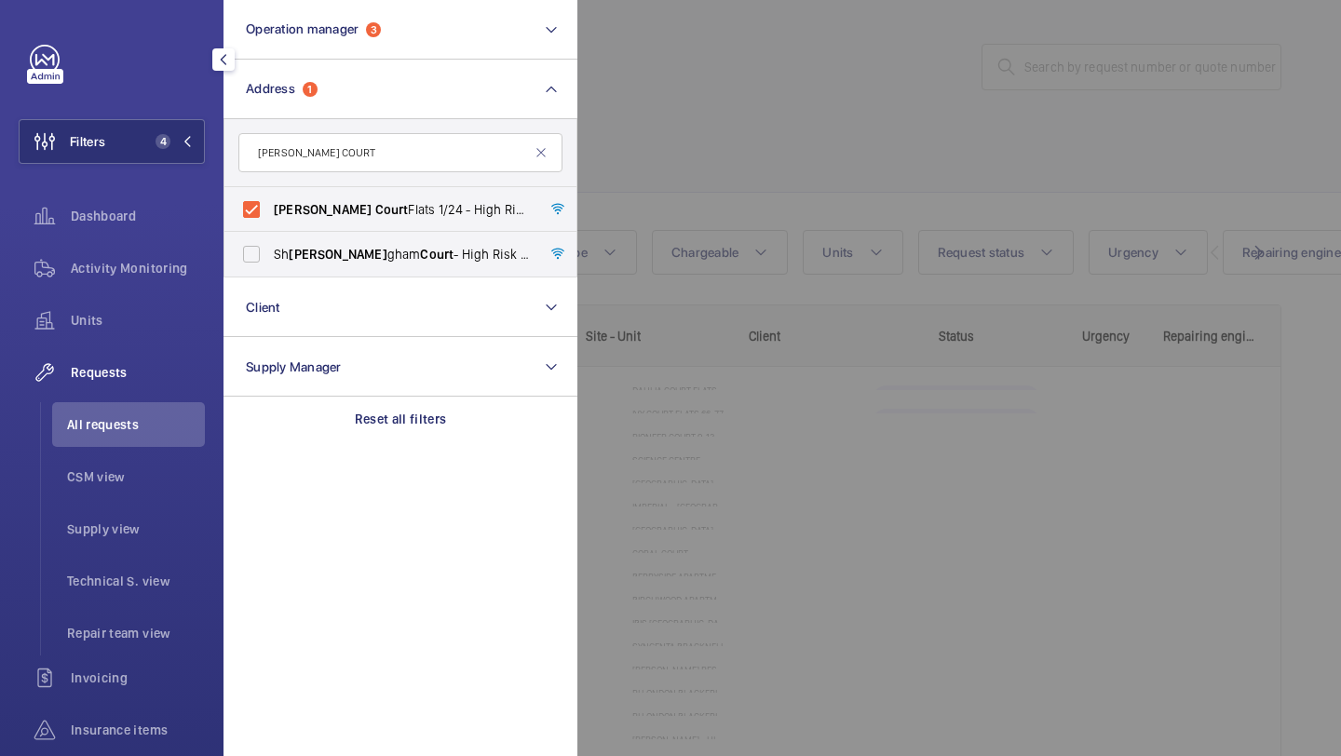
click at [756, 236] on div at bounding box center [1247, 378] width 1341 height 756
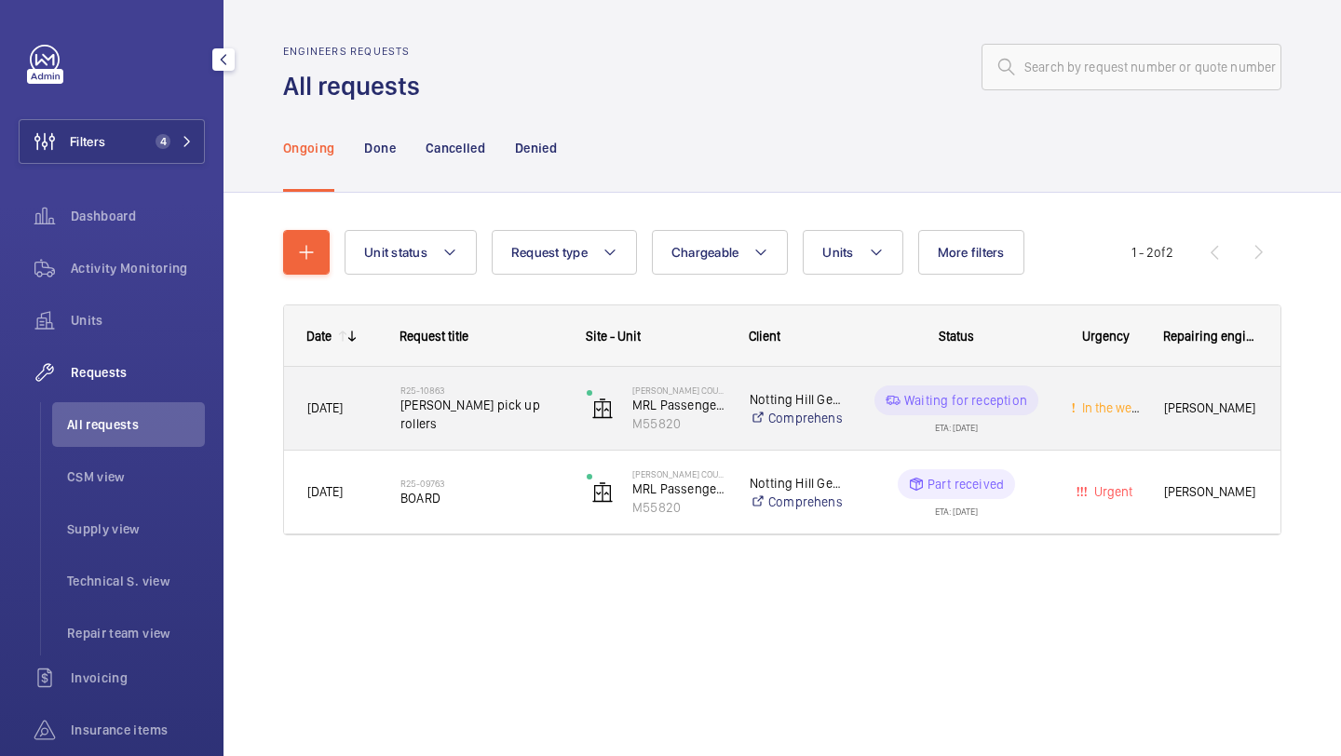
click at [515, 396] on h2 "R25-10863" at bounding box center [481, 390] width 162 height 11
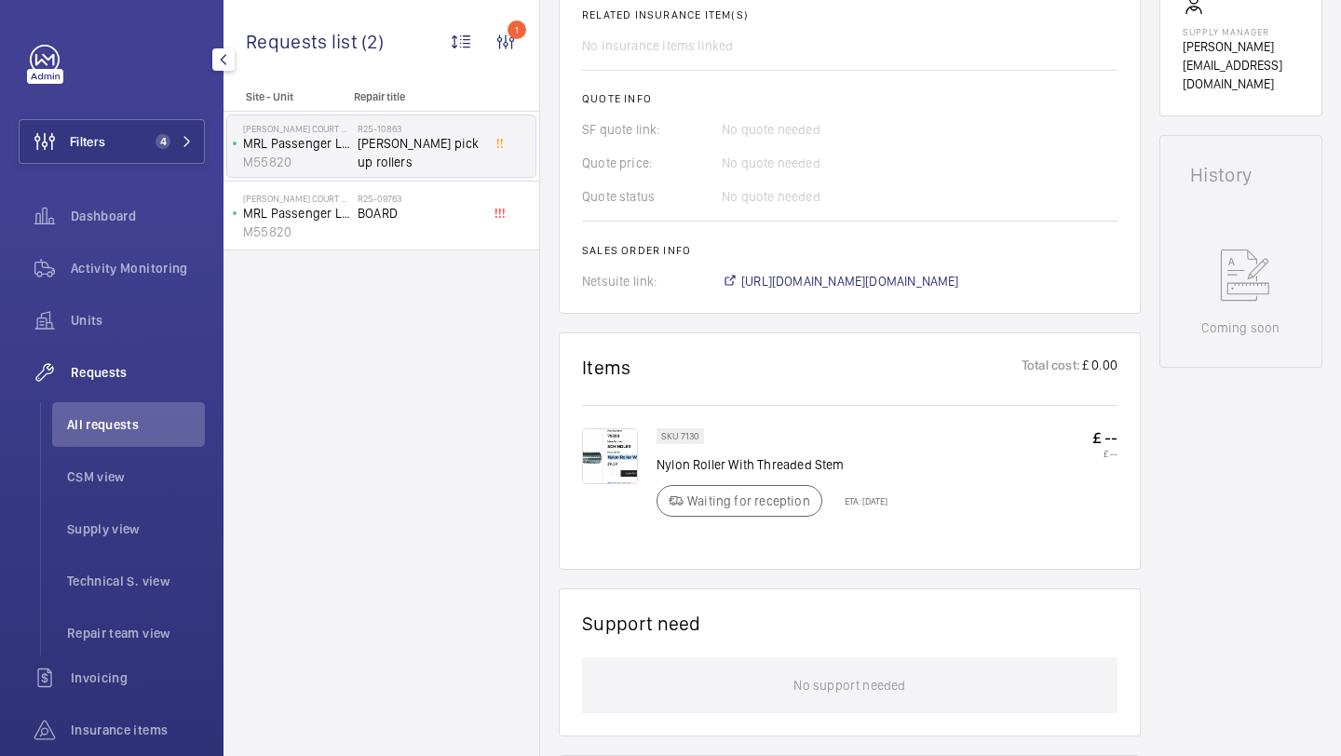
scroll to position [763, 0]
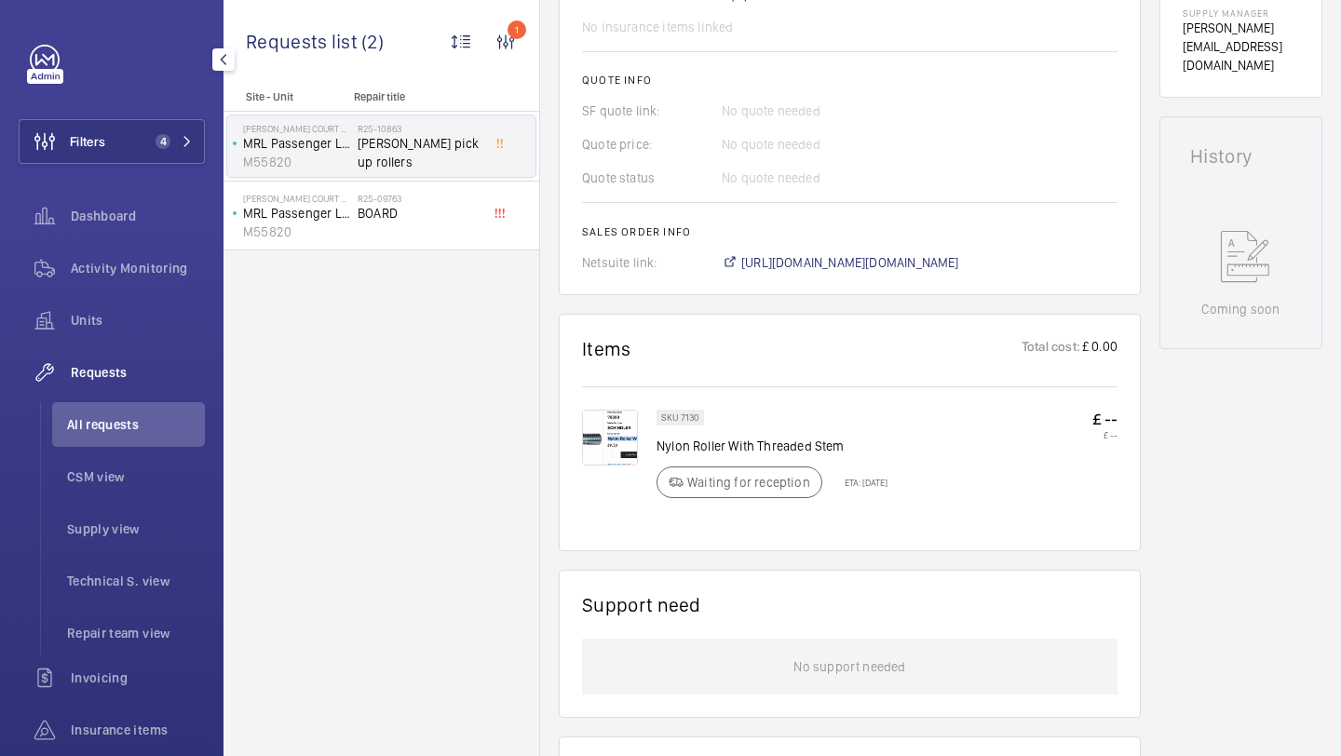
click at [616, 412] on img at bounding box center [610, 438] width 56 height 56
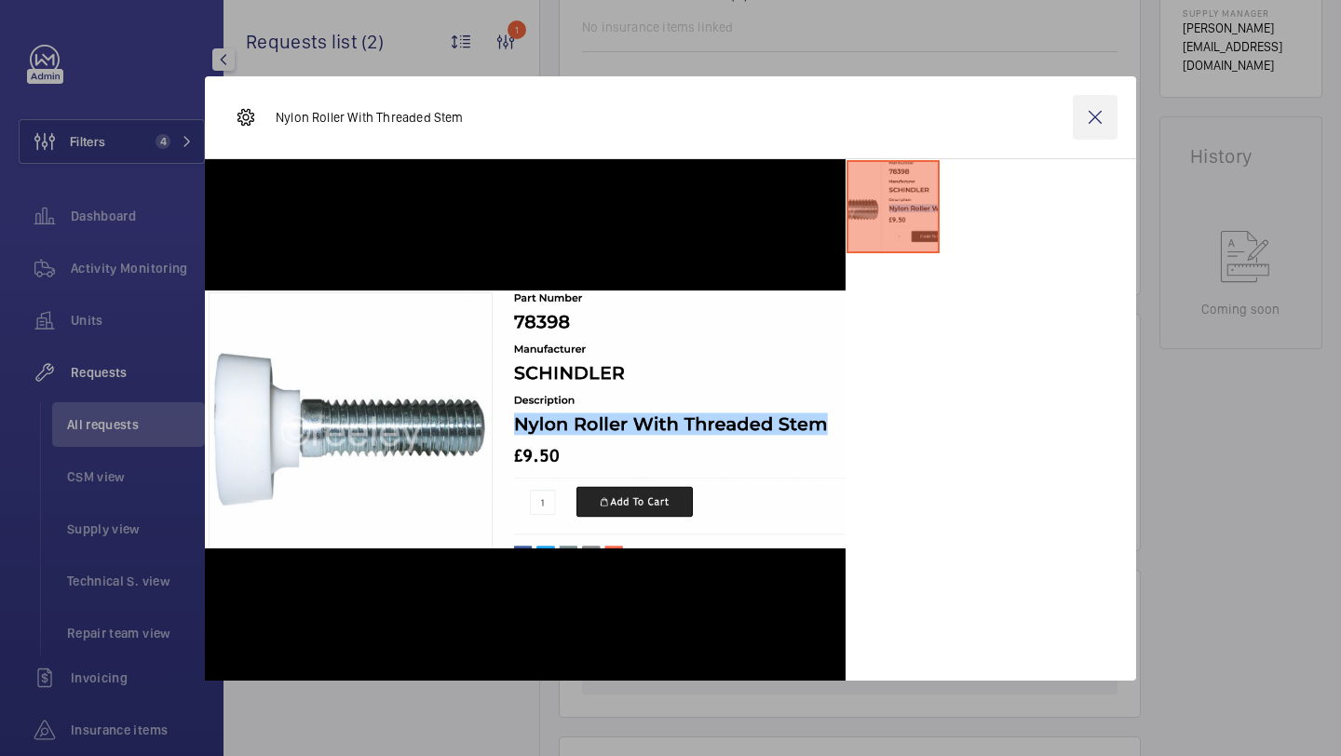
click at [1075, 115] on wm-front-icon-button at bounding box center [1095, 117] width 45 height 45
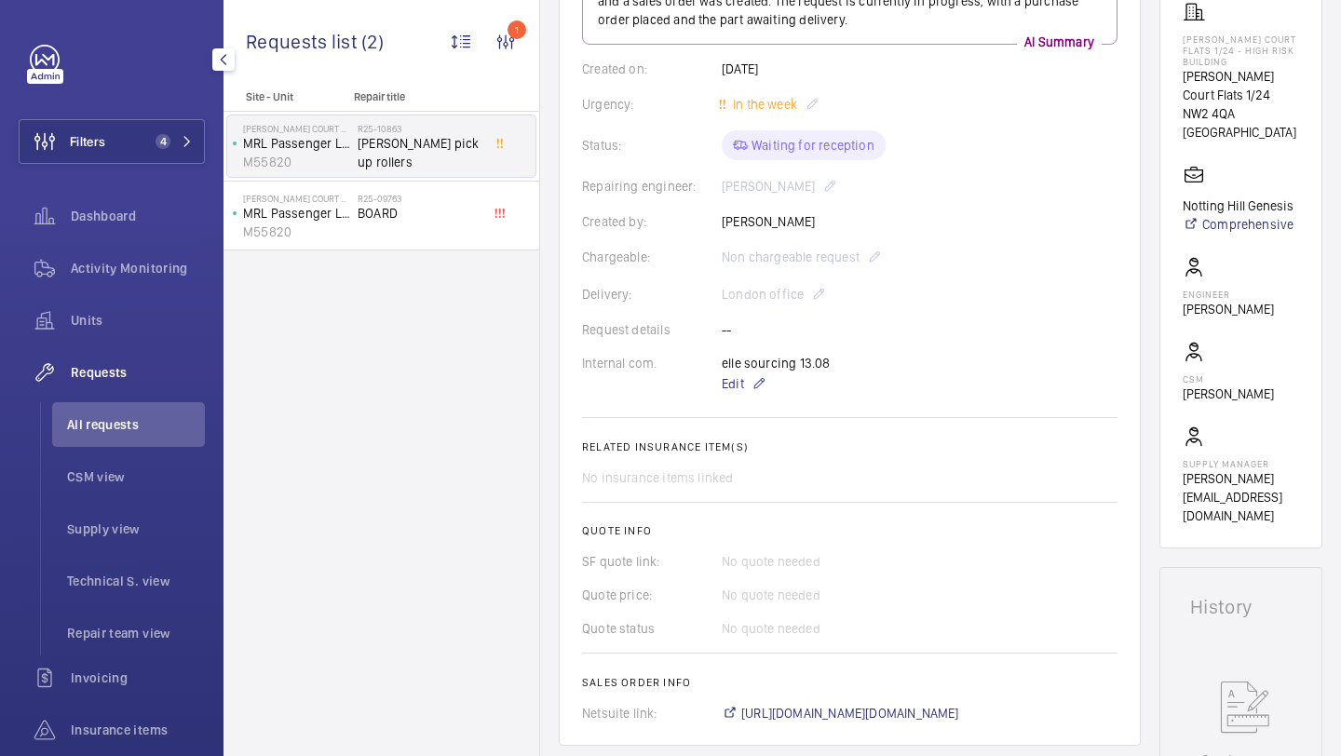
scroll to position [48, 0]
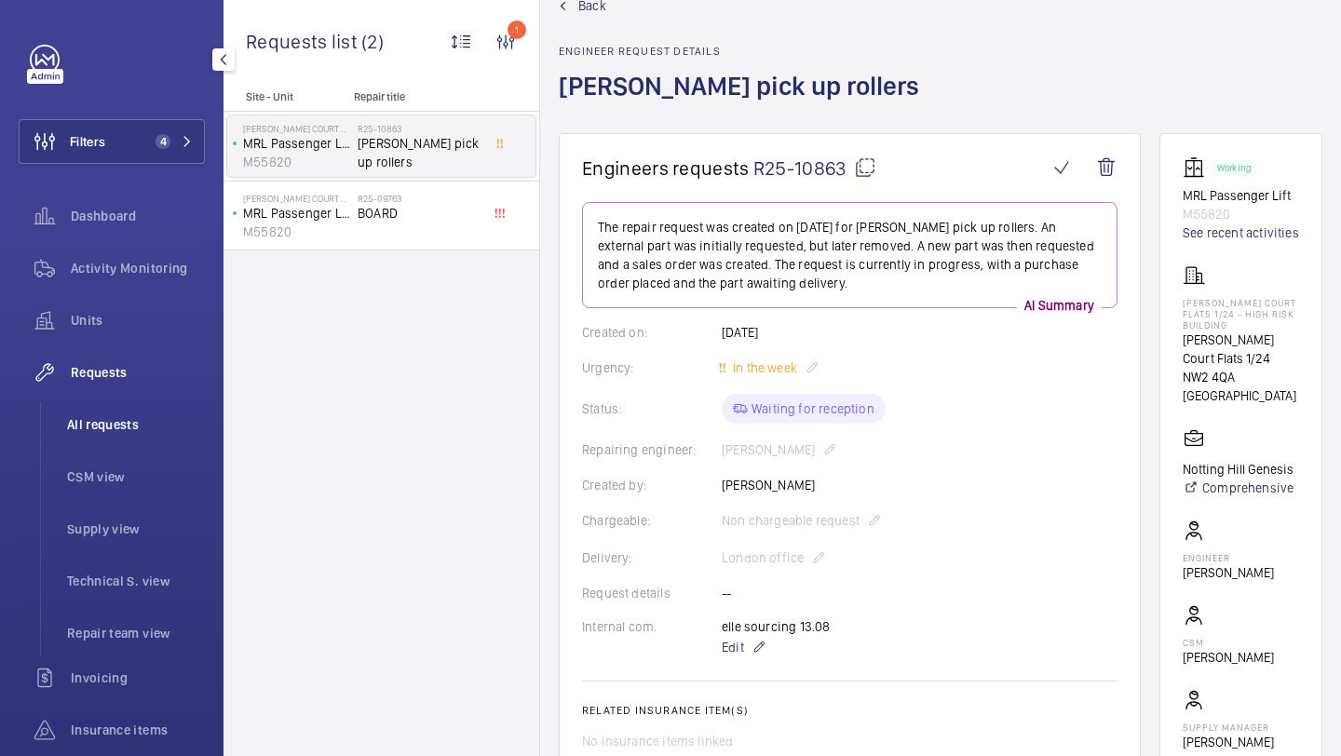
click at [148, 416] on span "All requests" at bounding box center [136, 424] width 138 height 19
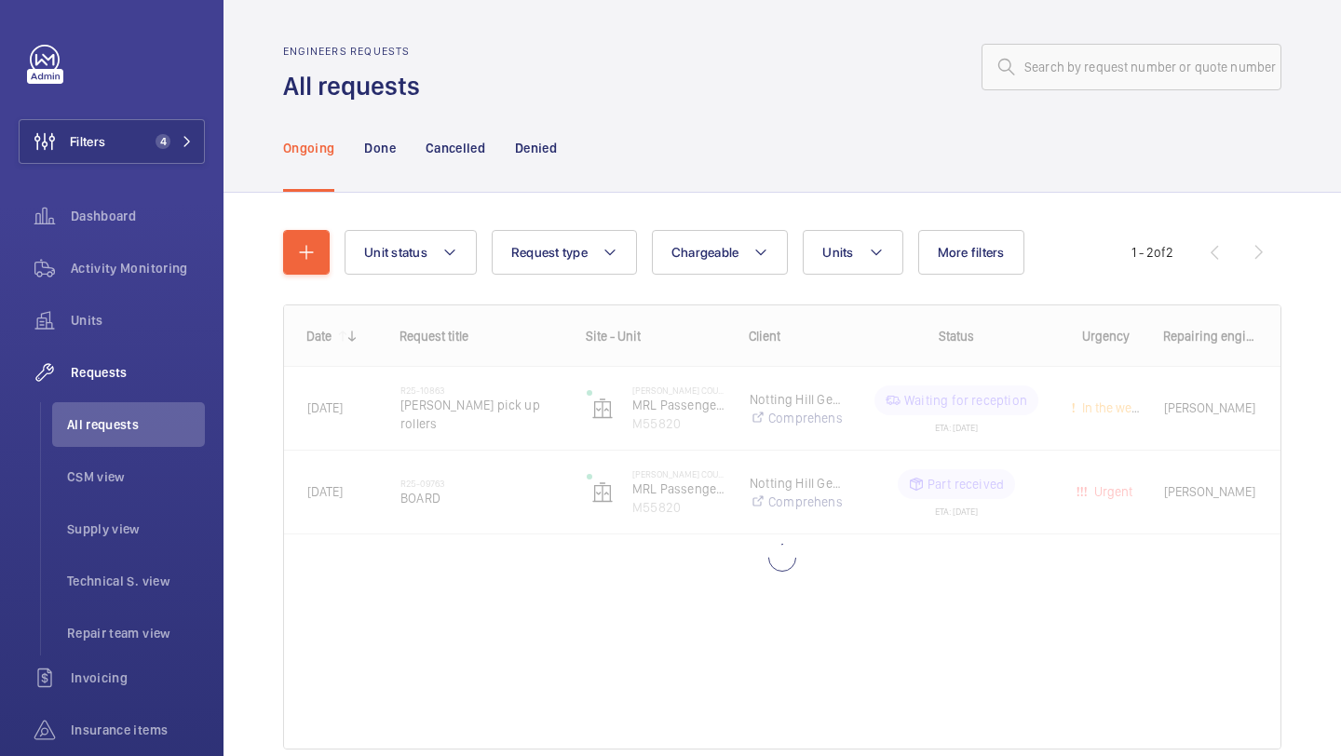
click at [952, 226] on div "Unit status Request type Chargeable Units More filters Request status Urgency R…" at bounding box center [782, 497] width 998 height 594
click at [952, 233] on button "More filters" at bounding box center [971, 252] width 106 height 45
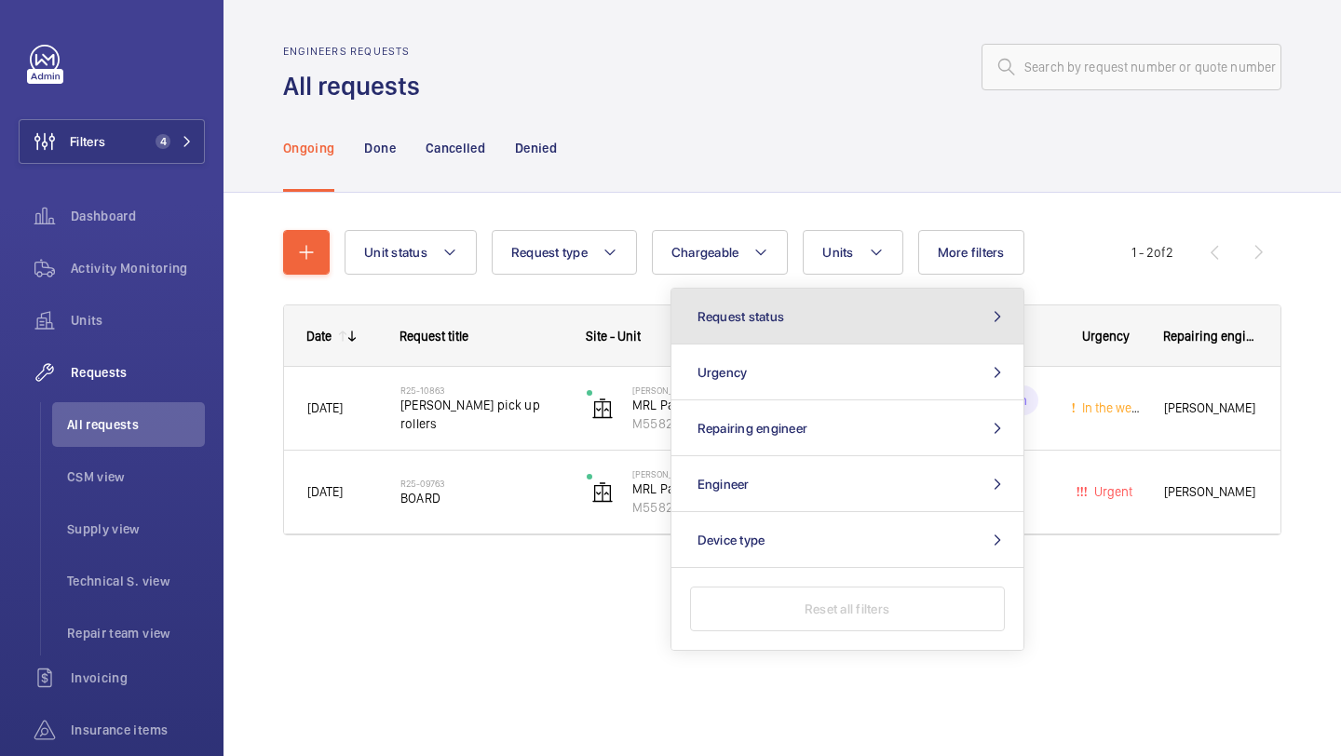
click at [851, 318] on button "Request status" at bounding box center [847, 317] width 352 height 56
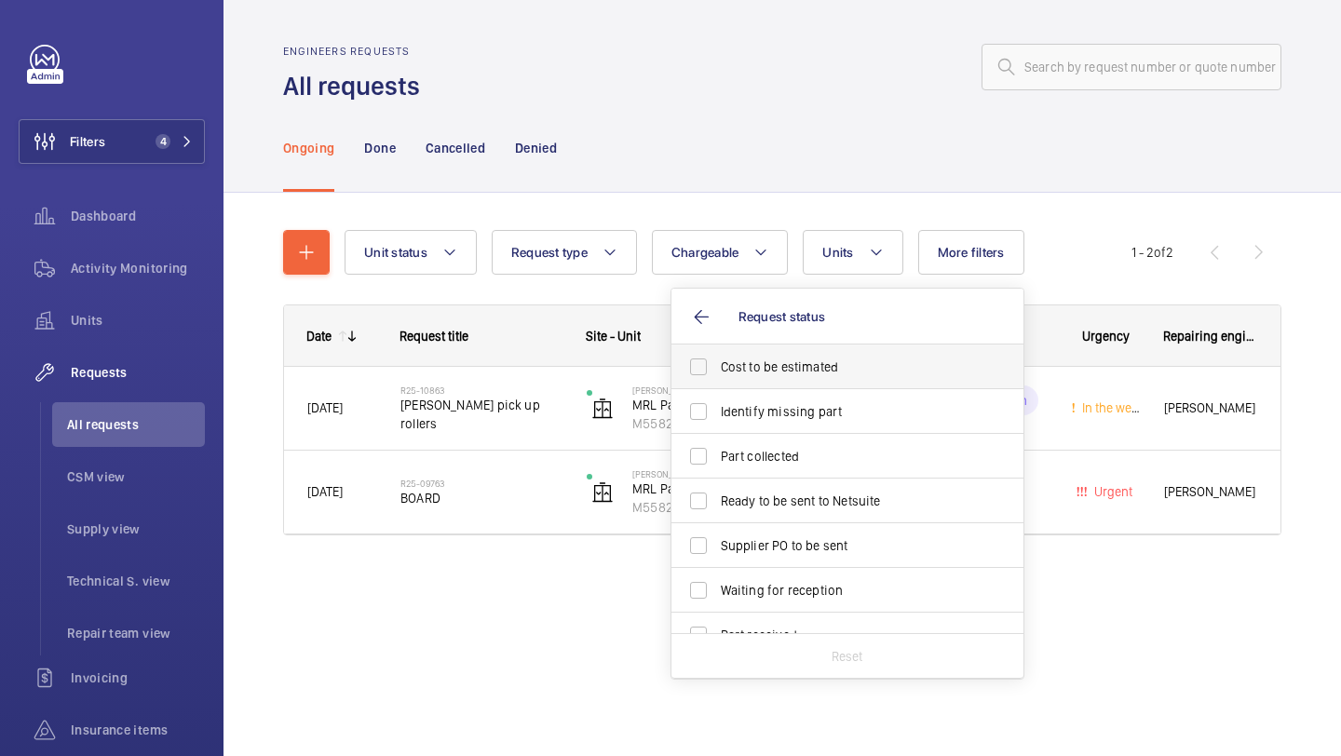
drag, startPoint x: 811, startPoint y: 353, endPoint x: 809, endPoint y: 365, distance: 12.2
click at [811, 353] on label "Cost to be estimated" at bounding box center [833, 367] width 324 height 45
click at [717, 353] on input "Cost to be estimated" at bounding box center [698, 366] width 37 height 37
checkbox input "true"
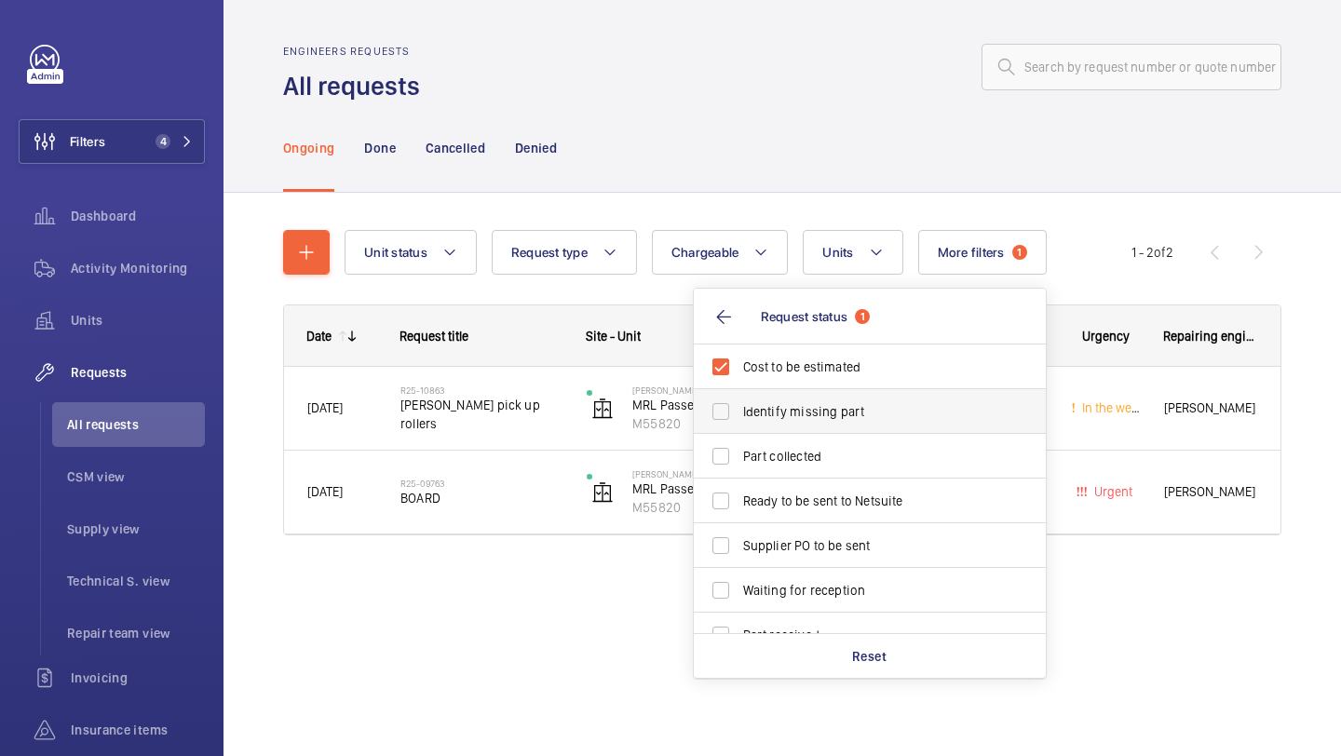
click at [799, 392] on label "Identify missing part" at bounding box center [856, 411] width 324 height 45
click at [739, 393] on input "Identify missing part" at bounding box center [720, 411] width 37 height 37
checkbox input "true"
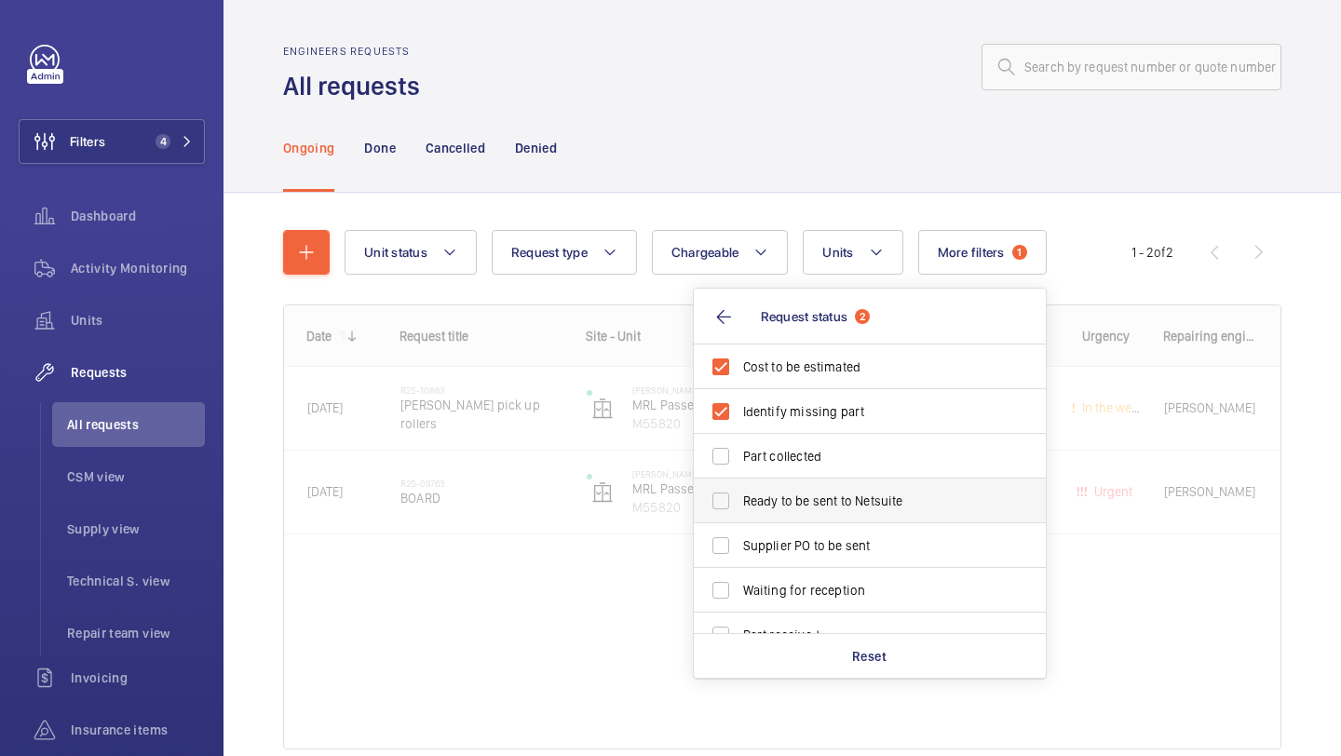
click at [772, 494] on span "Ready to be sent to Netsuite" at bounding box center [871, 501] width 256 height 19
click at [739, 494] on input "Ready to be sent to Netsuite" at bounding box center [720, 500] width 37 height 37
checkbox input "true"
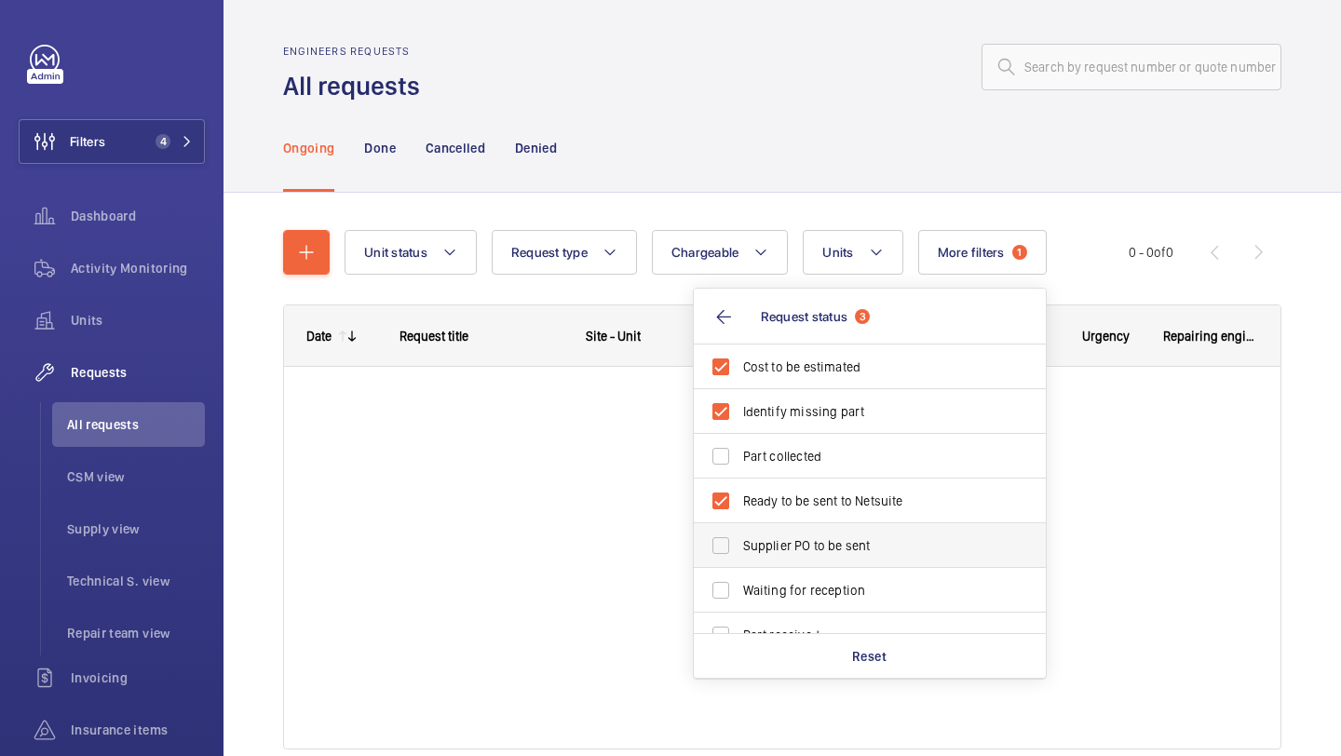
click at [772, 531] on label "Supplier PO to be sent" at bounding box center [856, 545] width 324 height 45
click at [739, 531] on input "Supplier PO to be sent" at bounding box center [720, 545] width 37 height 37
checkbox input "true"
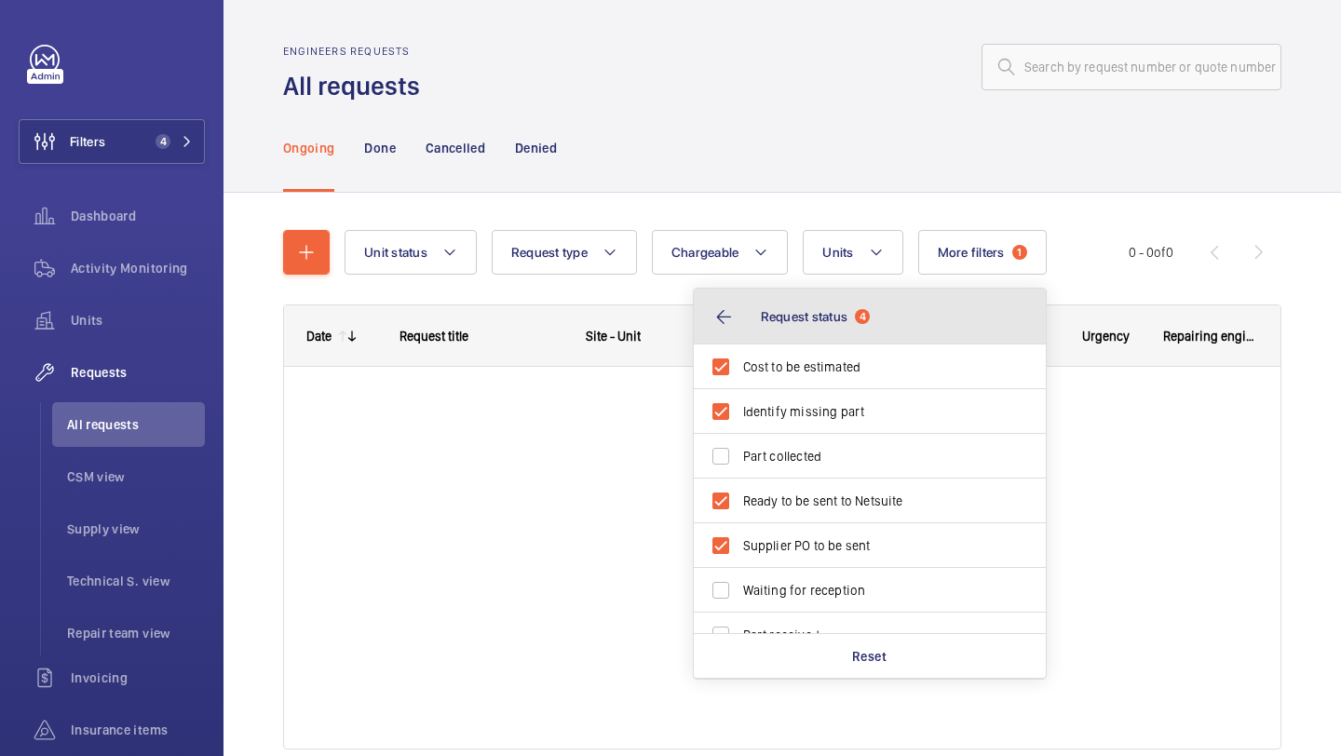
click at [768, 343] on button "Request status 4" at bounding box center [870, 317] width 352 height 56
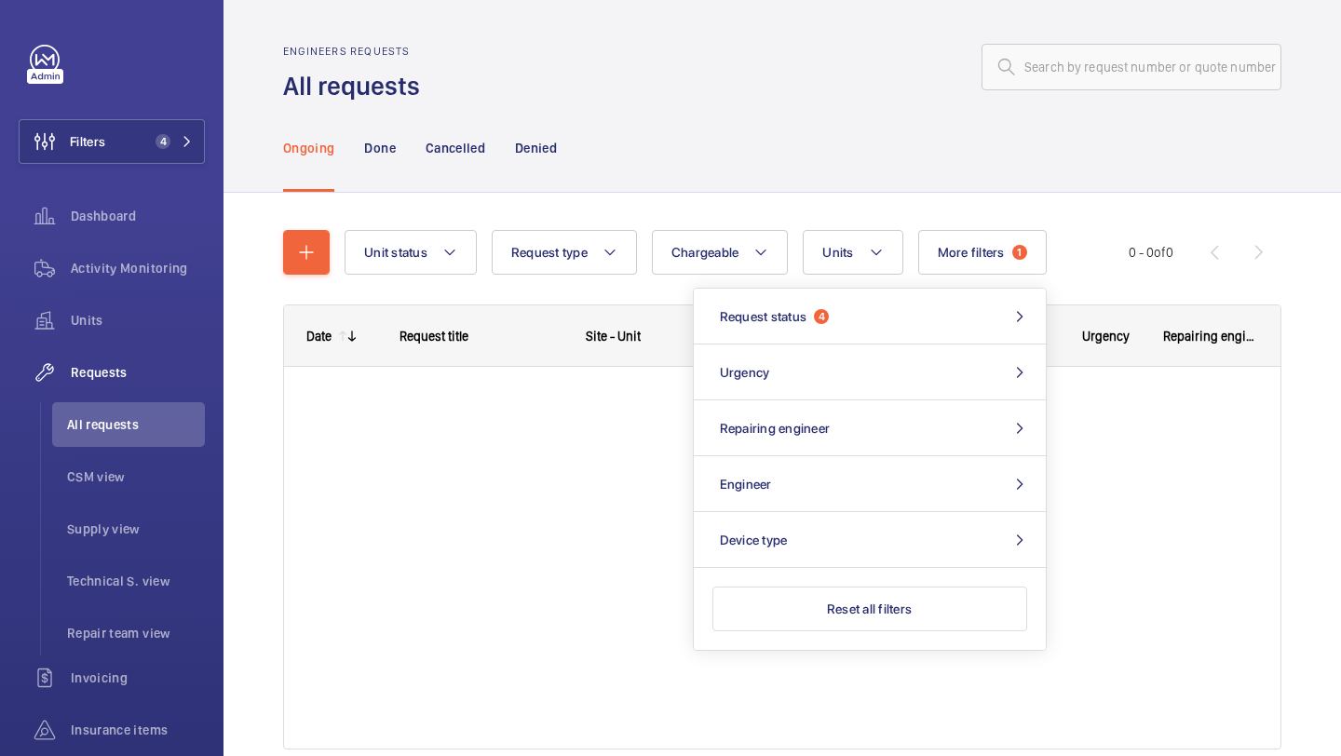
click at [773, 101] on div "Engineers requests All requests" at bounding box center [782, 74] width 998 height 59
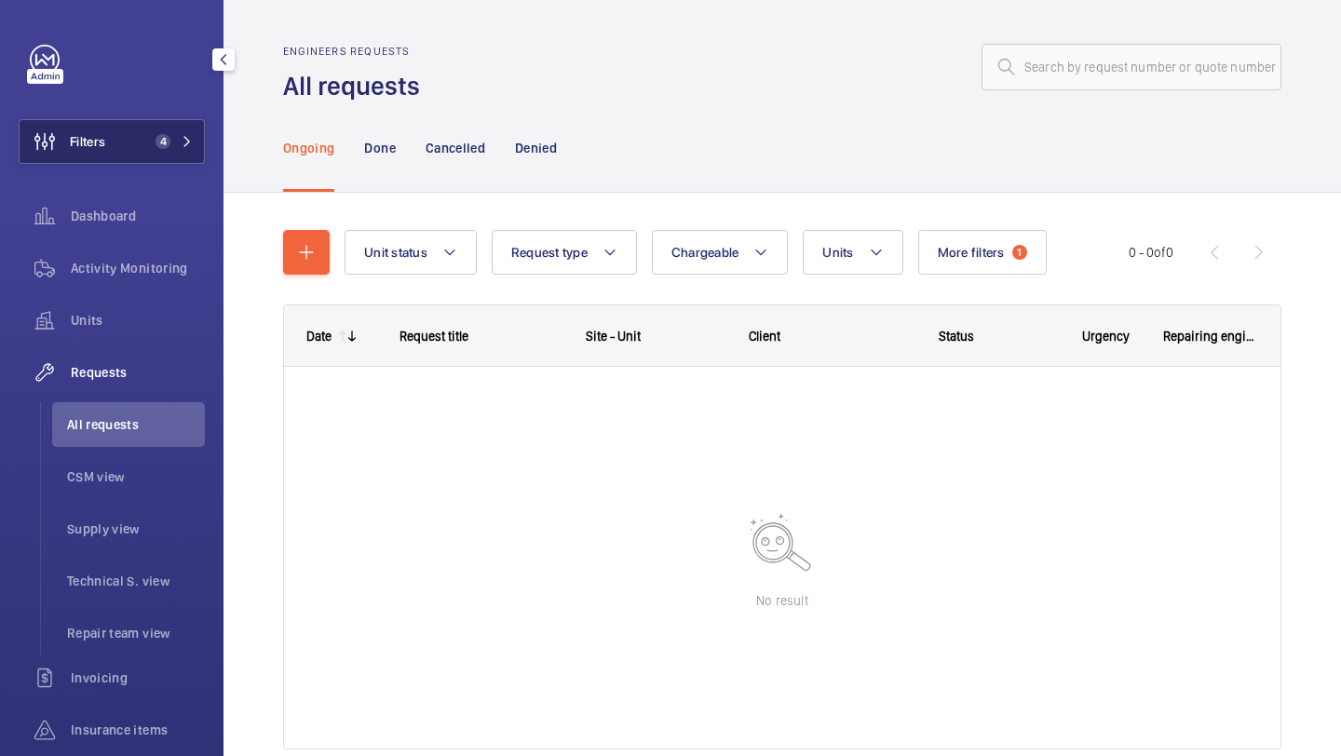
click at [156, 128] on button "Filters 4" at bounding box center [112, 141] width 186 height 45
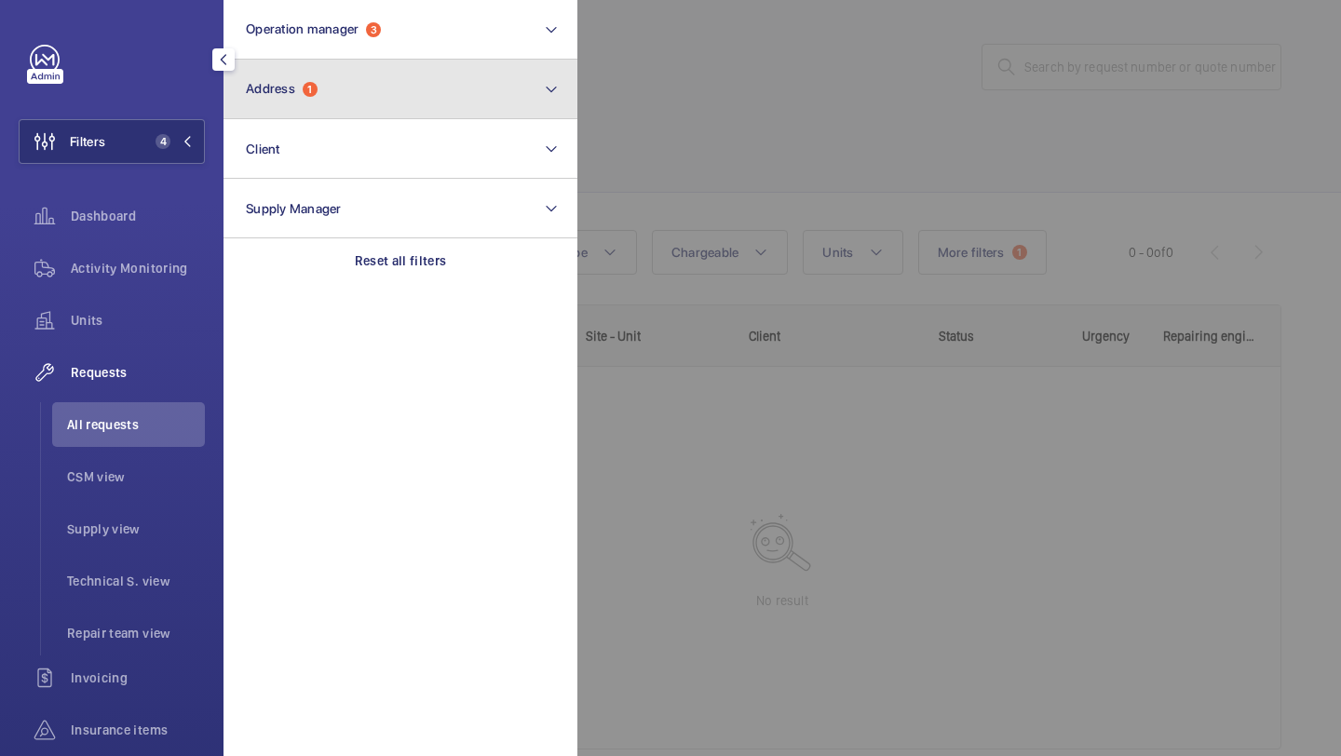
click at [331, 92] on button "Address 1" at bounding box center [400, 90] width 354 height 60
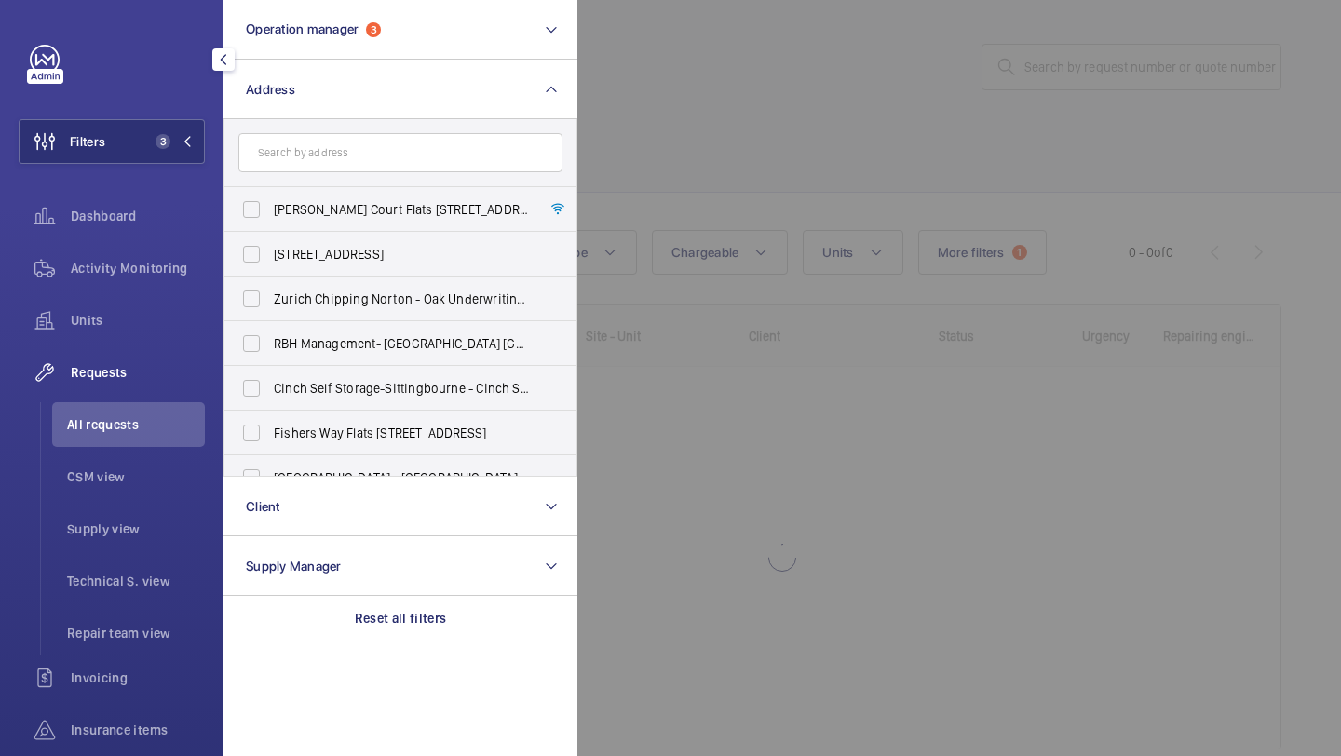
click at [767, 101] on div at bounding box center [1247, 378] width 1341 height 756
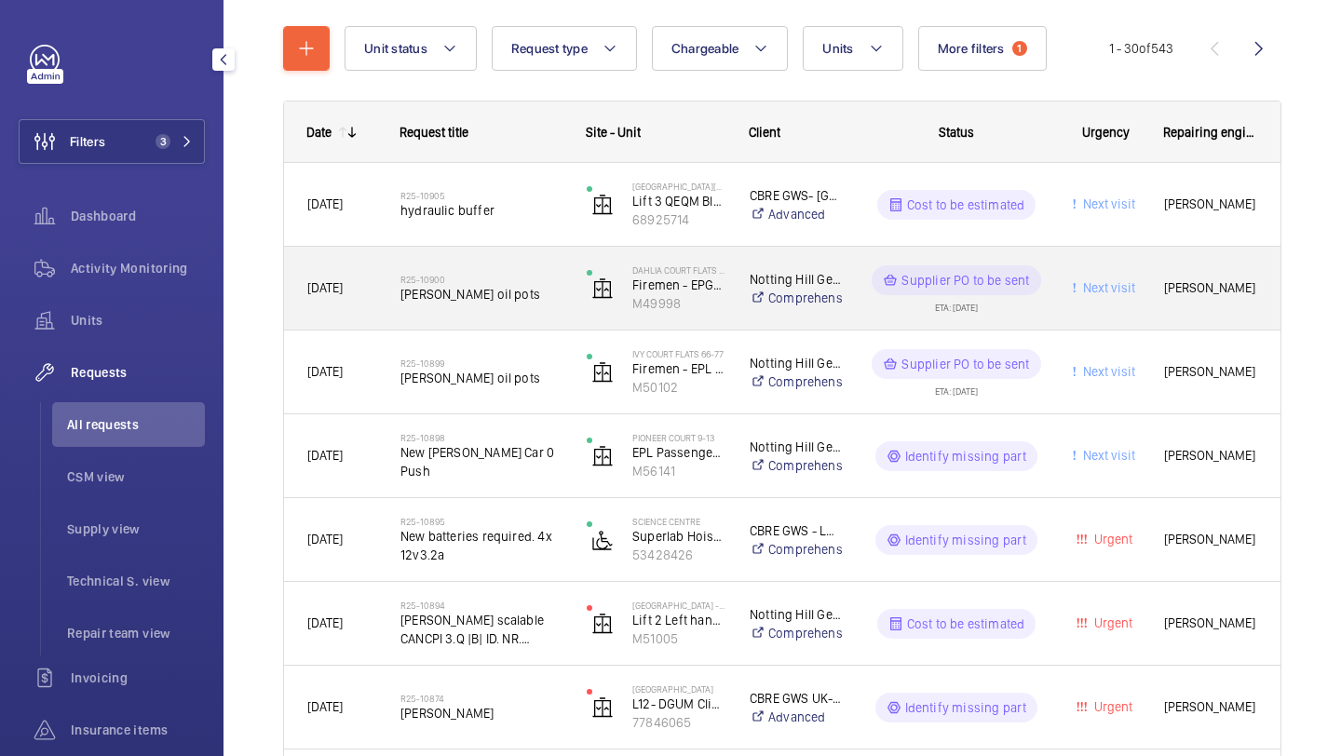
scroll to position [236, 0]
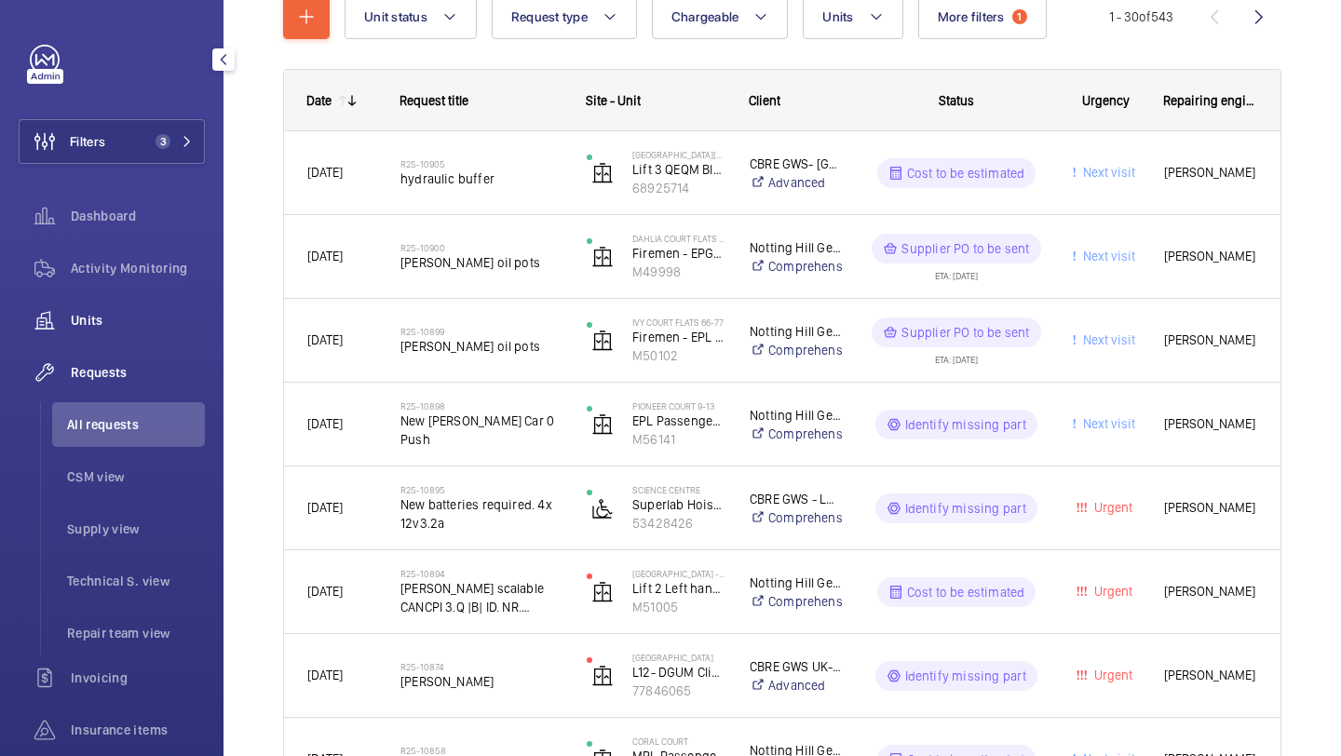
click at [136, 322] on span "Units" at bounding box center [138, 320] width 134 height 19
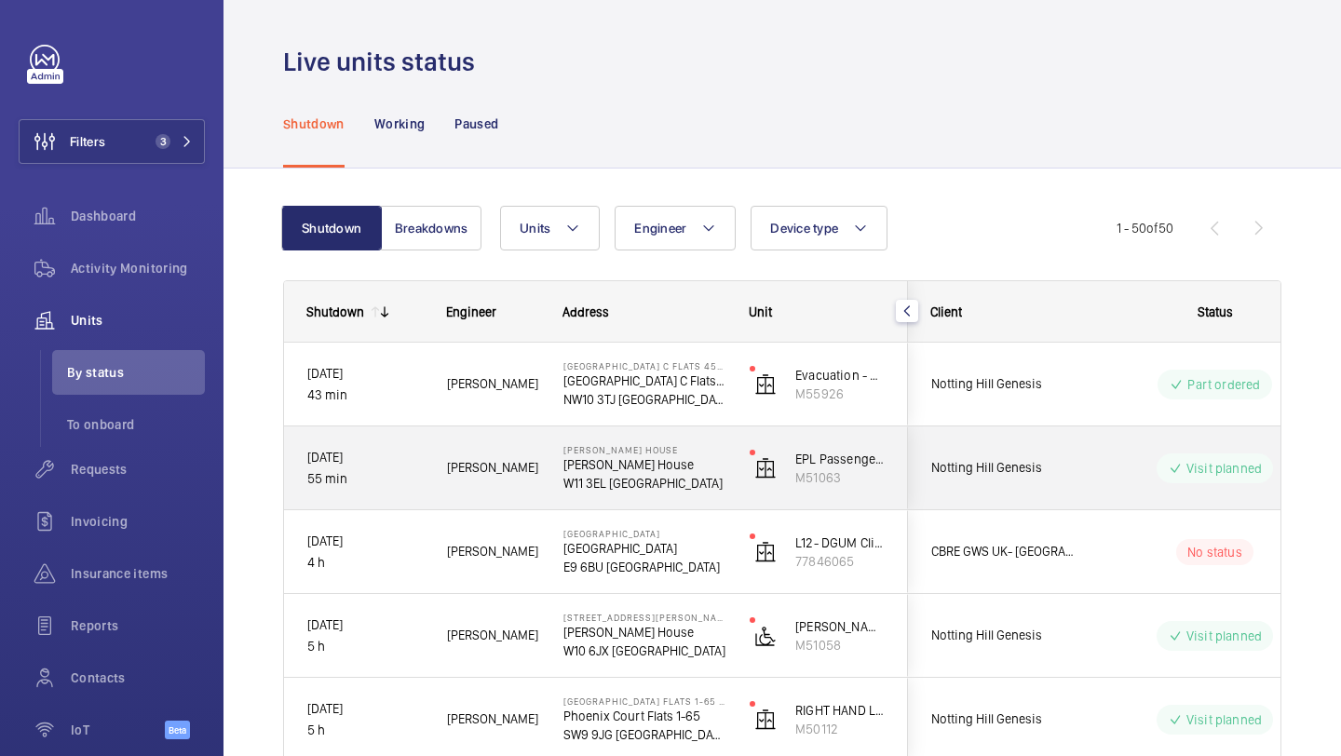
scroll to position [57, 0]
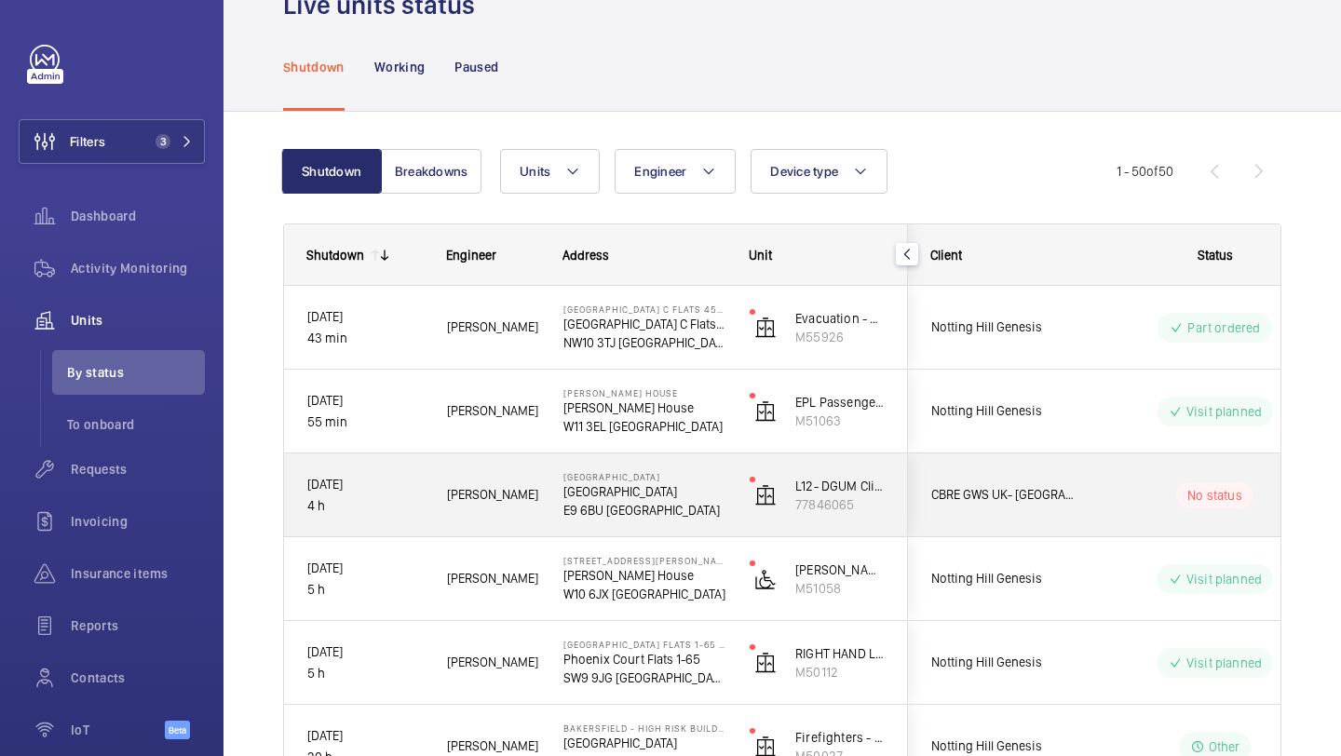
click at [1047, 496] on span "CBRE GWS UK- Homerton Hospital (Critical)" at bounding box center [1002, 494] width 143 height 21
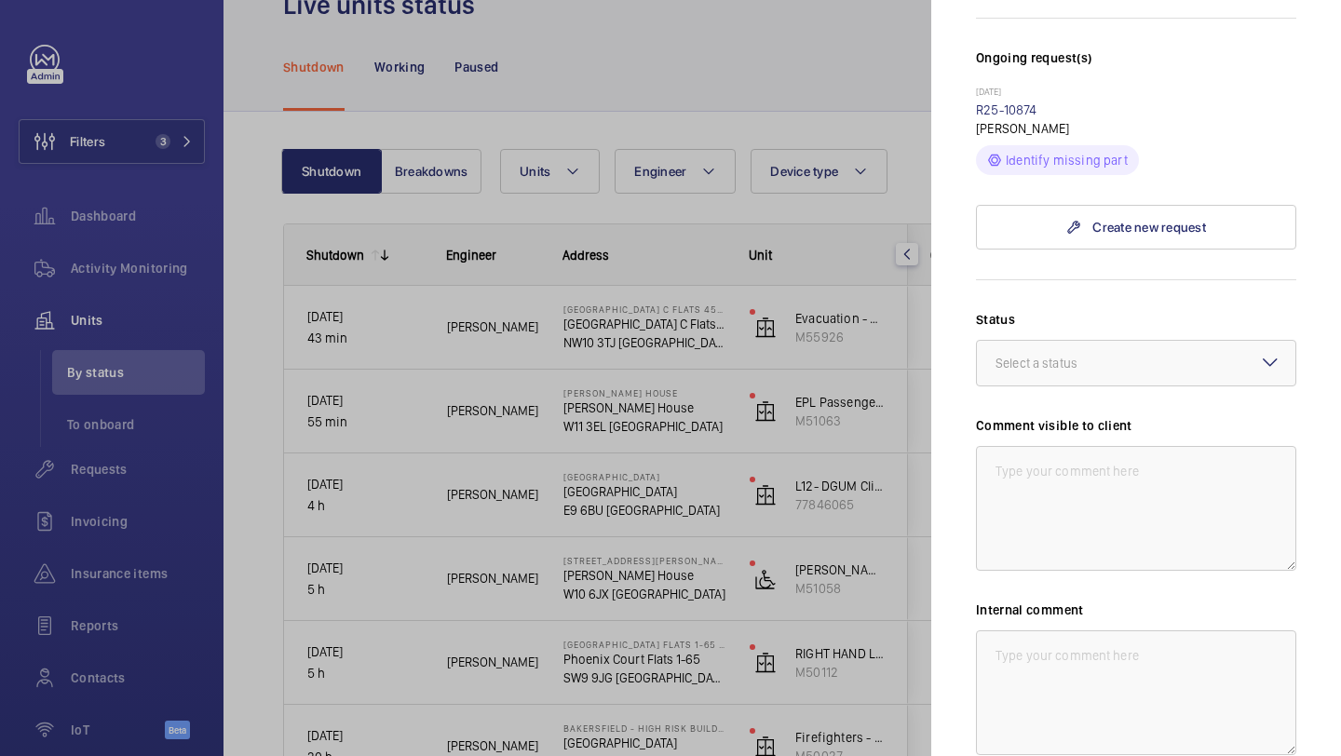
scroll to position [545, 0]
click at [1087, 479] on textarea at bounding box center [1136, 509] width 320 height 125
drag, startPoint x: 1122, startPoint y: 459, endPoint x: 1000, endPoint y: 417, distance: 129.0
click at [1000, 447] on textarea "WM ACTION - Safety edges required, supply chain currently sourcing." at bounding box center [1136, 509] width 320 height 125
type textarea "WM ACTION - Safety edges required, supply chain currently sourcing."
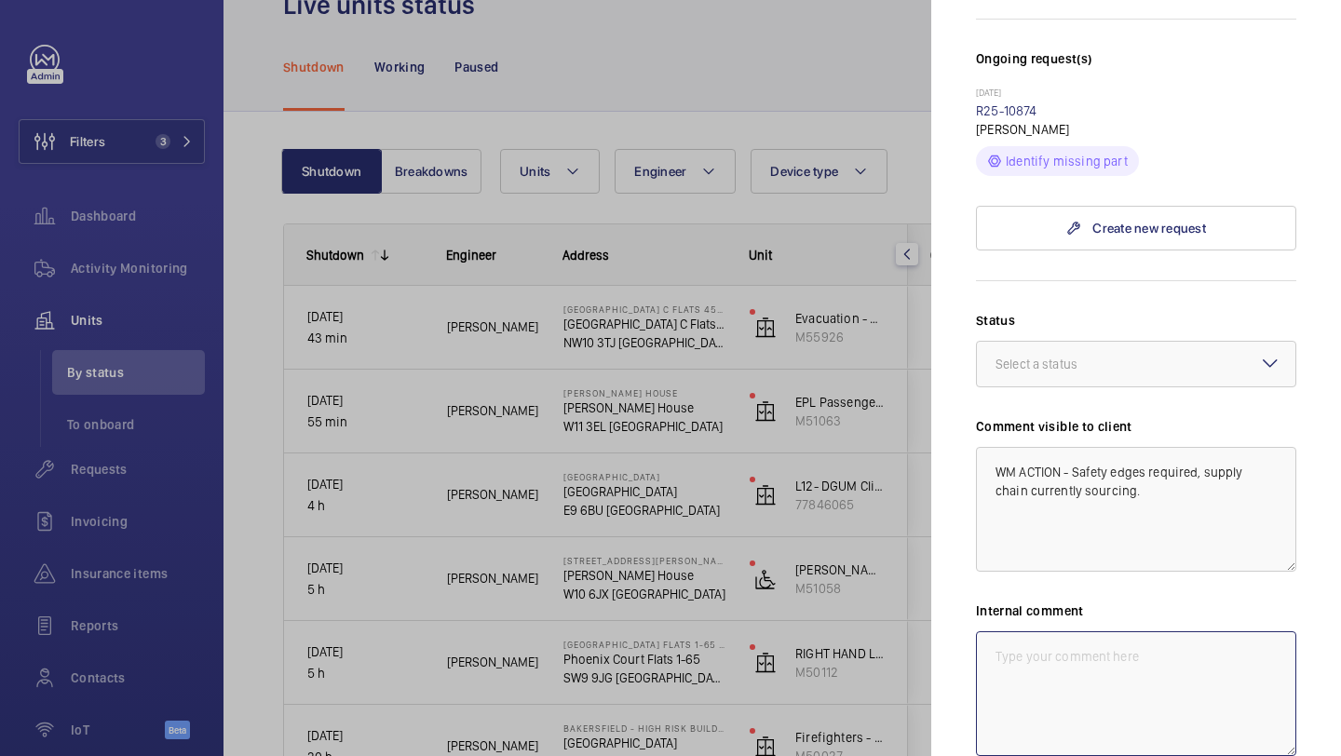
click at [1029, 631] on textarea at bounding box center [1136, 693] width 320 height 125
paste textarea "WM ACTION - Safety edges required, supply chain currently sourcing."
click at [1061, 631] on textarea "WM ACTION - Safety edges required, supply chain currently sourcing." at bounding box center [1136, 693] width 320 height 125
click at [1143, 646] on textarea "WM ACTION 13.08 - Safety edges required, supply chain currently sourcing." at bounding box center [1136, 693] width 320 height 125
click at [1130, 342] on div at bounding box center [1136, 364] width 318 height 45
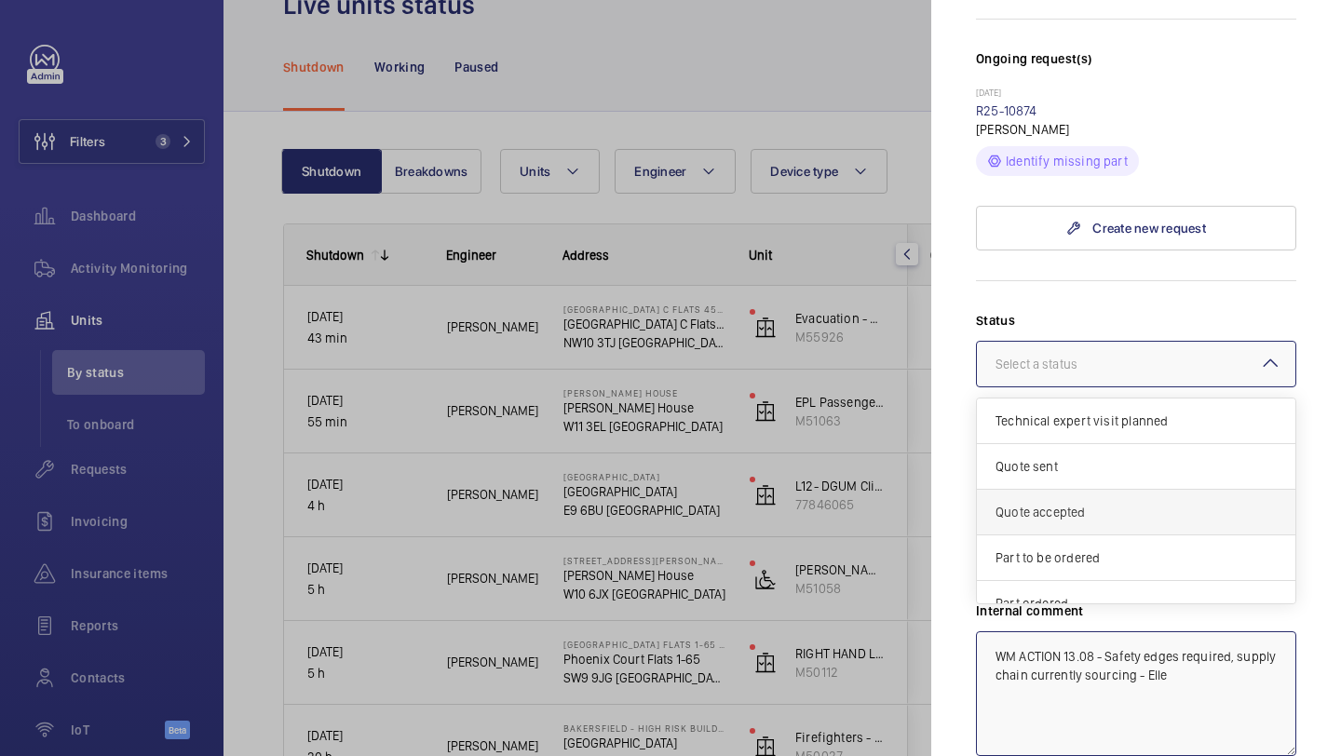
scroll to position [61, 0]
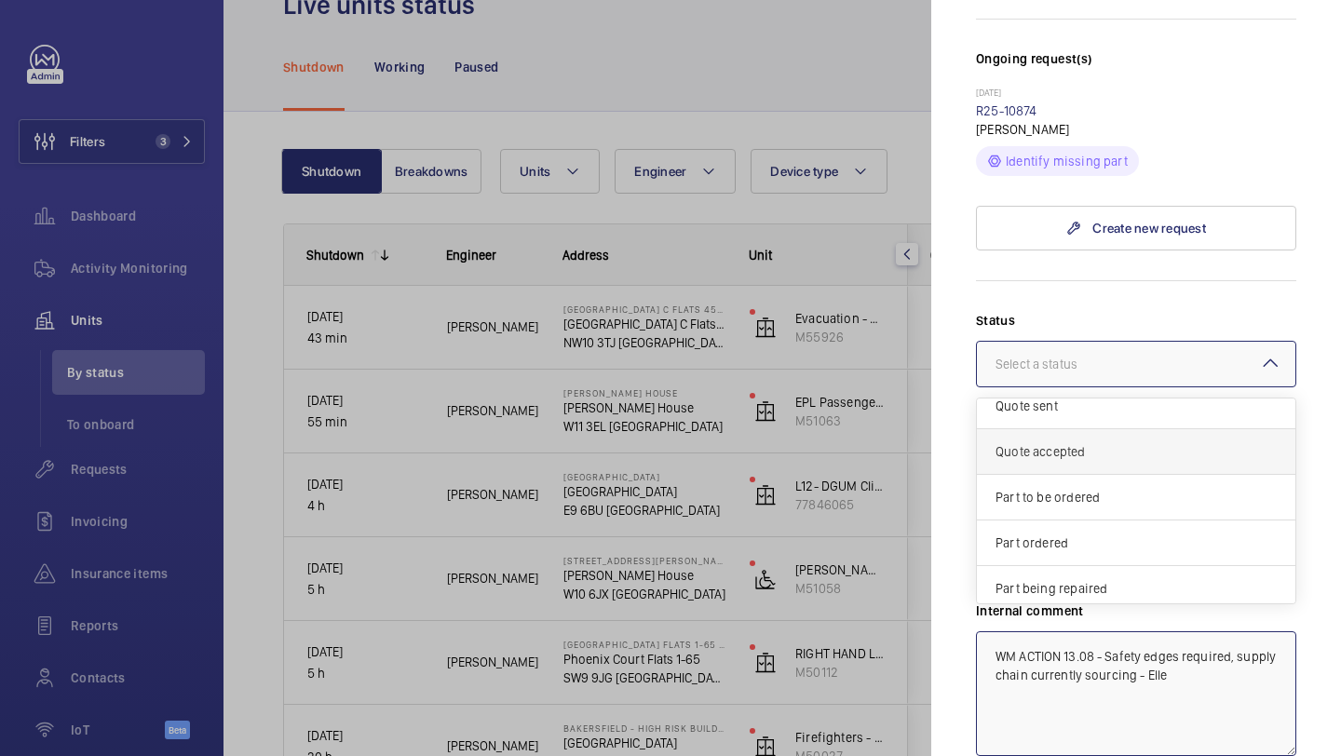
click at [1111, 488] on span "Part to be ordered" at bounding box center [1135, 497] width 281 height 19
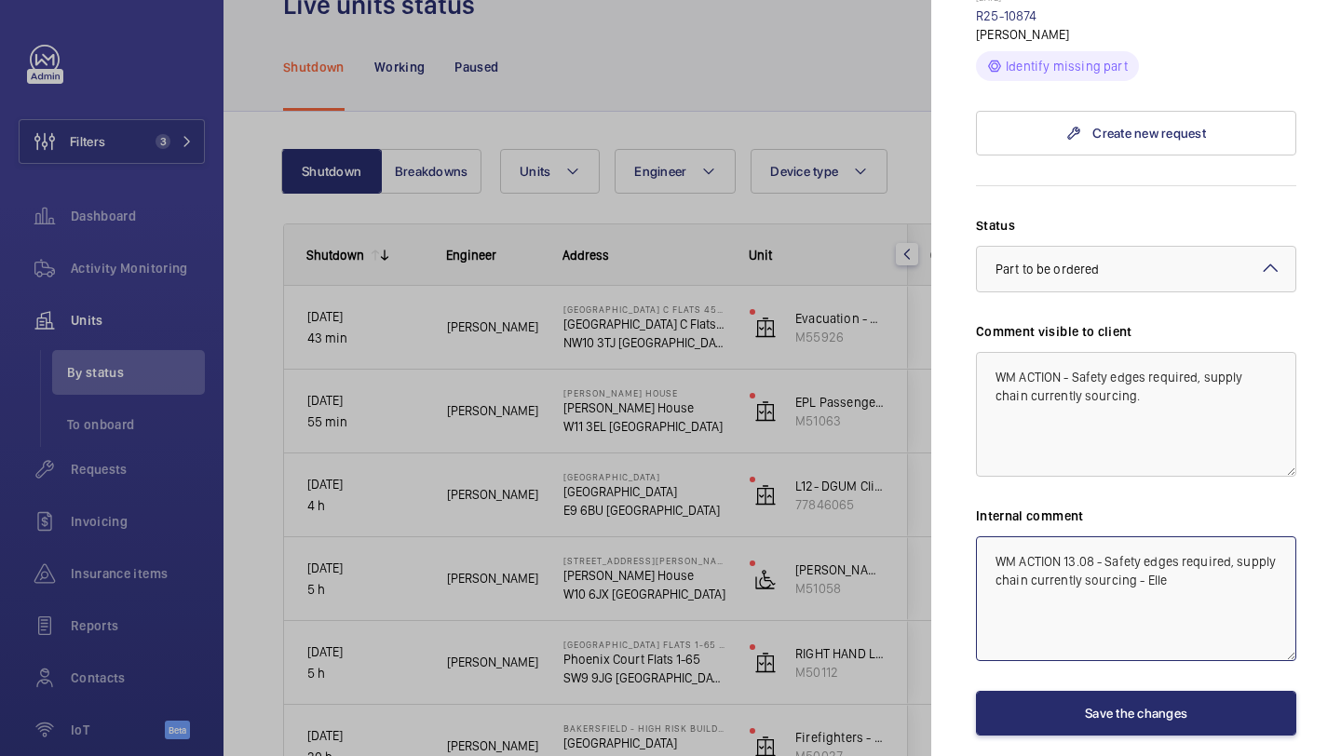
scroll to position [690, 0]
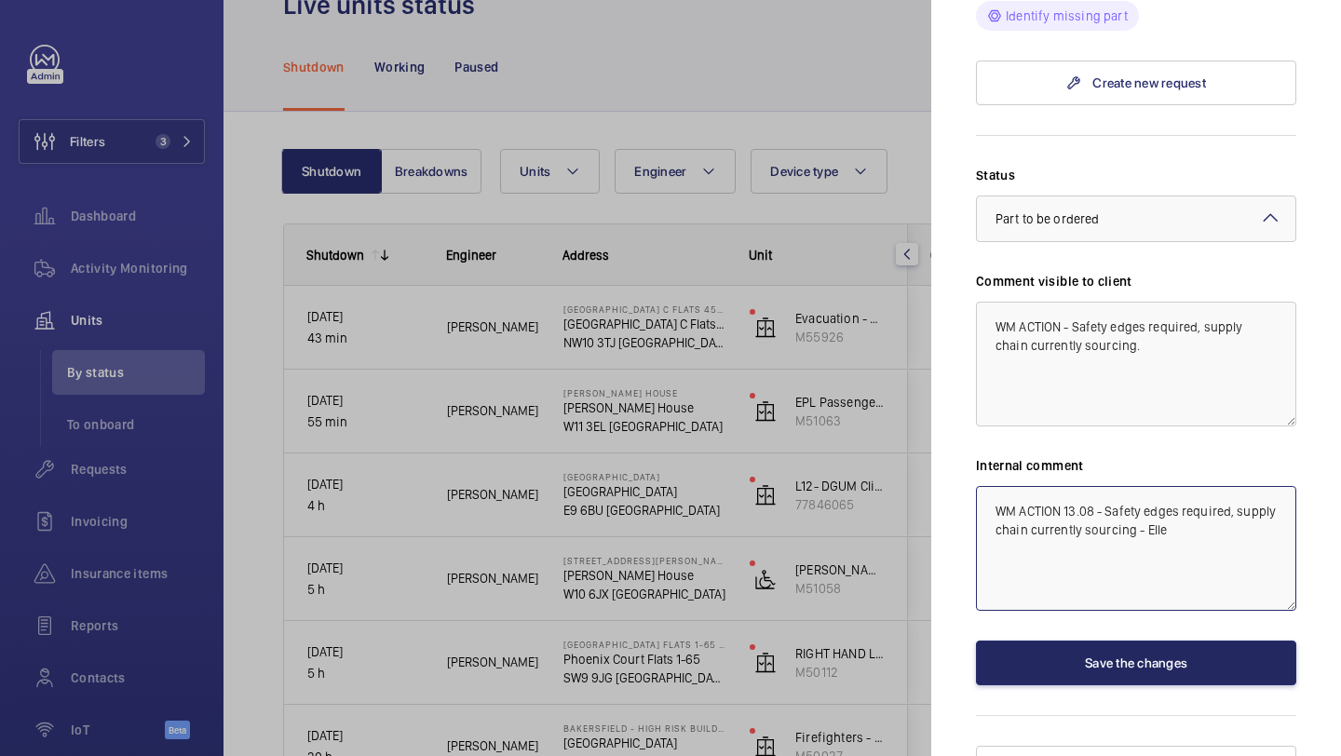
type textarea "WM ACTION 13.08 - Safety edges required, supply chain currently sourcing - Elle"
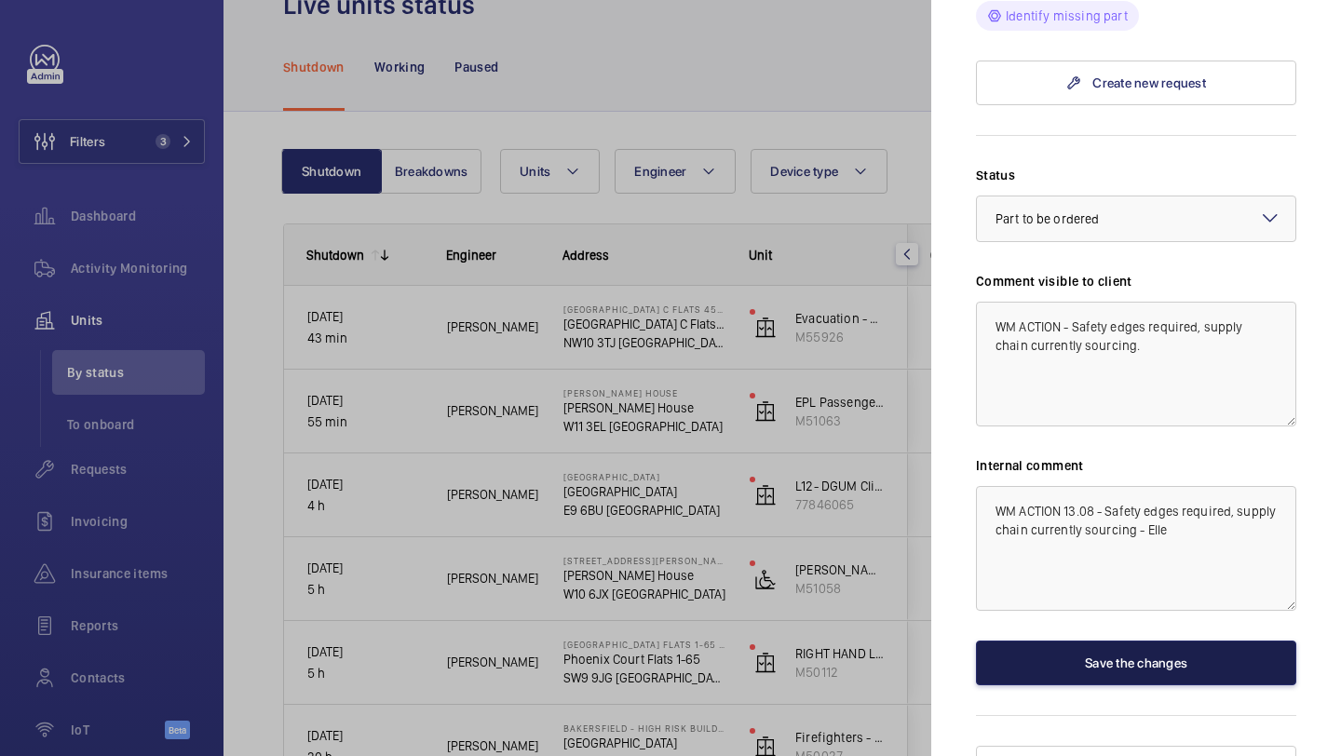
click at [1100, 641] on button "Save the changes" at bounding box center [1136, 663] width 320 height 45
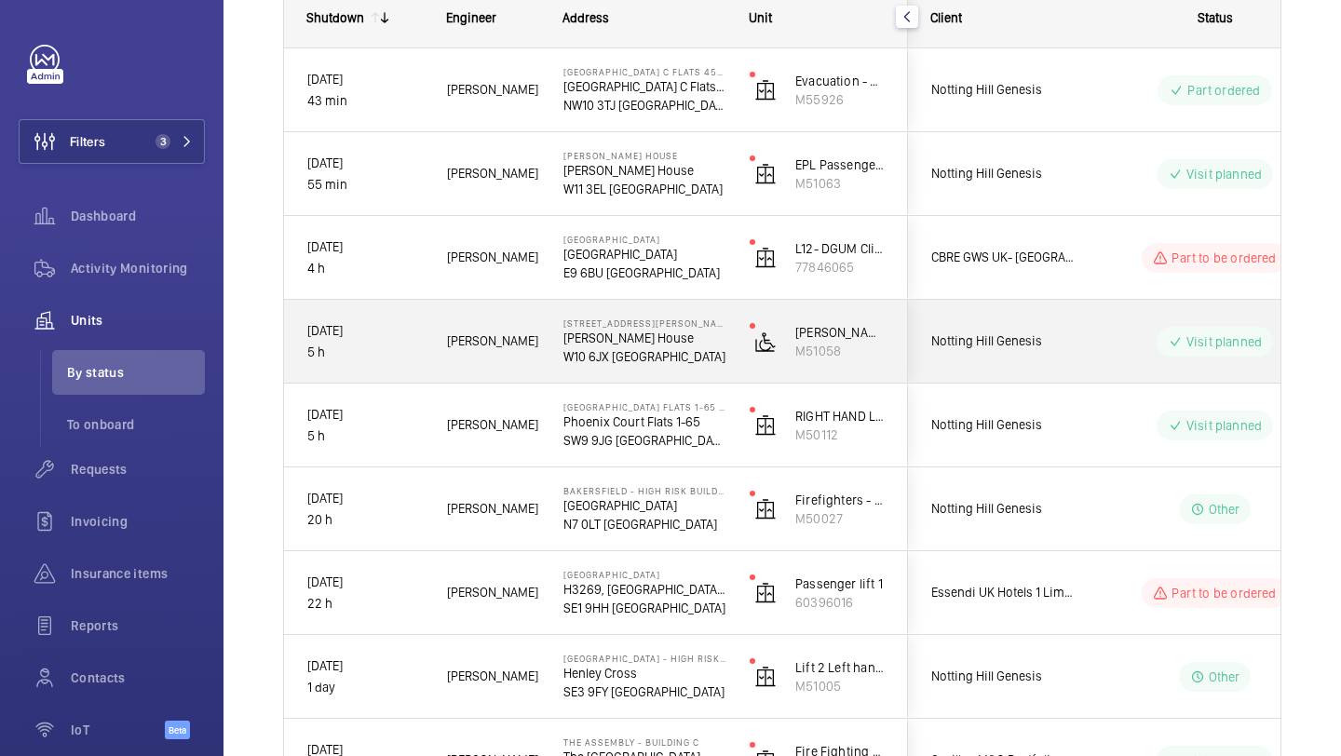
scroll to position [499, 0]
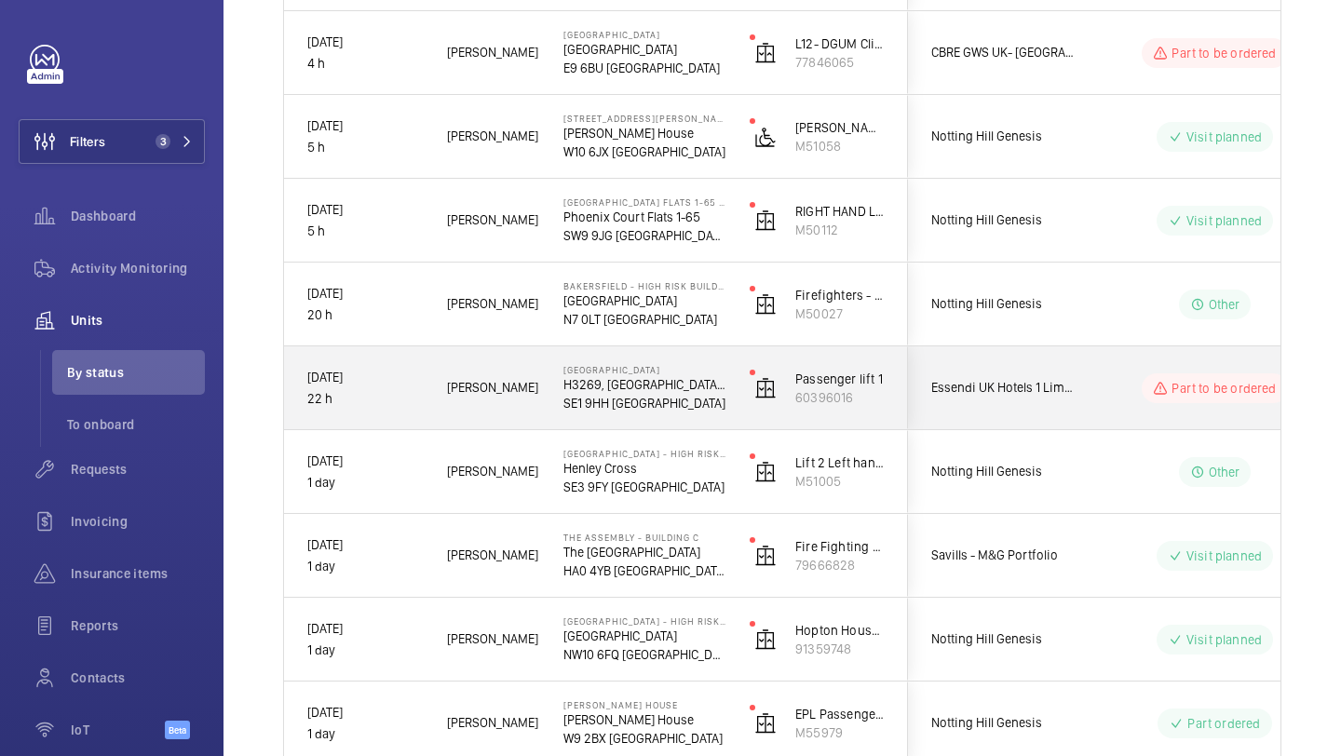
click at [1070, 402] on div "Essendi UK Hotels 1 Limited" at bounding box center [992, 387] width 166 height 59
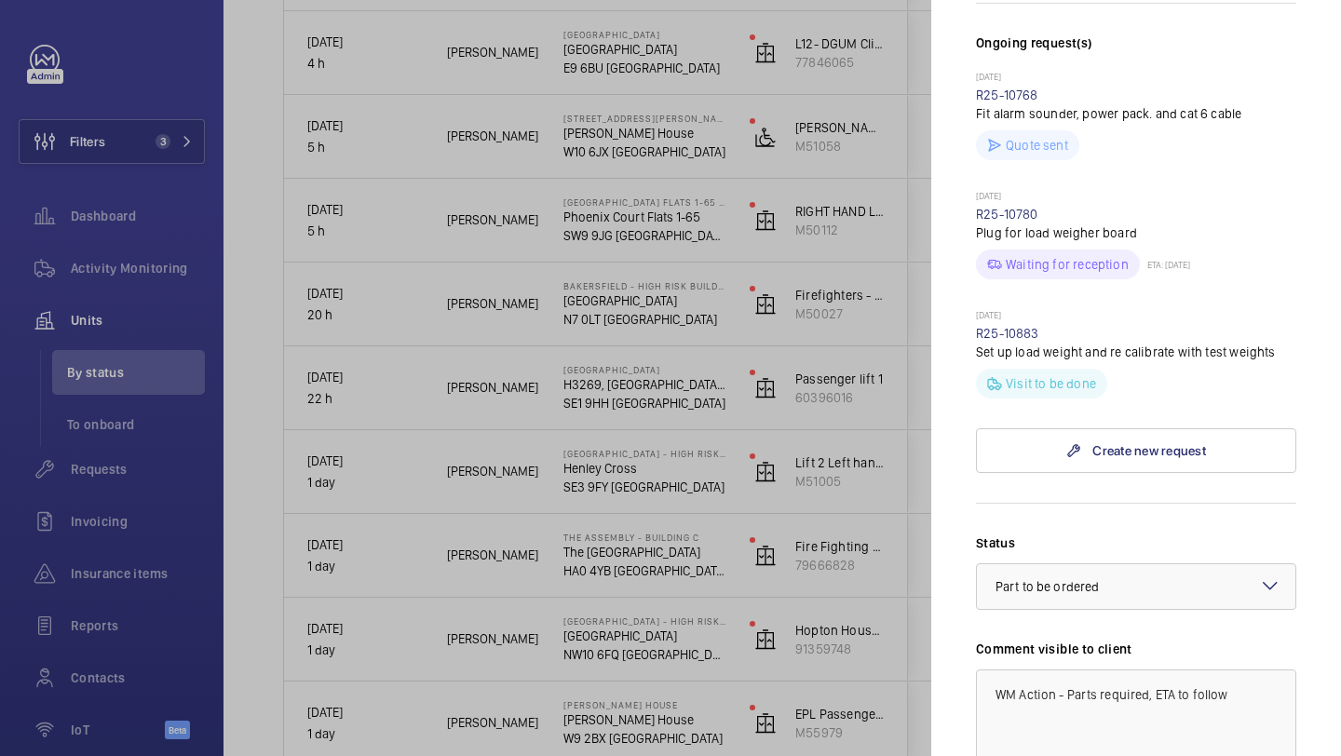
scroll to position [1008, 0]
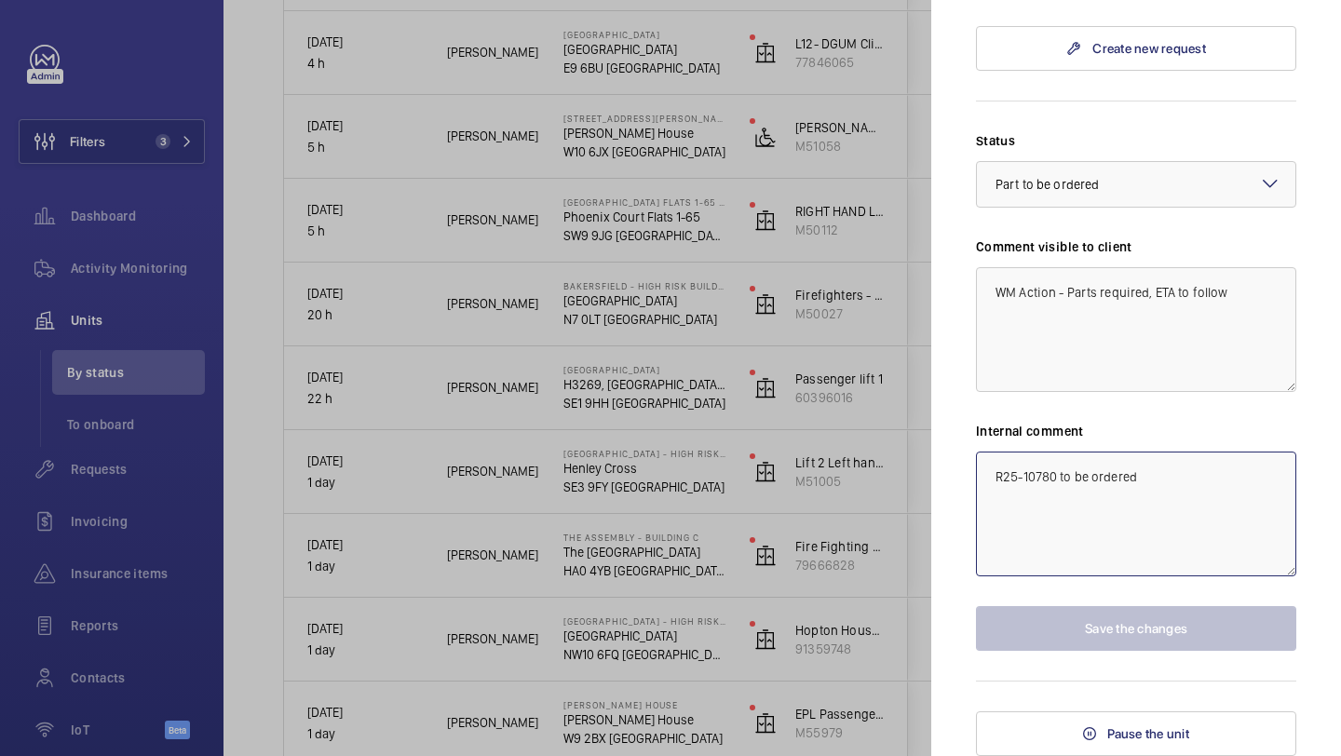
drag, startPoint x: 1140, startPoint y: 486, endPoint x: 995, endPoint y: 485, distance: 144.3
click at [994, 485] on textarea "R25-10780 to be ordered" at bounding box center [1136, 514] width 320 height 125
paste textarea "WM ACTION - Safety edges required, supply chain currently sourcing."
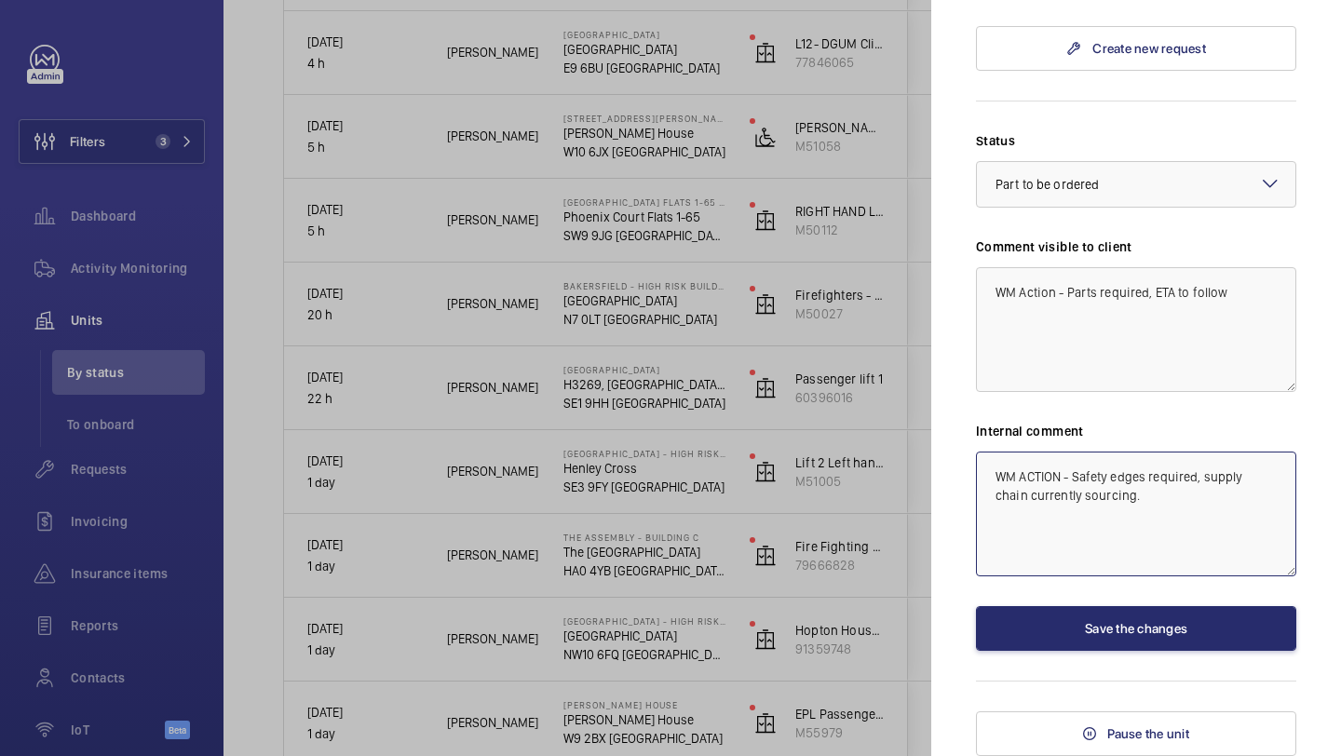
drag, startPoint x: 1112, startPoint y: 504, endPoint x: 1063, endPoint y: 478, distance: 55.0
click at [1065, 479] on textarea "WM ACTION - Safety edges required, supply chain currently sourcing." at bounding box center [1136, 514] width 320 height 125
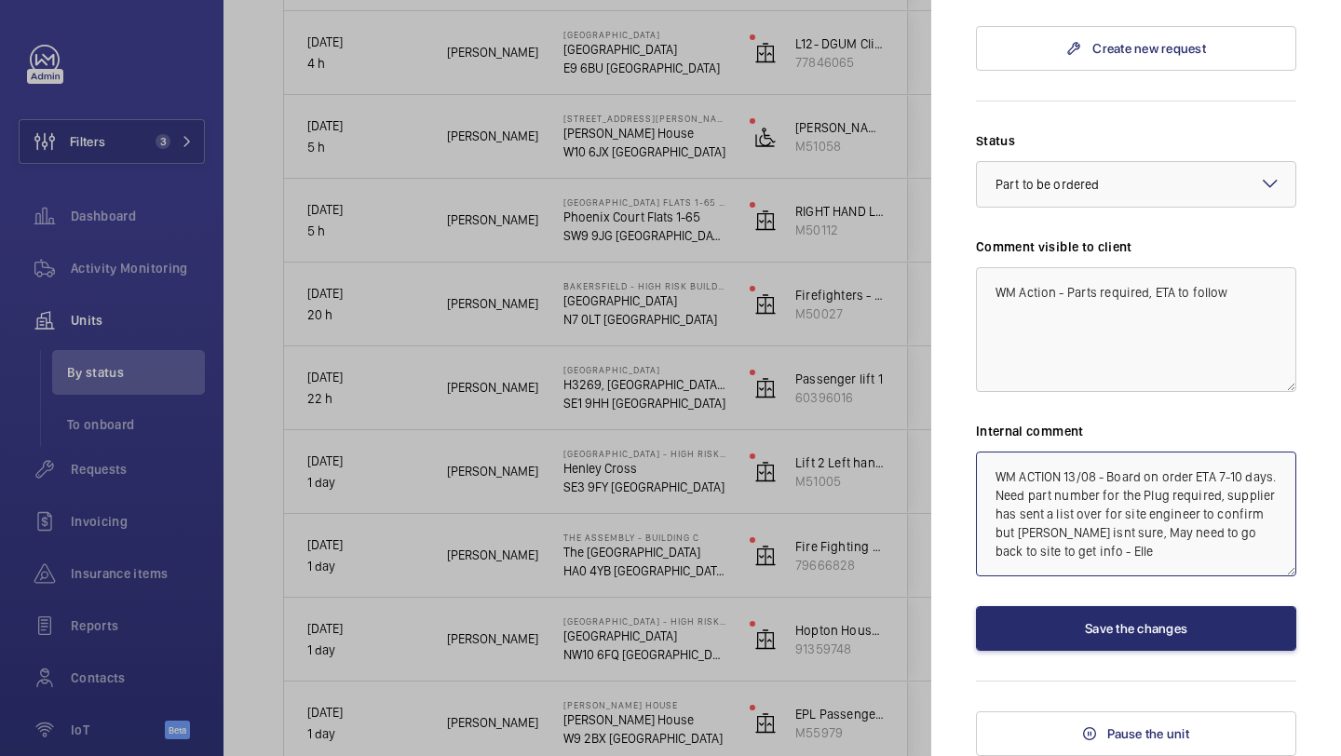
drag, startPoint x: 1191, startPoint y: 476, endPoint x: 1147, endPoint y: 473, distance: 43.9
click at [1147, 473] on textarea "WM ACTION 13/08 - Board on order ETA 7-10 days. Need part number for the Plug r…" at bounding box center [1136, 514] width 320 height 125
click at [1200, 478] on textarea "WM ACTION 13/08 - Board due in ETA 7-10 days. Need part number for the Plug req…" at bounding box center [1136, 514] width 320 height 125
click at [1108, 500] on textarea "WM ACTION 13/08 - Board due in 7-10 days. Need part number for the Plug require…" at bounding box center [1136, 514] width 320 height 125
click at [1174, 500] on textarea "WM ACTION 13/08 - Board due in 7-10 days. Need part number for Plug required, s…" at bounding box center [1136, 514] width 320 height 125
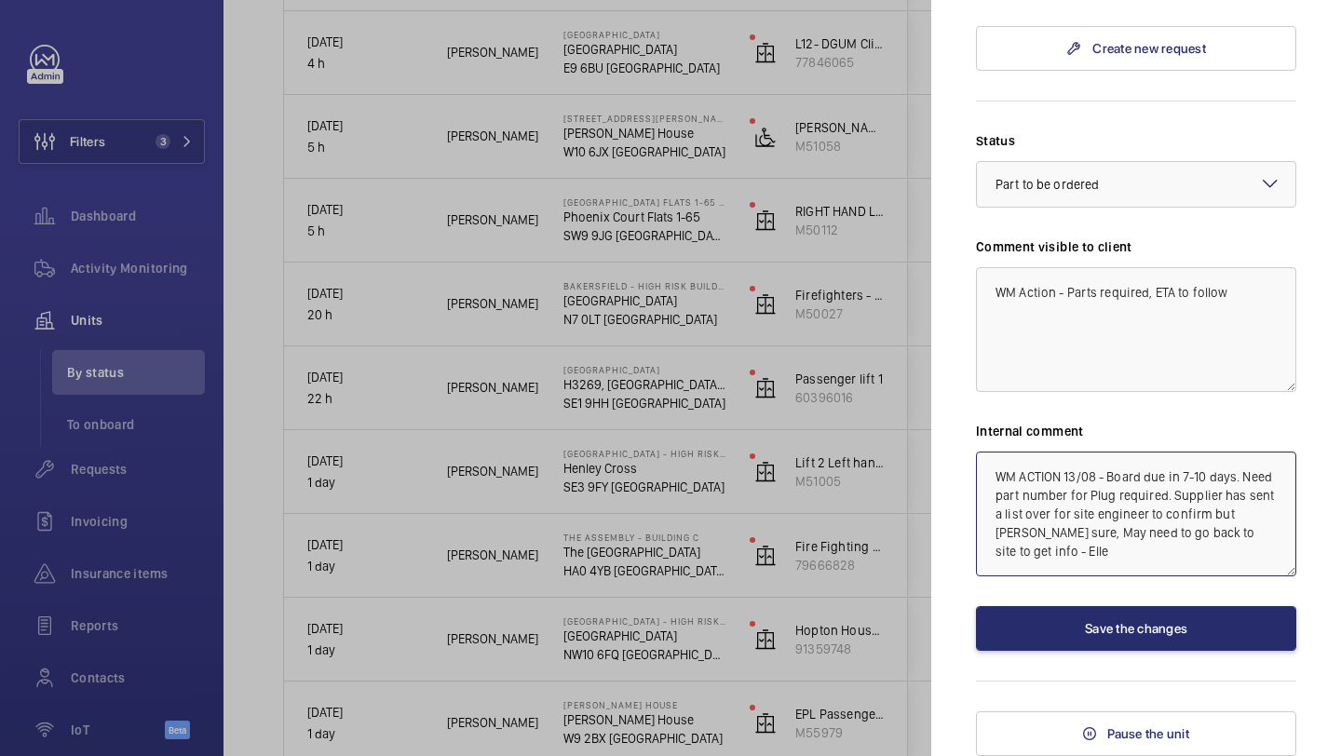
click at [1076, 548] on textarea "WM ACTION 13/08 - Board due in 7-10 days. Need part number for Plug required. S…" at bounding box center [1136, 514] width 320 height 125
click at [1074, 536] on textarea "WM ACTION 13/08 - Board due in 7-10 days. Need part number for Plug required. S…" at bounding box center [1136, 514] width 320 height 125
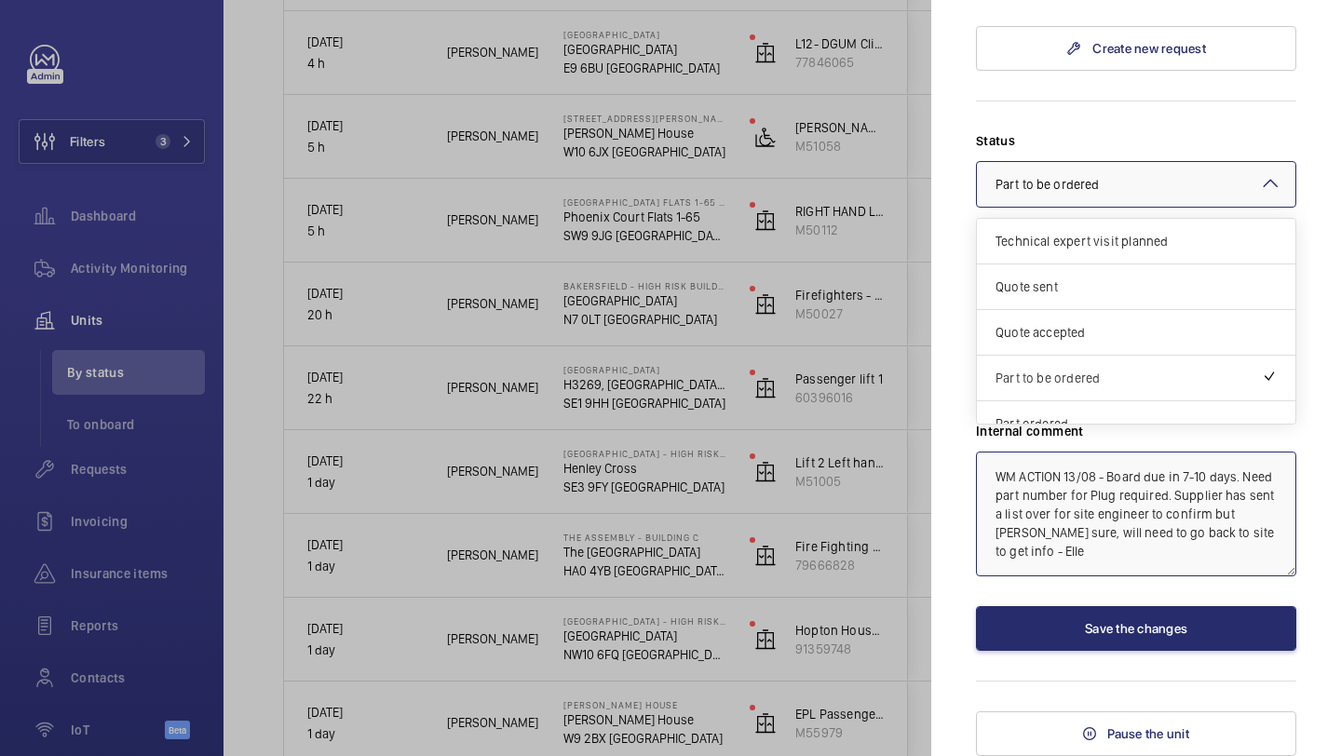
click at [1113, 200] on div at bounding box center [1136, 184] width 318 height 45
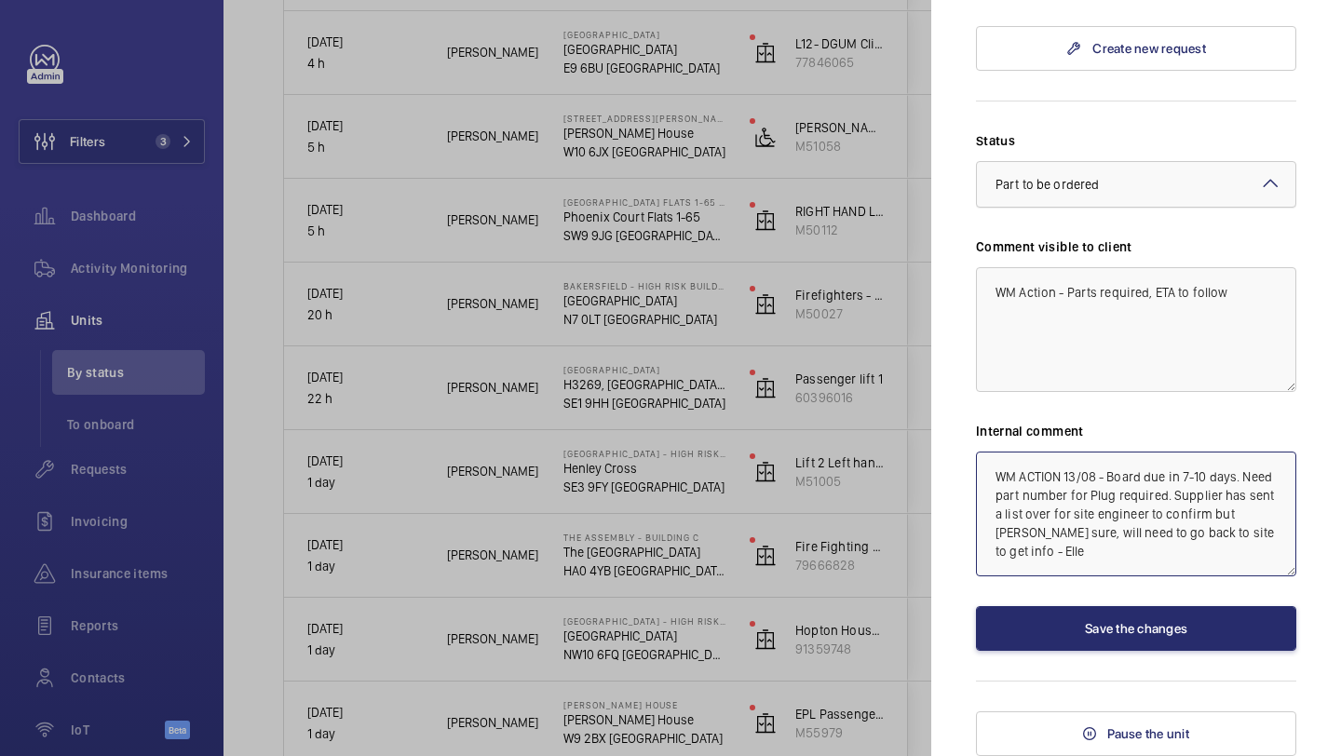
click at [1113, 199] on div at bounding box center [1136, 184] width 318 height 45
type textarea "WM ACTION 13/08 - Board due in 7-10 days. Need part number for Plug required. S…"
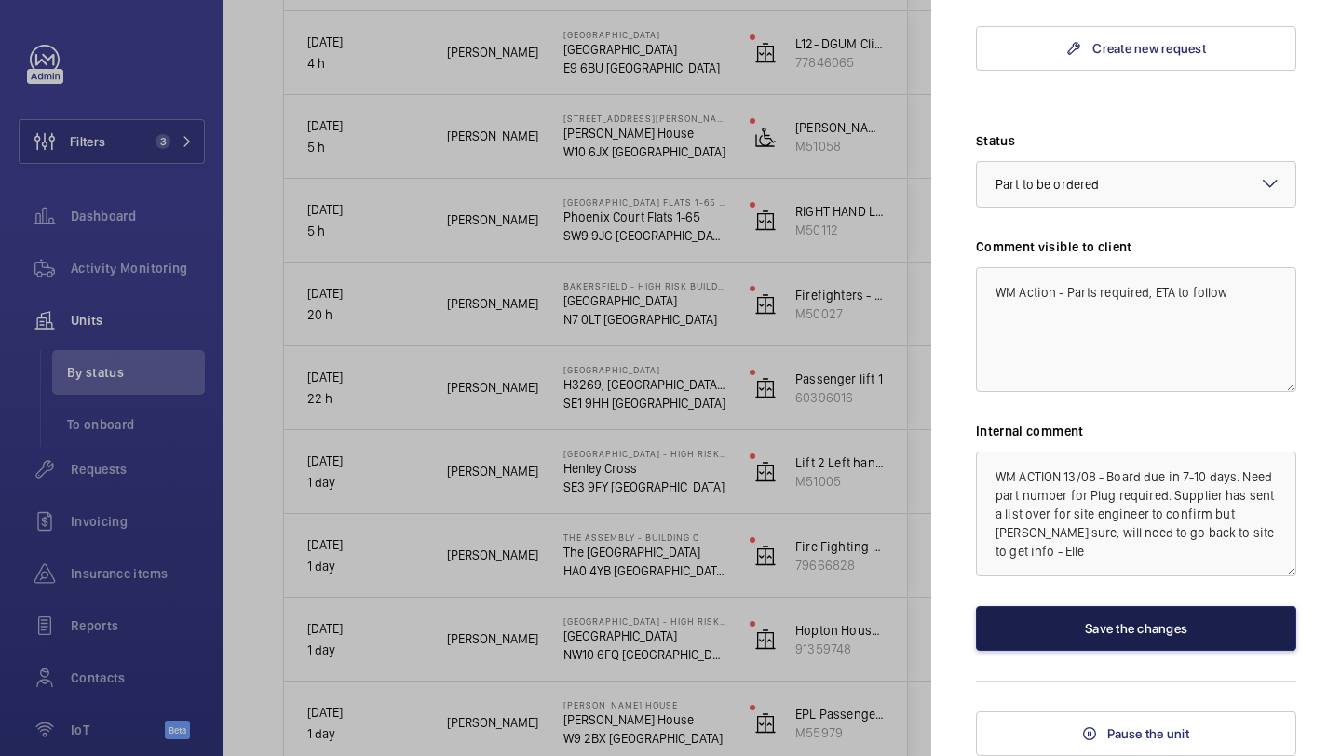
click at [1181, 631] on button "Save the changes" at bounding box center [1136, 628] width 320 height 45
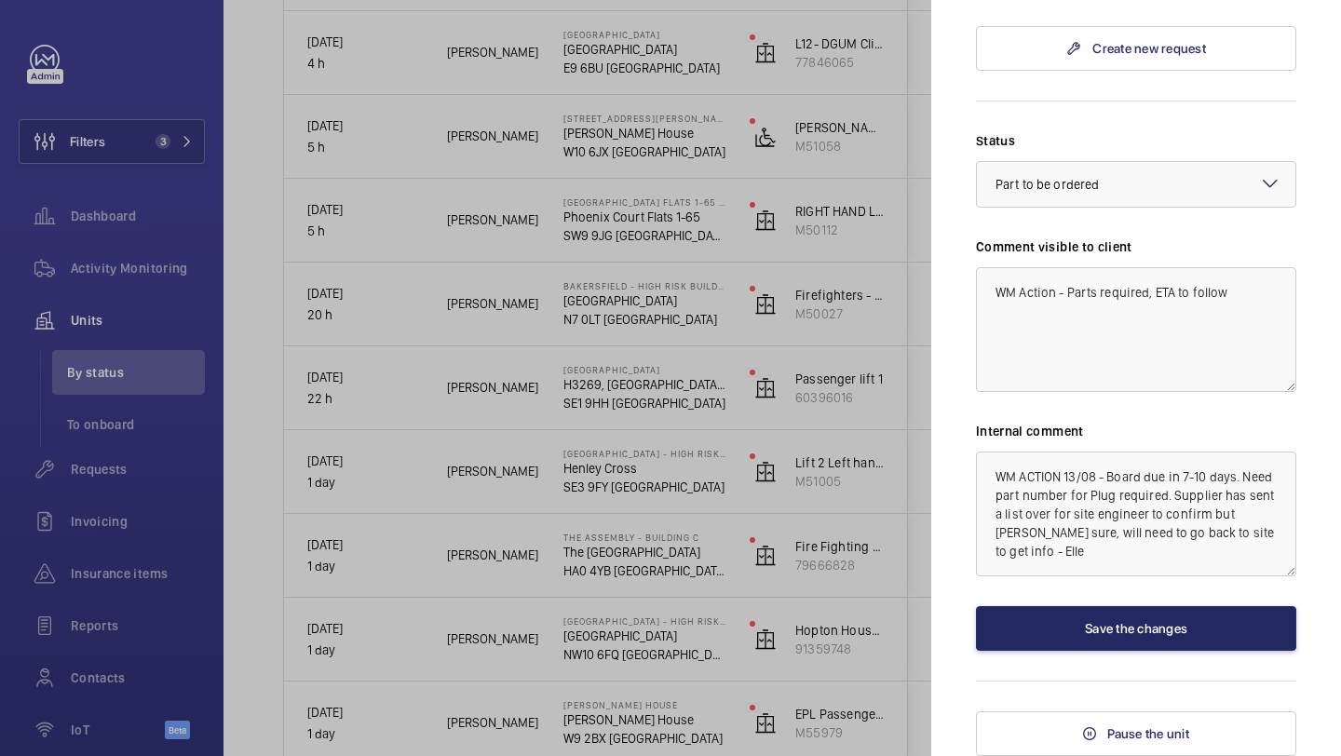
scroll to position [0, 0]
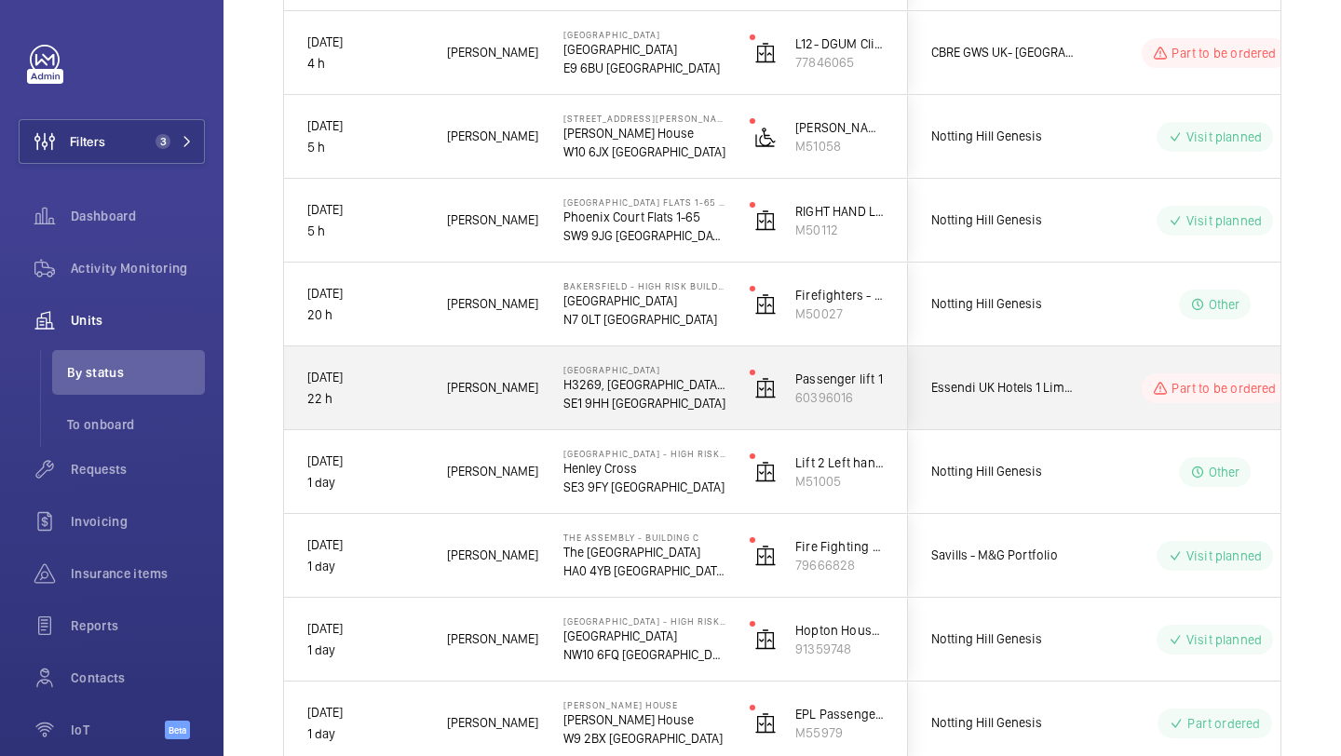
click at [1084, 404] on div "Part to be ordered" at bounding box center [1203, 388] width 254 height 67
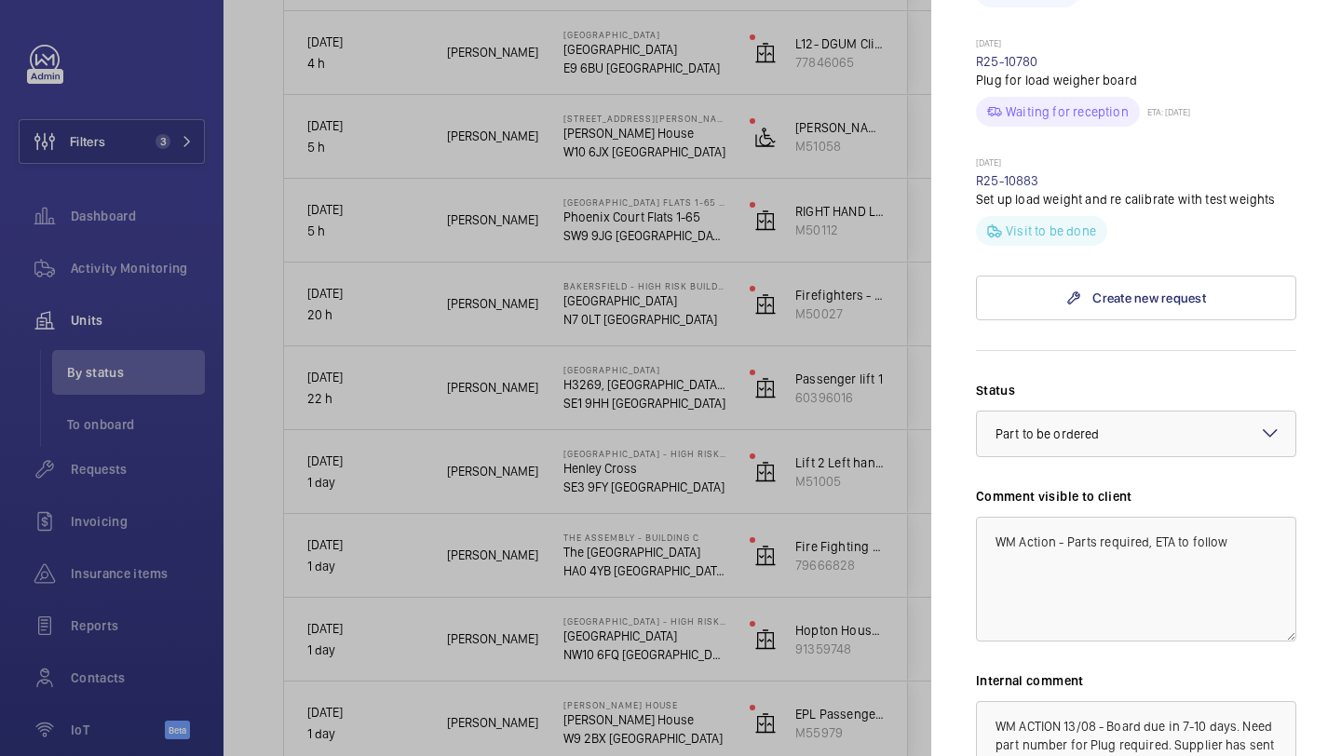
scroll to position [334, 0]
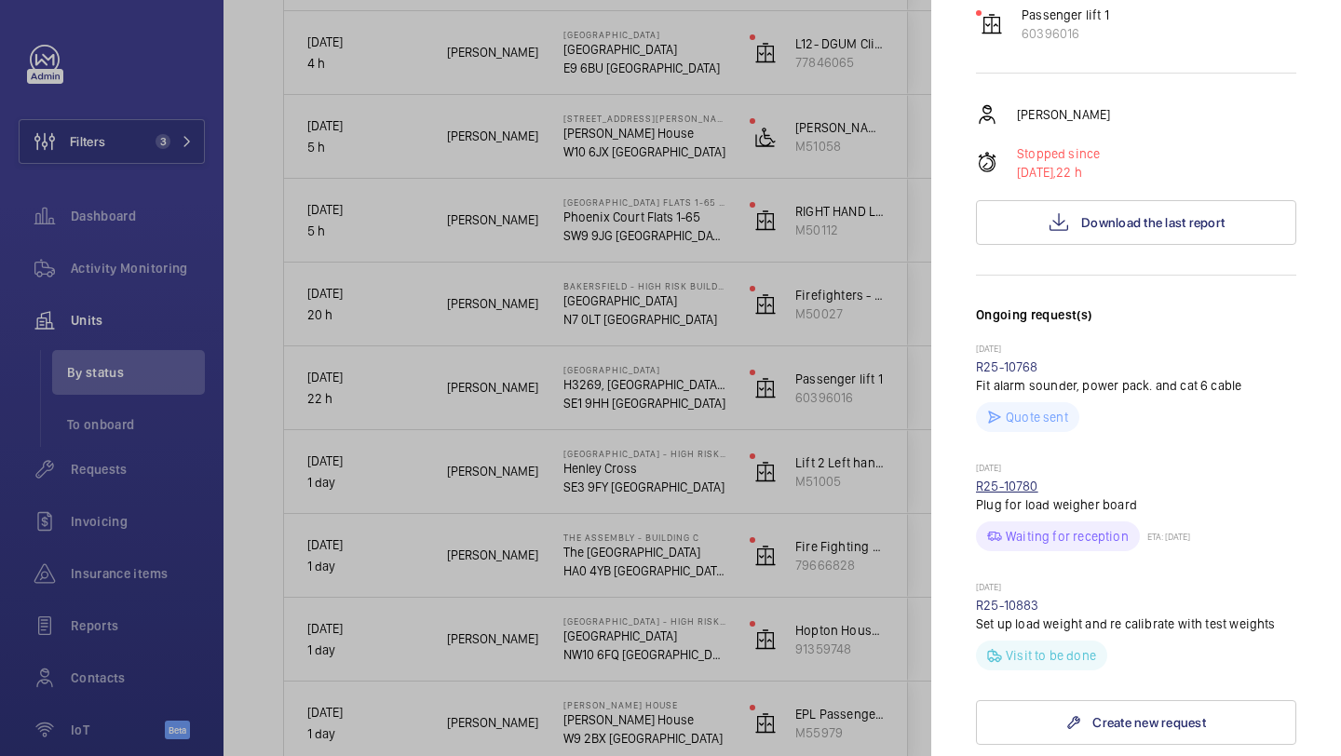
click at [1026, 480] on link "R25-10780" at bounding box center [1007, 486] width 62 height 15
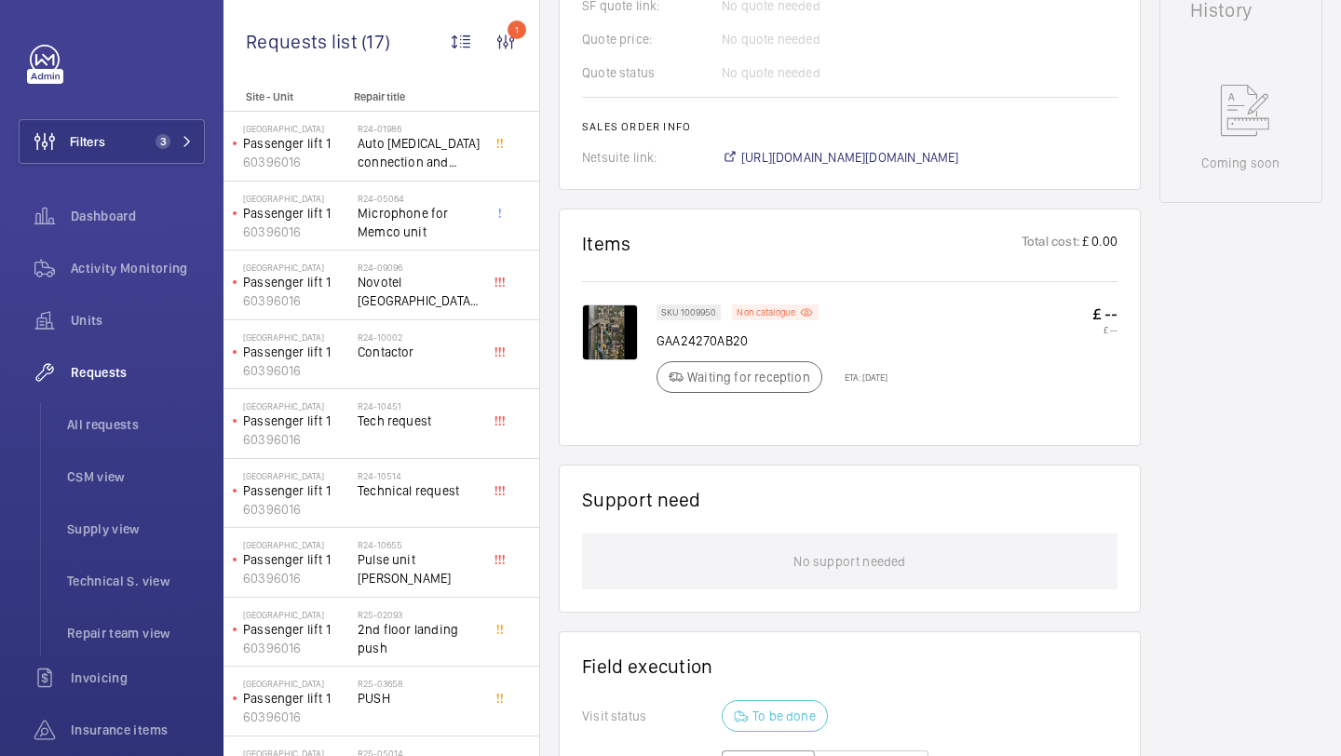
scroll to position [994, 0]
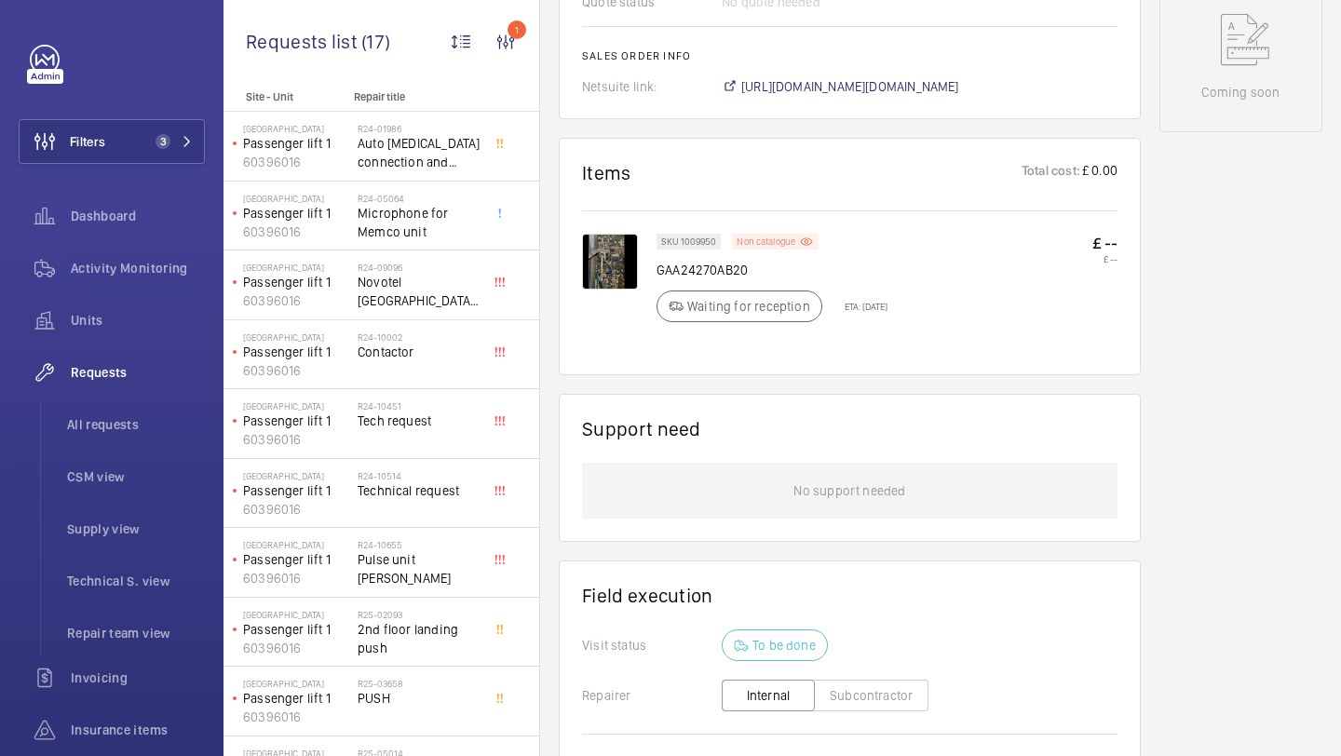
click at [777, 245] on p "Non catalogue" at bounding box center [766, 241] width 59 height 7
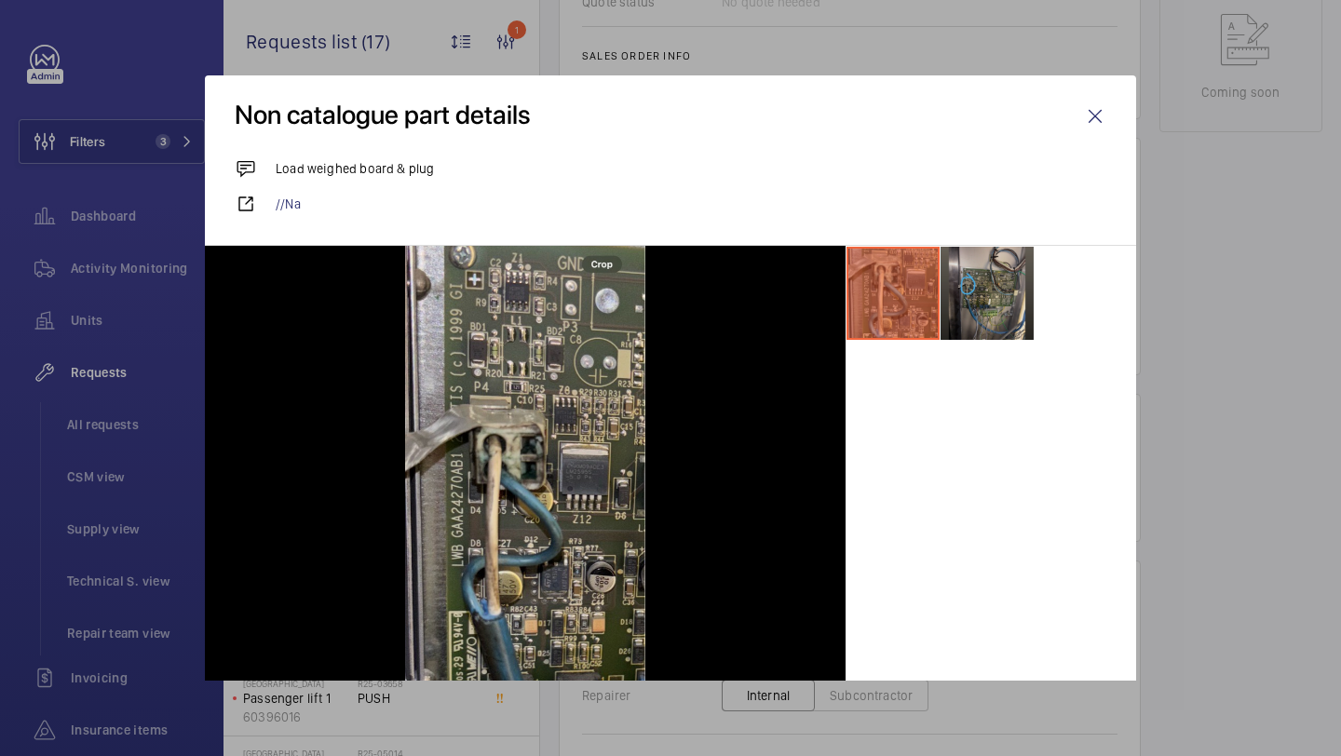
click at [946, 262] on li at bounding box center [986, 293] width 93 height 93
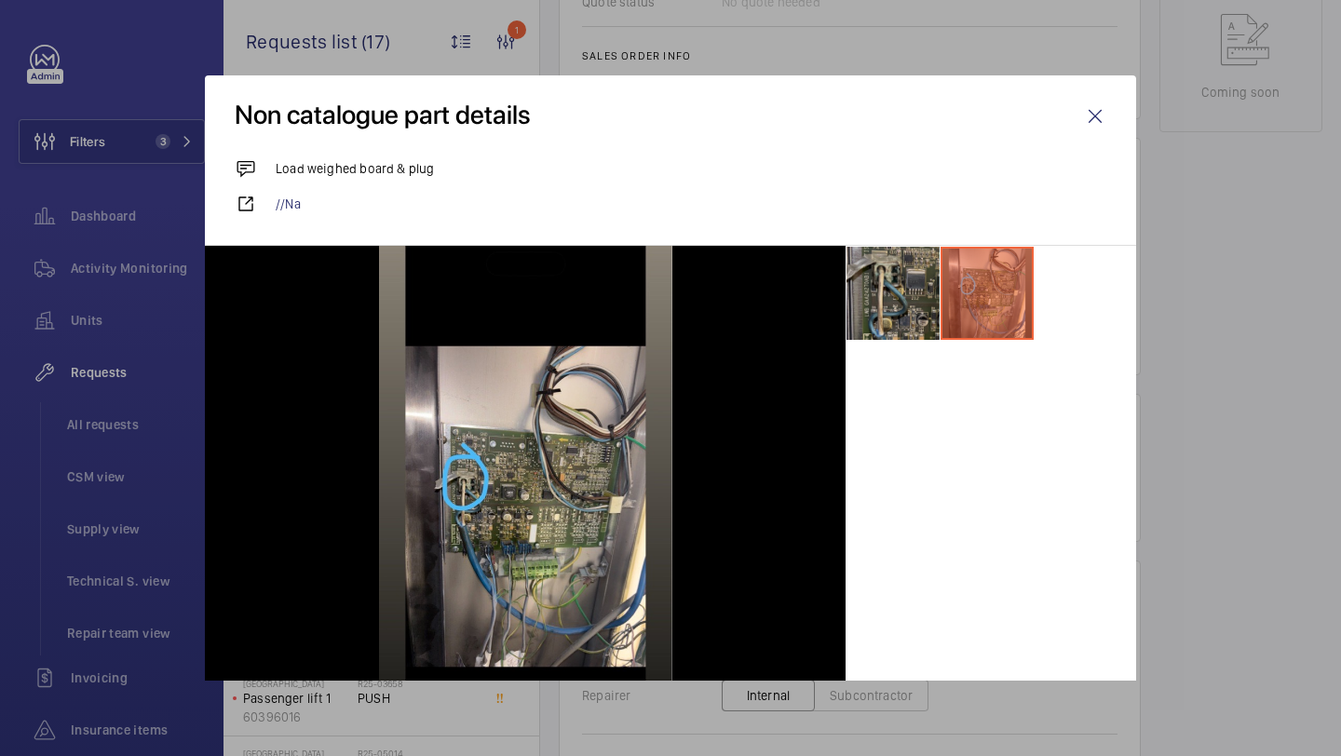
click at [1110, 141] on div "Non catalogue part details" at bounding box center [670, 116] width 931 height 82
click at [1095, 126] on wm-front-icon-button at bounding box center [1095, 116] width 45 height 45
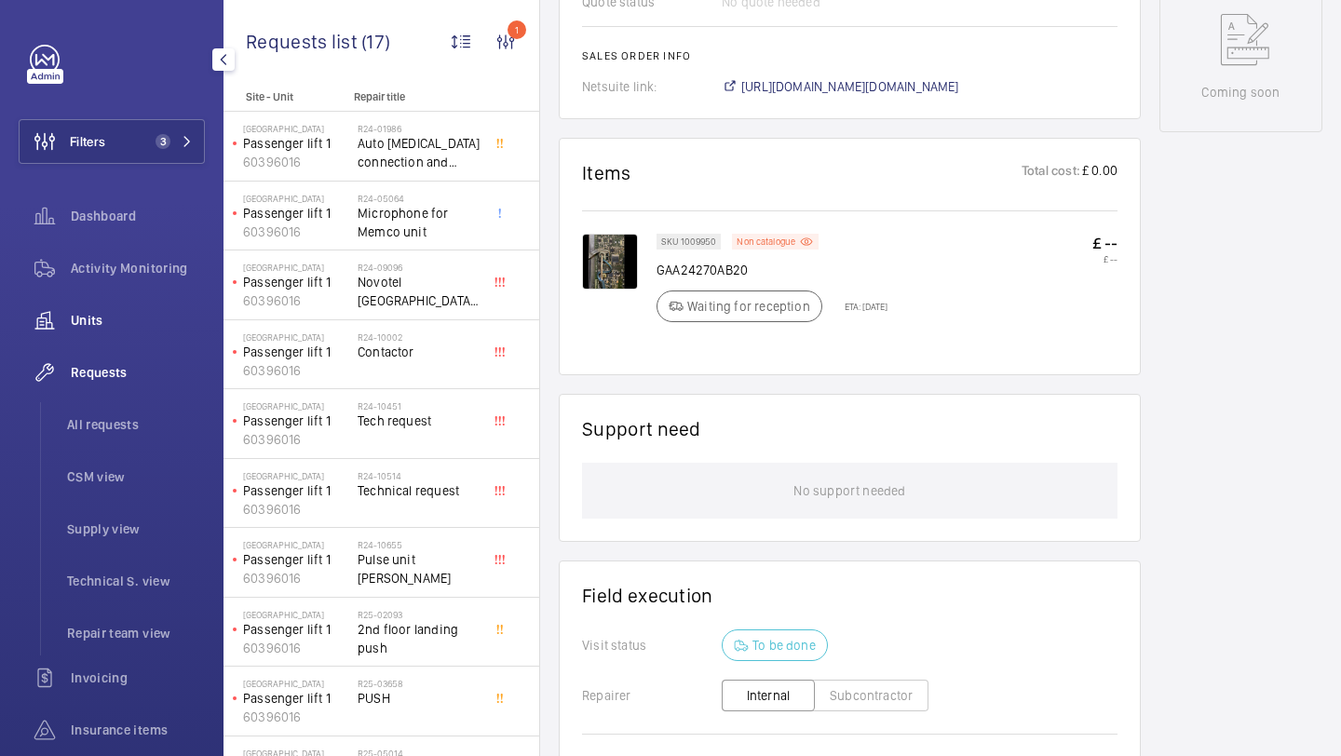
click at [111, 318] on span "Units" at bounding box center [138, 320] width 134 height 19
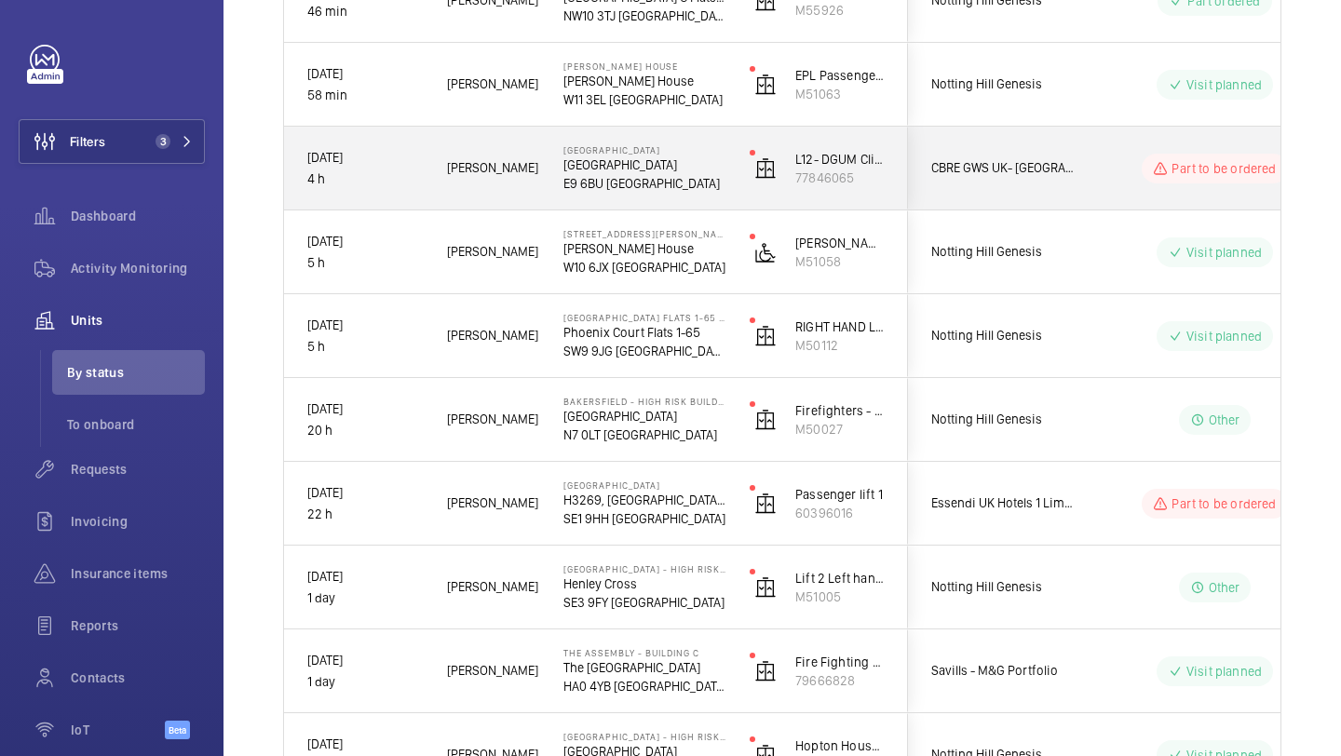
scroll to position [414, 0]
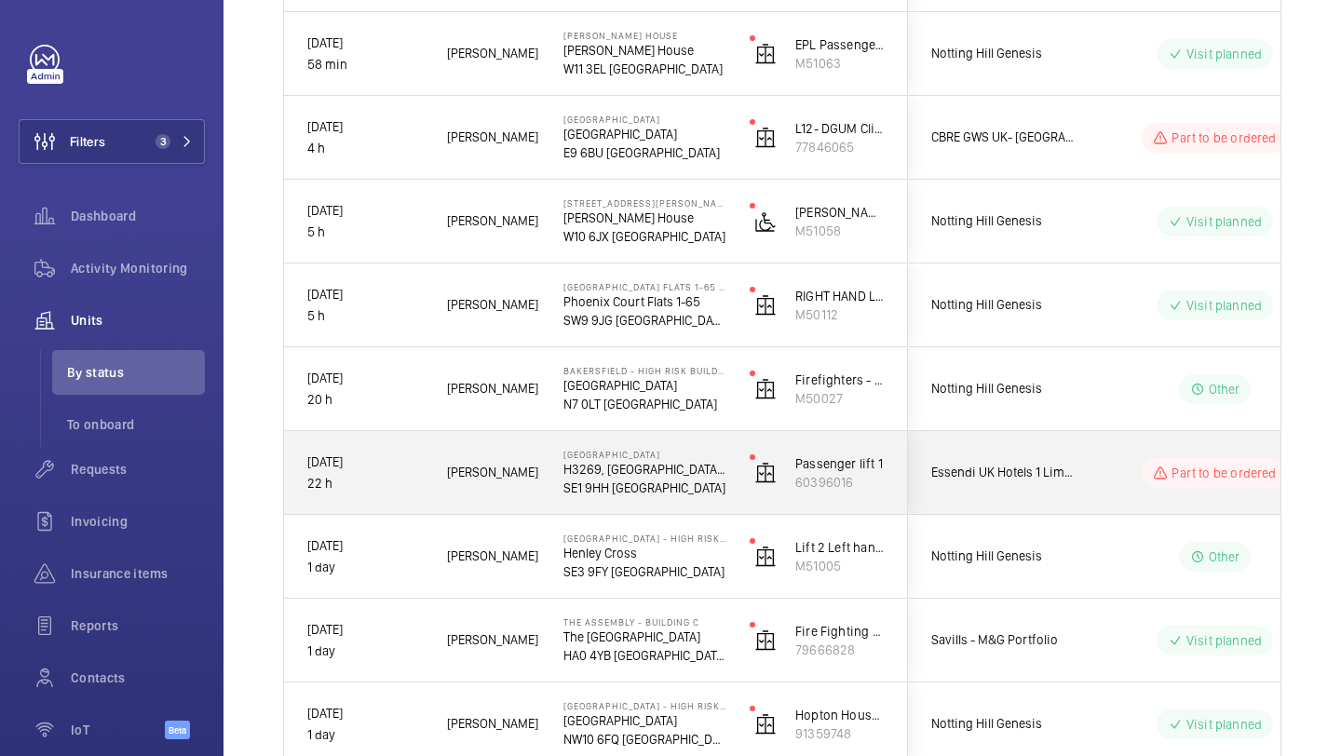
click at [1054, 461] on div "Essendi UK Hotels 1 Limited" at bounding box center [992, 472] width 166 height 59
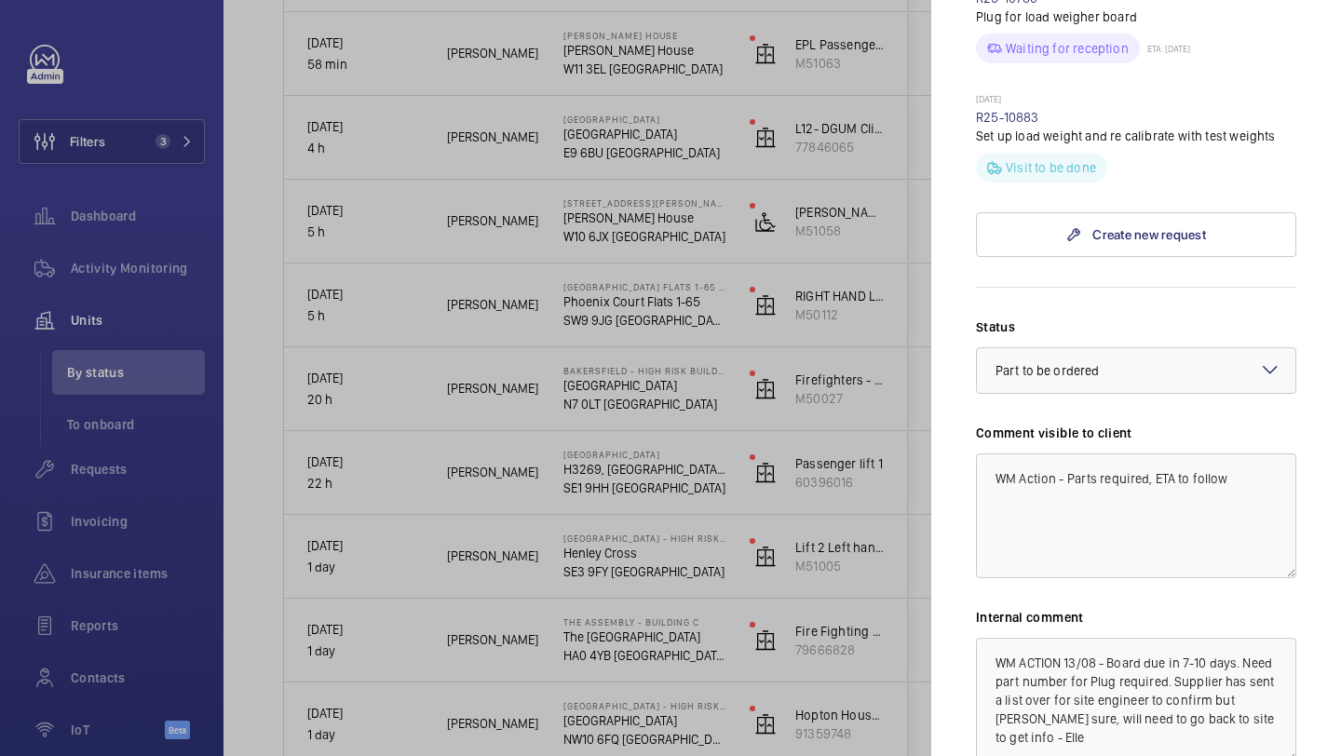
scroll to position [853, 0]
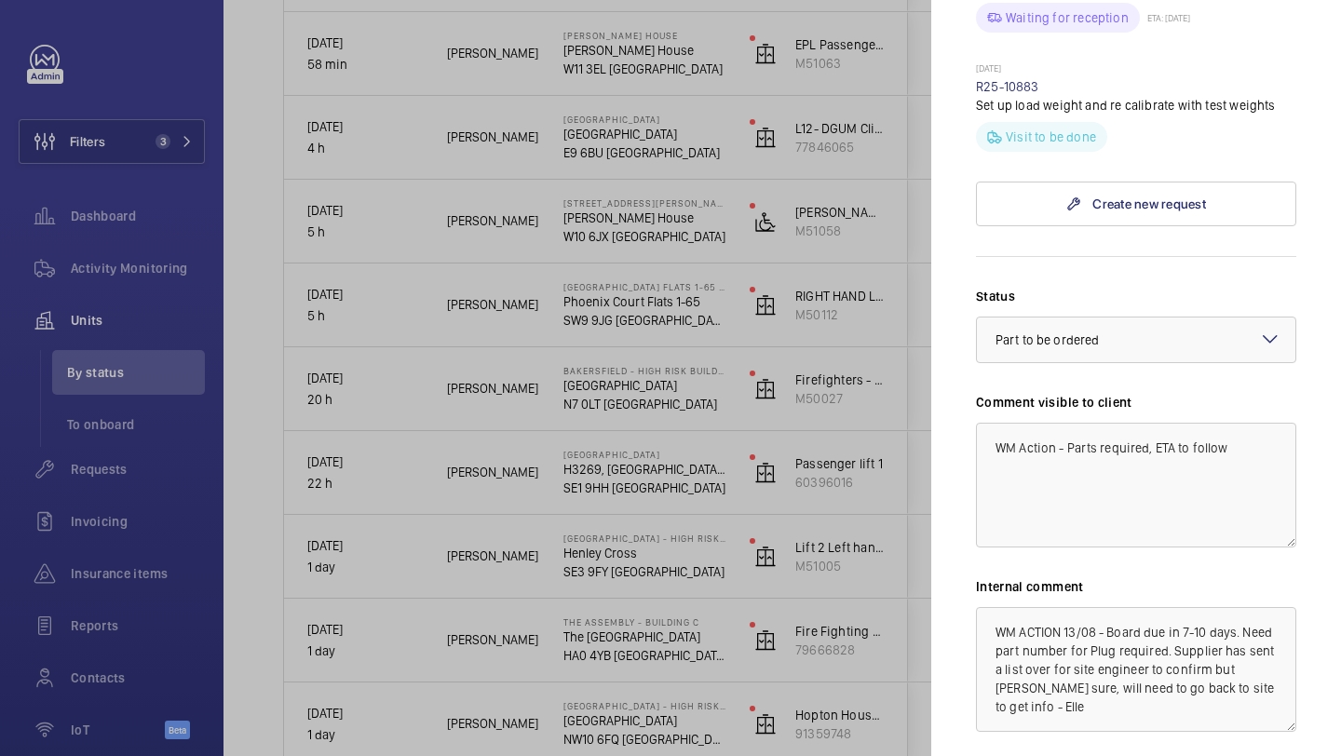
click at [794, 406] on div at bounding box center [670, 378] width 1341 height 756
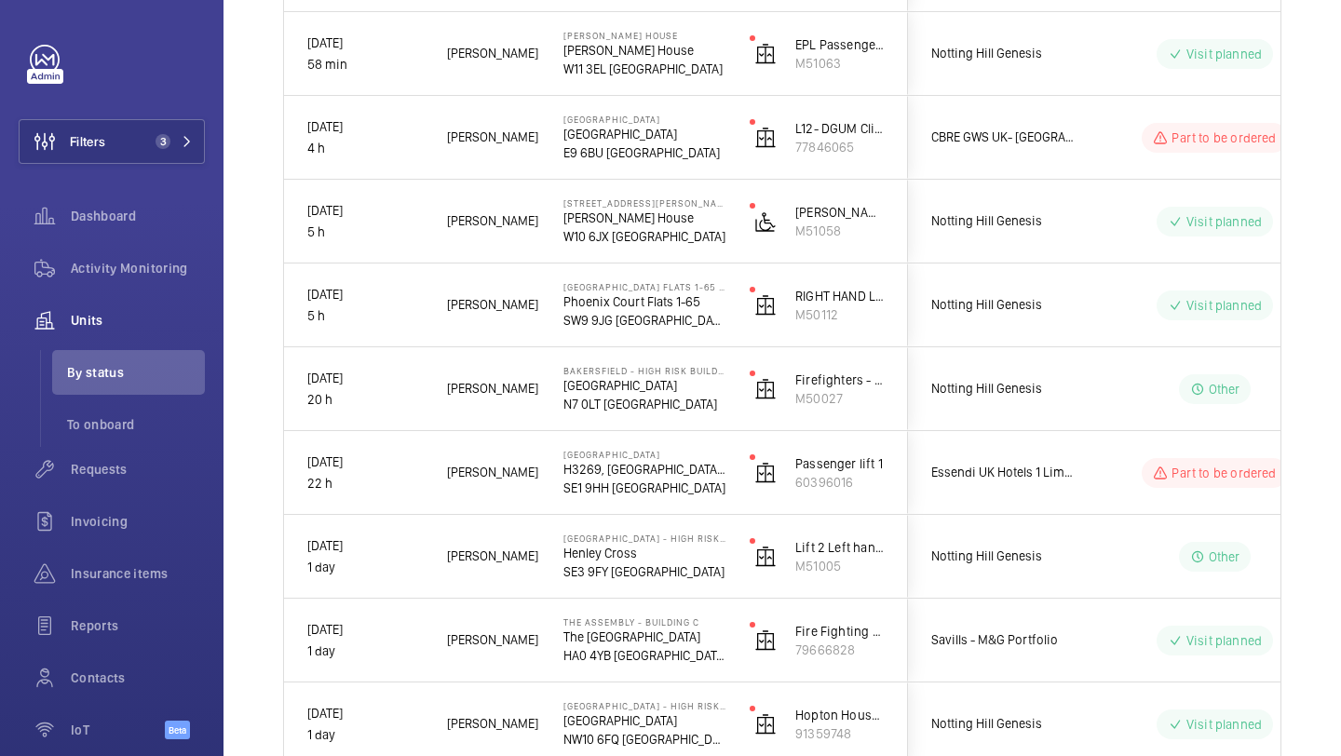
scroll to position [0, 0]
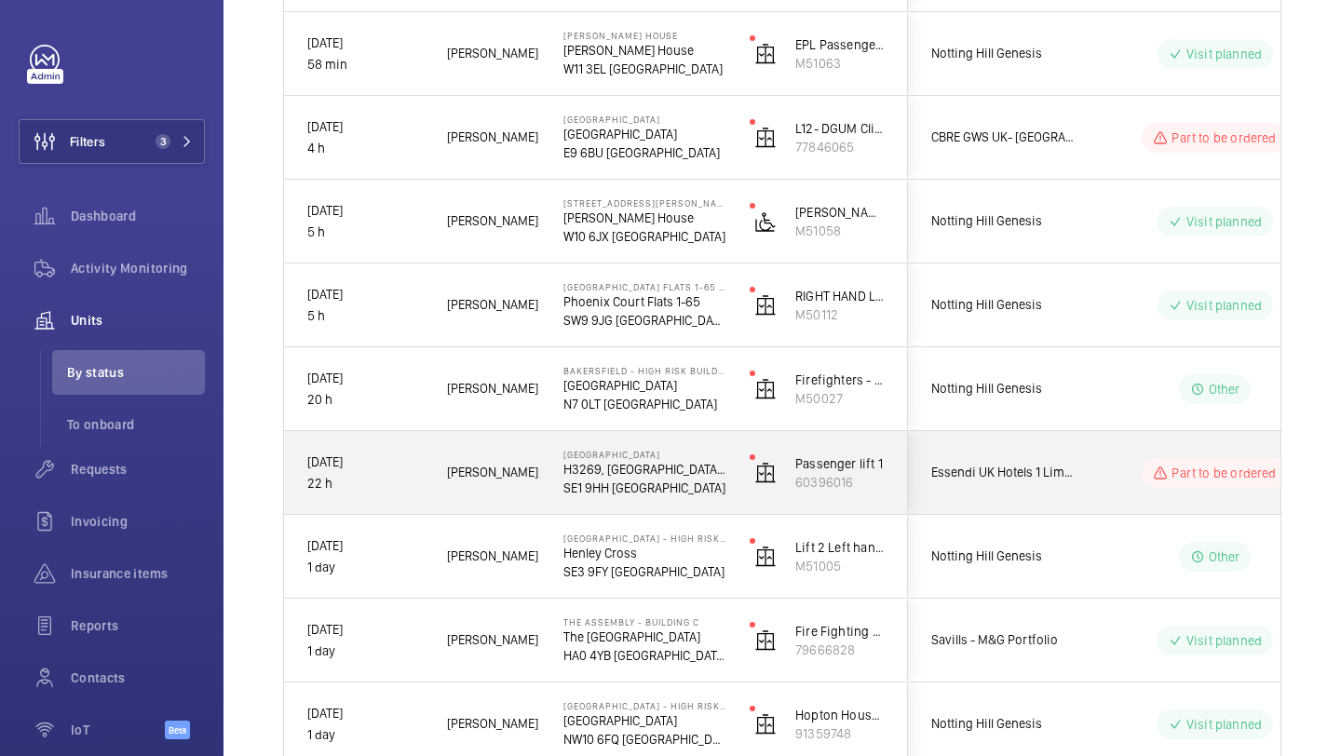
click at [982, 473] on span "Essendi UK Hotels 1 Limited" at bounding box center [1002, 472] width 143 height 21
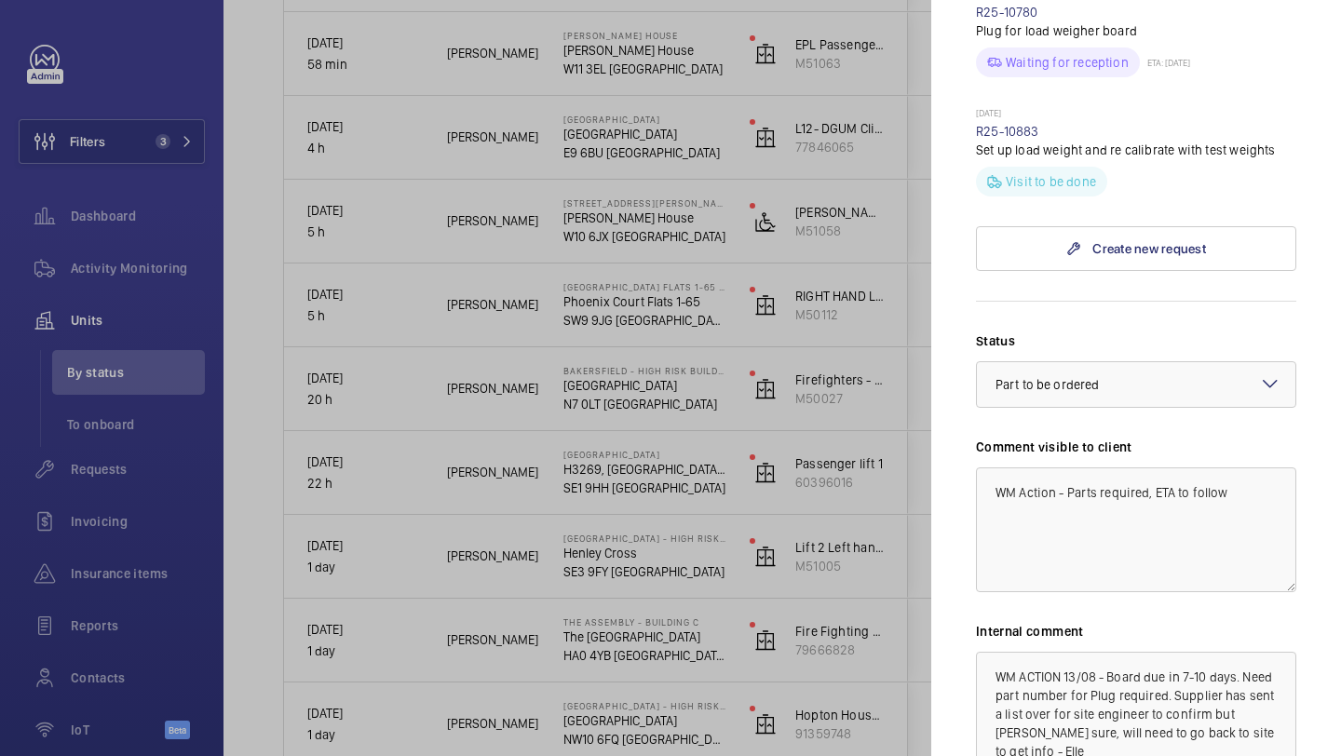
scroll to position [970, 0]
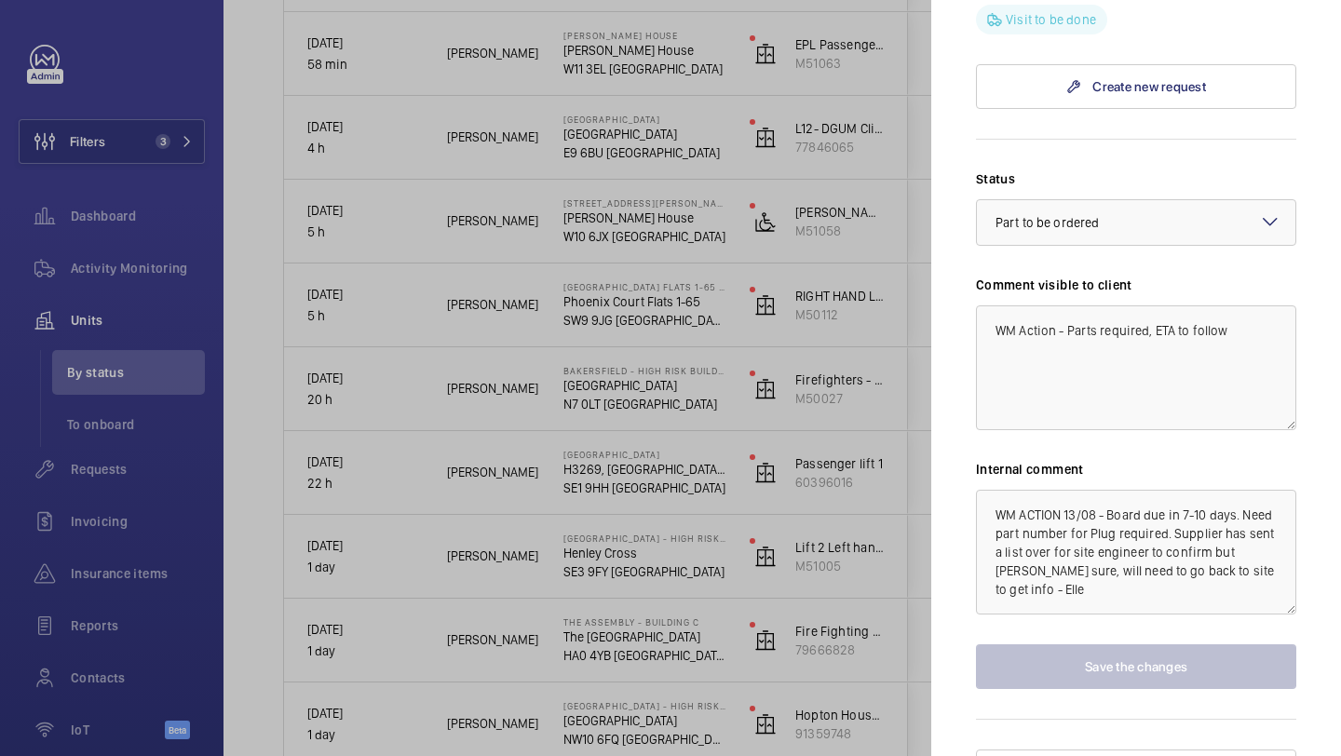
click at [858, 441] on div at bounding box center [670, 378] width 1341 height 756
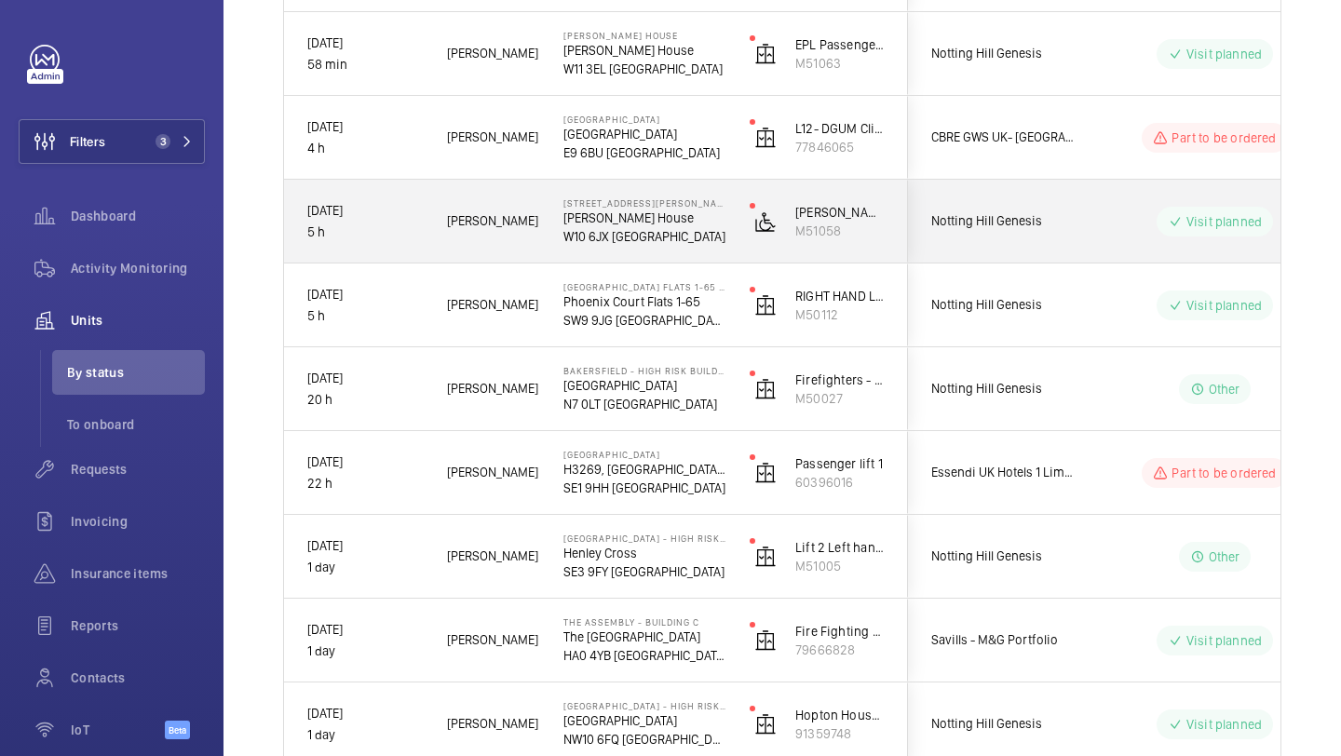
click at [996, 150] on div "CBRE GWS UK- Homerton Hospital (Critical)" at bounding box center [992, 137] width 166 height 59
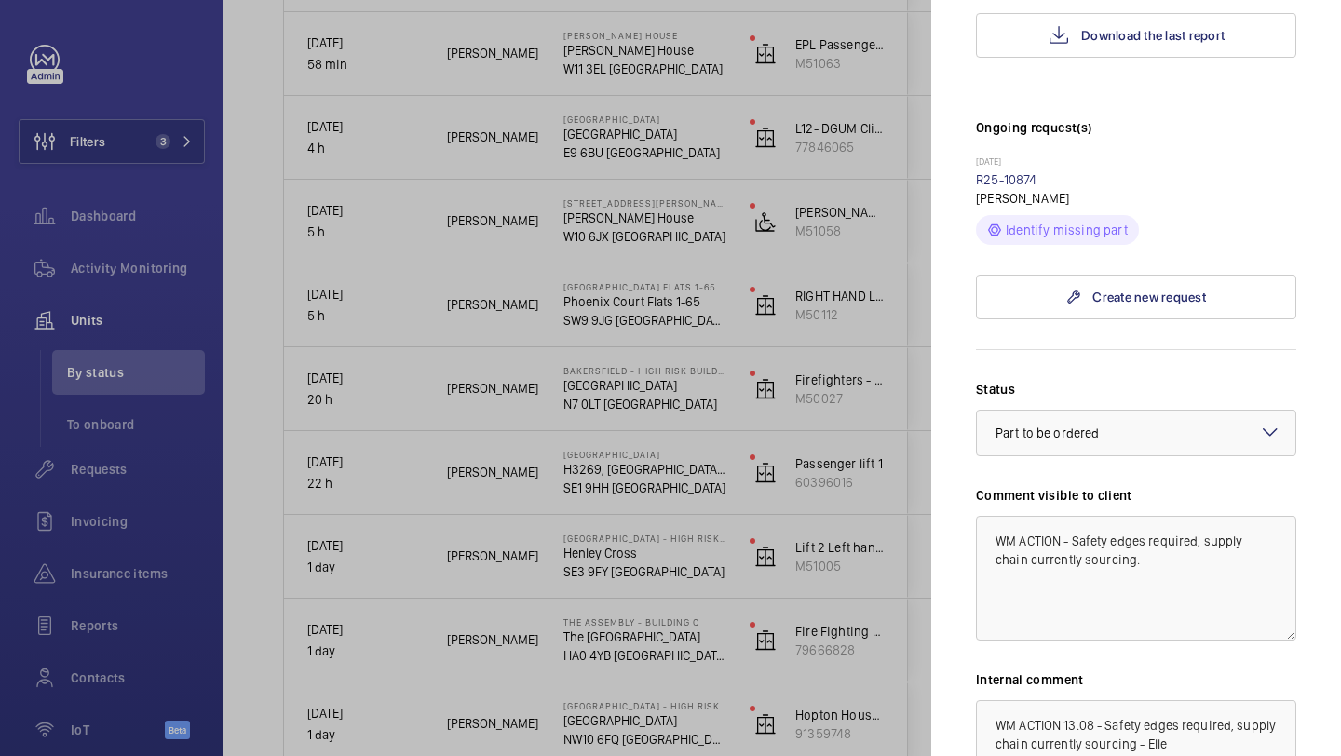
scroll to position [474, 0]
click at [1013, 174] on link "R25-10874" at bounding box center [1006, 181] width 61 height 15
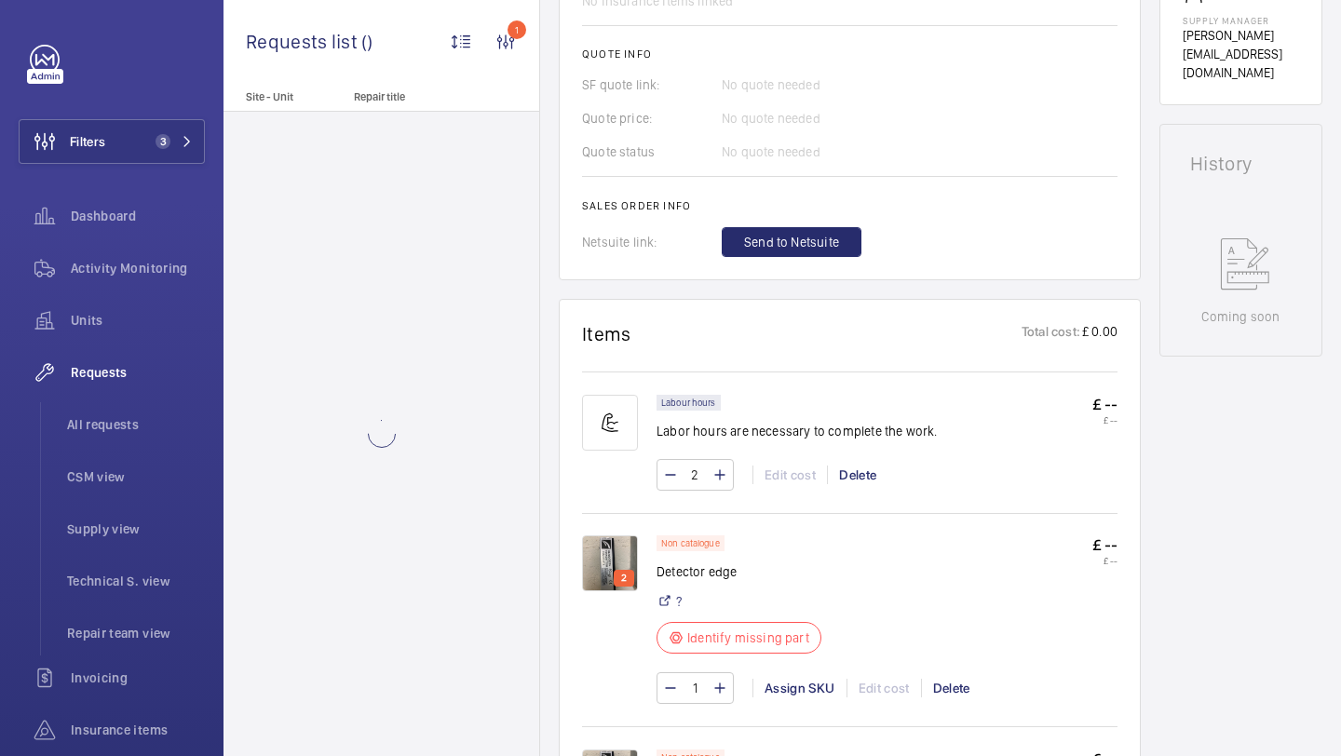
scroll to position [922, 0]
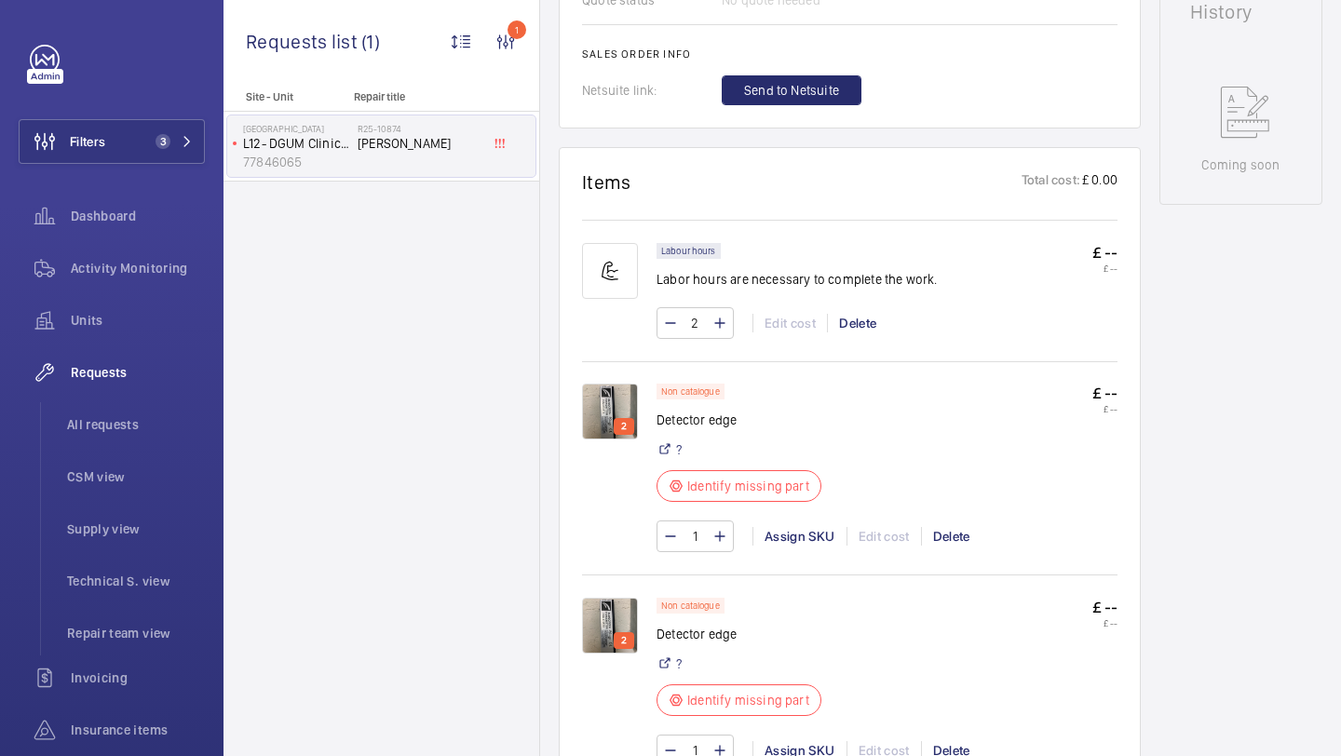
click at [618, 397] on img at bounding box center [610, 412] width 56 height 56
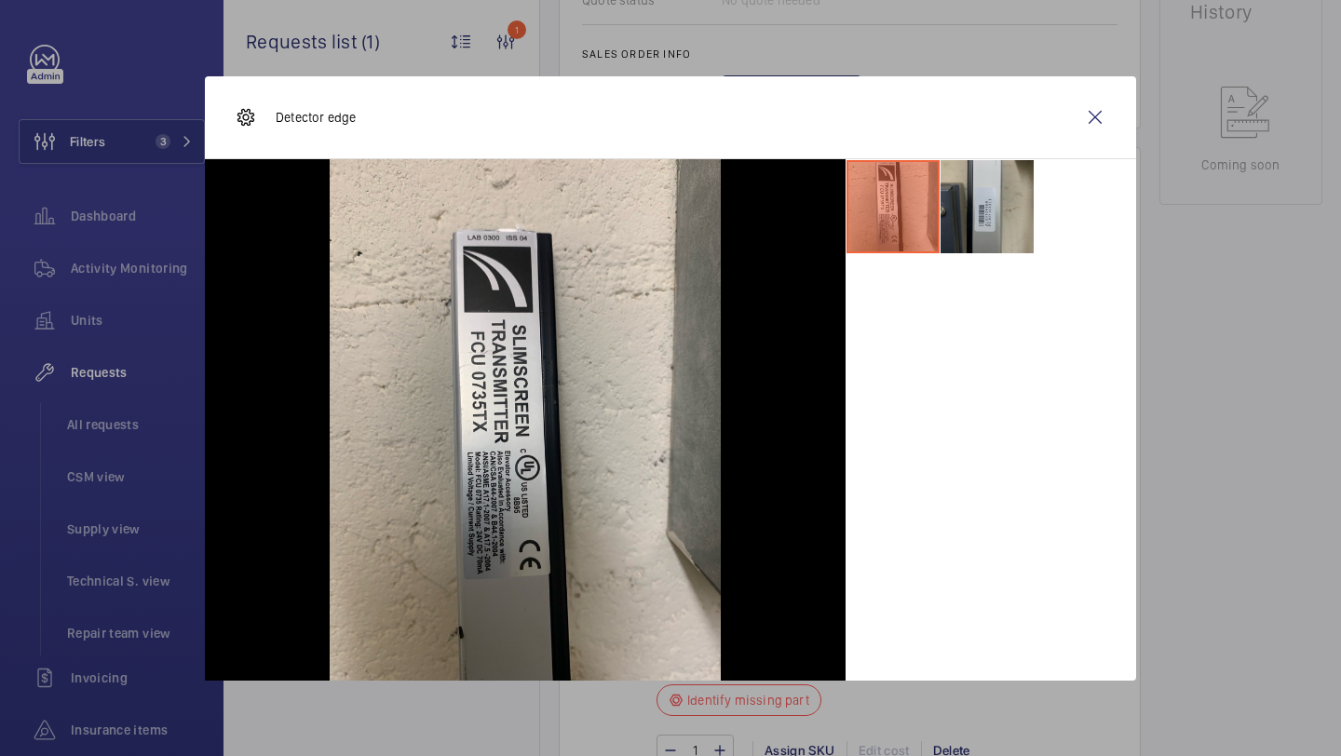
click at [983, 198] on li at bounding box center [986, 206] width 93 height 93
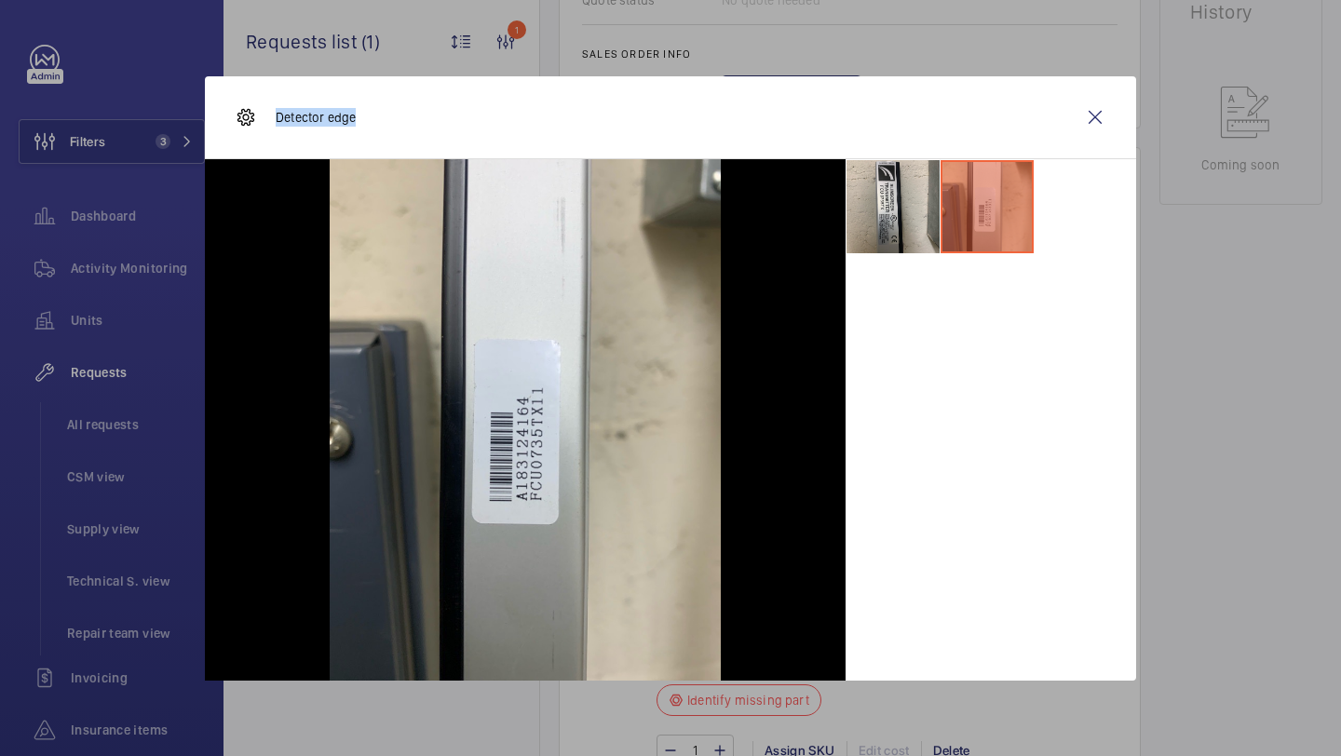
drag, startPoint x: 366, startPoint y: 127, endPoint x: 269, endPoint y: 119, distance: 97.1
click at [269, 119] on div "Detector edge" at bounding box center [670, 117] width 931 height 83
copy p "Detector edge"
click at [1079, 130] on wm-front-icon-button at bounding box center [1095, 117] width 45 height 45
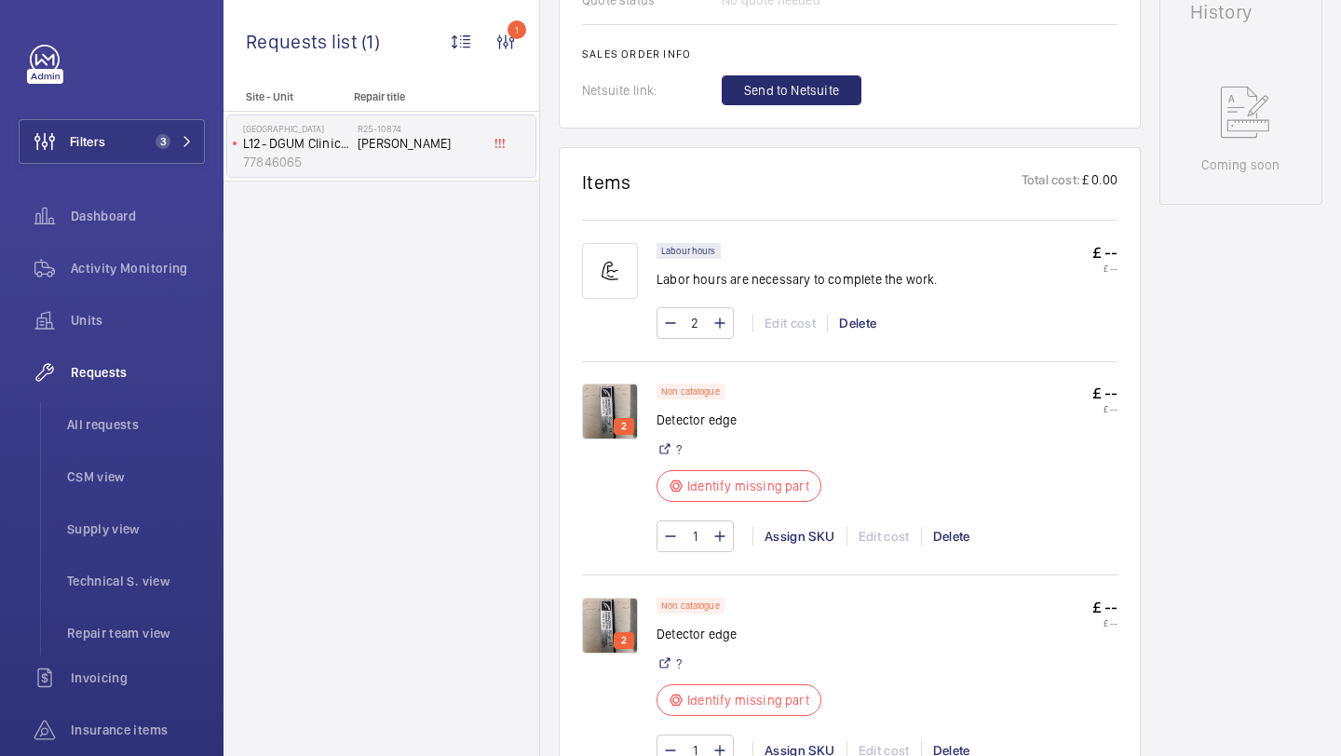
scroll to position [12, 0]
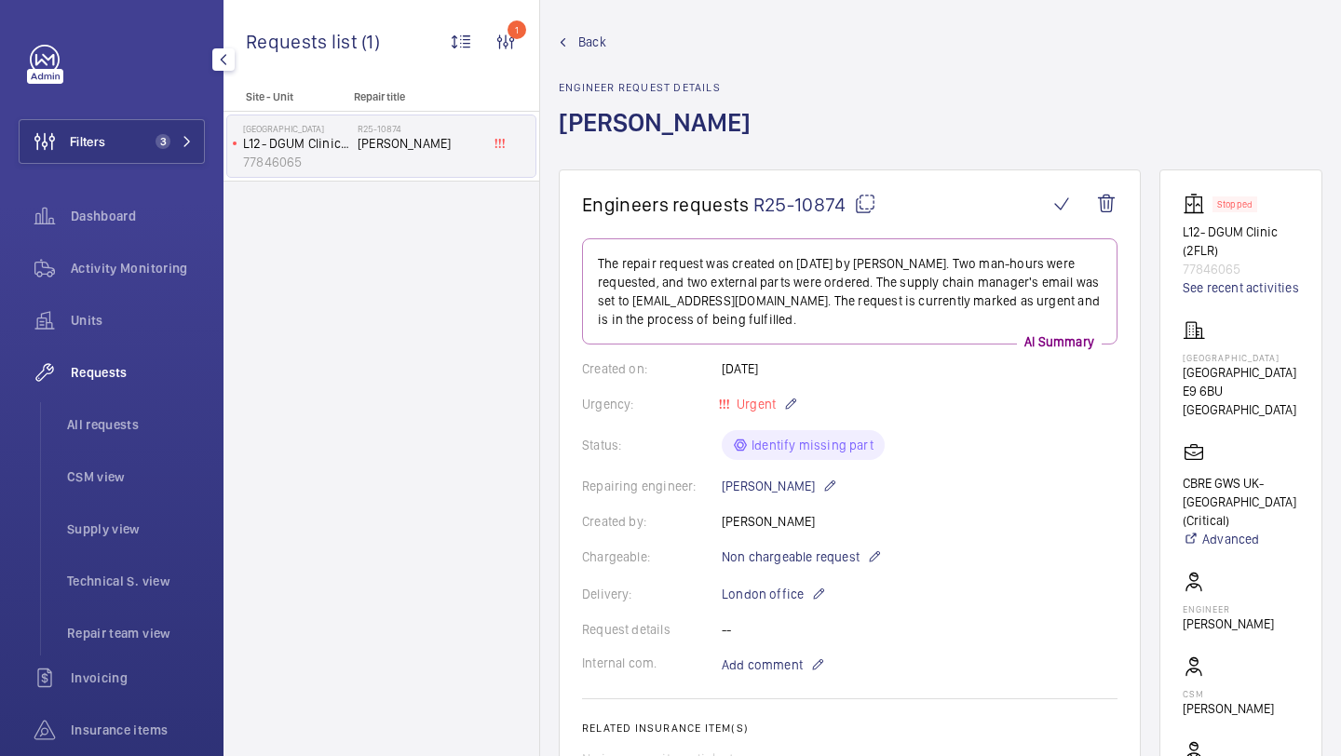
click at [154, 154] on button "Filters 3" at bounding box center [112, 141] width 186 height 45
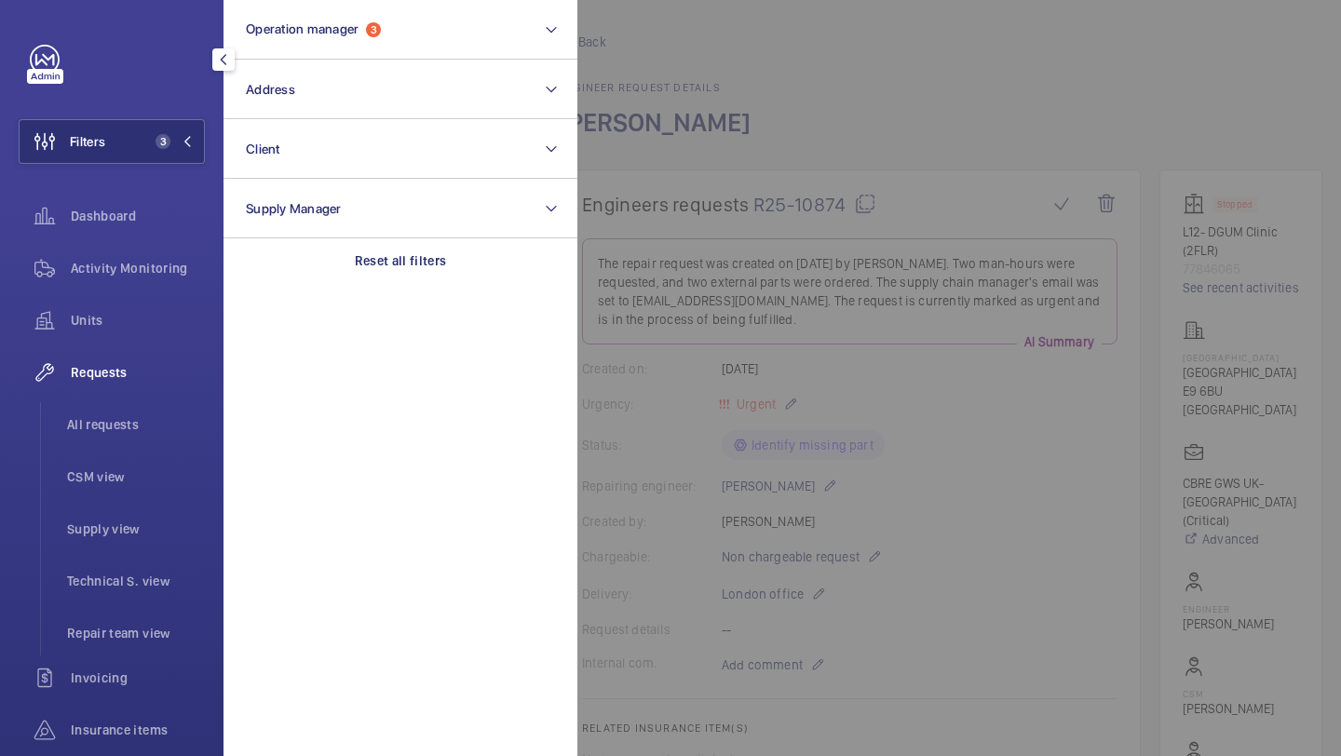
click at [658, 384] on div at bounding box center [1247, 378] width 1341 height 756
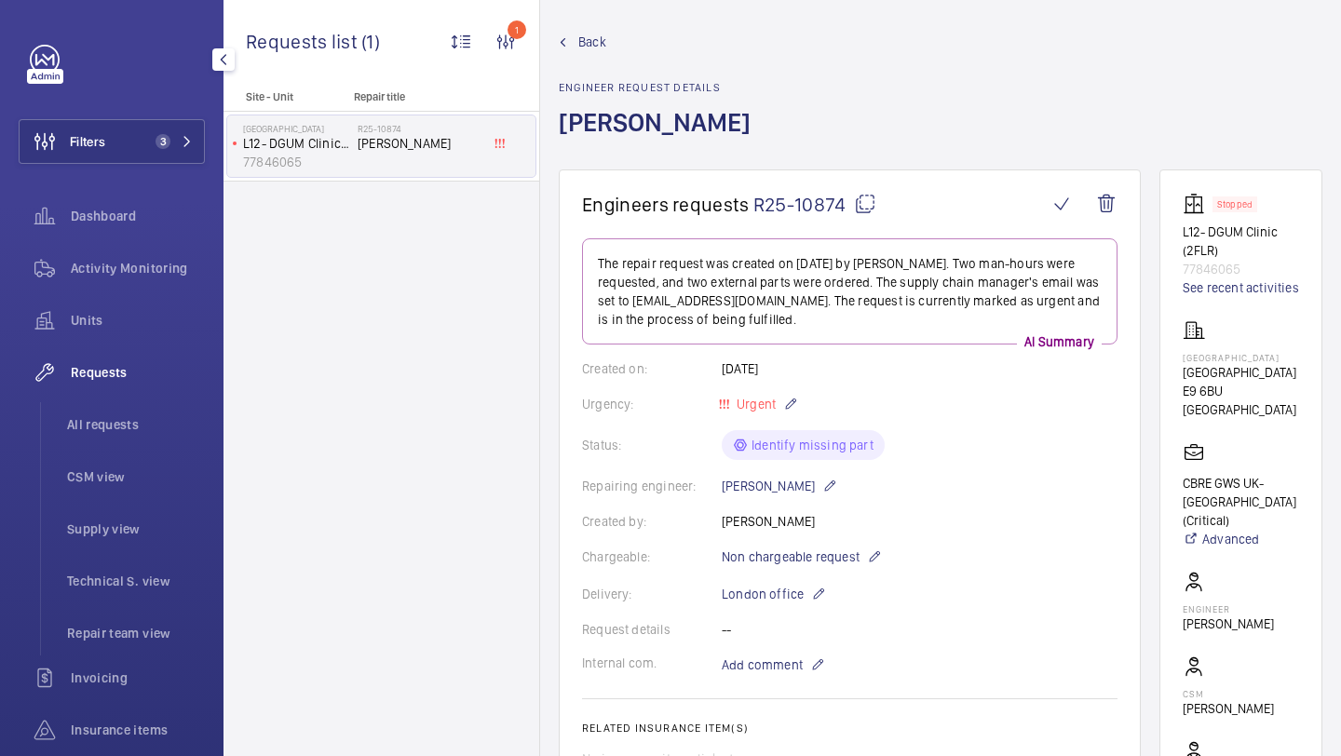
scroll to position [451, 0]
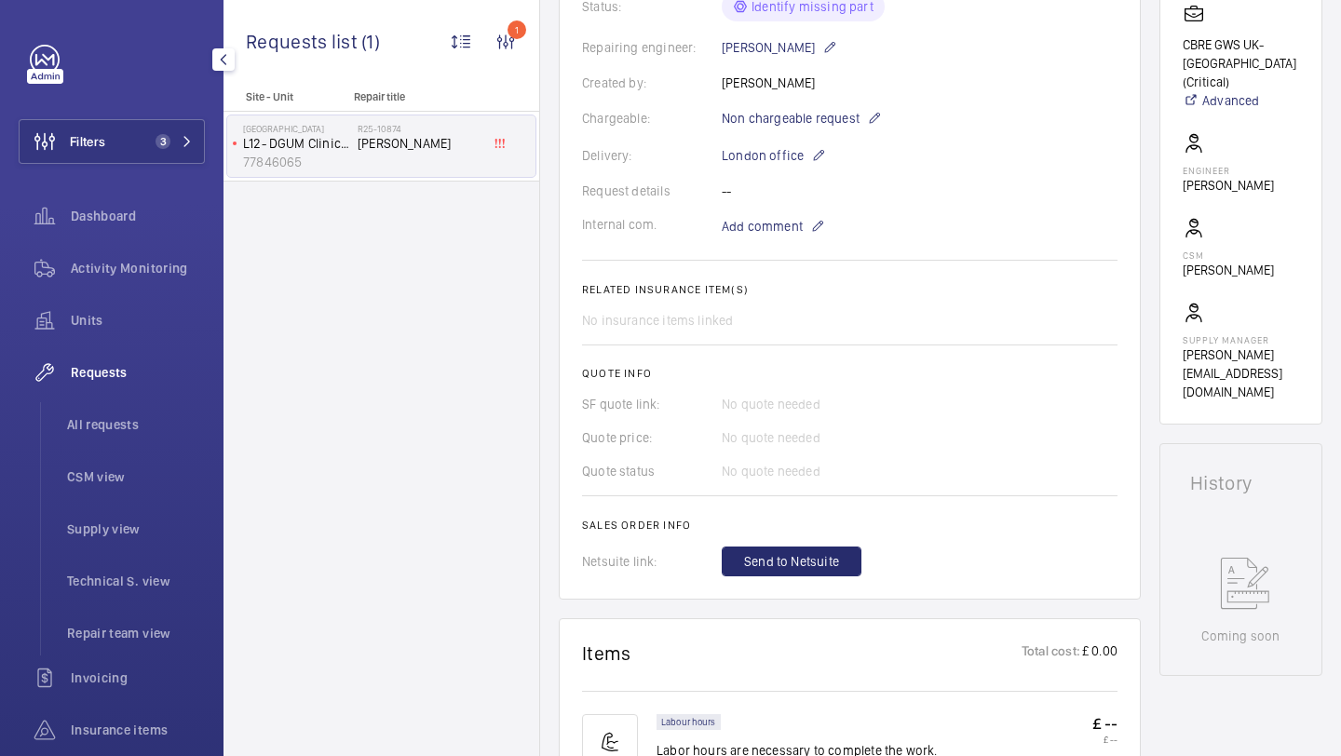
click at [779, 246] on wm-front-card-body "The repair request was created on 2025-08-13 by Chris Cole. Two man-hours were …" at bounding box center [849, 188] width 535 height 777
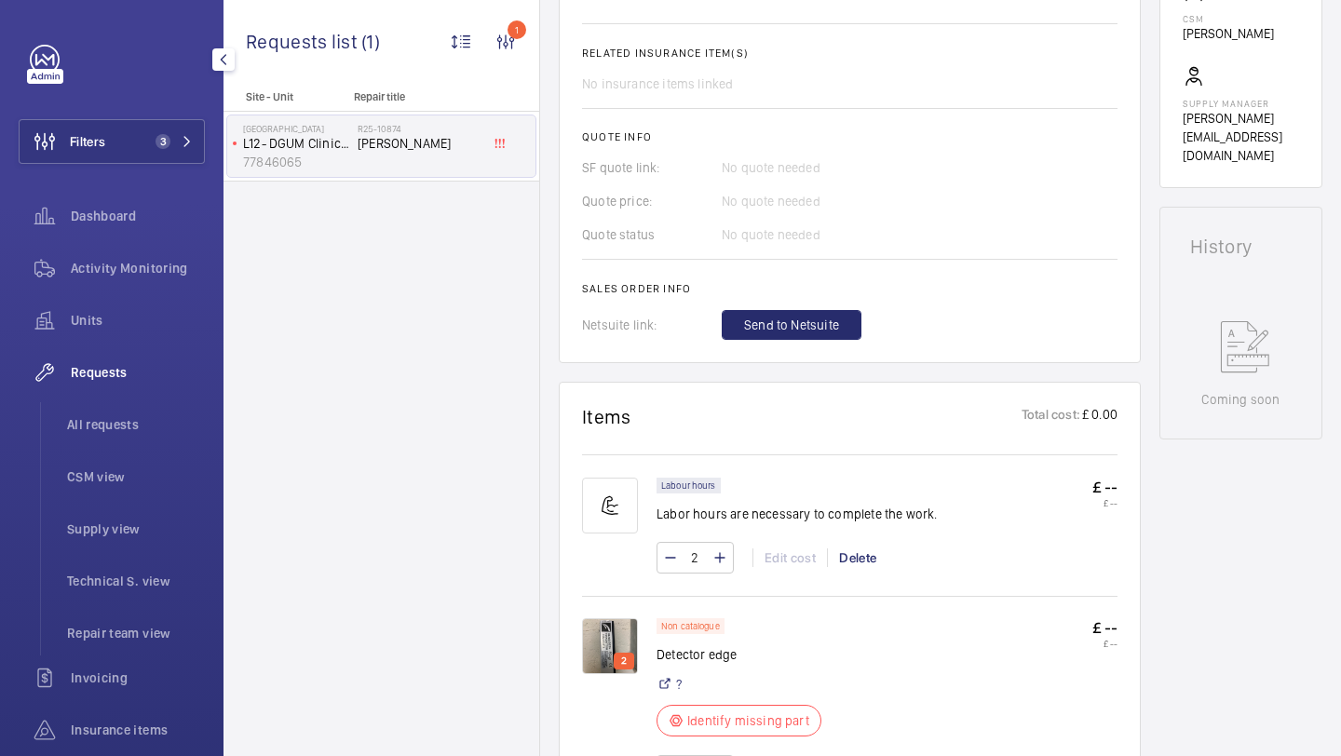
scroll to position [389, 0]
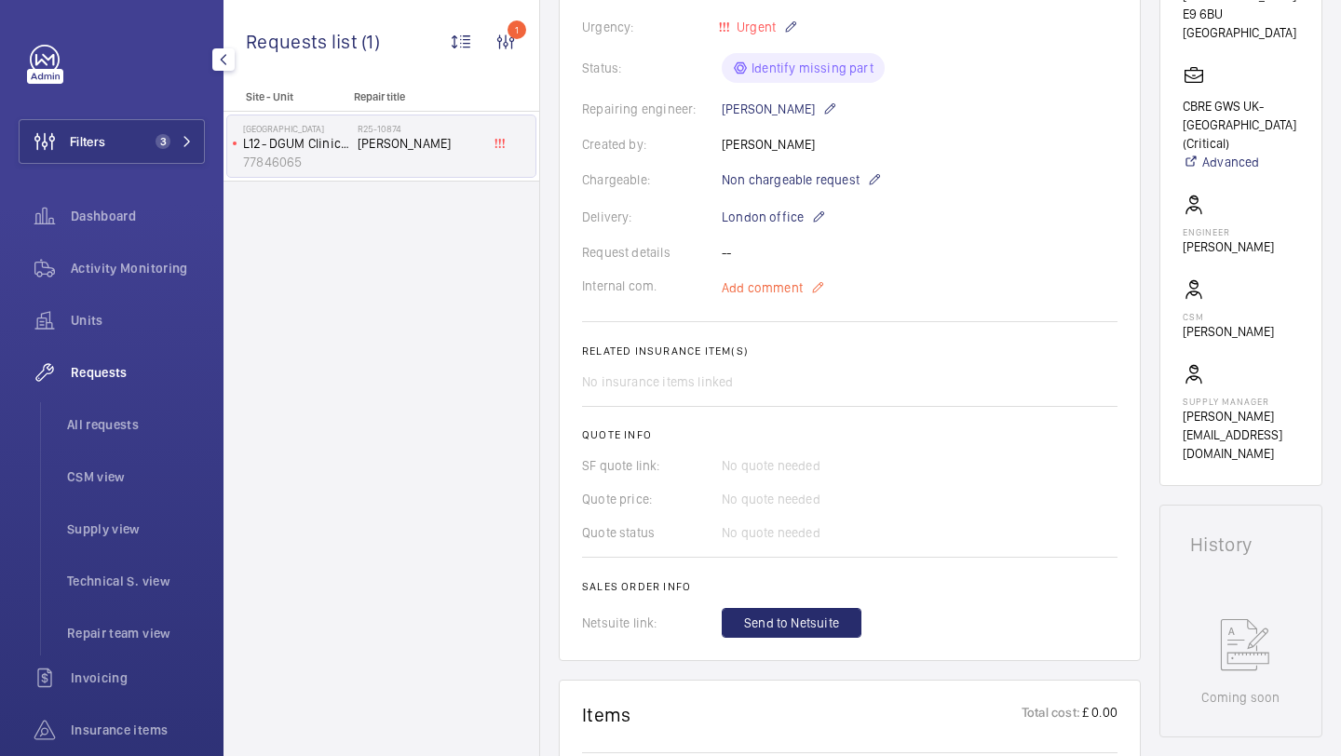
click at [766, 291] on span "Add comment" at bounding box center [762, 287] width 81 height 19
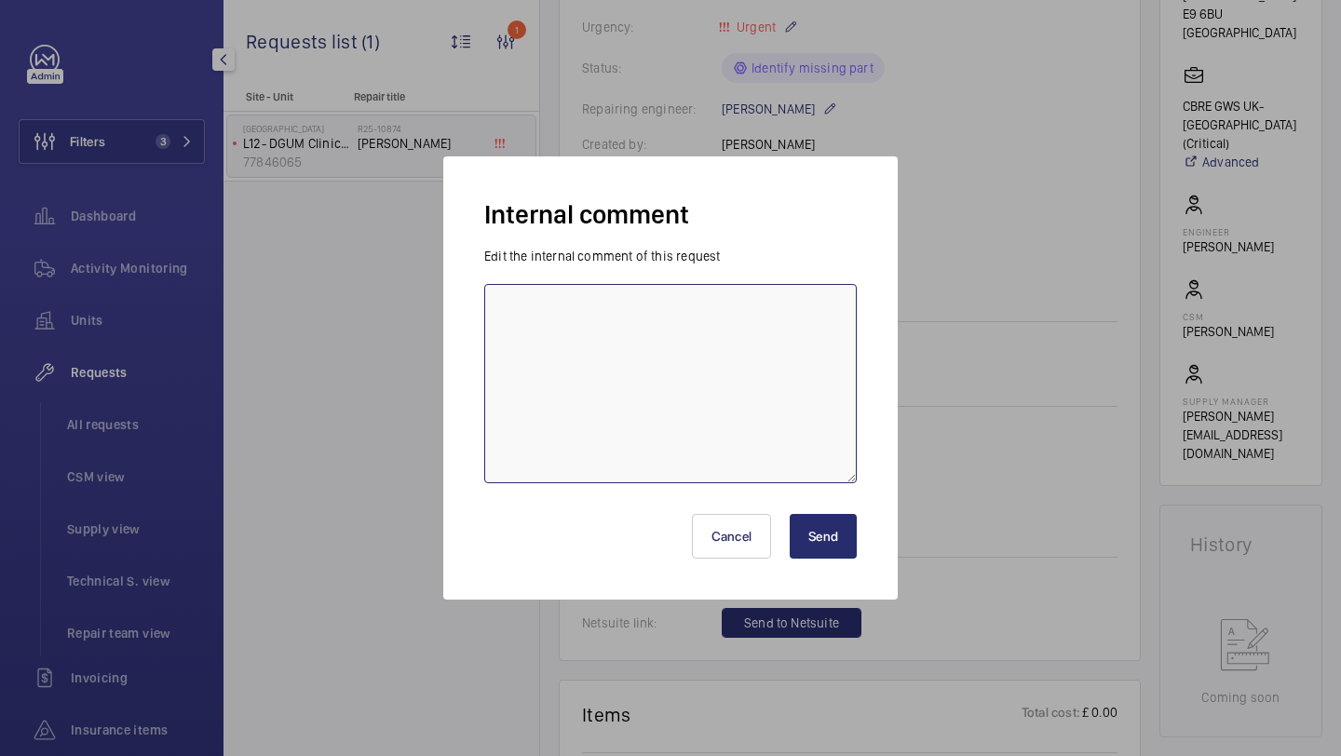
click at [713, 407] on textarea at bounding box center [670, 383] width 372 height 199
type textarea "3"
type textarea "elle sourcing - 13.08"
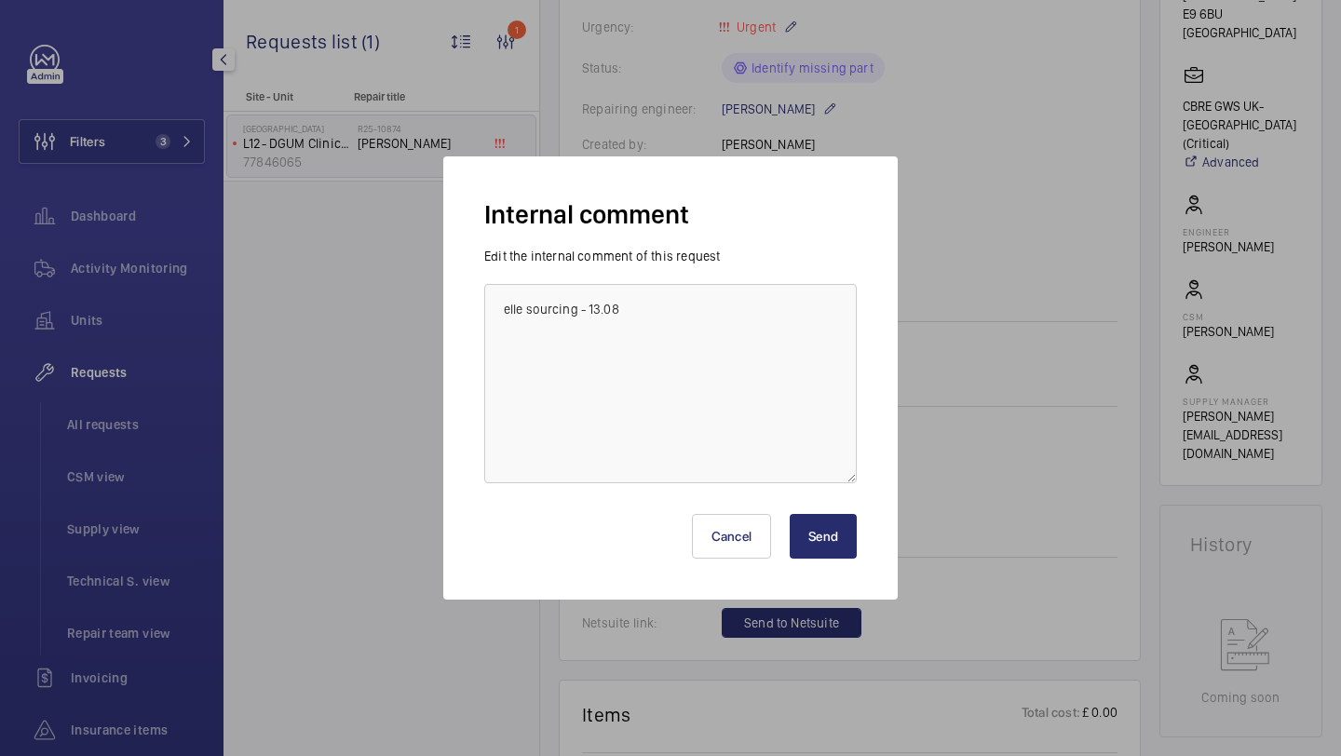
click at [841, 545] on button "Send" at bounding box center [823, 536] width 67 height 45
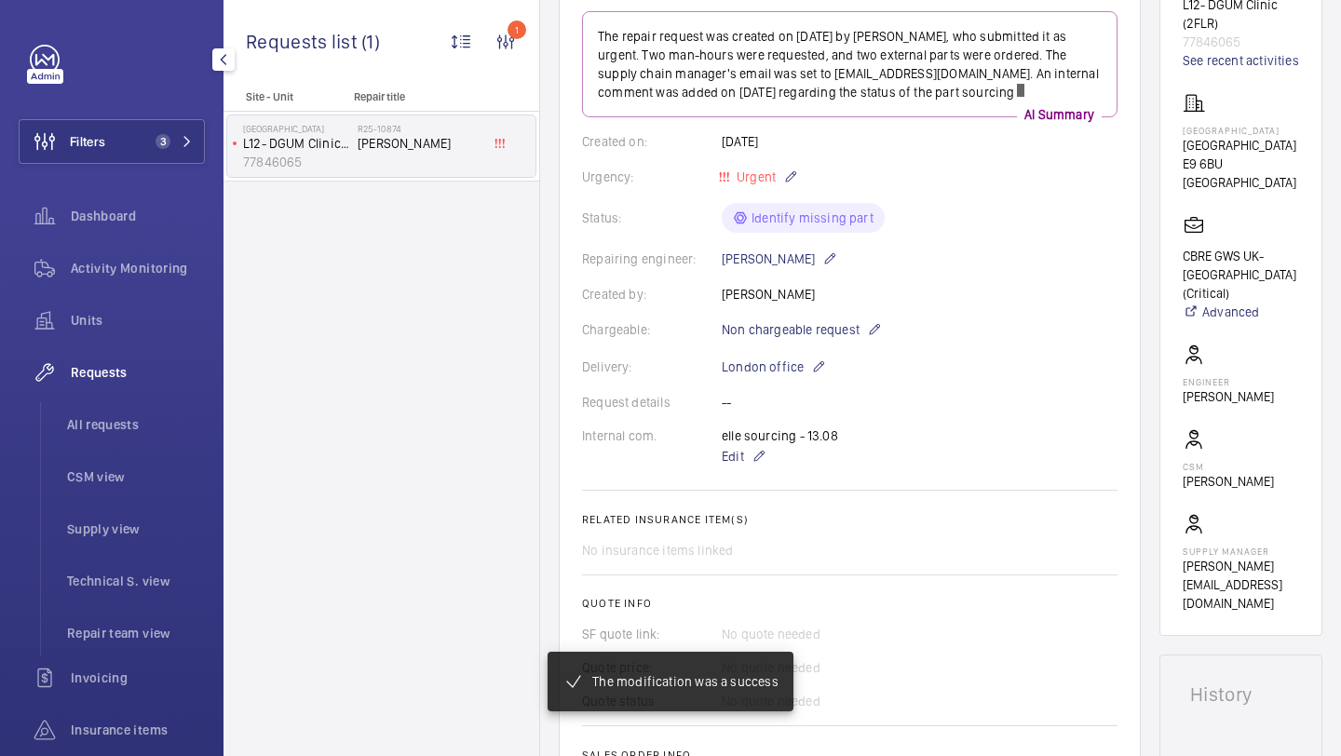
scroll to position [298, 0]
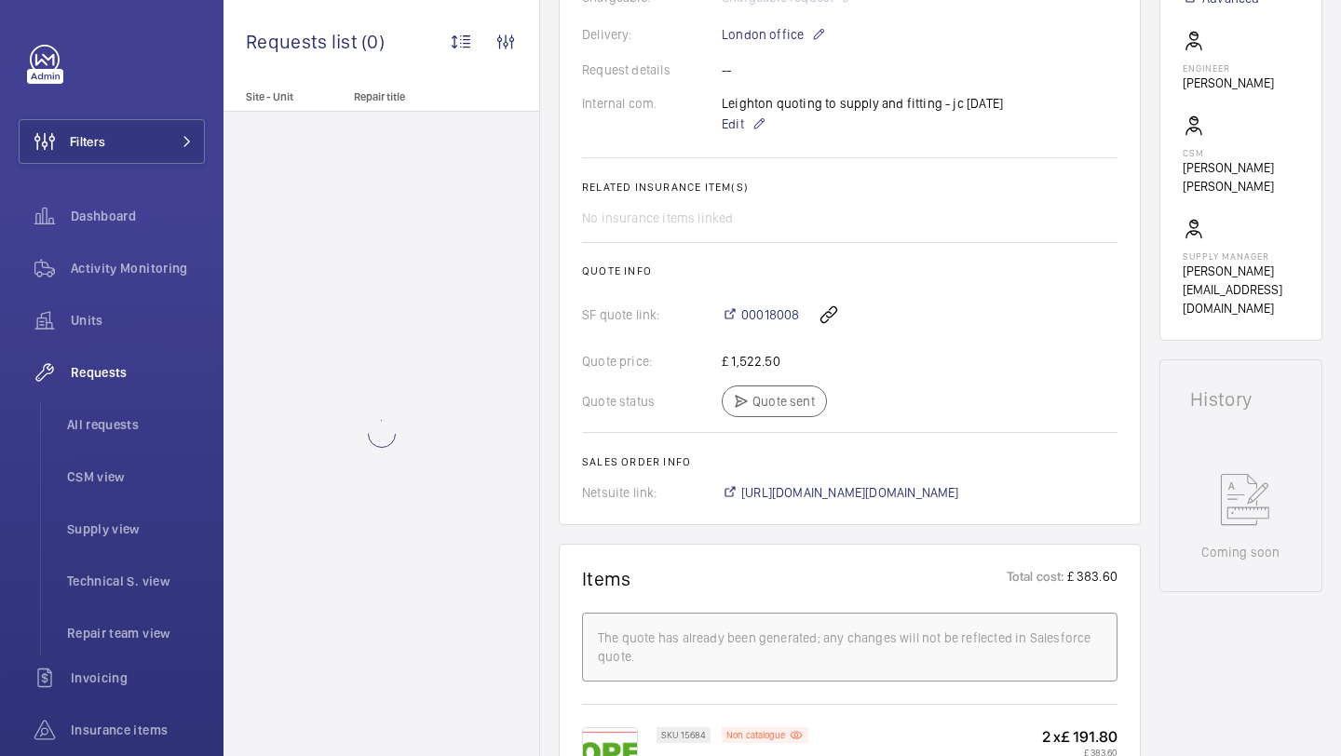
scroll to position [736, 0]
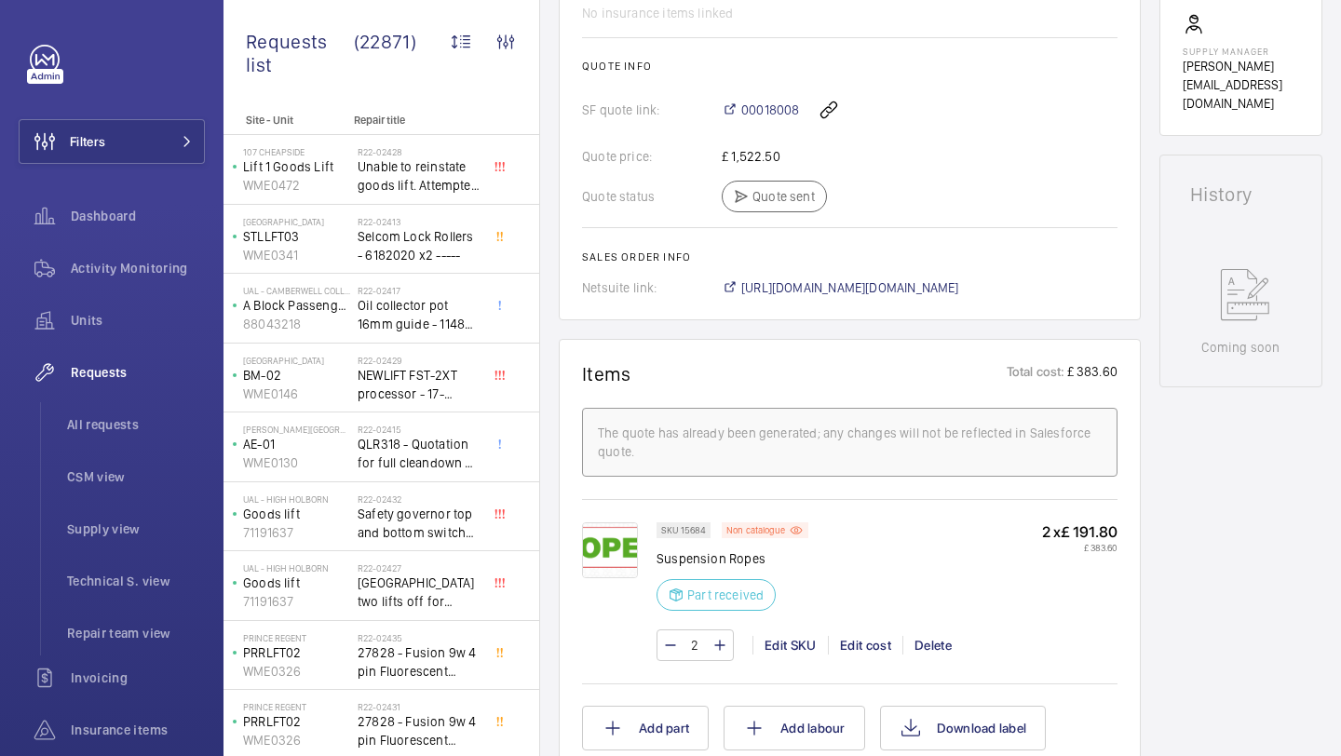
scroll to position [778, 0]
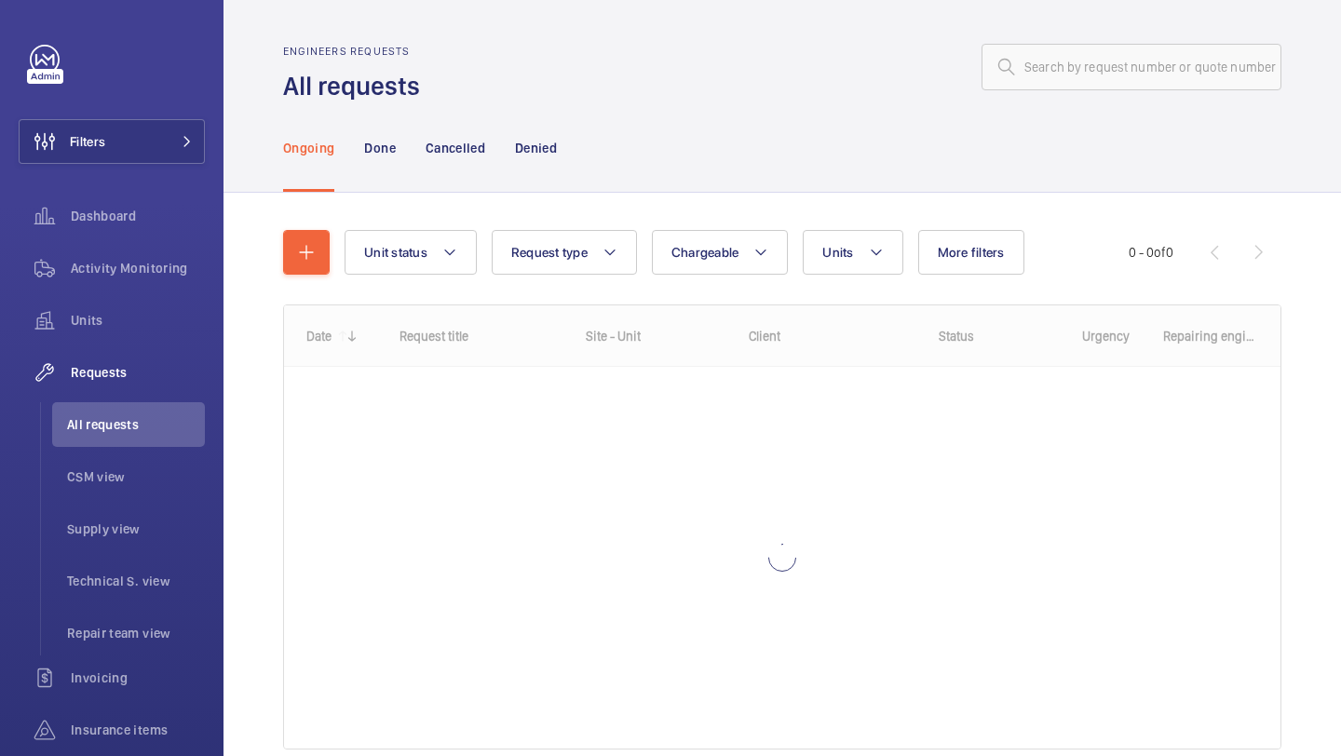
click at [1029, 103] on div "Ongoing Done Cancelled Denied" at bounding box center [782, 147] width 998 height 88
click at [1040, 82] on input "text" at bounding box center [1131, 67] width 300 height 47
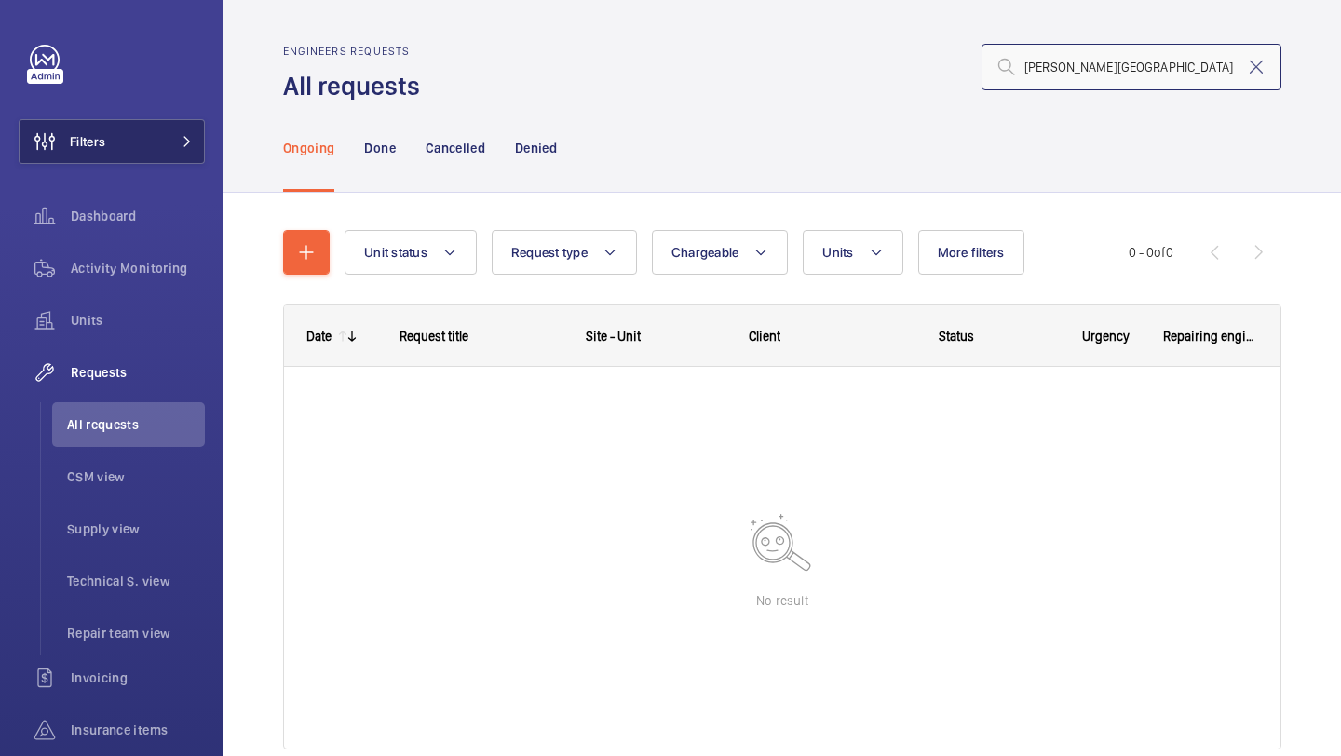
type input "[PERSON_NAME][GEOGRAPHIC_DATA]"
click at [153, 144] on button "Filters" at bounding box center [112, 141] width 186 height 45
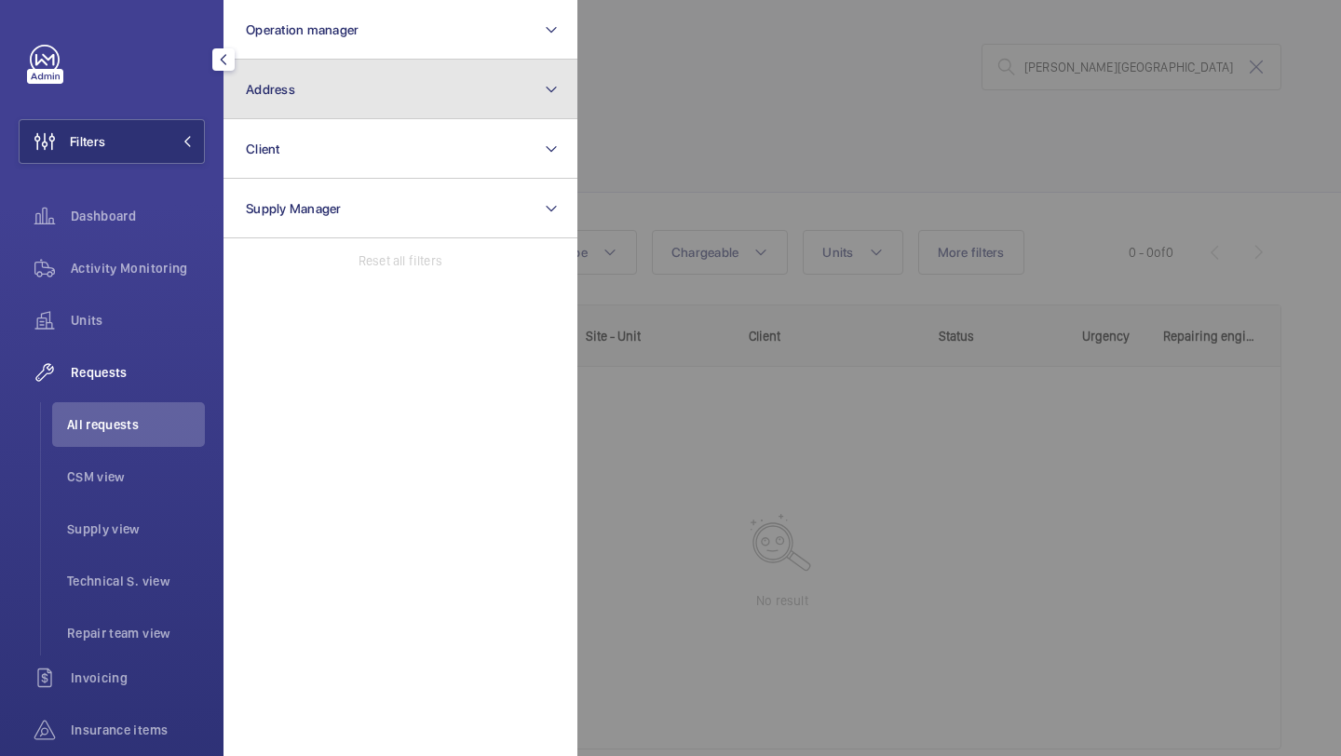
click at [416, 89] on button "Address" at bounding box center [400, 90] width 354 height 60
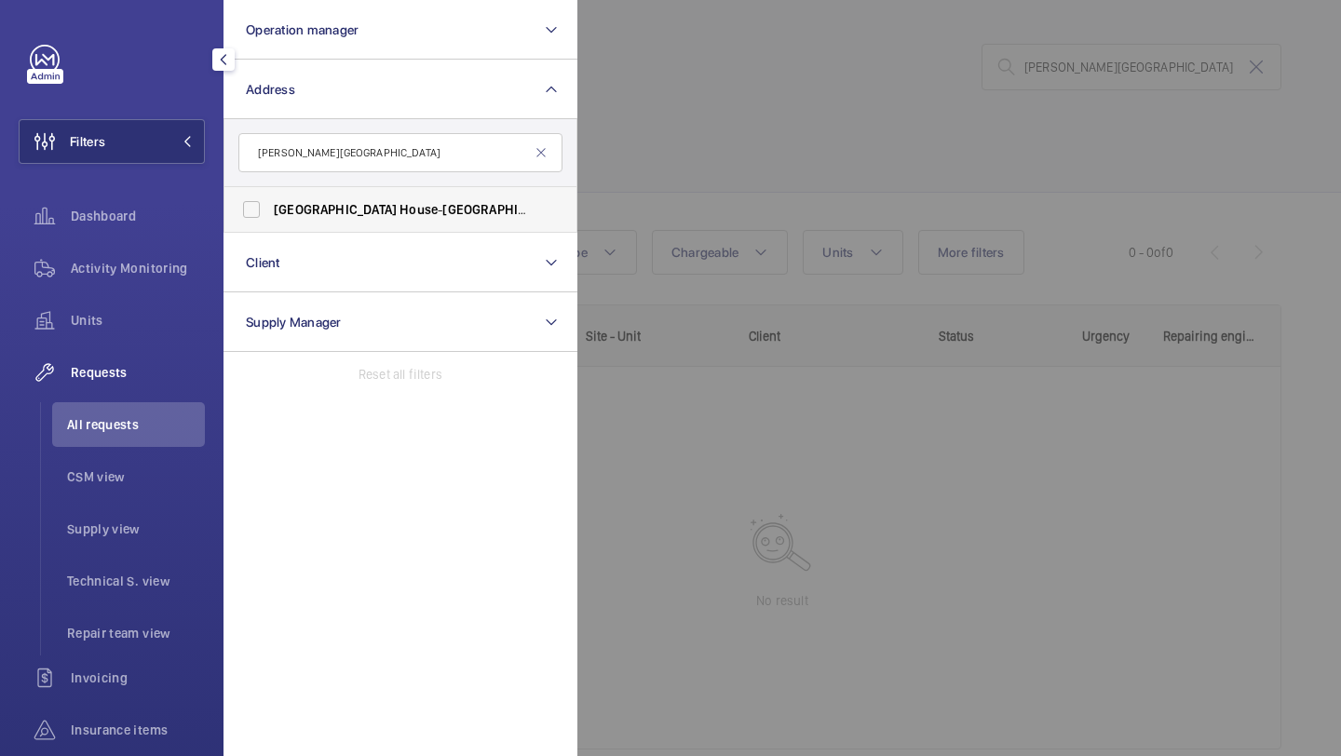
type input "[PERSON_NAME][GEOGRAPHIC_DATA]"
click at [442, 205] on span "[GEOGRAPHIC_DATA]" at bounding box center [503, 209] width 123 height 15
click at [270, 205] on input "[PERSON_NAME][STREET_ADDRESS][PERSON_NAME]" at bounding box center [251, 209] width 37 height 37
checkbox input "true"
click at [751, 148] on div at bounding box center [1247, 378] width 1341 height 756
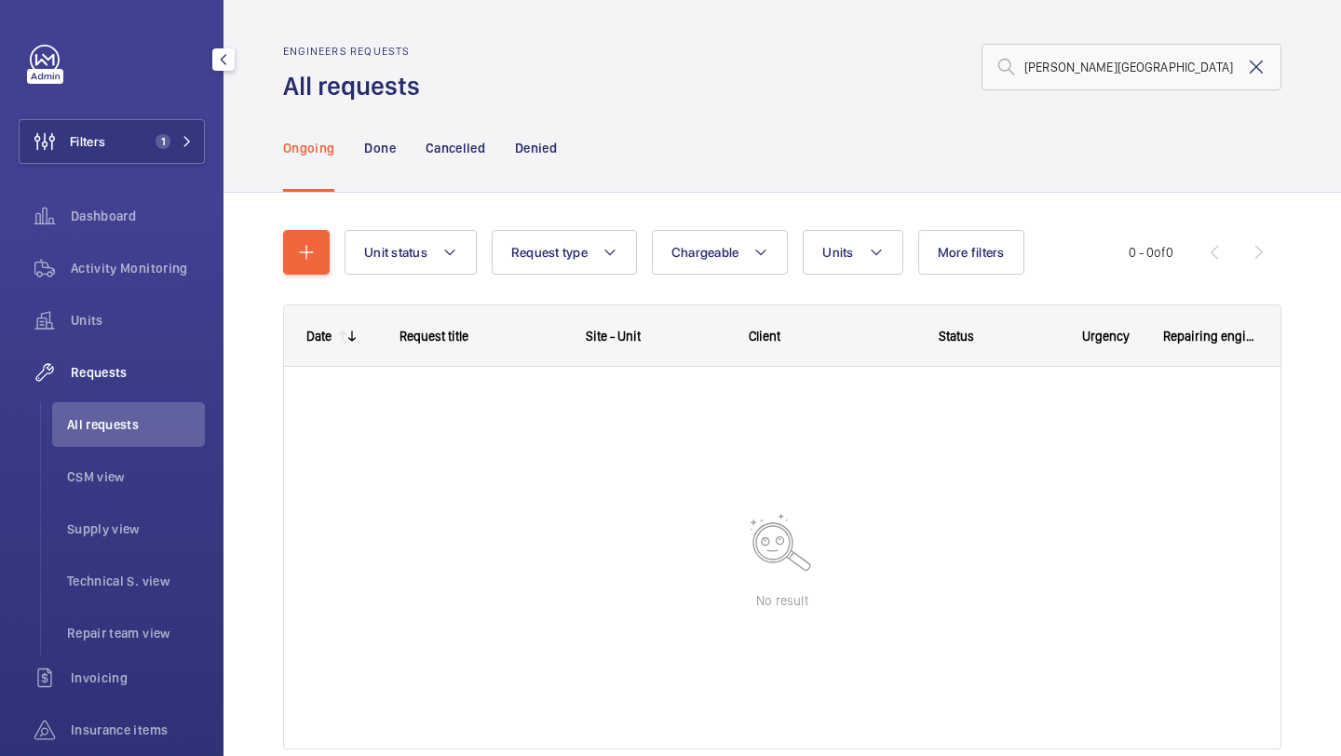
click at [1254, 62] on mat-icon at bounding box center [1256, 67] width 22 height 22
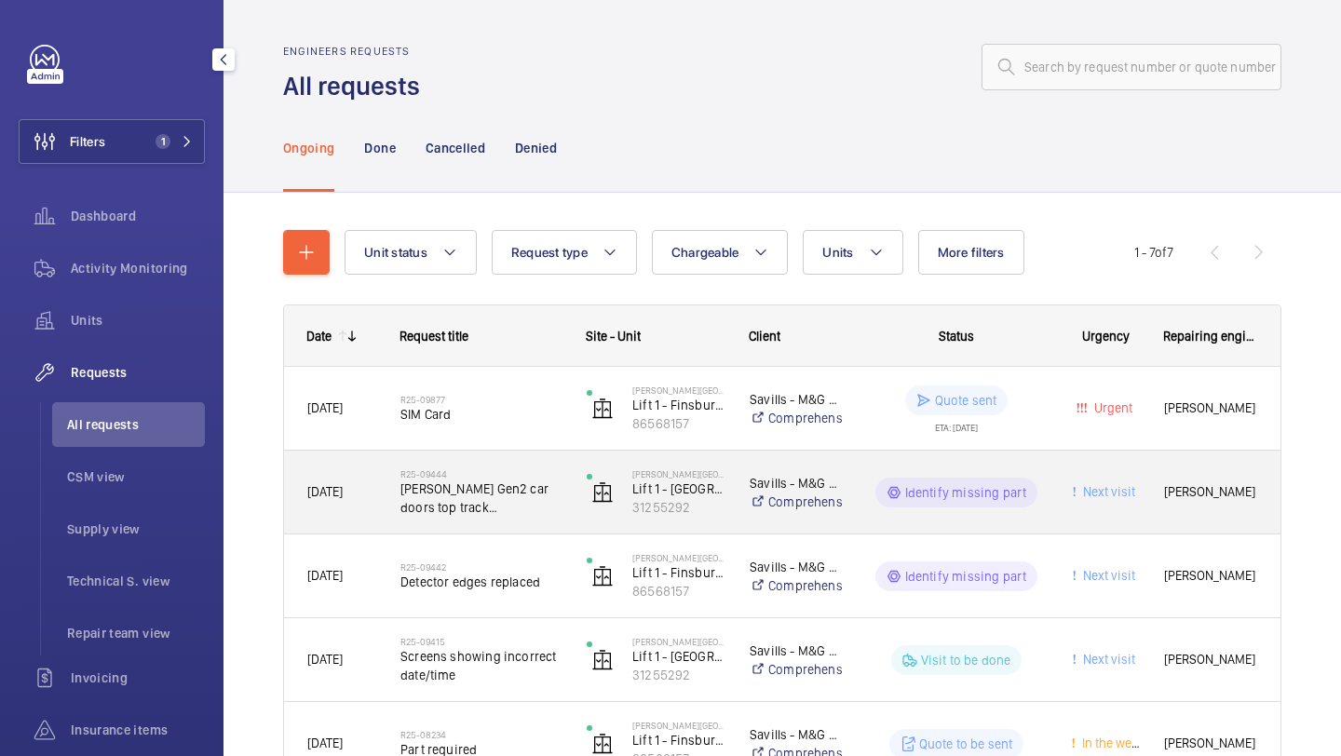
click at [524, 473] on h2 "R25-09444" at bounding box center [481, 473] width 162 height 11
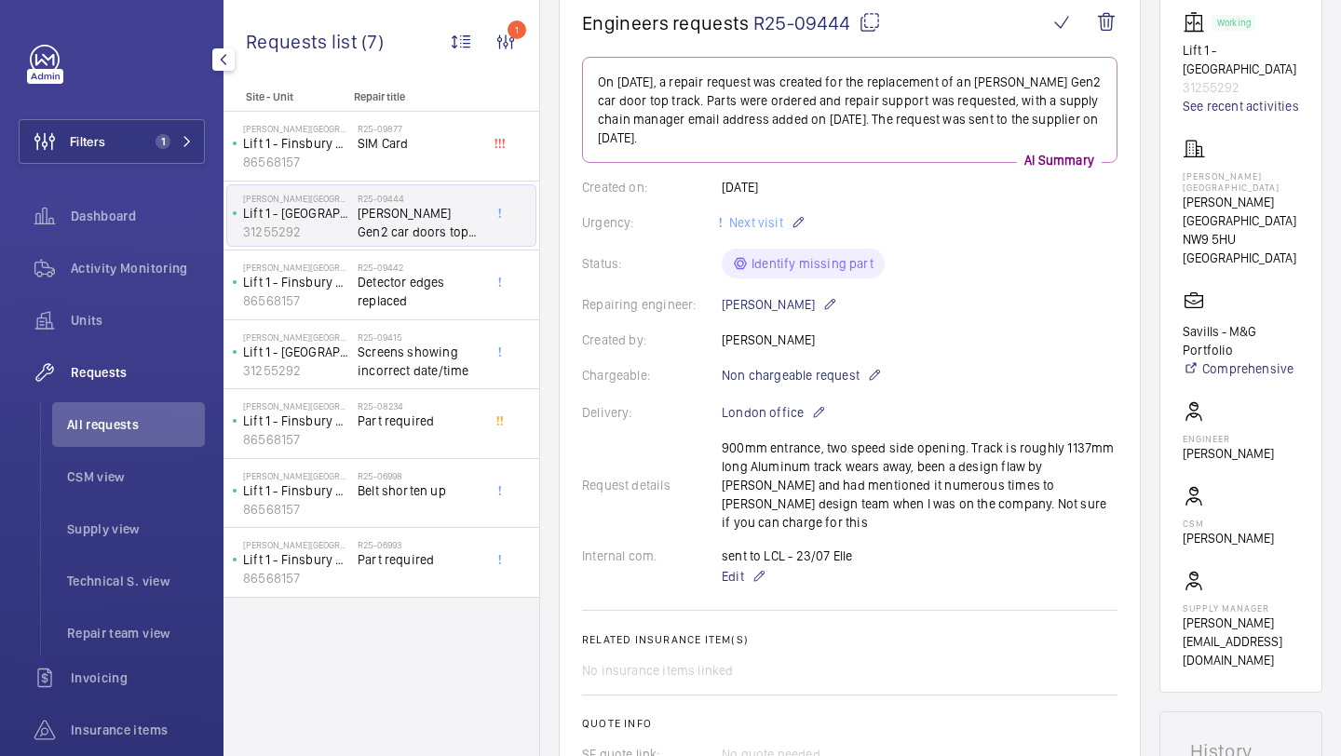
scroll to position [163, 0]
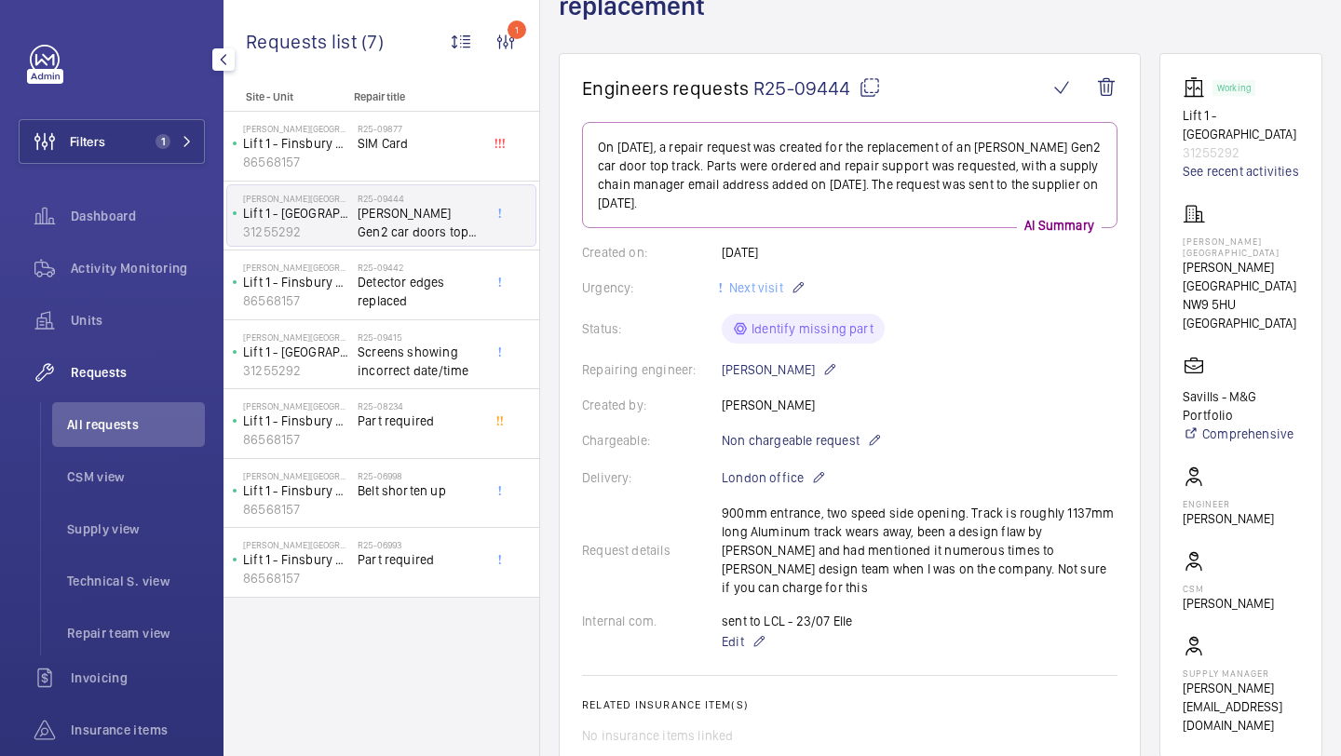
drag, startPoint x: 851, startPoint y: 60, endPoint x: 755, endPoint y: 56, distance: 96.0
click at [755, 76] on span "R25-09444" at bounding box center [817, 87] width 128 height 23
copy span "R25-09444"
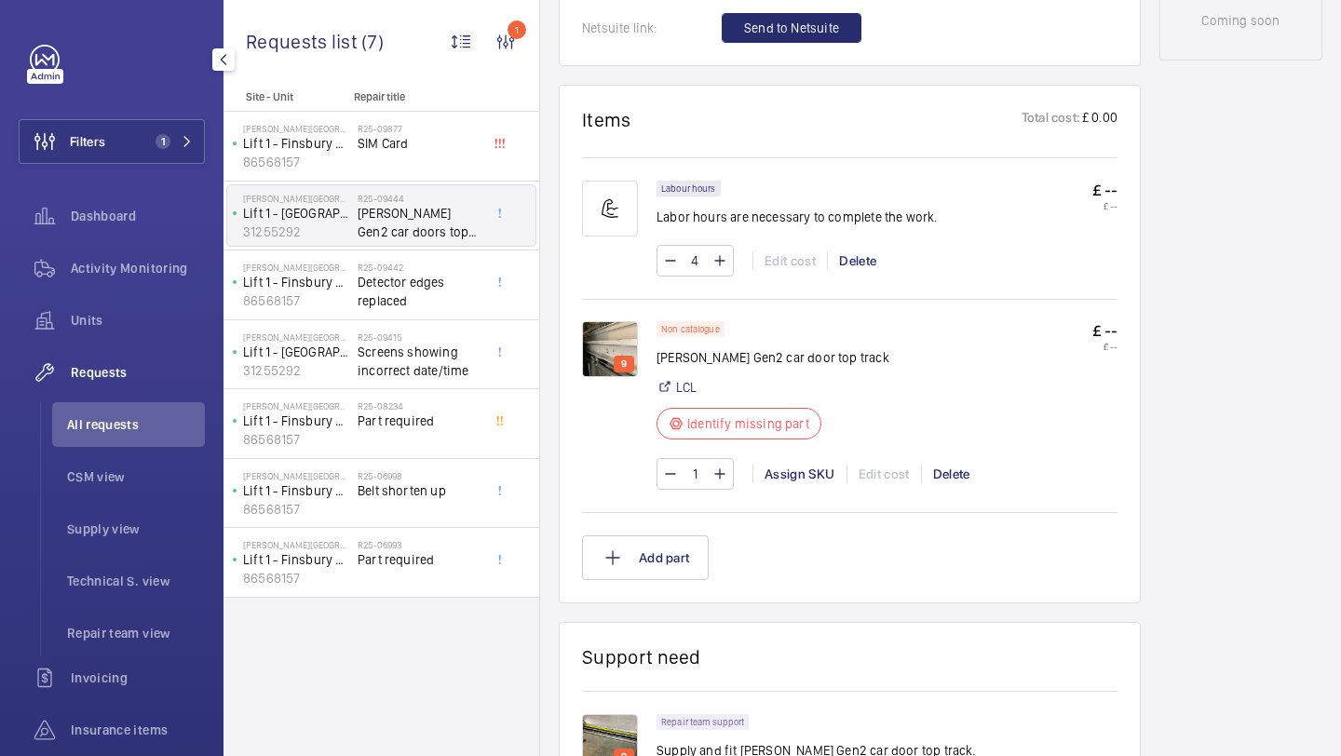
scroll to position [1026, 0]
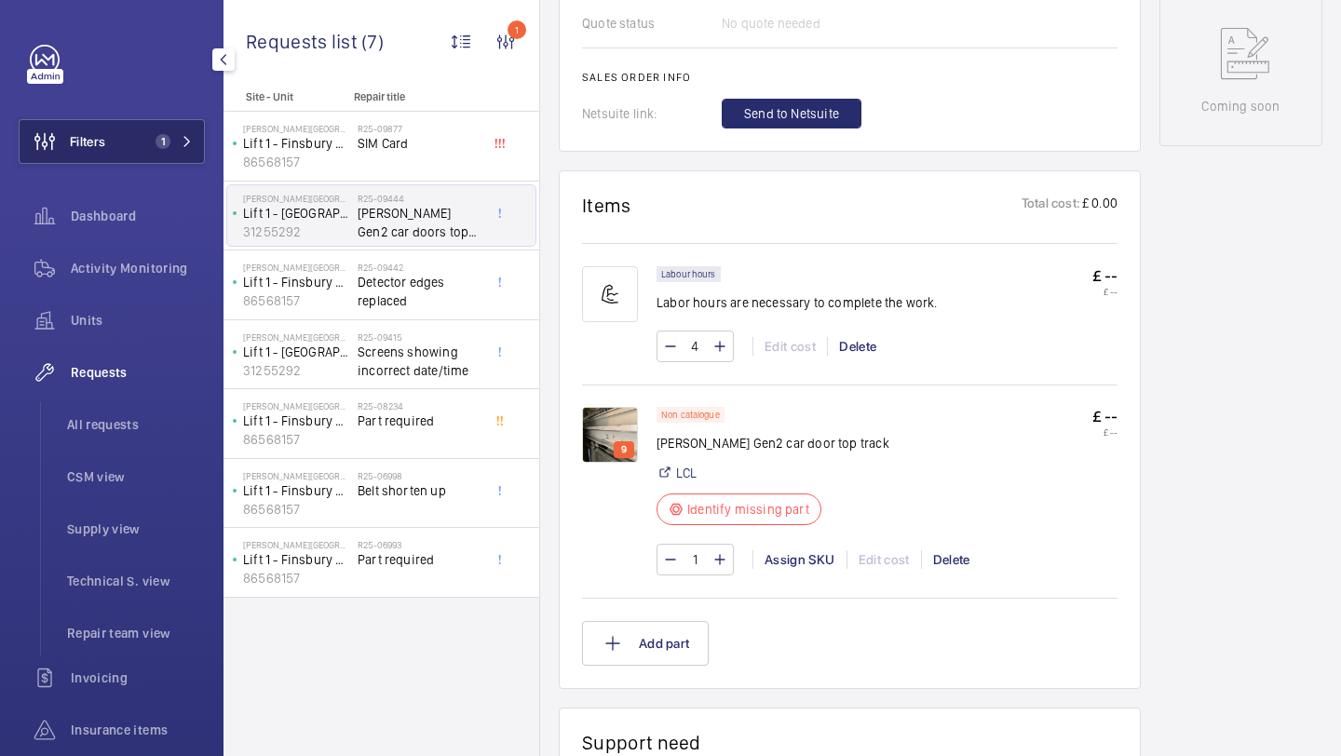
click at [184, 152] on button "Filters 1" at bounding box center [112, 141] width 186 height 45
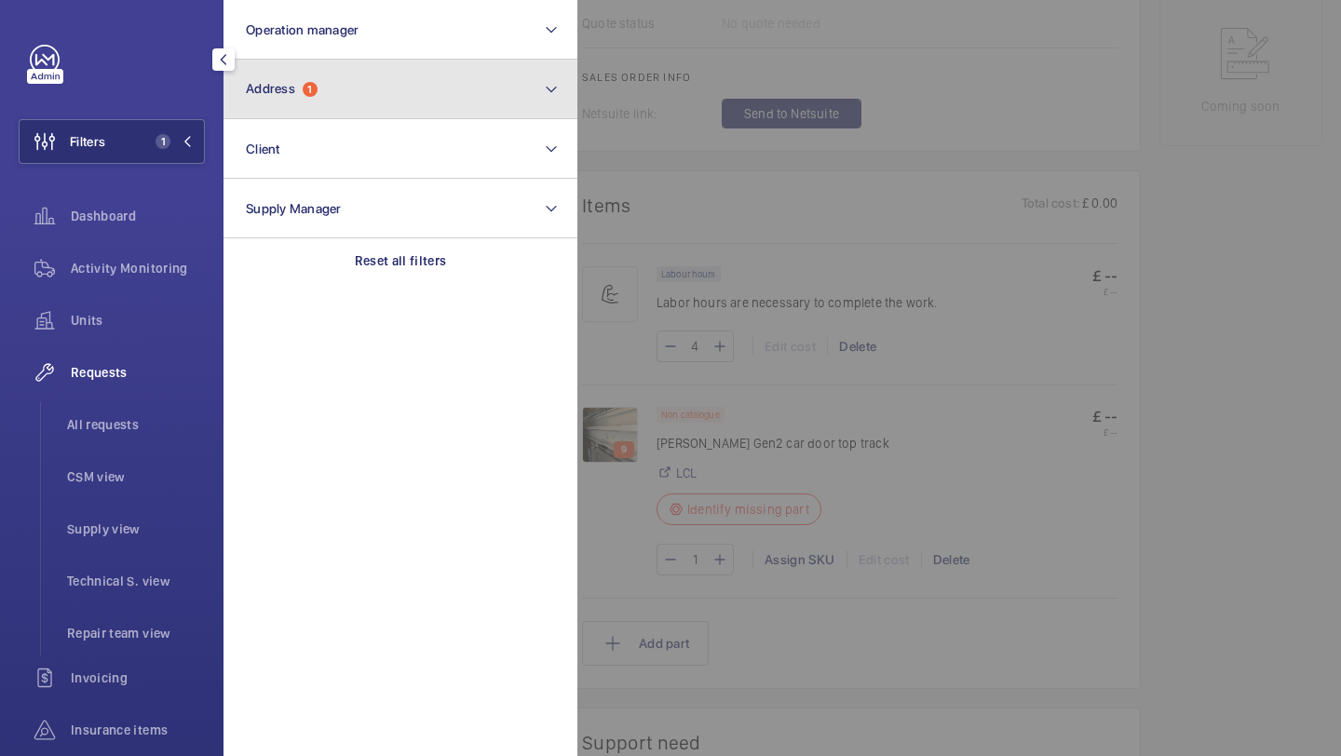
click at [295, 117] on button "Address 1" at bounding box center [400, 90] width 354 height 60
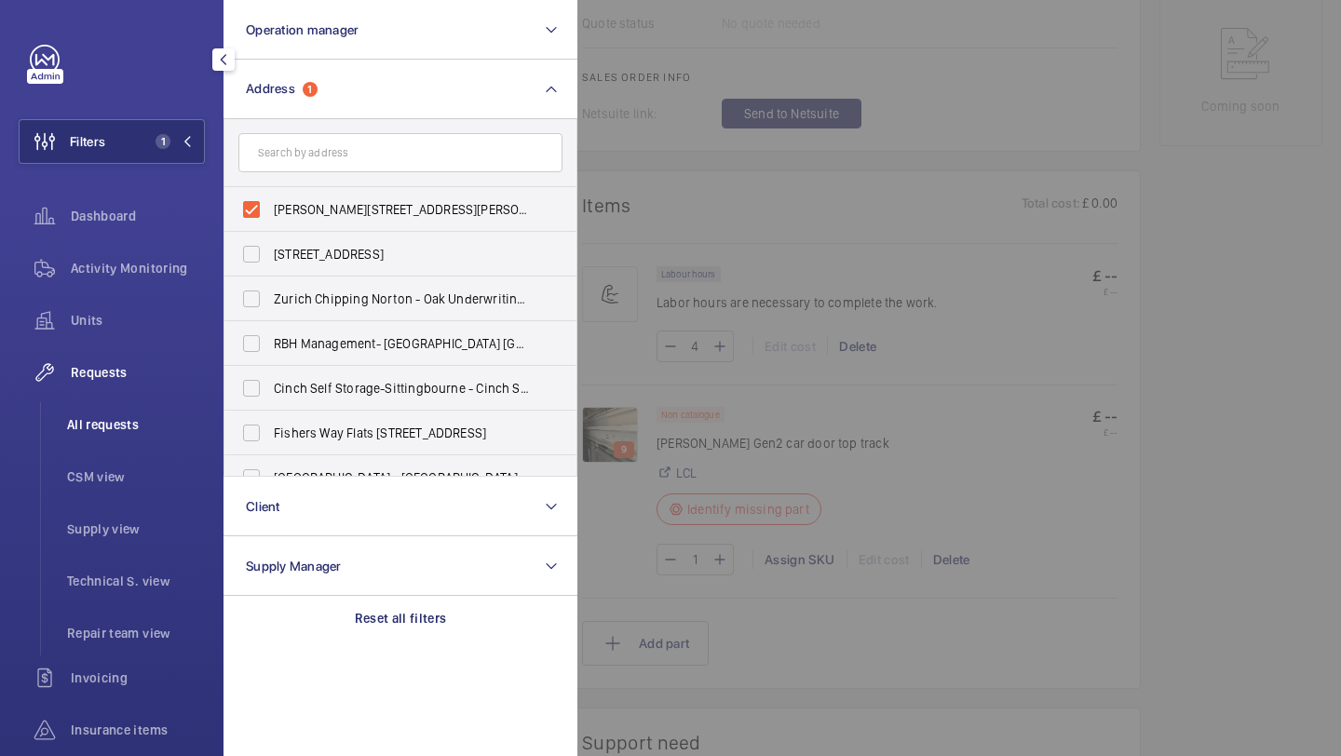
click at [104, 402] on li "All requests" at bounding box center [128, 424] width 153 height 45
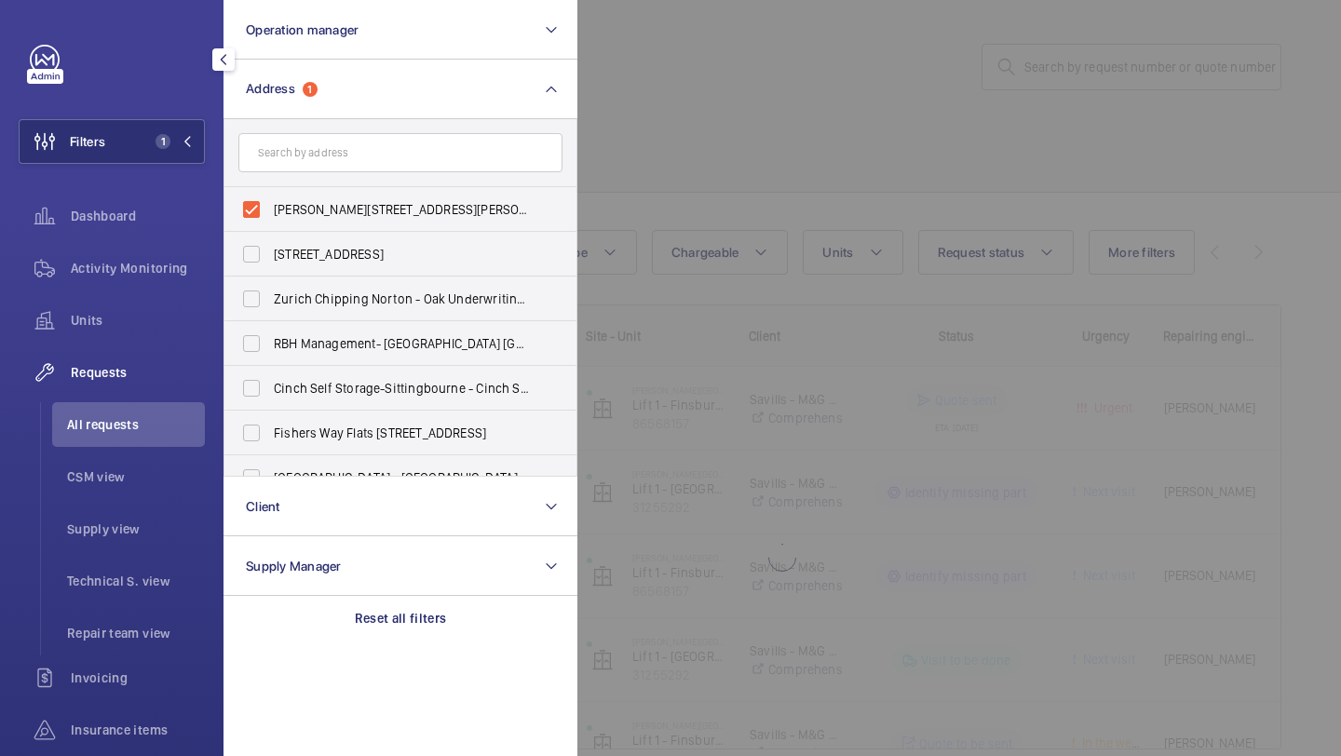
click at [708, 109] on div at bounding box center [1247, 378] width 1341 height 756
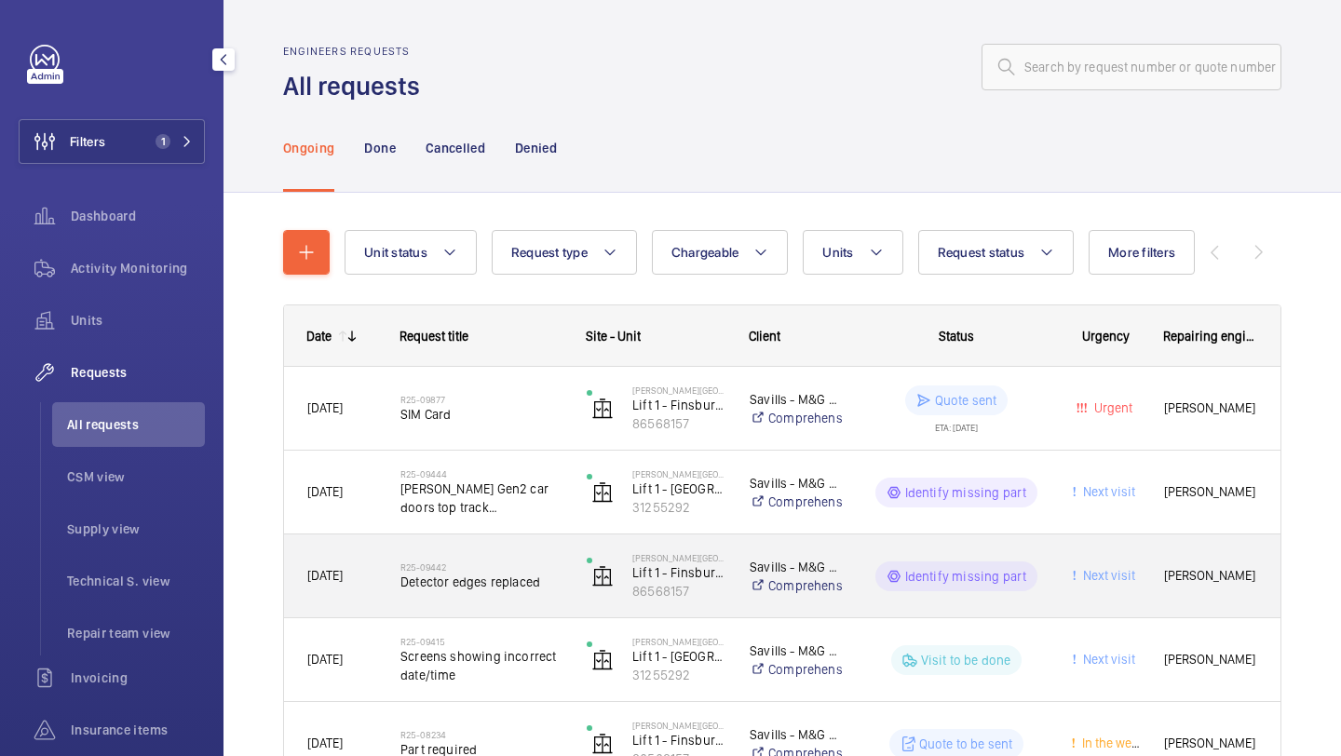
click at [504, 567] on h2 "R25-09442" at bounding box center [481, 566] width 162 height 11
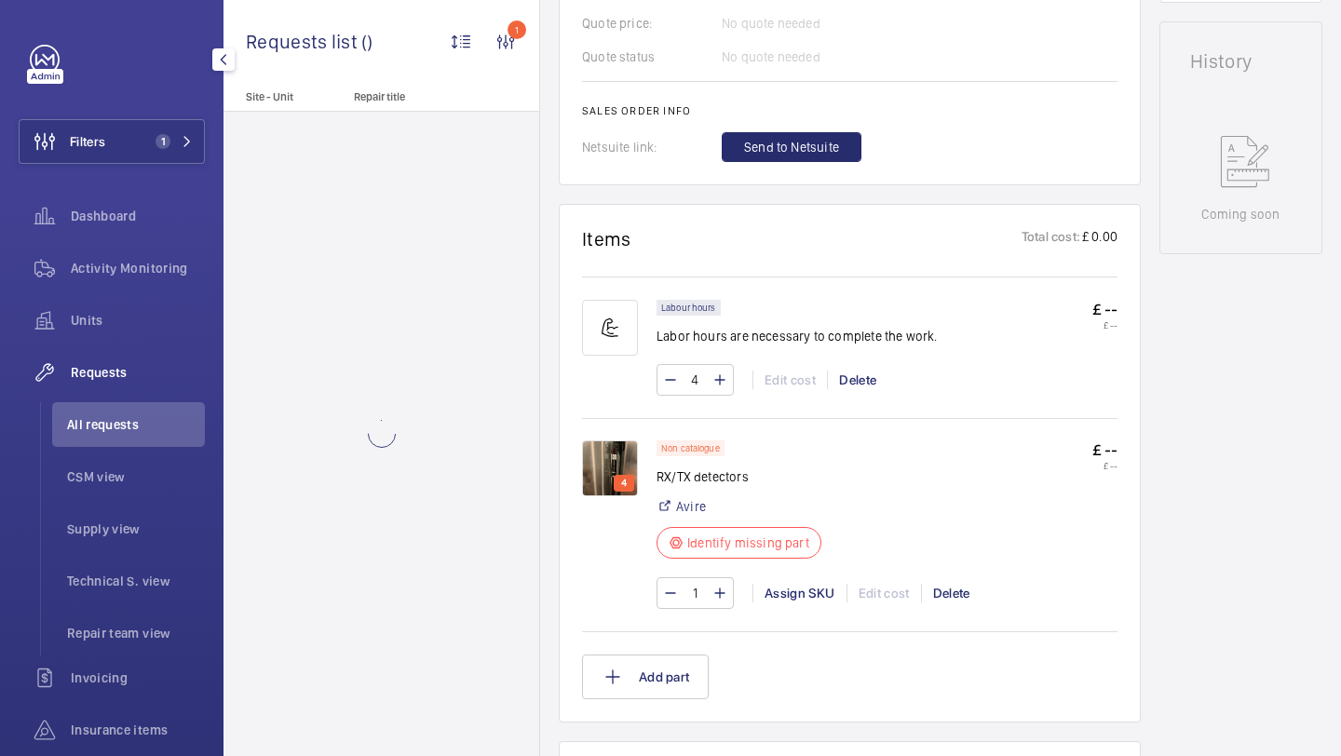
scroll to position [972, 0]
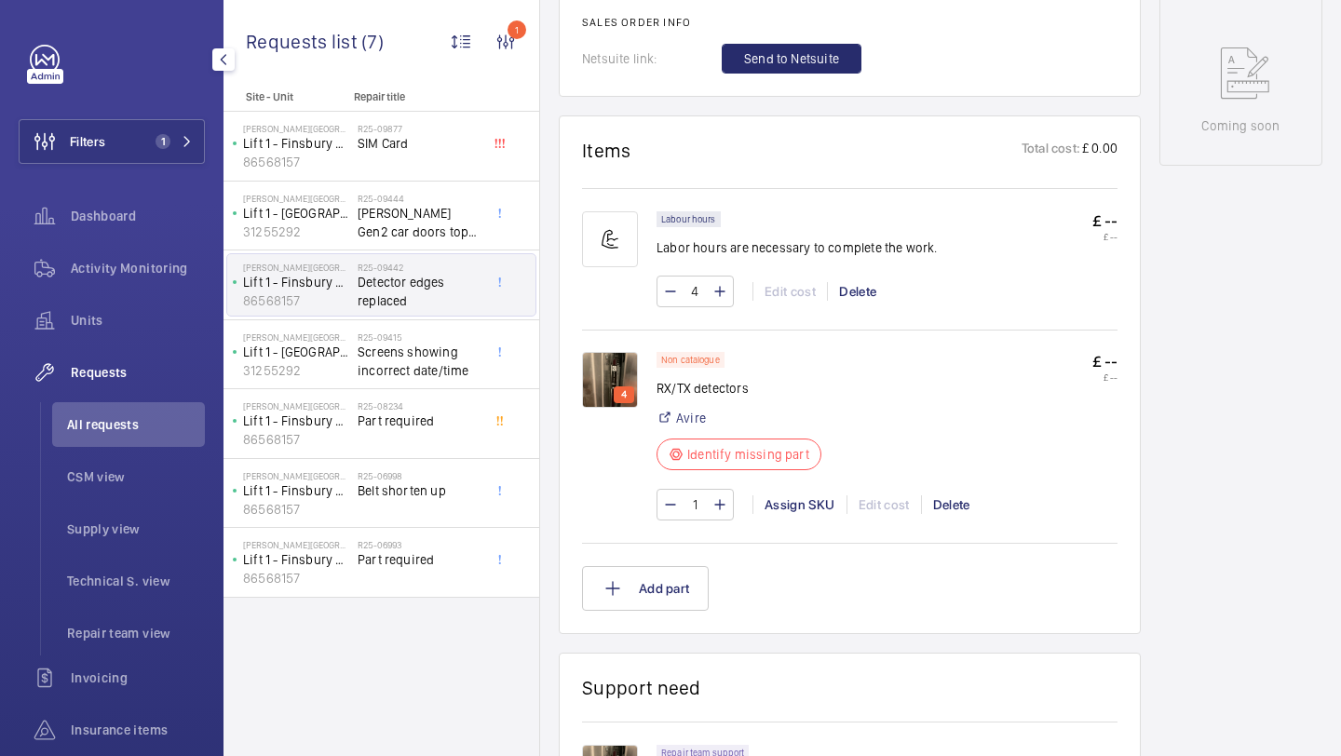
click at [606, 363] on img at bounding box center [610, 380] width 56 height 56
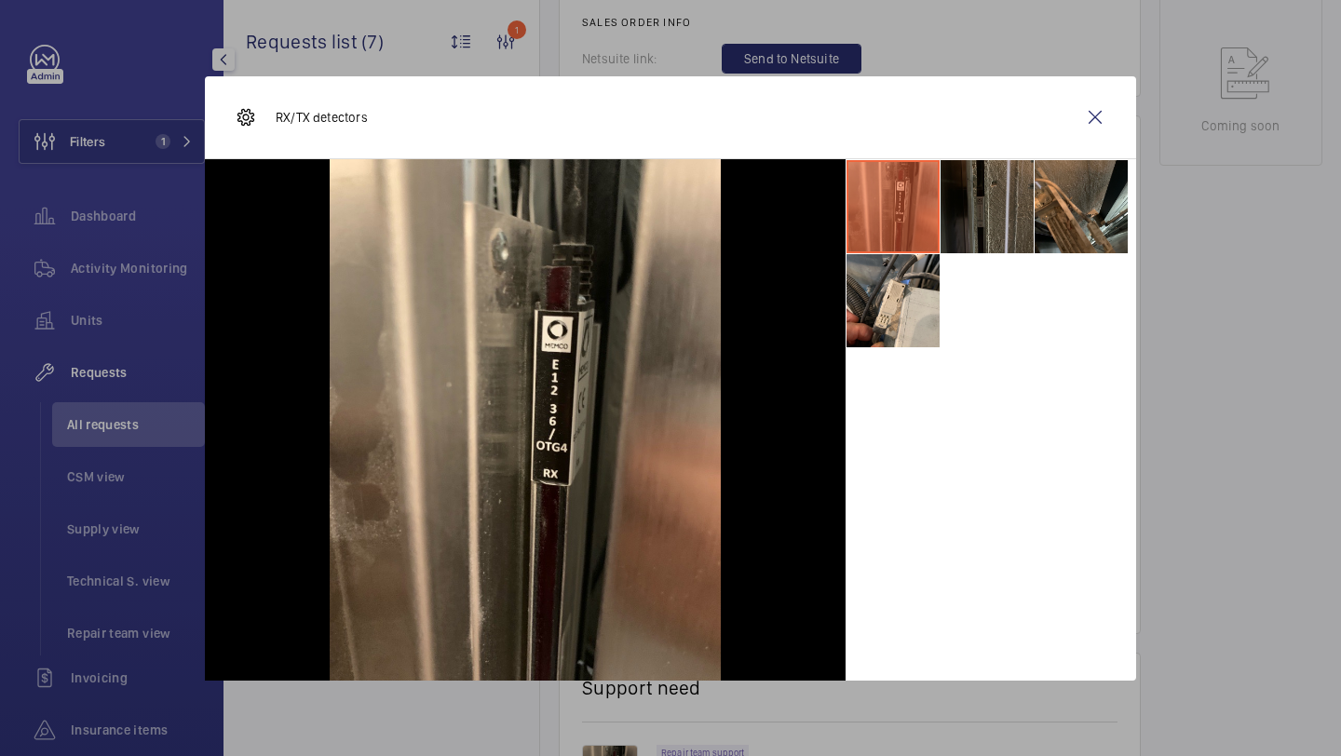
click at [1000, 203] on li at bounding box center [986, 206] width 93 height 93
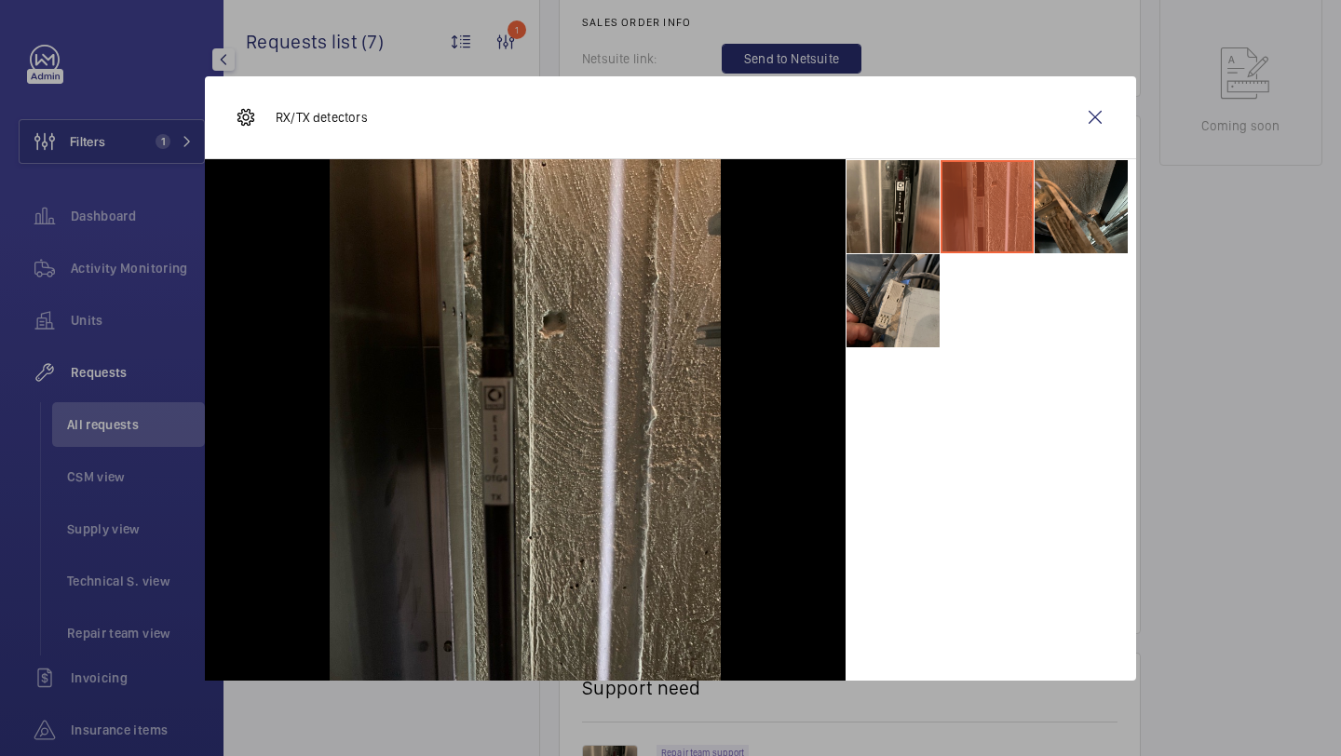
click at [891, 297] on li at bounding box center [892, 300] width 93 height 93
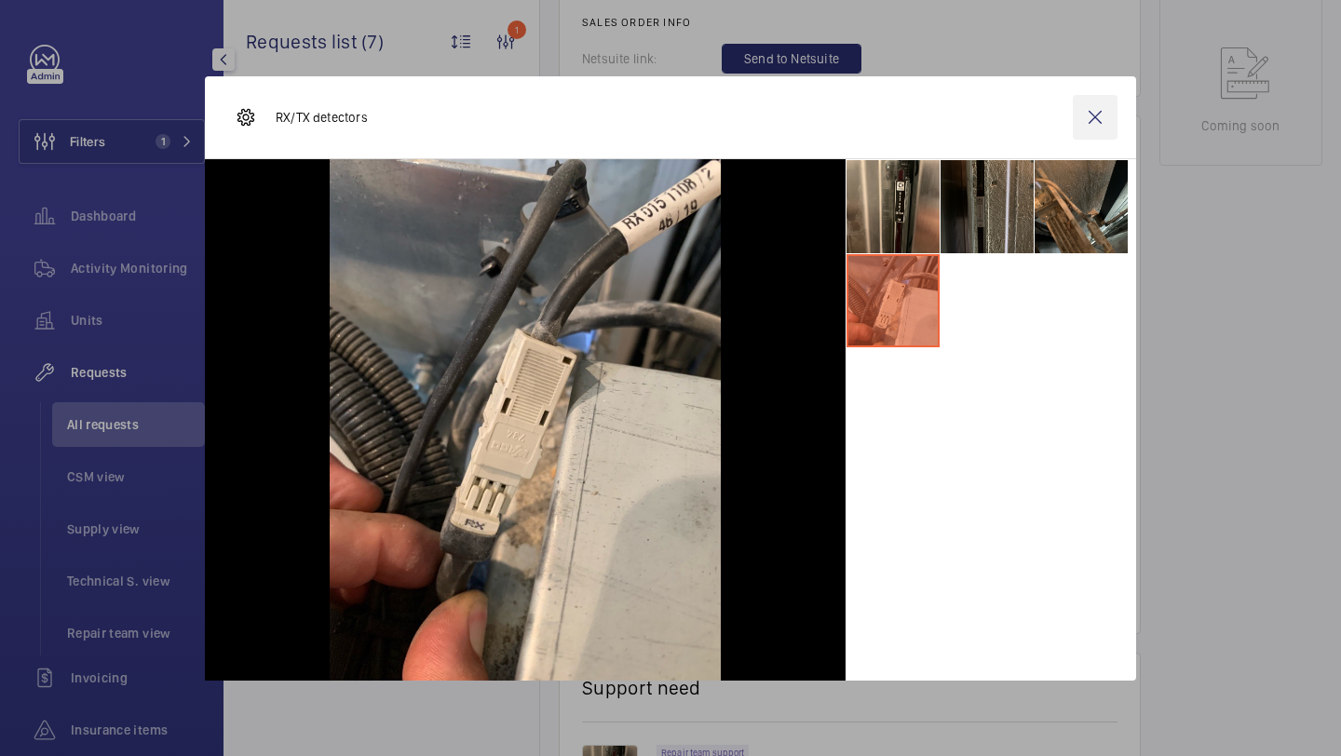
click at [1087, 107] on wm-front-icon-button at bounding box center [1095, 117] width 45 height 45
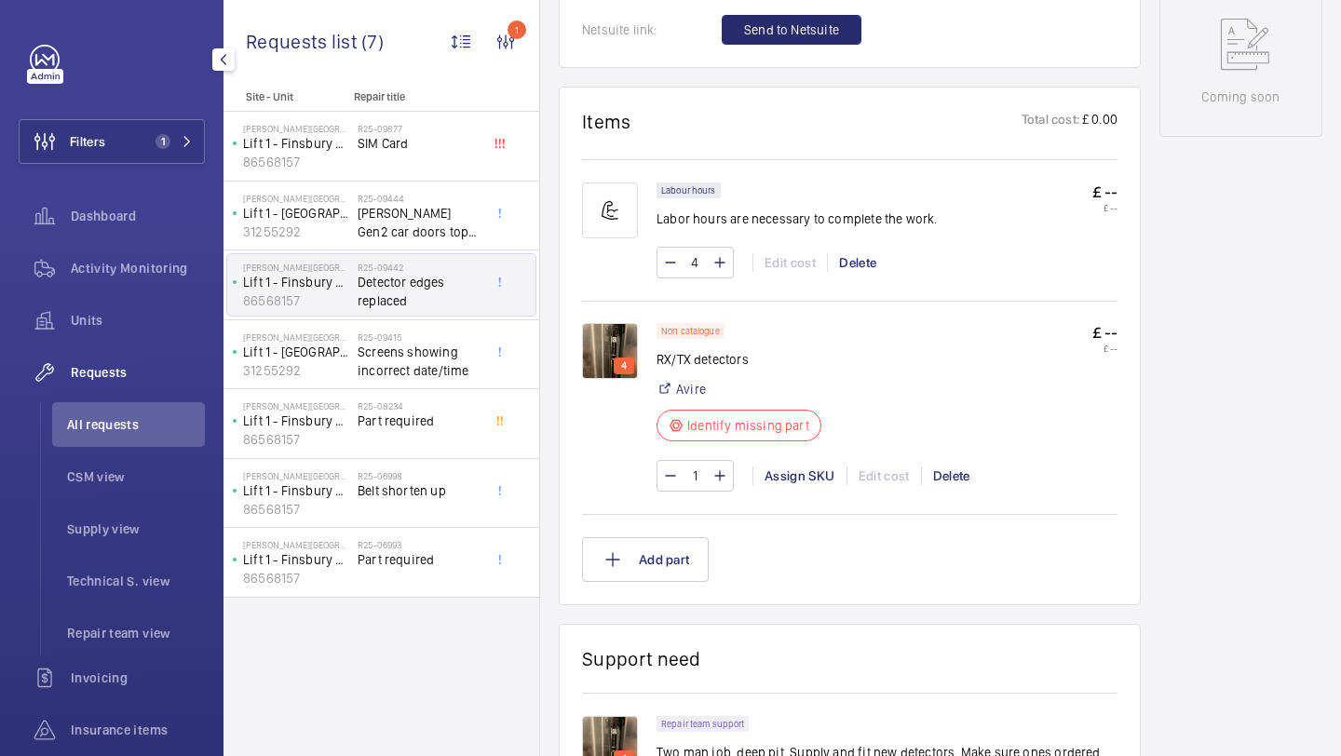
scroll to position [1117, 0]
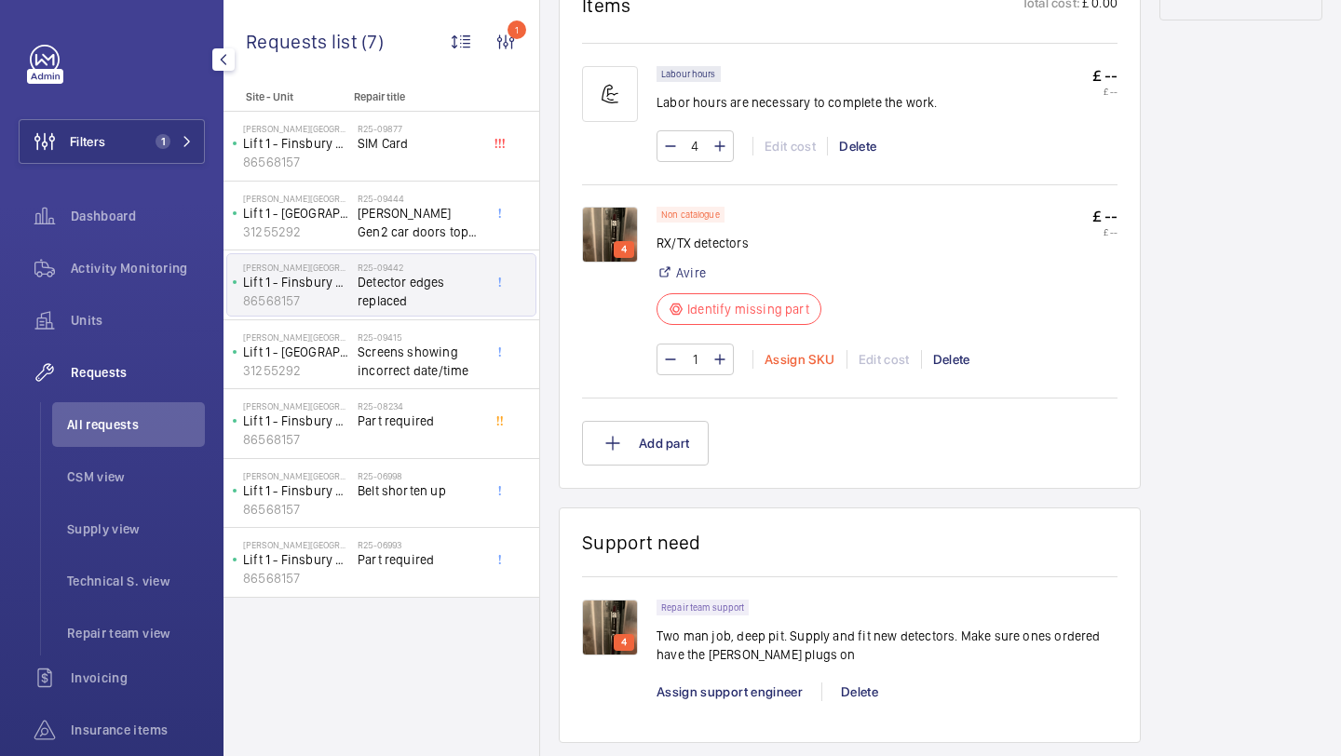
click at [802, 360] on div "Assign SKU" at bounding box center [799, 359] width 94 height 19
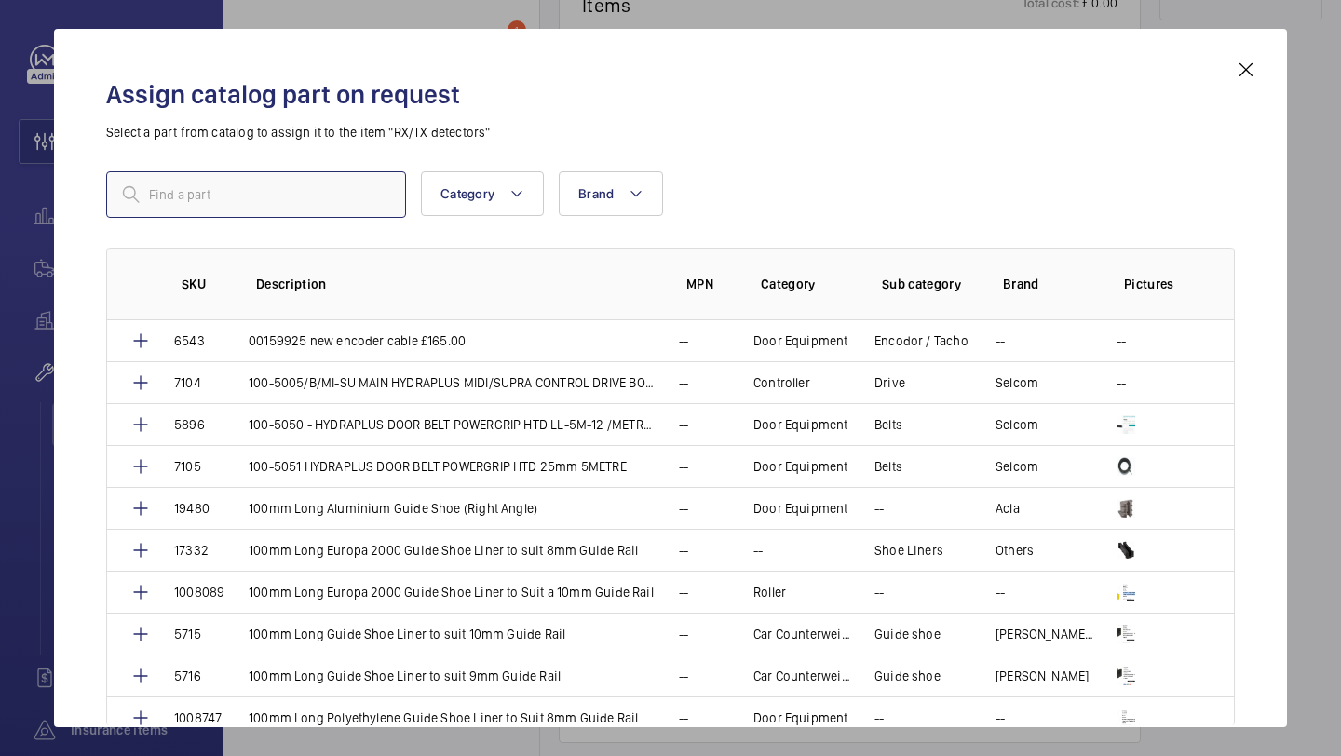
click at [351, 189] on input "text" at bounding box center [256, 194] width 300 height 47
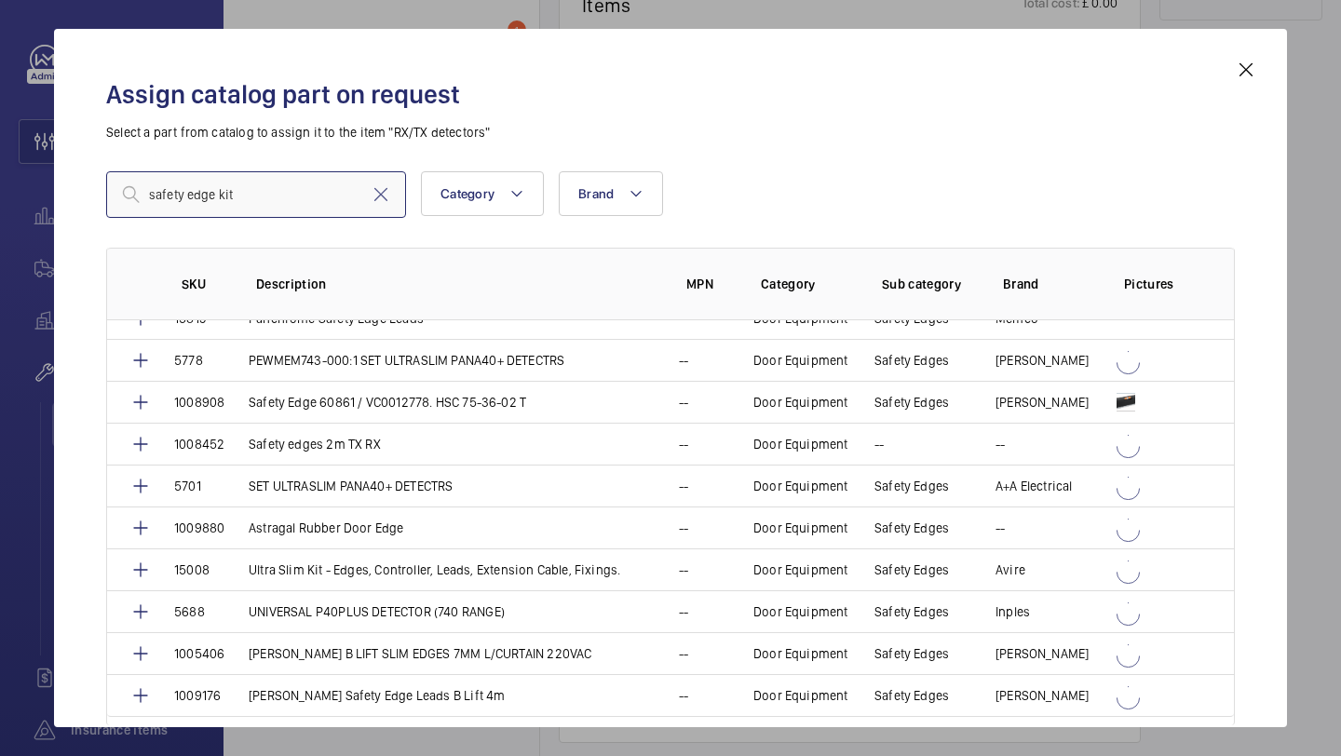
scroll to position [1704, 0]
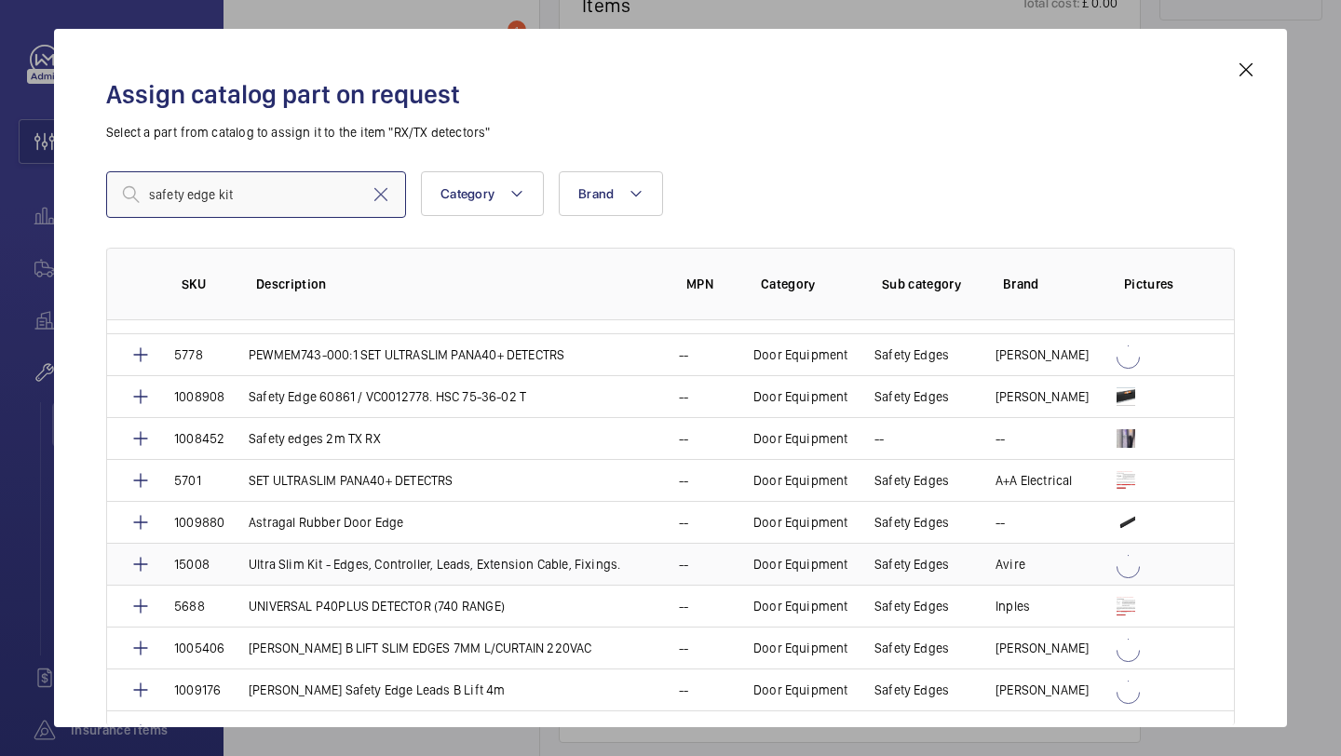
type input "safety edge kit"
click at [426, 555] on p "Ultra Slim Kit - Edges, Controller, Leads, Extension Cable, Fixings." at bounding box center [435, 564] width 372 height 19
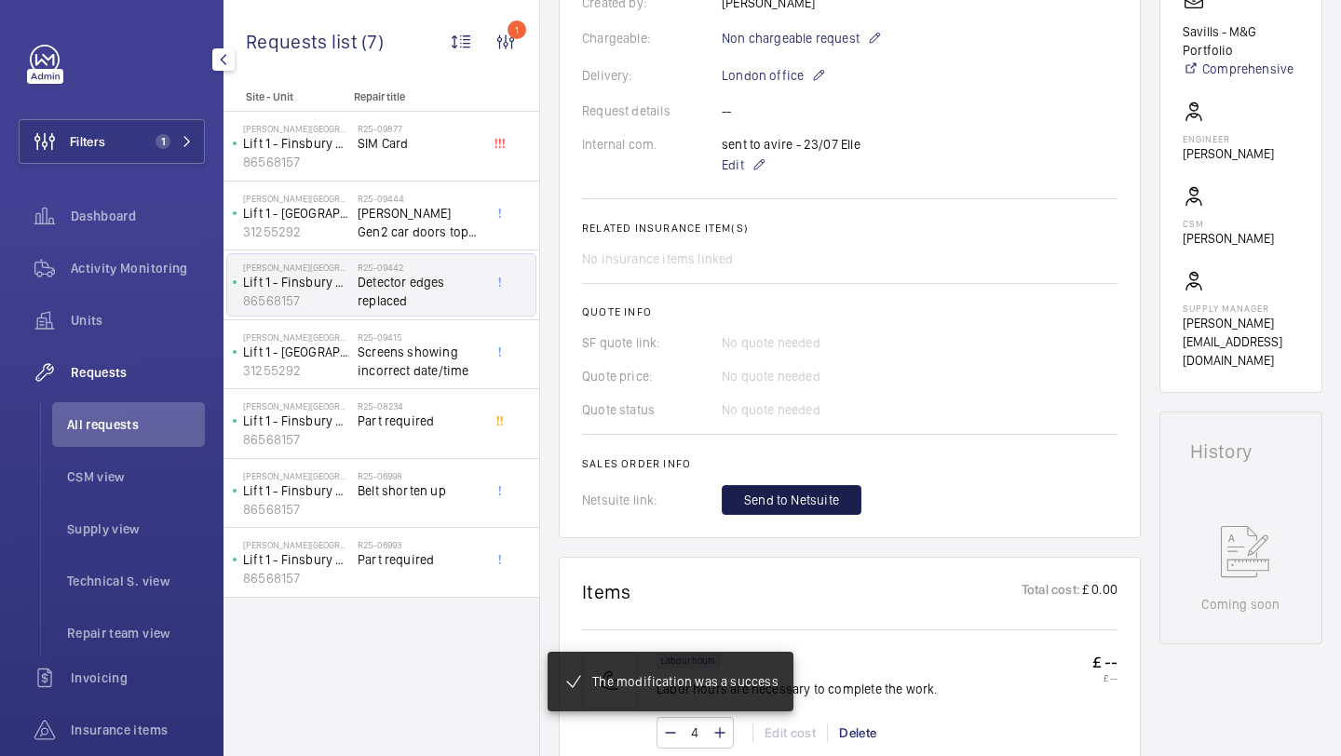
click at [752, 503] on span "Send to Netsuite" at bounding box center [791, 500] width 95 height 19
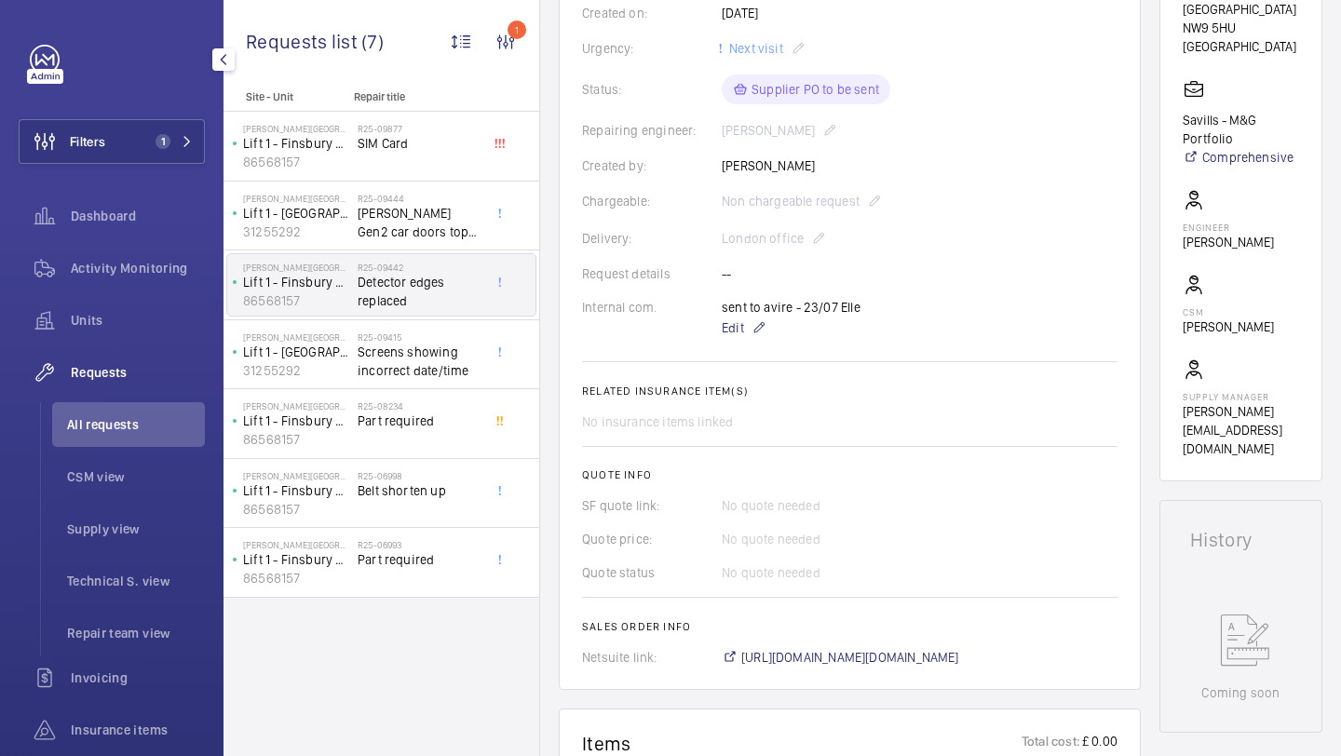
scroll to position [807, 0]
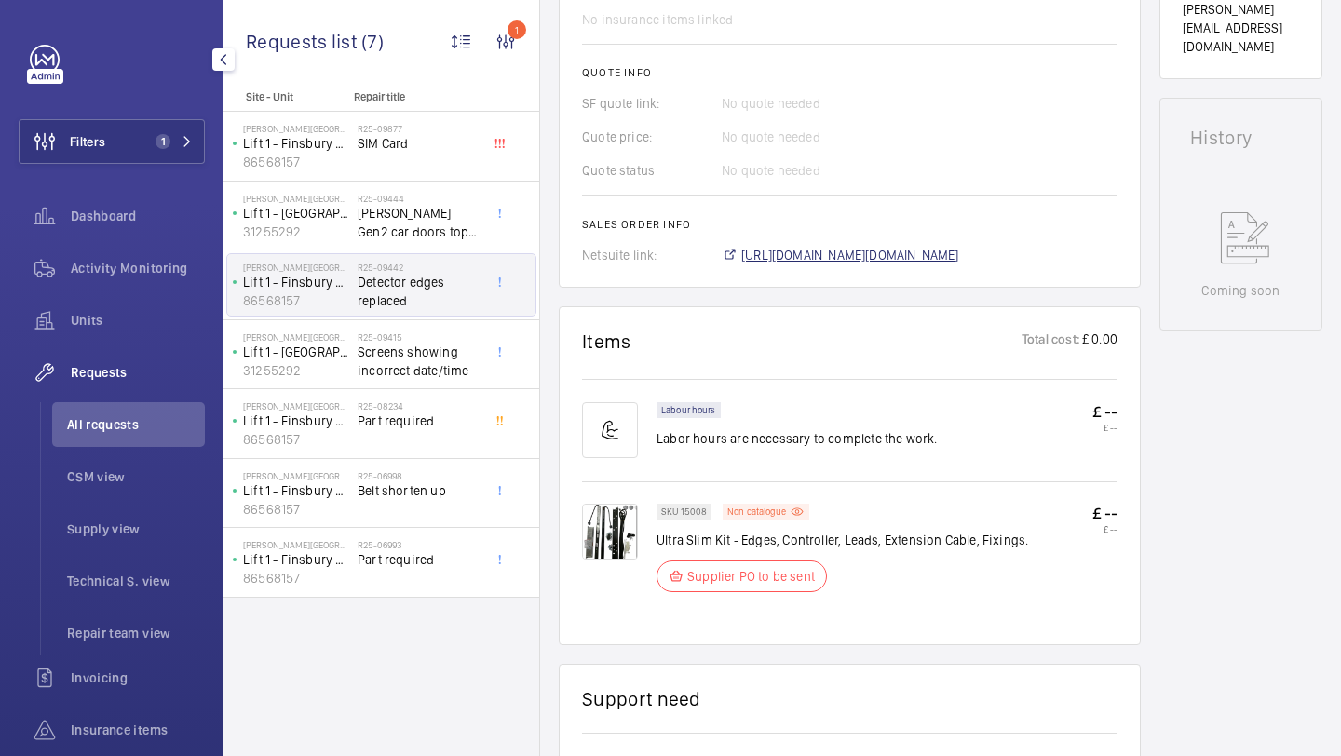
click at [908, 246] on span "https://6461500.app.netsuite.com/app/accounting/transactions/salesord.nl?id=290…" at bounding box center [850, 255] width 218 height 19
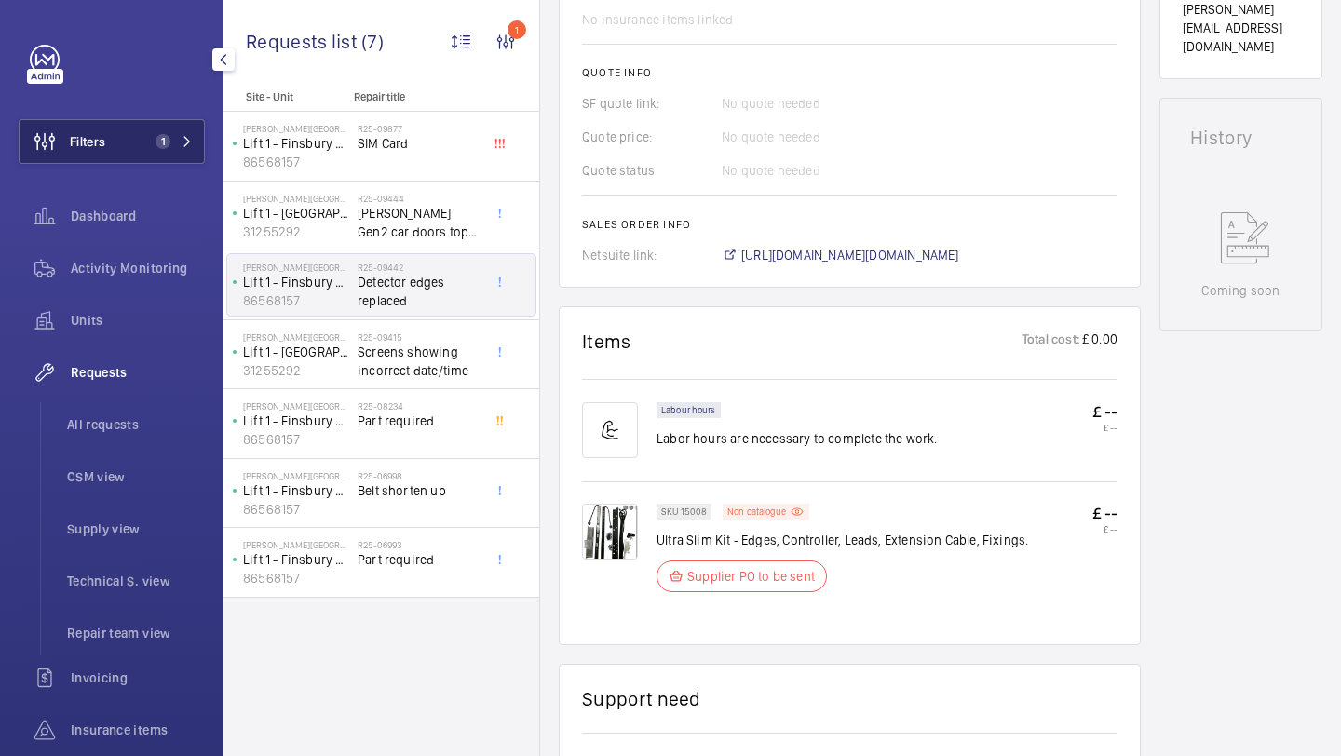
click at [163, 156] on button "Filters 1" at bounding box center [112, 141] width 186 height 45
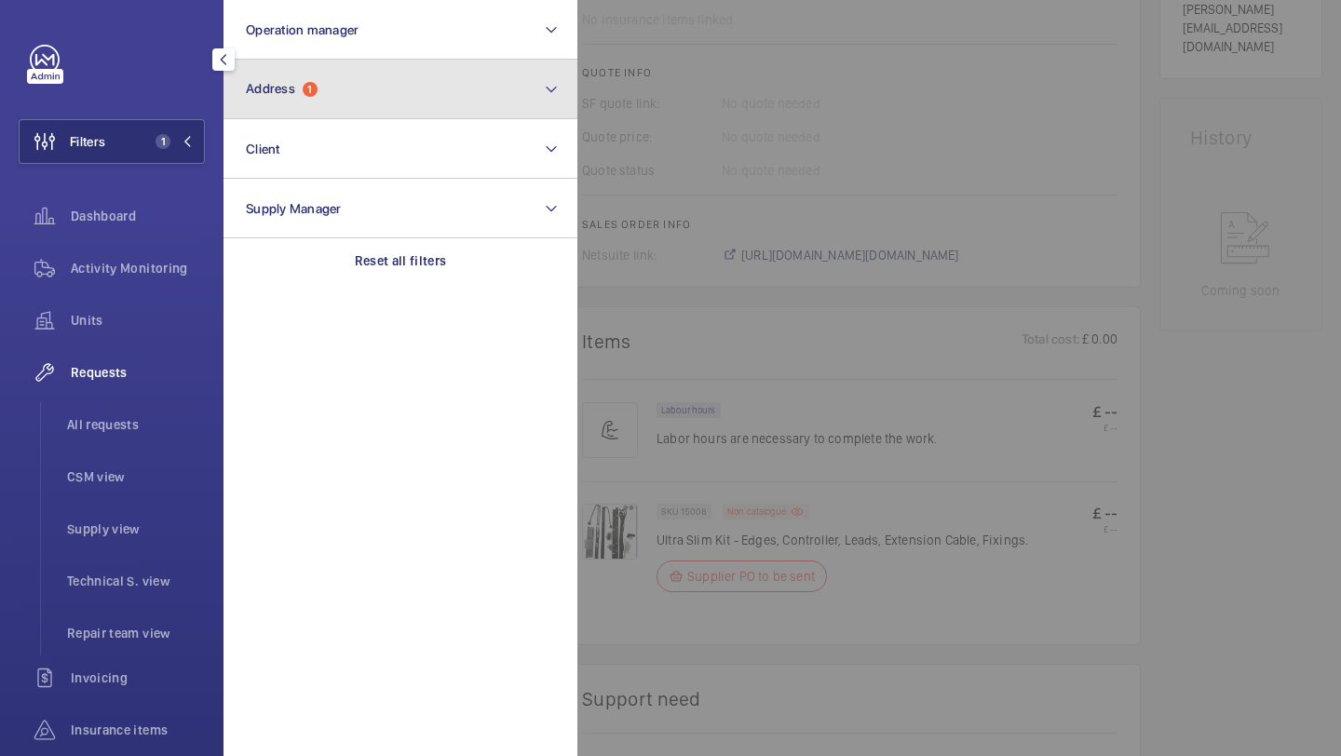
click at [296, 107] on button "Address 1" at bounding box center [400, 90] width 354 height 60
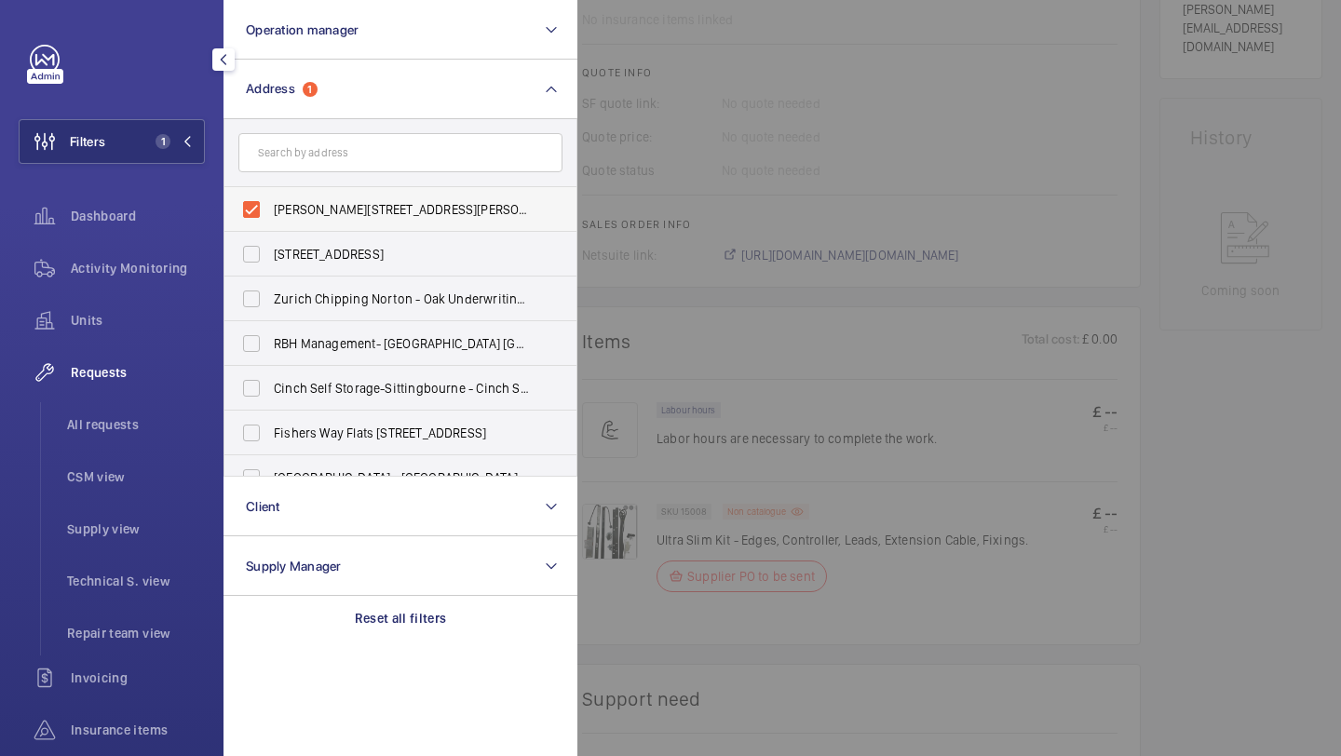
click at [297, 198] on label "Florence House - Florence House, LONDON NW9 5HU" at bounding box center [386, 209] width 324 height 45
click at [270, 198] on input "Florence House - Florence House, LONDON NW9 5HU" at bounding box center [251, 209] width 37 height 37
checkbox input "false"
click at [301, 170] on input "text" at bounding box center [400, 152] width 324 height 39
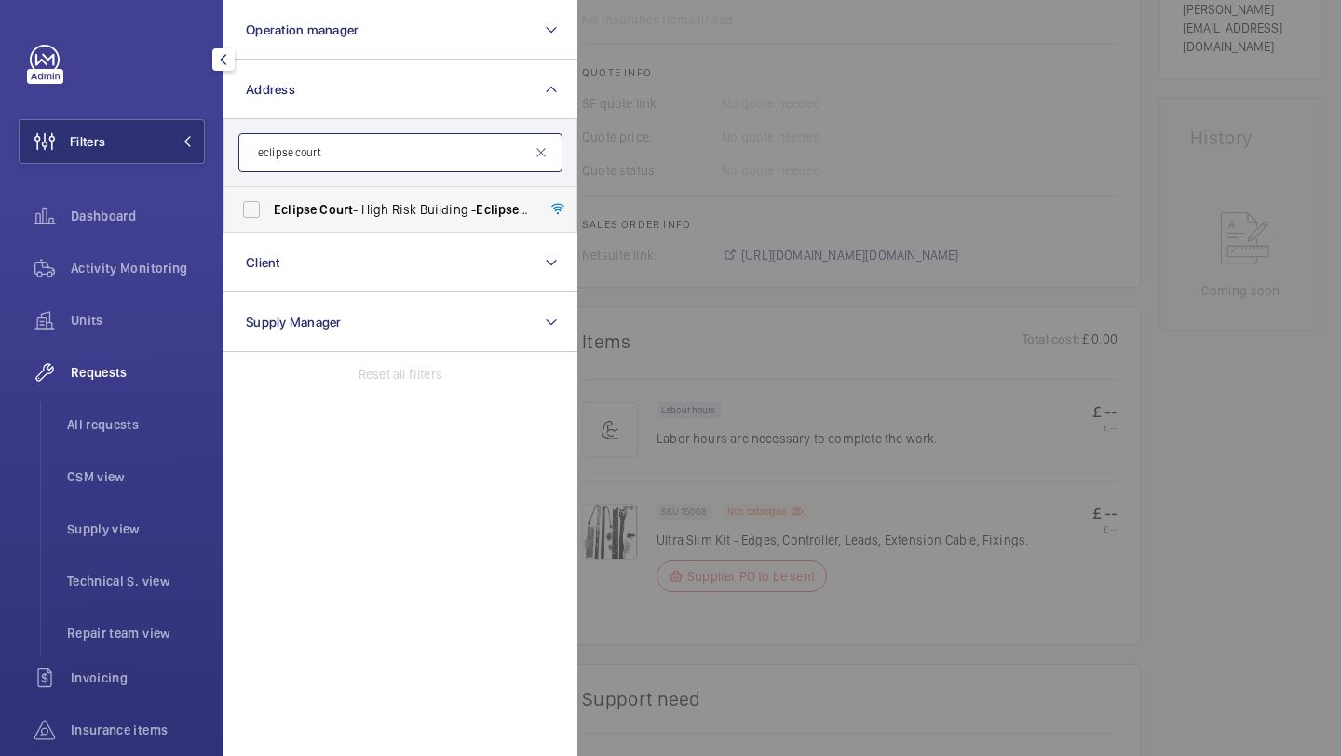
type input "eclipse court"
click at [331, 217] on span "Court" at bounding box center [336, 209] width 34 height 15
click at [270, 217] on input "Eclipse Court - High Risk Building - Eclipse Court , LONDON IP2 8FD" at bounding box center [251, 209] width 37 height 37
checkbox input "true"
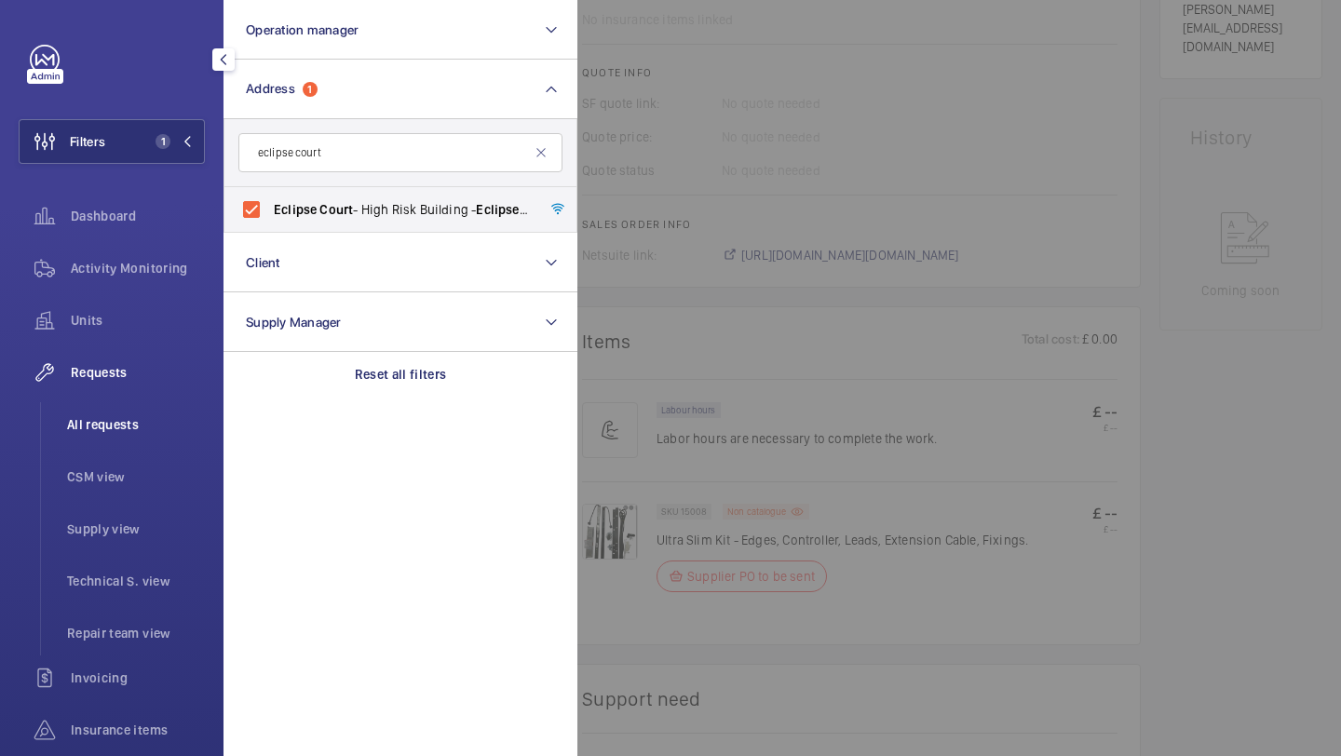
click at [118, 403] on li "All requests" at bounding box center [128, 424] width 153 height 45
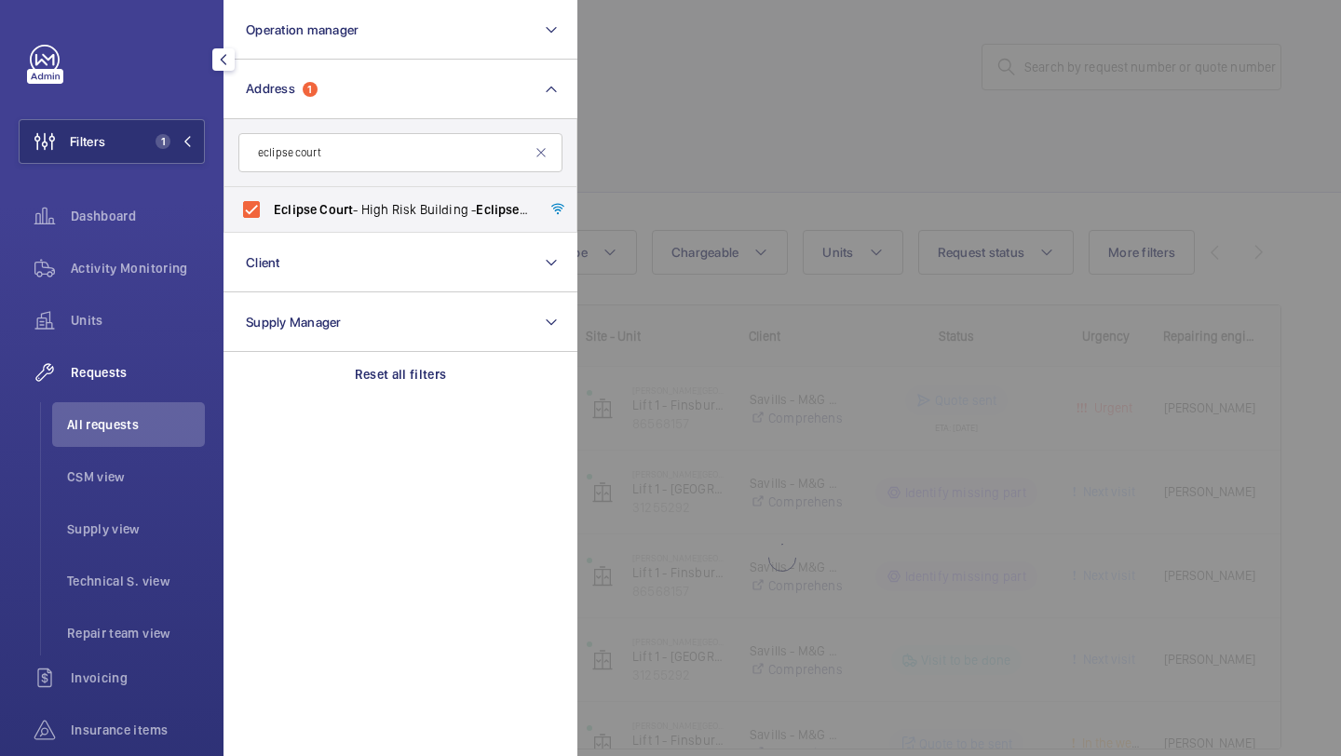
click at [670, 178] on div at bounding box center [1247, 378] width 1341 height 756
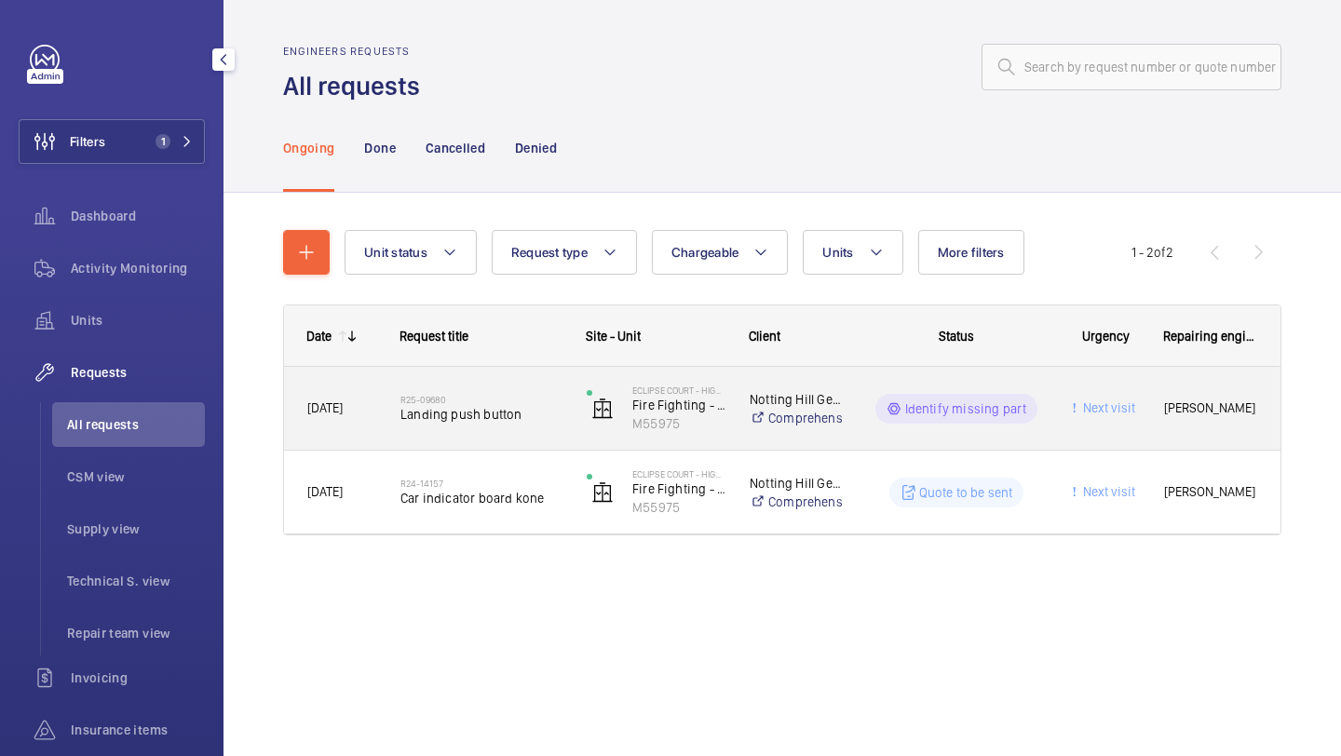
click at [515, 391] on div "R25-09680 Landing push button" at bounding box center [481, 409] width 162 height 54
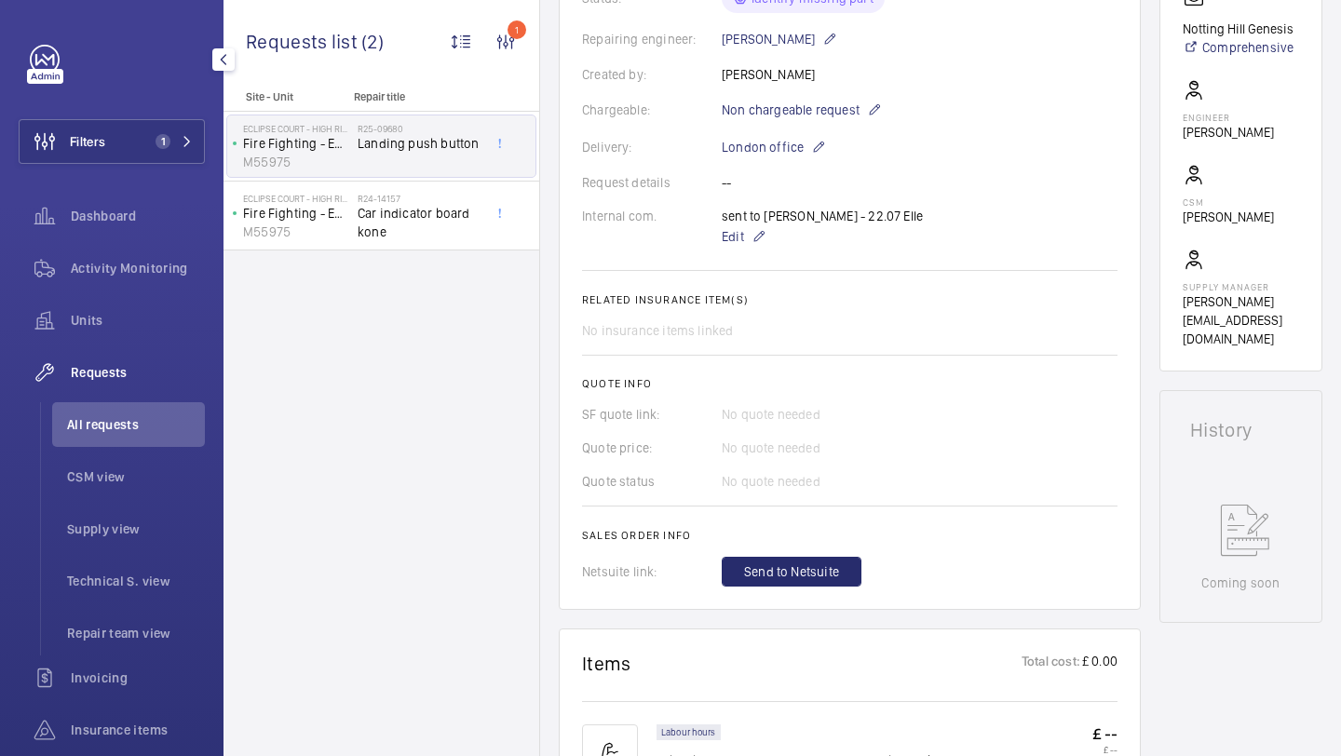
scroll to position [859, 0]
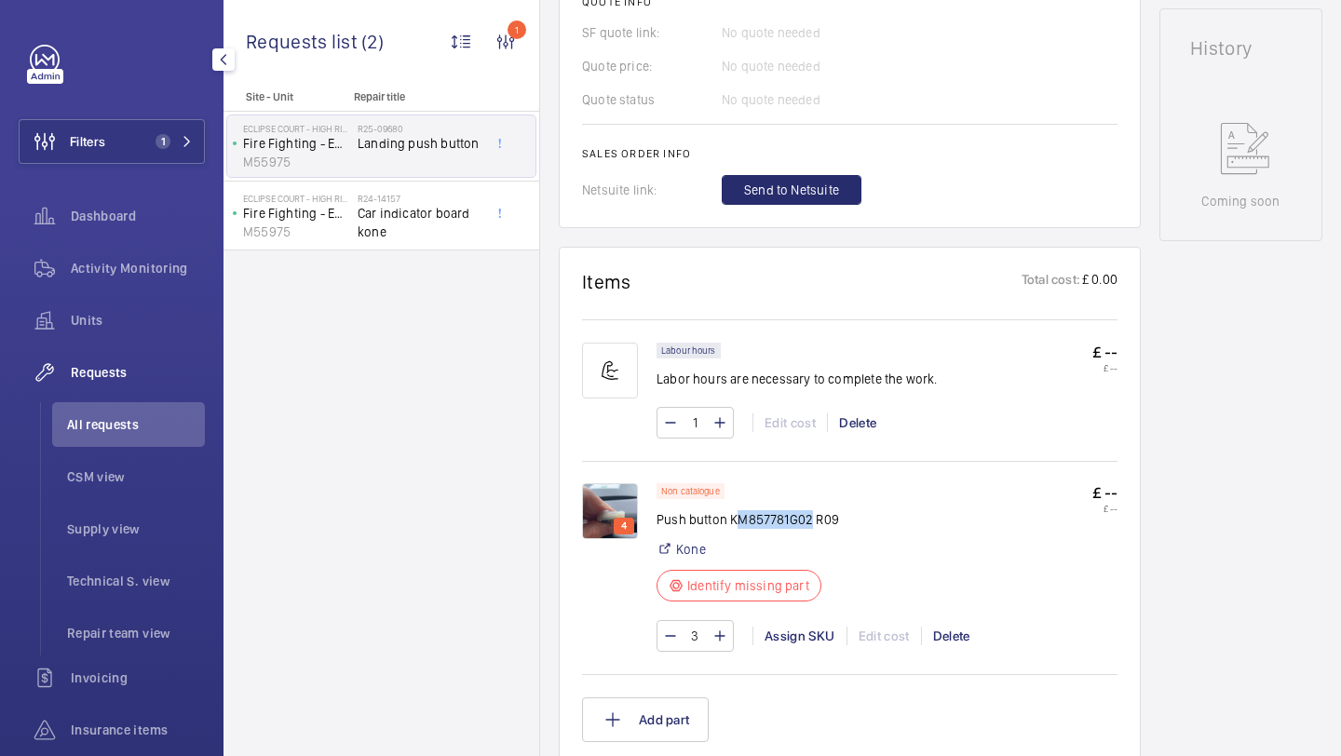
drag, startPoint x: 810, startPoint y: 521, endPoint x: 736, endPoint y: 522, distance: 74.5
click at [736, 522] on p "Push button KM857781G02 R09" at bounding box center [747, 519] width 182 height 19
drag, startPoint x: 732, startPoint y: 522, endPoint x: 809, endPoint y: 522, distance: 77.3
click at [809, 522] on p "Push button KM857781G02 R09" at bounding box center [747, 519] width 182 height 19
drag, startPoint x: 812, startPoint y: 522, endPoint x: 731, endPoint y: 525, distance: 81.1
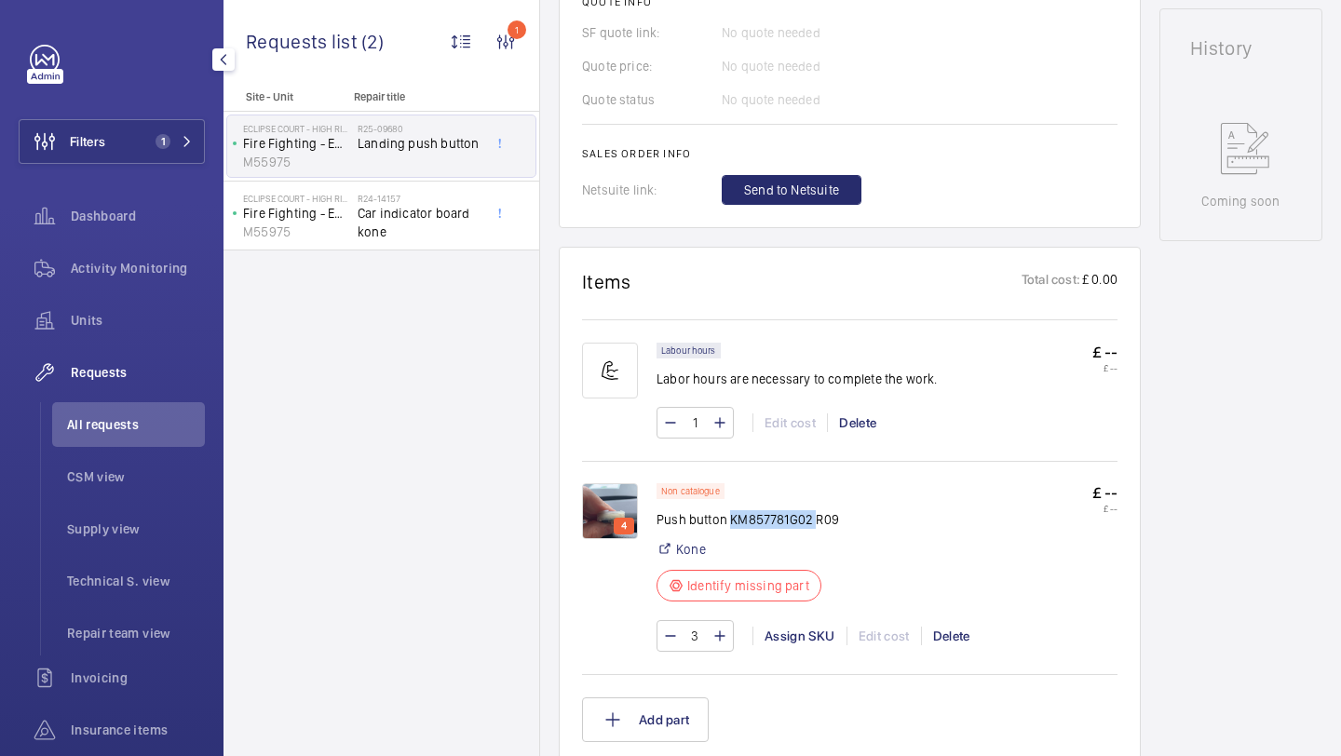
click at [731, 525] on p "Push button KM857781G02 R09" at bounding box center [747, 519] width 182 height 19
copy p "KM857781G02"
click at [799, 648] on div "3 Assign SKU Edit cost Delete" at bounding box center [886, 636] width 461 height 32
click at [802, 637] on div "Assign SKU" at bounding box center [799, 636] width 94 height 19
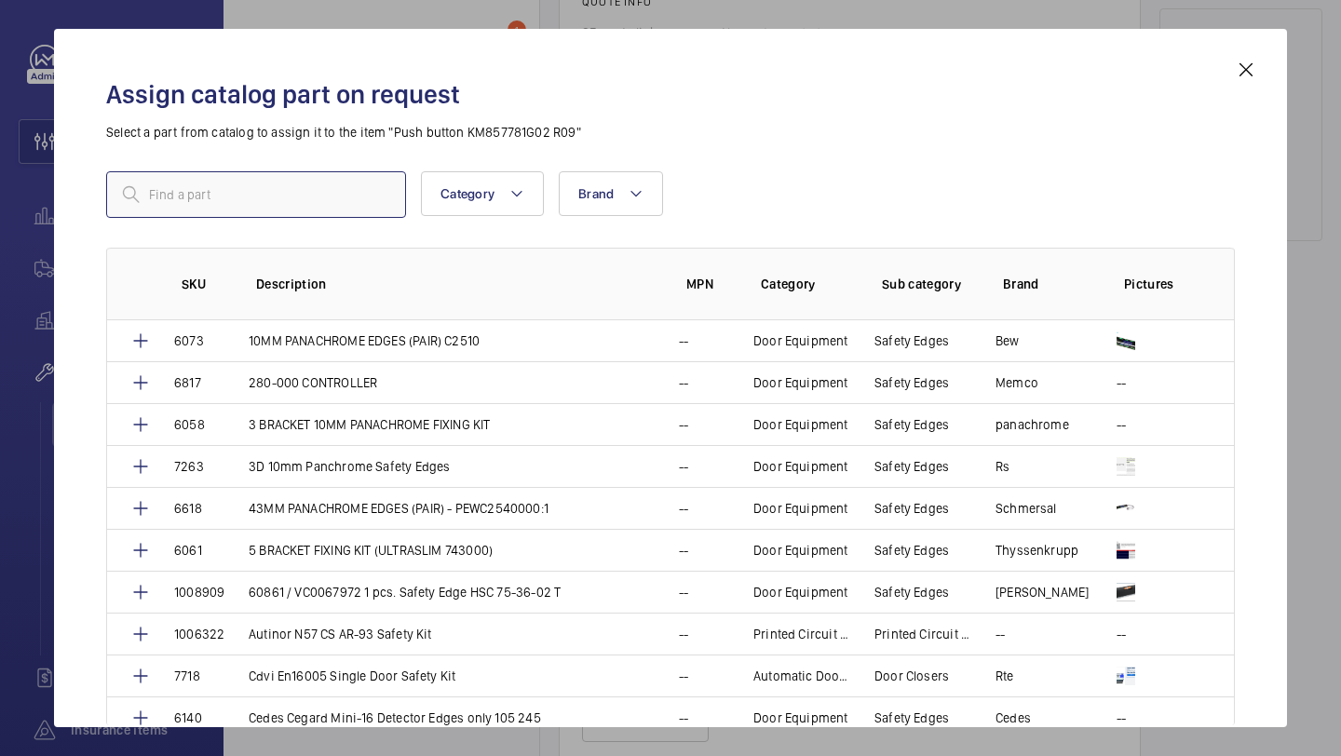
click at [380, 192] on input "text" at bounding box center [256, 194] width 300 height 47
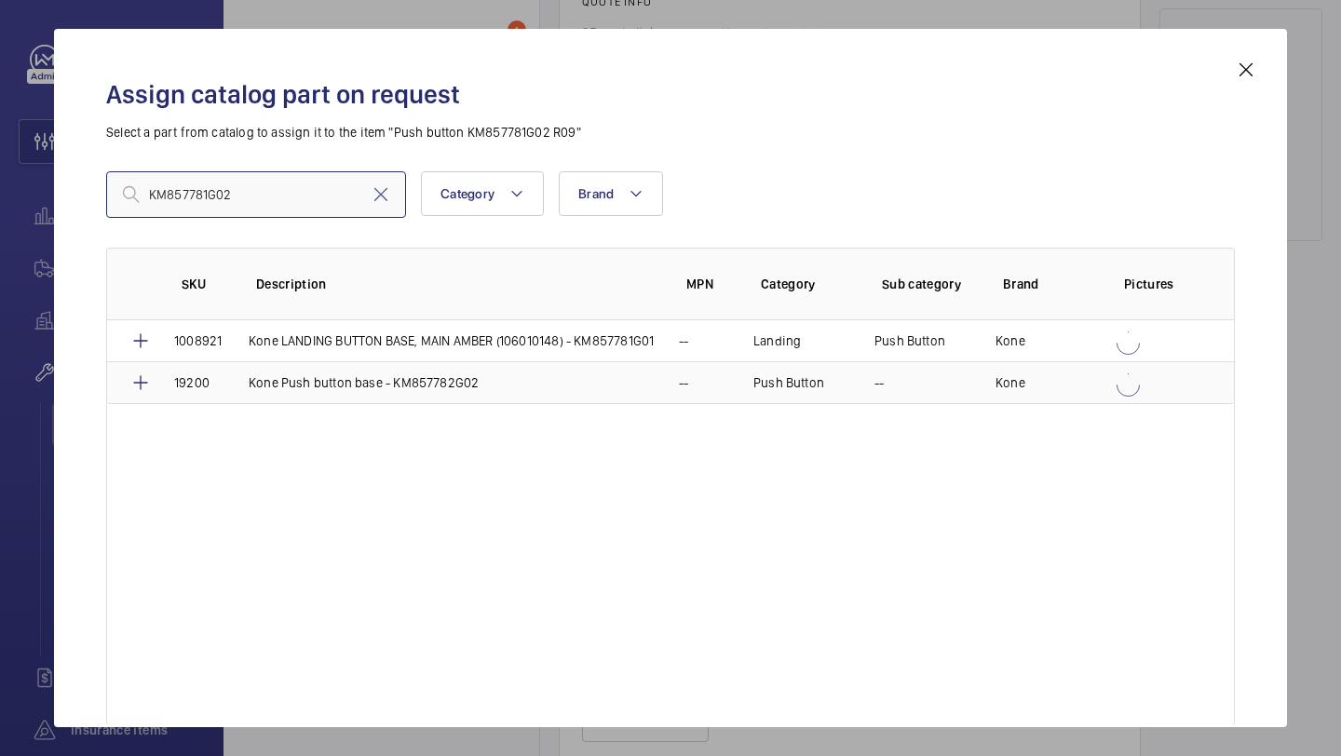
type input "KM857781G02"
click at [387, 375] on p "Kone Push button base - KM857782G02" at bounding box center [364, 382] width 230 height 19
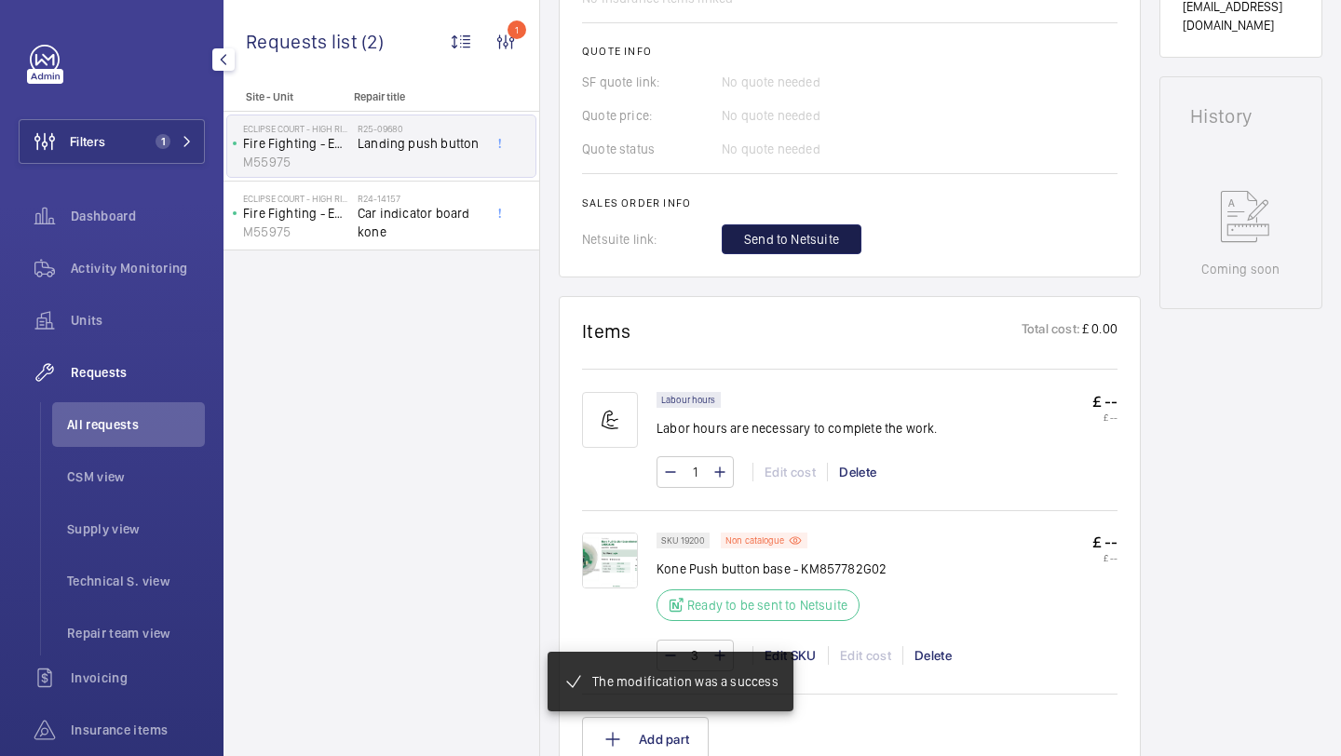
click at [808, 241] on span "Send to Netsuite" at bounding box center [791, 239] width 95 height 19
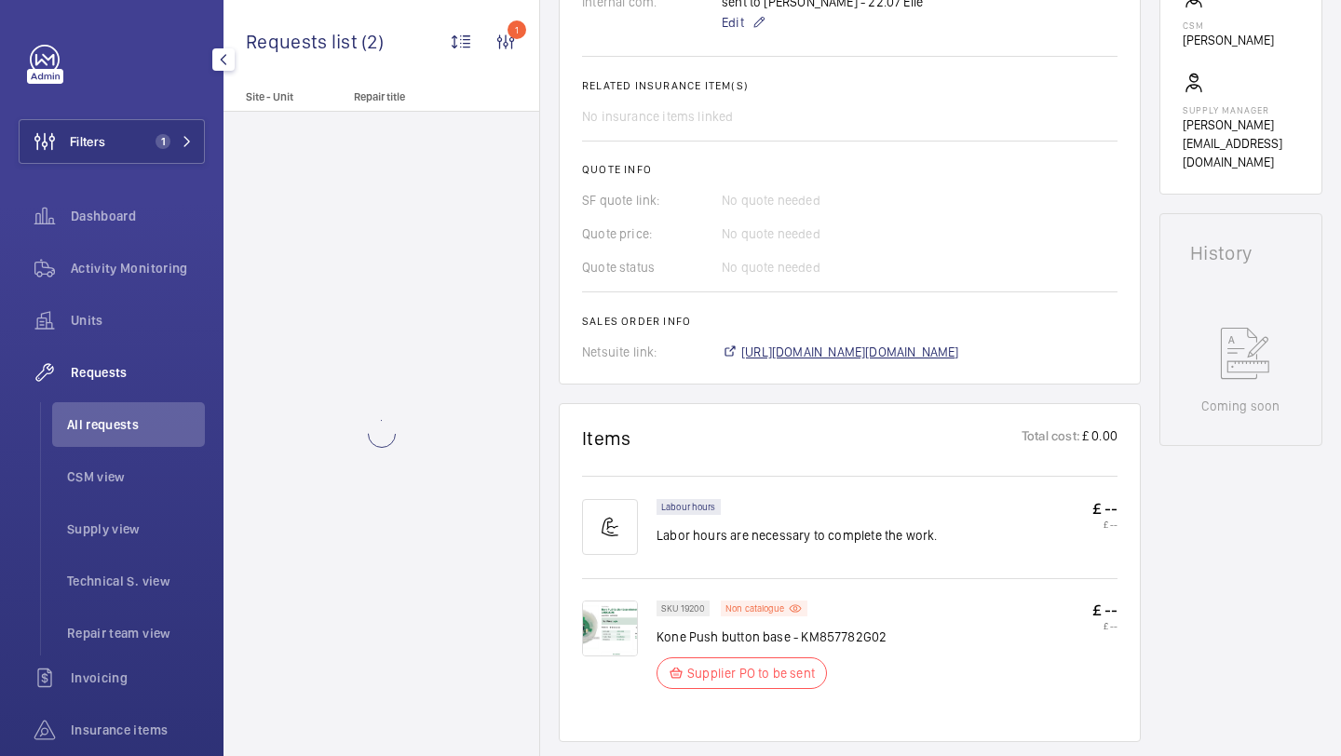
scroll to position [673, 0]
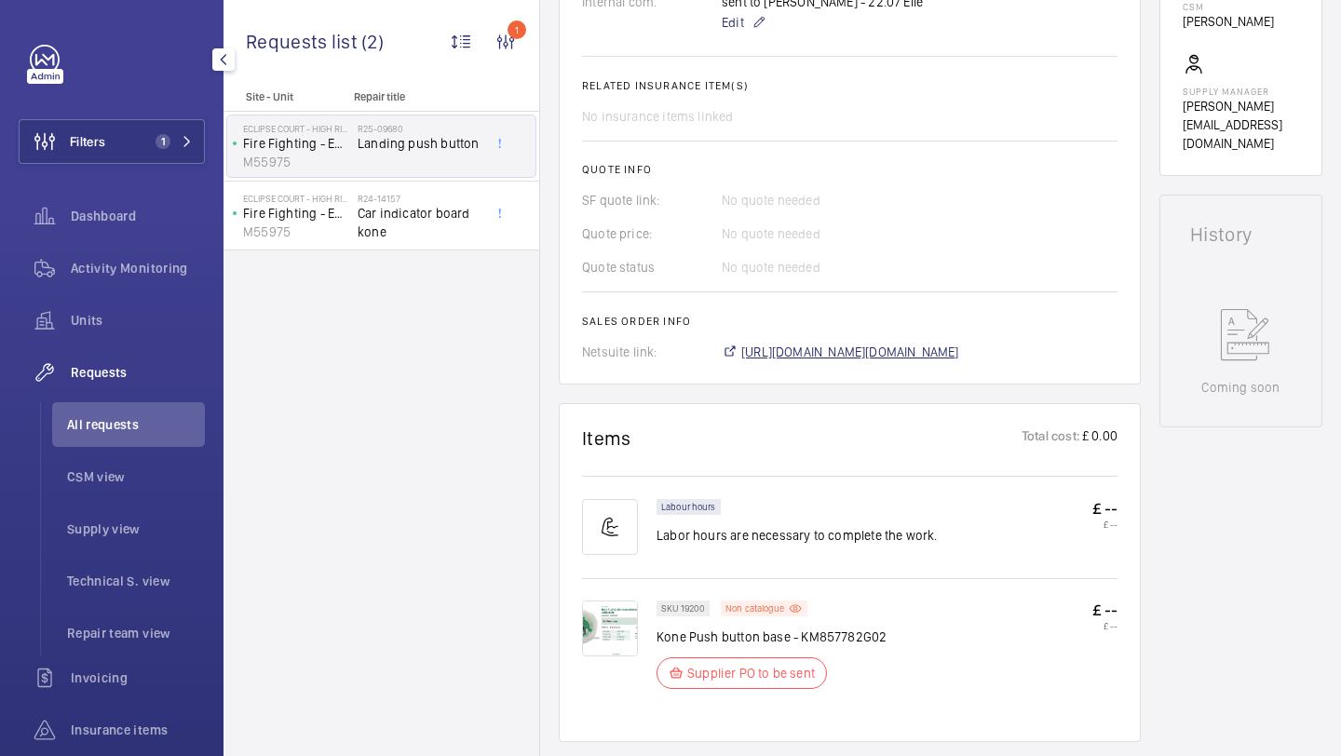
click at [836, 343] on span "https://6461500.app.netsuite.com/app/accounting/transactions/salesord.nl?id=290…" at bounding box center [850, 352] width 218 height 19
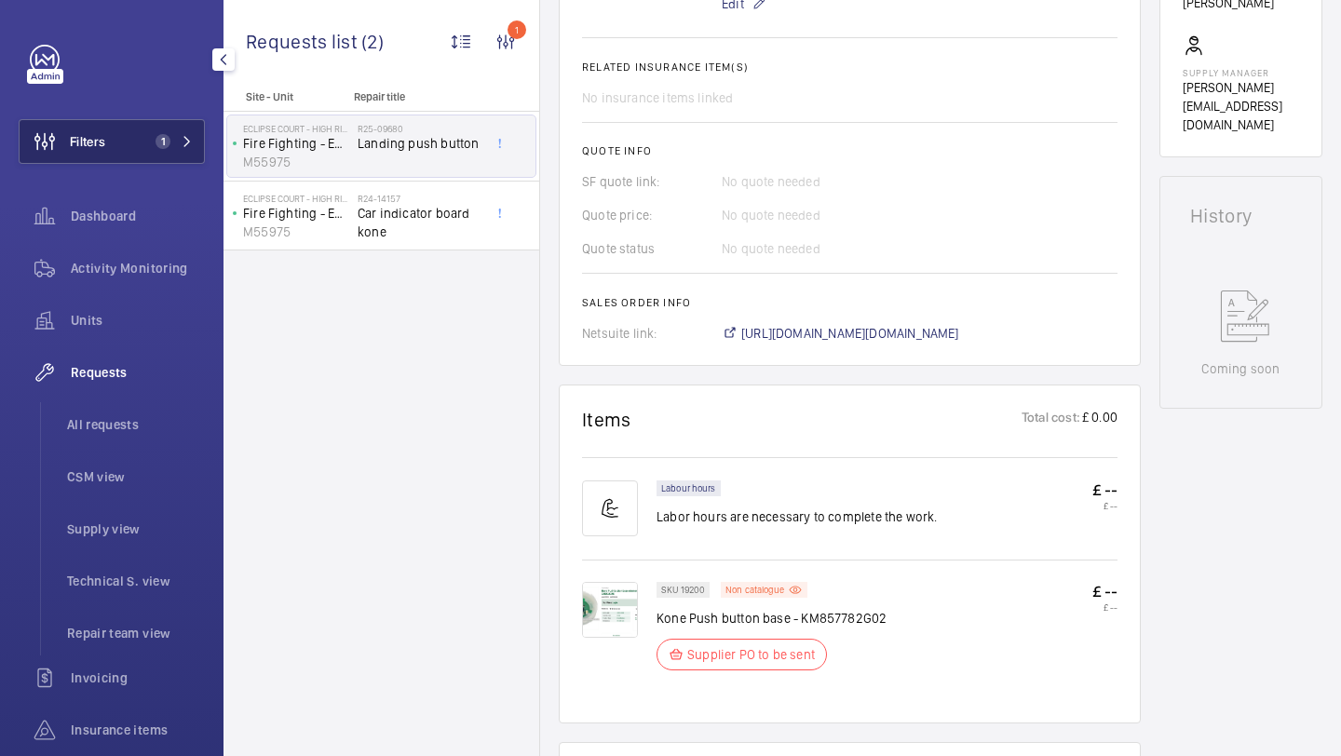
click at [148, 131] on button "Filters 1" at bounding box center [112, 141] width 186 height 45
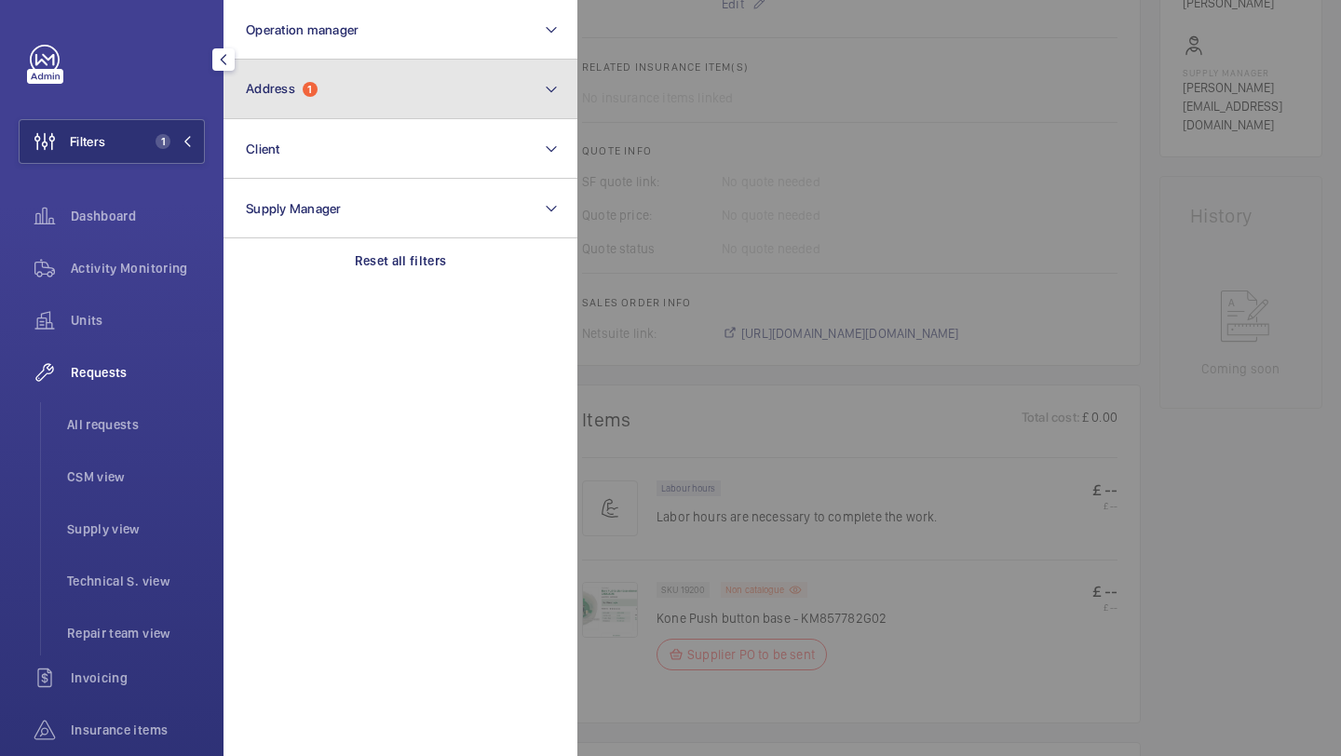
click at [265, 99] on button "Address 1" at bounding box center [400, 90] width 354 height 60
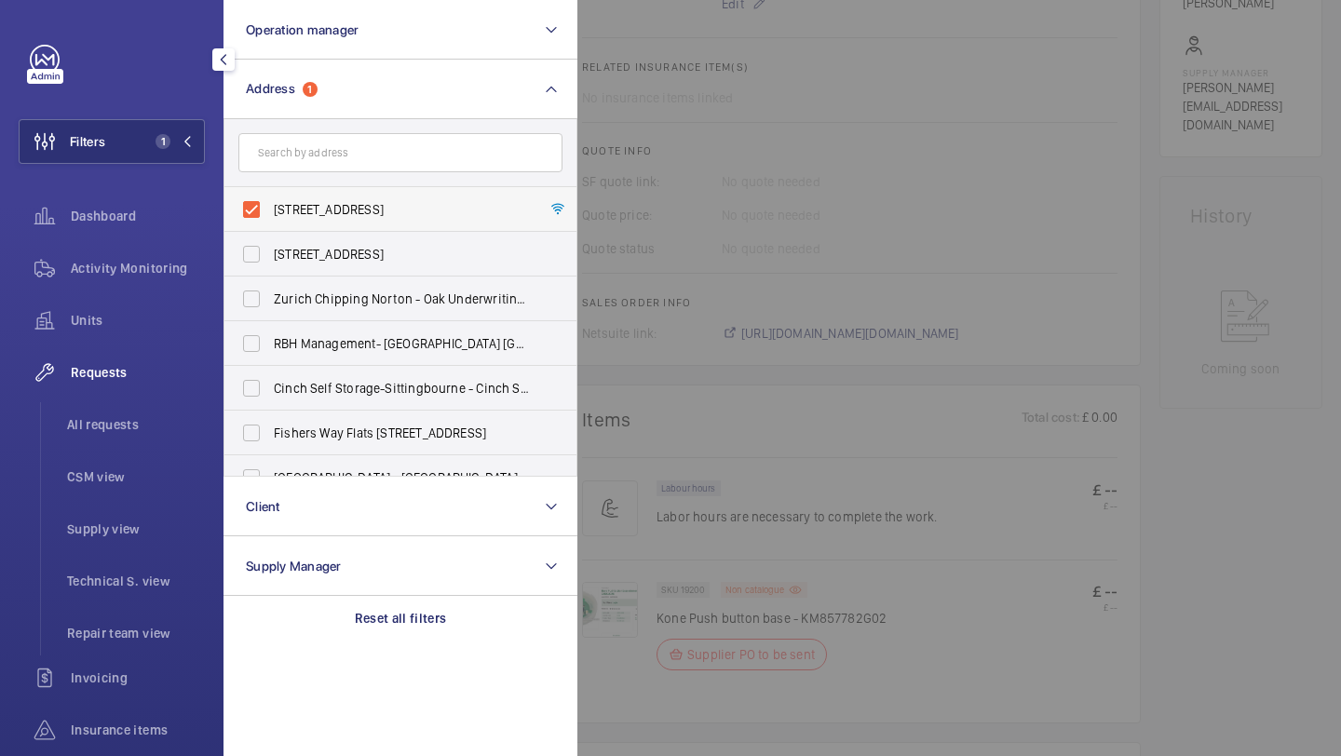
click at [295, 199] on label "Eclipse Court - High Risk Building - Eclipse Court, LONDON IP2 8FD" at bounding box center [386, 209] width 324 height 45
click at [270, 199] on input "Eclipse Court - High Risk Building - Eclipse Court, LONDON IP2 8FD" at bounding box center [251, 209] width 37 height 37
checkbox input "false"
click at [306, 146] on input "text" at bounding box center [400, 152] width 324 height 39
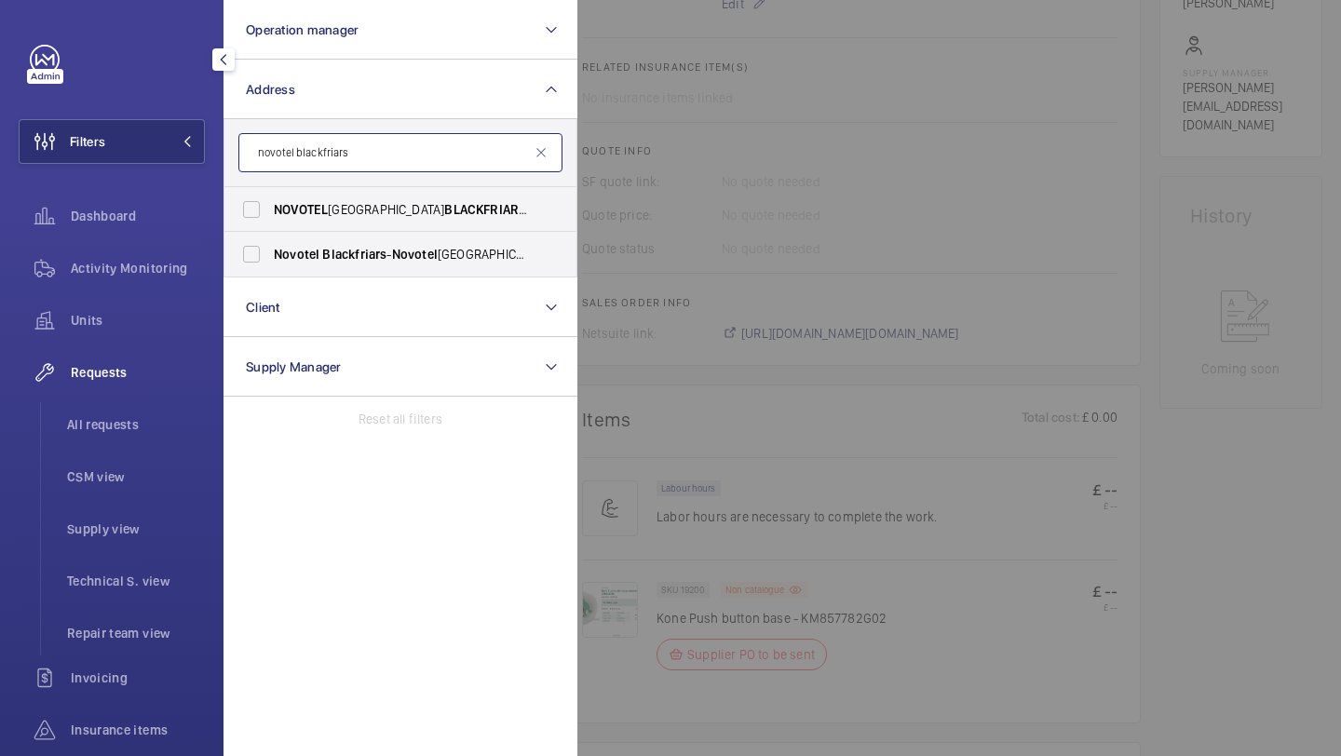
type input "novotel blackfriars"
click at [304, 214] on span "NOVOTEL" at bounding box center [301, 209] width 54 height 15
click at [270, 214] on input "NOVOTEL LONDON BLACKFRIARS - H7942, NOVOTEL LONDON BLACKFRIARS , 46 Blackfriars…" at bounding box center [251, 209] width 37 height 37
checkbox input "true"
click at [304, 236] on label "Novotel Blackfriars - Novotel London Blackfriars , LONDON SE1 8NZ" at bounding box center [386, 254] width 324 height 45
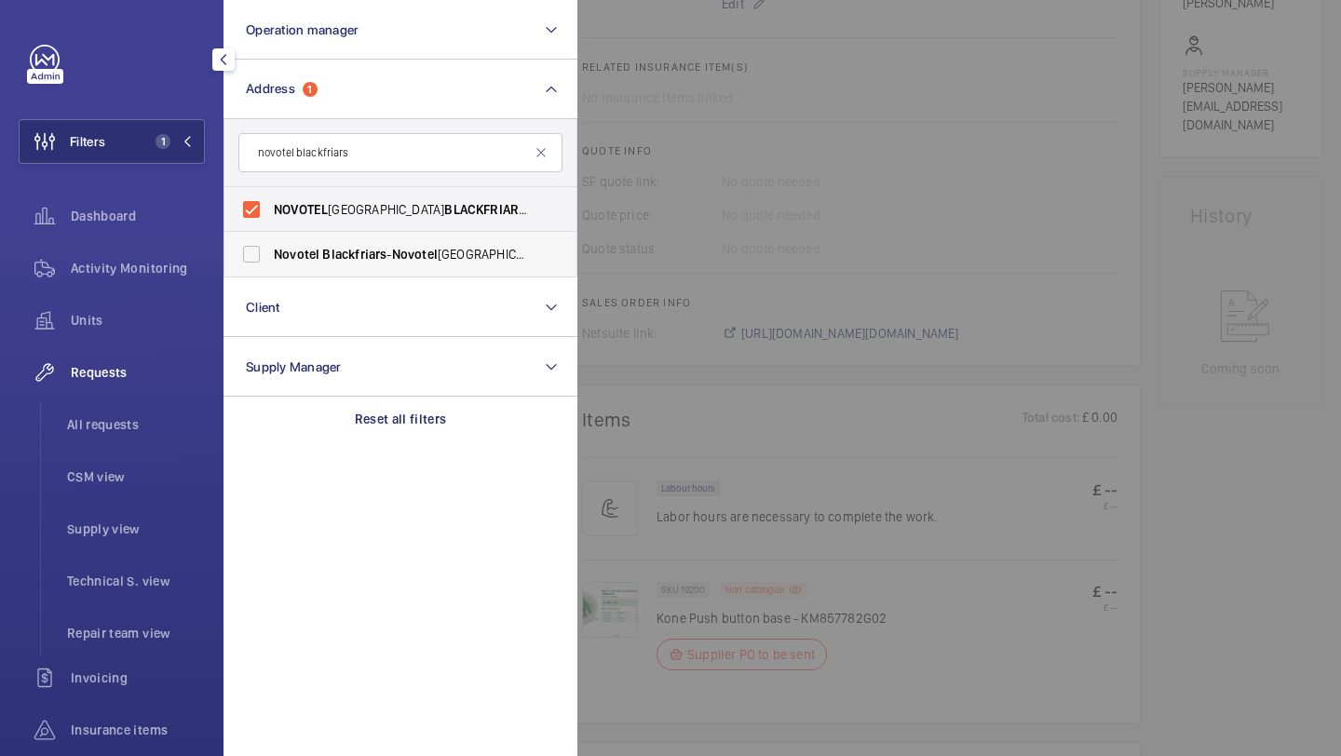
click at [270, 236] on input "Novotel Blackfriars - Novotel London Blackfriars , LONDON SE1 8NZ" at bounding box center [251, 254] width 37 height 37
checkbox input "true"
click at [148, 395] on div "Requests All requests CSM view Supply view Technical S. view Repair team view" at bounding box center [112, 502] width 186 height 305
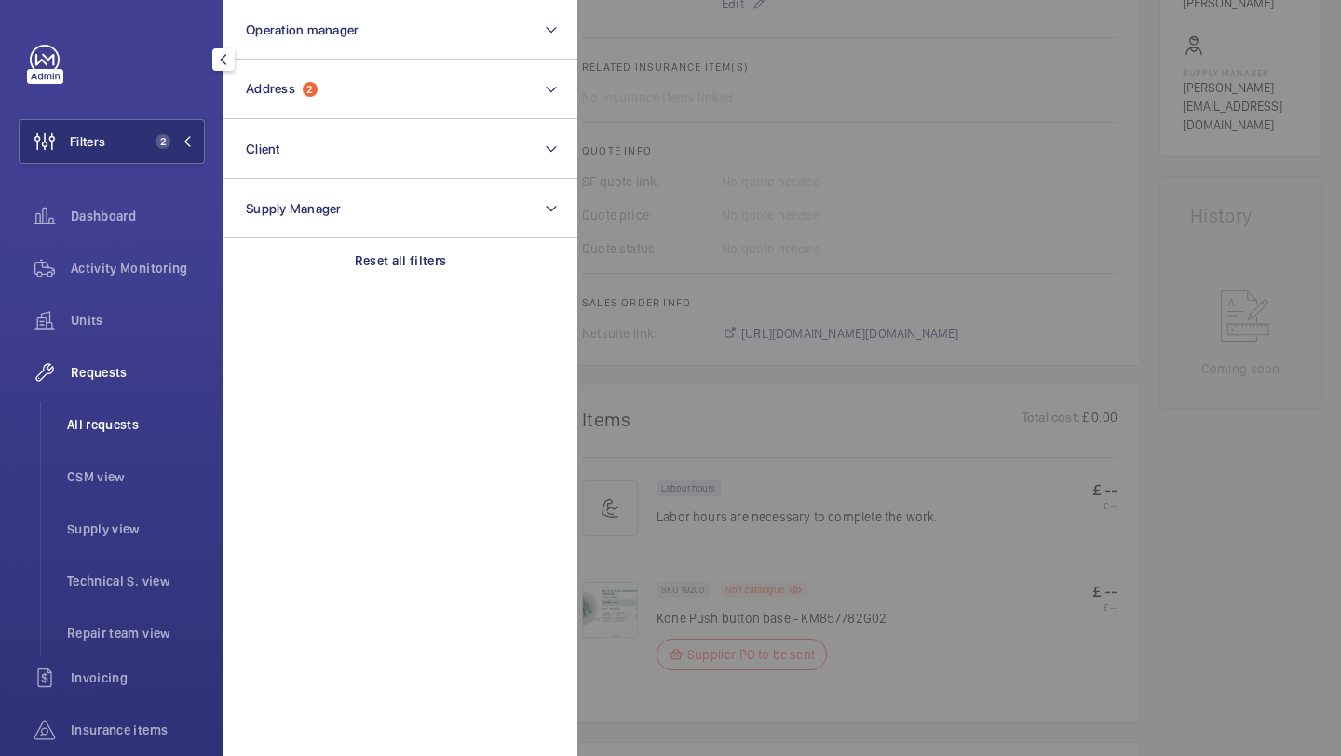
click at [142, 421] on span "All requests" at bounding box center [136, 424] width 138 height 19
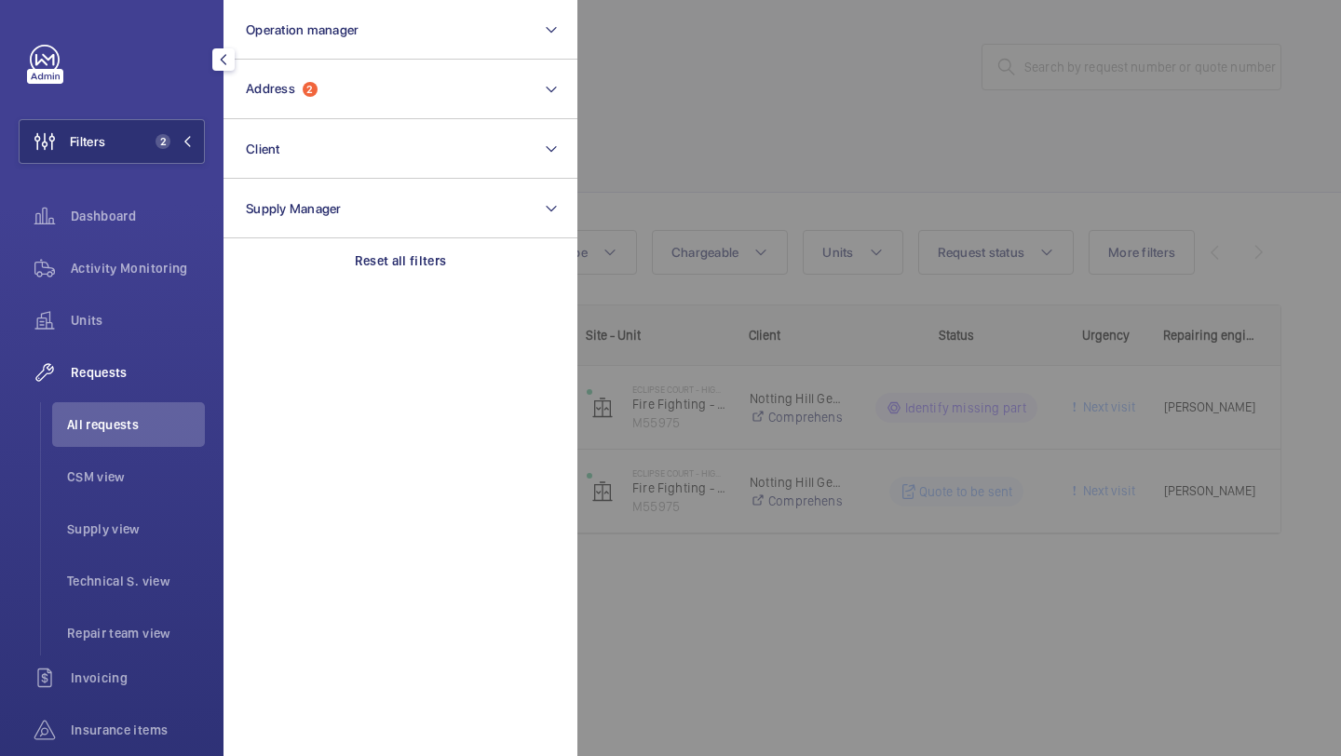
click at [818, 61] on div at bounding box center [1247, 378] width 1341 height 756
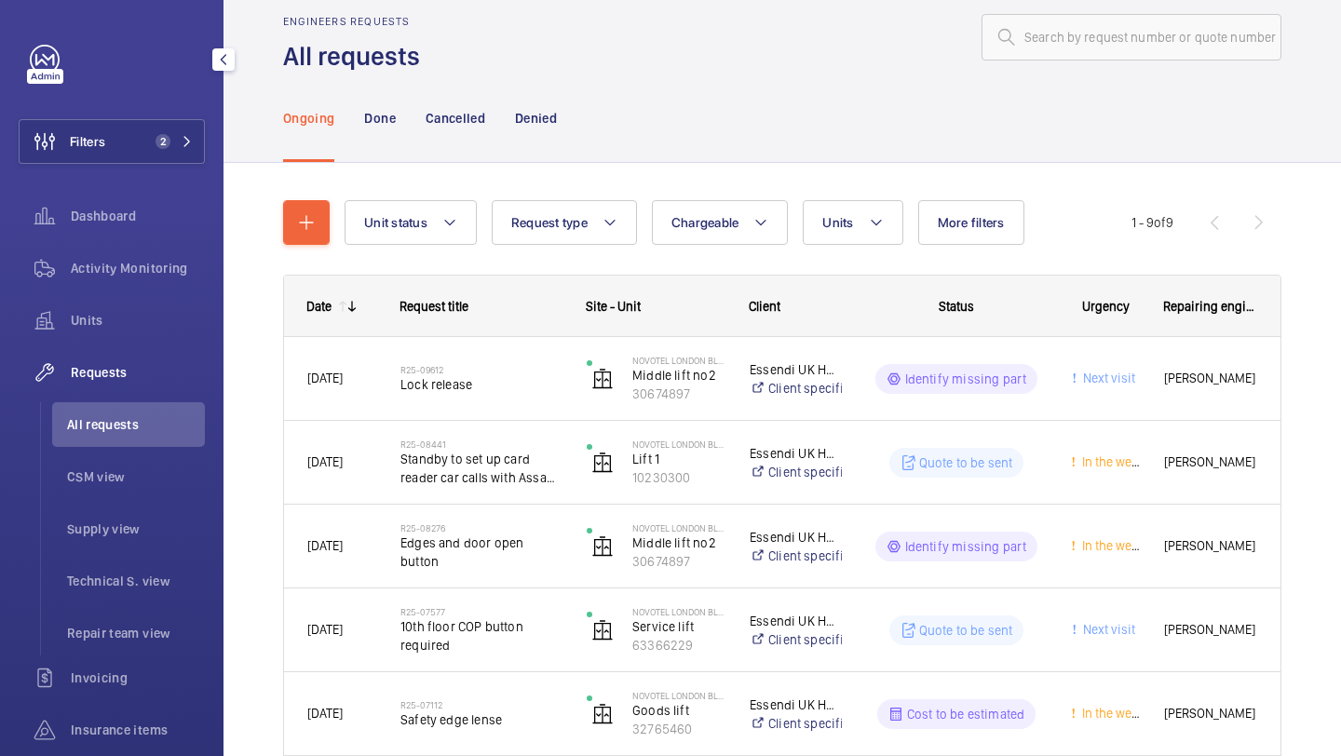
scroll to position [35, 0]
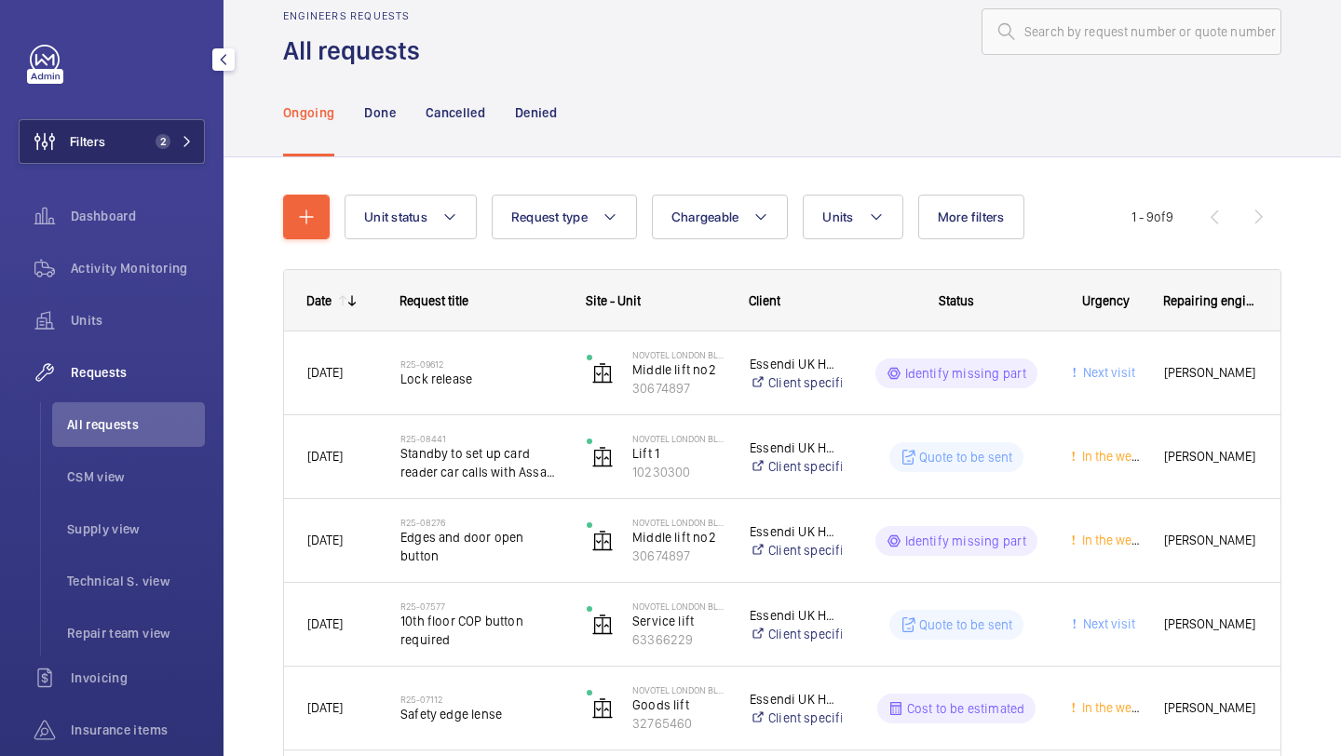
click at [171, 158] on button "Filters 2" at bounding box center [112, 141] width 186 height 45
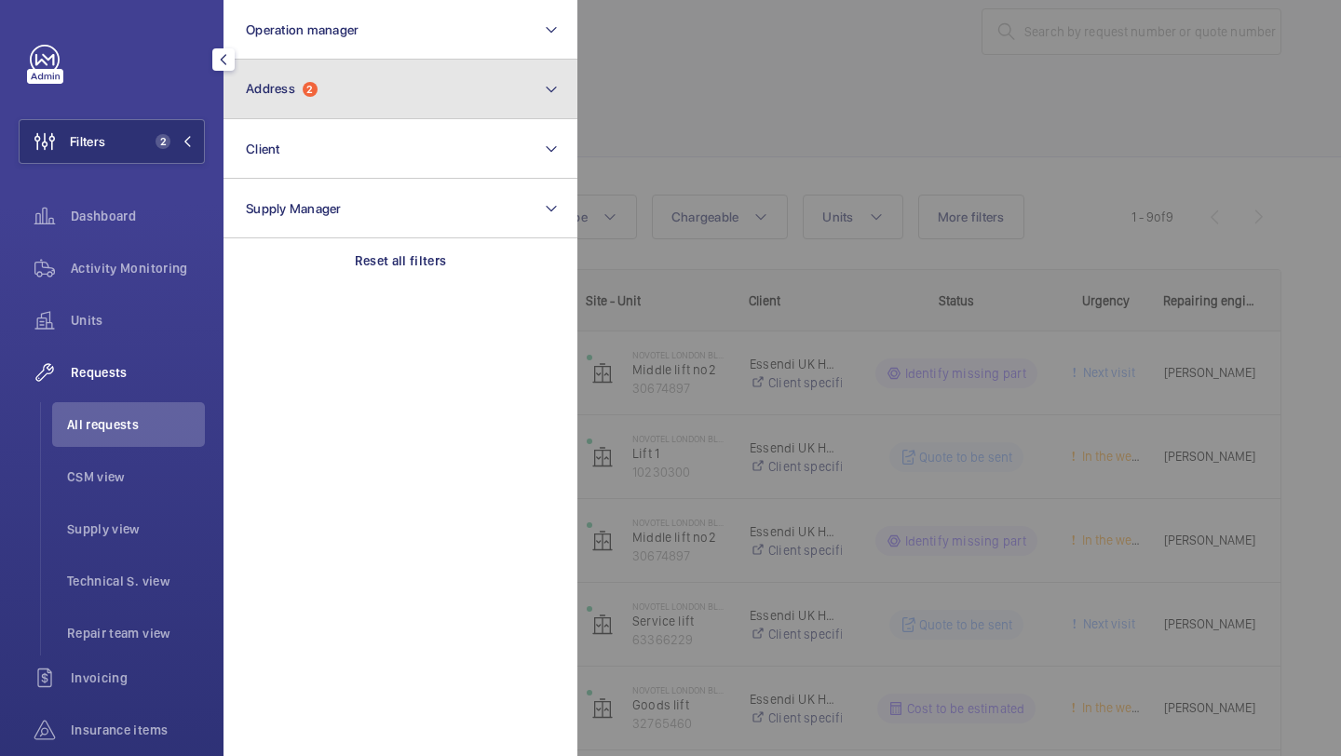
click at [312, 102] on button "Address 2" at bounding box center [400, 90] width 354 height 60
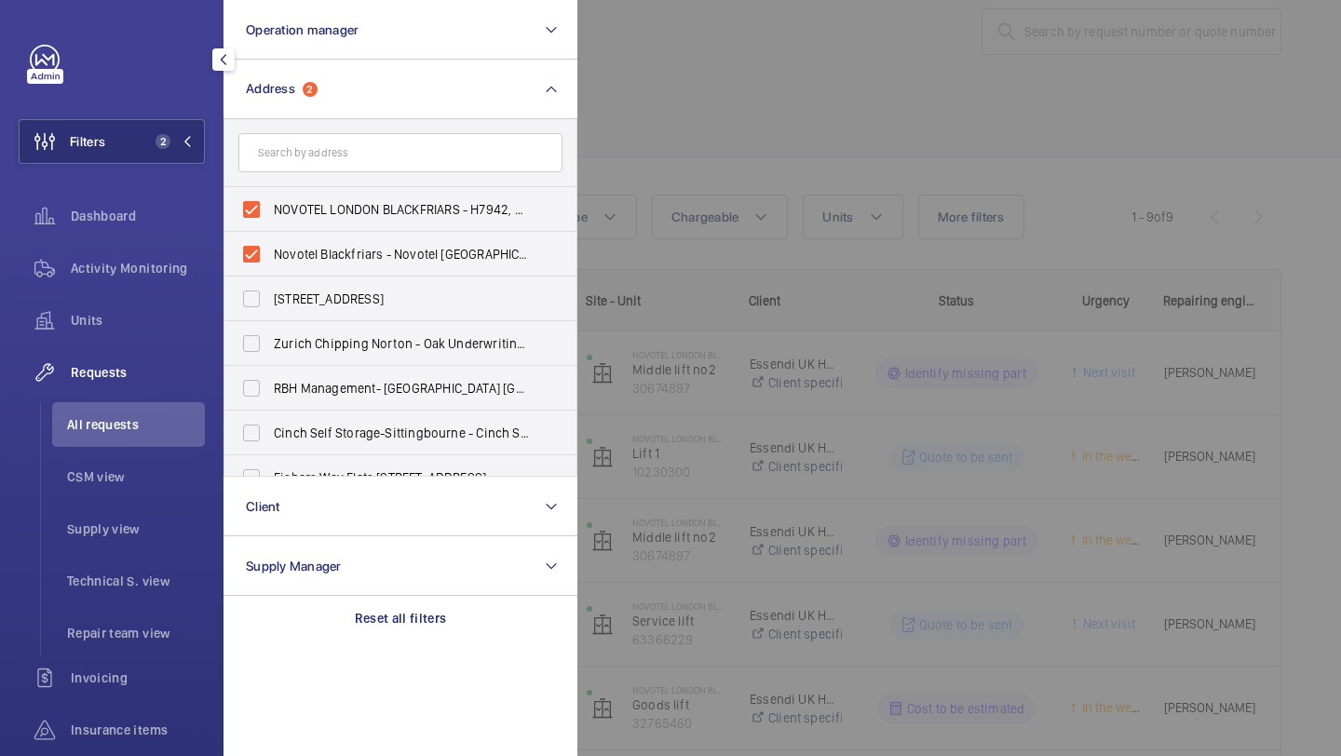
click at [297, 209] on span "NOVOTEL LONDON BLACKFRIARS - H7942, NOVOTEL LONDON BLACKFRIARS, 46 Blackfriars …" at bounding box center [402, 209] width 256 height 19
click at [270, 209] on input "NOVOTEL LONDON BLACKFRIARS - H7942, NOVOTEL LONDON BLACKFRIARS, 46 Blackfriars …" at bounding box center [251, 209] width 37 height 37
checkbox input "false"
click at [297, 250] on span "Novotel Blackfriars - Novotel London Blackfriars, LONDON SE1 8NZ" at bounding box center [402, 254] width 256 height 19
click at [270, 250] on input "Novotel Blackfriars - Novotel London Blackfriars, LONDON SE1 8NZ" at bounding box center [251, 254] width 37 height 37
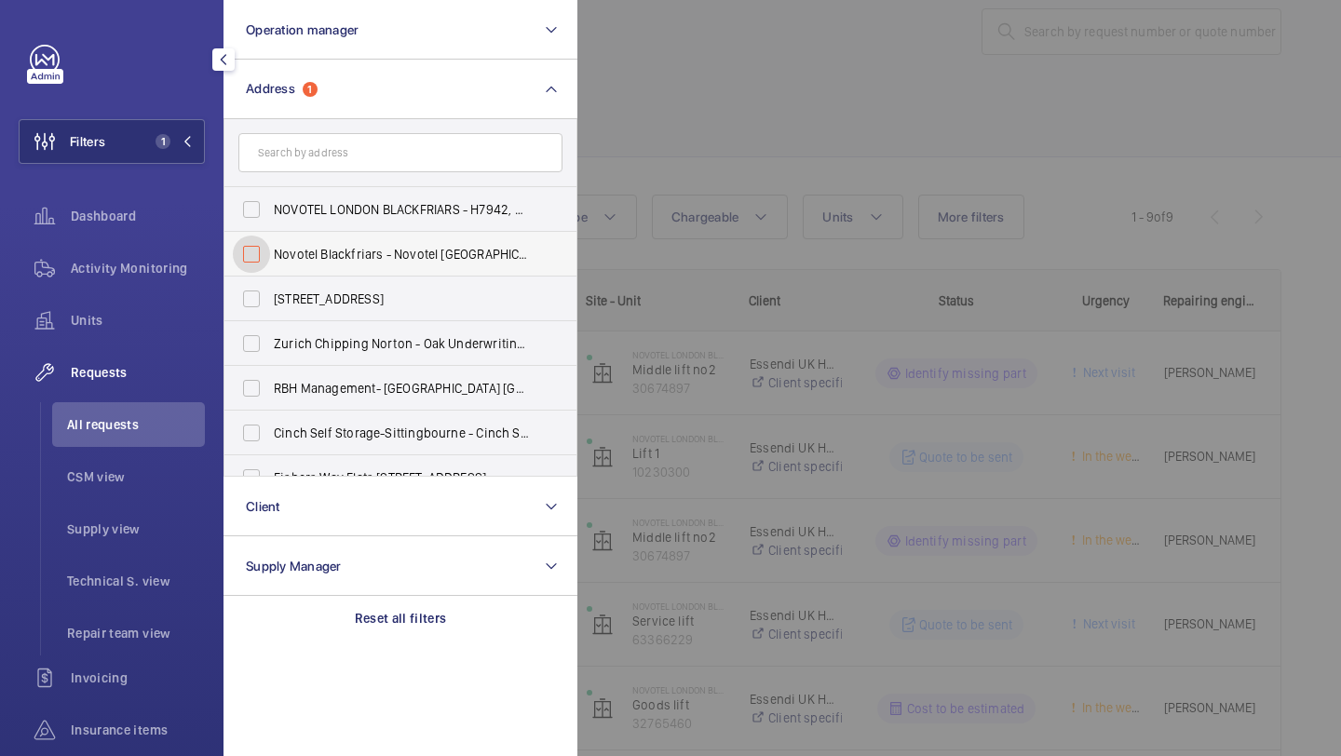
checkbox input "false"
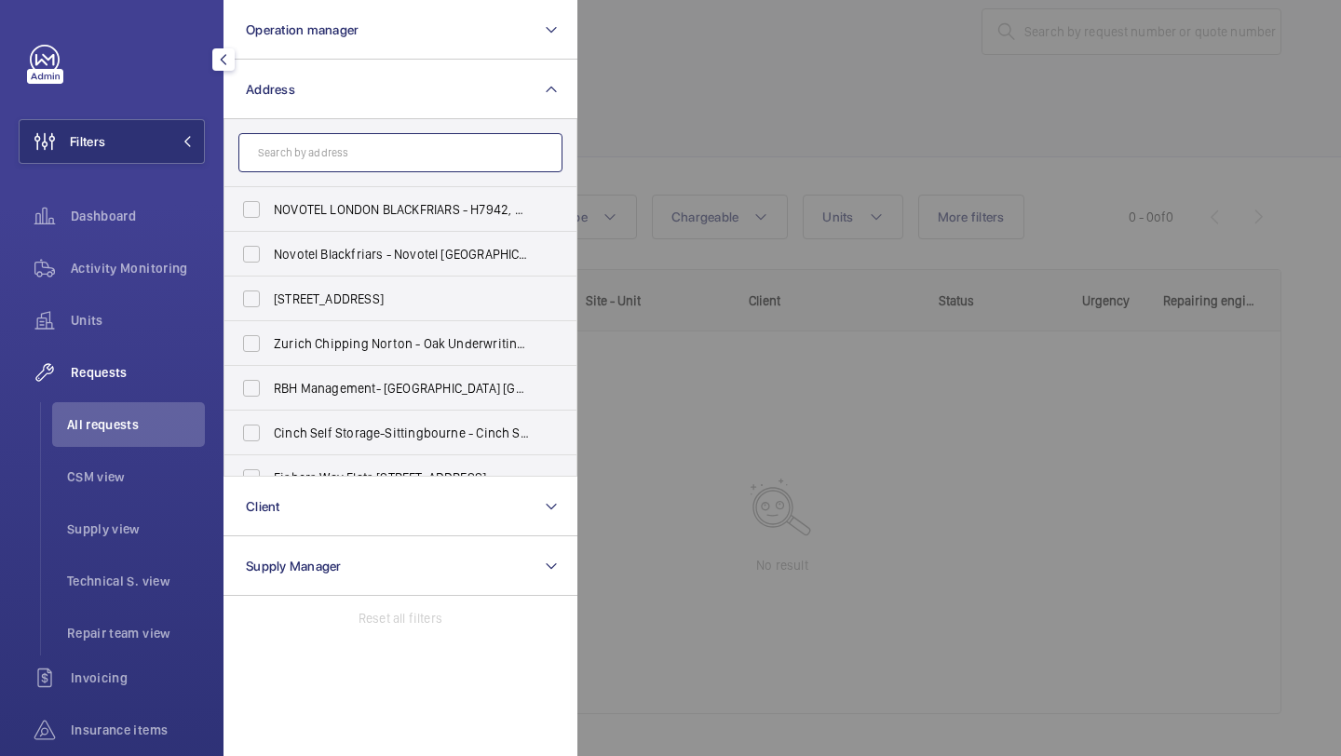
click at [300, 165] on input "text" at bounding box center [400, 152] width 324 height 39
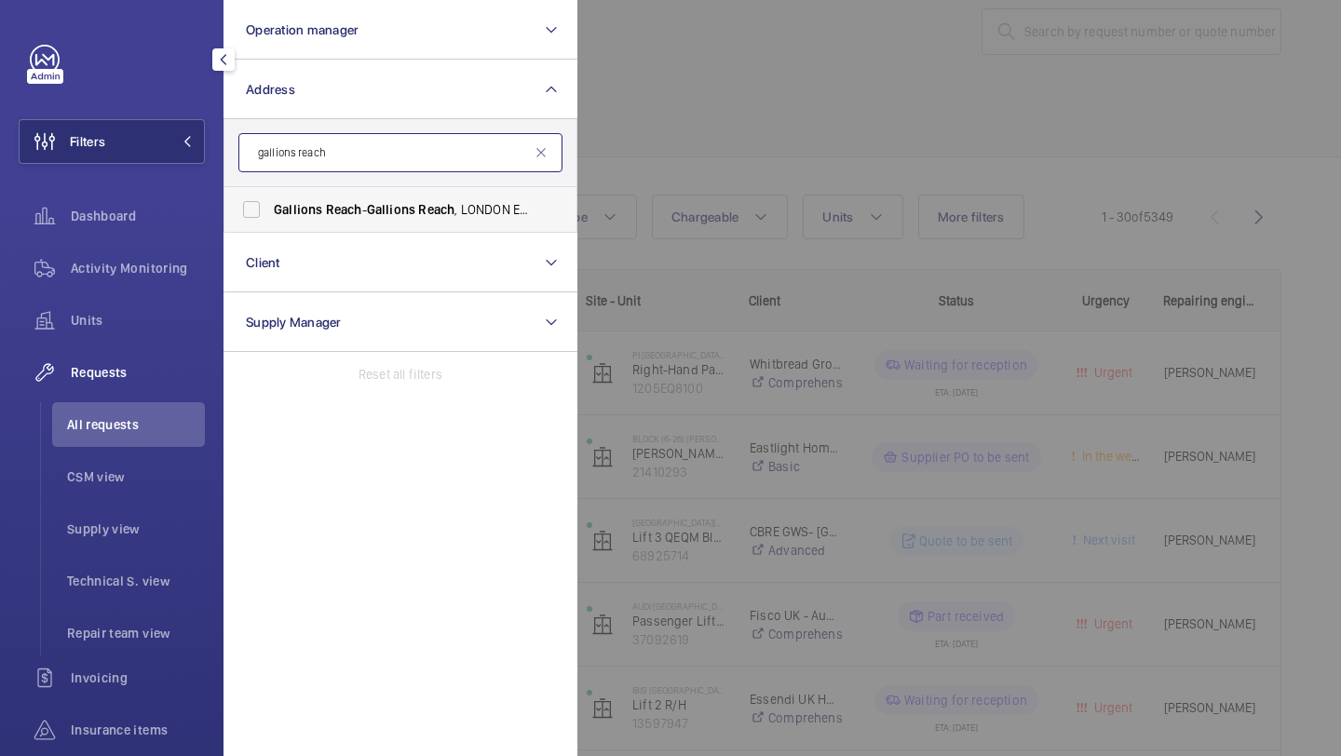
type input "gallions reach"
click at [292, 217] on span "Gallions Reach - Gallions Reach , LONDON E6 7AB" at bounding box center [402, 209] width 256 height 19
click at [270, 217] on input "Gallions Reach - Gallions Reach , LONDON E6 7AB" at bounding box center [251, 209] width 37 height 37
checkbox input "true"
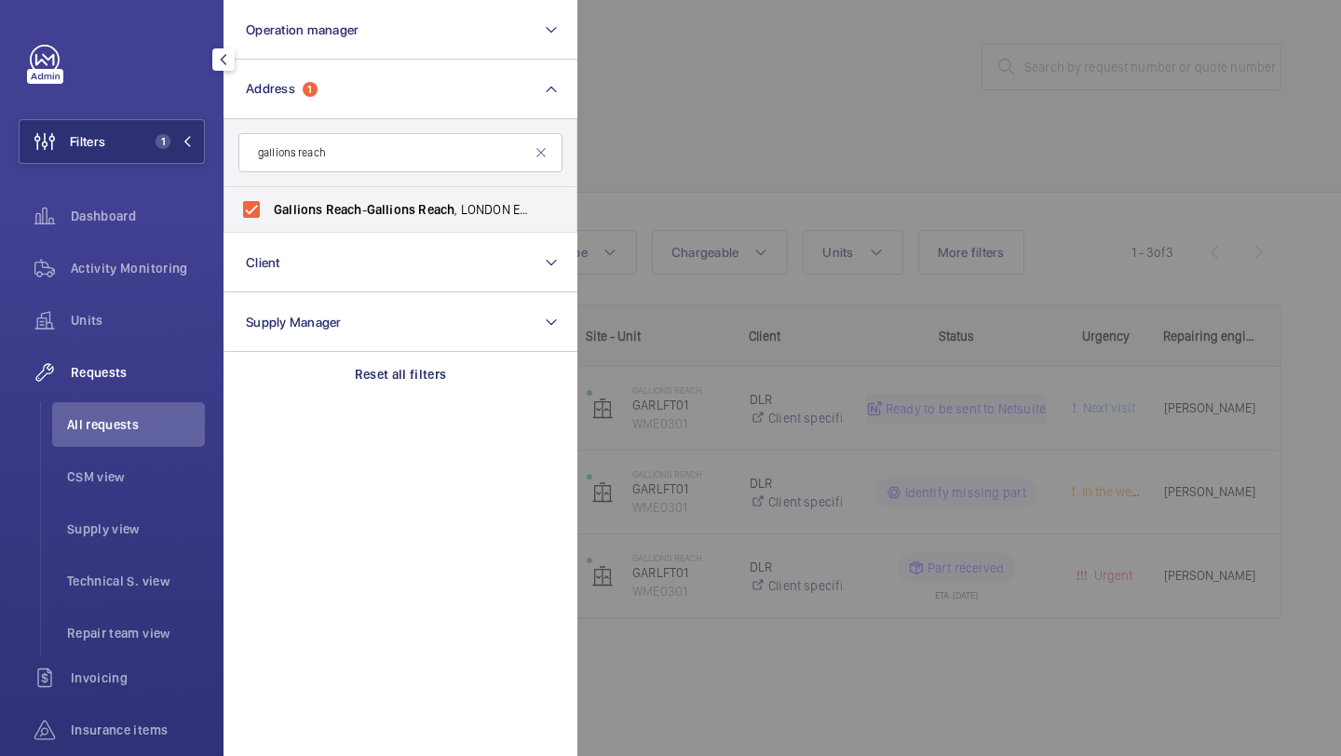
click at [791, 182] on div at bounding box center [1247, 378] width 1341 height 756
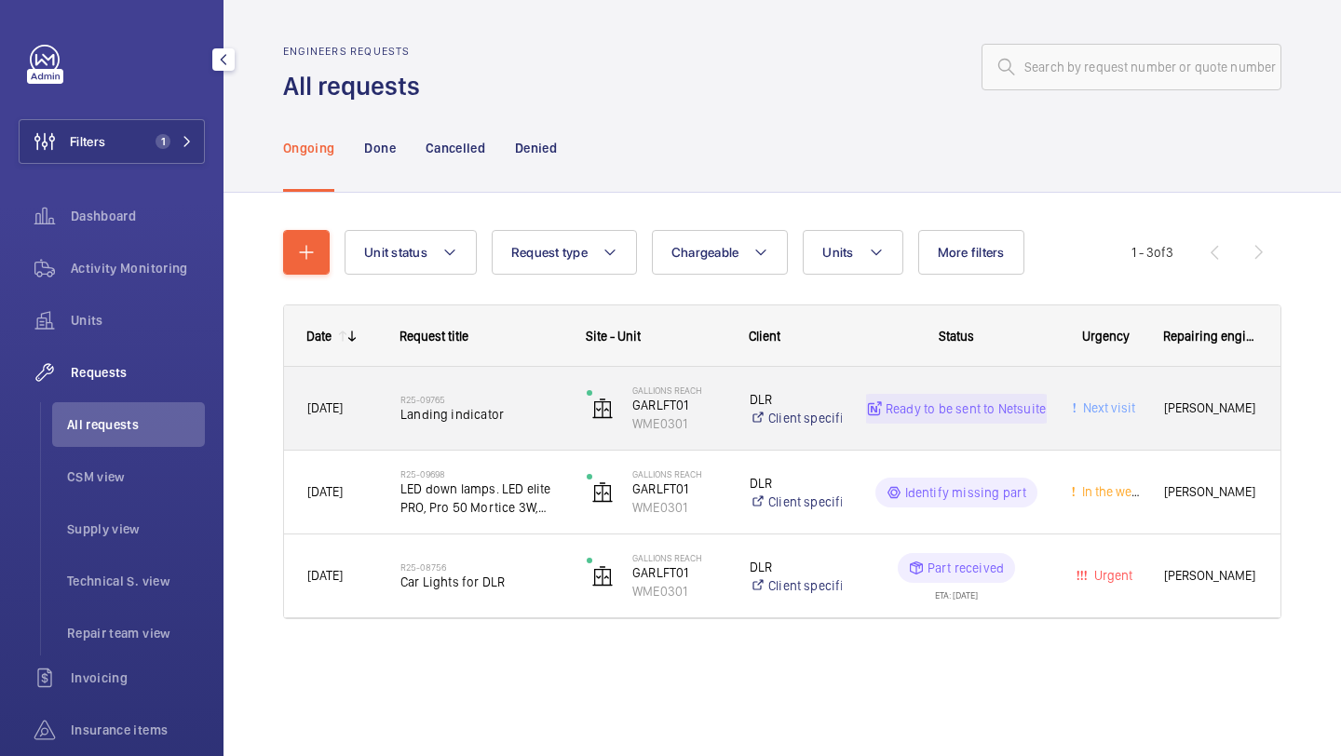
click at [544, 399] on h2 "R25-09765" at bounding box center [481, 399] width 162 height 11
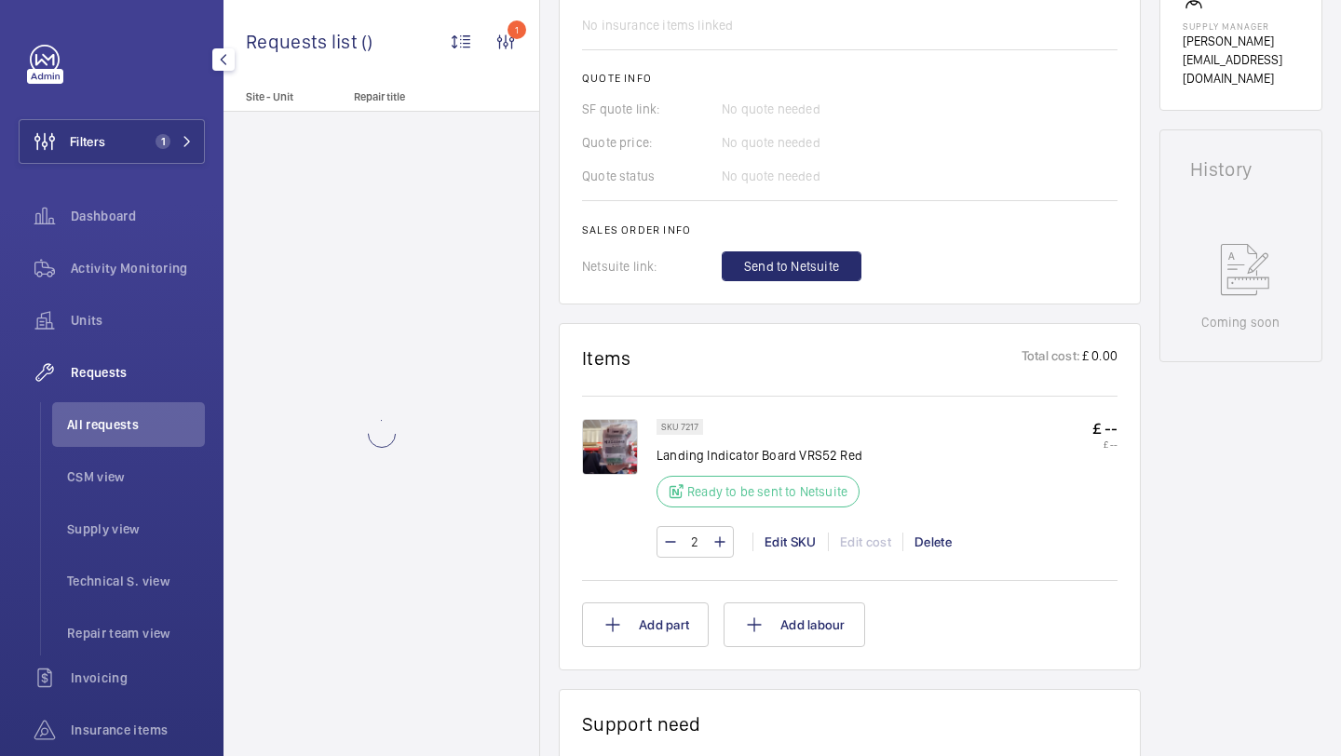
scroll to position [764, 0]
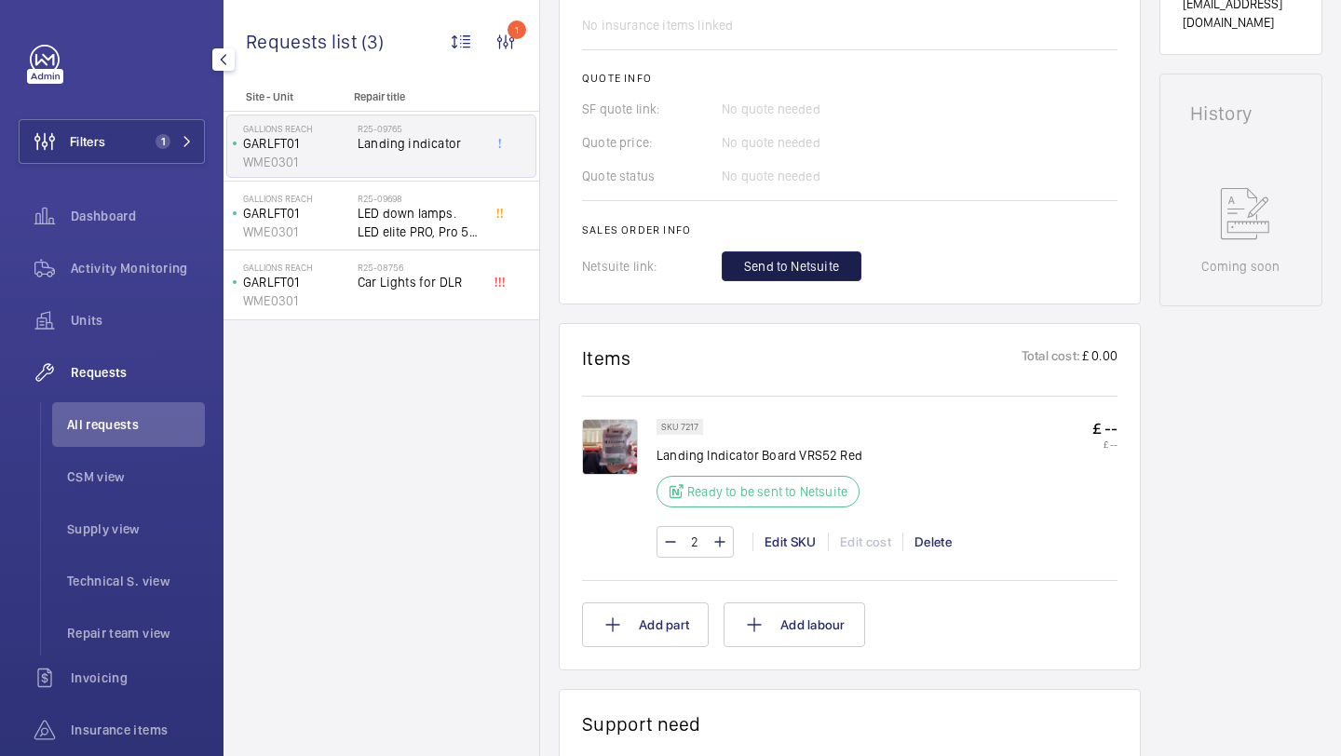
click at [820, 268] on span "Send to Netsuite" at bounding box center [791, 266] width 95 height 19
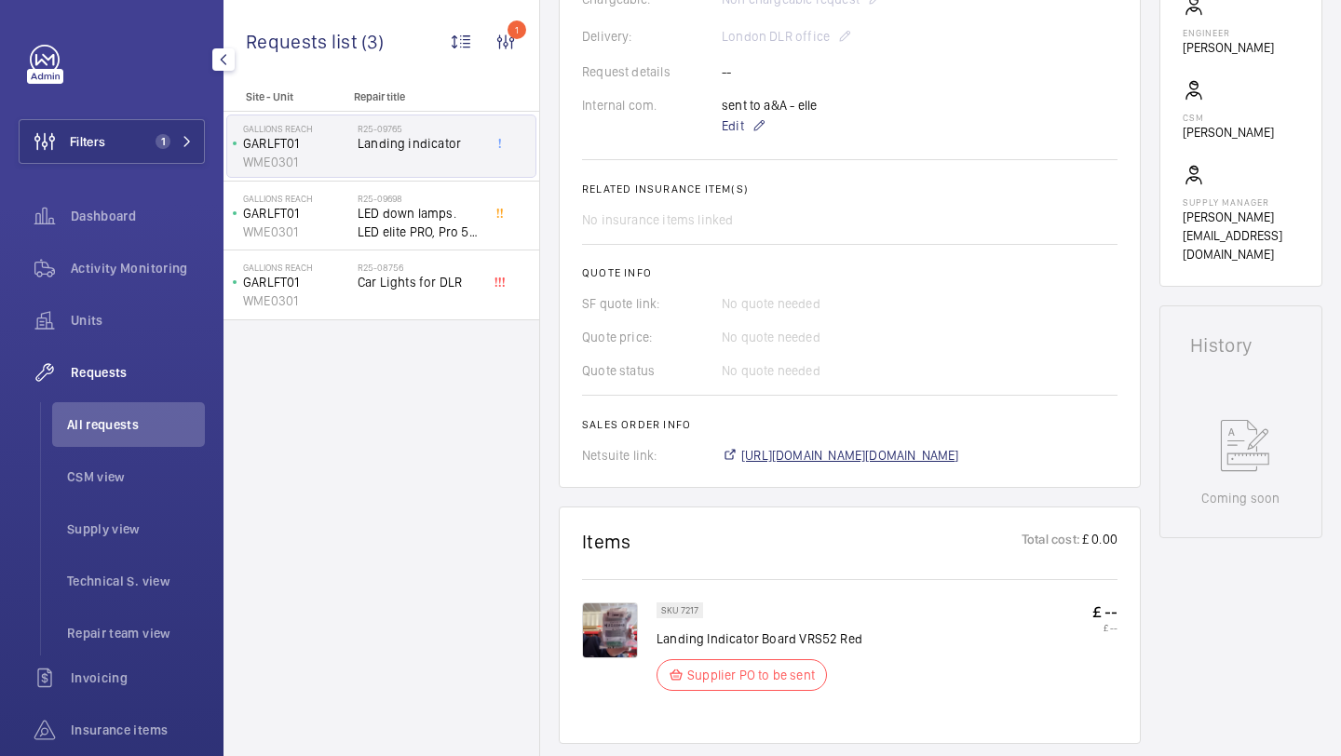
scroll to position [551, 0]
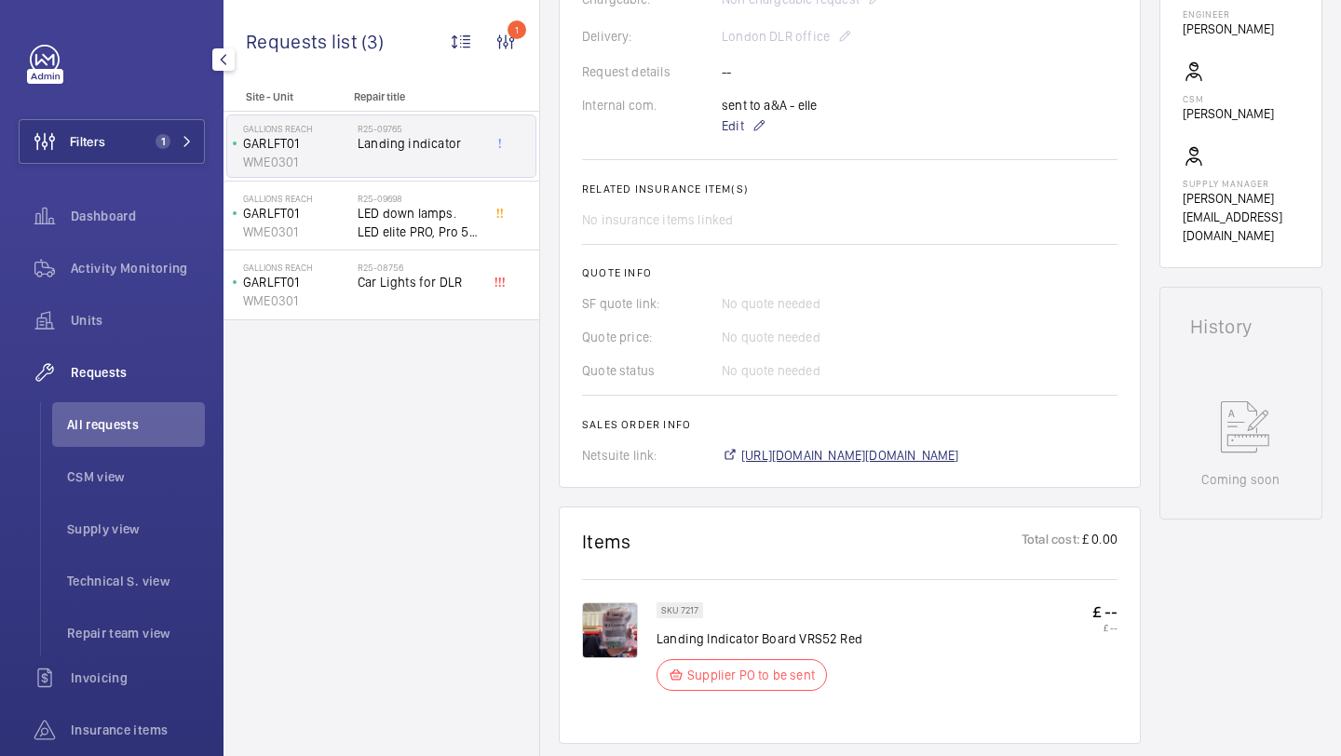
click at [790, 448] on span "https://6461500.app.netsuite.com/app/accounting/transactions/salesord.nl?id=290…" at bounding box center [850, 455] width 218 height 19
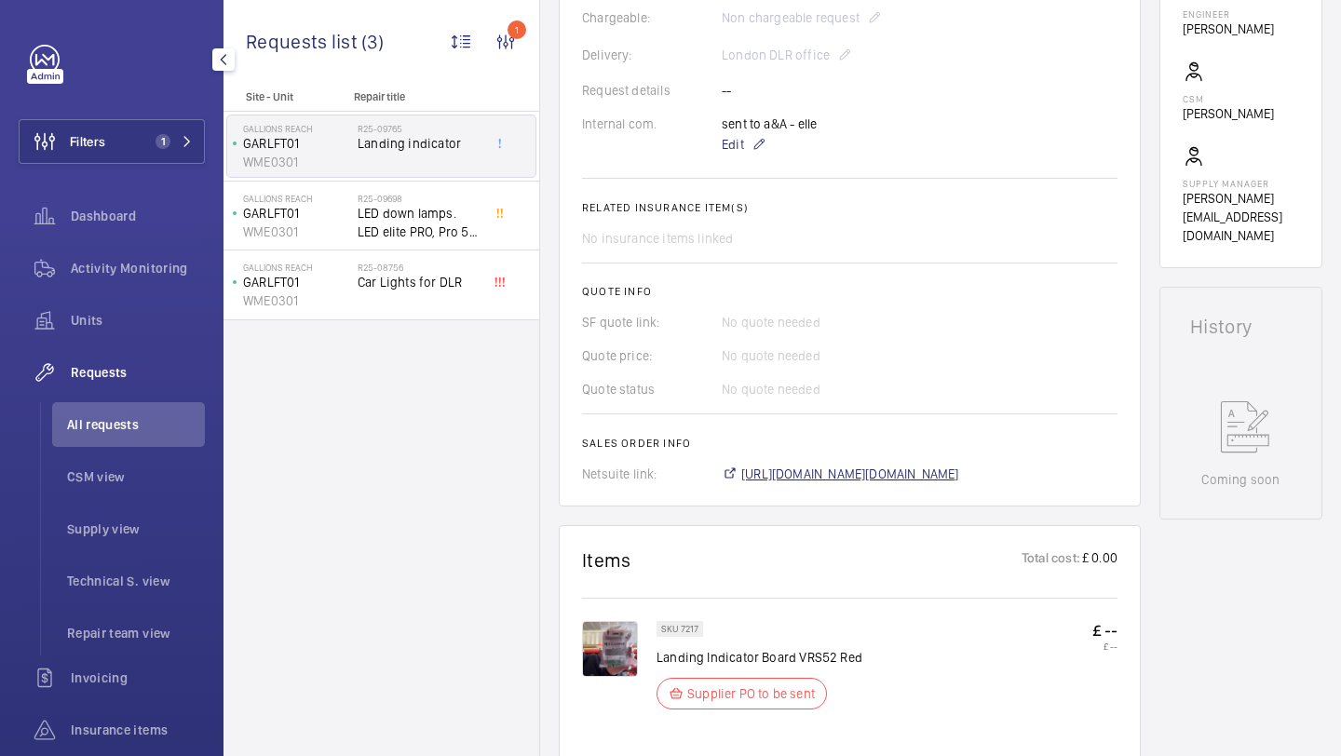
scroll to position [570, 0]
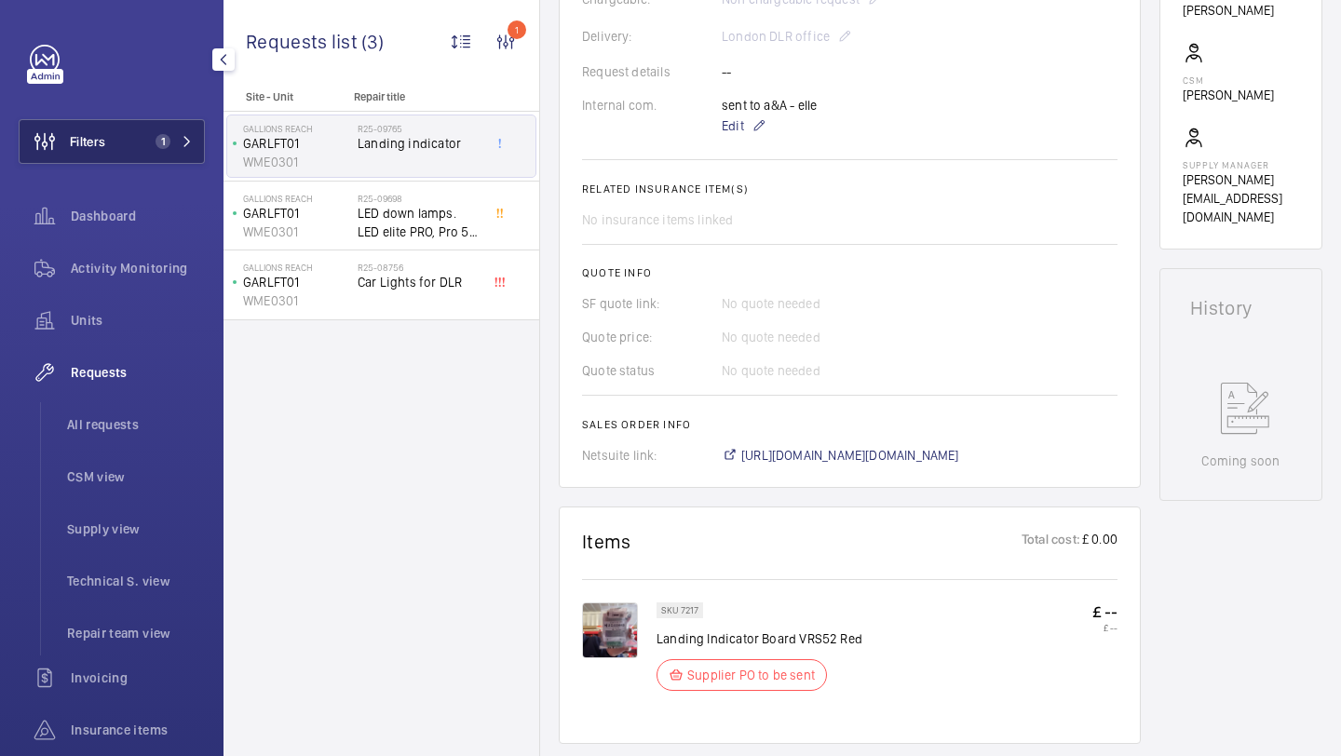
click at [135, 150] on button "Filters 1" at bounding box center [112, 141] width 186 height 45
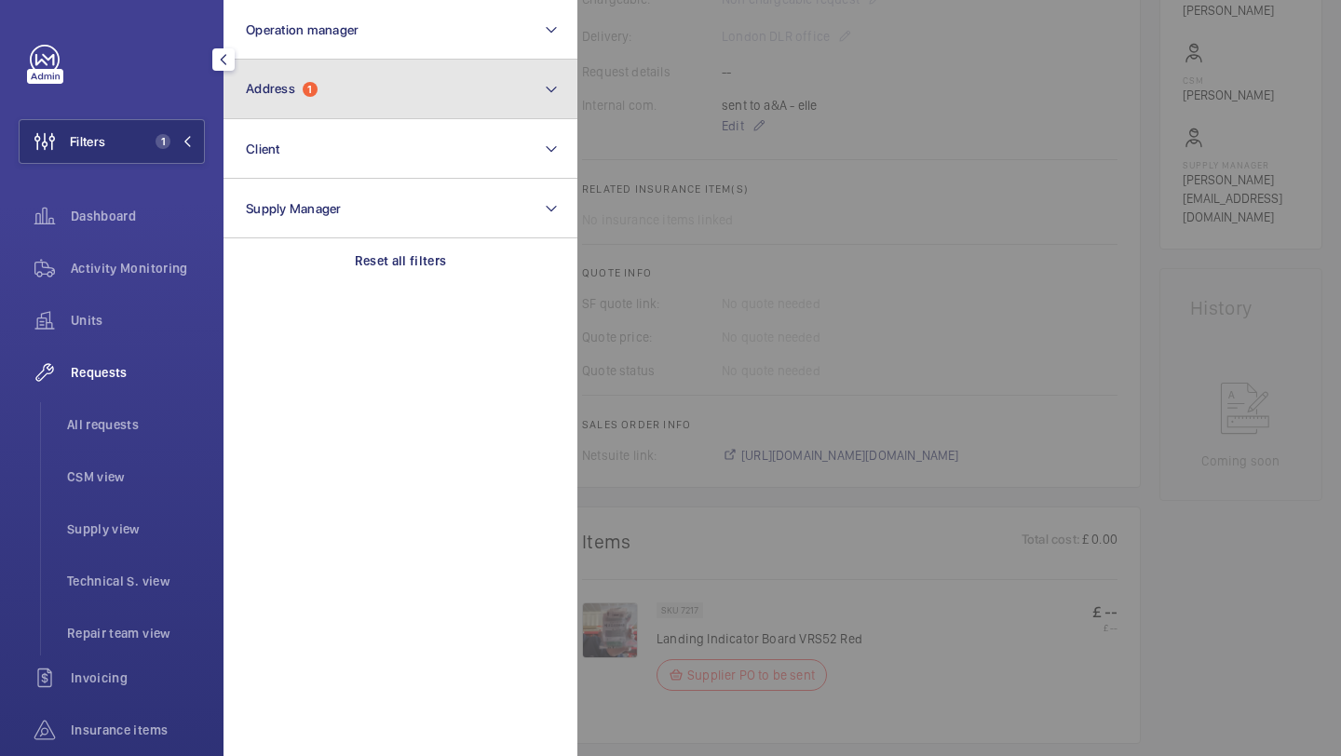
click at [281, 107] on button "Address 1" at bounding box center [400, 90] width 354 height 60
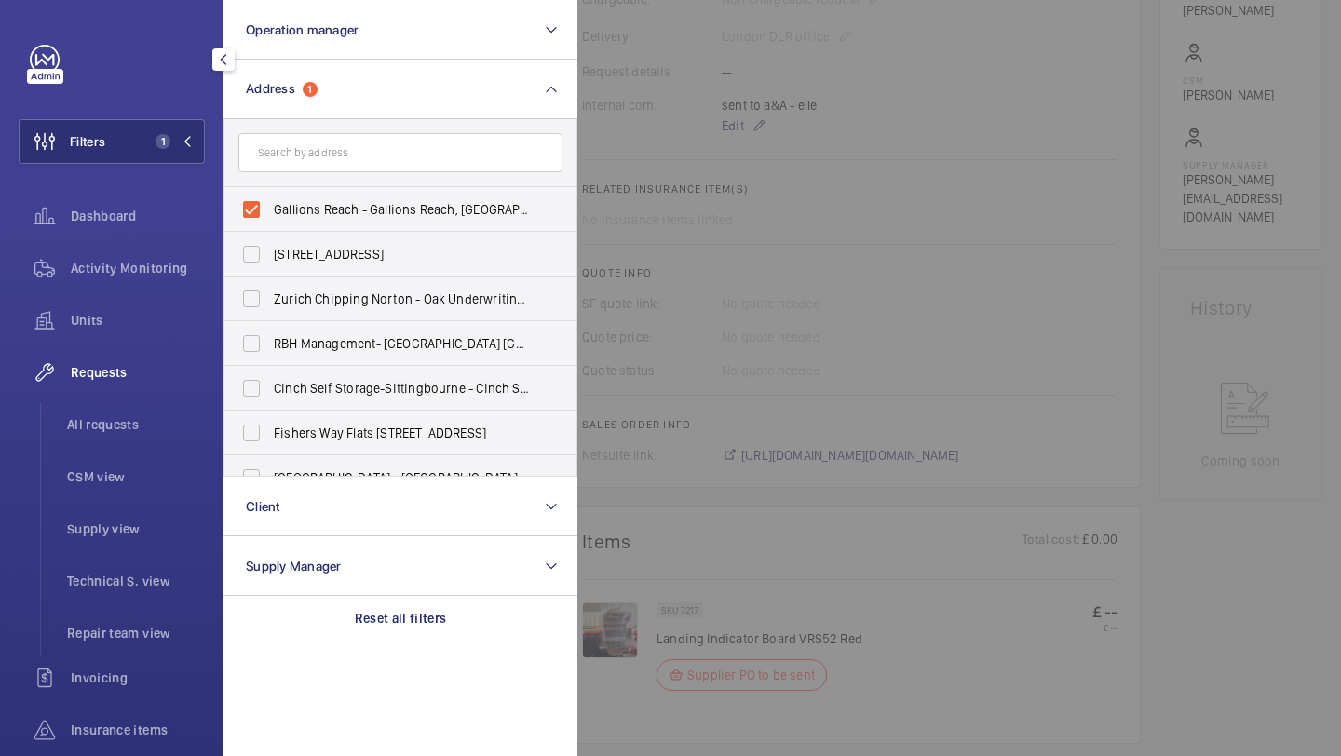
click at [297, 196] on label "Gallions Reach - Gallions Reach, LONDON E6 7AB" at bounding box center [386, 209] width 324 height 45
click at [270, 196] on input "Gallions Reach - Gallions Reach, LONDON E6 7AB" at bounding box center [251, 209] width 37 height 37
checkbox input "false"
click at [309, 163] on input "text" at bounding box center [400, 152] width 324 height 39
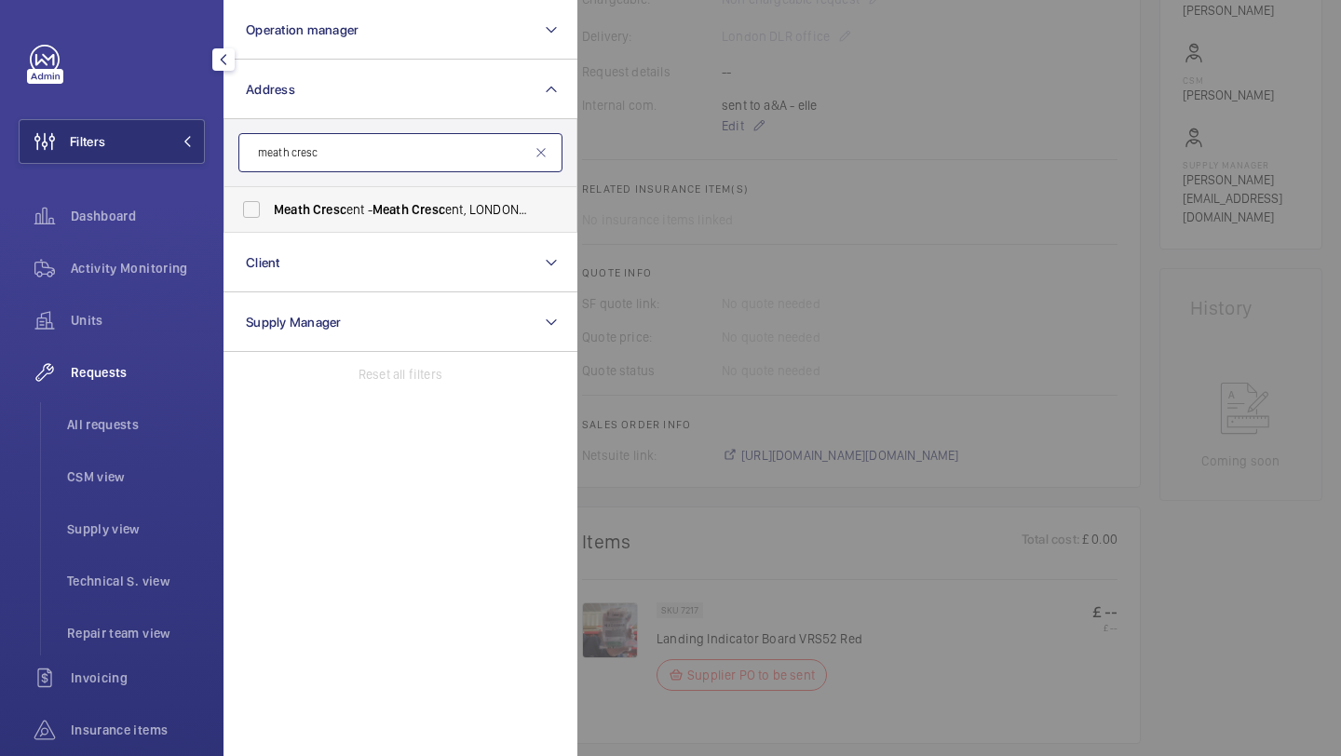
type input "meath cresc"
click at [324, 209] on span "Cresc" at bounding box center [330, 209] width 34 height 15
click at [270, 209] on input "Meath Cresc ent - Meath Cresc ent, LONDON E2 0QG" at bounding box center [251, 209] width 37 height 37
checkbox input "true"
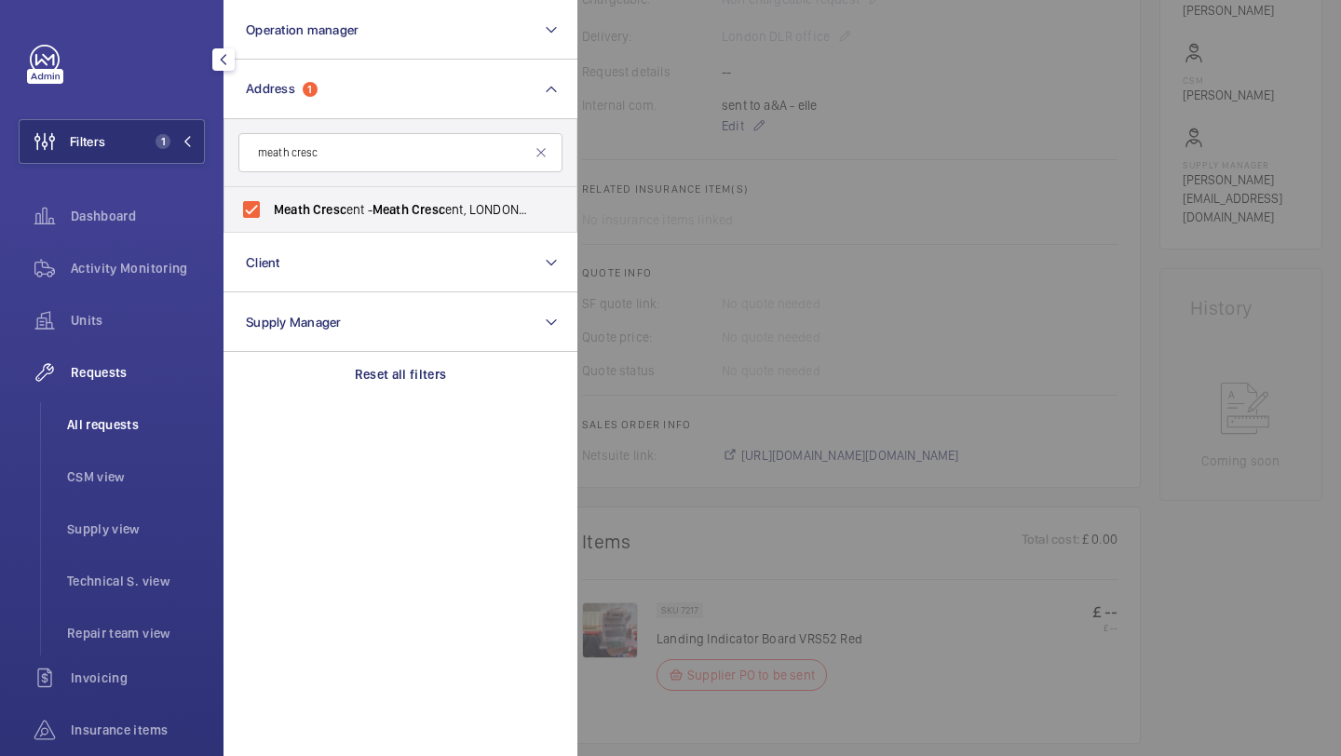
click at [141, 409] on li "All requests" at bounding box center [128, 424] width 153 height 45
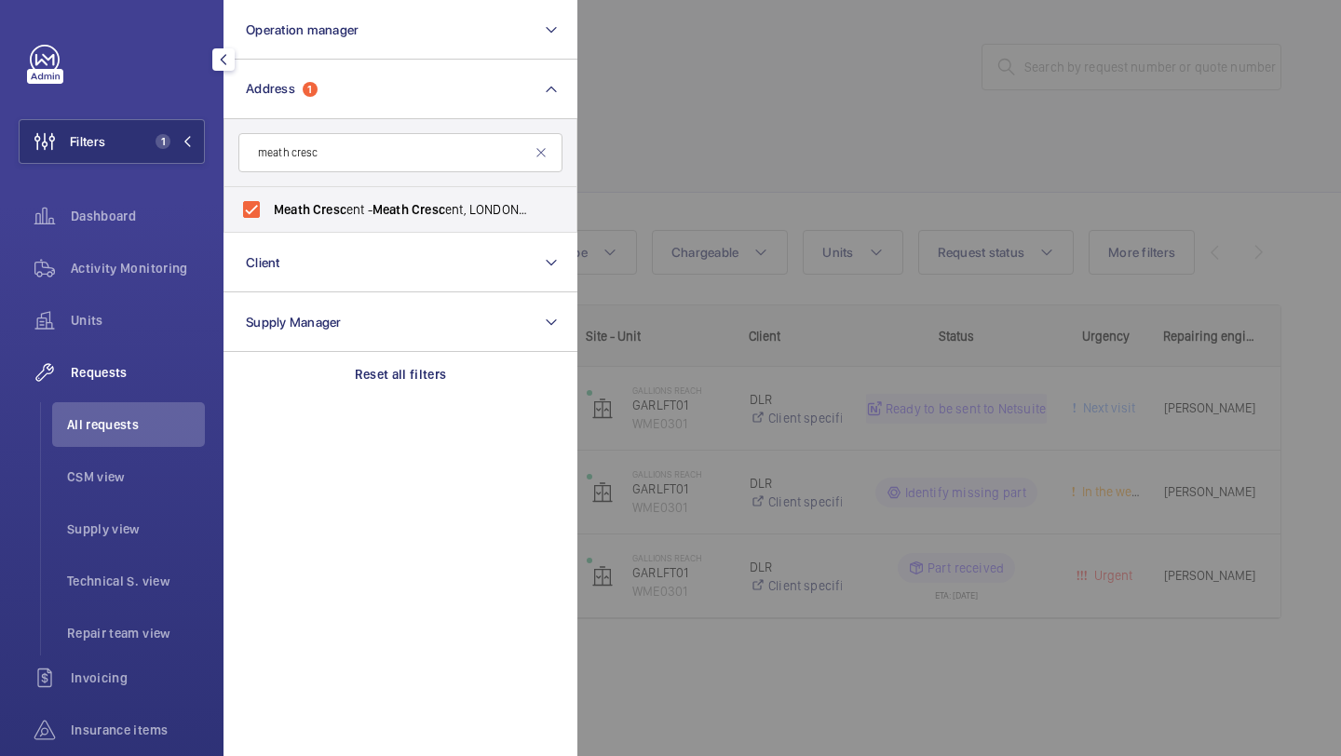
click at [724, 146] on div at bounding box center [1247, 378] width 1341 height 756
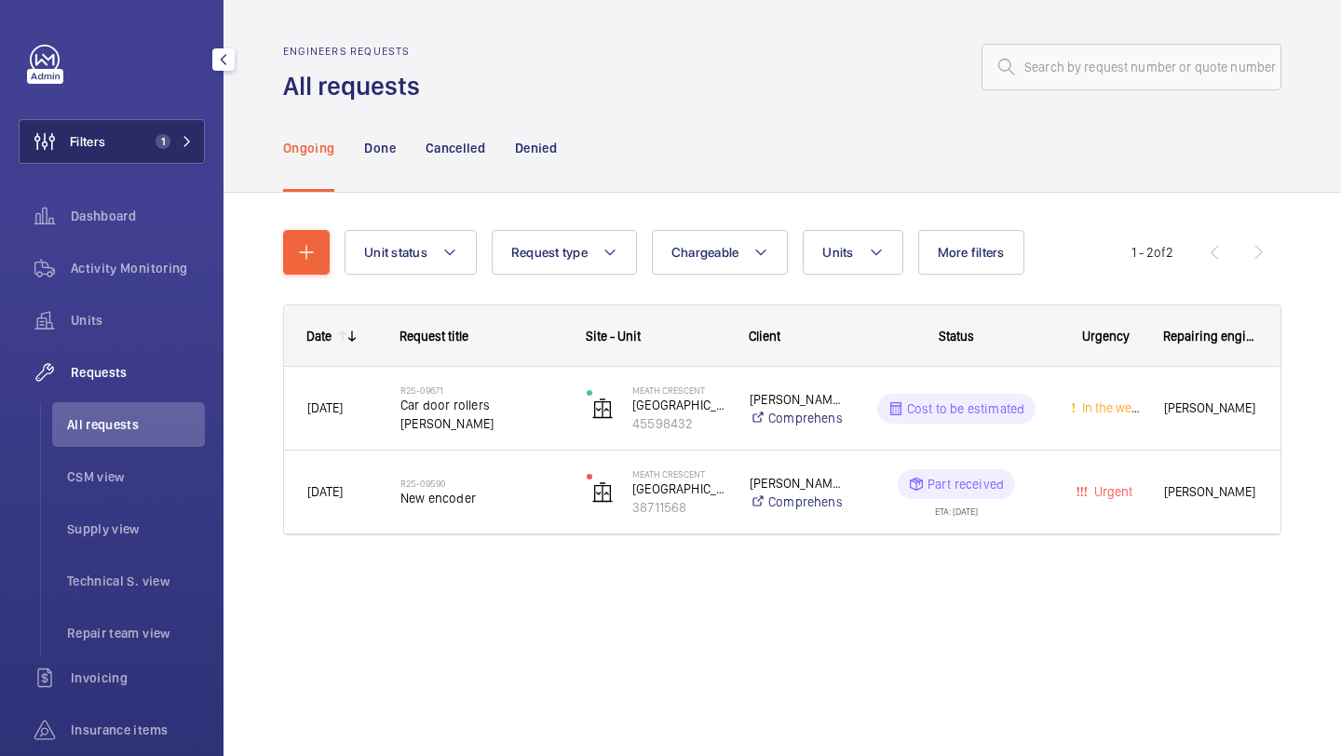
click at [174, 160] on button "Filters 1" at bounding box center [112, 141] width 186 height 45
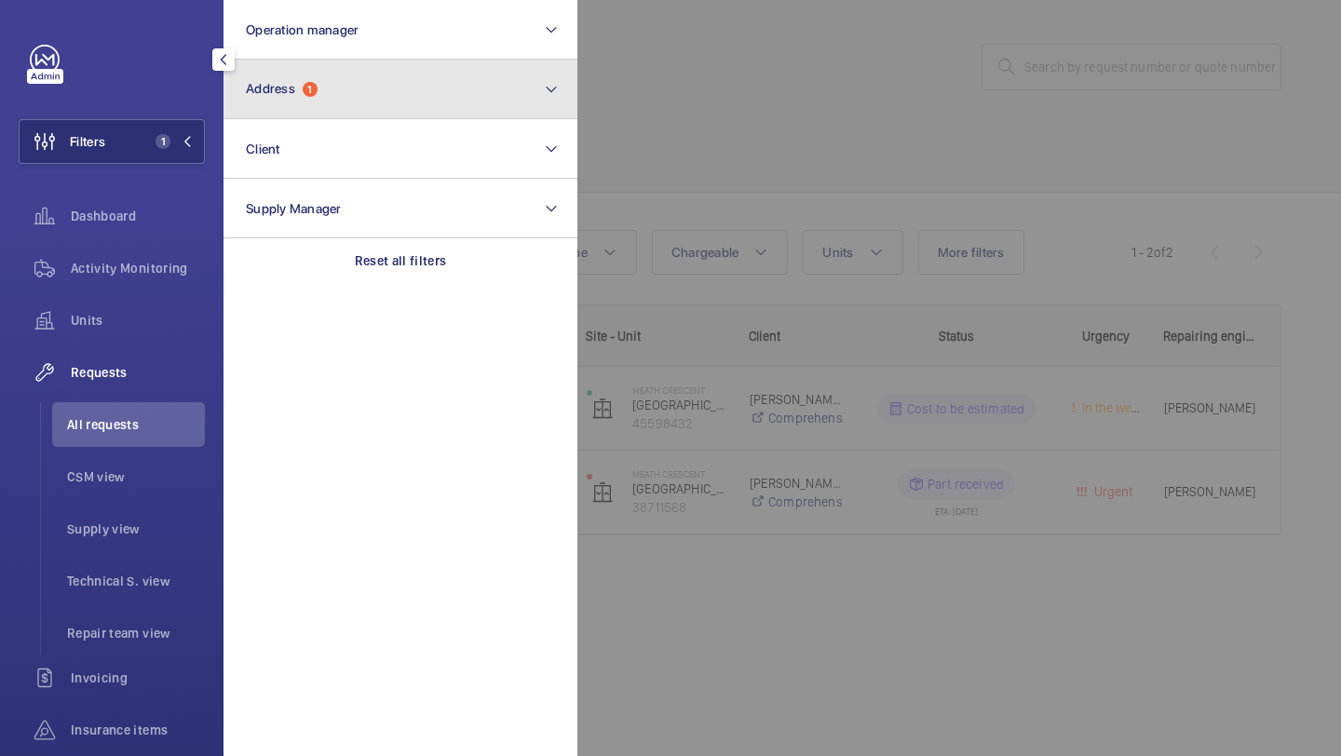
click at [331, 69] on button "Address 1" at bounding box center [400, 90] width 354 height 60
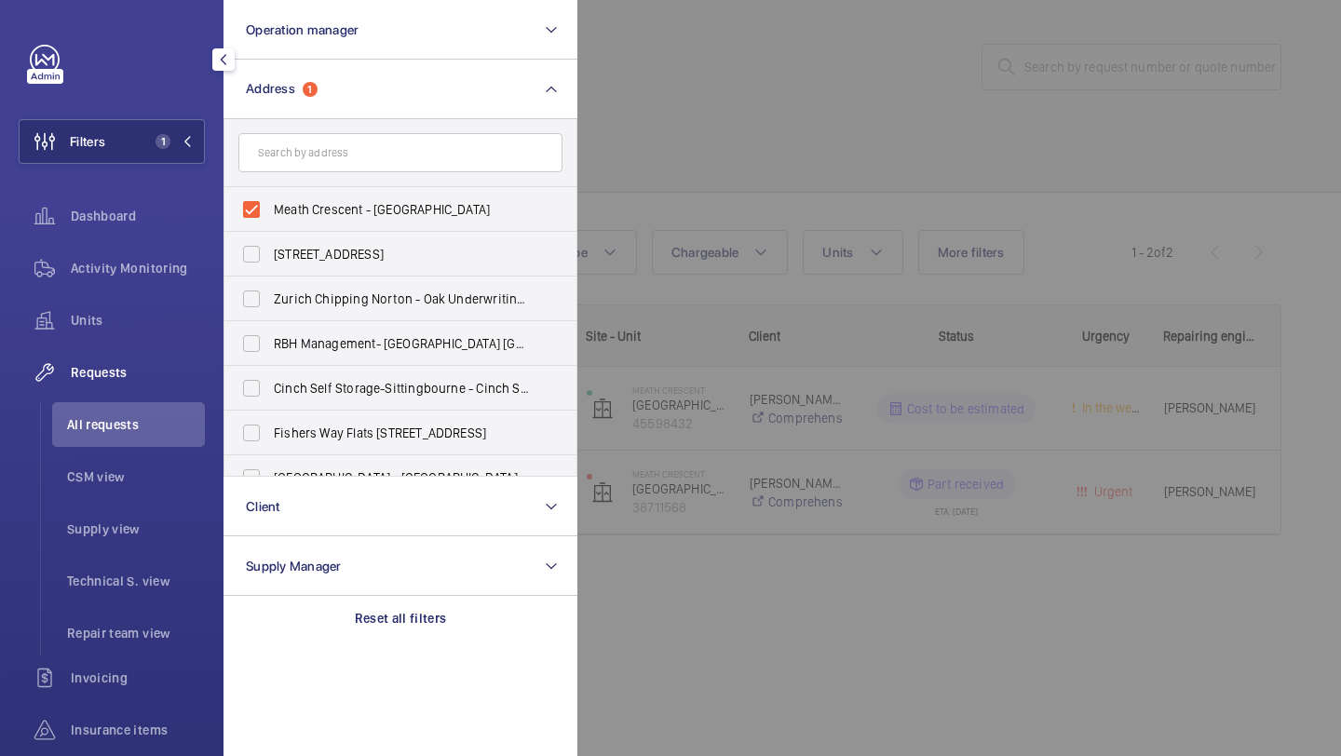
click at [320, 195] on label "Meath Crescent - Meath Crescent, LONDON E2 0QG" at bounding box center [386, 209] width 324 height 45
click at [270, 195] on input "Meath Crescent - Meath Crescent, LONDON E2 0QG" at bounding box center [251, 209] width 37 height 37
checkbox input "false"
click at [320, 150] on input "text" at bounding box center [400, 152] width 324 height 39
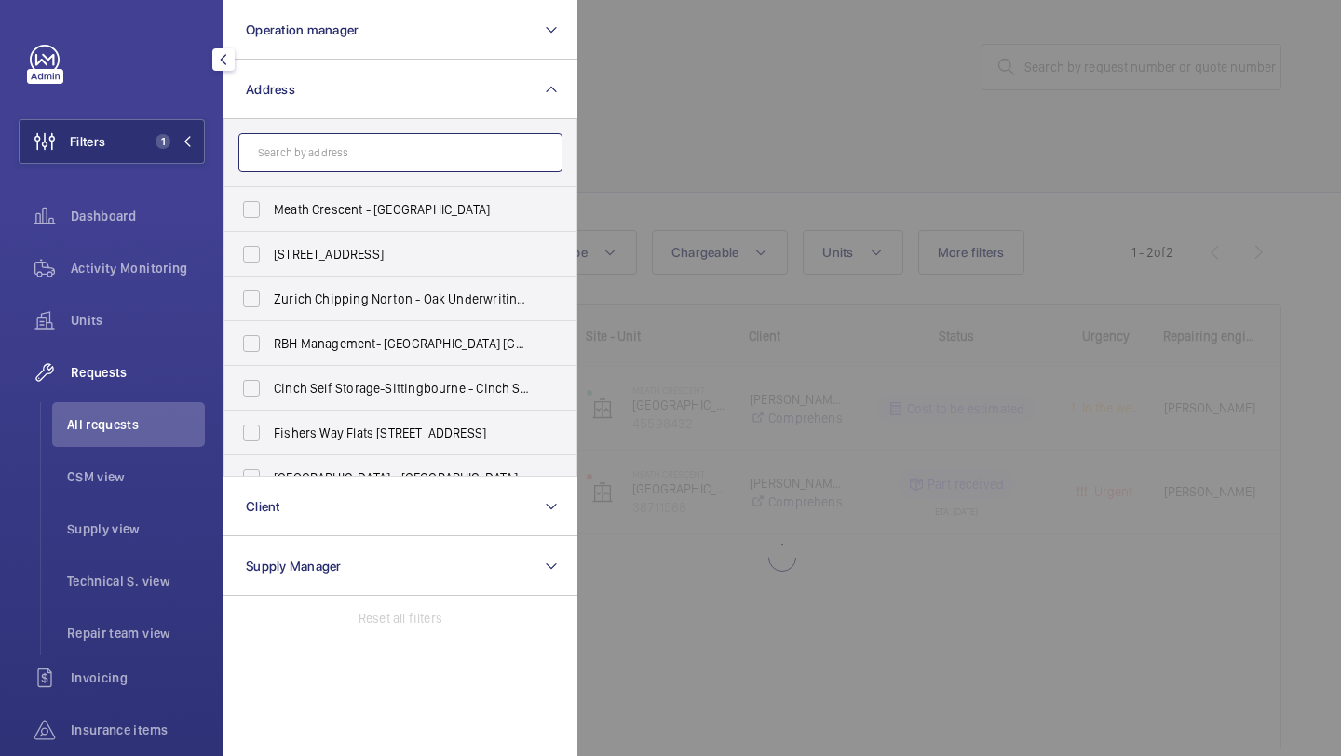
paste input "Mondelez Bournvile"
type input "Mondelez Bournvile"
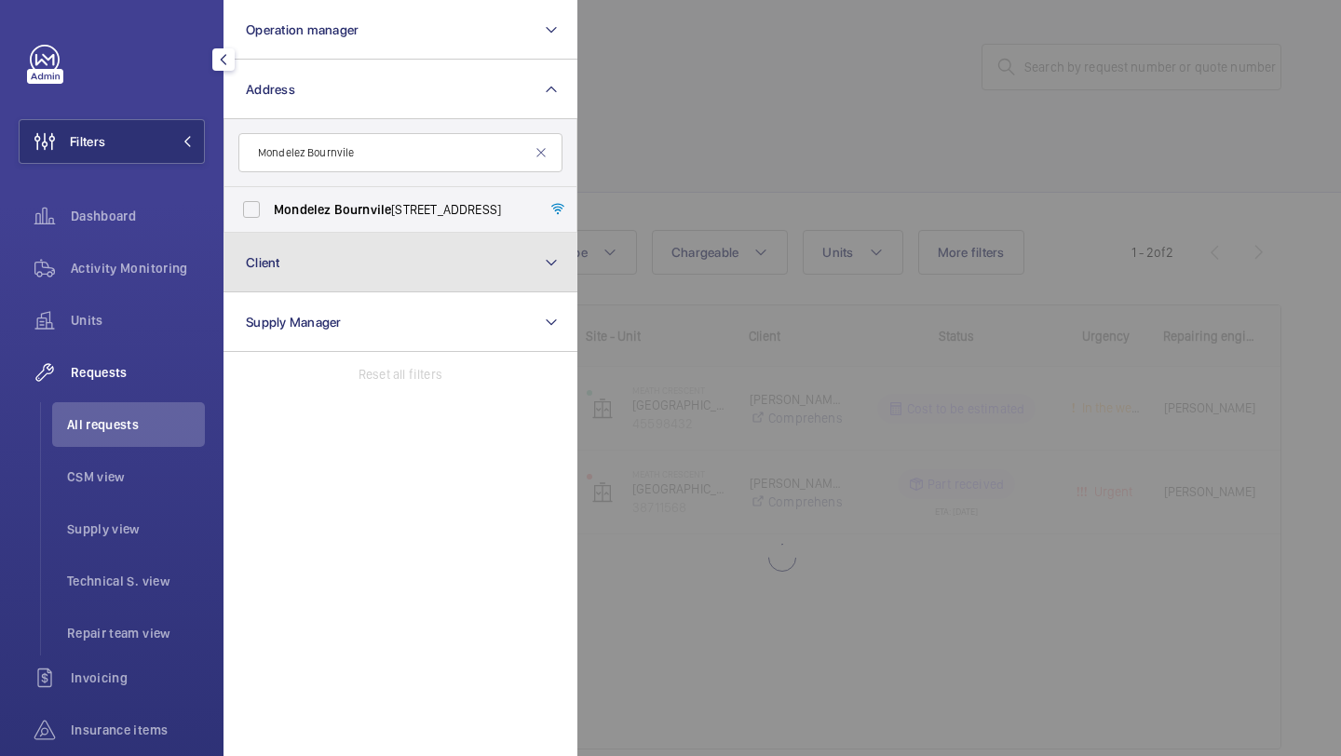
click at [327, 233] on button "Client" at bounding box center [400, 263] width 354 height 60
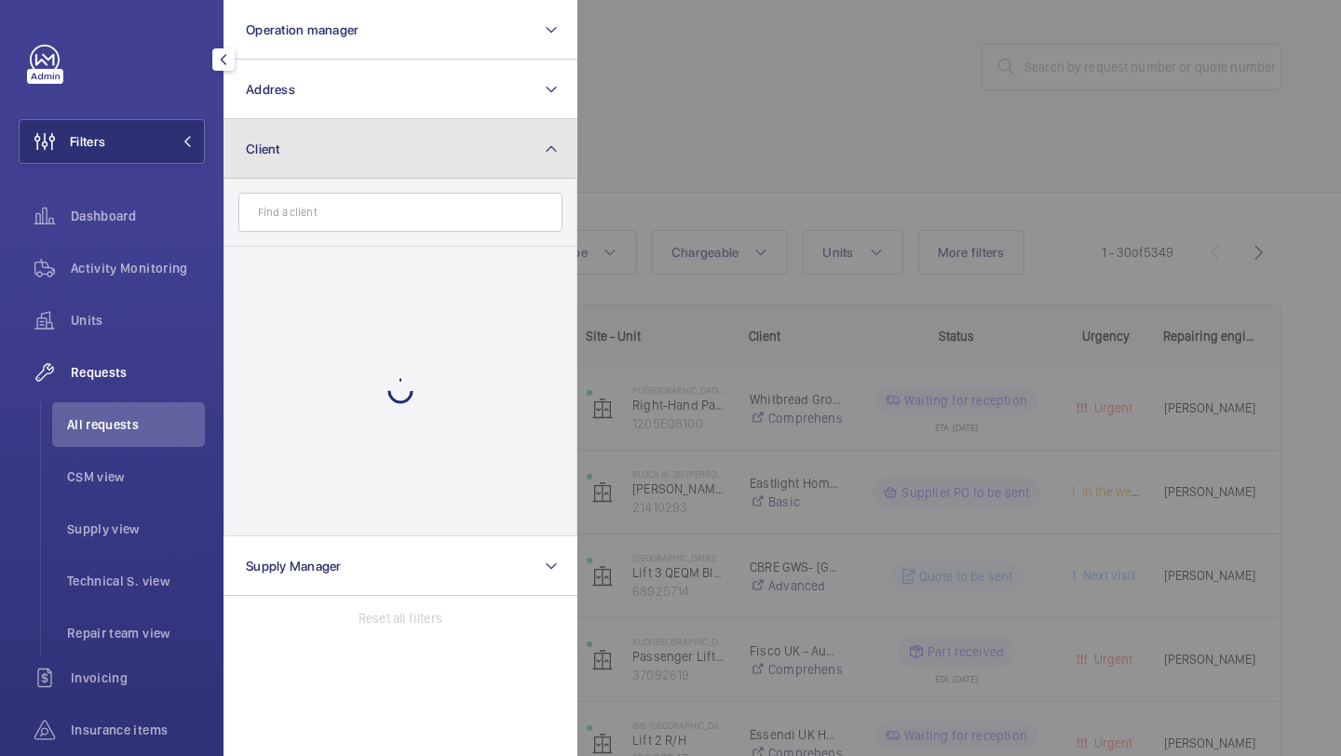
click at [314, 127] on button "Client" at bounding box center [400, 149] width 354 height 60
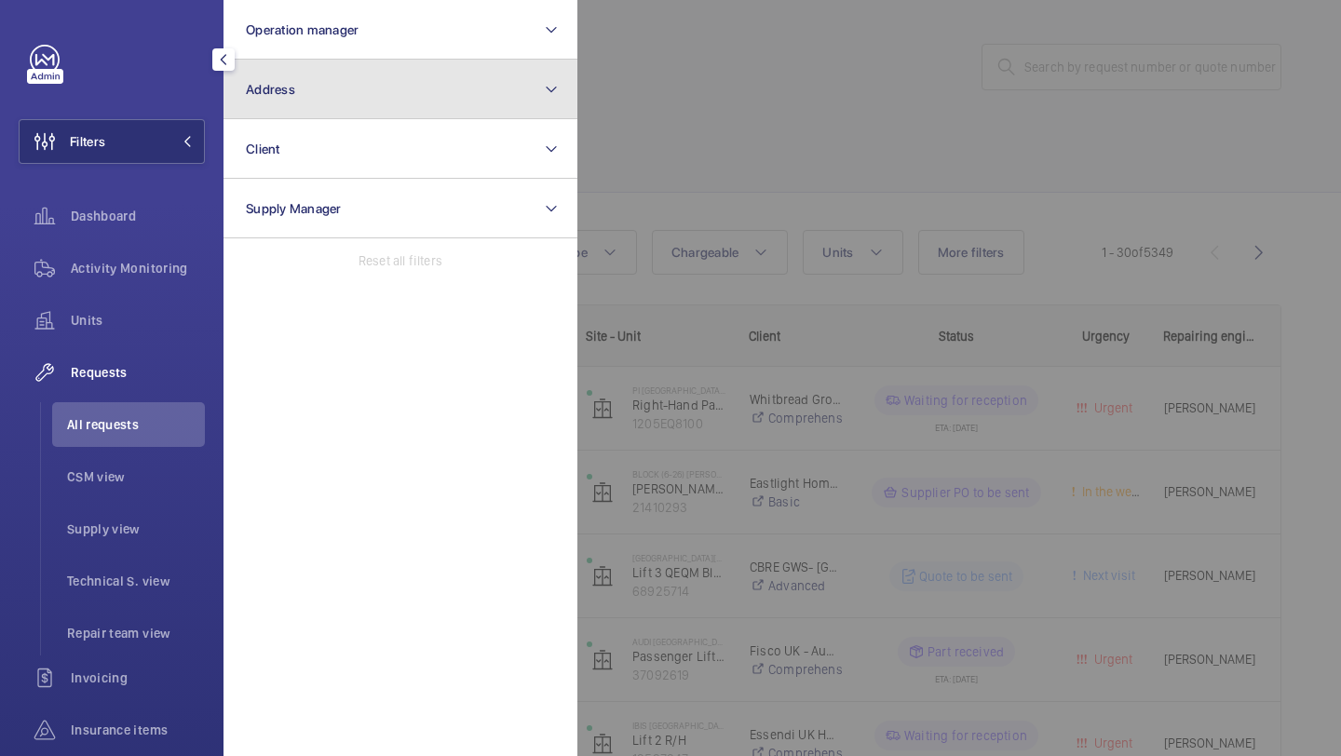
click at [314, 108] on button "Address" at bounding box center [400, 90] width 354 height 60
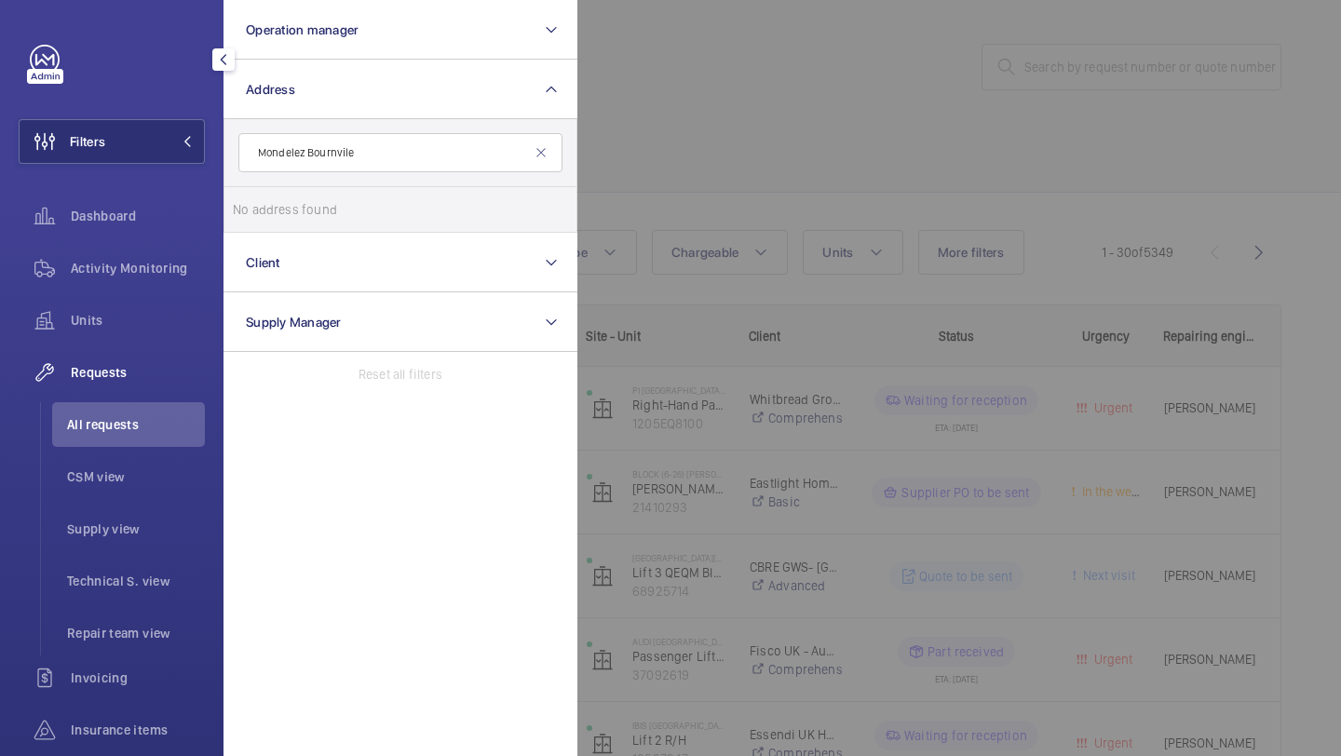
click at [257, 149] on input "Mondelez Bournvile" at bounding box center [400, 152] width 324 height 39
click at [263, 149] on input "Mondelez Bournvile" at bounding box center [400, 152] width 324 height 39
type input "Mondelez Bournvile"
click at [295, 197] on label "Mondelez Bournvile - Bournville Lane, Bournville, BIRMINGHAM B30 1JR" at bounding box center [386, 209] width 324 height 45
click at [270, 197] on input "Mondelez Bournvile - Bournville Lane, Bournville, BIRMINGHAM B30 1JR" at bounding box center [251, 209] width 37 height 37
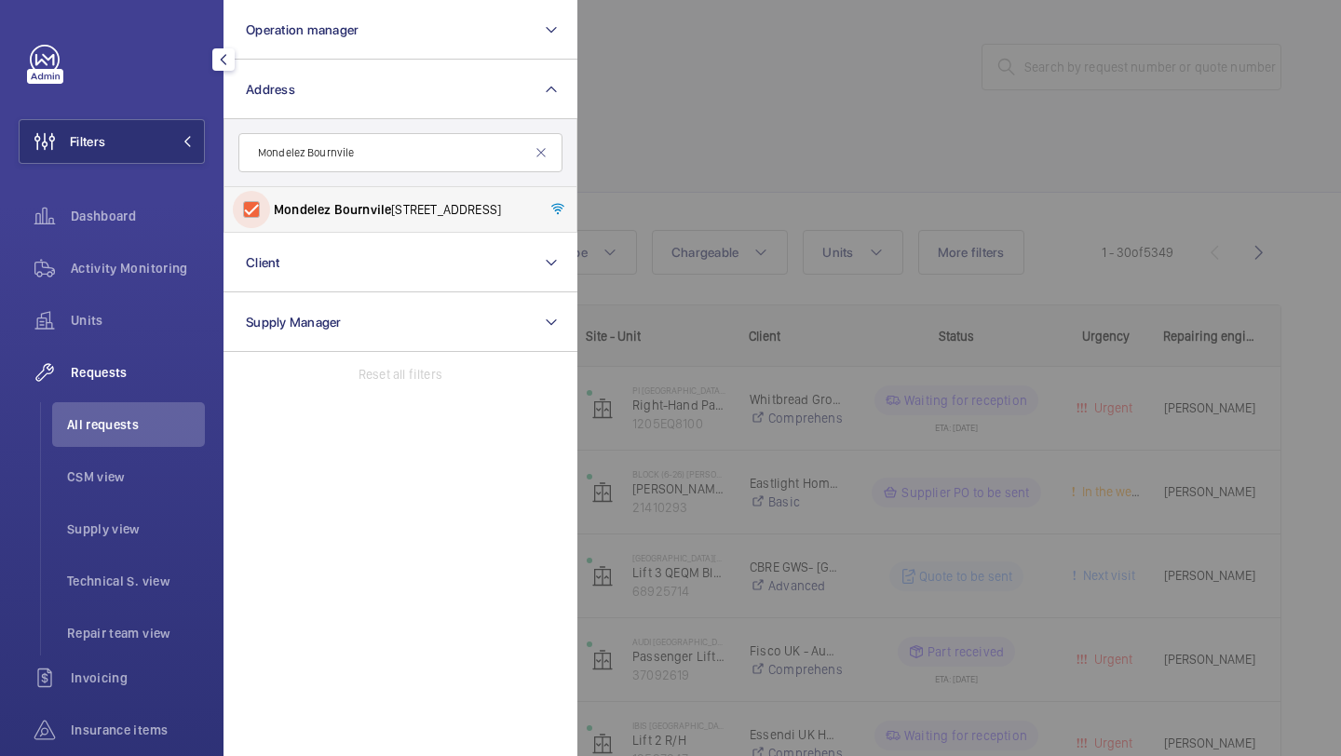
checkbox input "true"
click at [623, 159] on div at bounding box center [1247, 378] width 1341 height 756
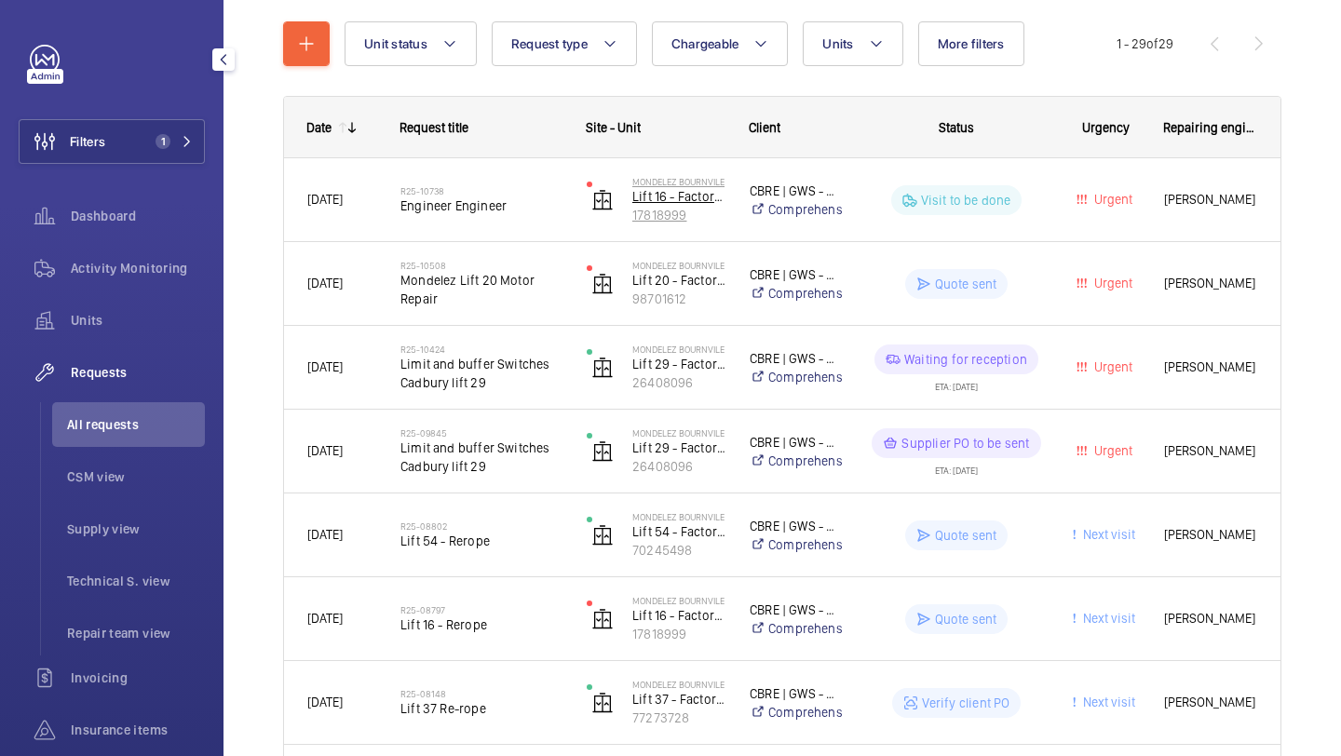
scroll to position [221, 0]
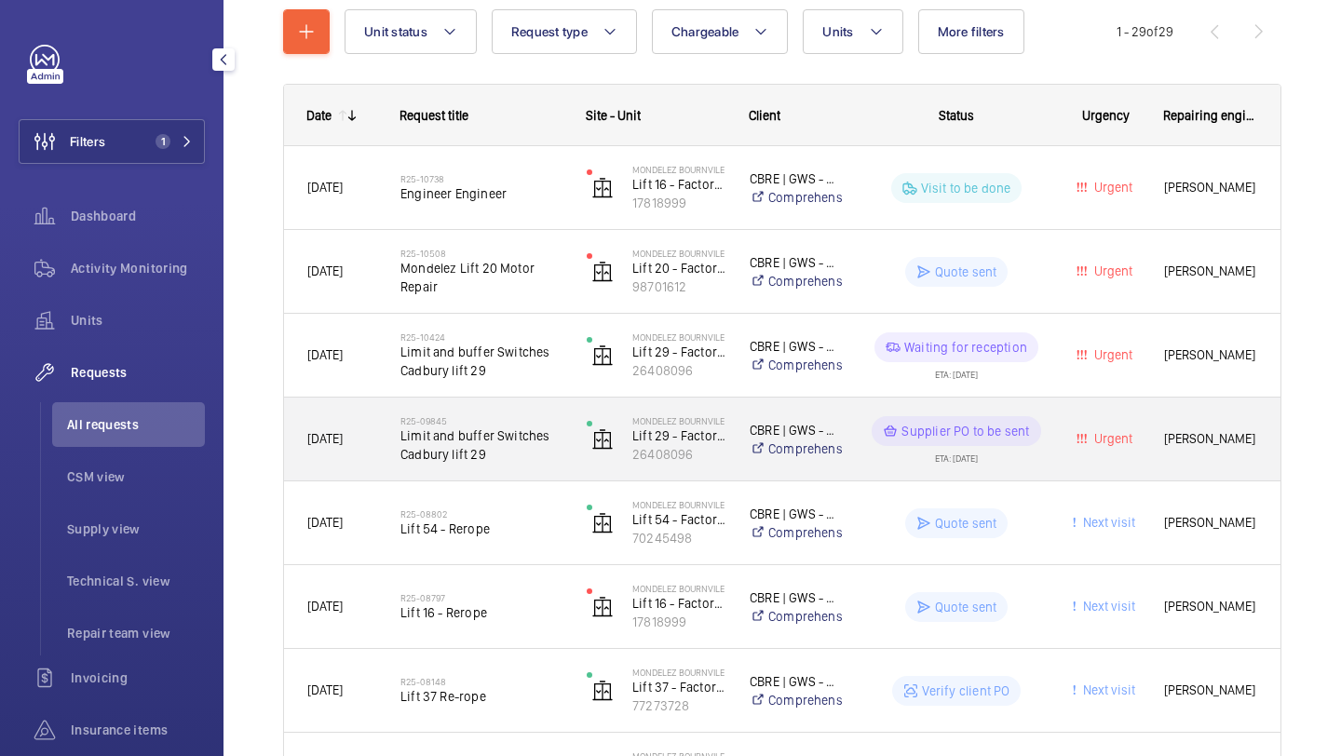
click at [527, 415] on h2 "R25-09845" at bounding box center [481, 420] width 162 height 11
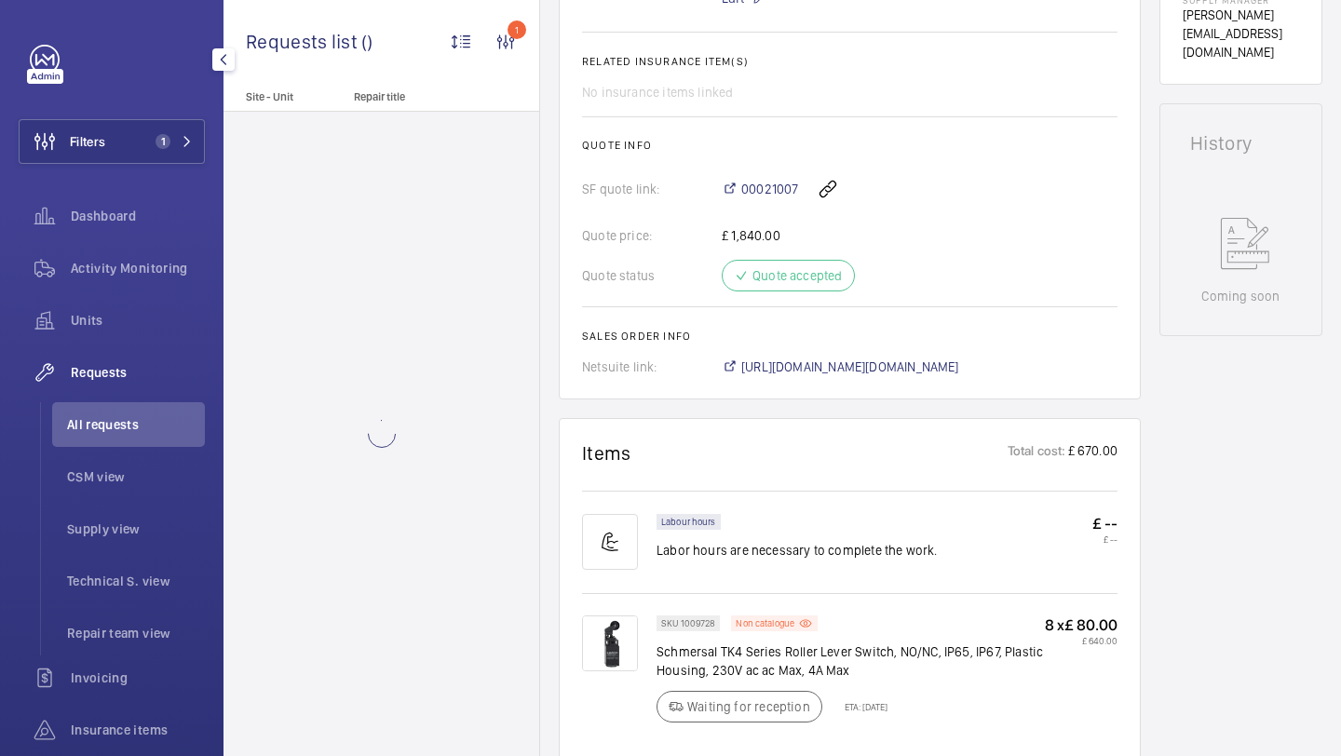
scroll to position [951, 0]
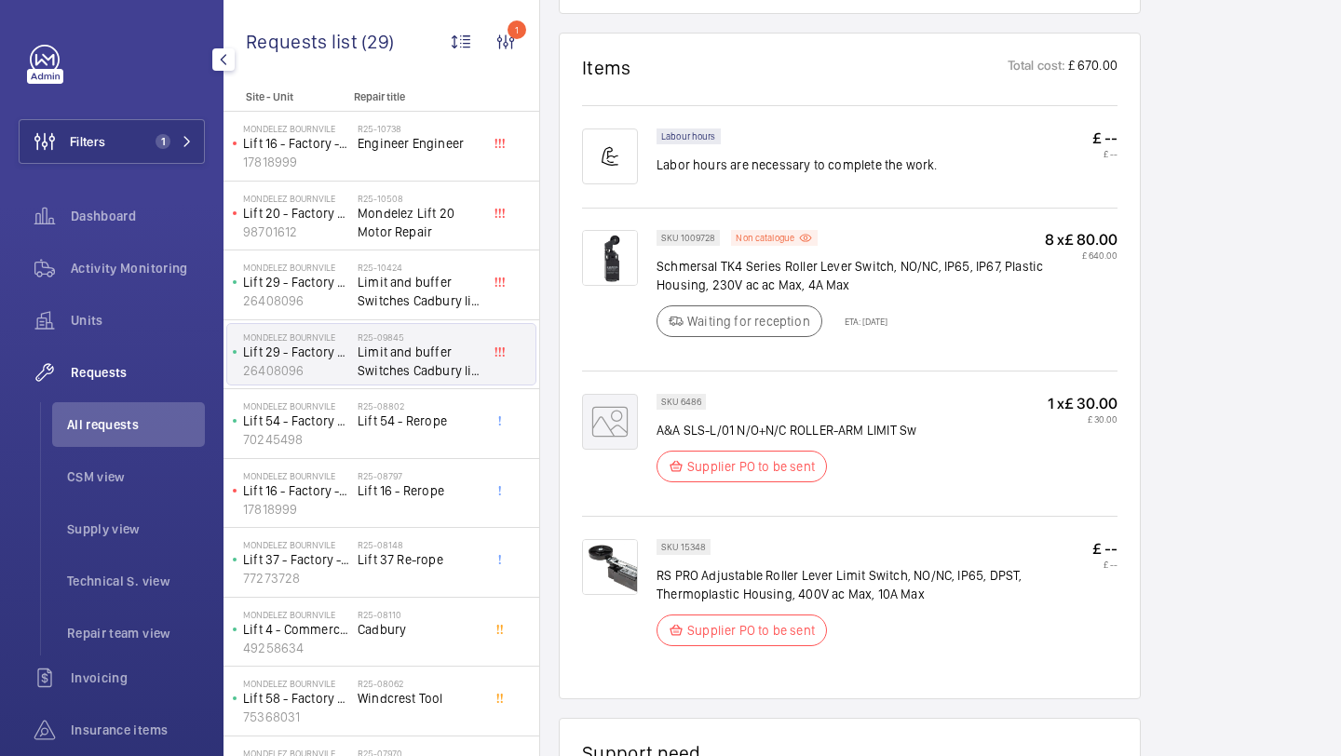
scroll to position [1183, 0]
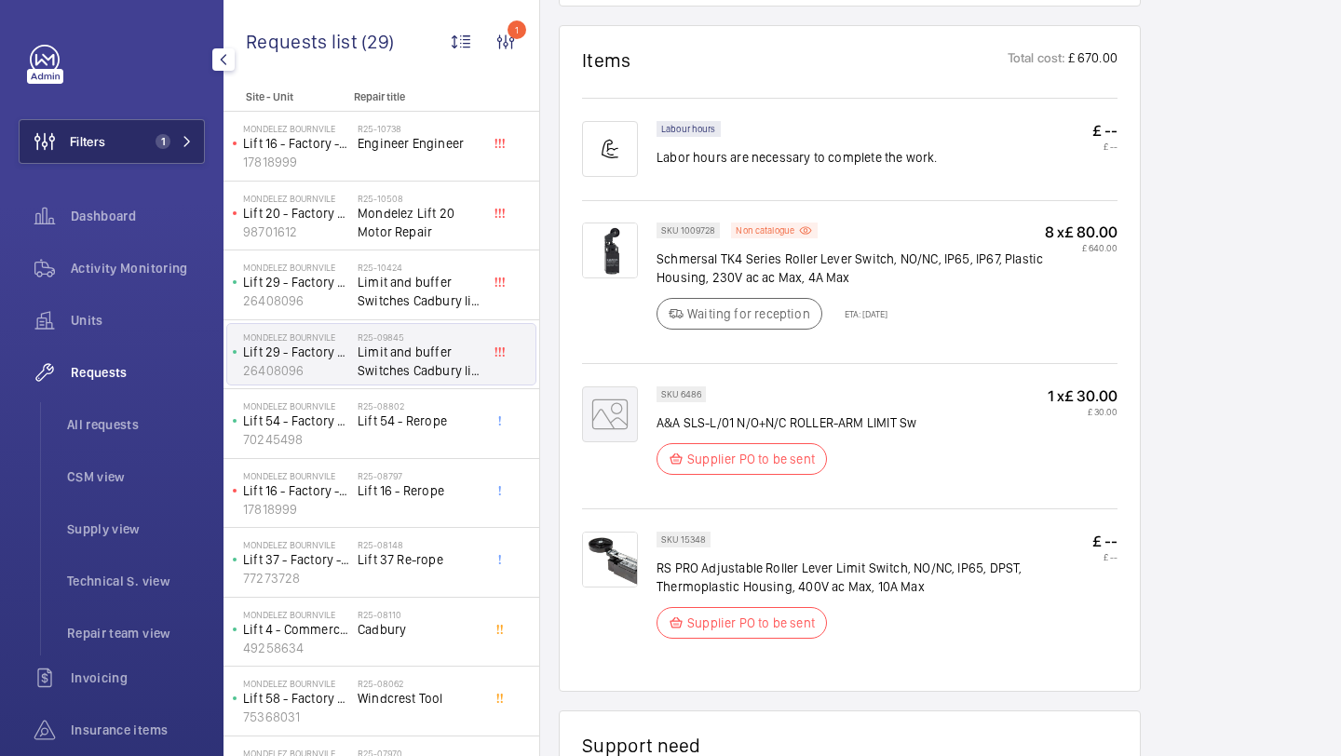
click at [154, 131] on button "Filters 1" at bounding box center [112, 141] width 186 height 45
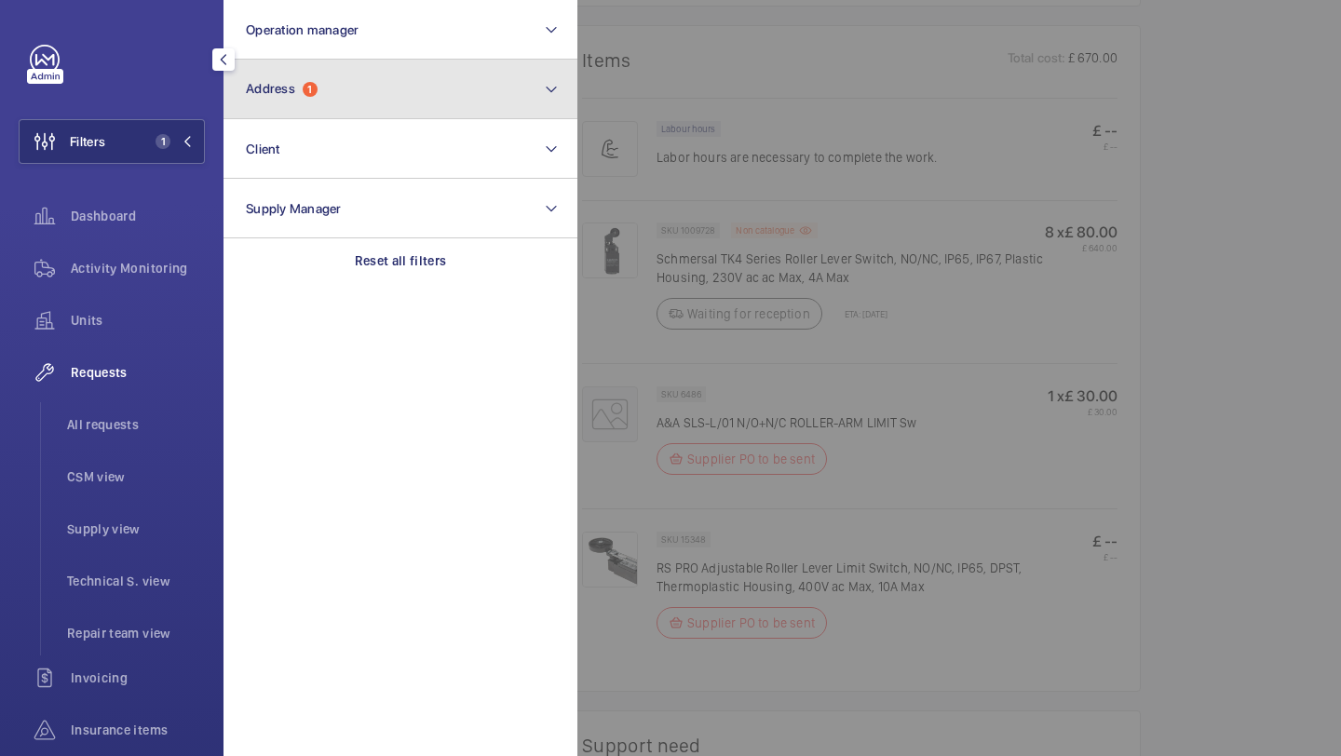
click at [241, 105] on button "Address 1" at bounding box center [400, 90] width 354 height 60
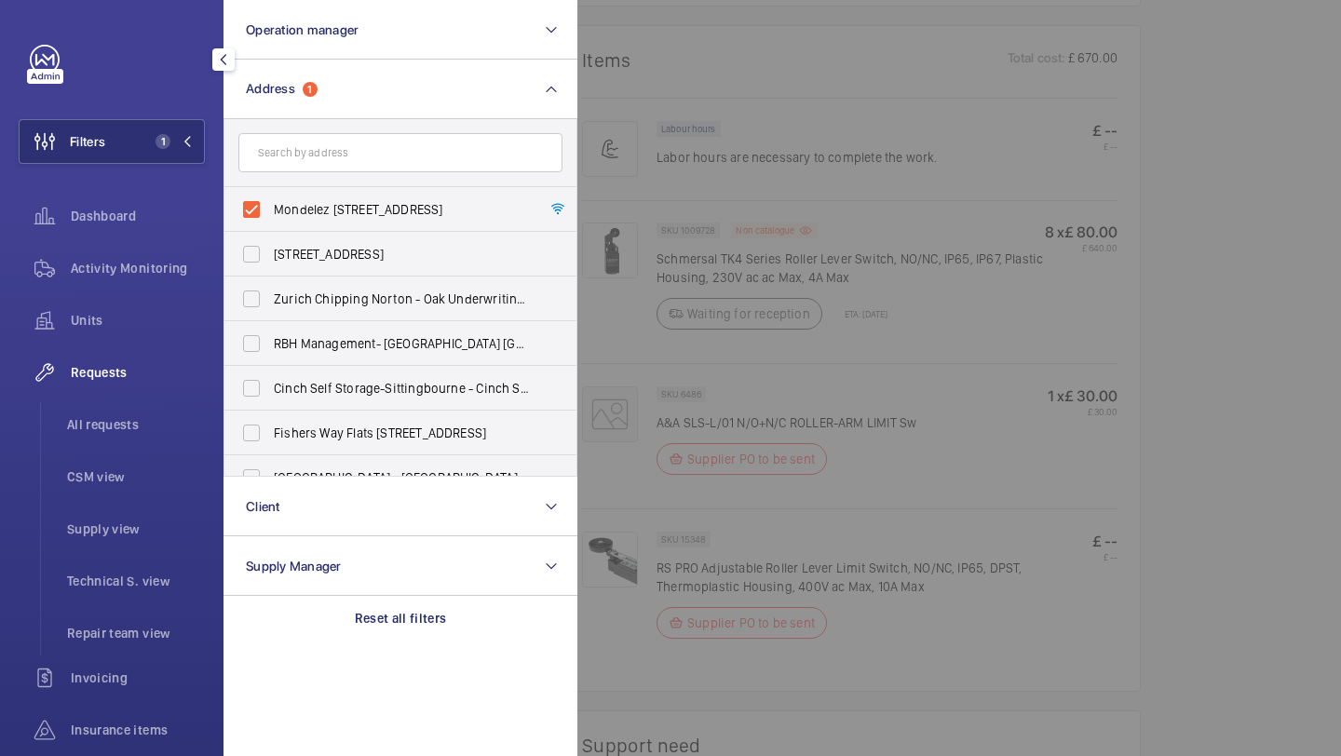
click at [295, 202] on span "Mondelez Bournvile - Bournville Lane, Bournville, BIRMINGHAM B30 1JR" at bounding box center [402, 209] width 256 height 19
click at [270, 202] on input "Mondelez Bournvile - Bournville Lane, Bournville, BIRMINGHAM B30 1JR" at bounding box center [251, 209] width 37 height 37
checkbox input "false"
click at [295, 169] on input "text" at bounding box center [400, 152] width 324 height 39
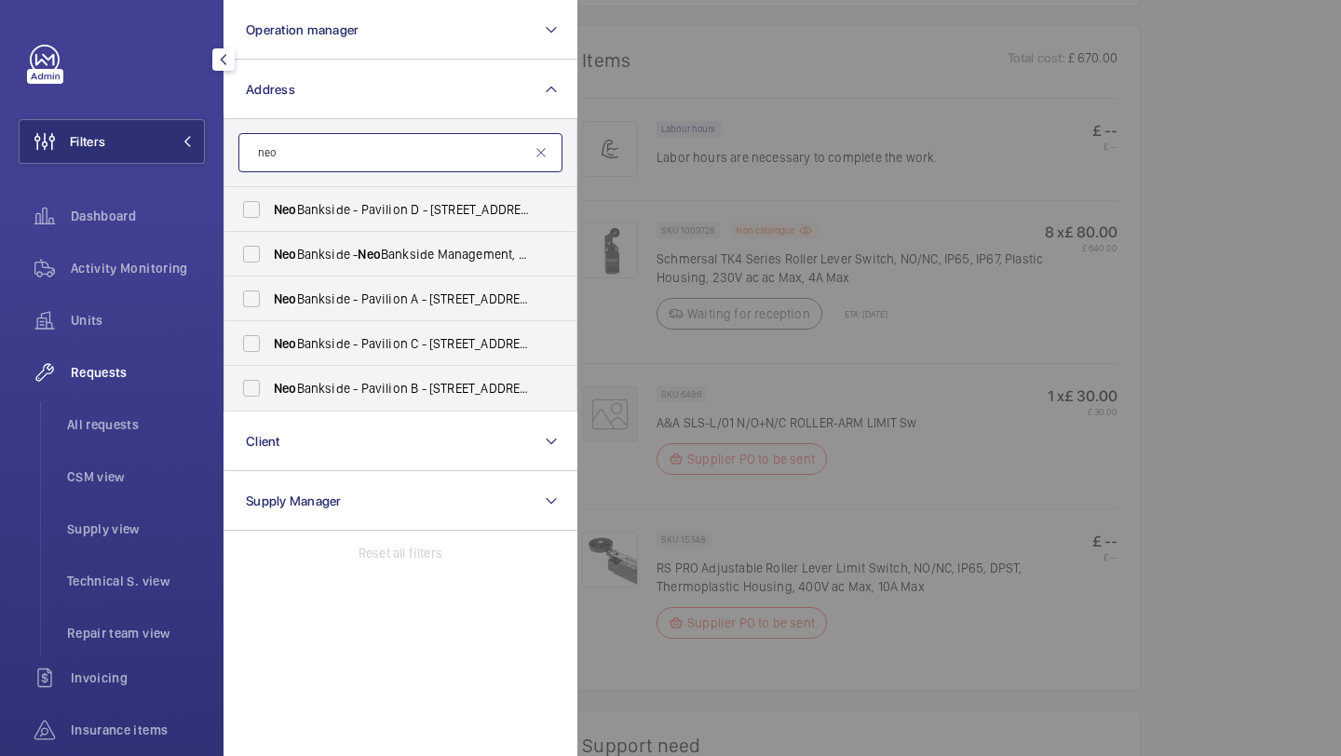
type input "neo"
click at [318, 163] on input "neo" at bounding box center [400, 152] width 324 height 39
click at [538, 155] on mat-icon at bounding box center [541, 152] width 15 height 15
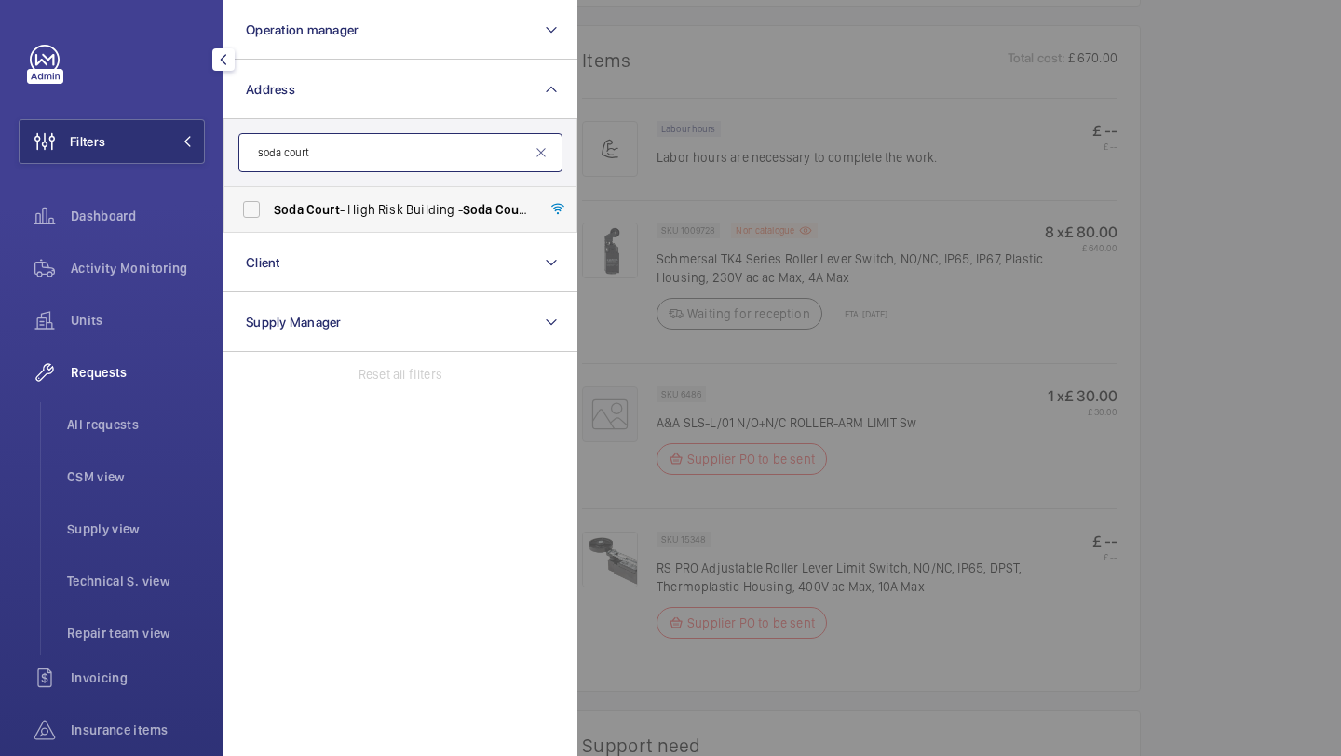
type input "soda court"
click at [480, 196] on label "Soda Court - High Risk Building - Soda Court , LONDON E1 0FE" at bounding box center [386, 209] width 324 height 45
click at [270, 196] on input "Soda Court - High Risk Building - Soda Court , LONDON E1 0FE" at bounding box center [251, 209] width 37 height 37
checkbox input "true"
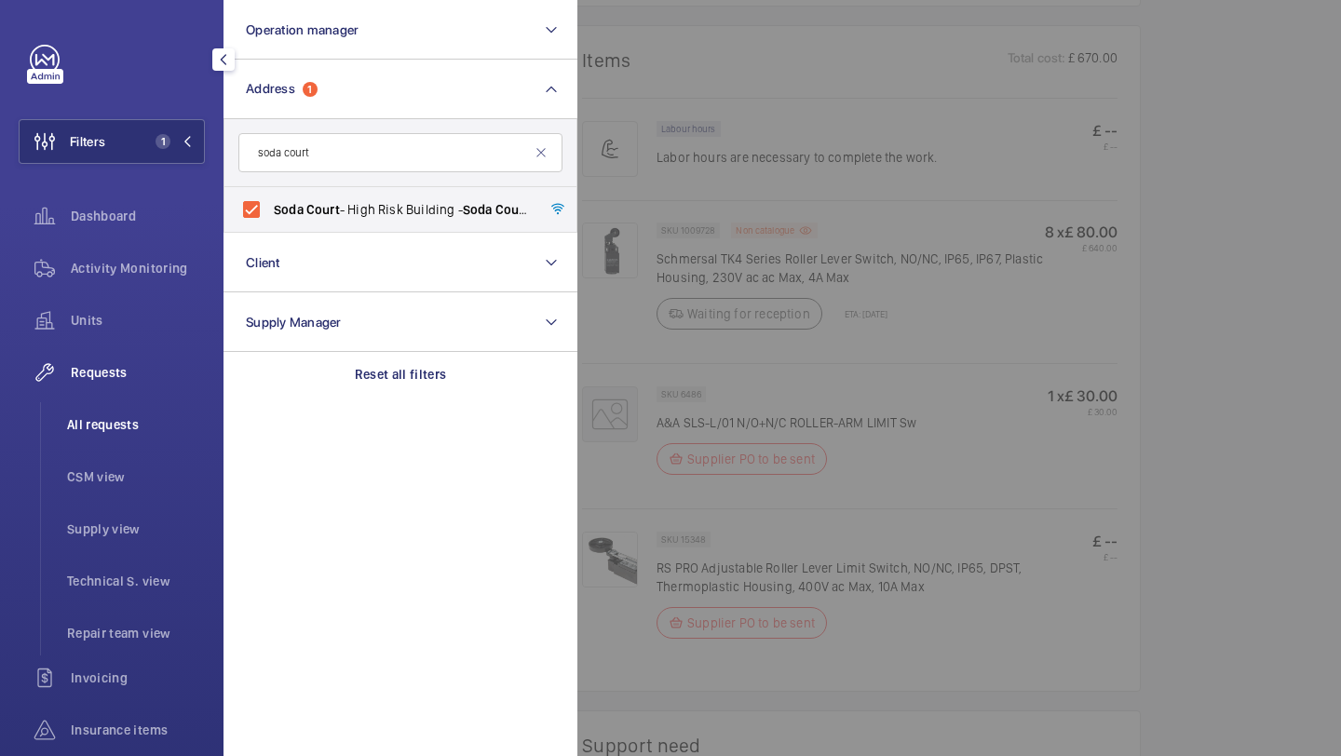
click at [114, 419] on span "All requests" at bounding box center [136, 424] width 138 height 19
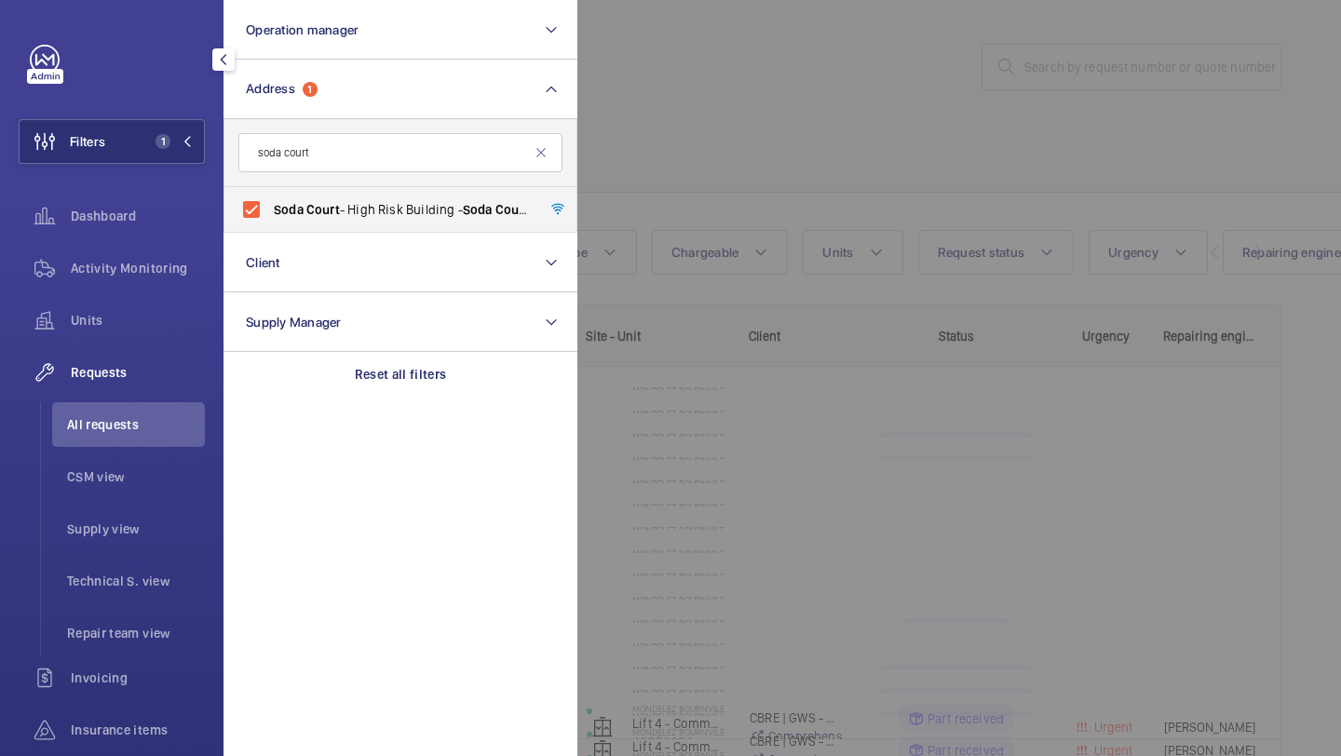
click at [783, 176] on div at bounding box center [1247, 378] width 1341 height 756
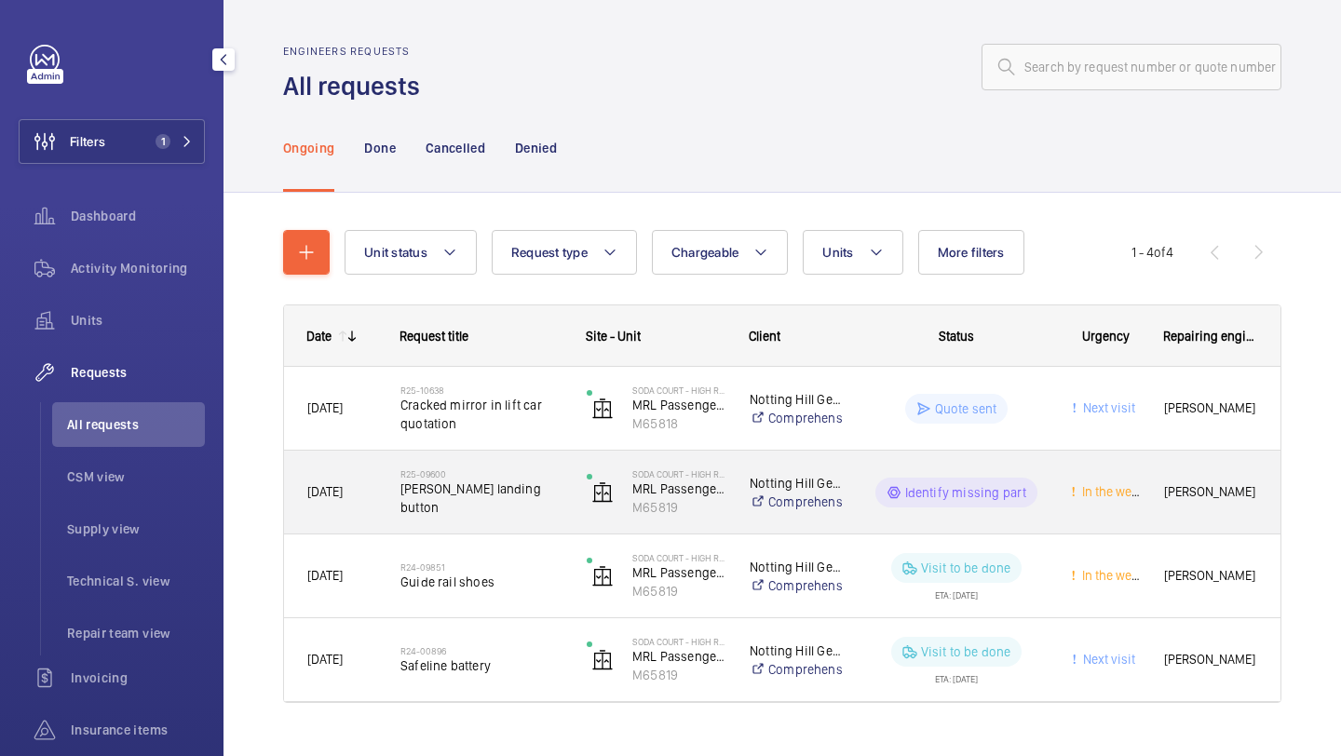
click at [496, 480] on h2 "R25-09600" at bounding box center [481, 473] width 162 height 11
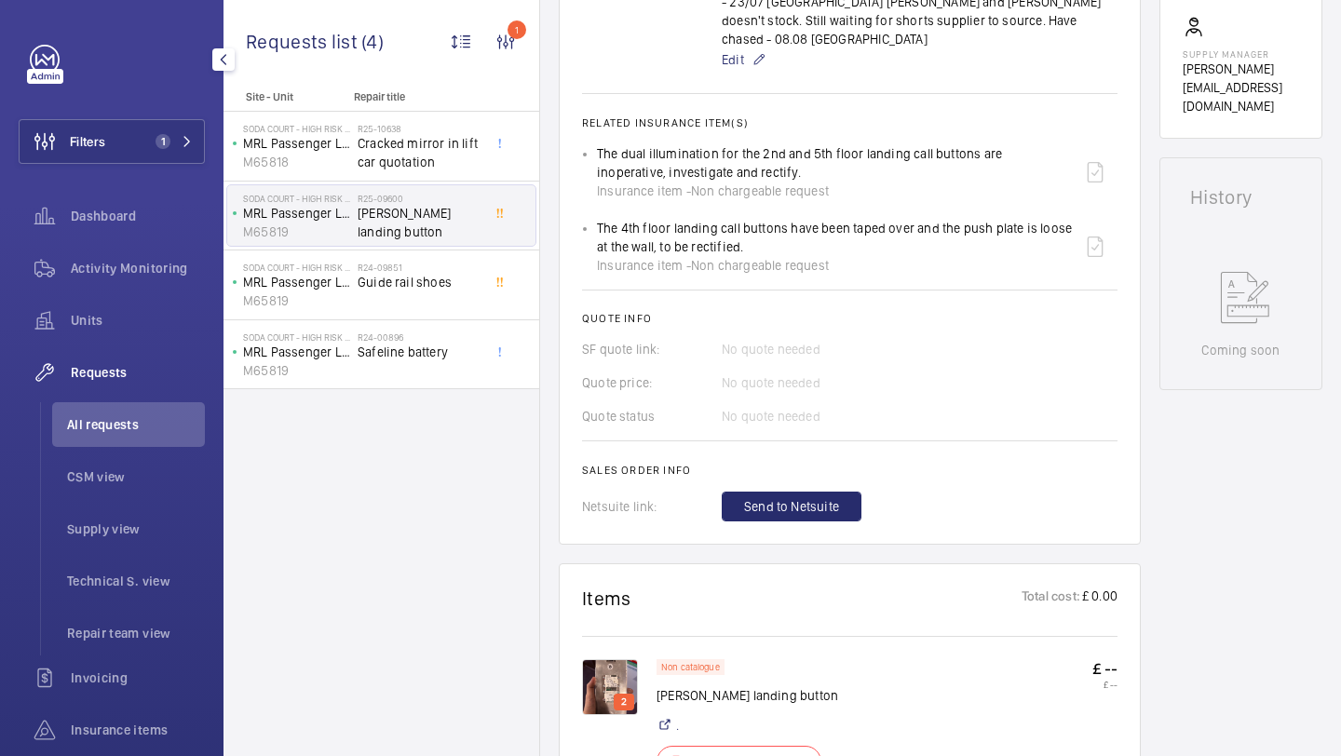
scroll to position [787, 0]
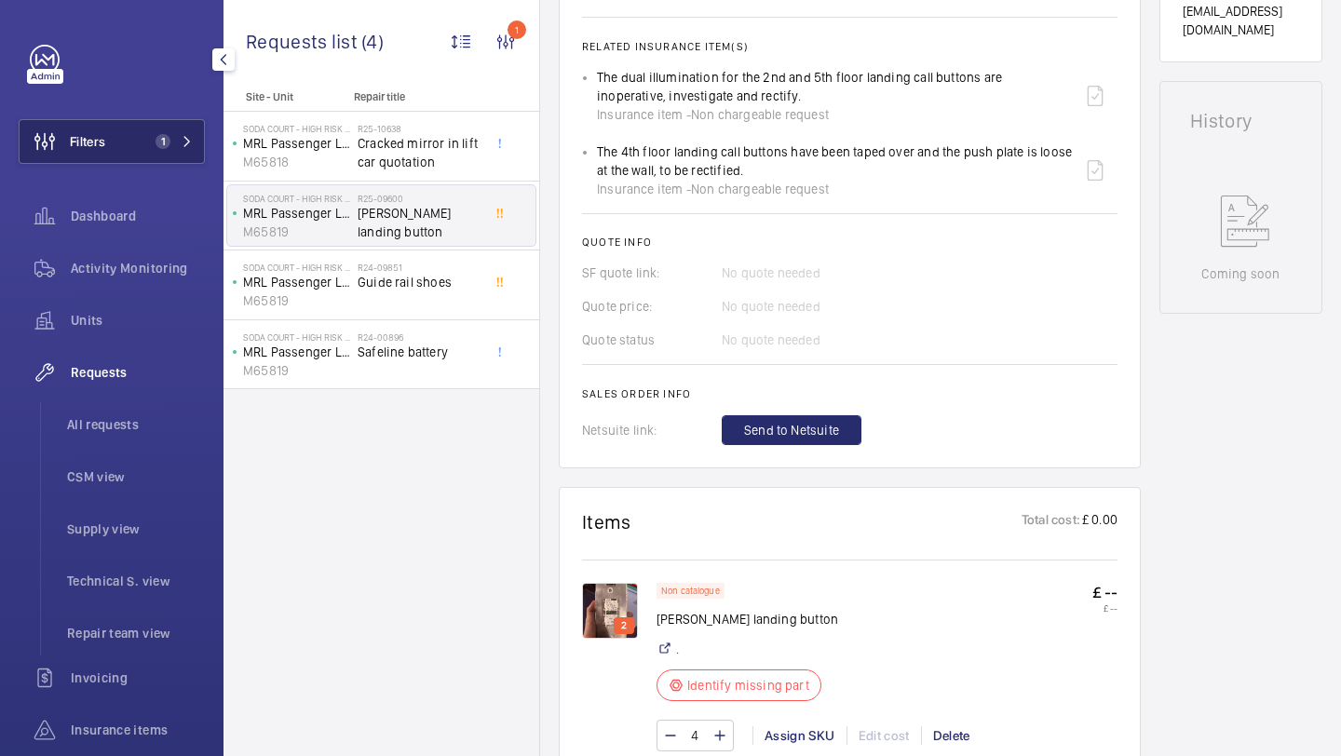
click at [170, 154] on button "Filters 1" at bounding box center [112, 141] width 186 height 45
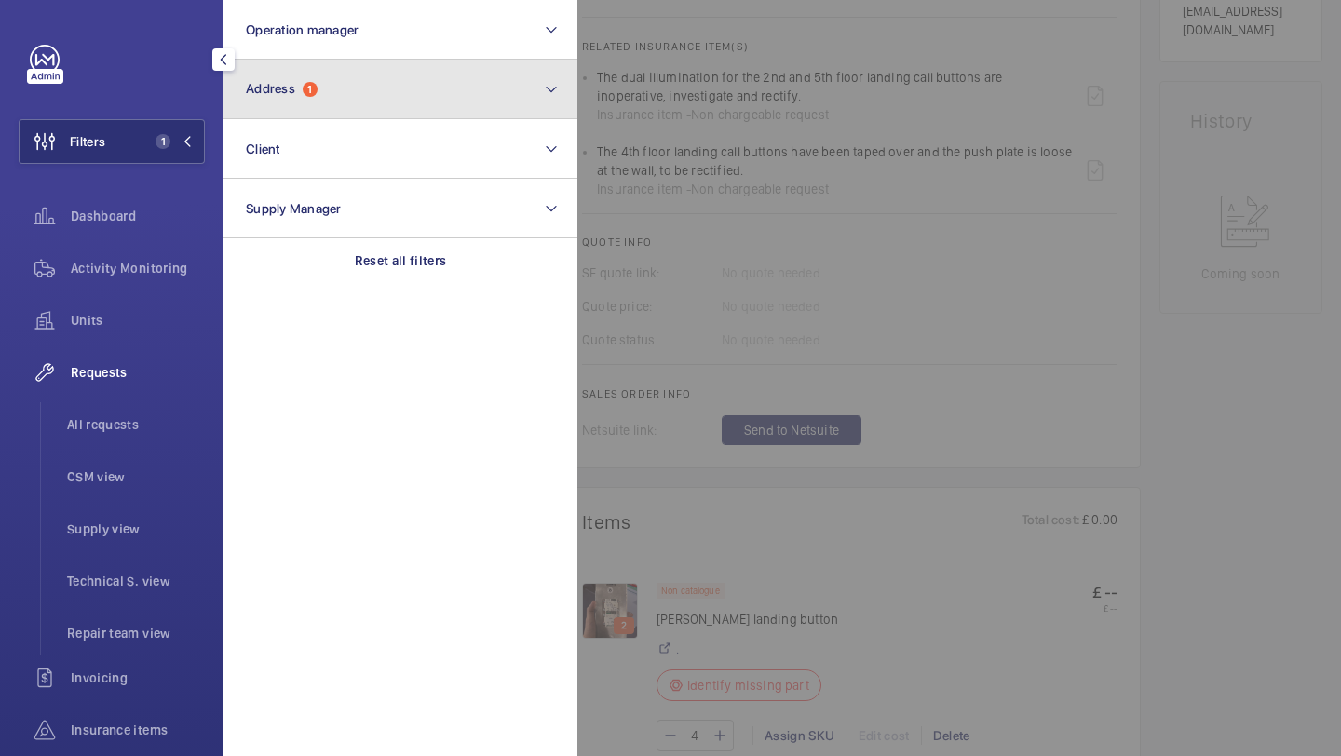
click at [320, 110] on button "Address 1" at bounding box center [400, 90] width 354 height 60
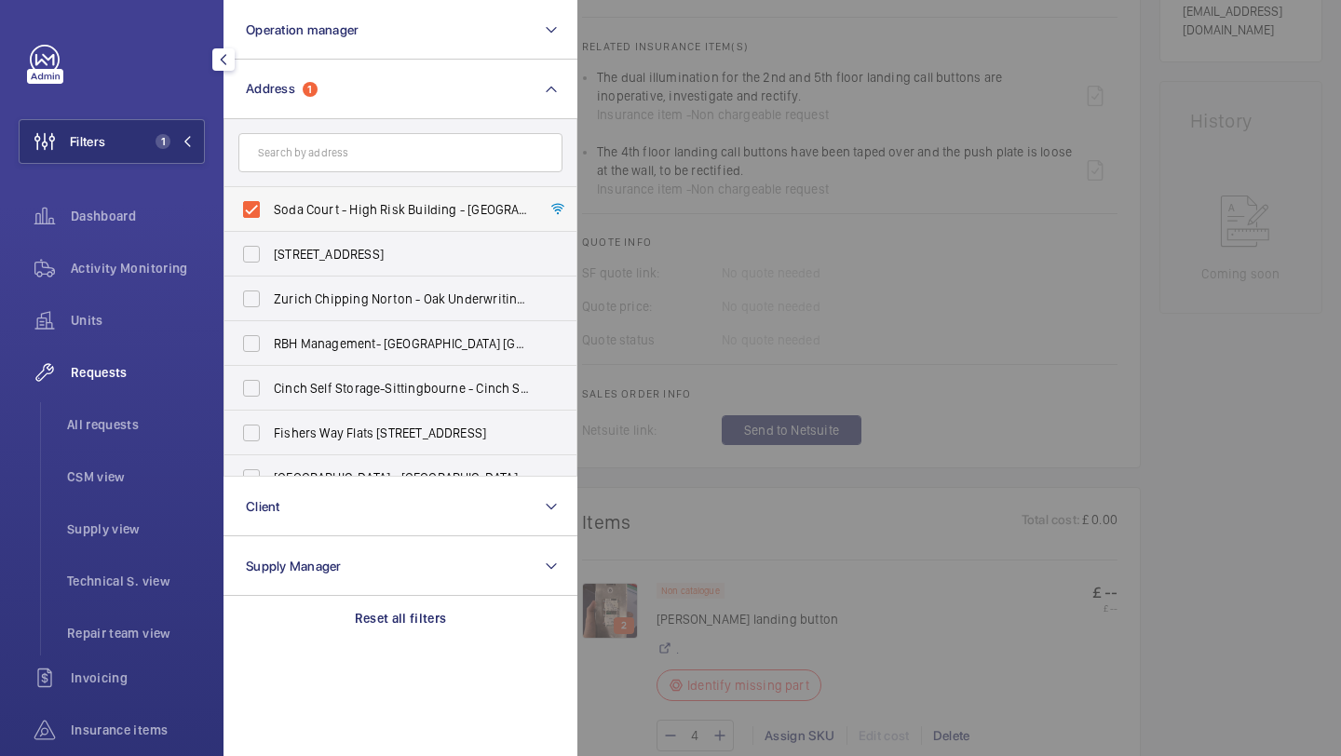
click at [306, 201] on span "Soda Court - High Risk Building - Soda Court, LONDON E1 0FE" at bounding box center [402, 209] width 256 height 19
click at [270, 201] on input "Soda Court - High Risk Building - Soda Court, LONDON E1 0FE" at bounding box center [251, 209] width 37 height 37
checkbox input "false"
click at [330, 152] on input "text" at bounding box center [400, 152] width 324 height 39
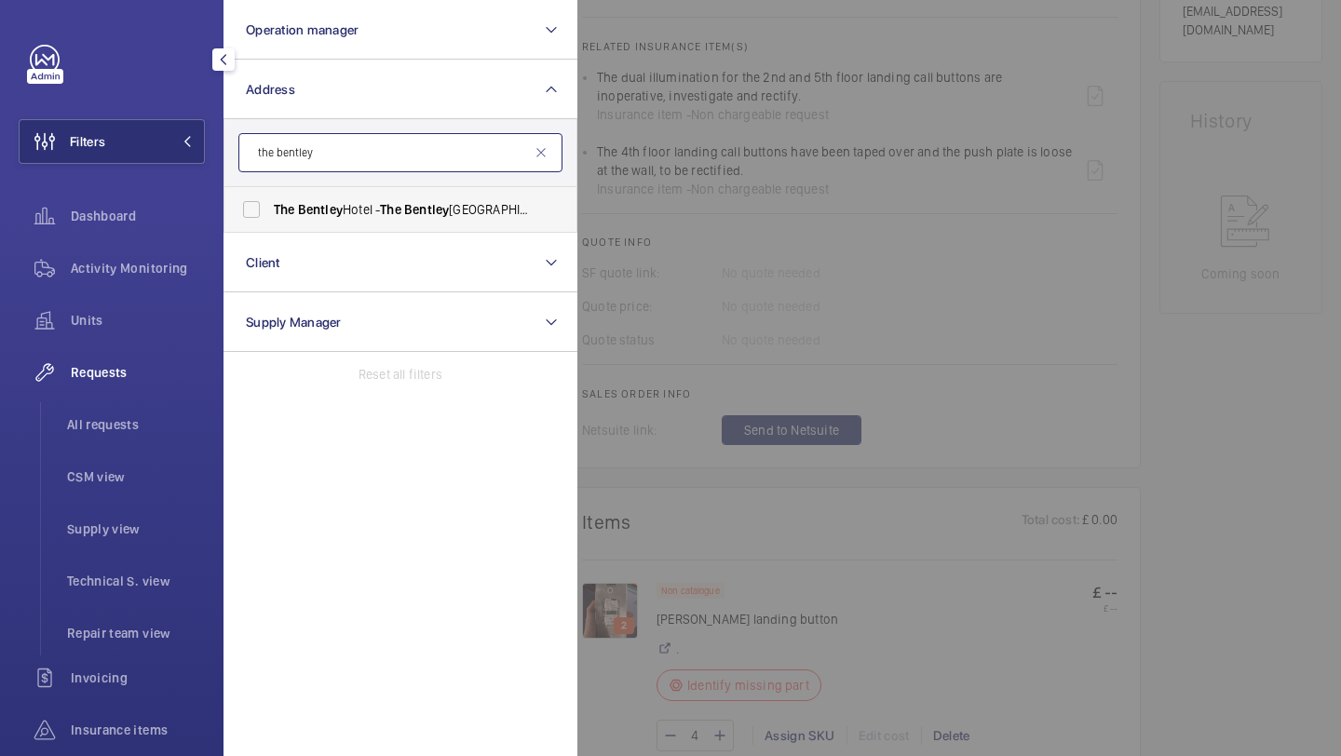
type input "the bentley"
click at [291, 215] on span "The" at bounding box center [284, 209] width 21 height 15
click at [270, 215] on input "The Bentley Hotel - The Bentley Hotel London, LONDON SW7 4JX" at bounding box center [251, 209] width 37 height 37
checkbox input "true"
click at [169, 347] on div "Units" at bounding box center [112, 324] width 186 height 52
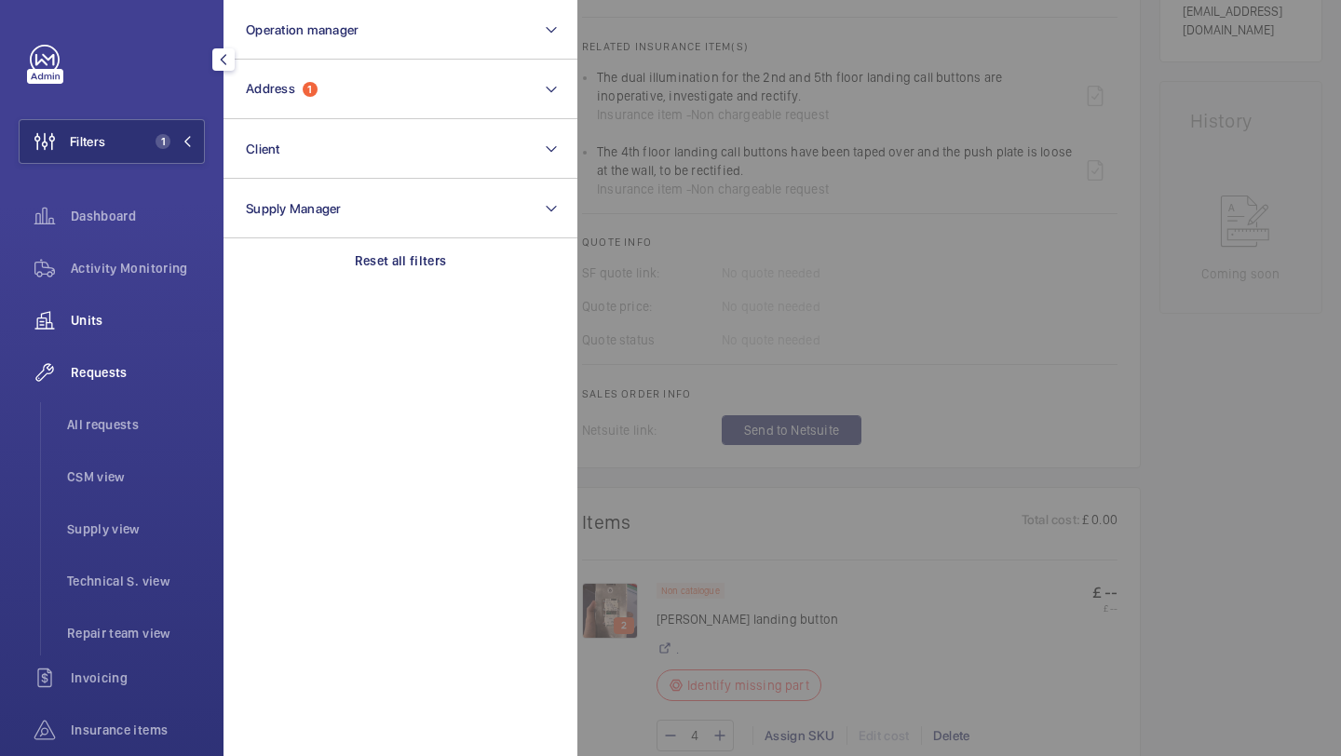
click at [173, 332] on div "Units" at bounding box center [112, 320] width 186 height 45
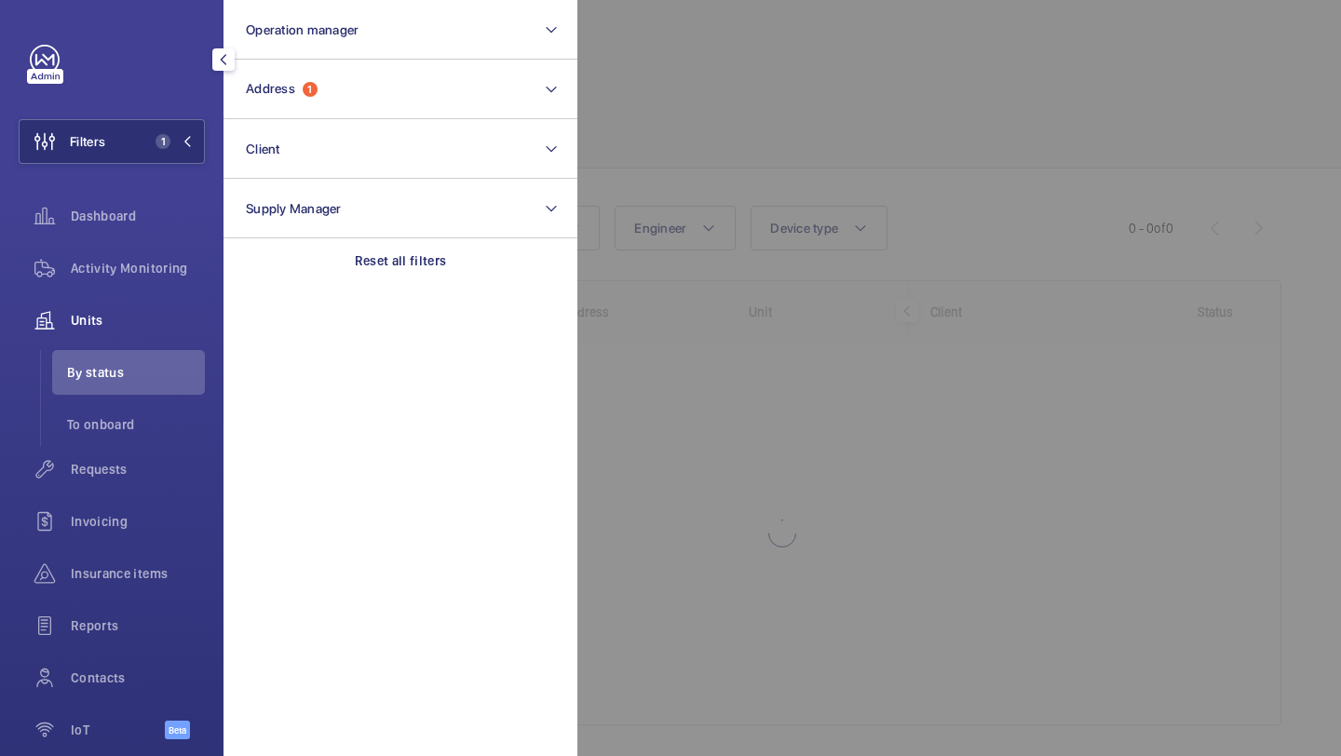
click at [706, 108] on div at bounding box center [1247, 378] width 1341 height 756
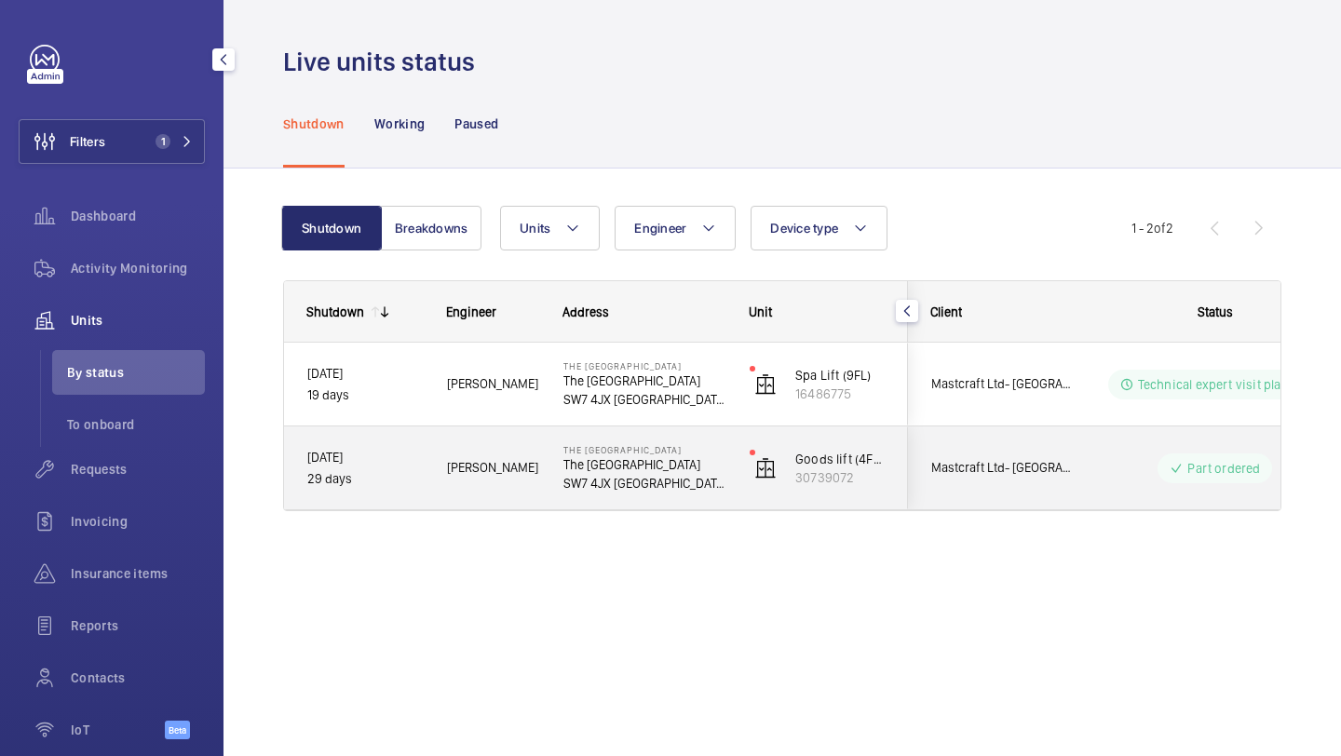
click at [994, 457] on span "Mastcraft Ltd- The Bentley Hotel" at bounding box center [1002, 467] width 143 height 21
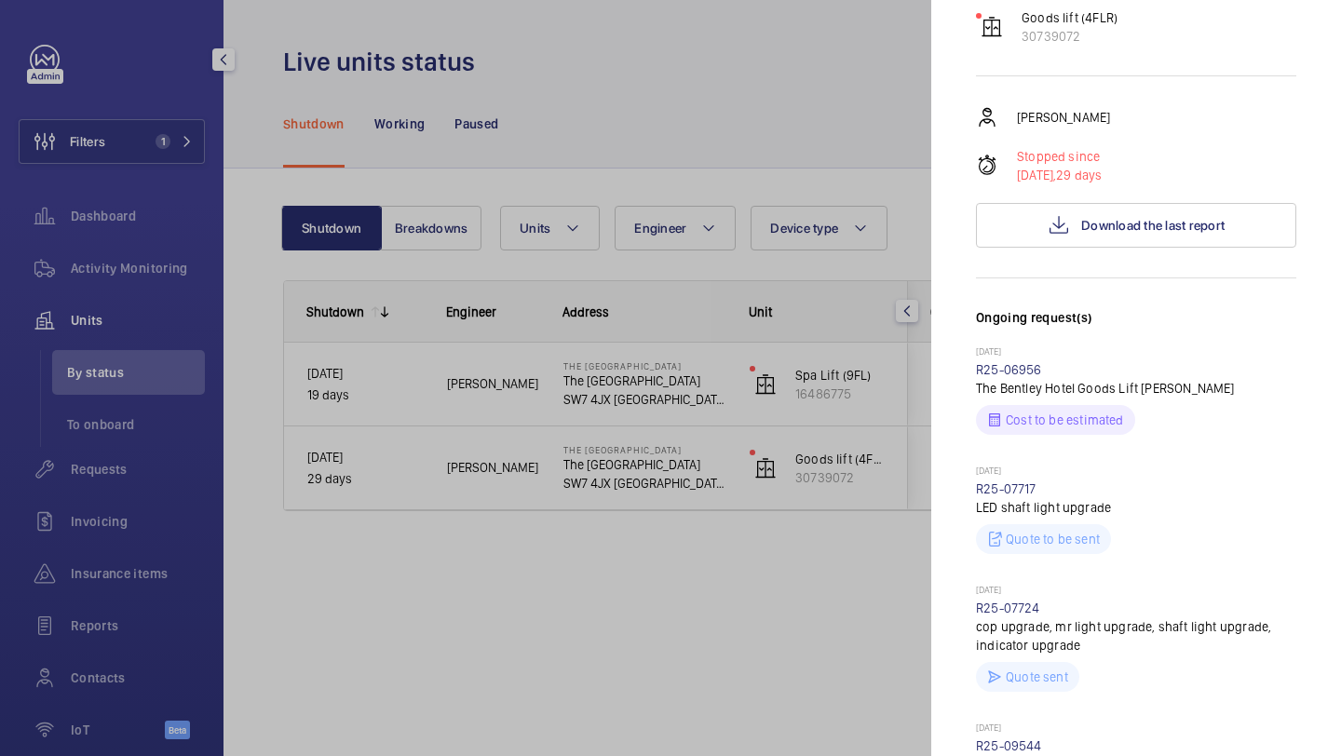
scroll to position [491, 0]
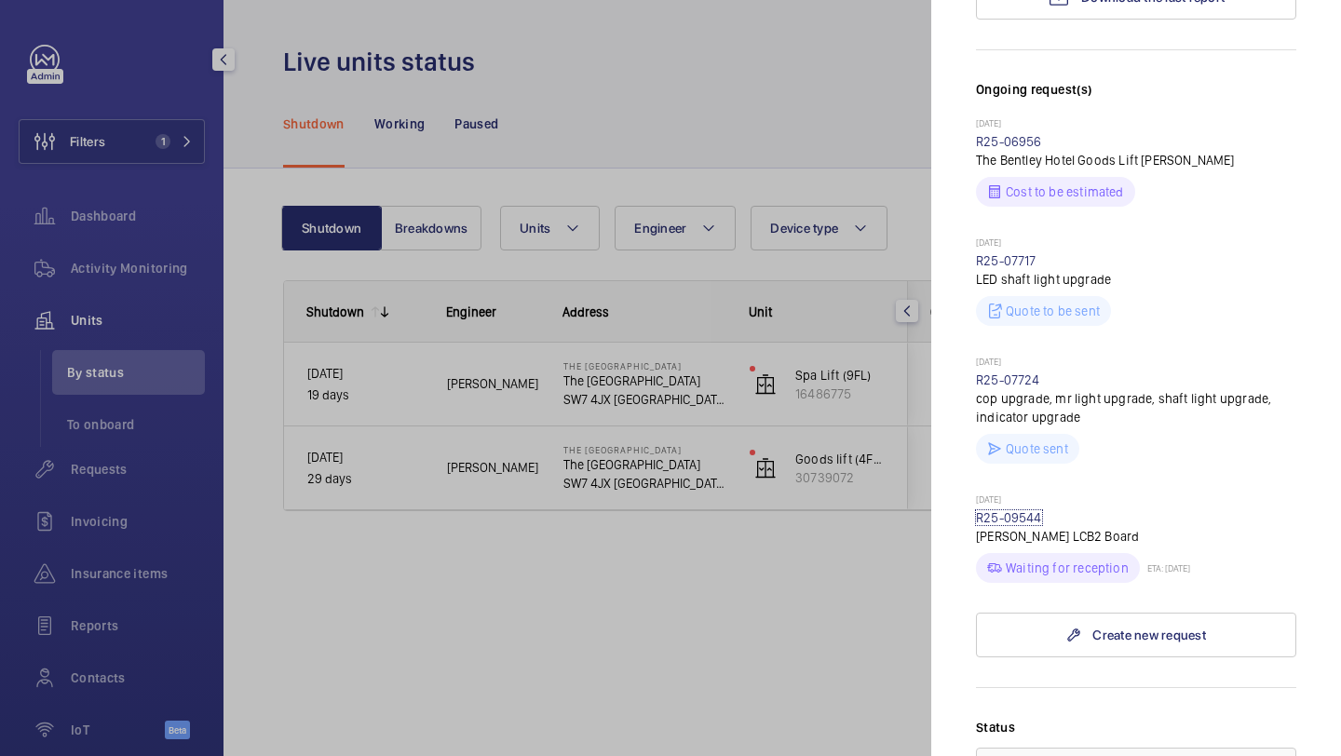
click at [1011, 510] on link "R25-09544" at bounding box center [1009, 517] width 66 height 15
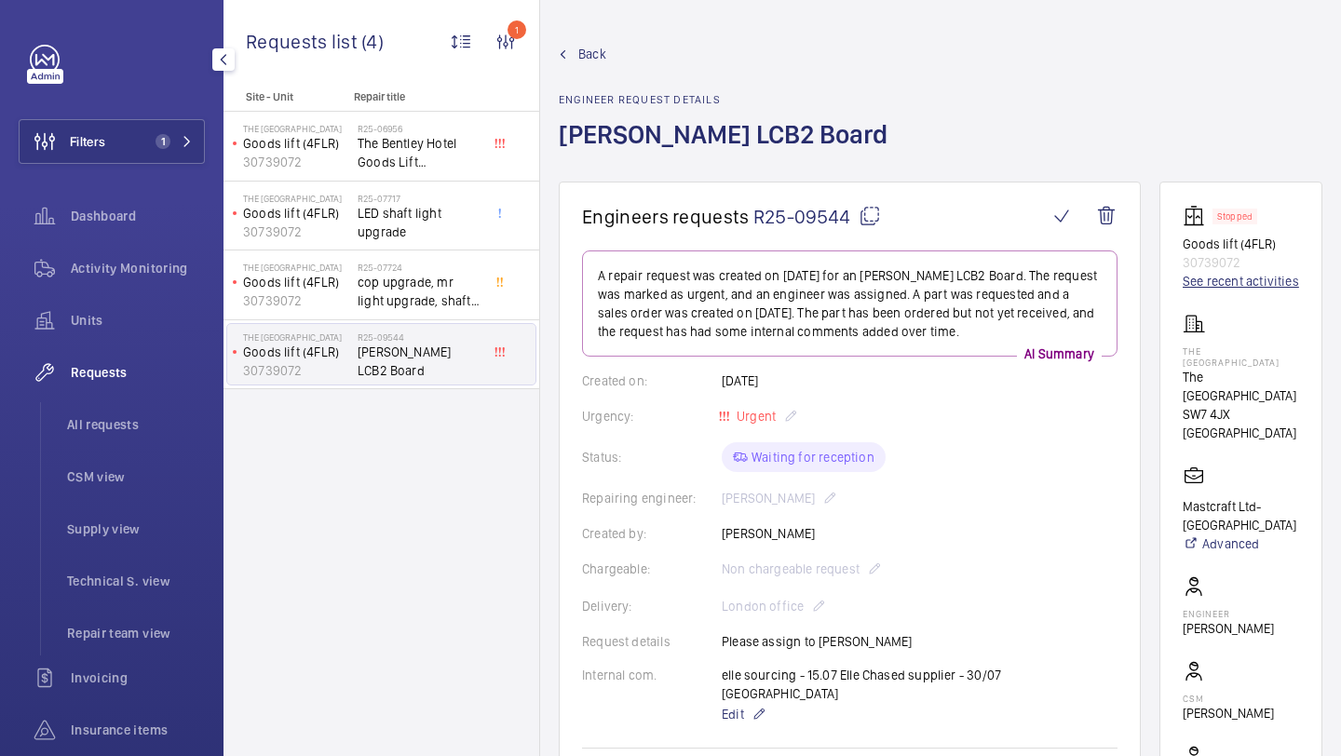
click at [1209, 291] on link "See recent activities" at bounding box center [1241, 281] width 116 height 19
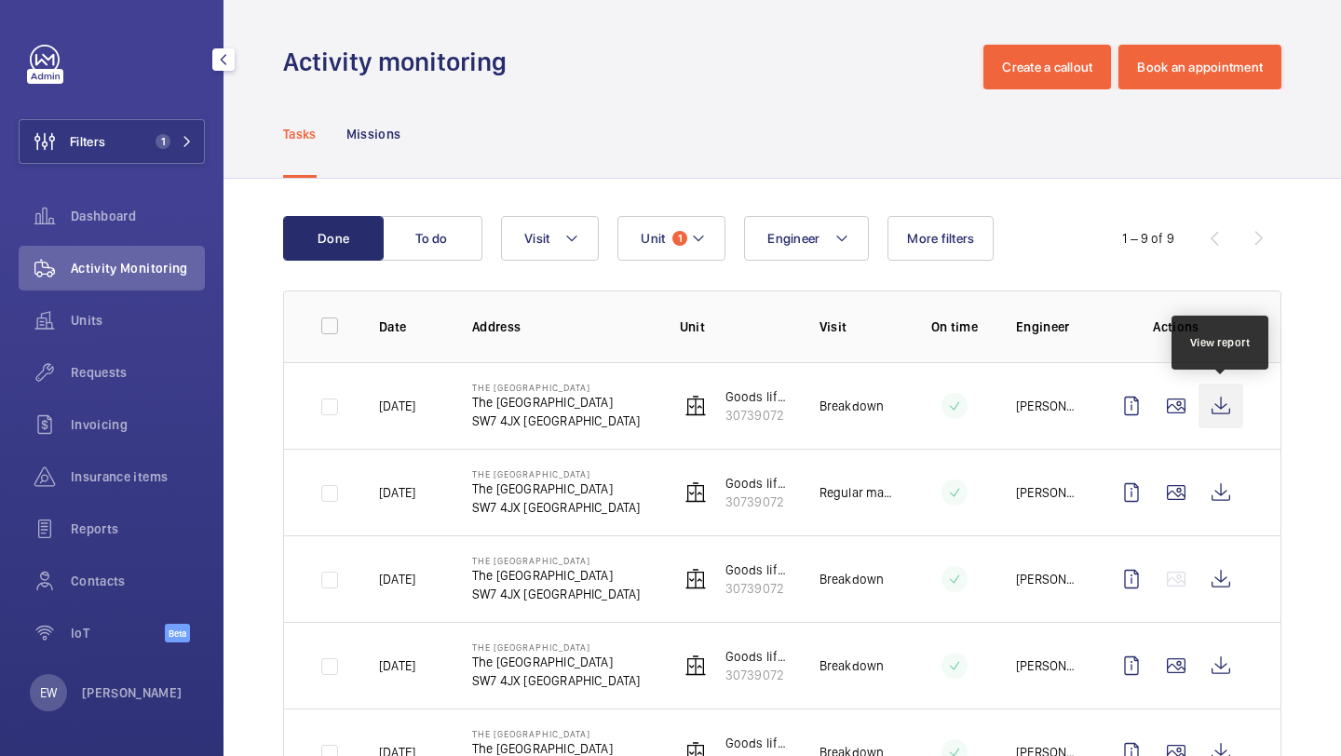
click at [1223, 417] on wm-front-icon-button at bounding box center [1220, 406] width 45 height 45
click at [122, 377] on span "Requests" at bounding box center [138, 372] width 134 height 19
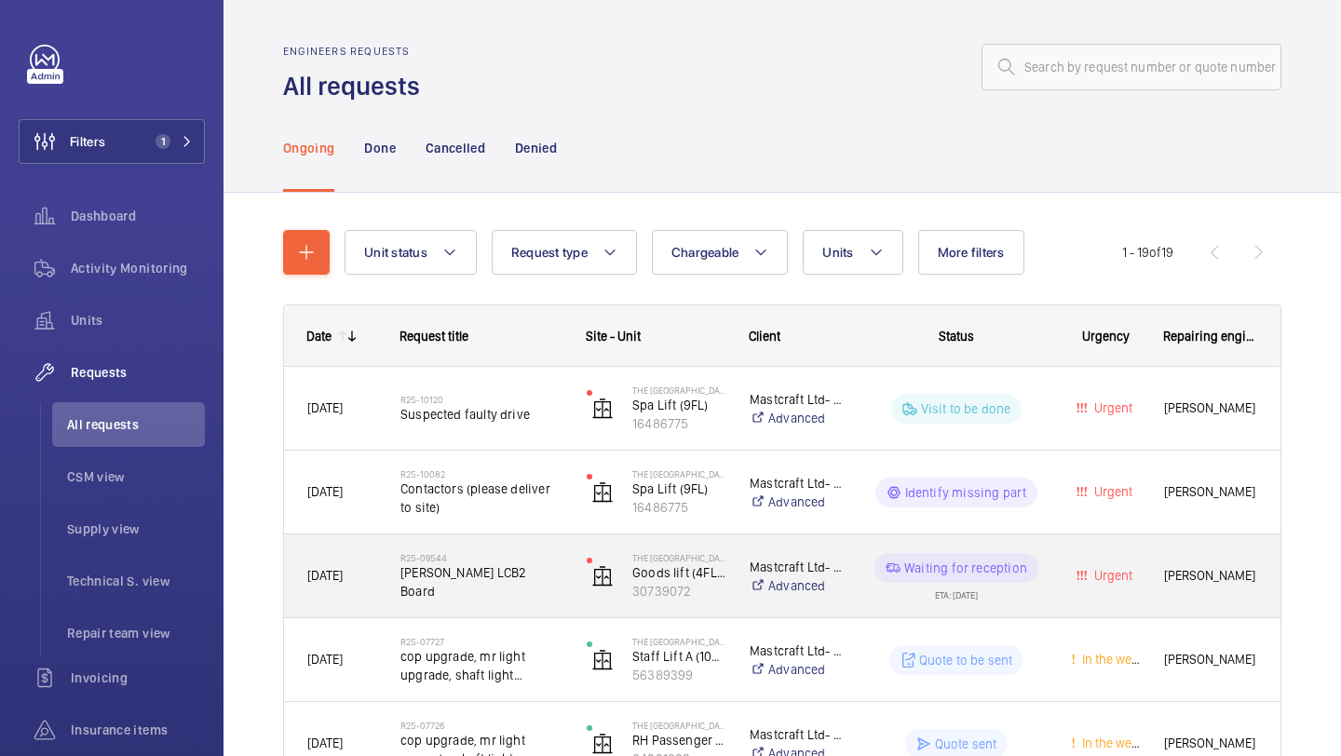
click at [531, 559] on div "R25-09544 OTIS LCB2 Board" at bounding box center [481, 576] width 162 height 54
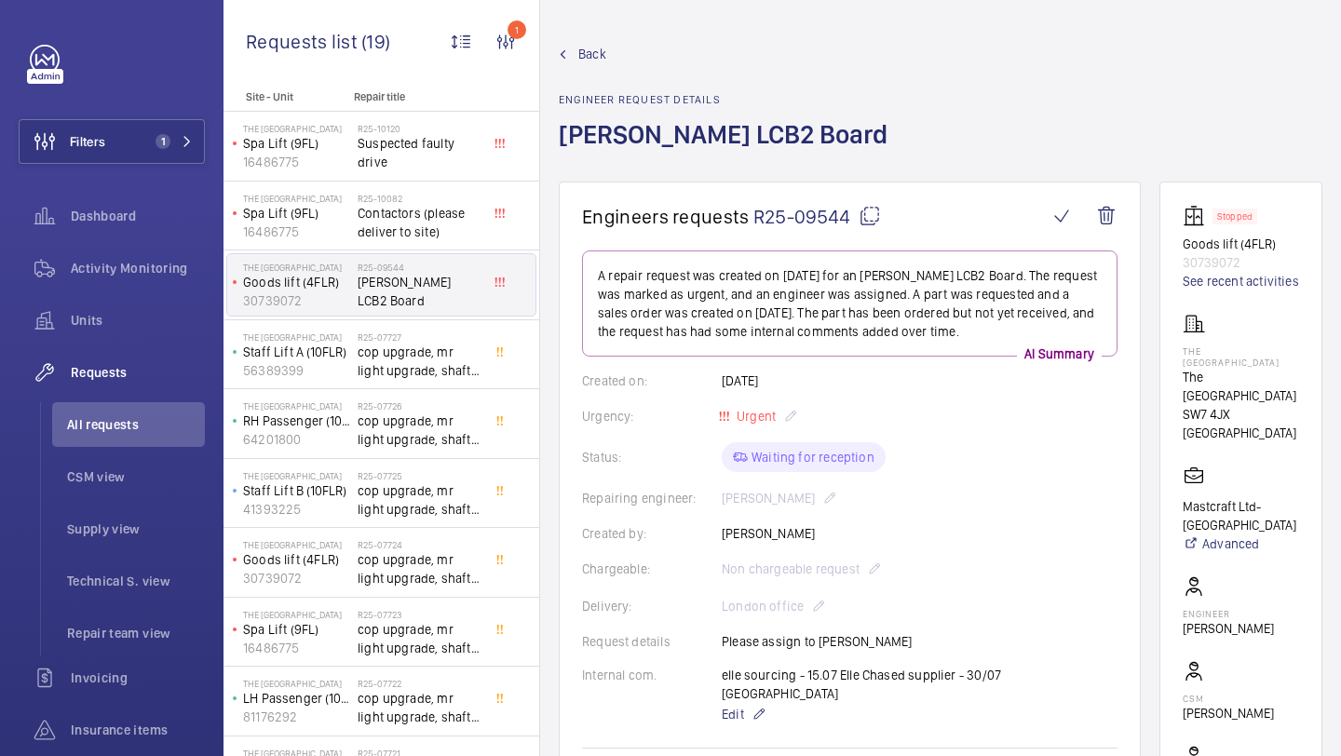
scroll to position [371, 0]
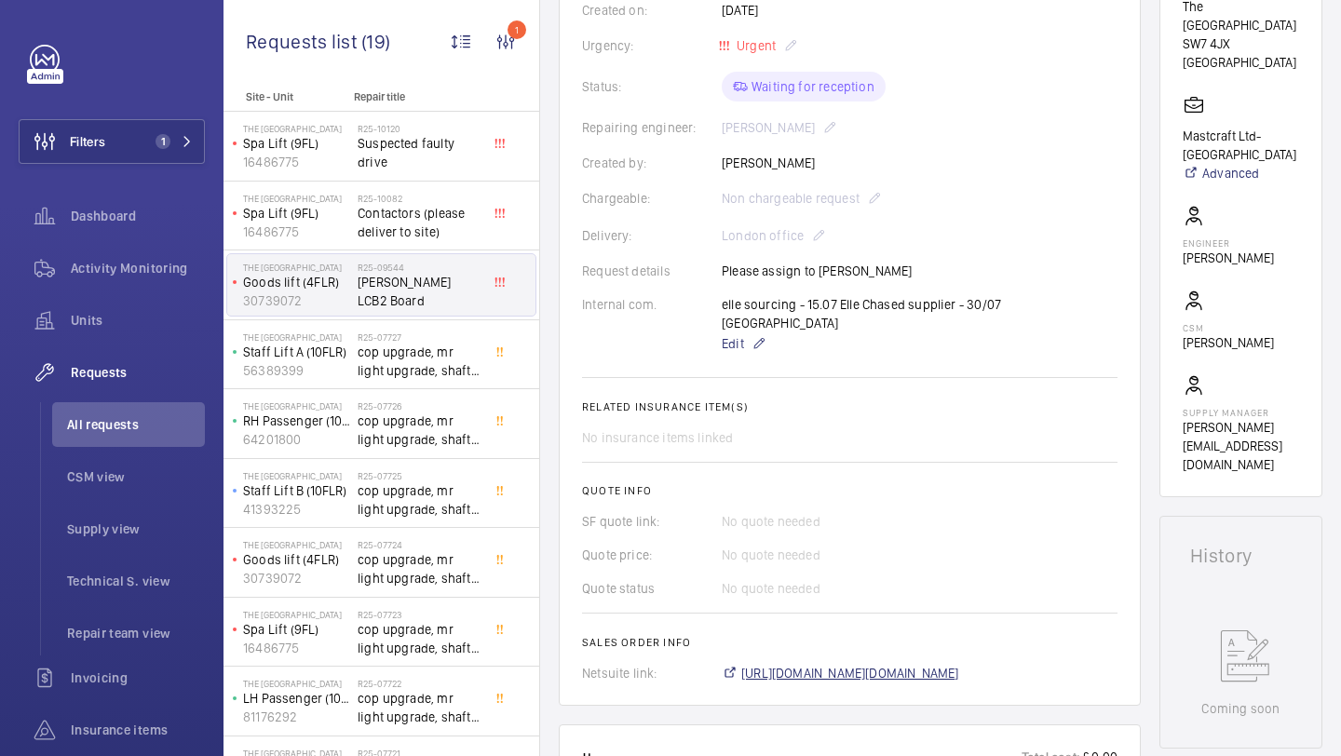
click at [808, 664] on span "https://6461500.app.netsuite.com/app/accounting/transactions/salesord.nl?id=280…" at bounding box center [850, 673] width 218 height 19
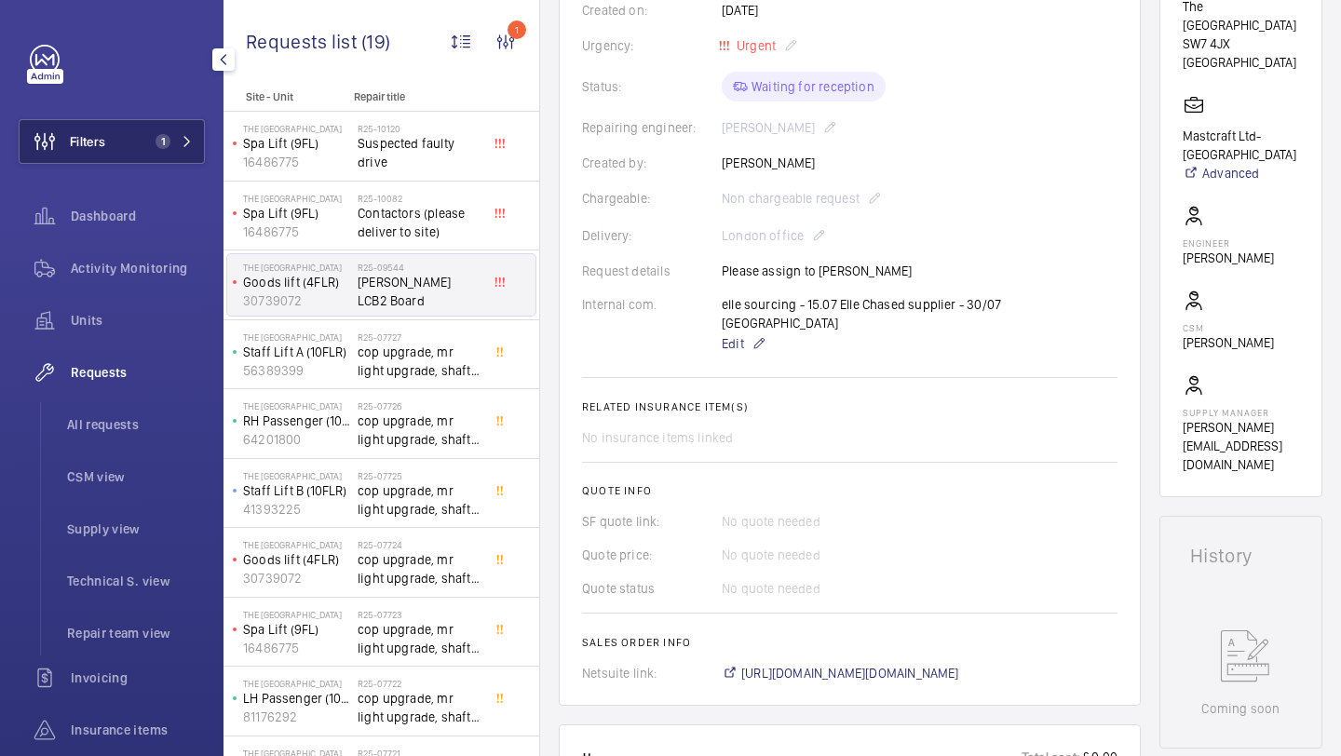
click at [157, 142] on span "1" at bounding box center [162, 141] width 15 height 15
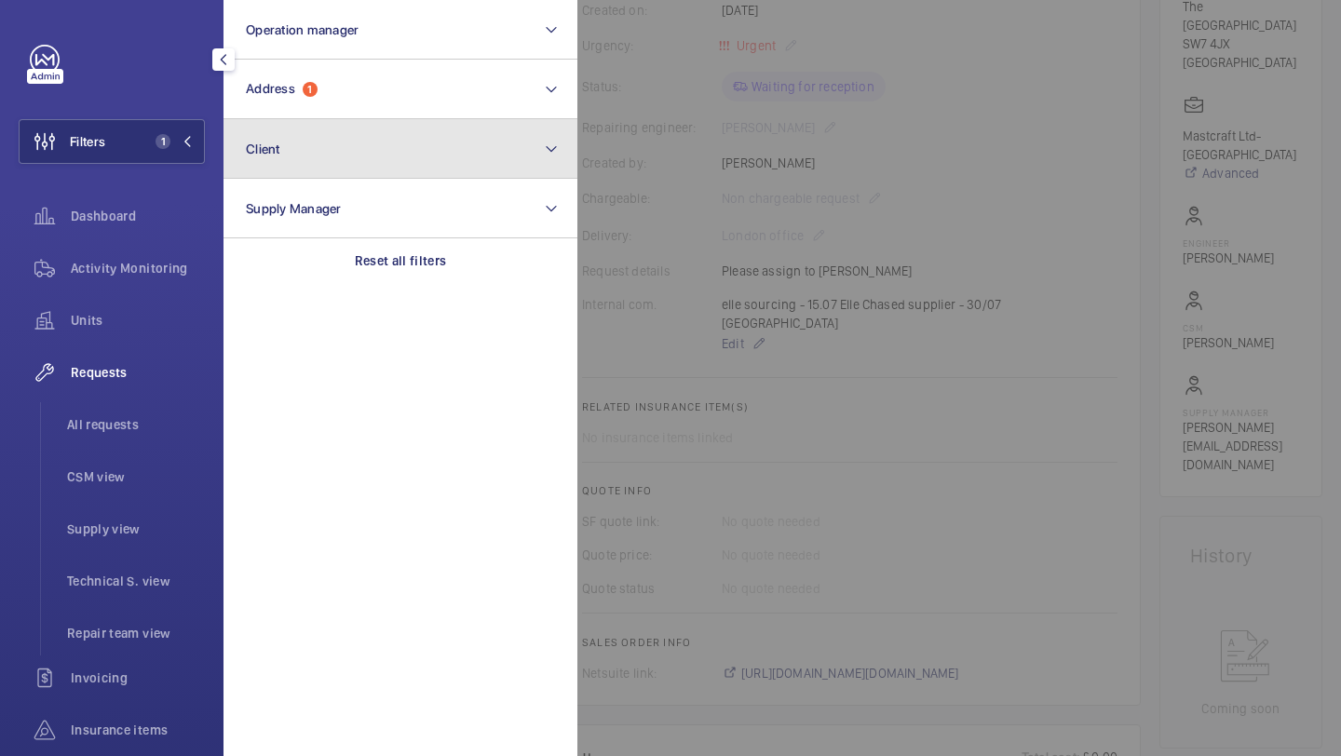
click at [327, 127] on button "Client" at bounding box center [400, 149] width 354 height 60
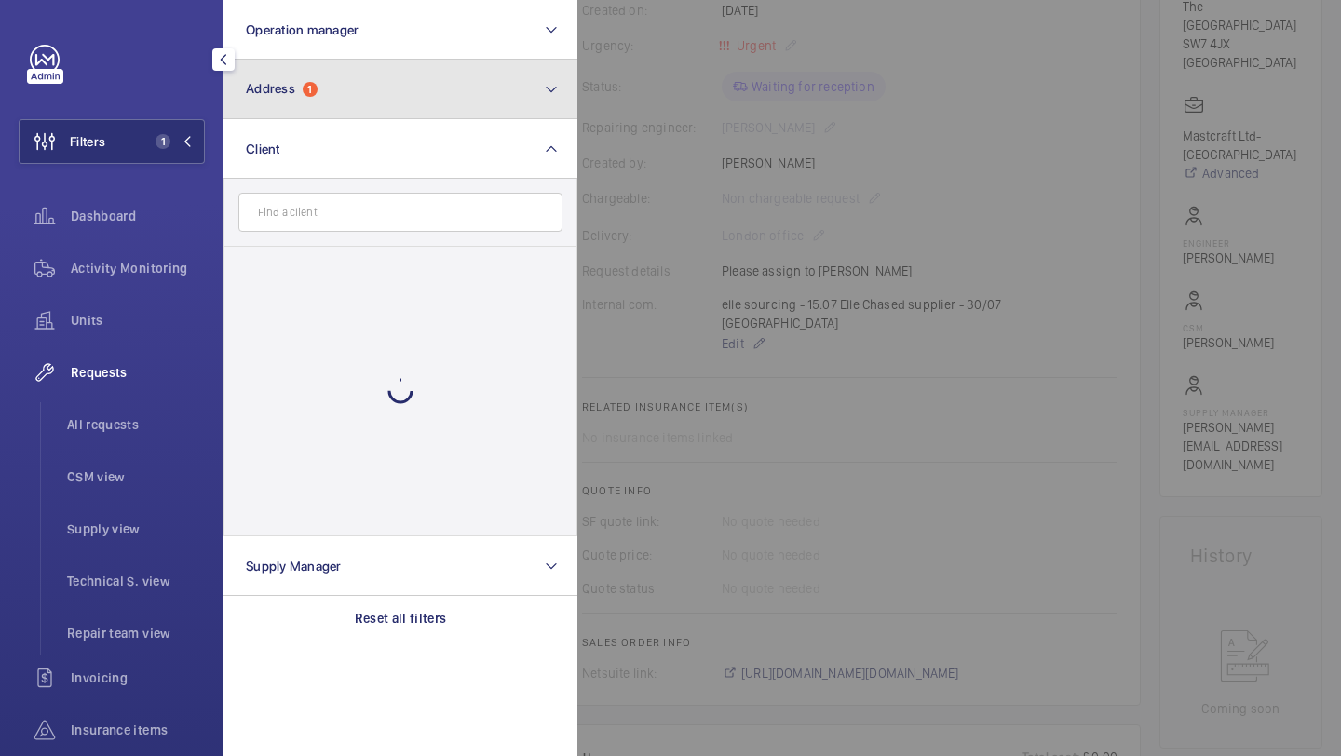
click at [328, 103] on button "Address 1" at bounding box center [400, 90] width 354 height 60
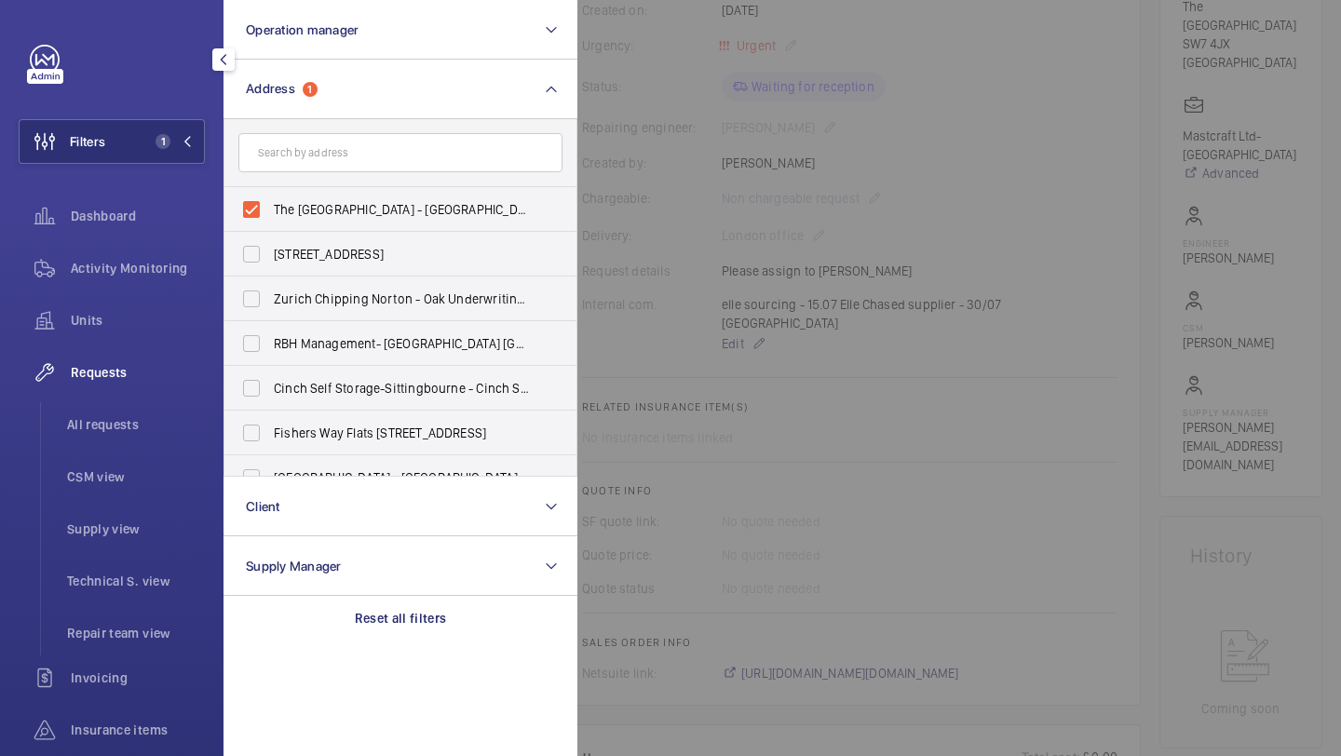
click at [309, 194] on label "The Bentley Hotel - The Bentley Hotel London, LONDON SW7 4JX" at bounding box center [386, 209] width 324 height 45
click at [270, 194] on input "The Bentley Hotel - The Bentley Hotel London, LONDON SW7 4JX" at bounding box center [251, 209] width 37 height 37
checkbox input "false"
click at [309, 167] on input "text" at bounding box center [400, 152] width 324 height 39
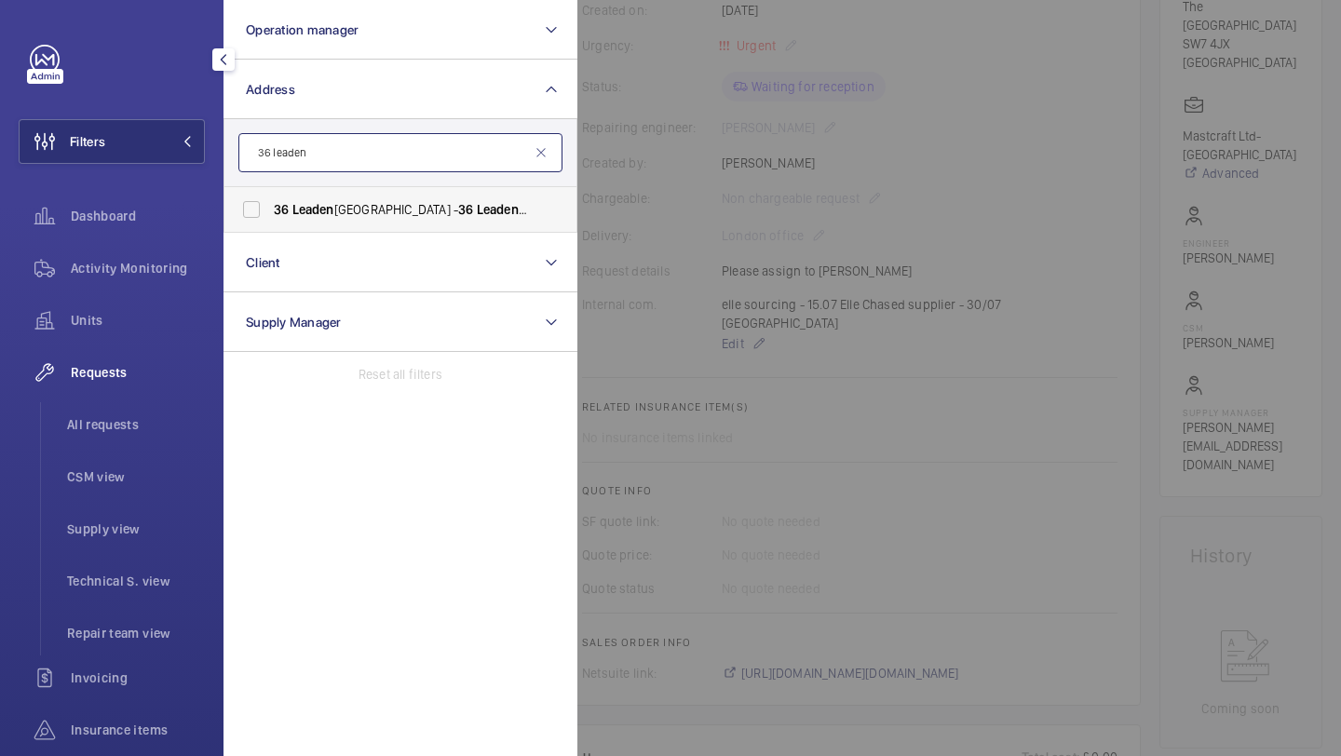
type input "36 leaden"
click at [318, 208] on span "Leaden" at bounding box center [313, 209] width 42 height 15
click at [270, 208] on input "36 Leaden hall Street - 36 Leaden hall St, LONDON EC3A 1AT" at bounding box center [251, 209] width 37 height 37
checkbox input "true"
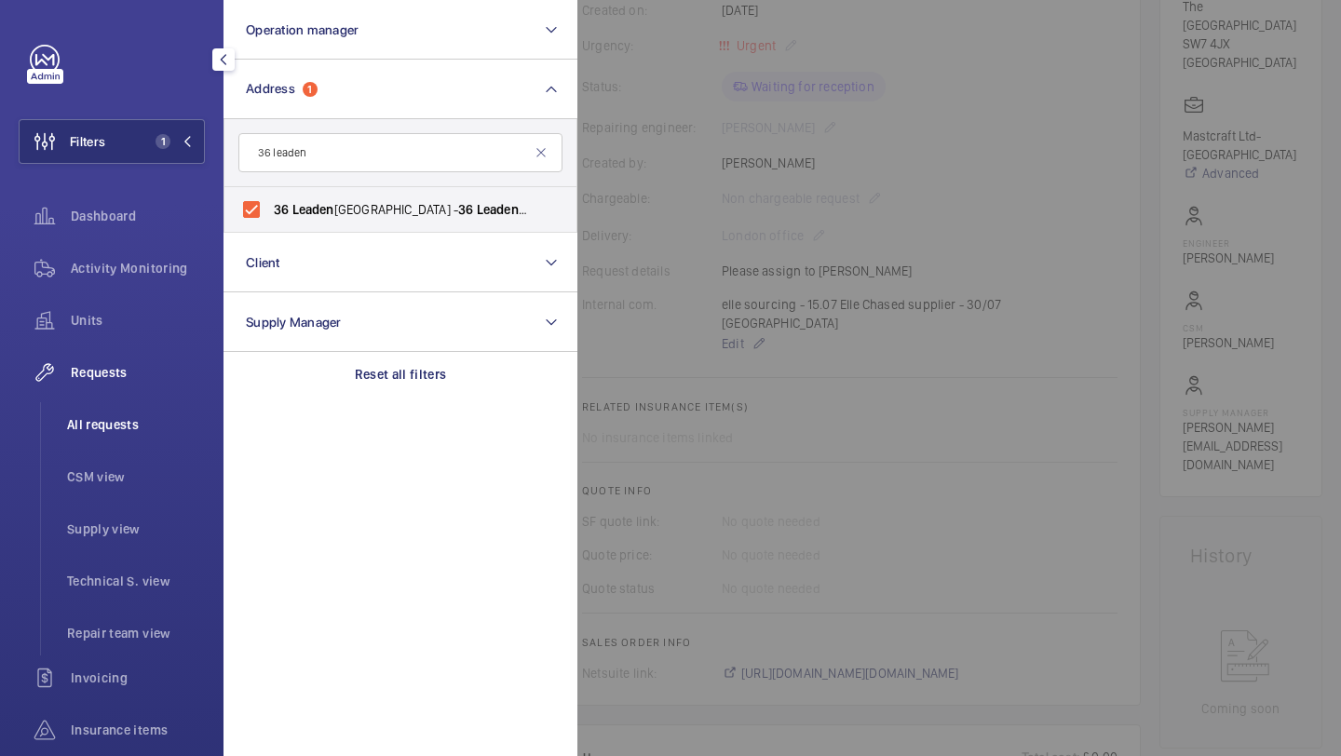
click at [160, 432] on span "All requests" at bounding box center [136, 424] width 138 height 19
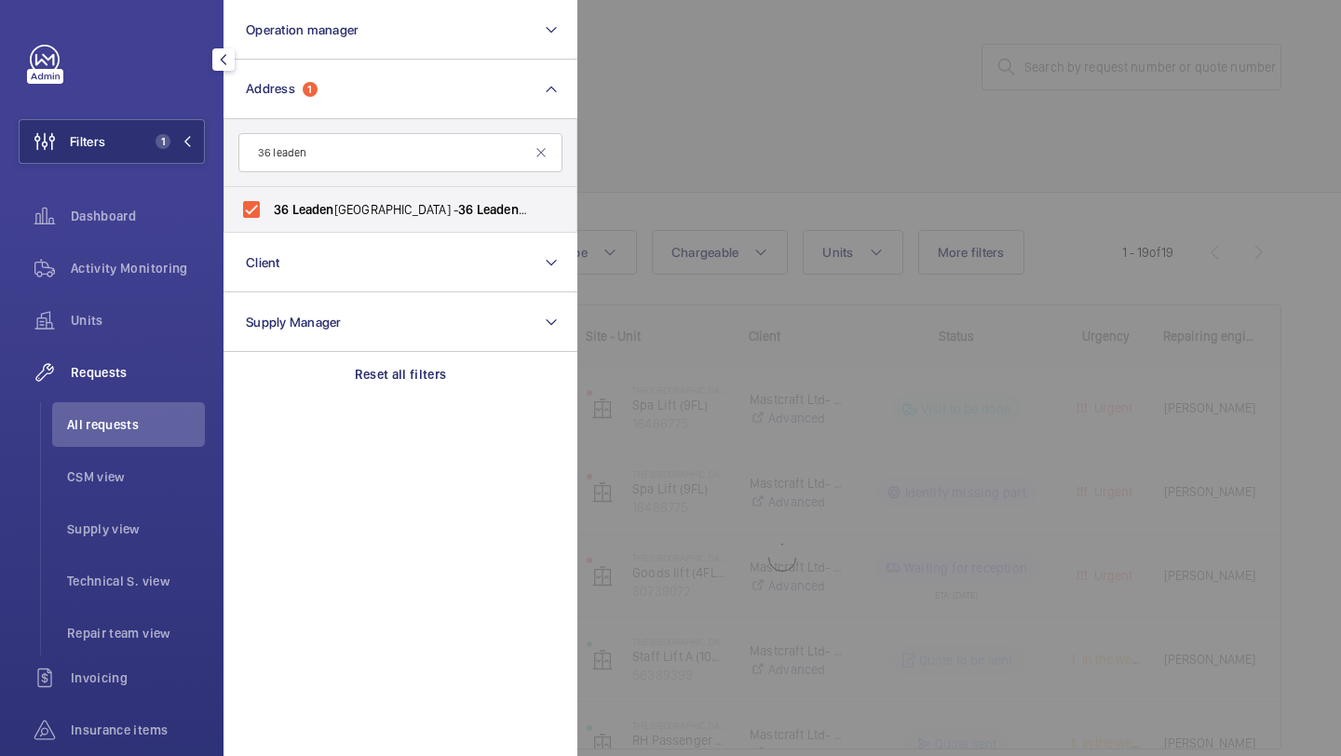
click at [758, 143] on div at bounding box center [1247, 378] width 1341 height 756
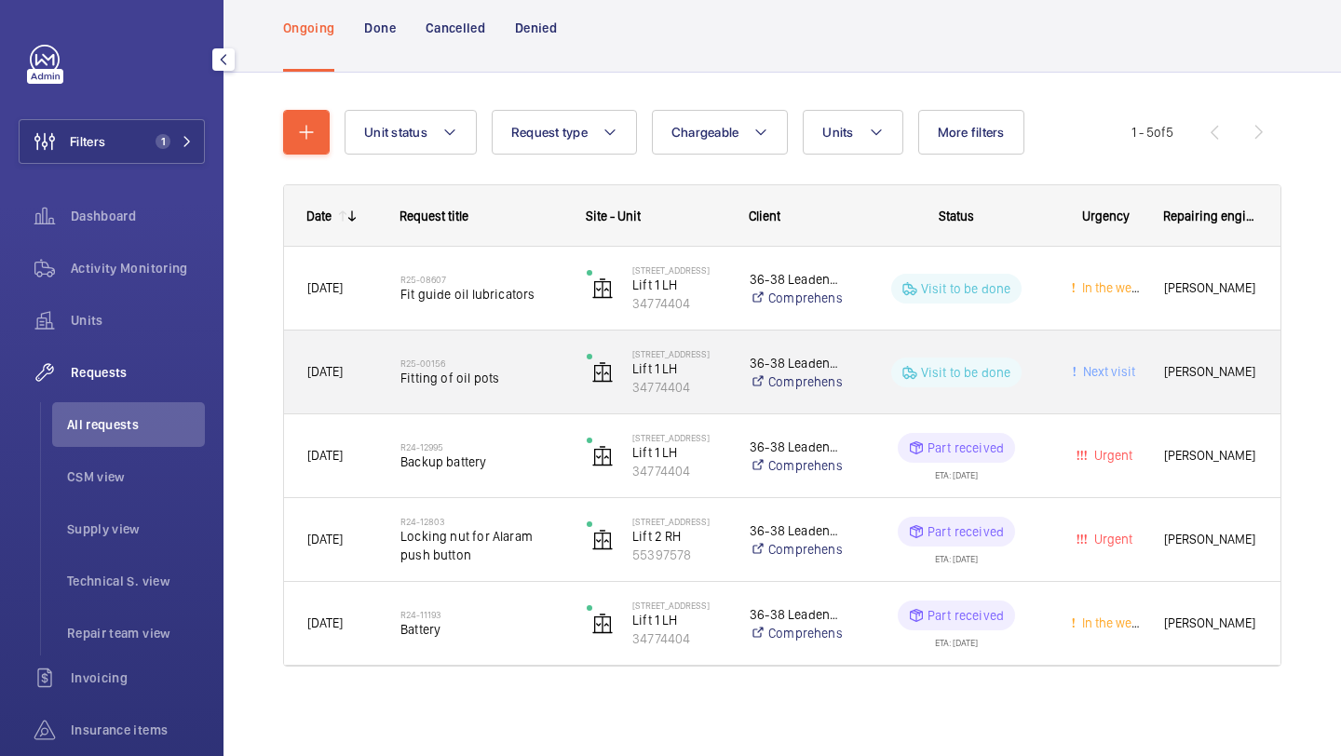
scroll to position [118, 0]
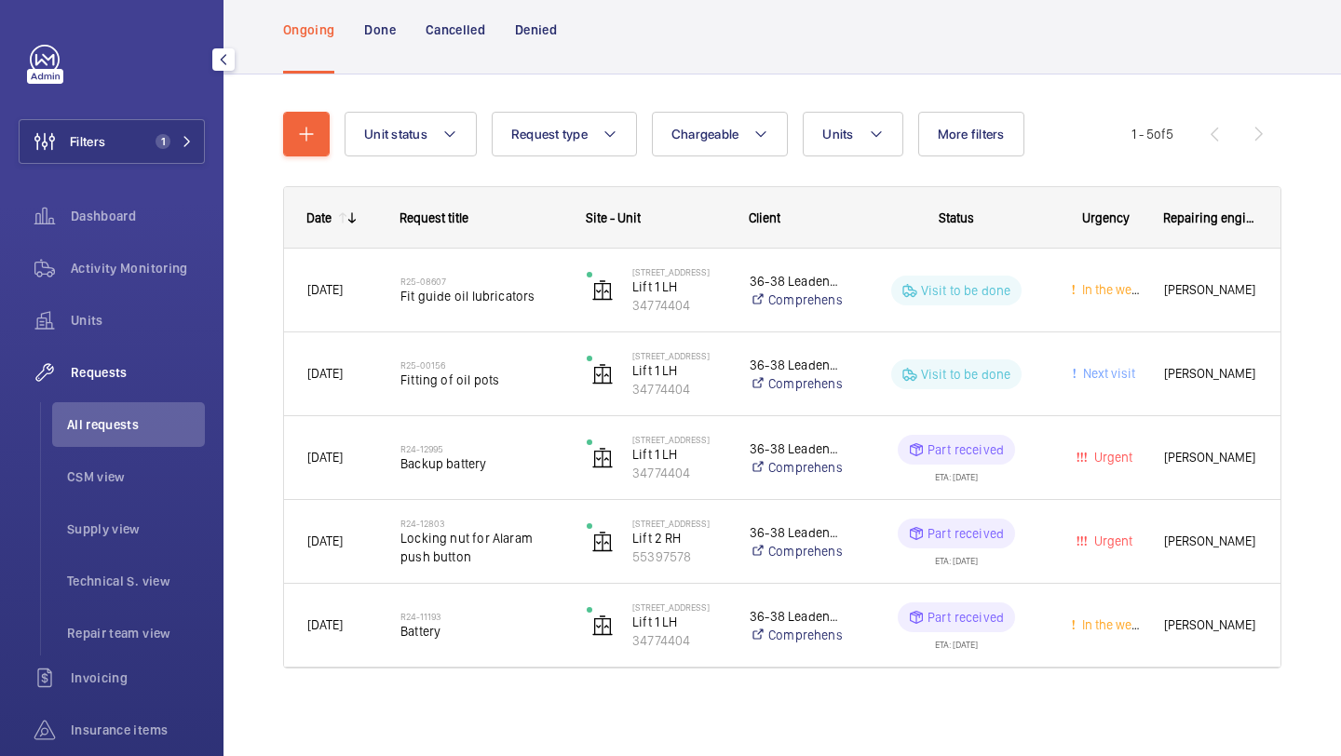
click at [110, 439] on li "All requests" at bounding box center [128, 424] width 153 height 45
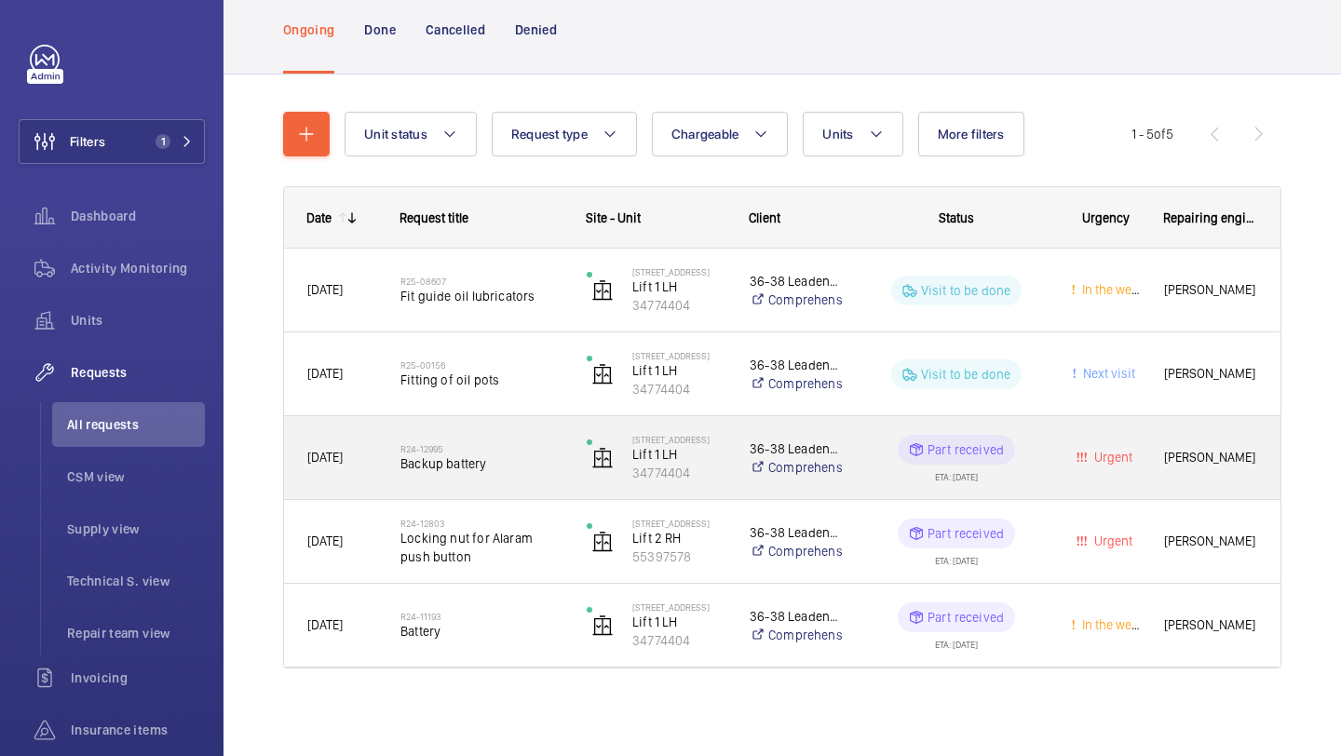
scroll to position [0, 0]
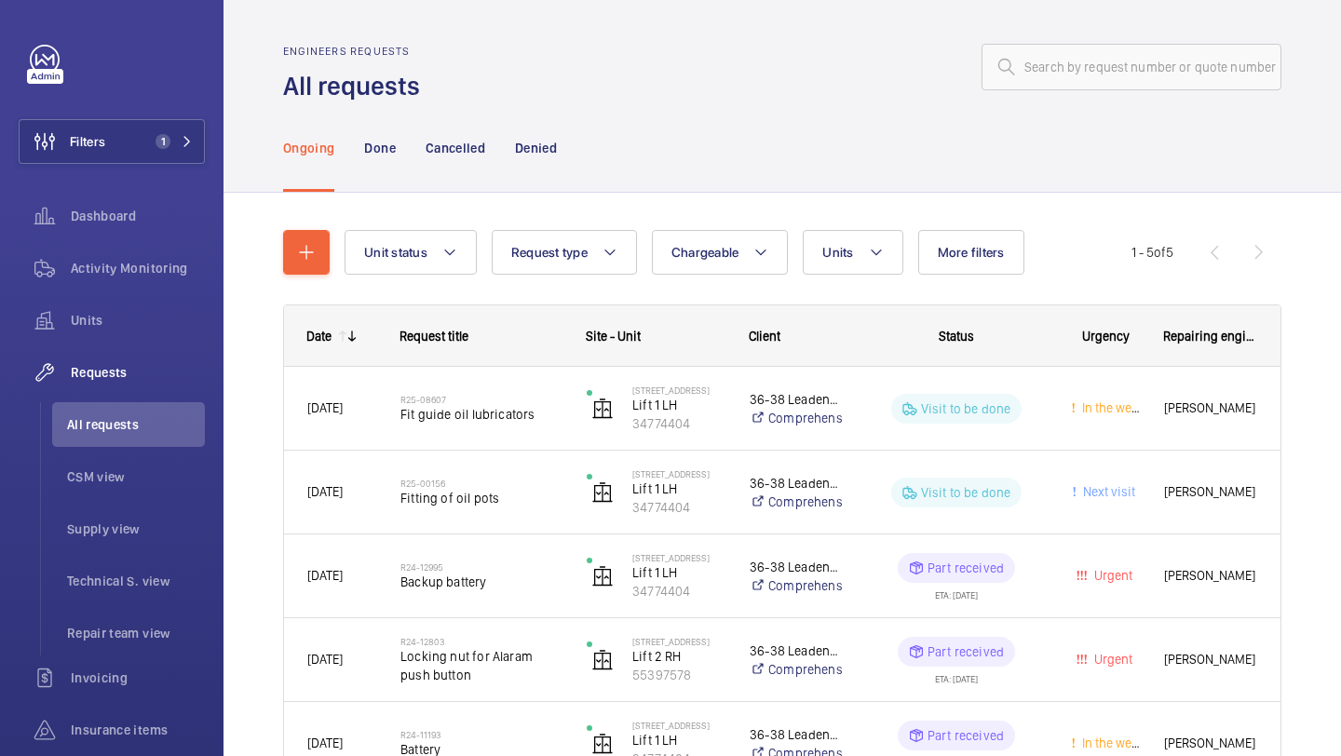
click at [1158, 27] on wm-front-admin-header "Engineers requests All requests" at bounding box center [781, 51] width 1117 height 103
click at [1142, 49] on input "text" at bounding box center [1131, 67] width 300 height 47
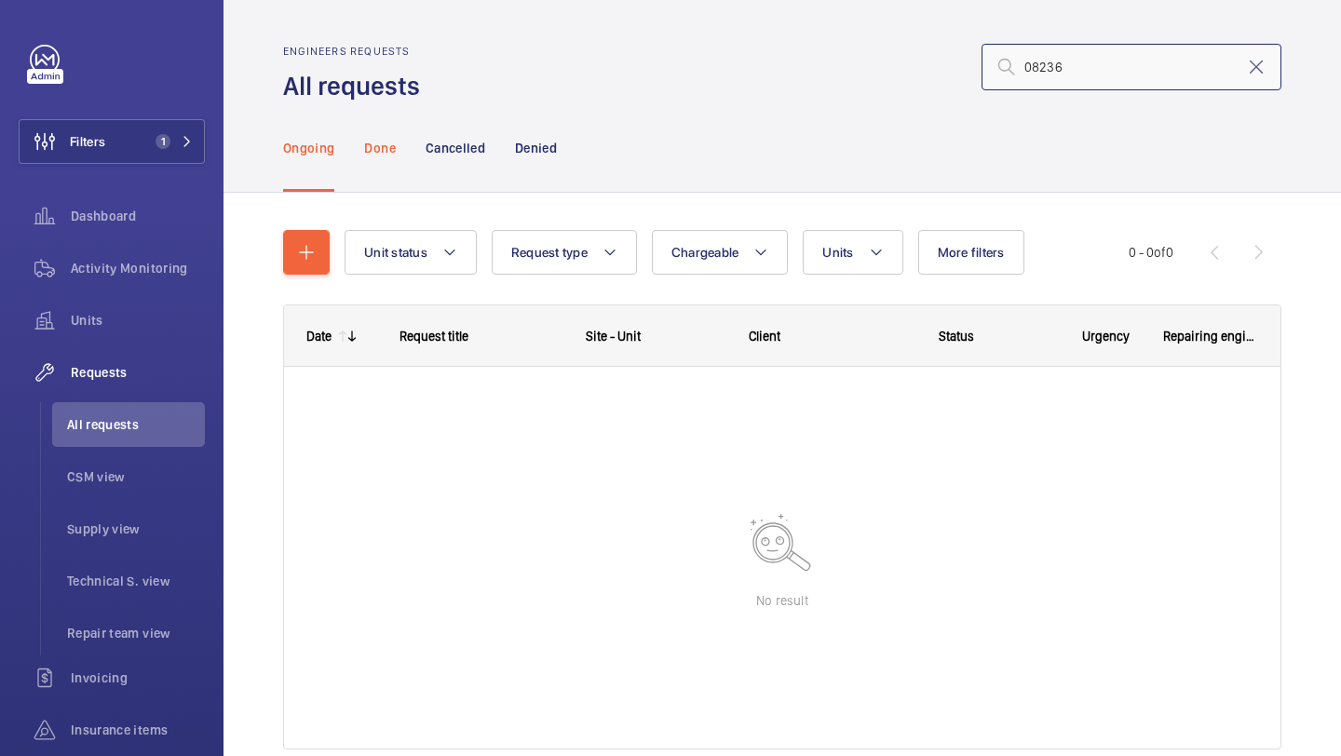
type input "08236"
click at [383, 162] on div "Done" at bounding box center [379, 147] width 31 height 88
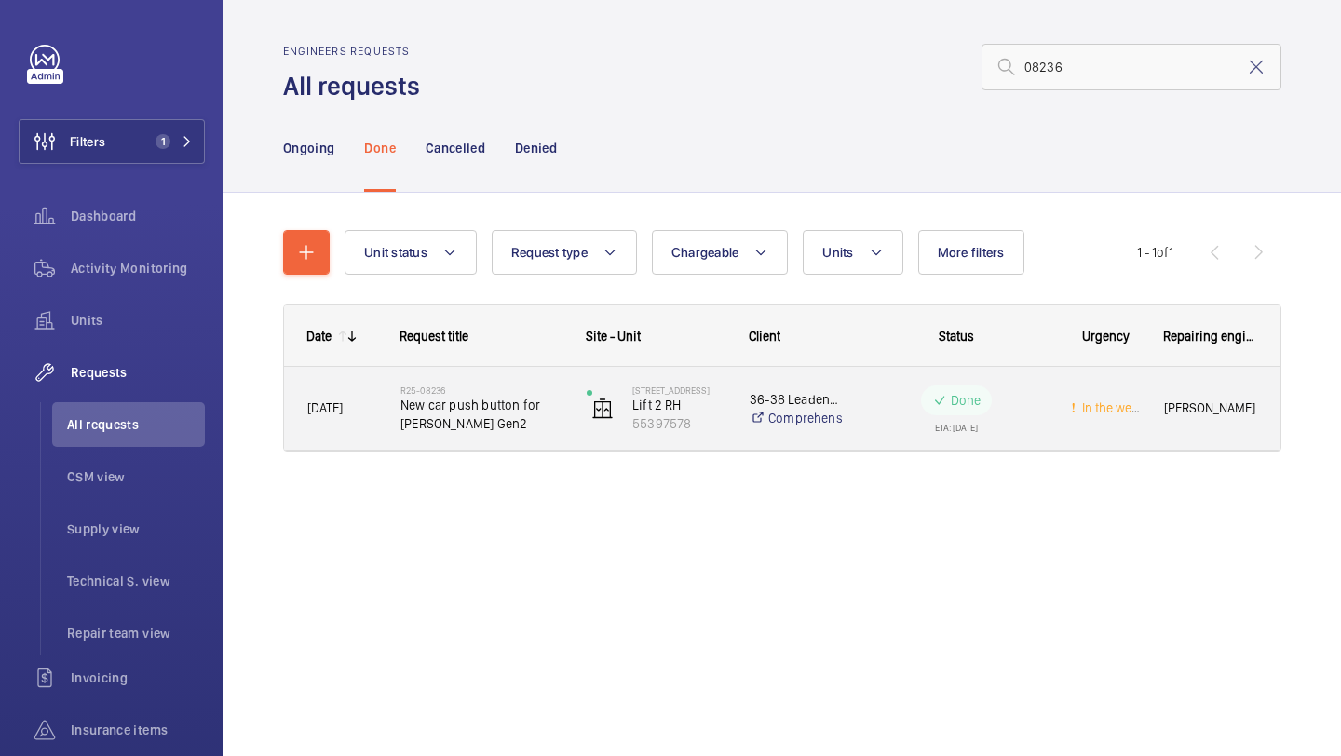
click at [515, 420] on span "New car push button for Otis Gen2" at bounding box center [481, 414] width 162 height 37
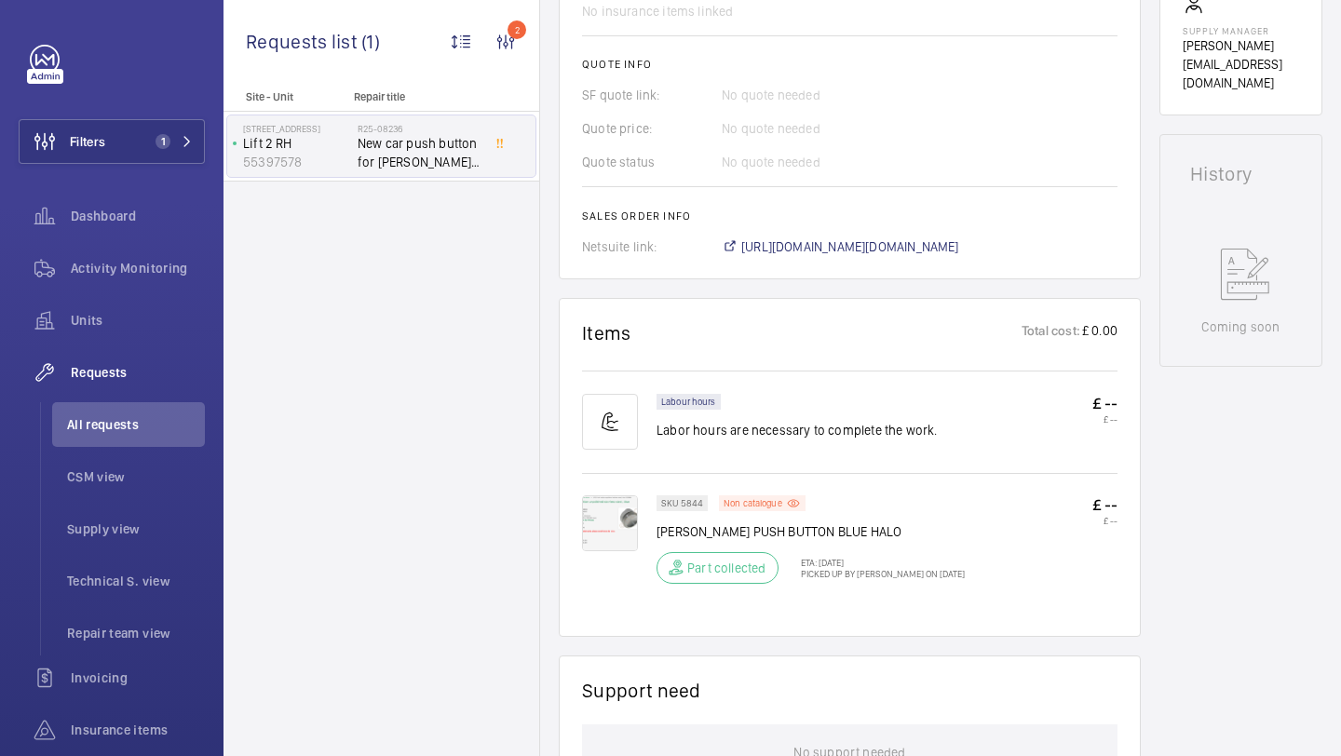
scroll to position [993, 0]
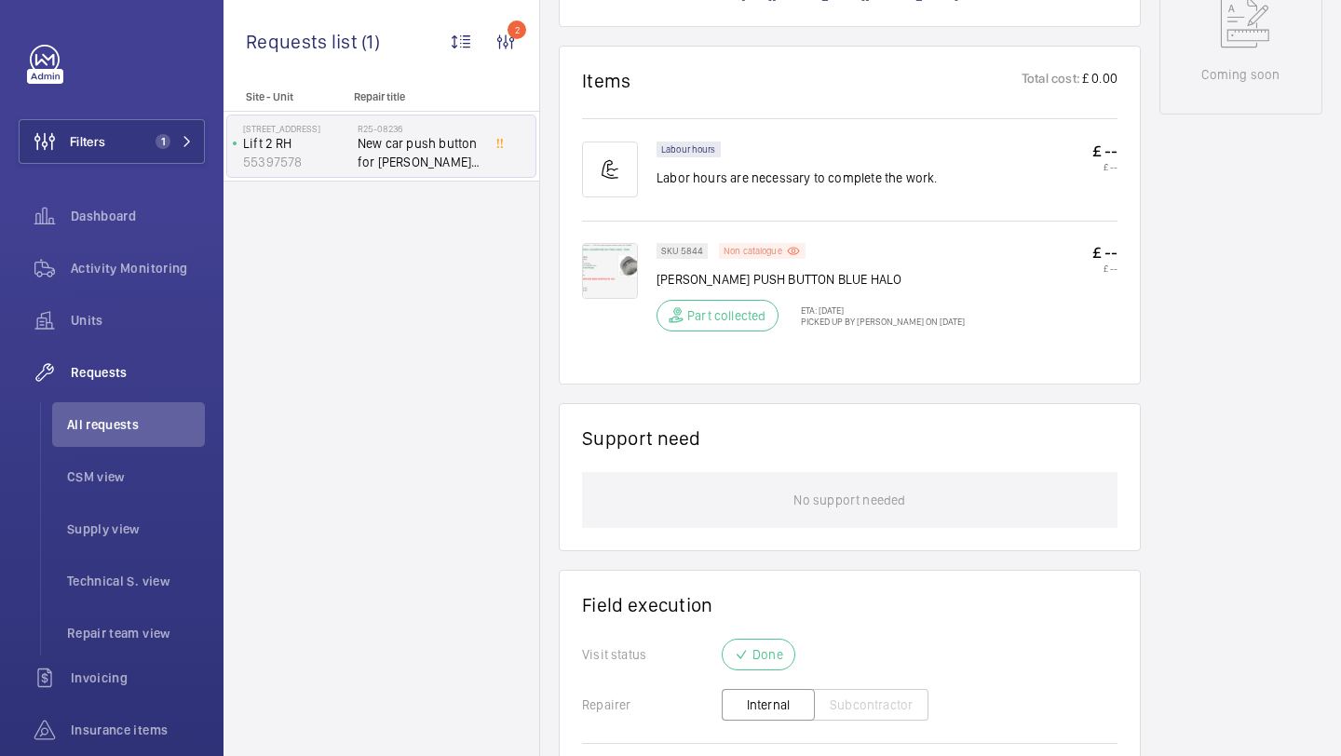
click at [747, 250] on p "Non catalogue" at bounding box center [752, 251] width 59 height 7
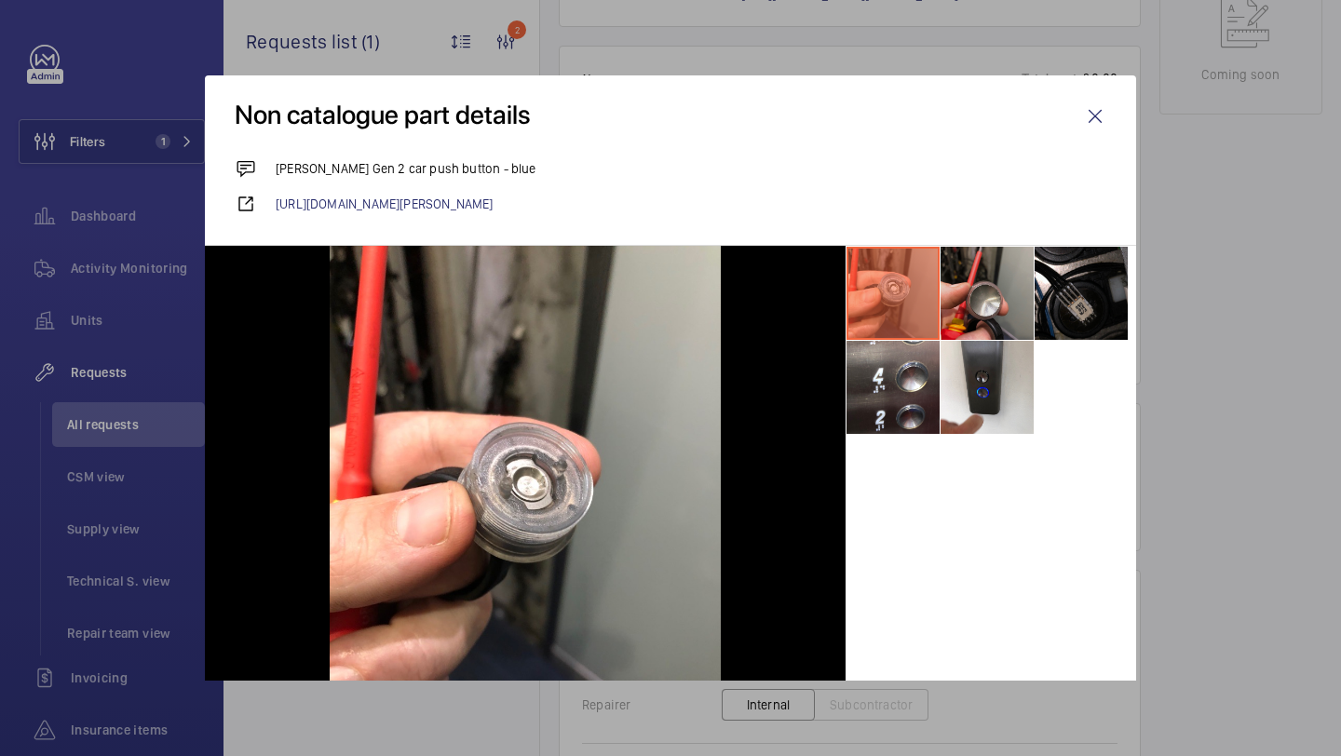
click at [940, 332] on li at bounding box center [986, 293] width 93 height 93
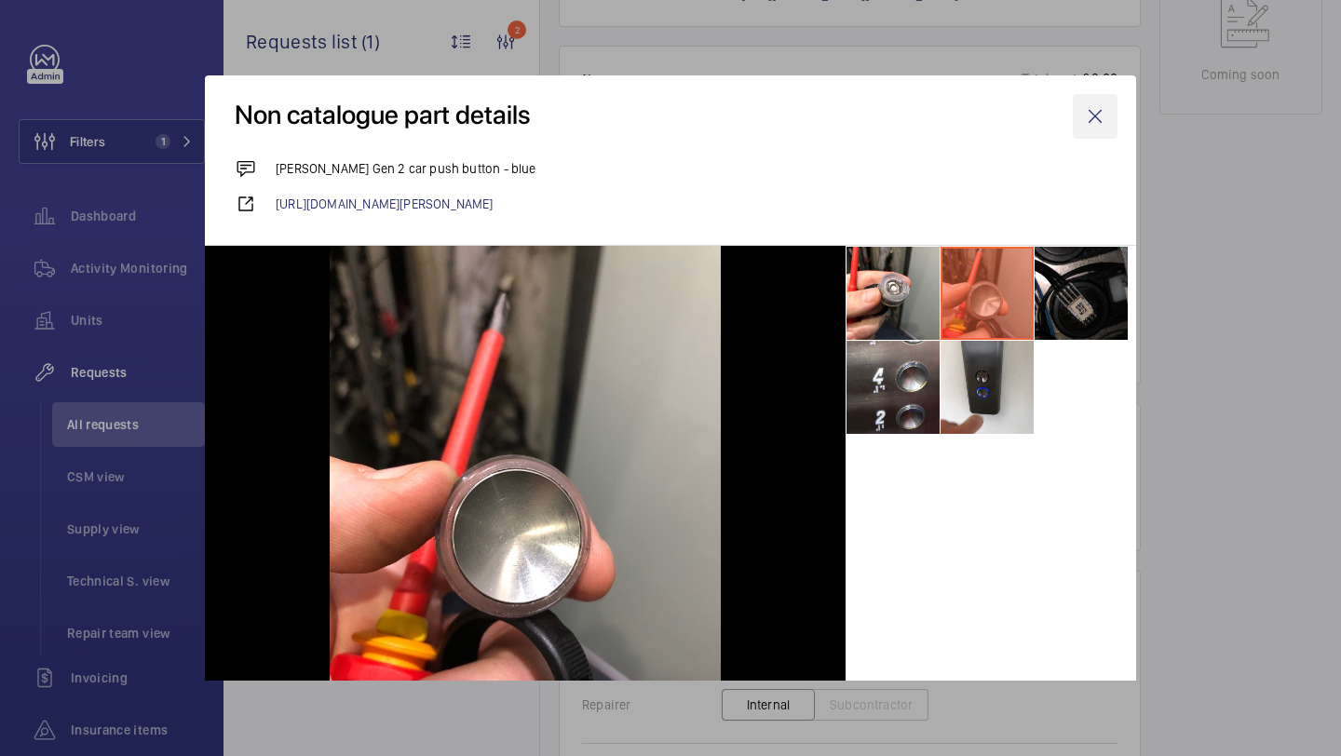
click at [1104, 94] on wm-front-icon-button at bounding box center [1095, 116] width 45 height 45
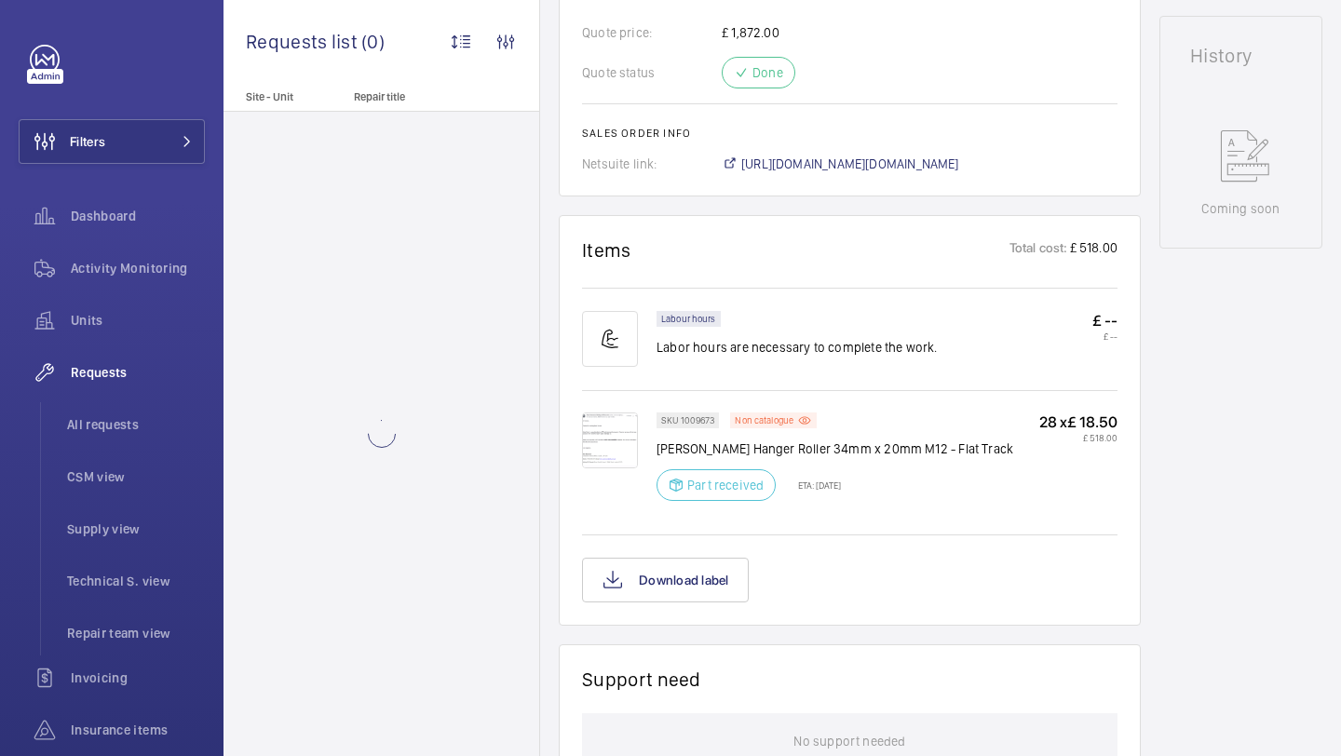
scroll to position [881, 0]
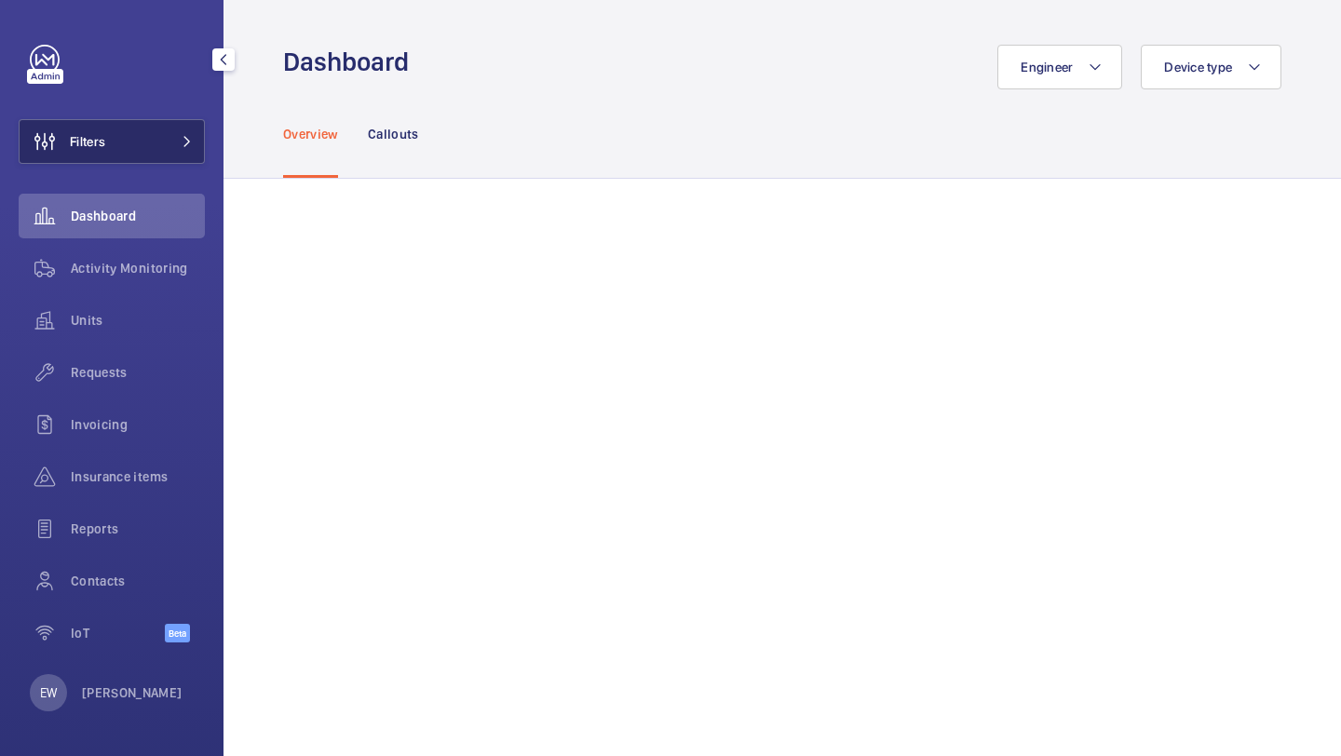
click at [169, 121] on button "Filters" at bounding box center [112, 141] width 186 height 45
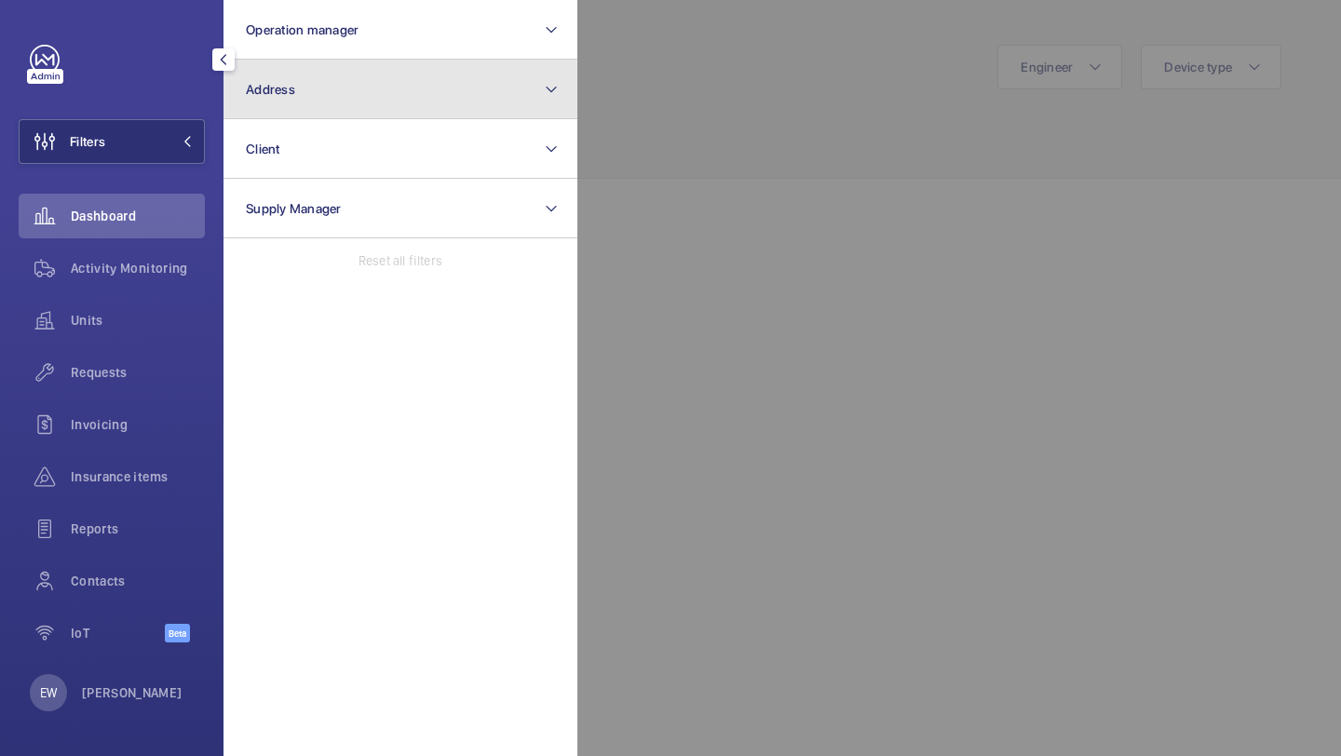
click at [295, 110] on button "Address" at bounding box center [400, 90] width 354 height 60
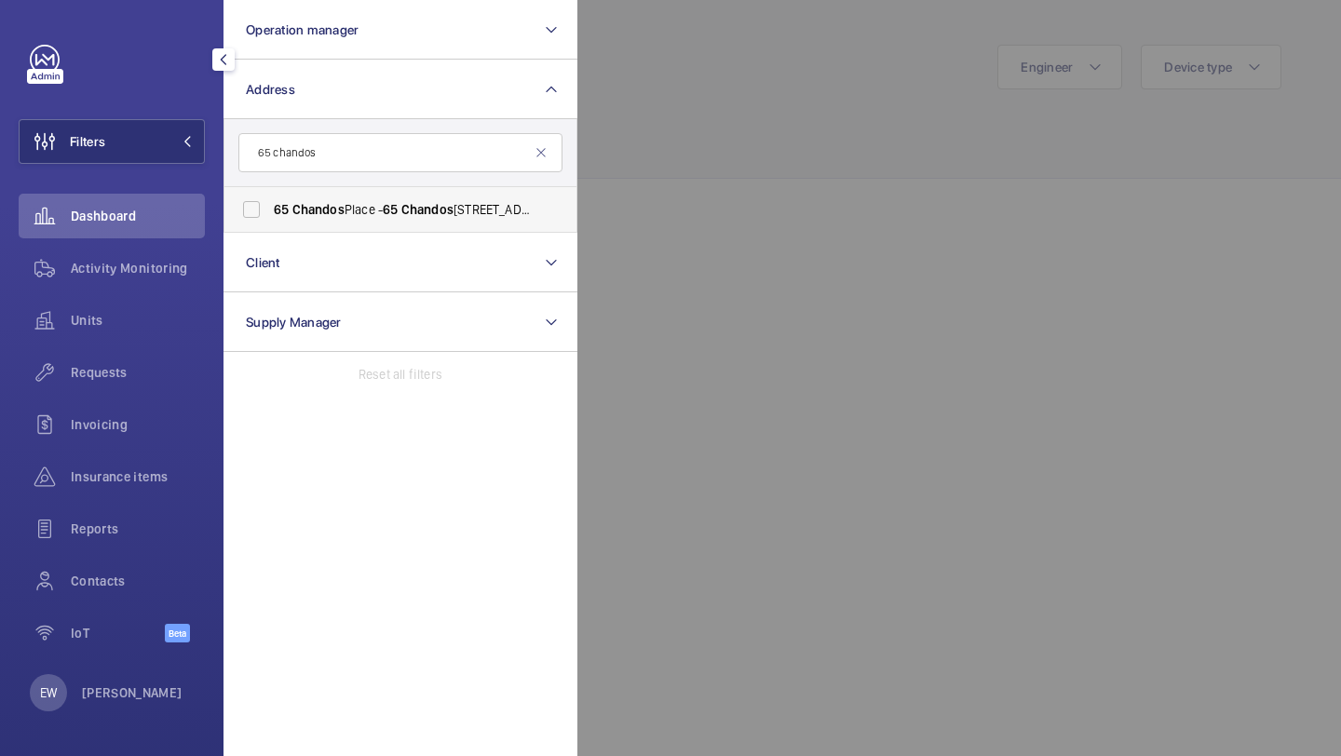
type input "65 chandos"
click at [331, 210] on span "Chandos" at bounding box center [318, 209] width 52 height 15
click at [270, 210] on input "[STREET_ADDRESS]" at bounding box center [251, 209] width 37 height 37
checkbox input "true"
click at [144, 369] on span "Requests" at bounding box center [138, 372] width 134 height 19
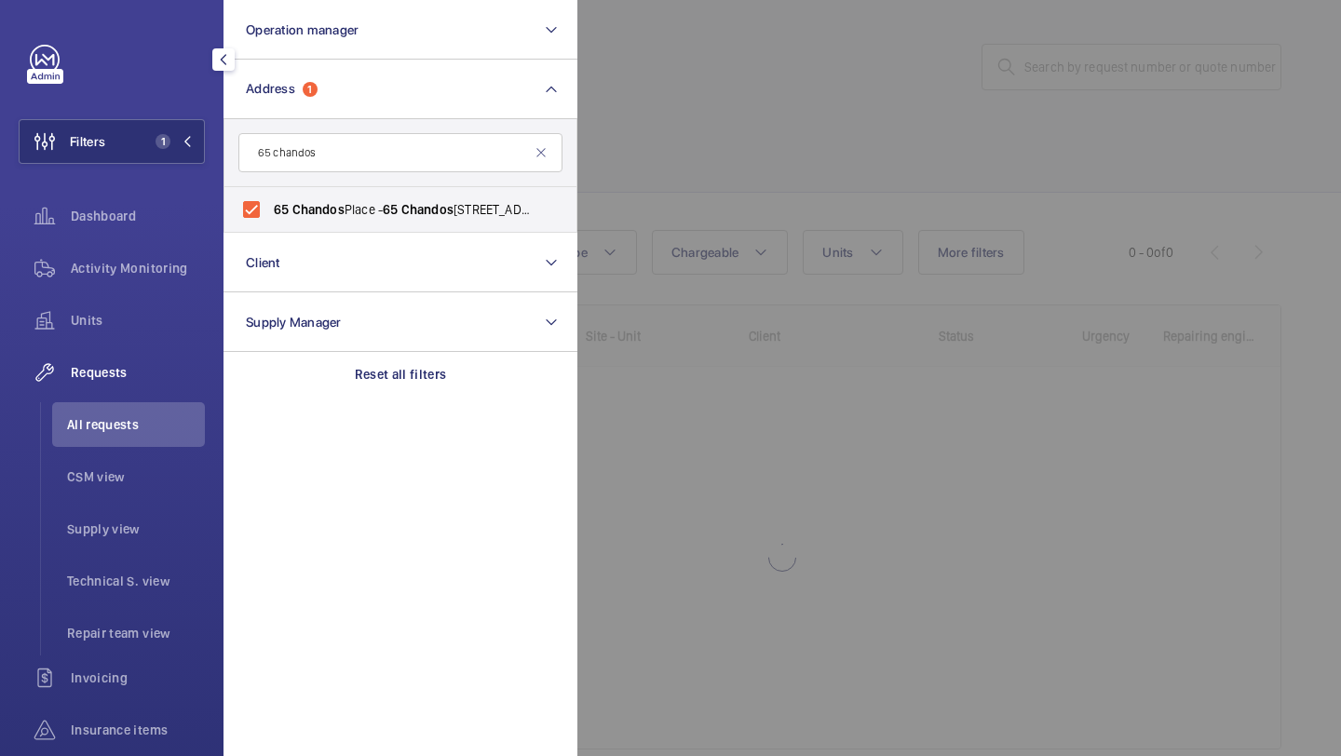
click at [730, 152] on div at bounding box center [1247, 378] width 1341 height 756
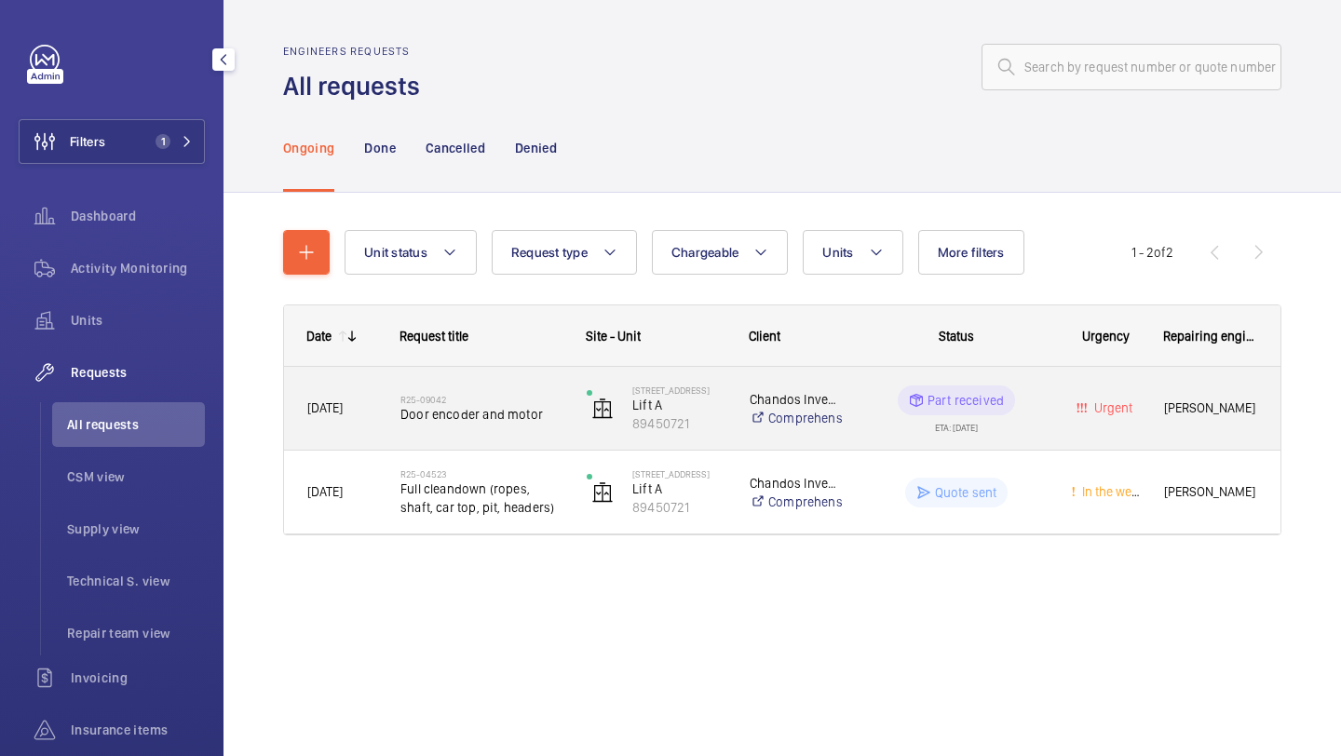
click at [480, 387] on div "R25-09042 Door encoder and motor" at bounding box center [481, 409] width 162 height 54
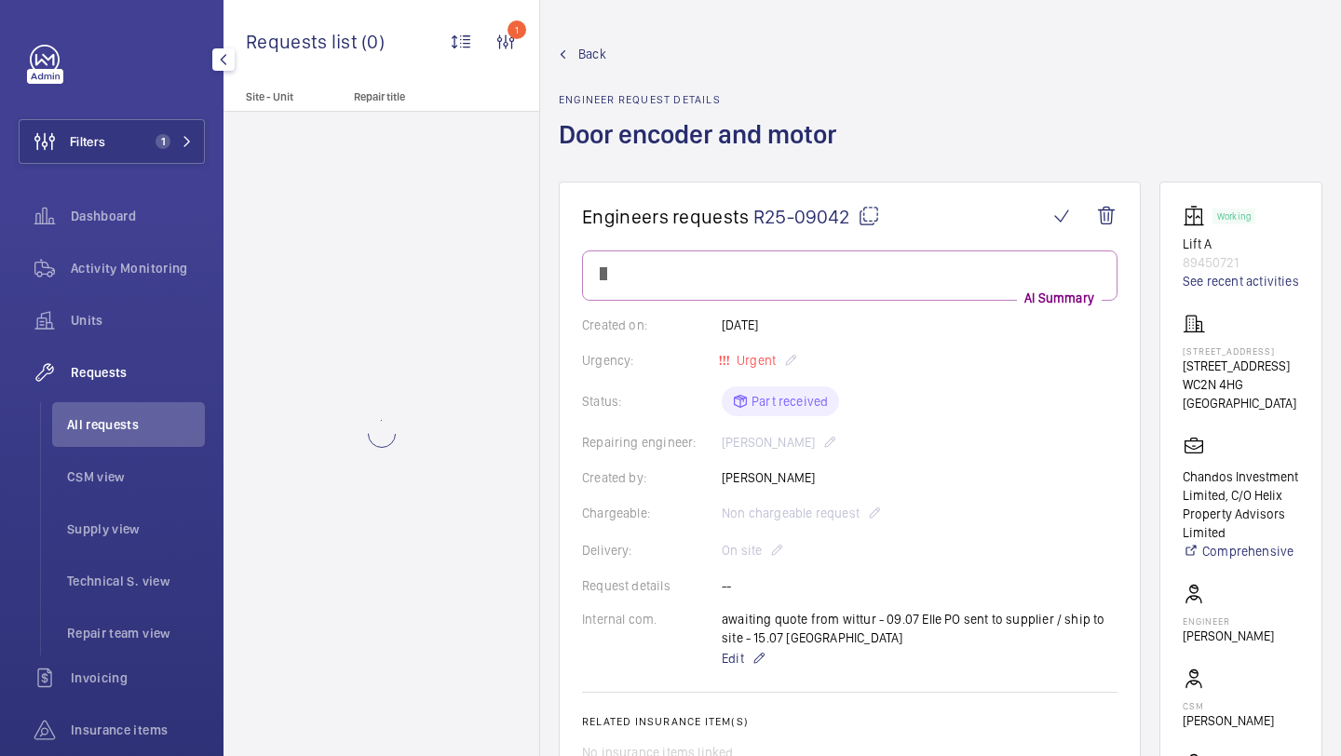
scroll to position [67, 0]
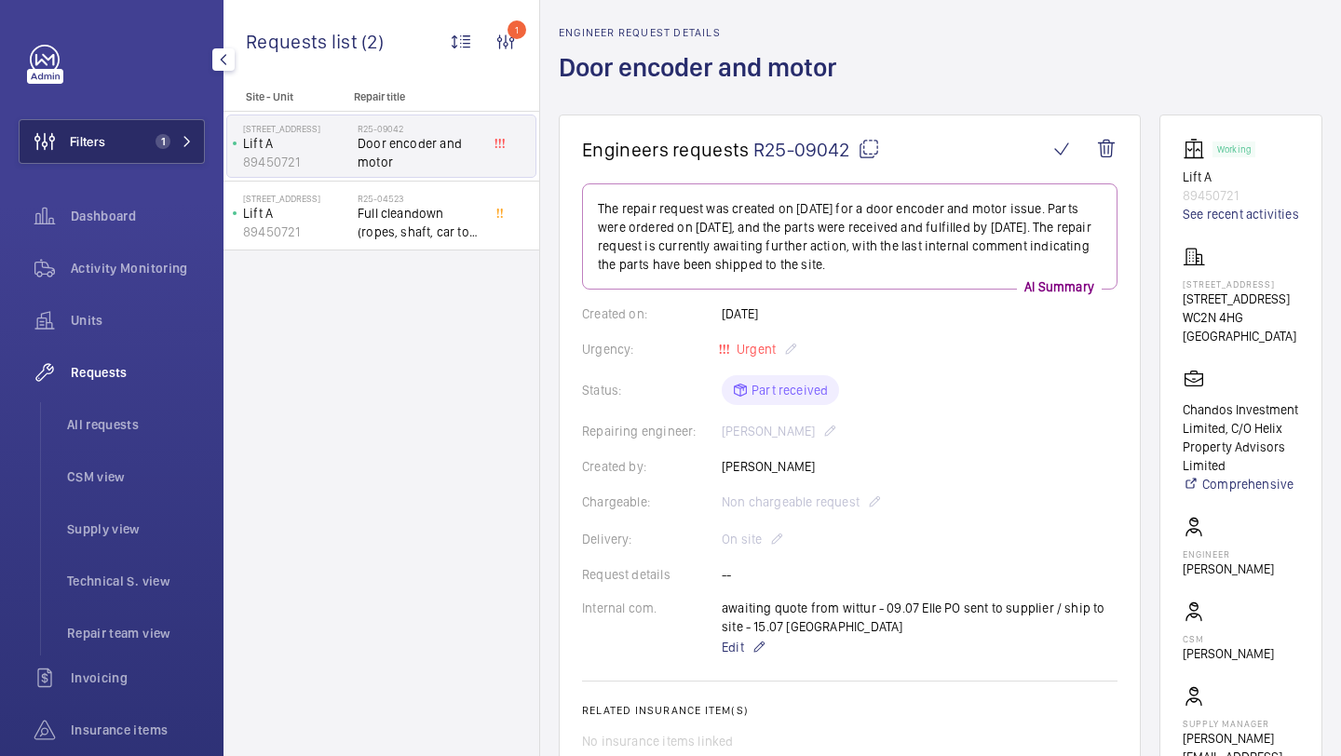
click at [160, 145] on span "1" at bounding box center [162, 141] width 15 height 15
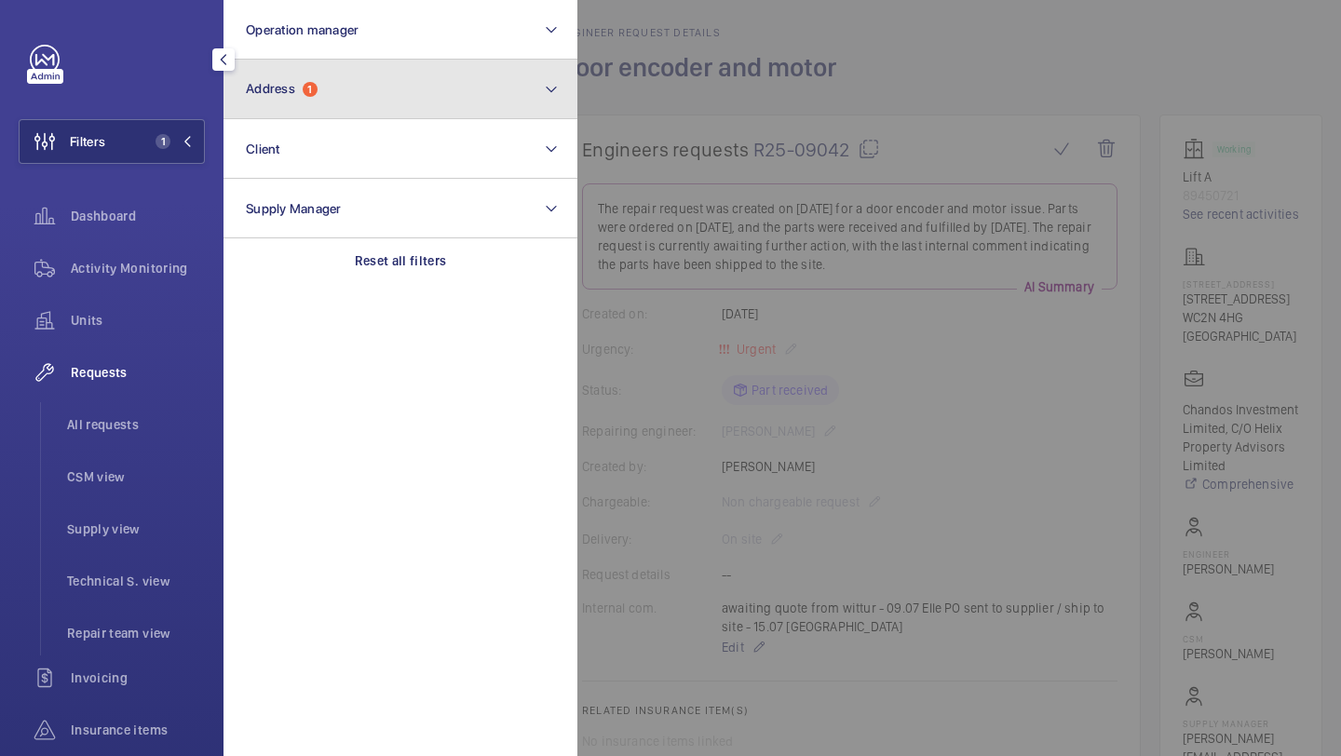
click at [331, 93] on button "Address 1" at bounding box center [400, 90] width 354 height 60
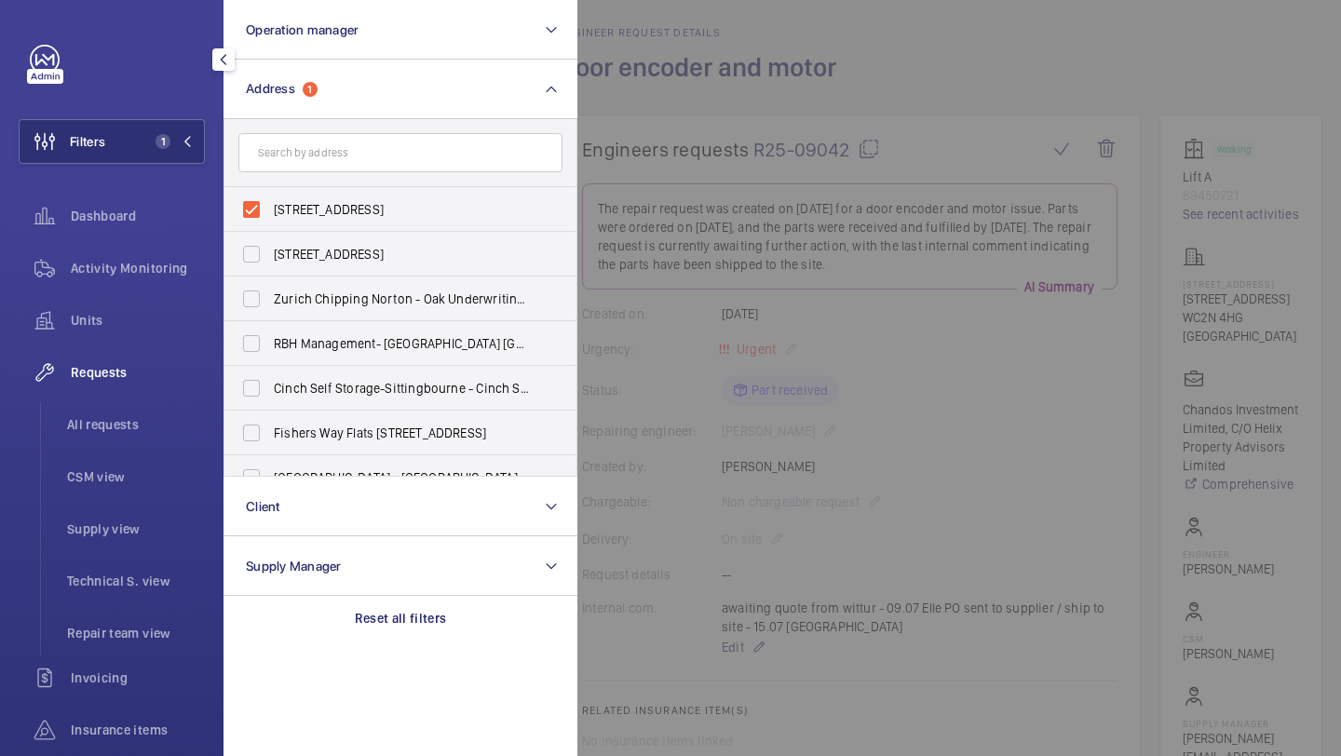
click at [308, 207] on span "[STREET_ADDRESS]" at bounding box center [402, 209] width 256 height 19
click at [270, 207] on input "[STREET_ADDRESS]" at bounding box center [251, 209] width 37 height 37
checkbox input "false"
click at [317, 163] on input "text" at bounding box center [400, 152] width 324 height 39
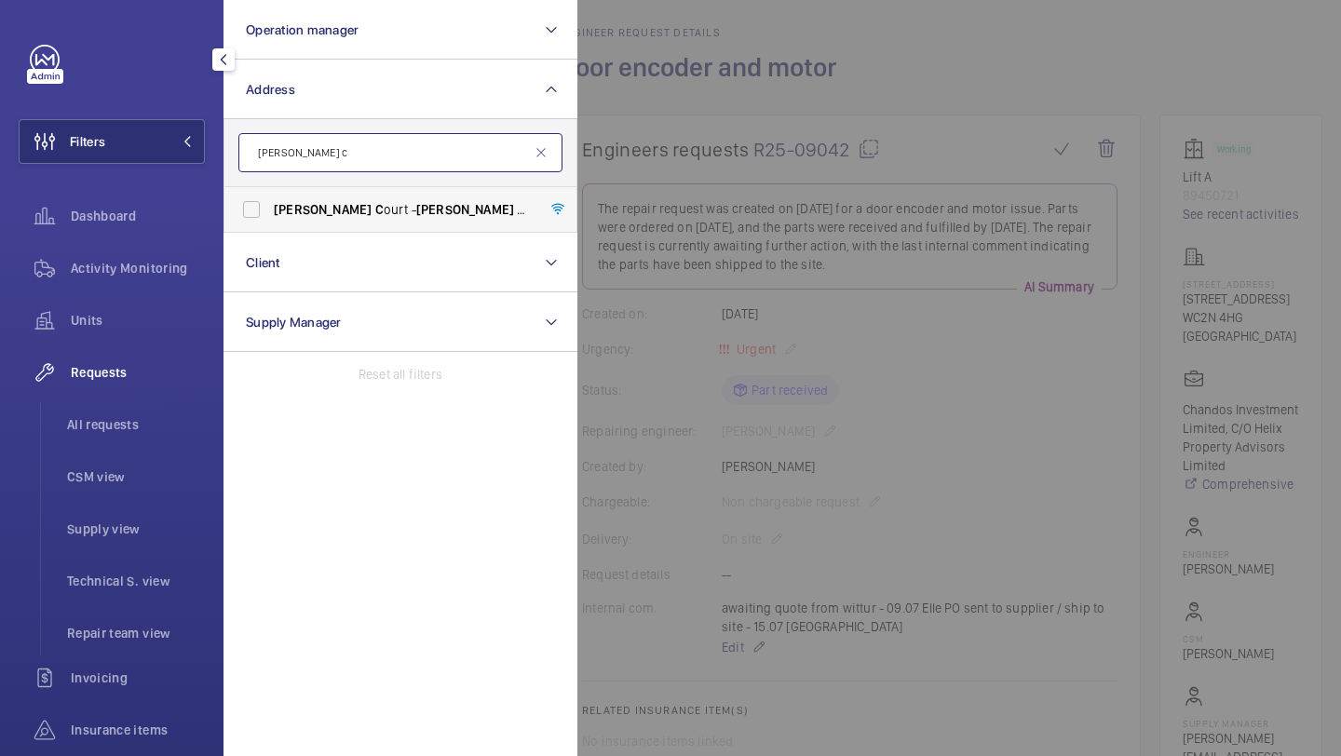
type input "[PERSON_NAME] c"
click at [375, 210] on span "C" at bounding box center [379, 209] width 8 height 15
click at [270, 210] on input "[PERSON_NAME] C ourt - [PERSON_NAME] C ourt, LONDON C M1 1HU" at bounding box center [251, 209] width 37 height 37
checkbox input "true"
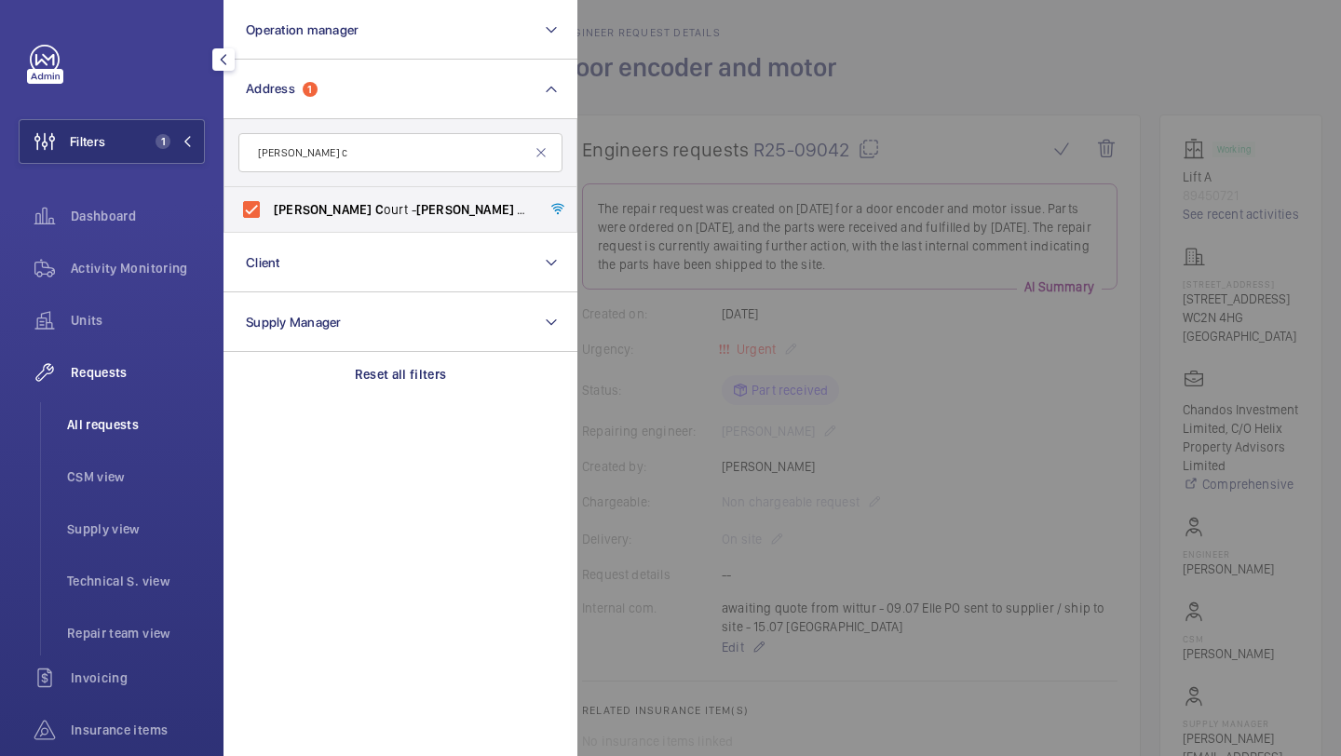
click at [163, 432] on span "All requests" at bounding box center [136, 424] width 138 height 19
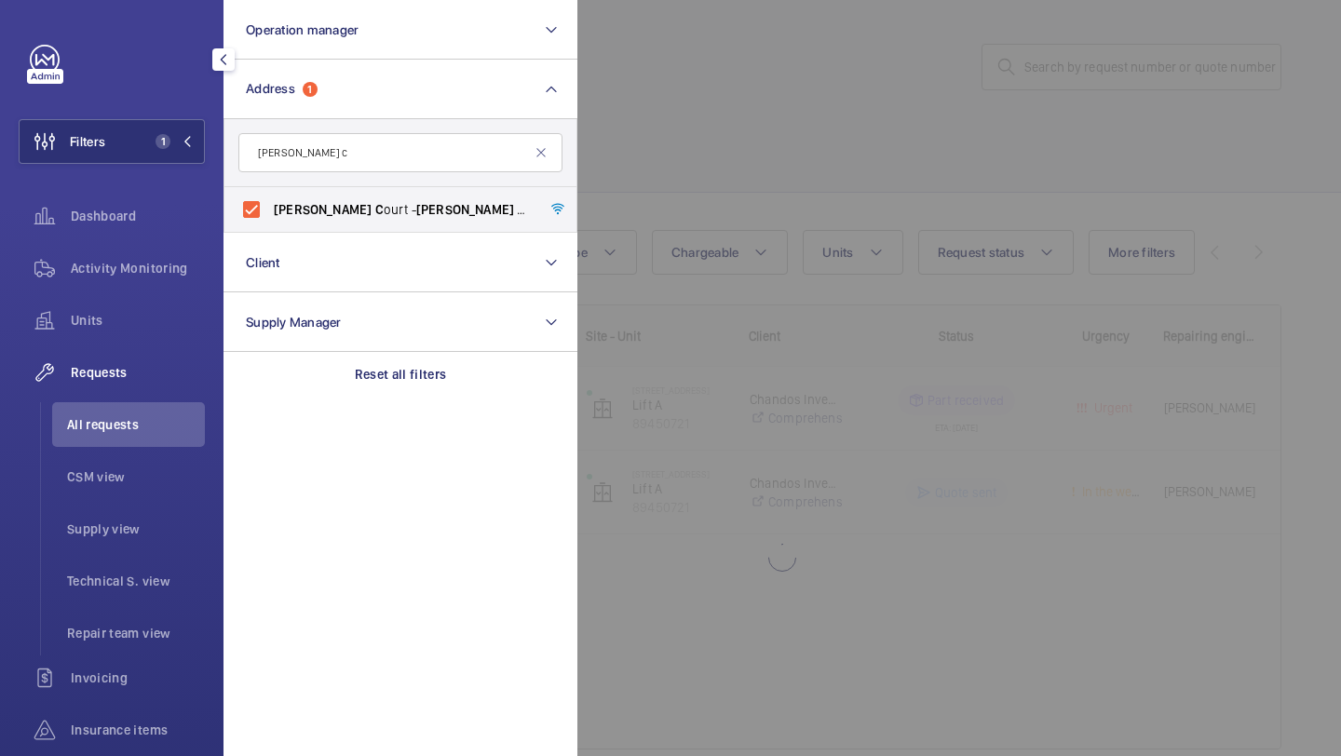
click at [642, 188] on div at bounding box center [1247, 378] width 1341 height 756
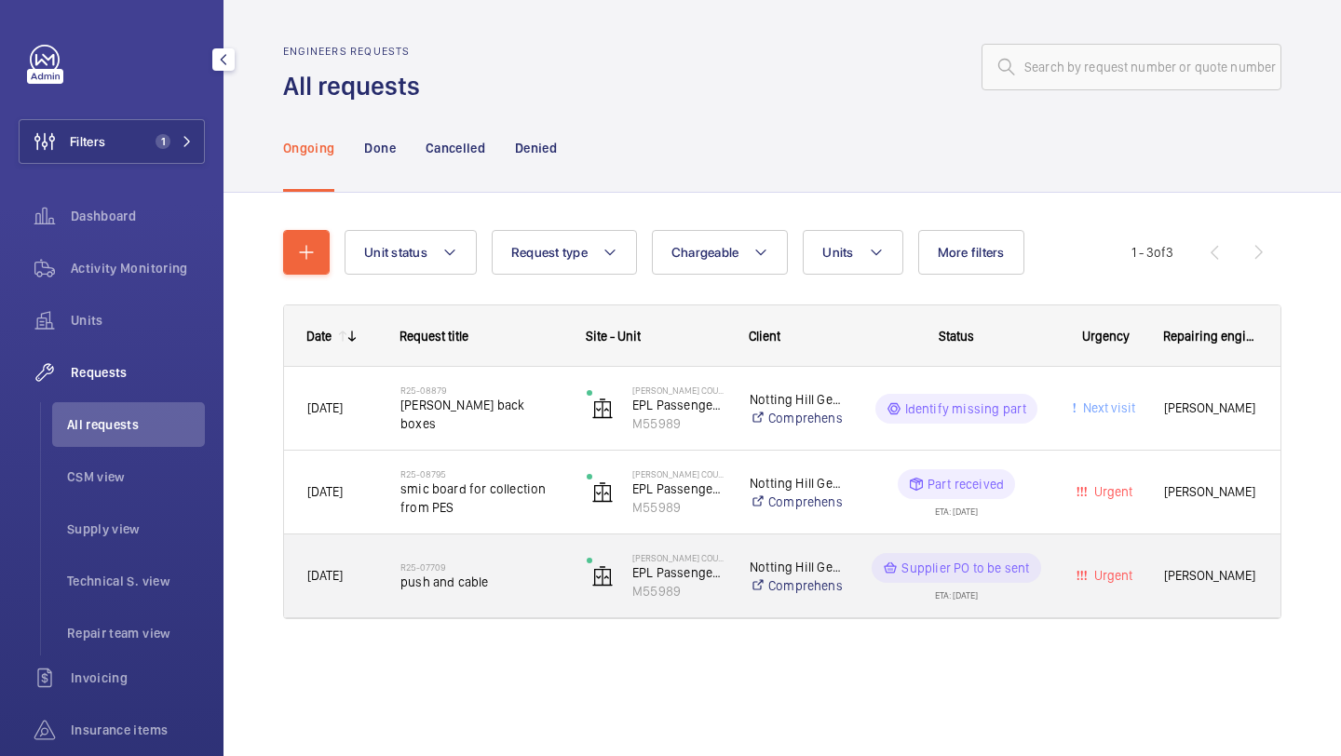
click at [494, 539] on div "R25-07709 push and cable" at bounding box center [470, 576] width 184 height 84
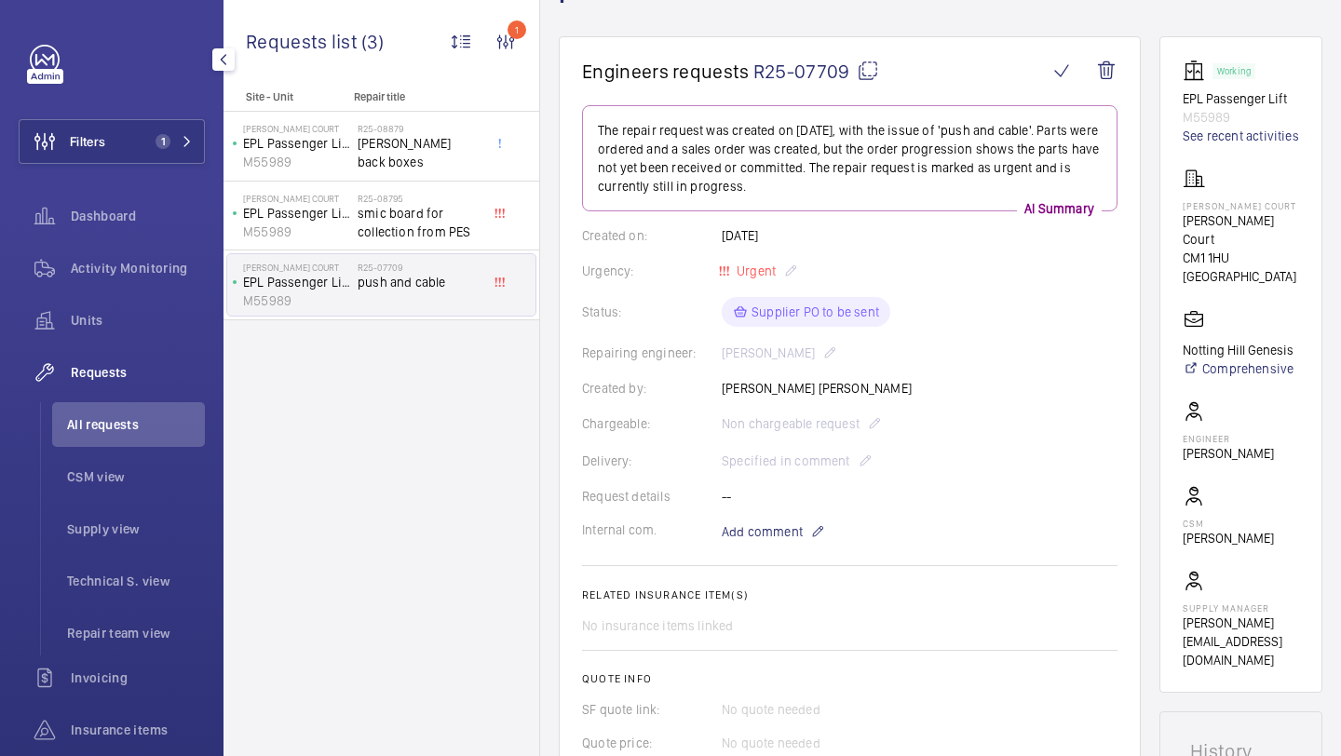
scroll to position [803, 0]
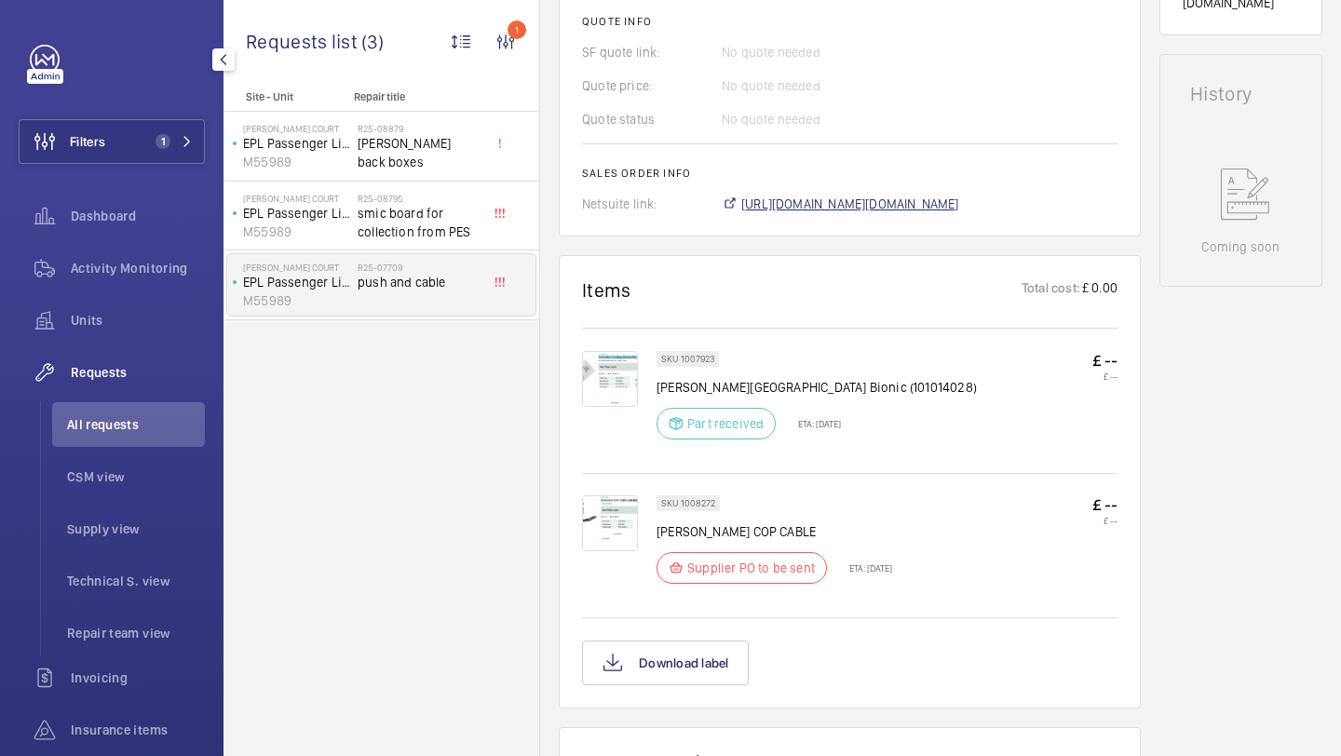
click at [835, 213] on span "https://6461500.app.netsuite.com/app/accounting/transactions/salesord.nl?id=268…" at bounding box center [850, 204] width 218 height 19
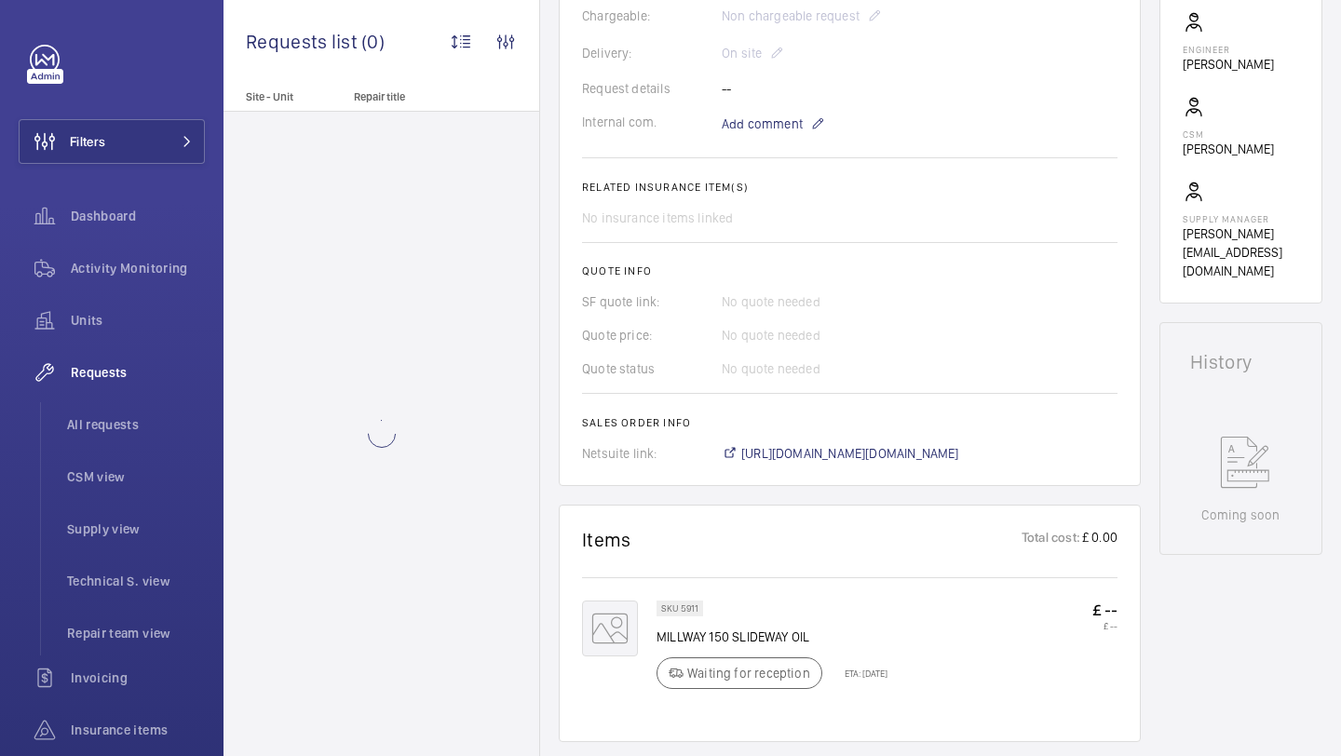
scroll to position [651, 0]
